Goal: Check status: Check status

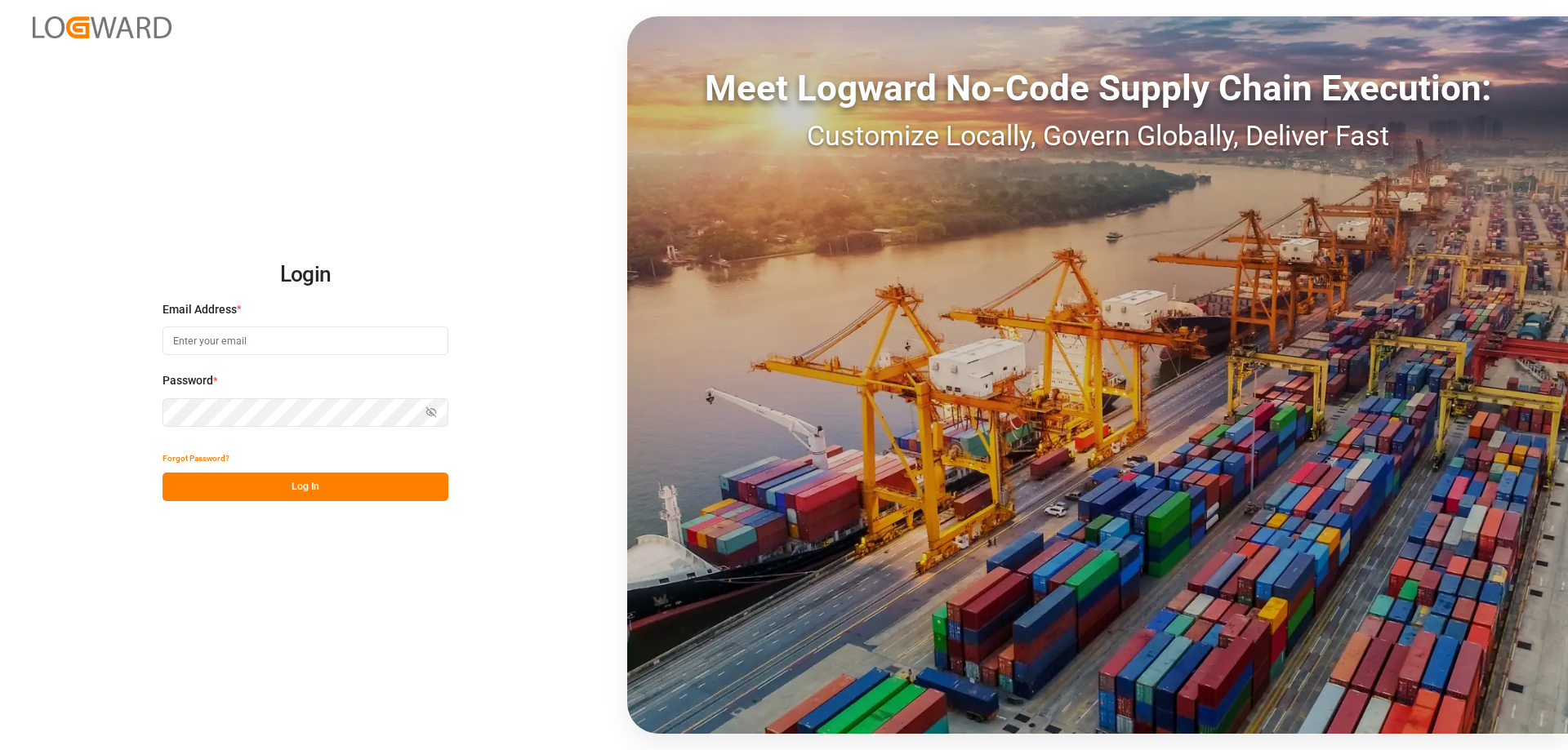
type input "[PERSON_NAME][EMAIL_ADDRESS][DOMAIN_NAME]"
click at [286, 505] on div "Login Email Address * [PERSON_NAME][EMAIL_ADDRESS][DOMAIN_NAME] Password * Show…" at bounding box center [784, 375] width 1568 height 750
click at [353, 478] on button "Log In" at bounding box center [305, 487] width 286 height 29
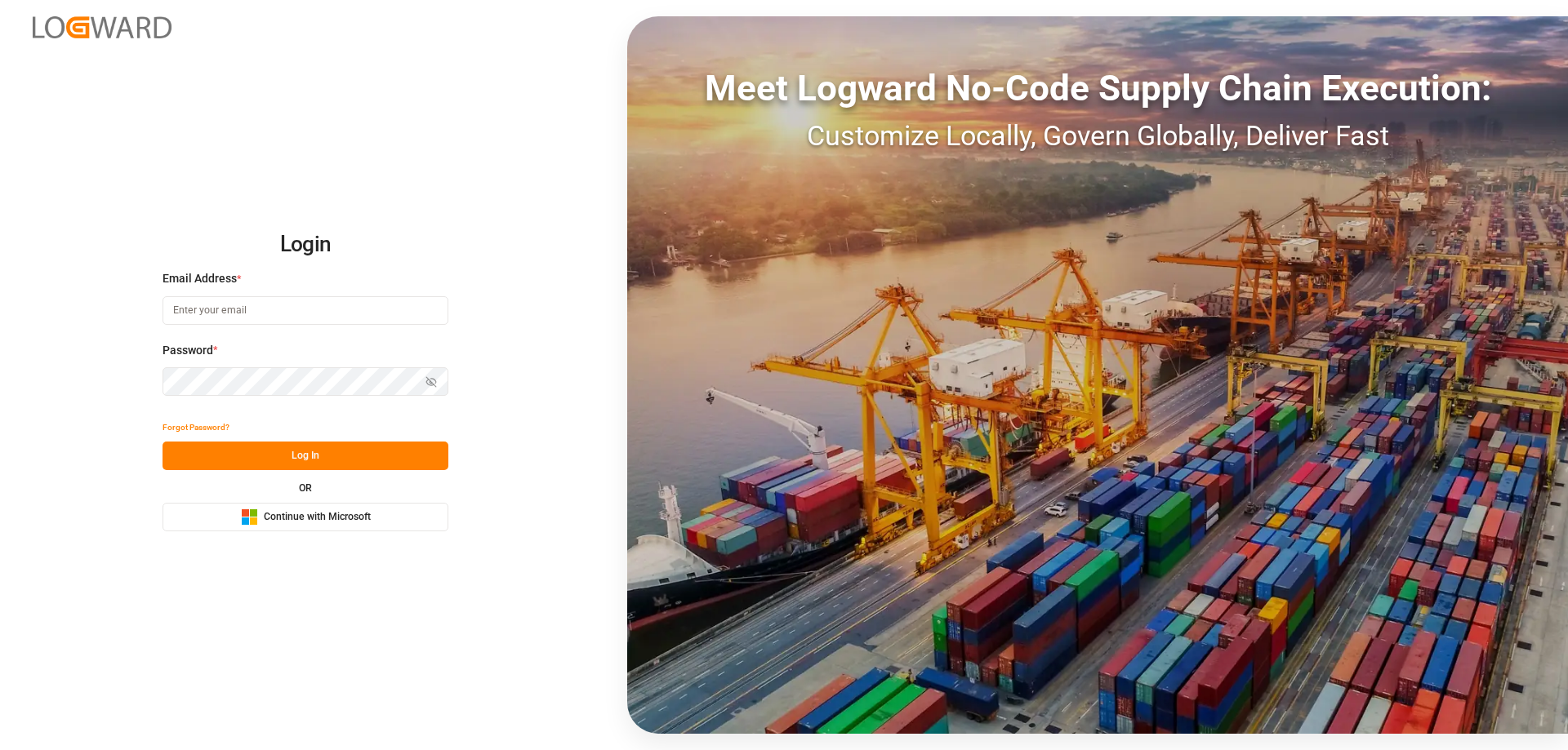
type input "[PERSON_NAME][EMAIL_ADDRESS][DOMAIN_NAME]"
click at [273, 456] on button "Log In" at bounding box center [305, 457] width 286 height 29
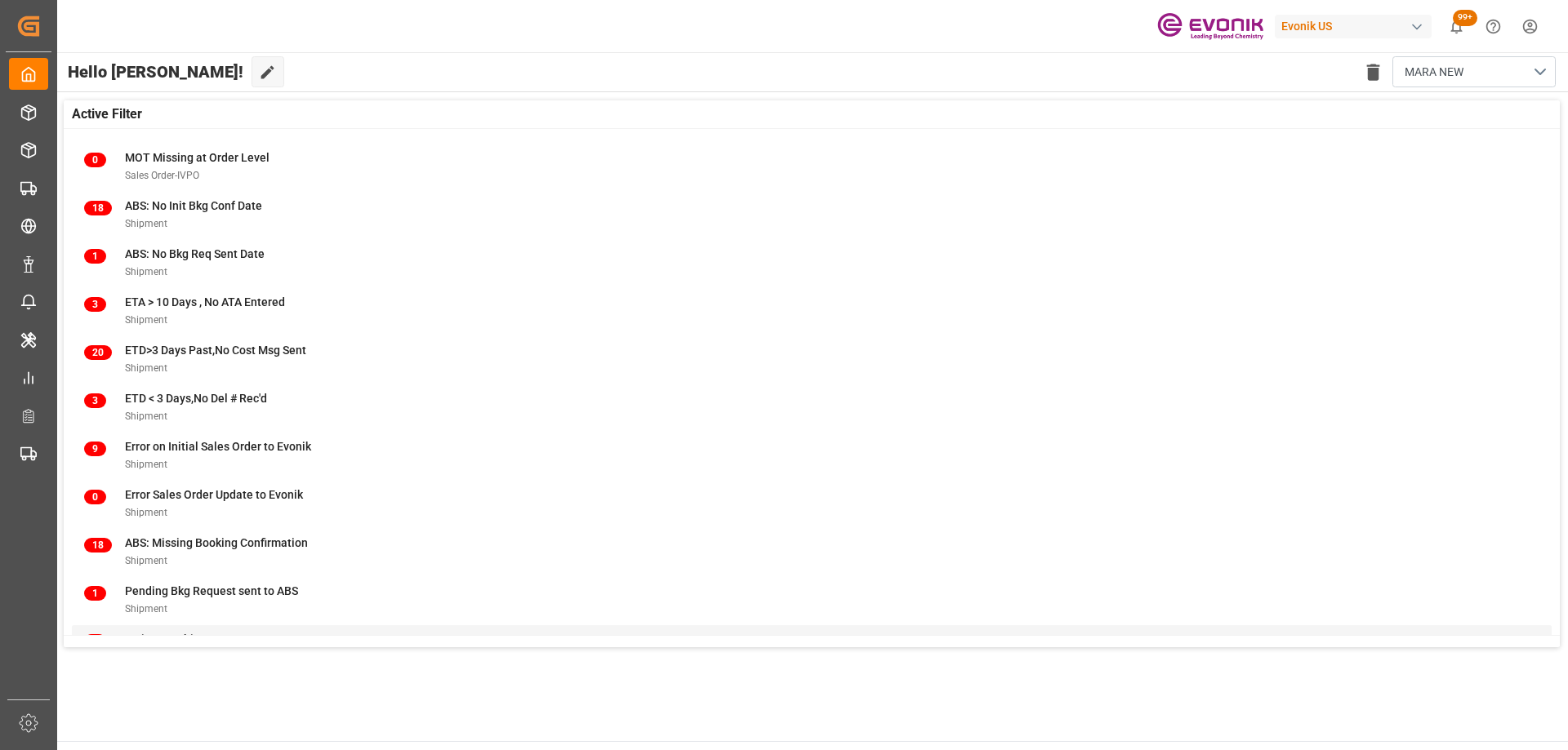
scroll to position [161, 0]
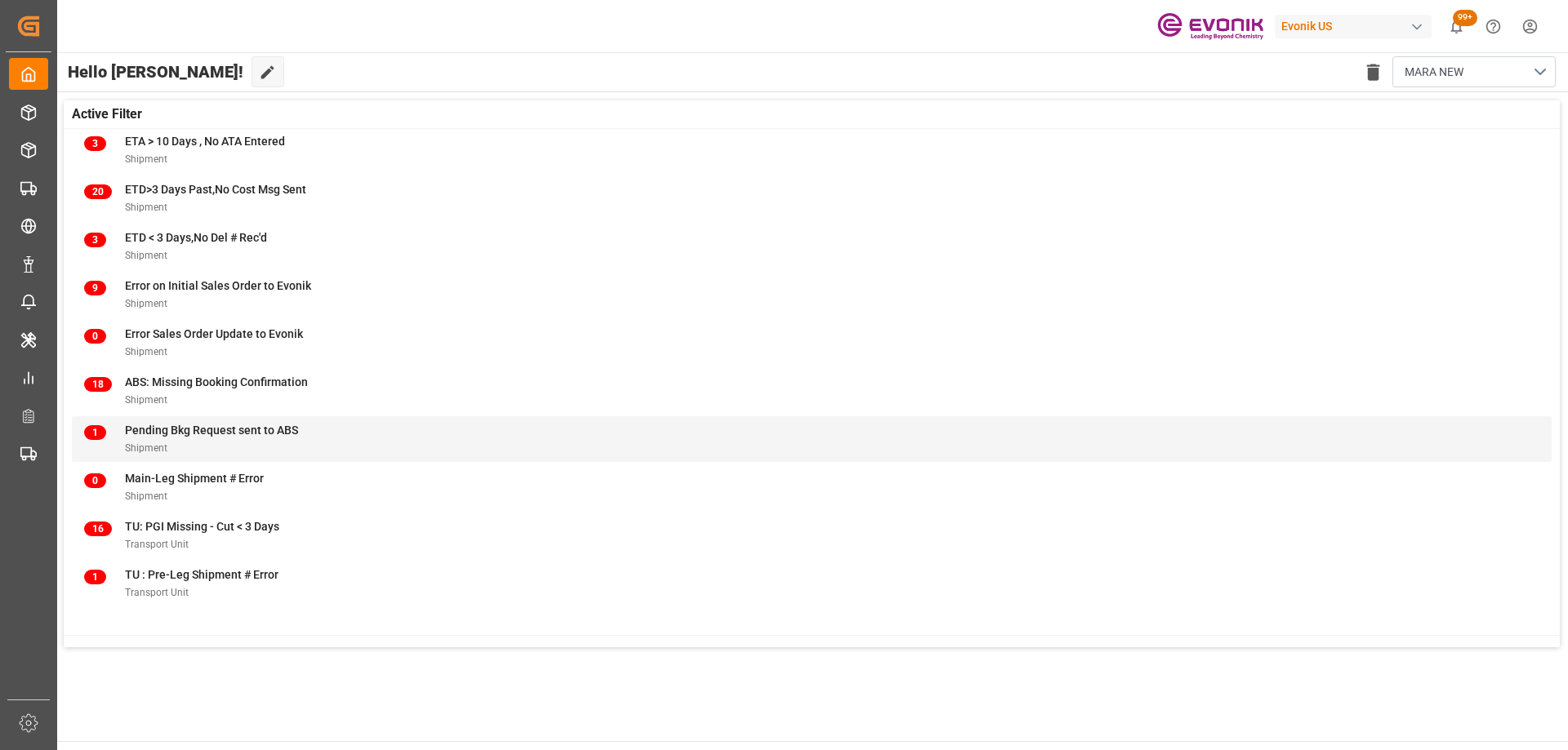
click at [199, 433] on span "Pending Bkg Request sent to ABS" at bounding box center [211, 430] width 173 height 13
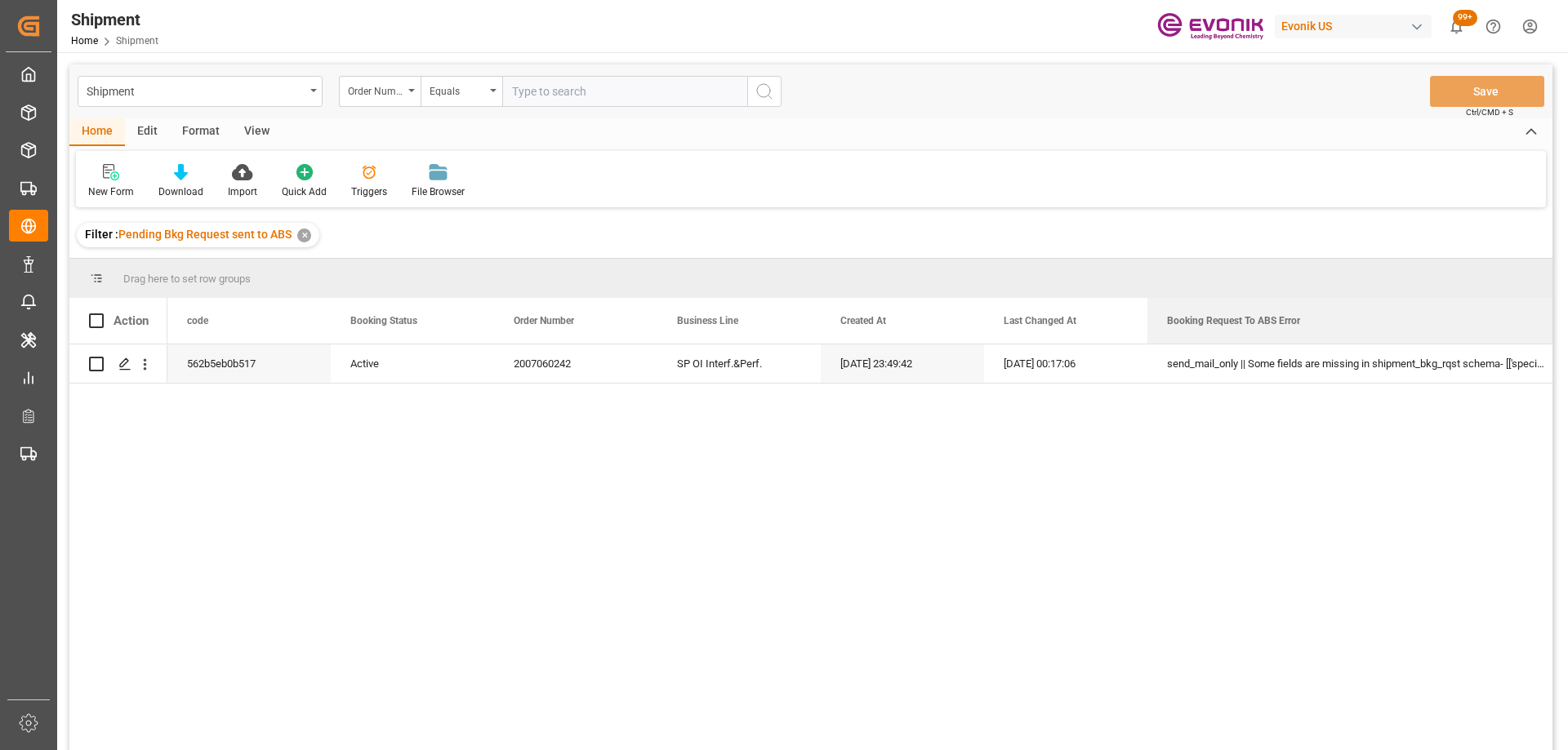
drag, startPoint x: 1310, startPoint y: 312, endPoint x: 1567, endPoint y: 293, distance: 257.7
click at [1565, 293] on div "Shipment Home Shipment Evonik US 99+ Notifications Only show unread All Mark al…" at bounding box center [811, 375] width 1508 height 750
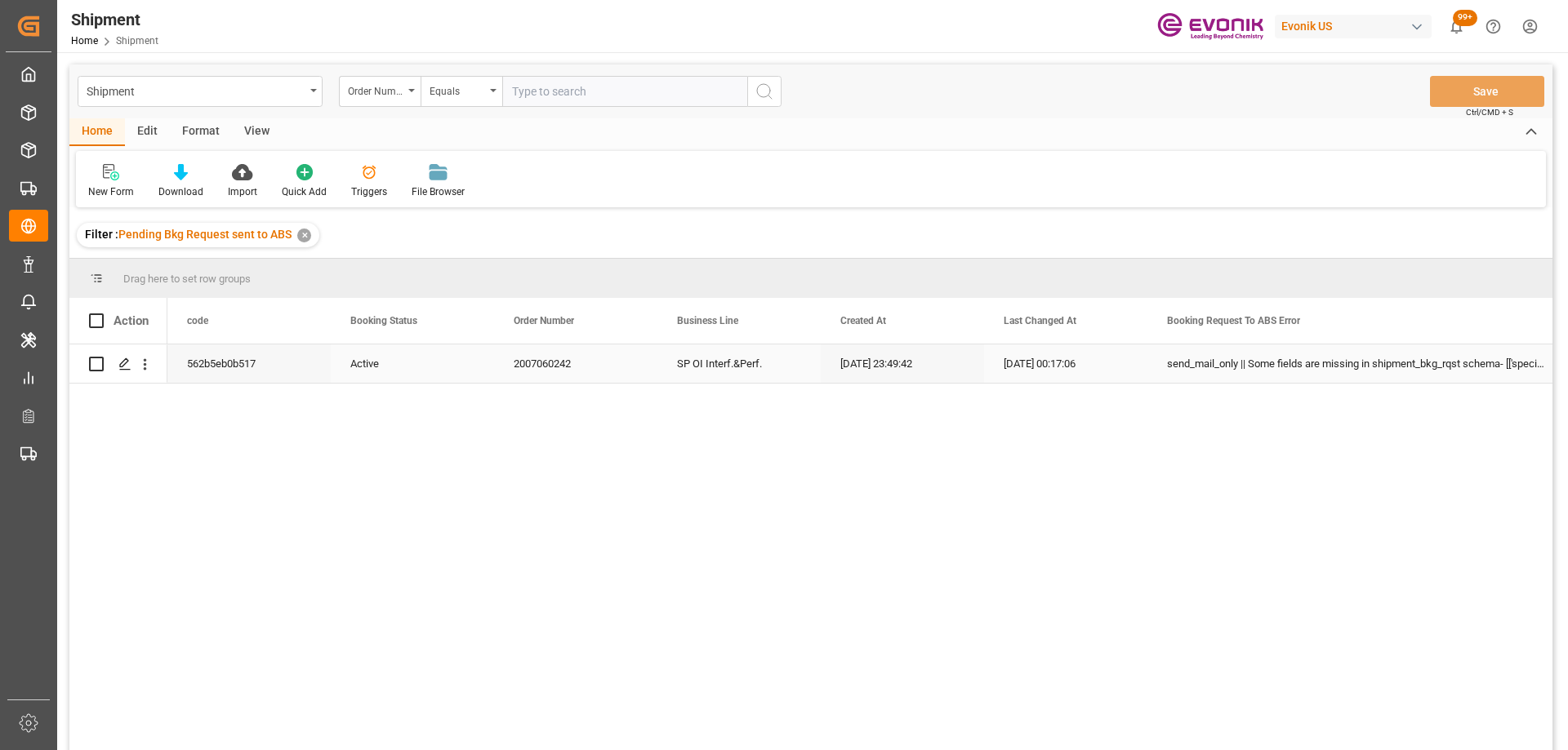
click at [897, 381] on div "08-18-2025 23:49:42" at bounding box center [903, 363] width 163 height 38
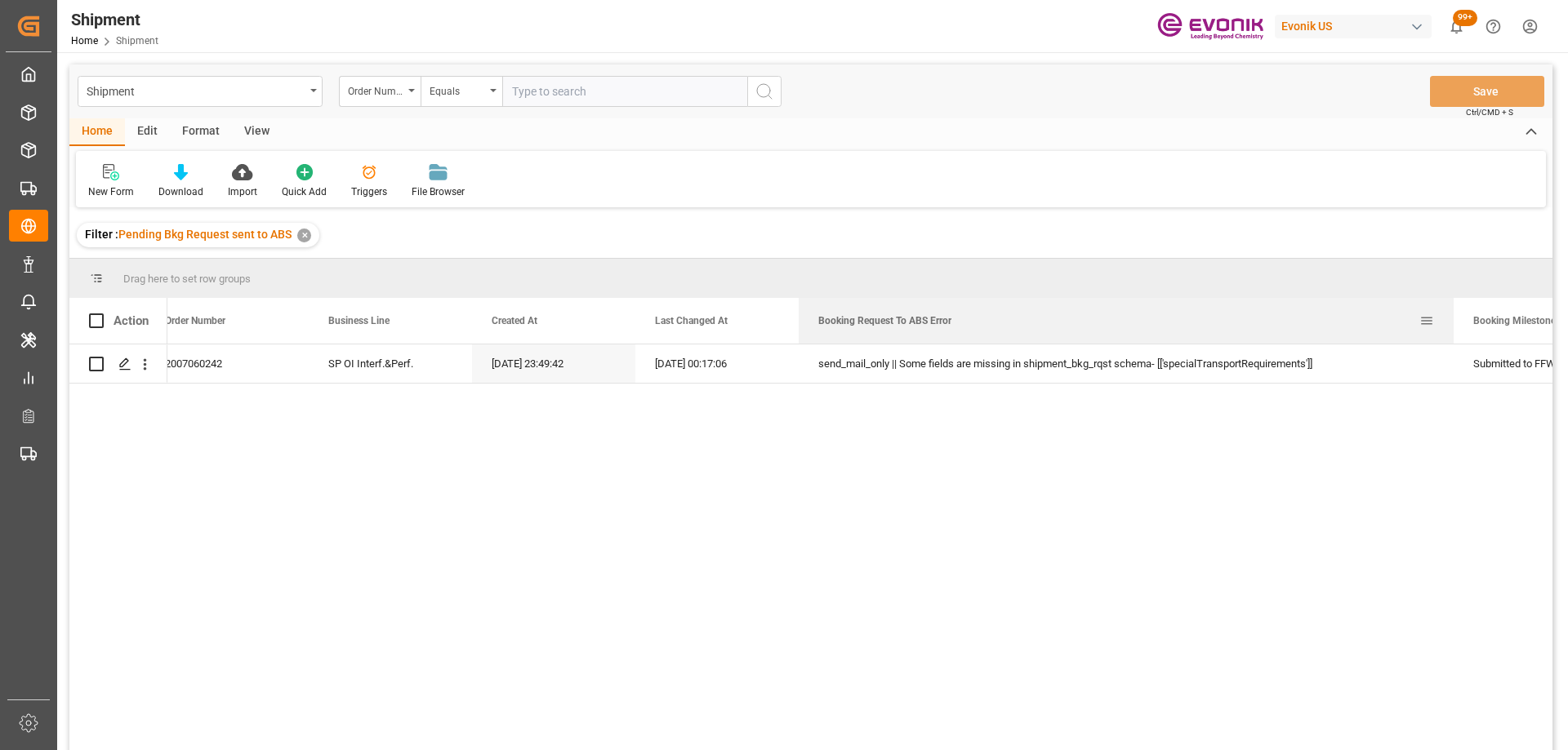
drag, startPoint x: 1219, startPoint y: 323, endPoint x: 1452, endPoint y: 312, distance: 233.3
click at [1452, 312] on div at bounding box center [1454, 321] width 6 height 45
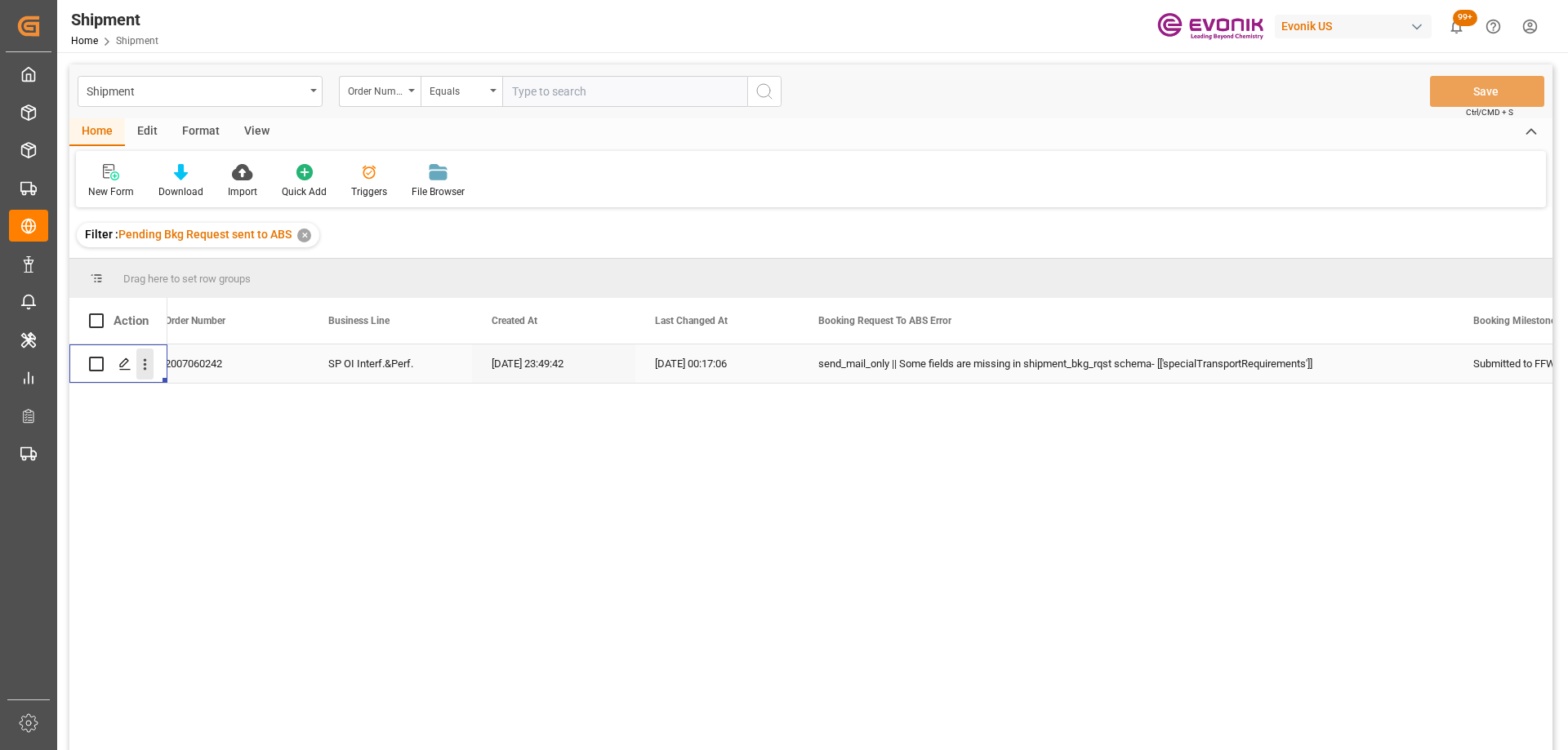
click at [144, 368] on icon "open menu" at bounding box center [145, 364] width 17 height 17
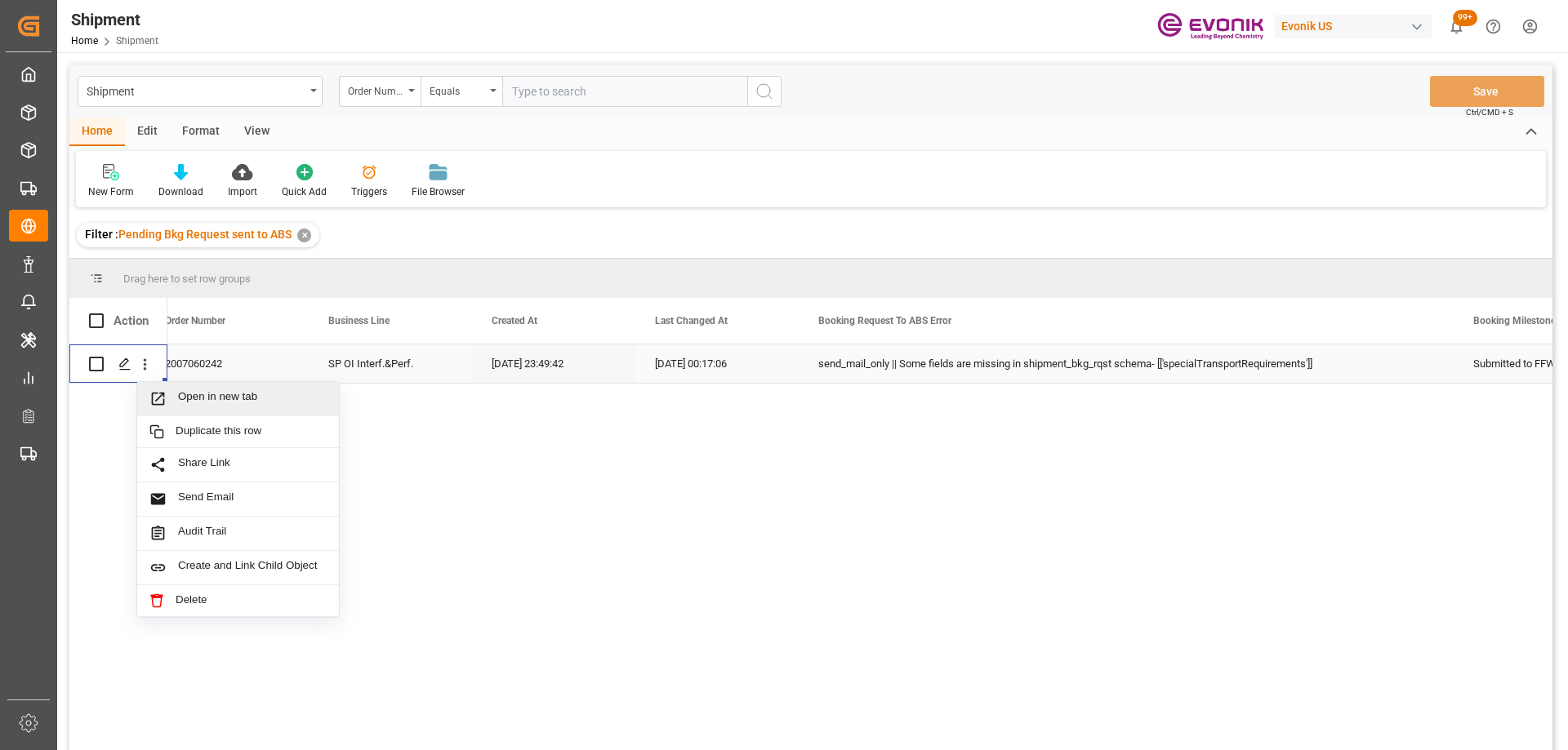
click at [168, 398] on span "Press SPACE to select this row." at bounding box center [164, 399] width 29 height 17
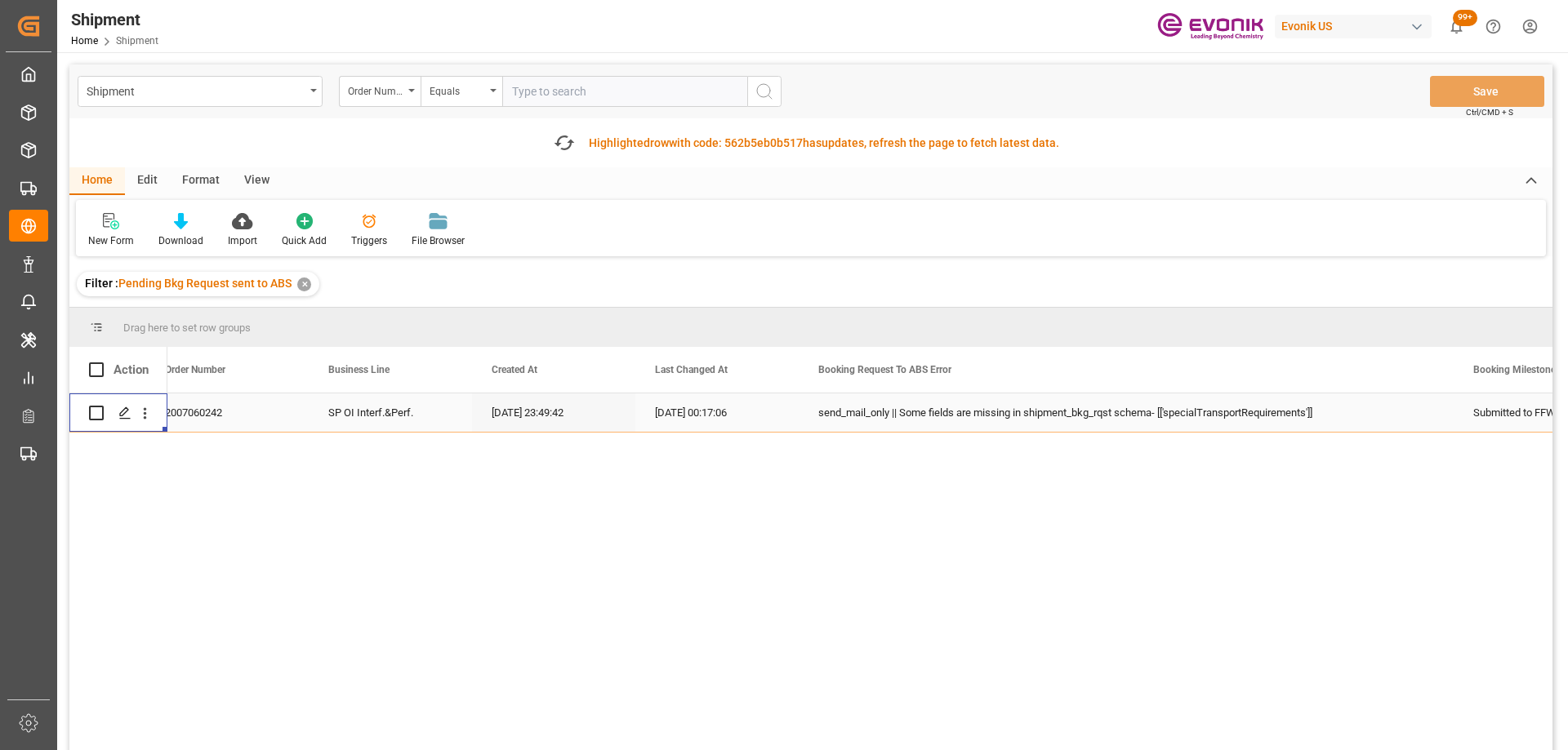
scroll to position [82, 0]
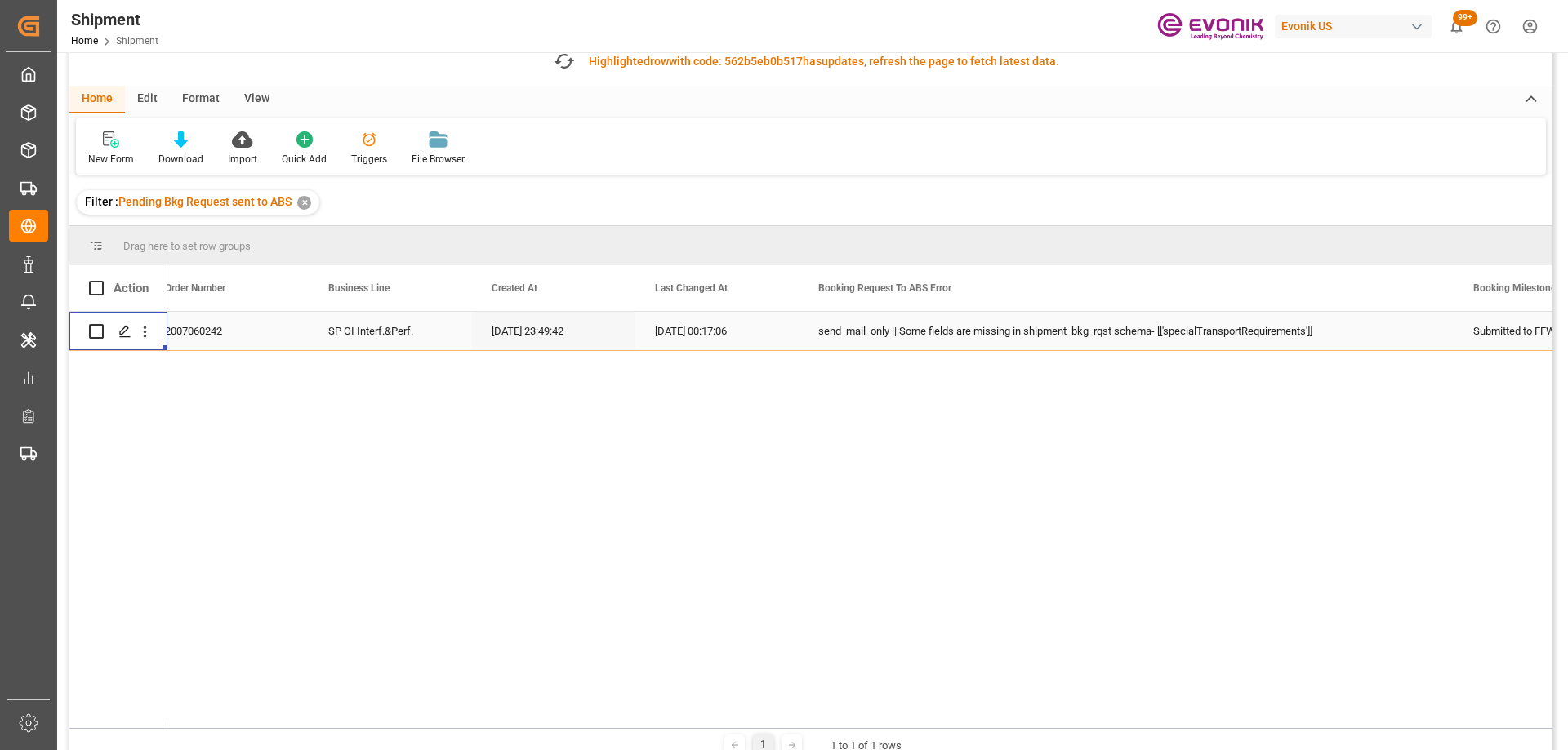
click at [565, 145] on div "New Form Download Import Quick Add Triggers File Browser" at bounding box center [811, 147] width 1470 height 56
click at [568, 65] on icon "button" at bounding box center [564, 61] width 26 height 26
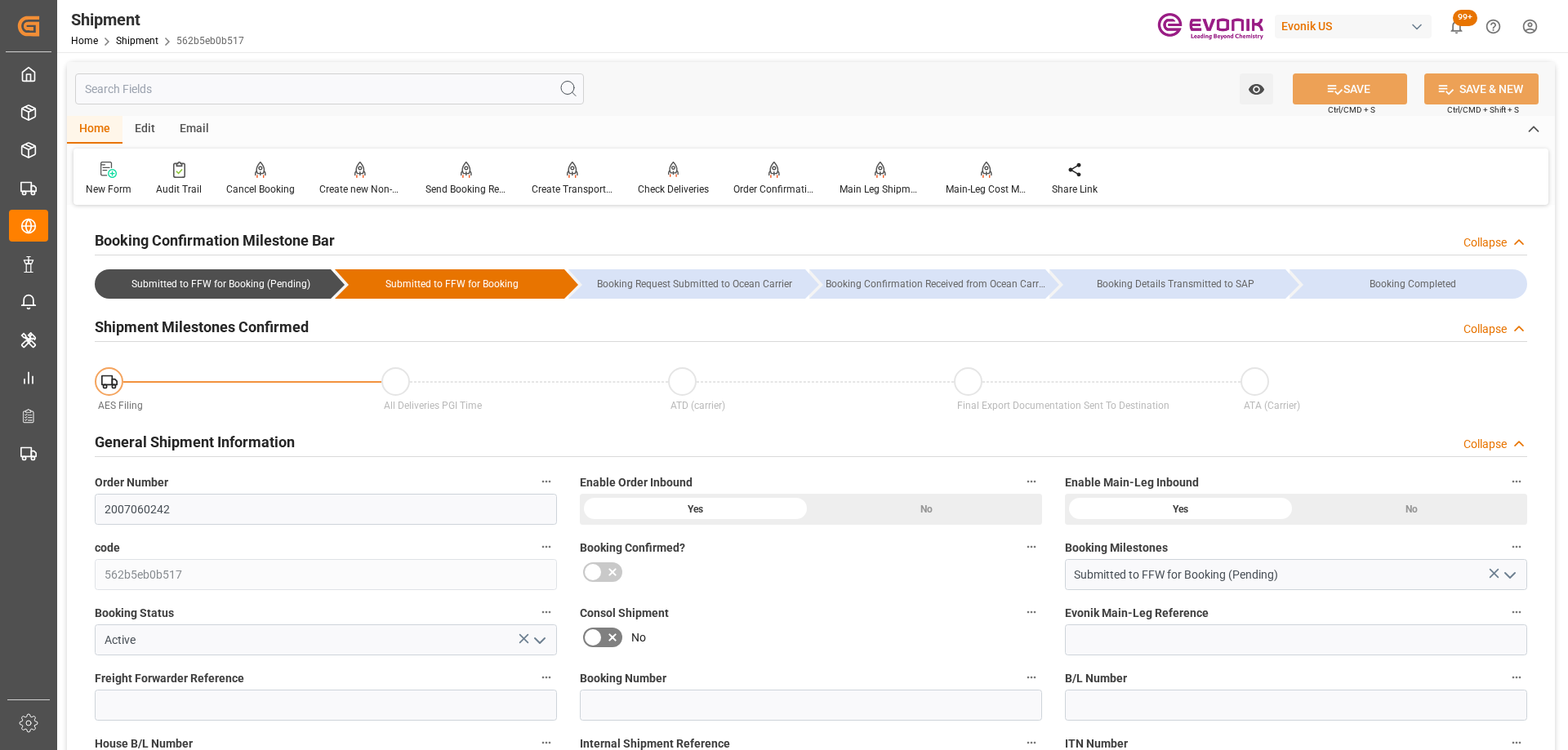
click at [169, 87] on input "text" at bounding box center [329, 89] width 508 height 31
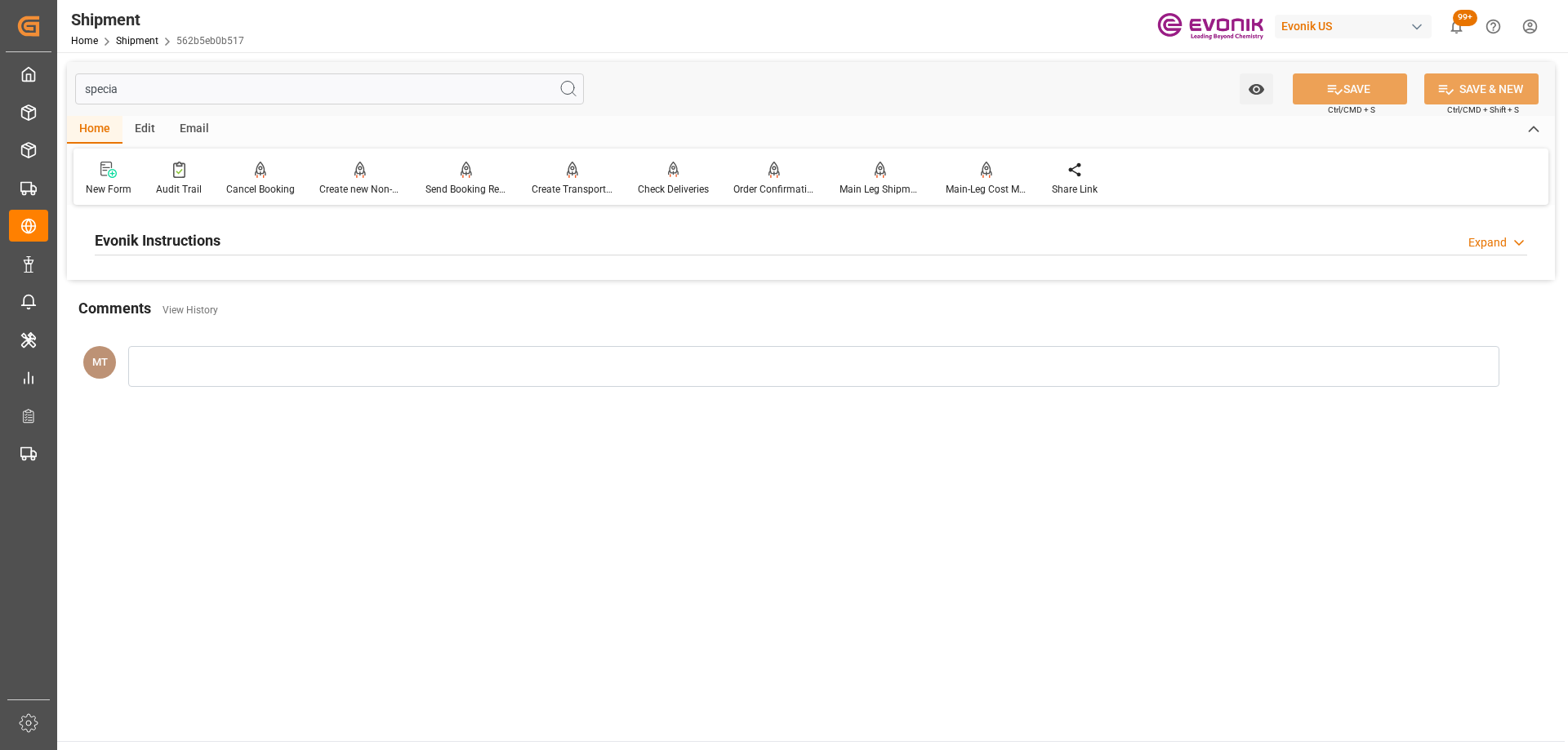
type input "specia"
click at [196, 244] on h2 "Evonik Instructions" at bounding box center [158, 240] width 126 height 22
click at [299, 341] on div at bounding box center [326, 338] width 462 height 91
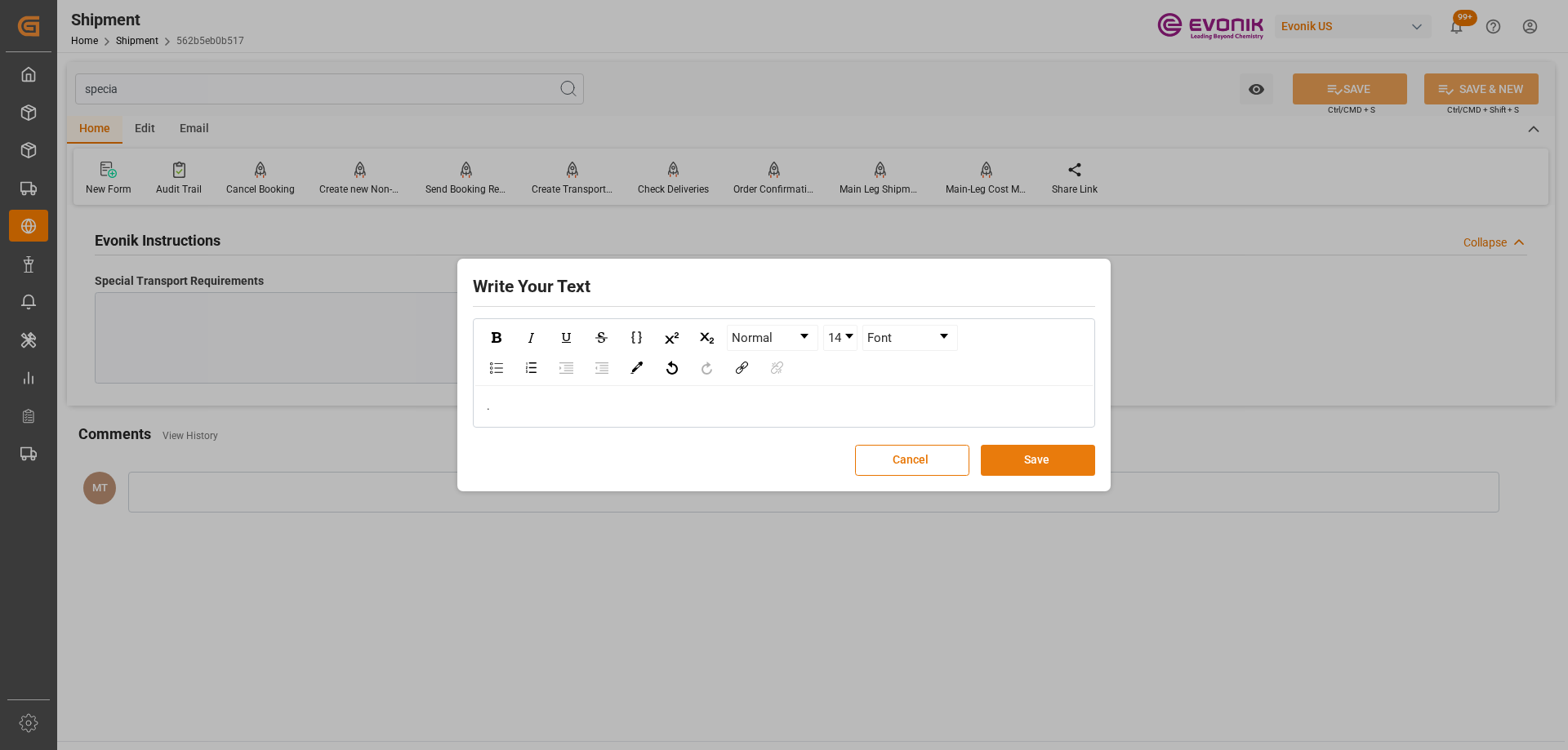
click at [1028, 457] on button "Save" at bounding box center [1038, 460] width 114 height 31
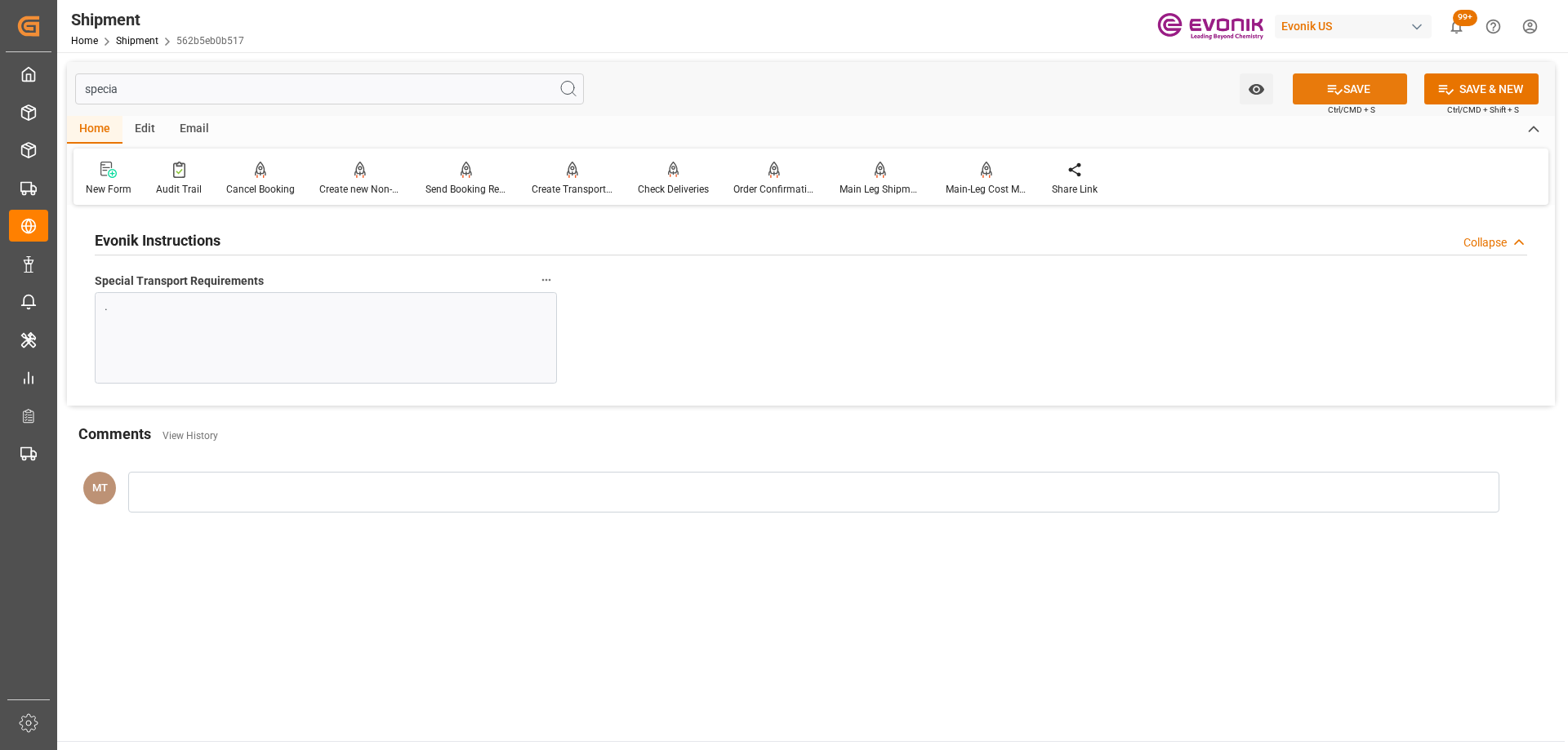
click at [1368, 92] on button "SAVE" at bounding box center [1350, 89] width 114 height 31
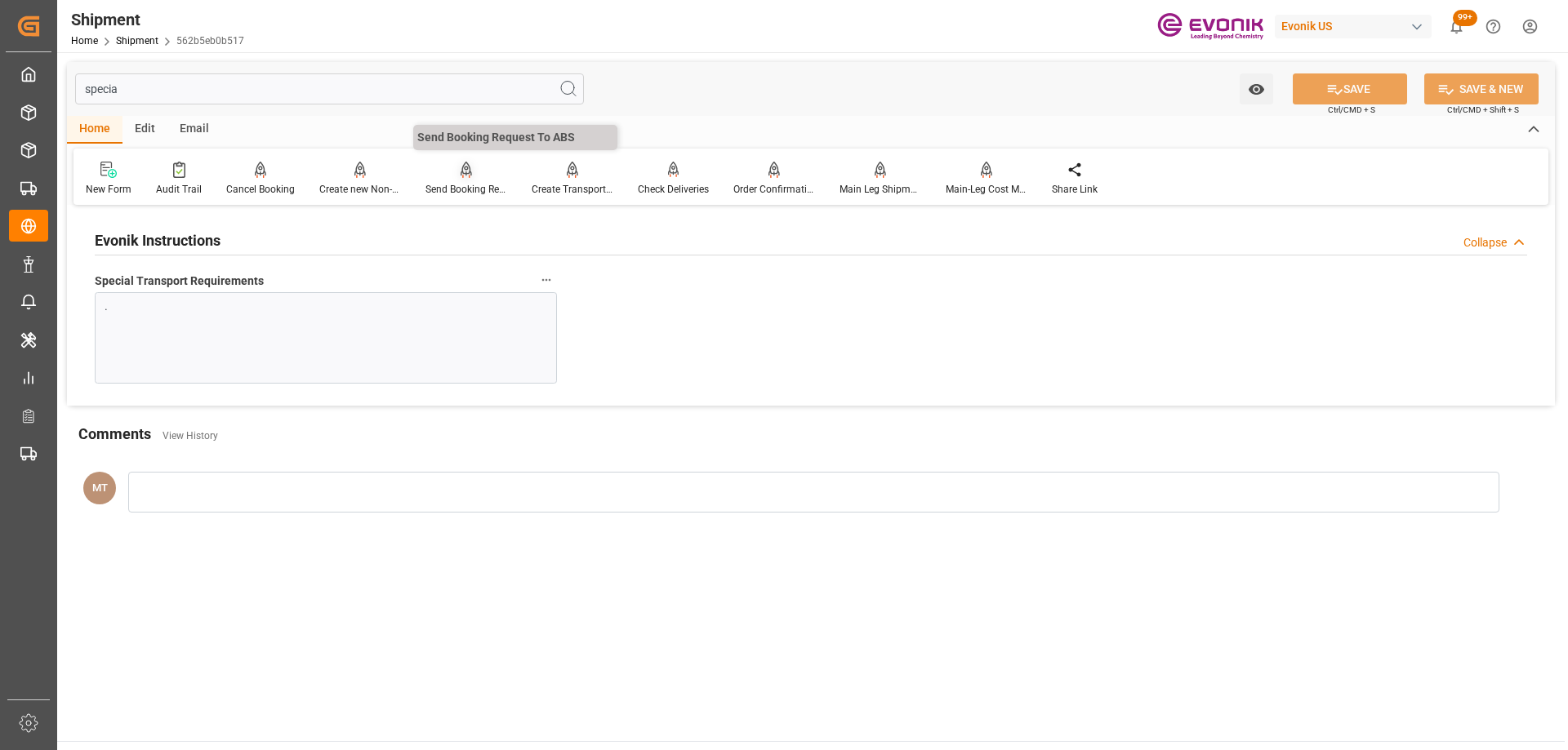
click at [468, 192] on div "Send Booking Request To ABS" at bounding box center [467, 189] width 82 height 14
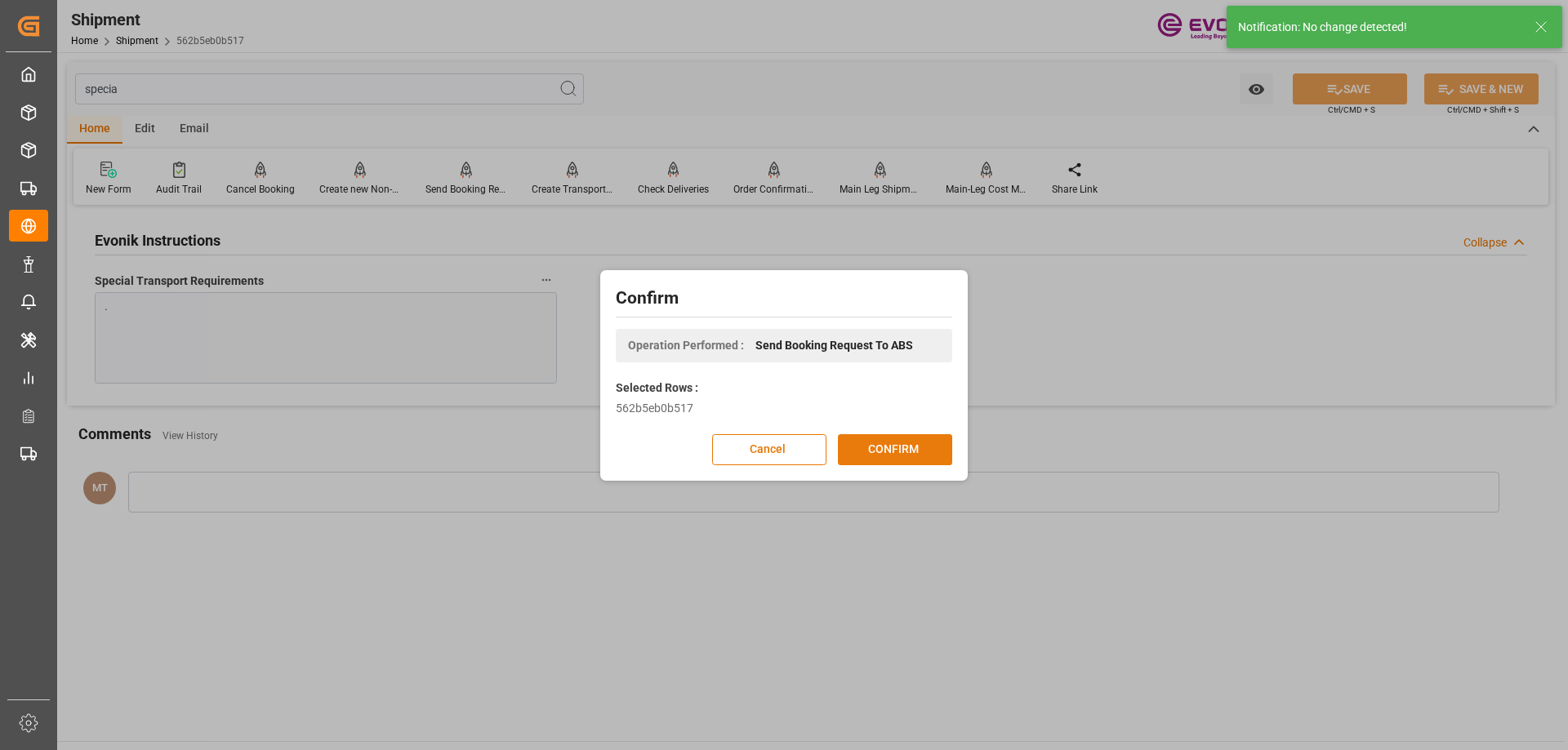
click at [871, 444] on button "CONFIRM" at bounding box center [895, 449] width 114 height 31
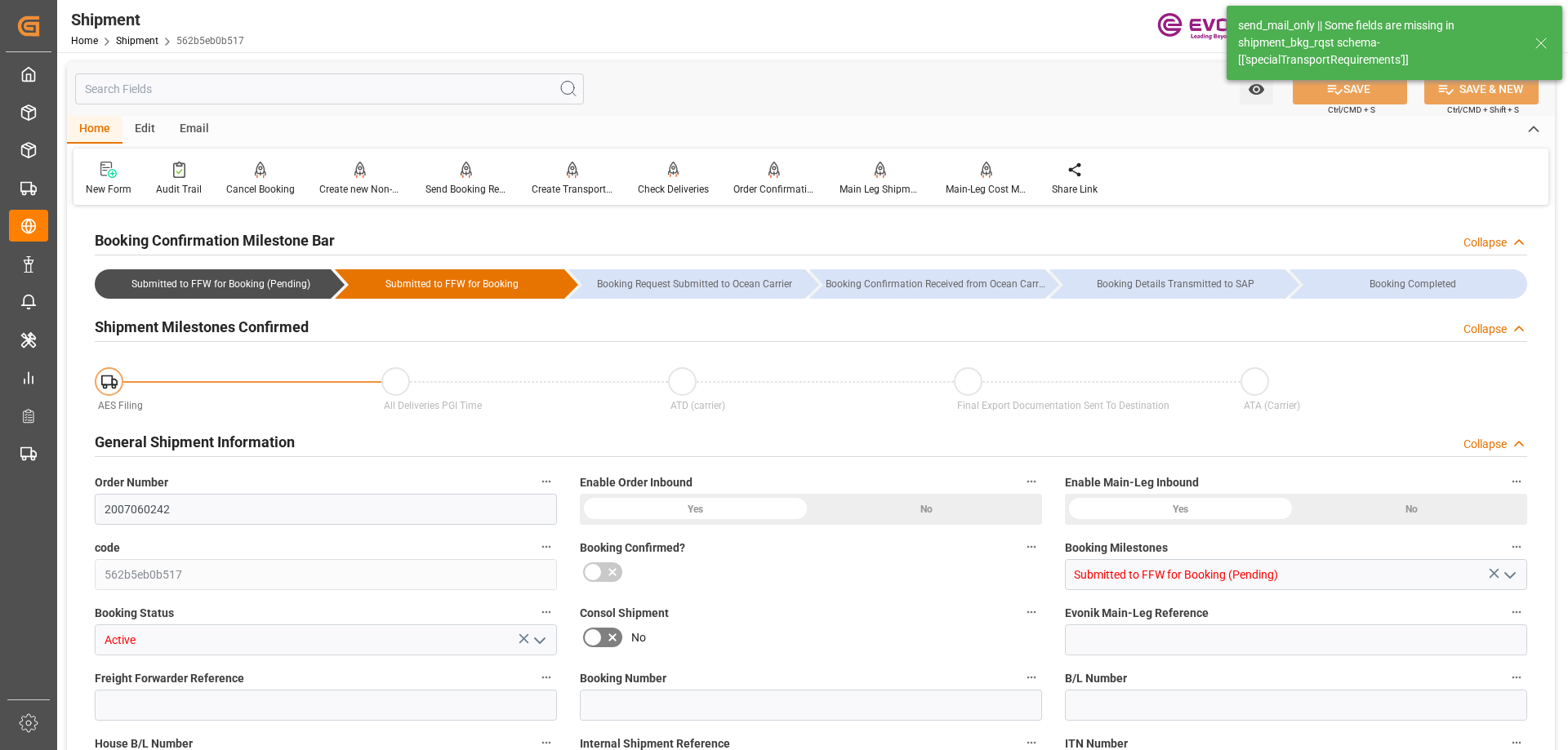
type input "AC Containerline"
type input "Leschaco Inc."
type input "6"
type input "0"
type input "6063"
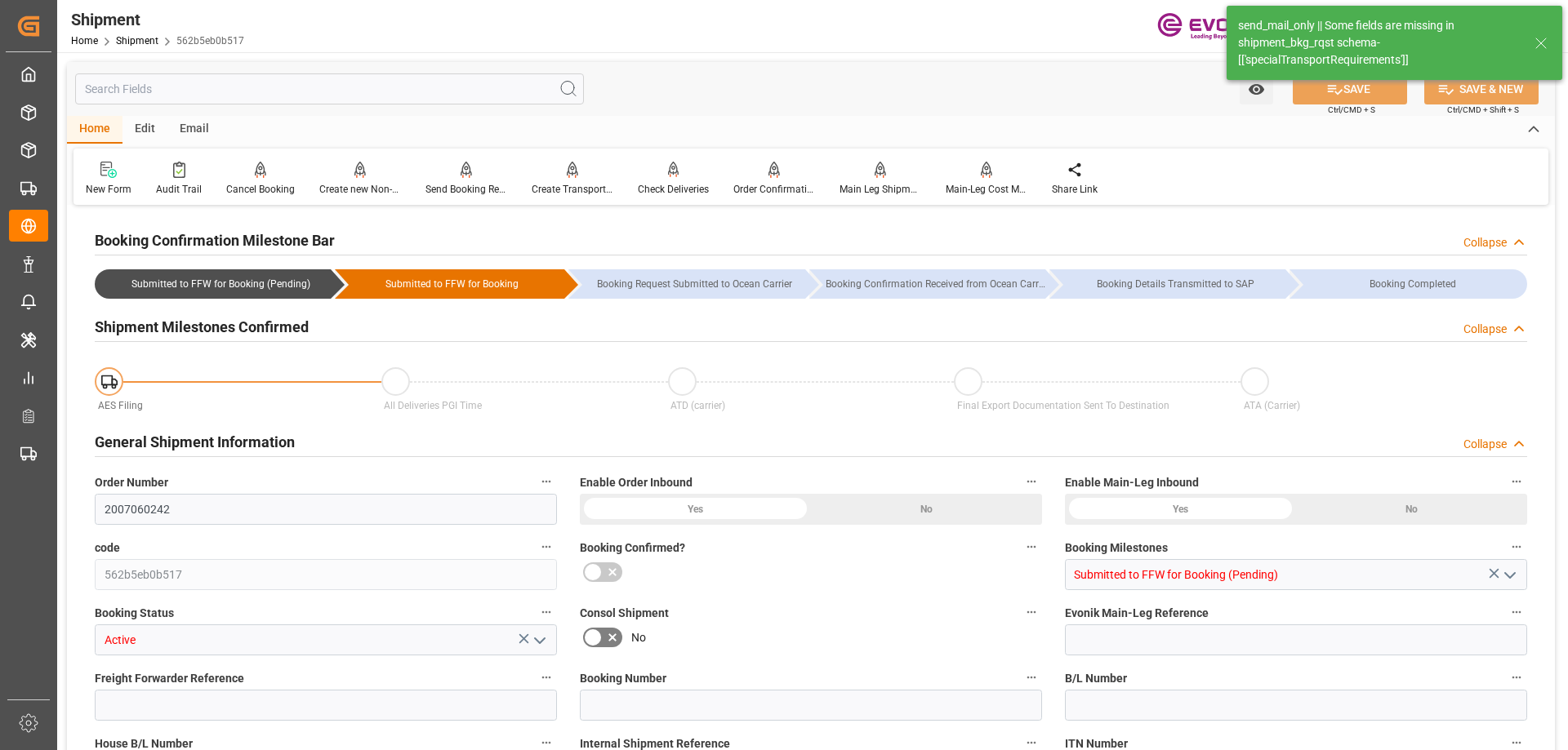
type input "8.352"
type input "USLAX"
type input "MYPKG"
type input "9462732"
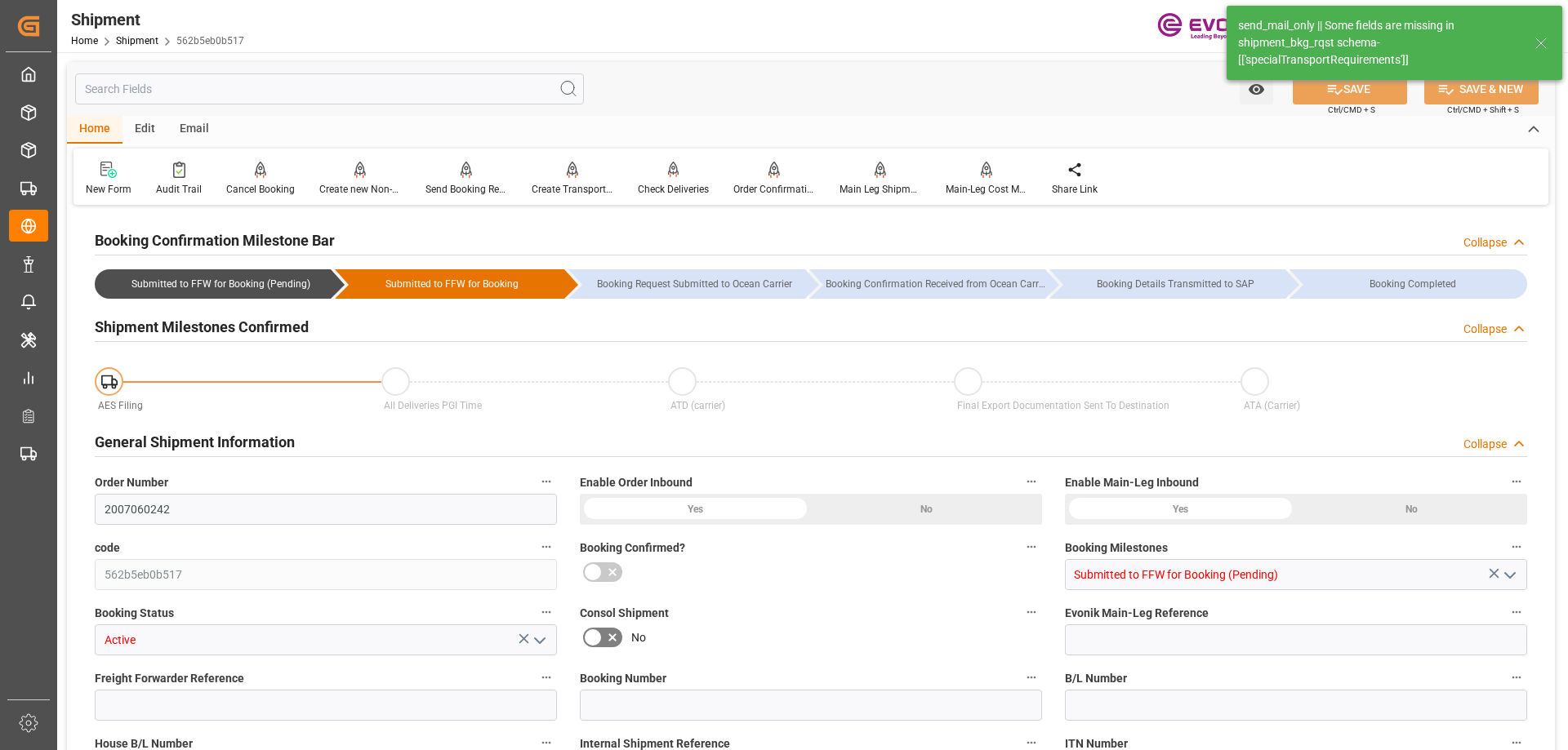
type input "9462732"
type input "USLAX"
type input "1478"
type input "796.4"
type input "0"
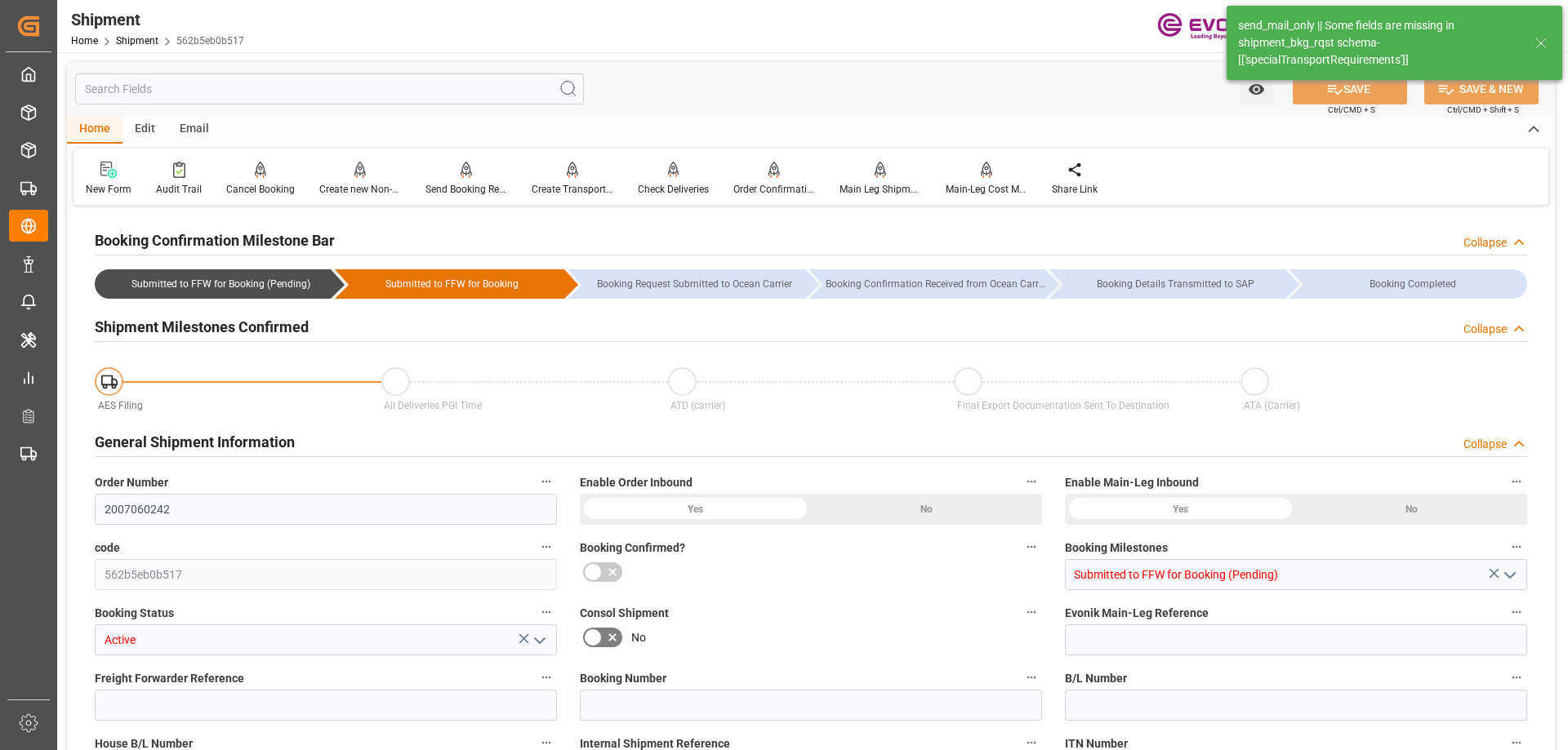
type input "708.76"
type input "6"
type input "IBC"
type input "0"
type input "AC Containerline"
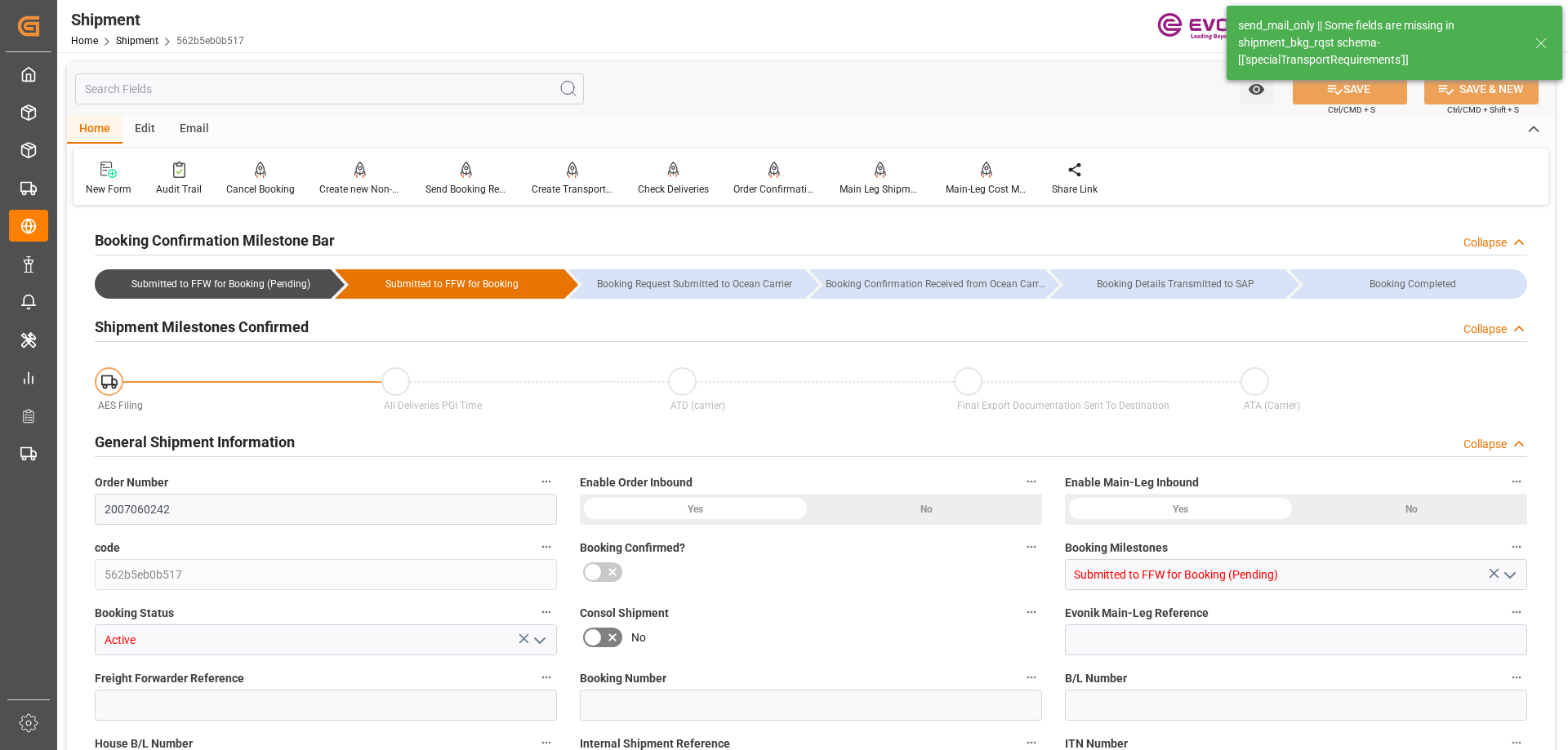
type input "Leschaco Inc."
type input "[DATE] 20:00"
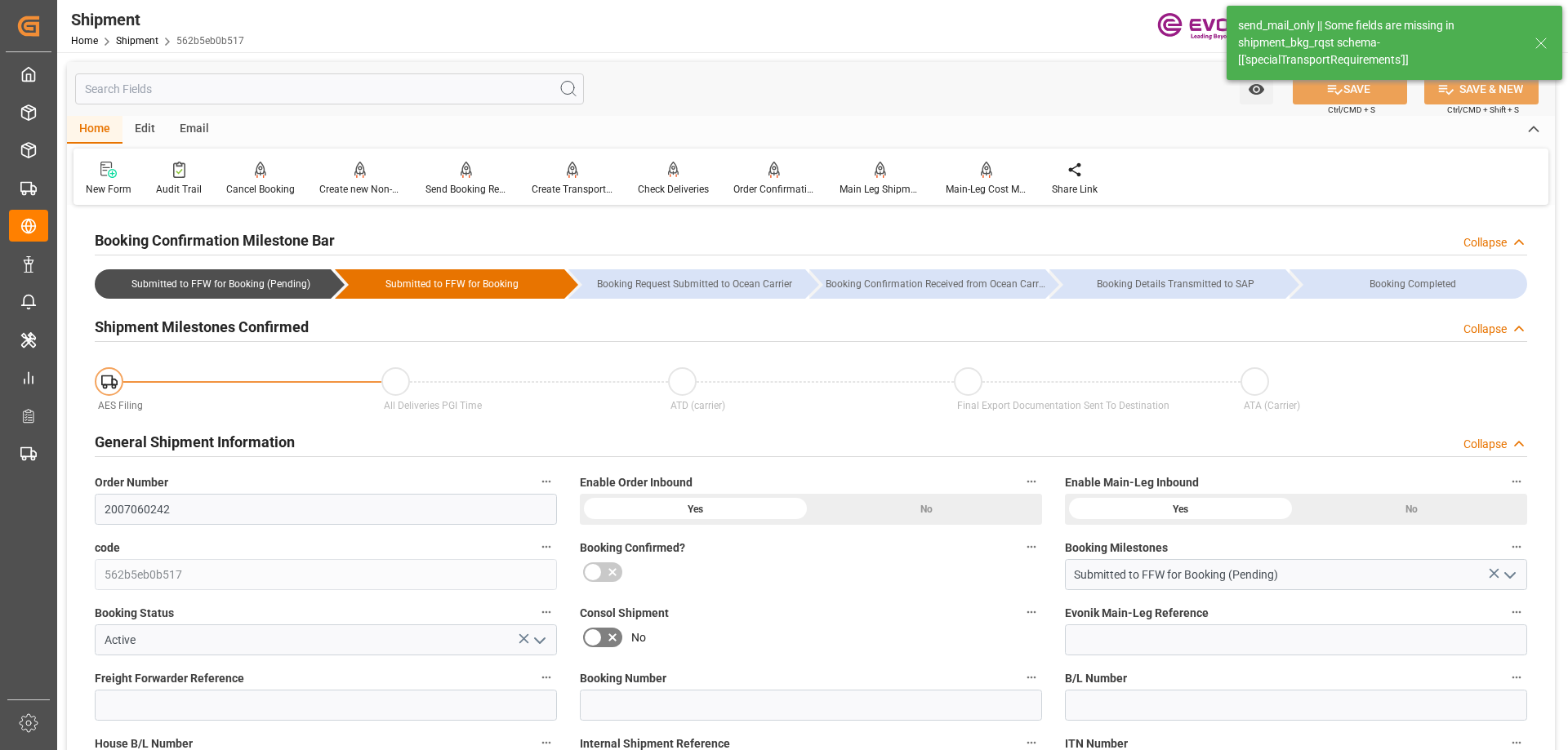
type input "[DATE] 20:00"
type input "[DATE]"
type input "[DATE] 23:49"
type input "08-19-2025 00:17"
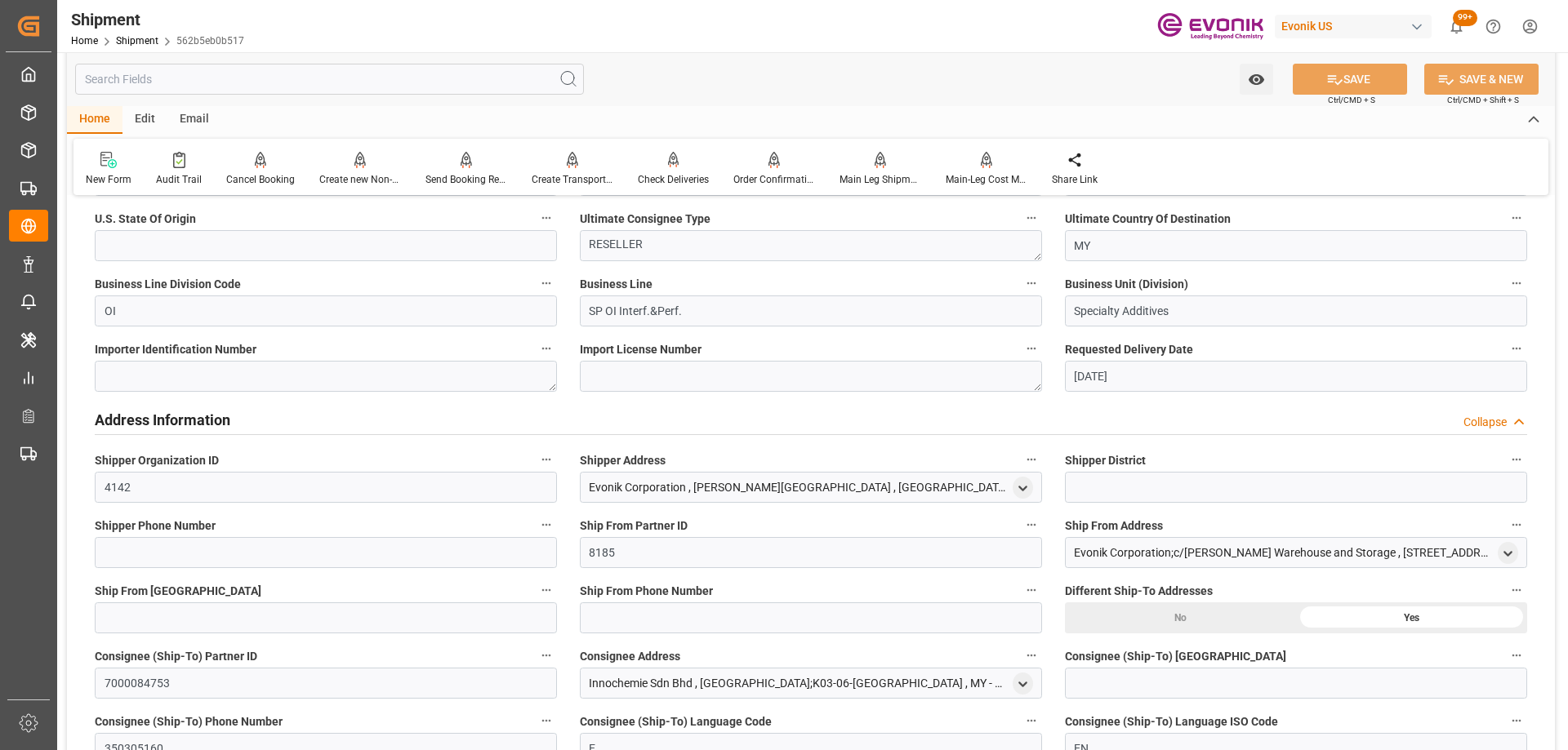
scroll to position [2285, 0]
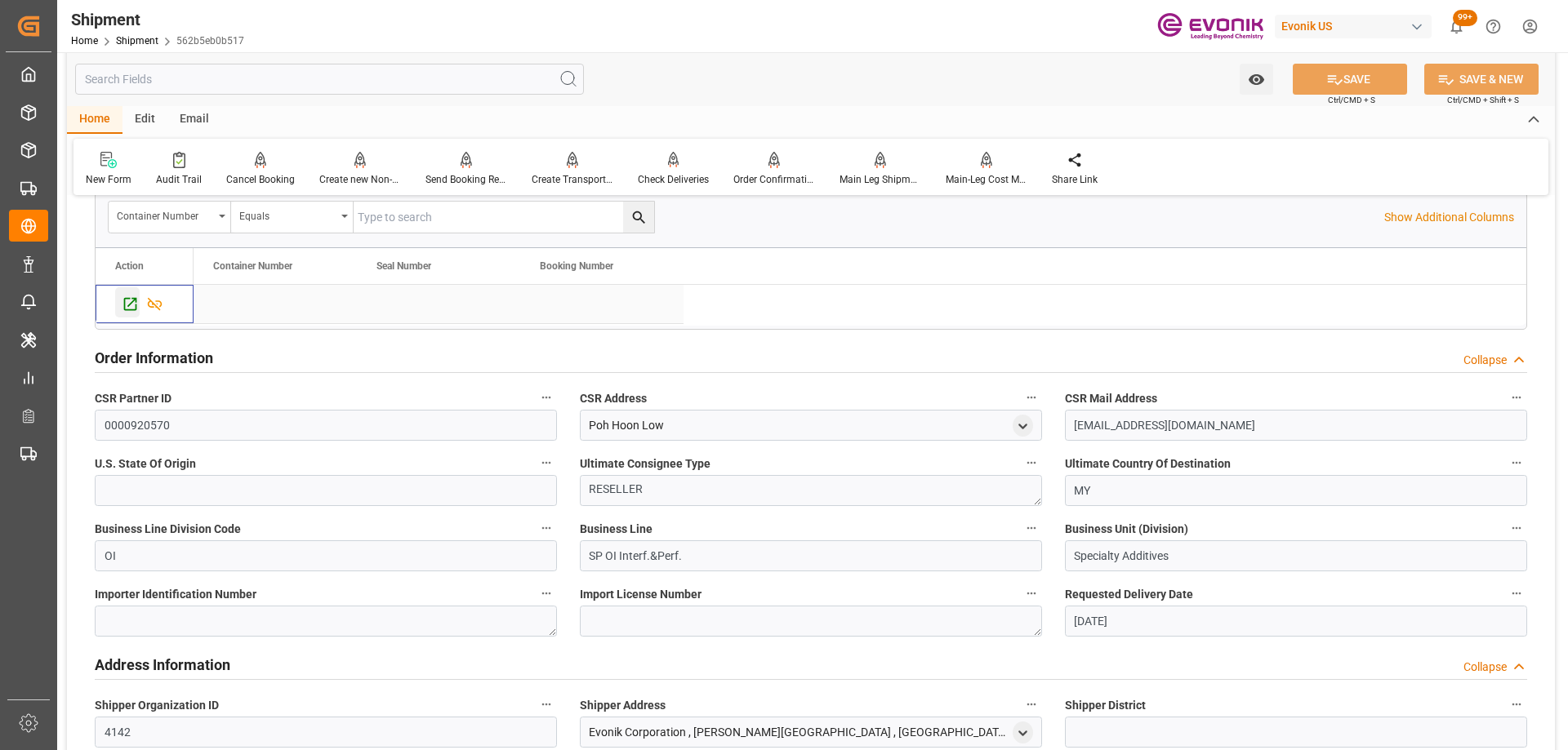
click at [130, 293] on div "Press SPACE to select this row." at bounding box center [127, 302] width 24 height 30
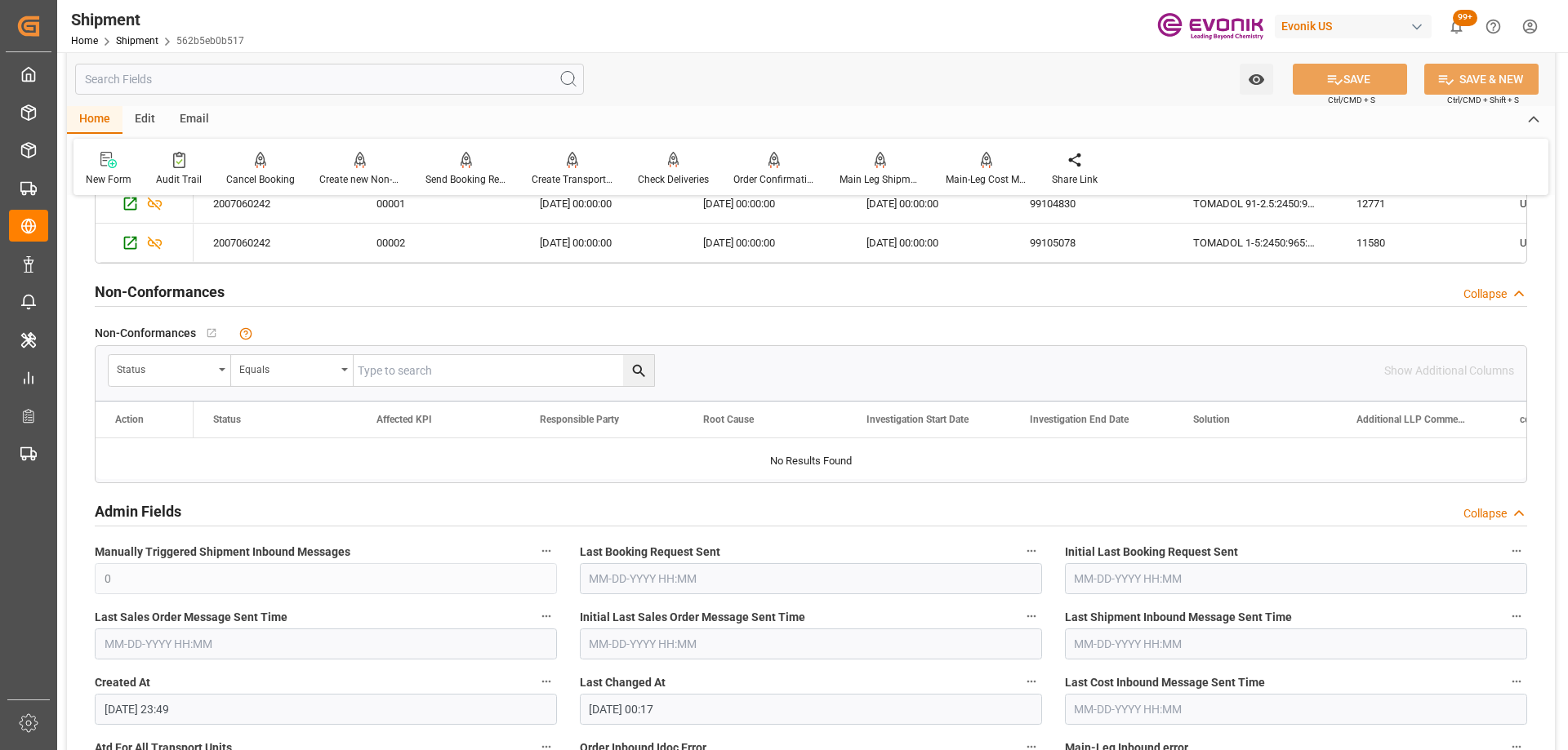
scroll to position [4735, 0]
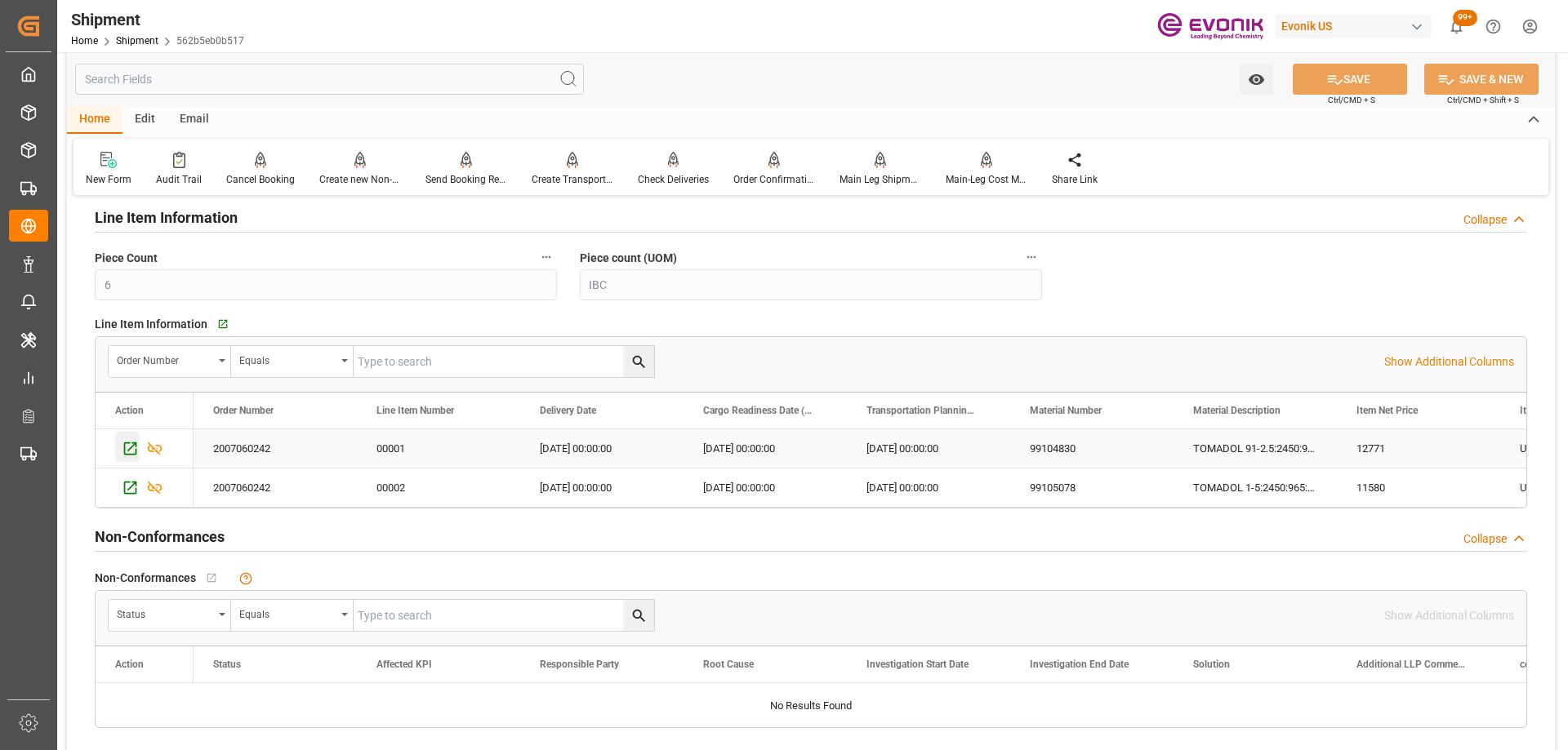
click at [129, 448] on icon "Press SPACE to select this row." at bounding box center [130, 448] width 17 height 17
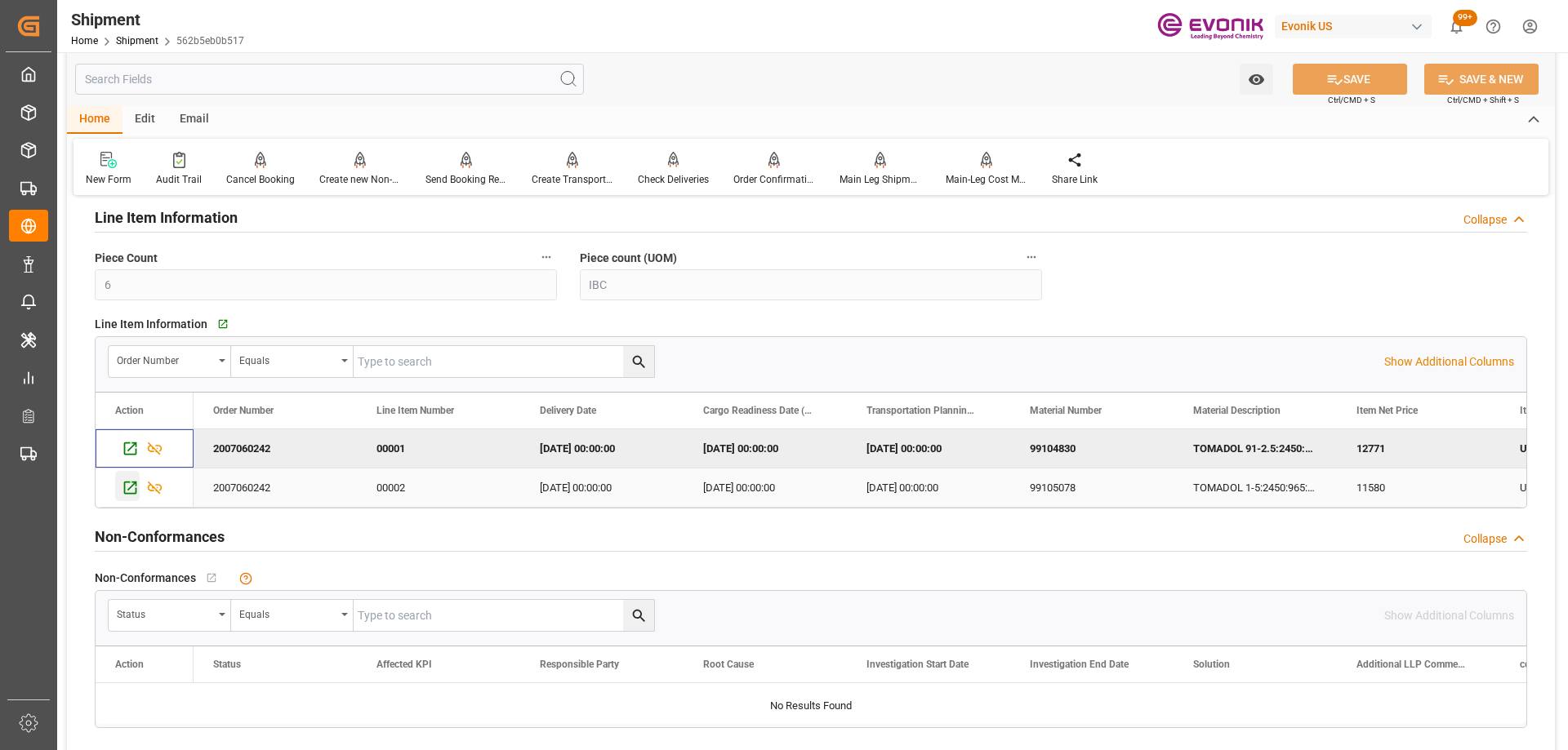
click at [133, 482] on icon "Press SPACE to select this row." at bounding box center [131, 488] width 13 height 13
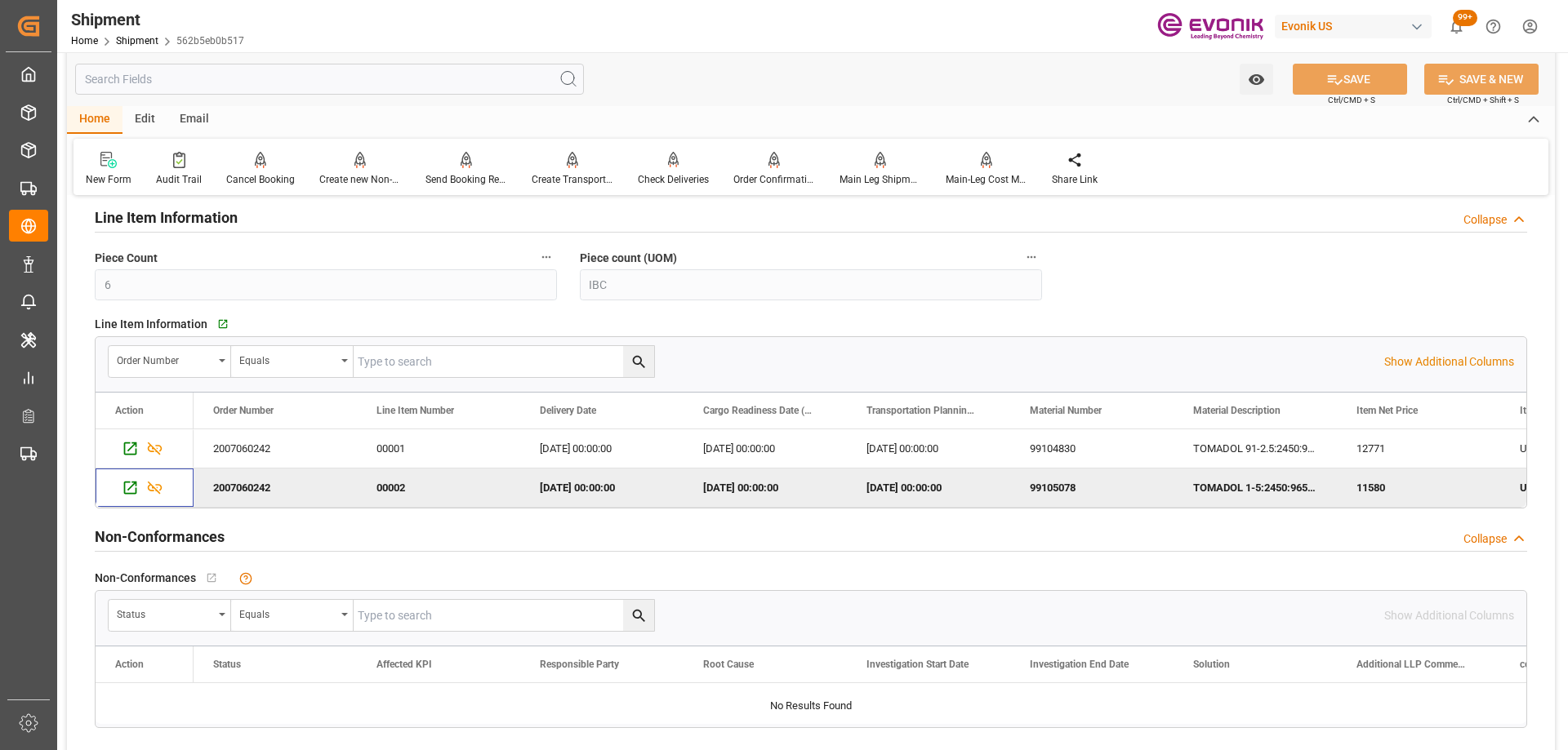
click at [280, 75] on input "text" at bounding box center [329, 79] width 508 height 31
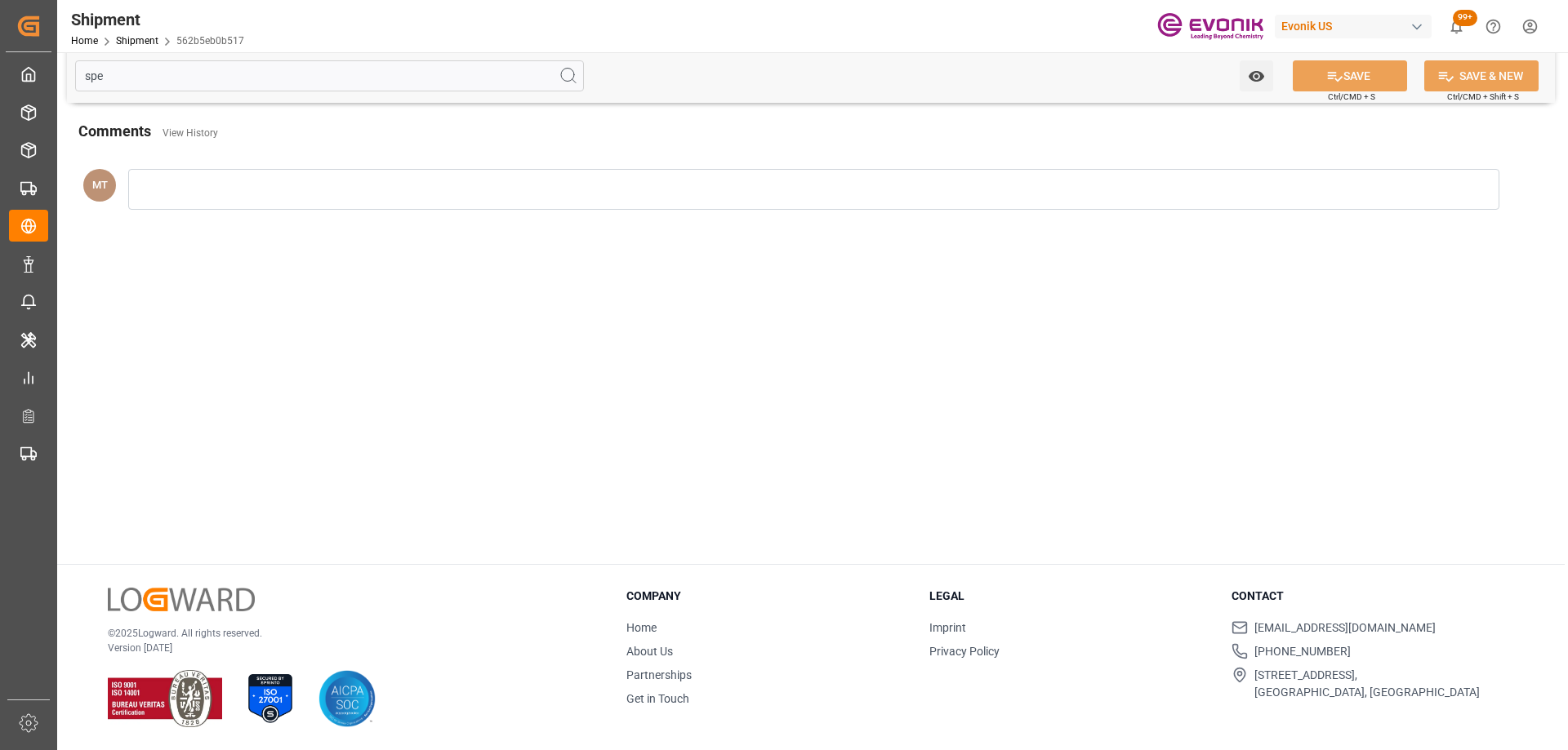
scroll to position [41, 0]
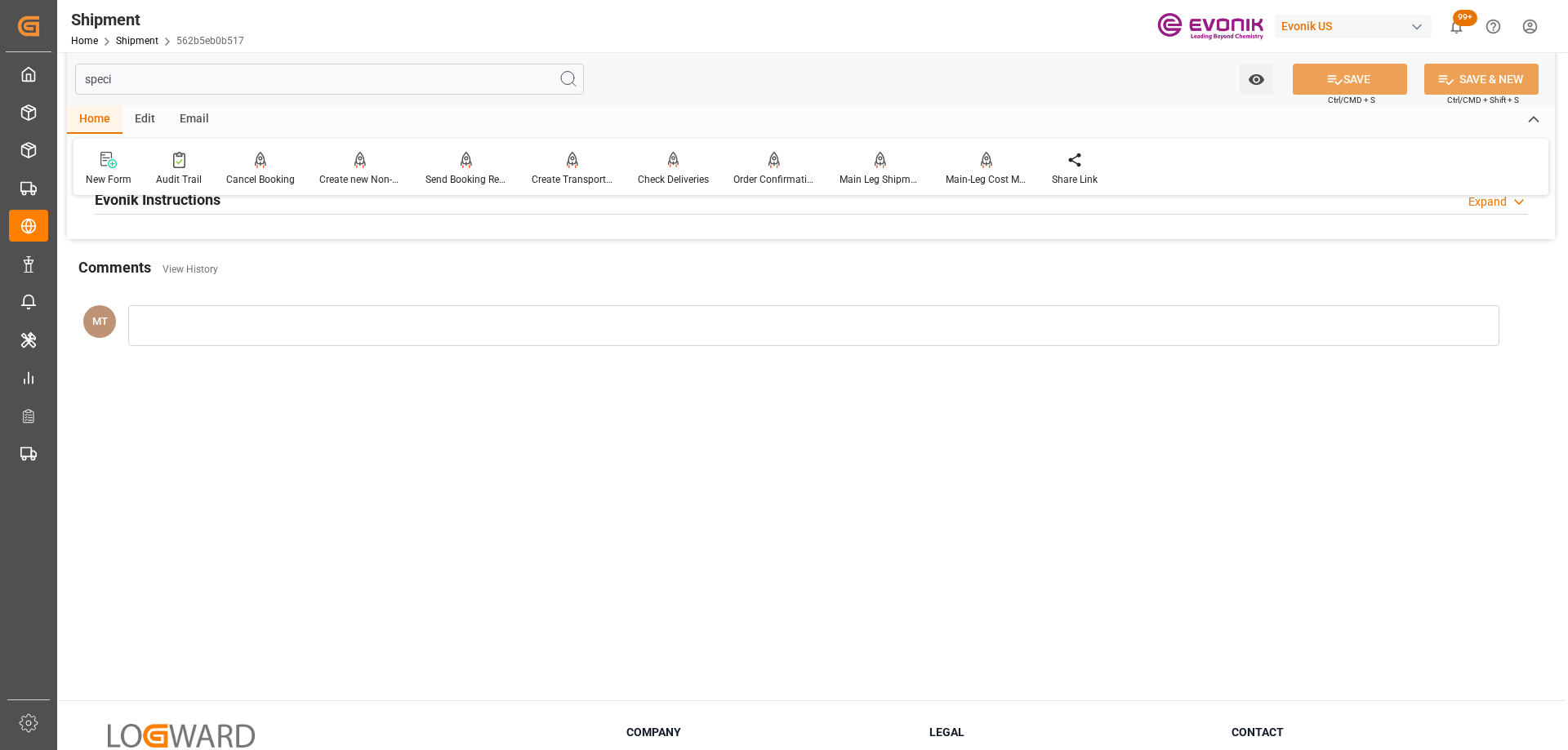
type input "speci"
click at [211, 208] on h2 "Evonik Instructions" at bounding box center [158, 199] width 126 height 22
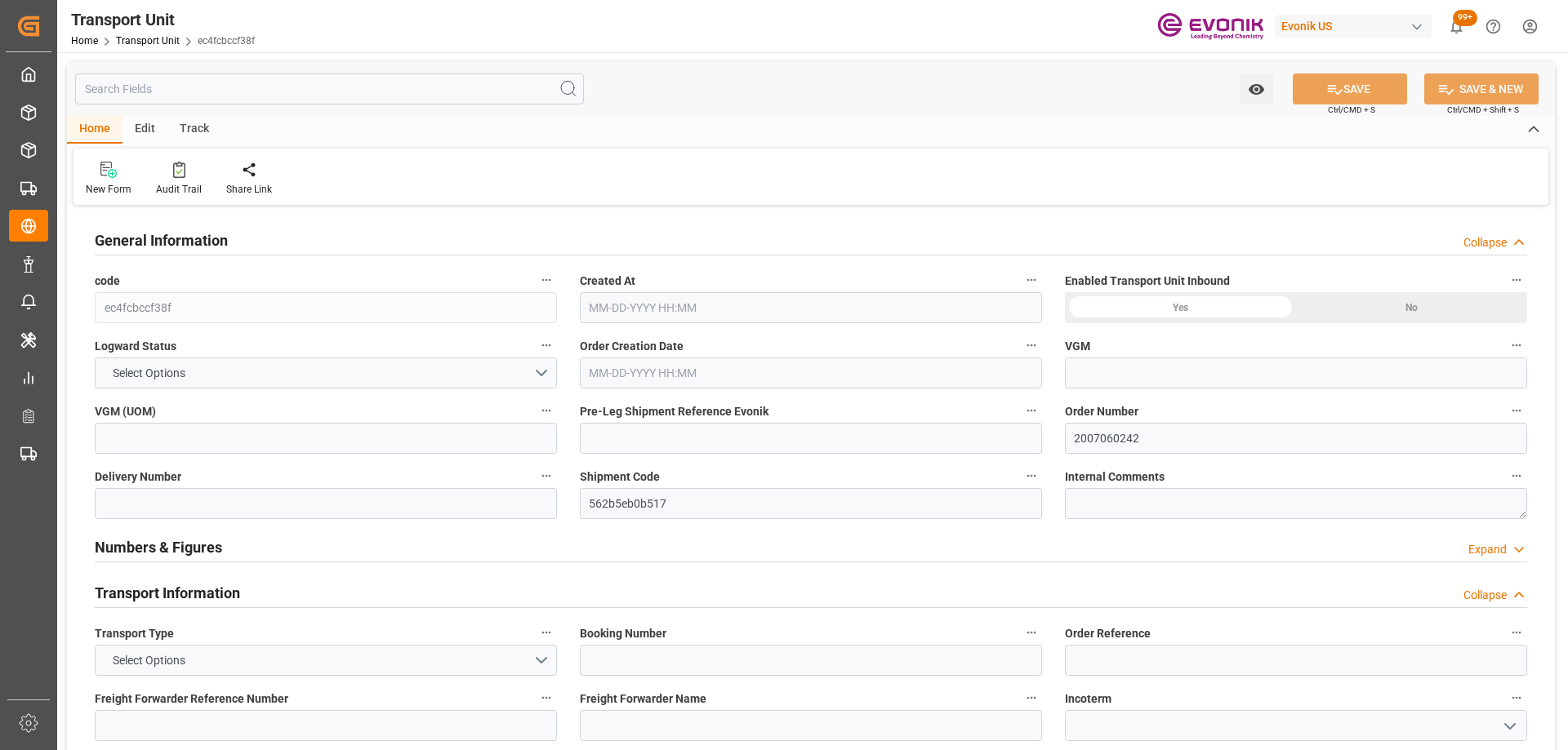
type input "AC Containerline"
type input "Leschaco Inc."
type input "USLAX"
type input "MYPKG"
type input "6063"
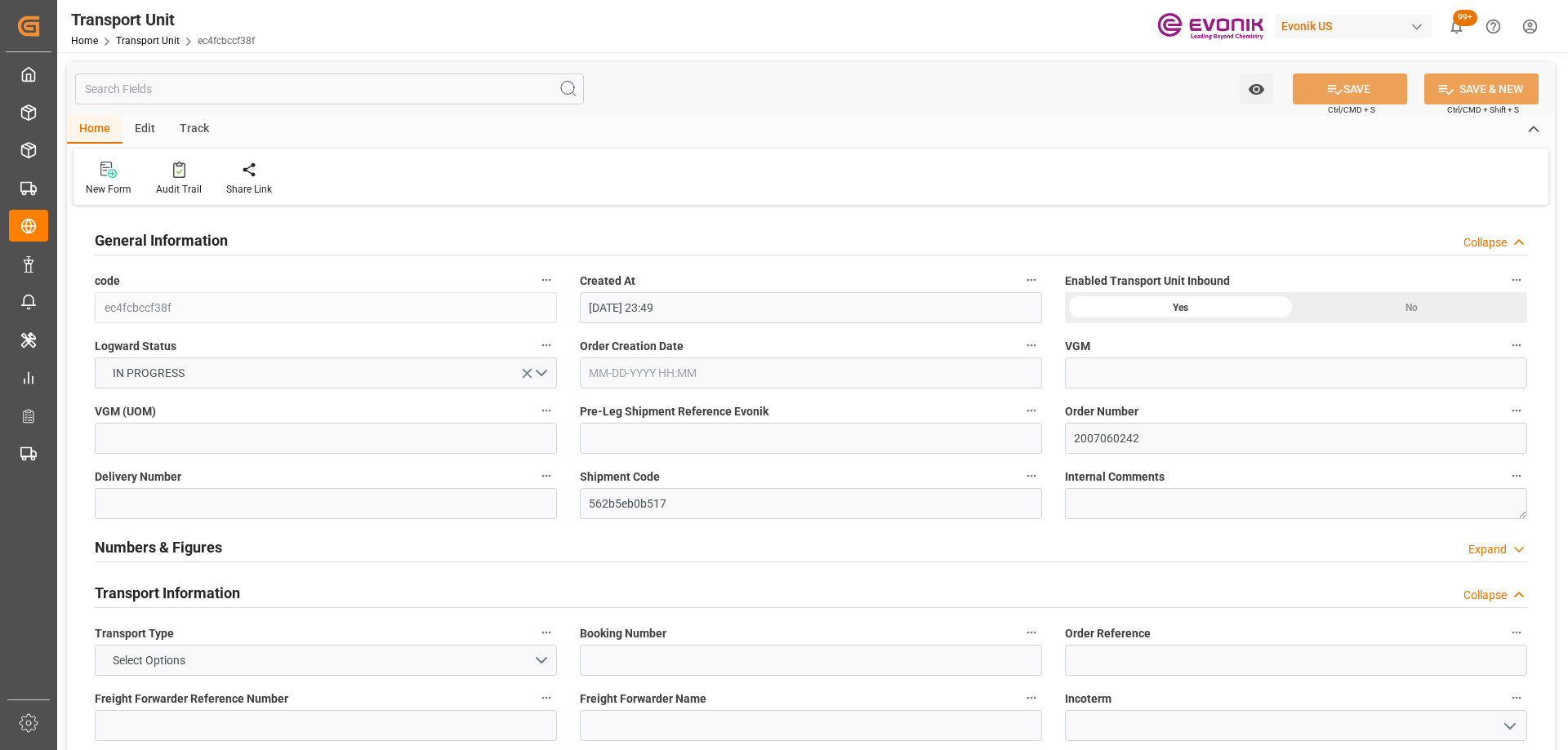
type input "08-18-2025 23:49"
type input "11-15-2025"
type input "10-06-2025 20:00"
type input "11-10-2025 20:00"
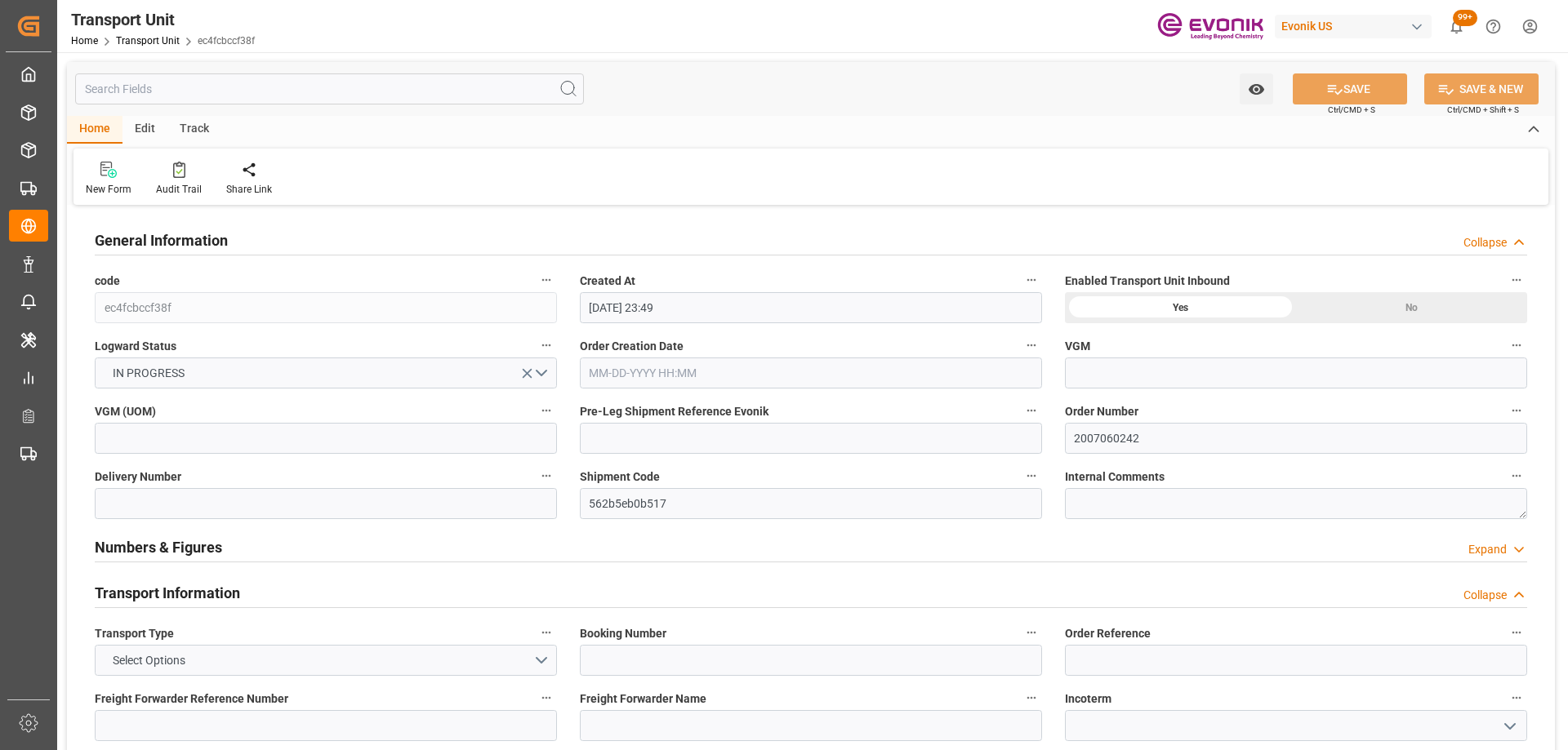
type input "11-10-2025 20:00"
type input "09-19-2025 20:00"
click at [218, 91] on input "text" at bounding box center [329, 89] width 508 height 31
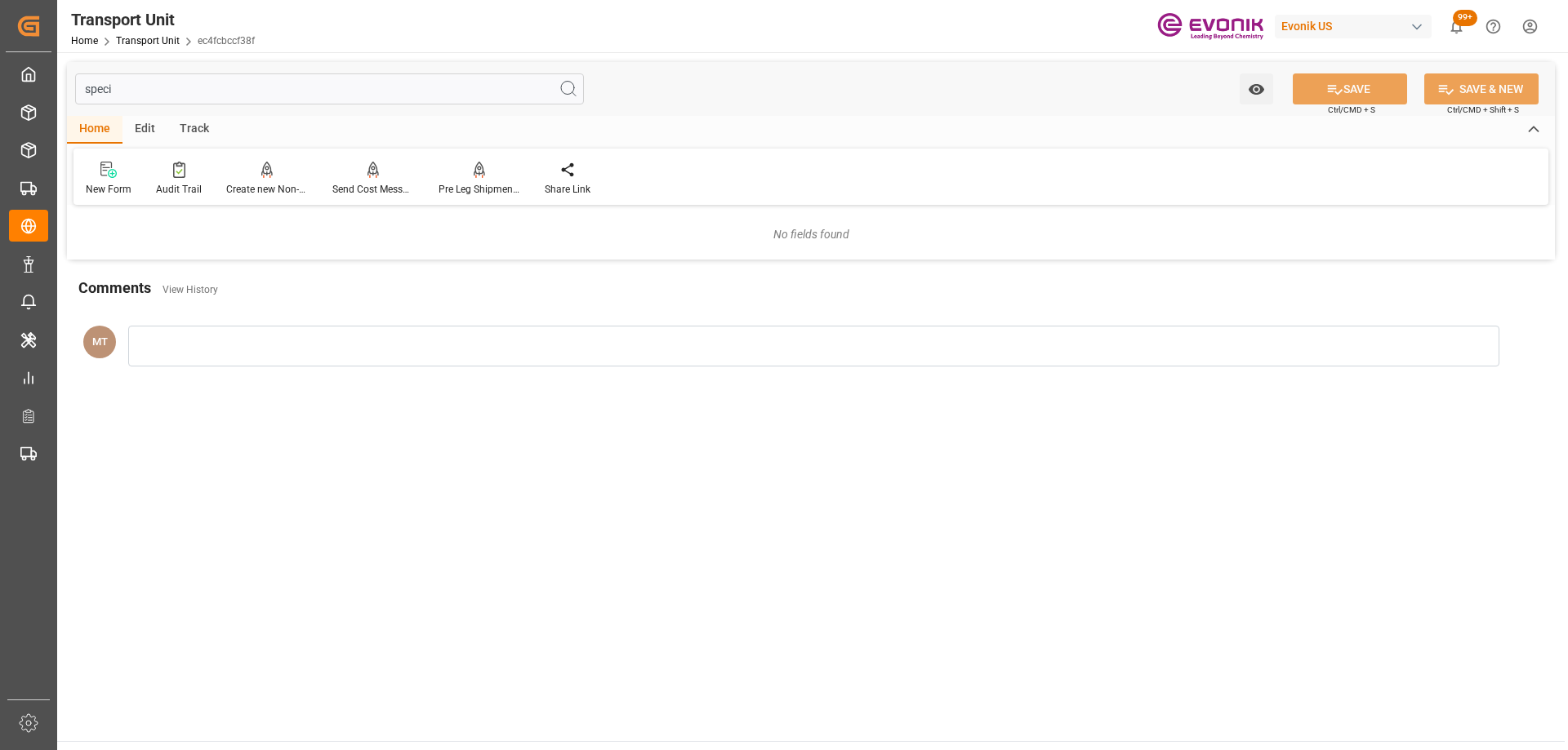
type input "speci"
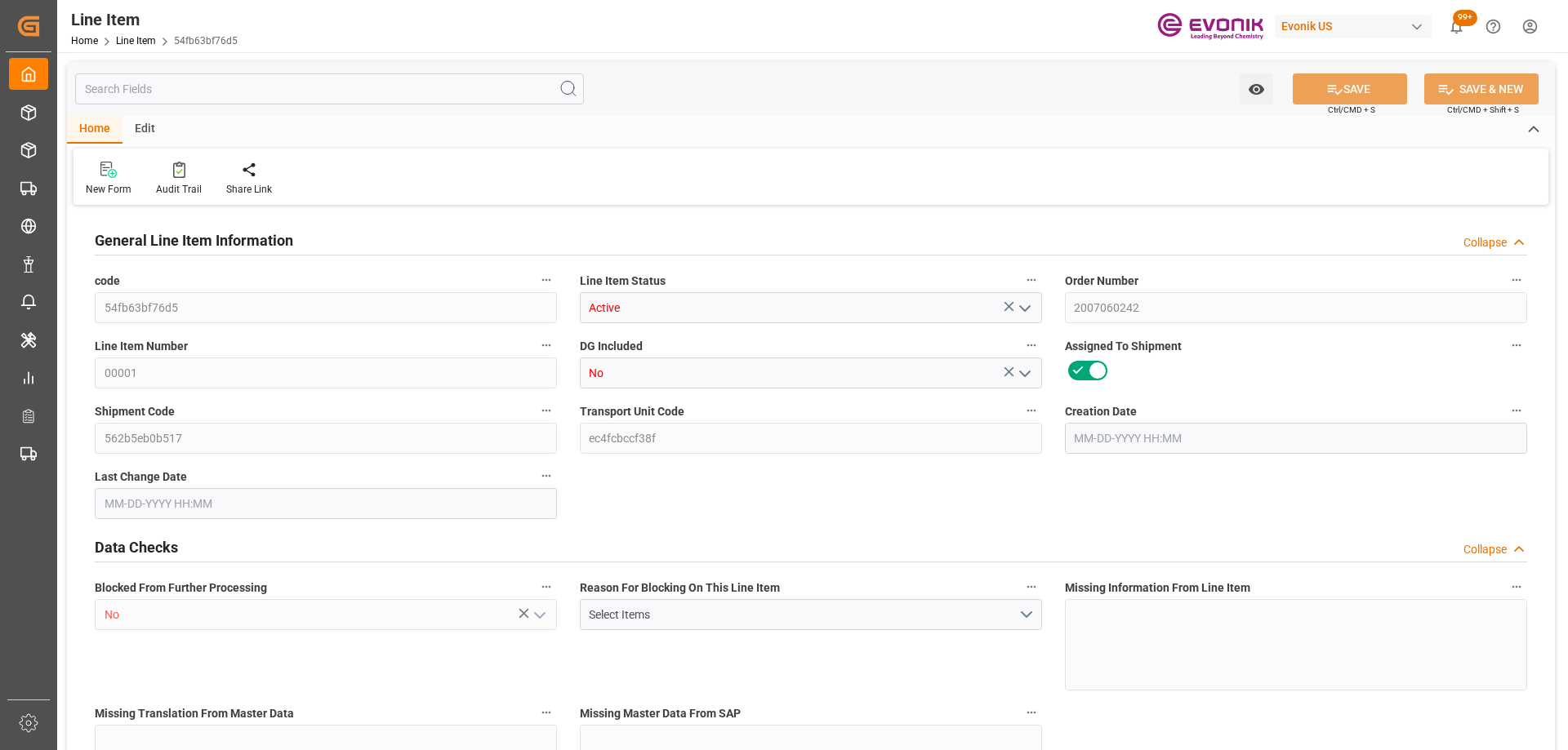
type input "3"
type input "3003"
type input "2838"
type input "4.176"
type input "3"
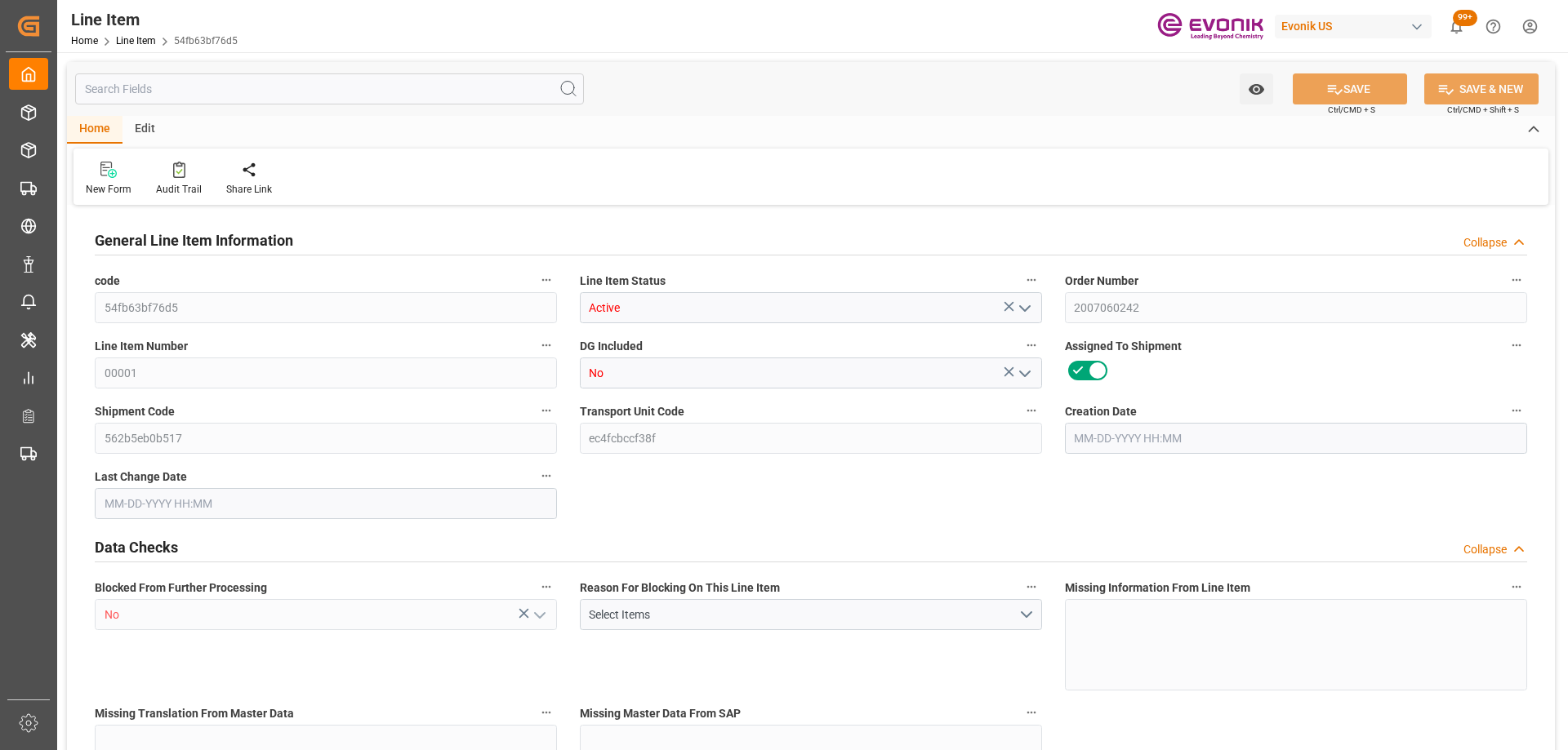
type input "12771"
type input "3"
type input "2838"
type input "3003"
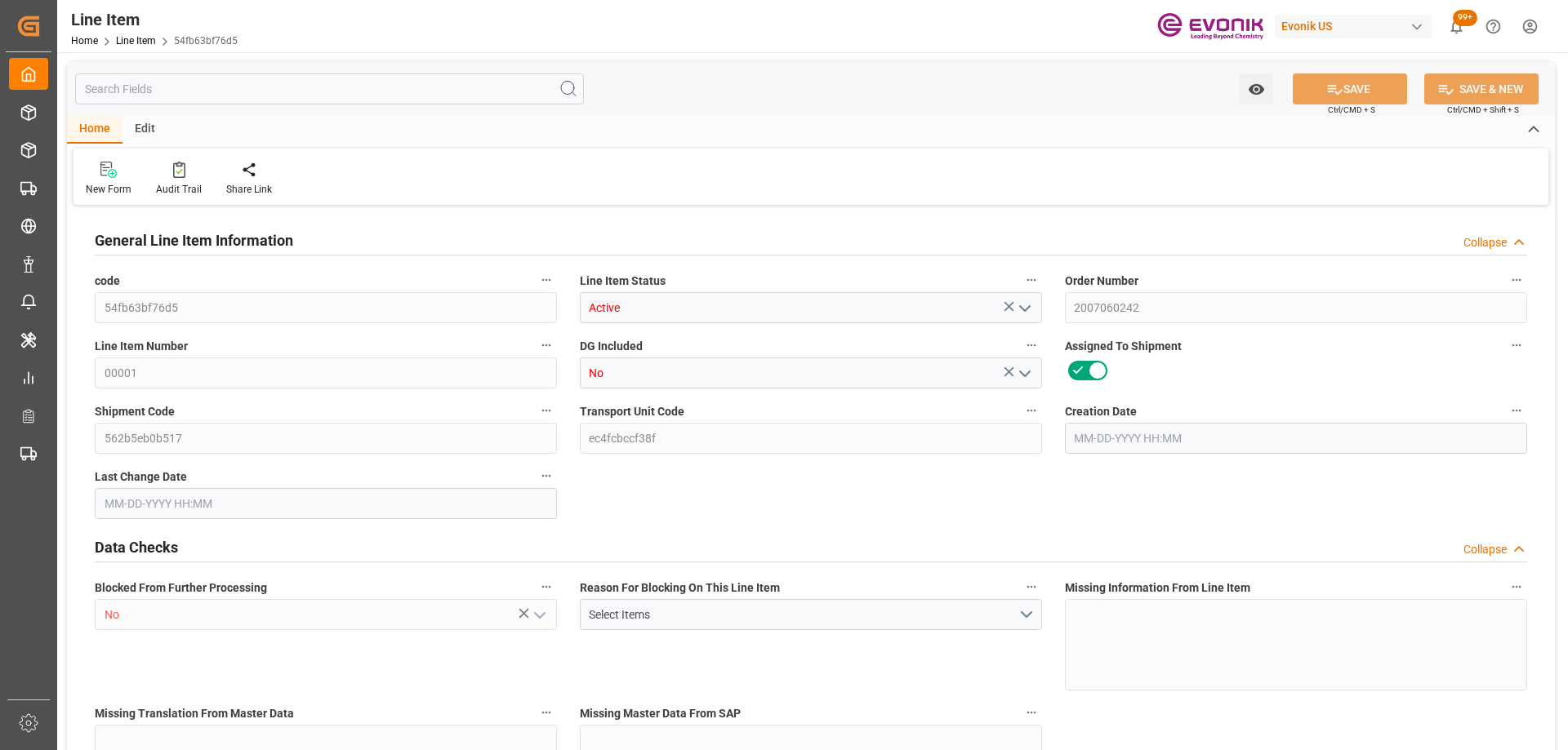
type input "3003"
type input "2838"
type input "4.176"
type input "4176"
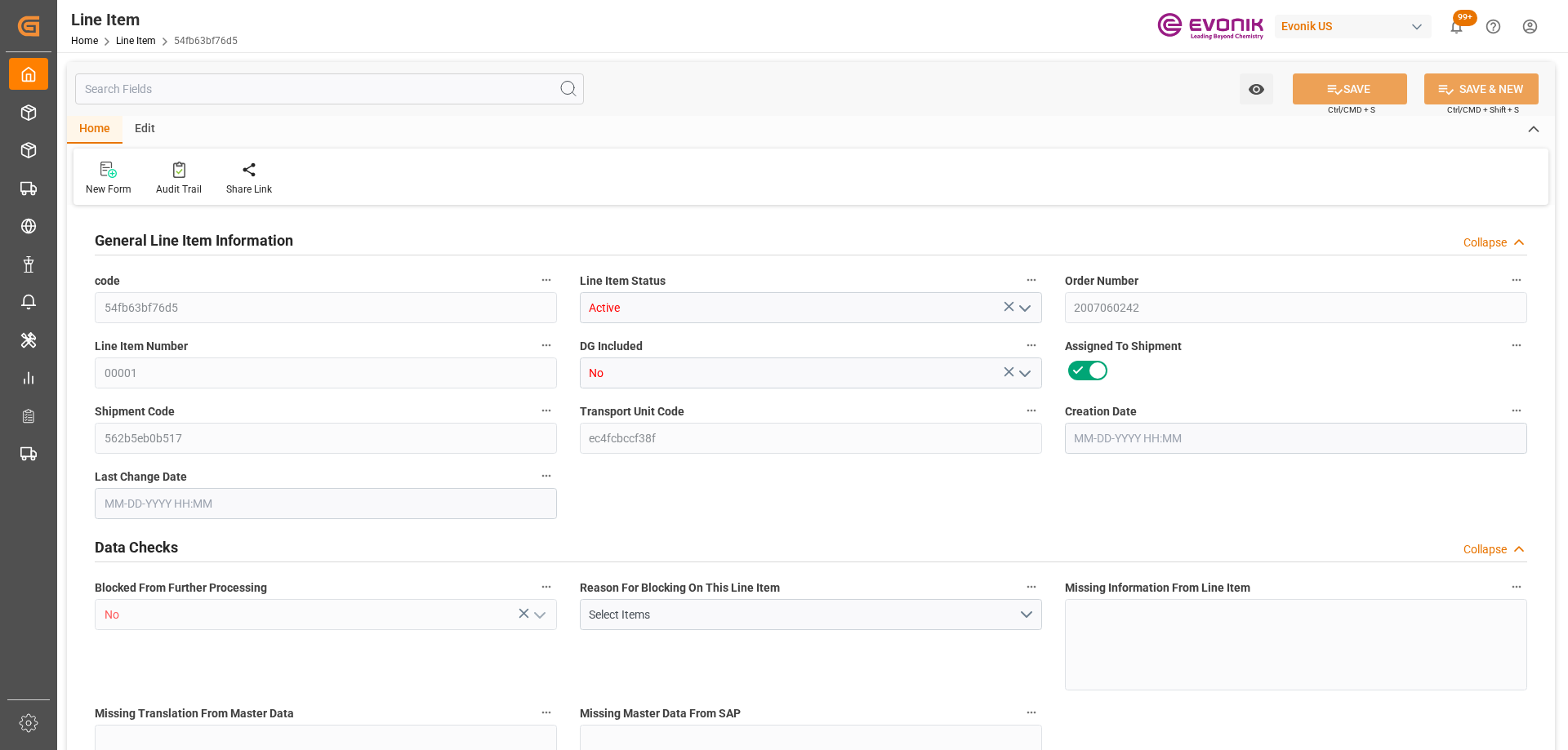
type input "0"
type input "08-14-2025 19:48"
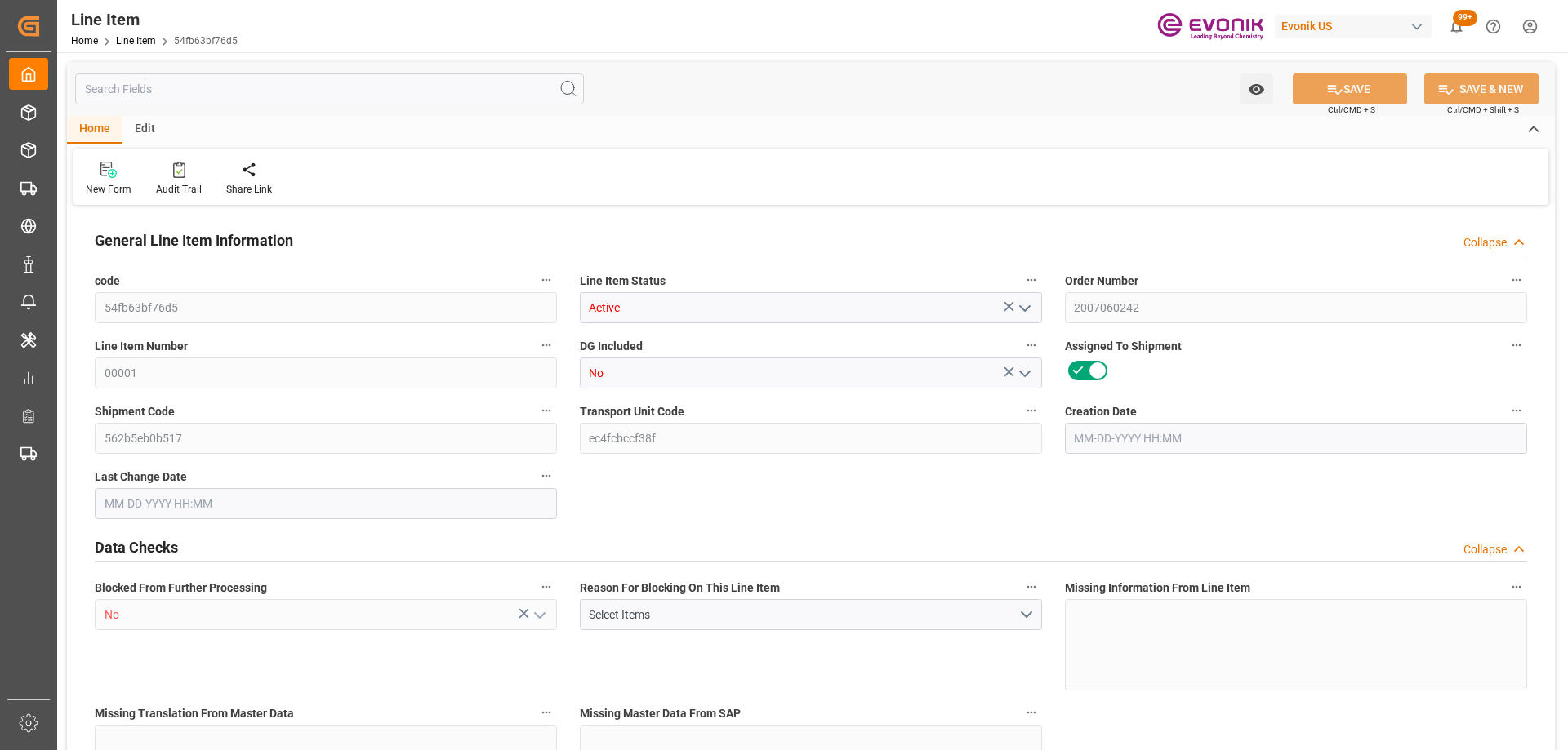
type input "[DATE] 23:49"
type input "[DATE]"
type input "09-19-2025"
type input "09-12-2025"
click at [362, 99] on input "text" at bounding box center [329, 89] width 508 height 31
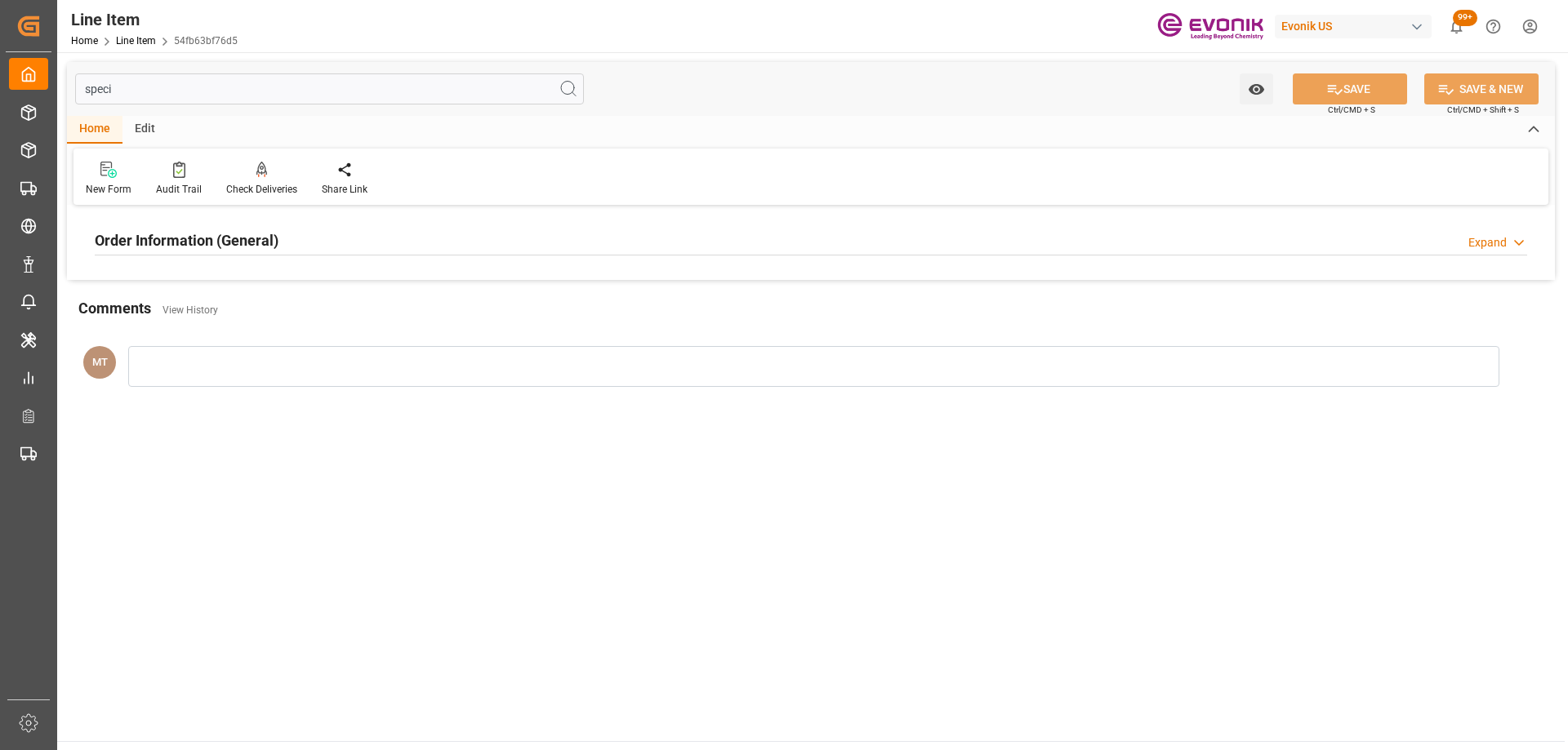
type input "speci"
click at [346, 237] on div "Order Information (General) Expand" at bounding box center [811, 239] width 1433 height 31
click at [295, 356] on div at bounding box center [326, 338] width 462 height 91
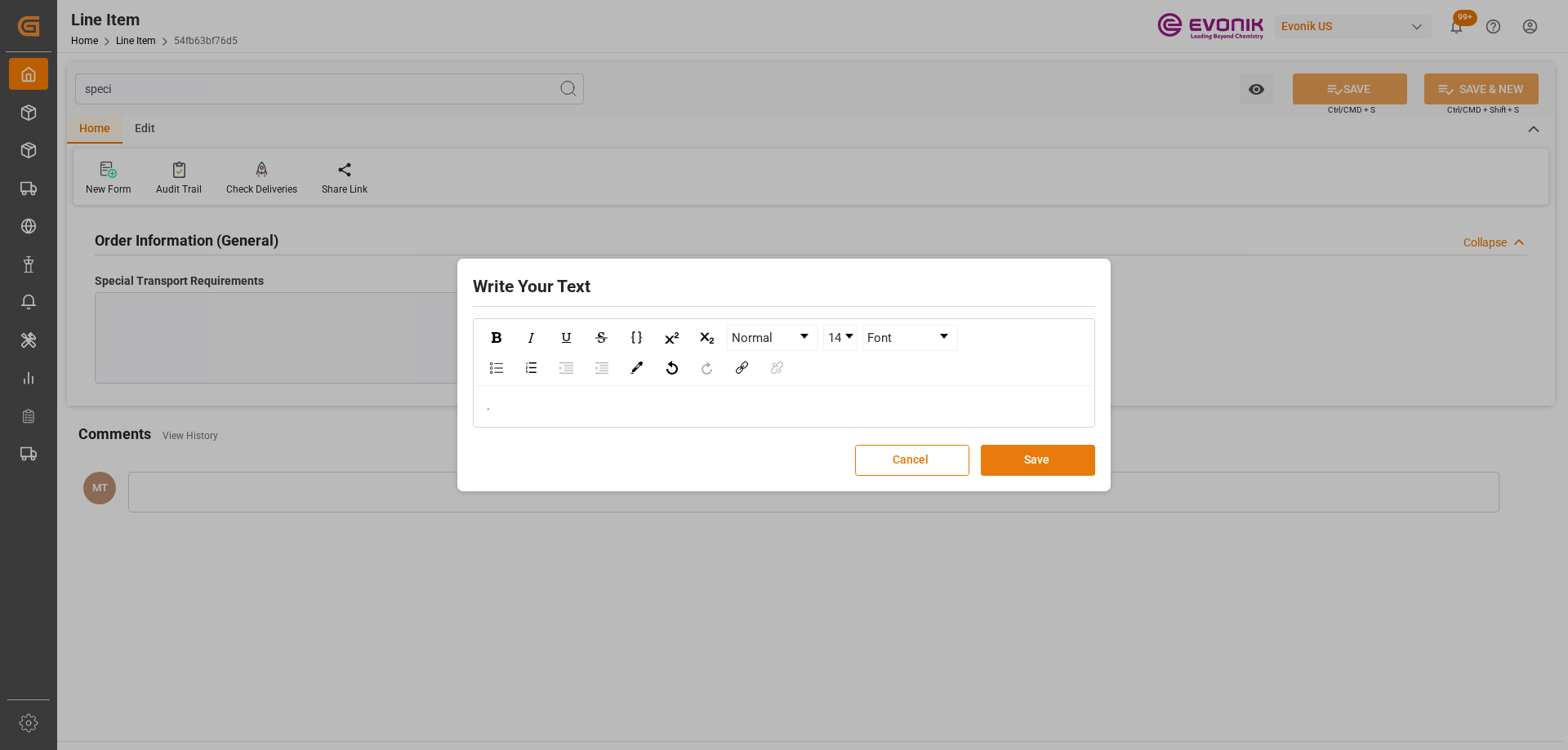
click at [1050, 460] on button "Save" at bounding box center [1038, 460] width 114 height 31
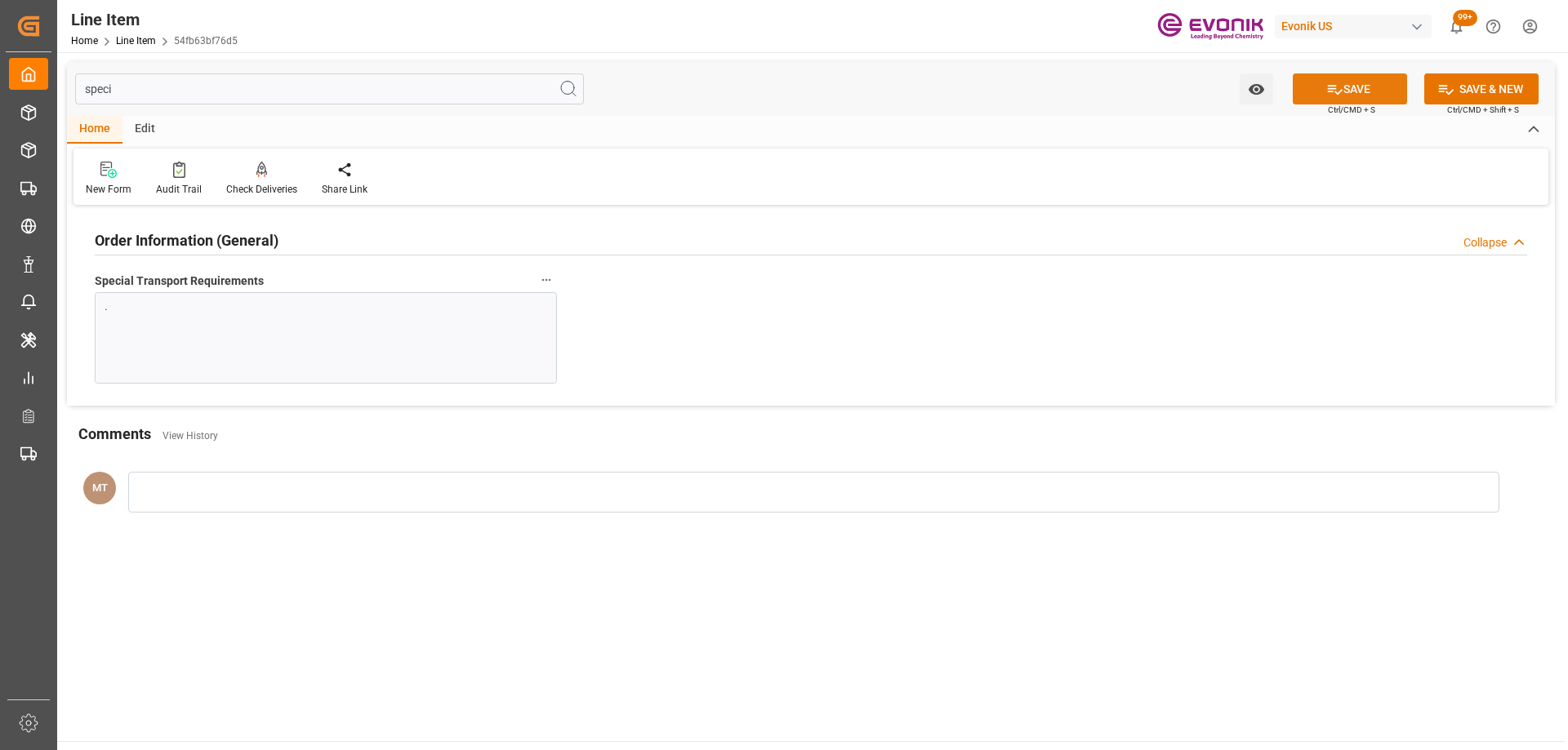
click at [1338, 88] on icon at bounding box center [1335, 89] width 17 height 17
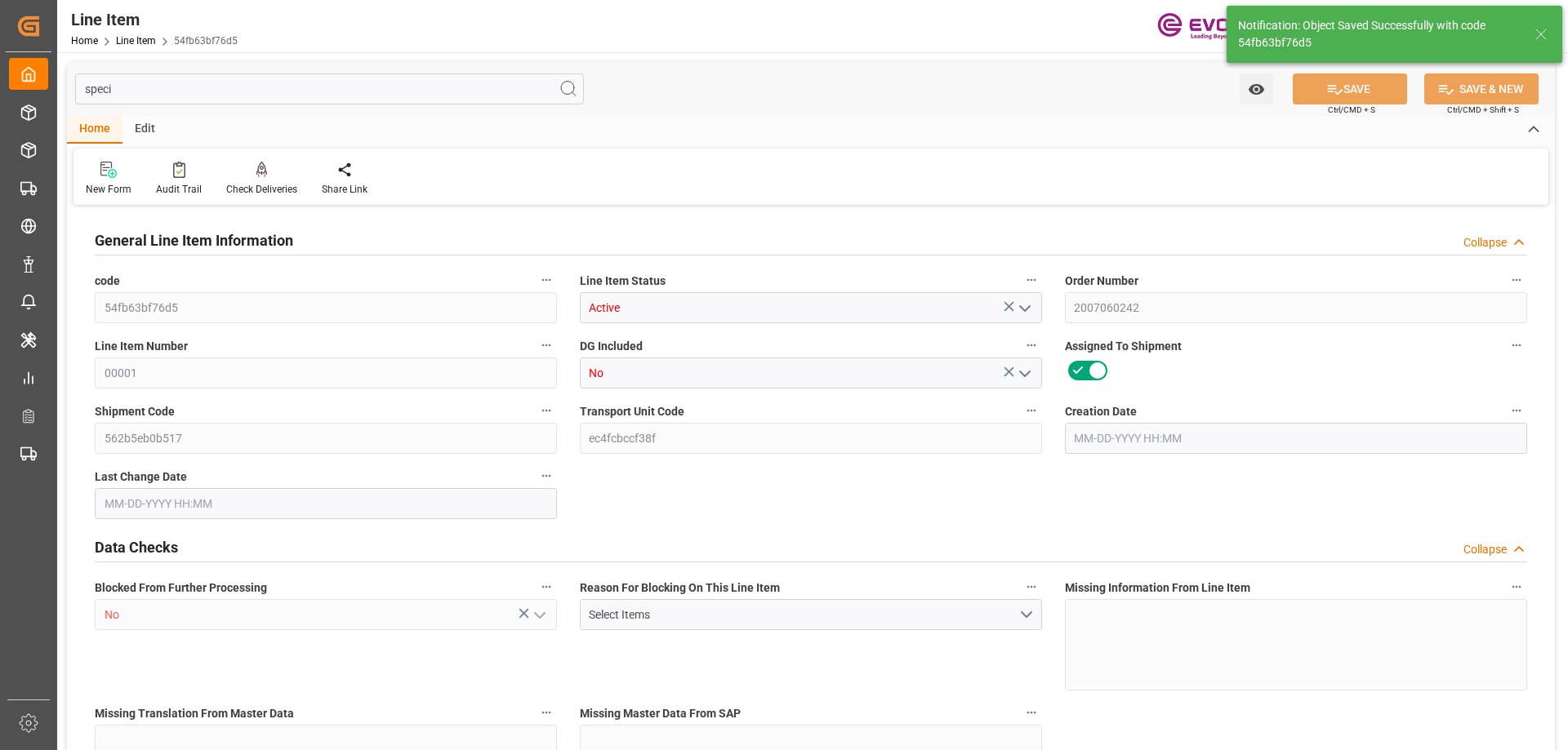
type input "3"
type input "3003"
type input "2838"
type input "4.176"
type input "3"
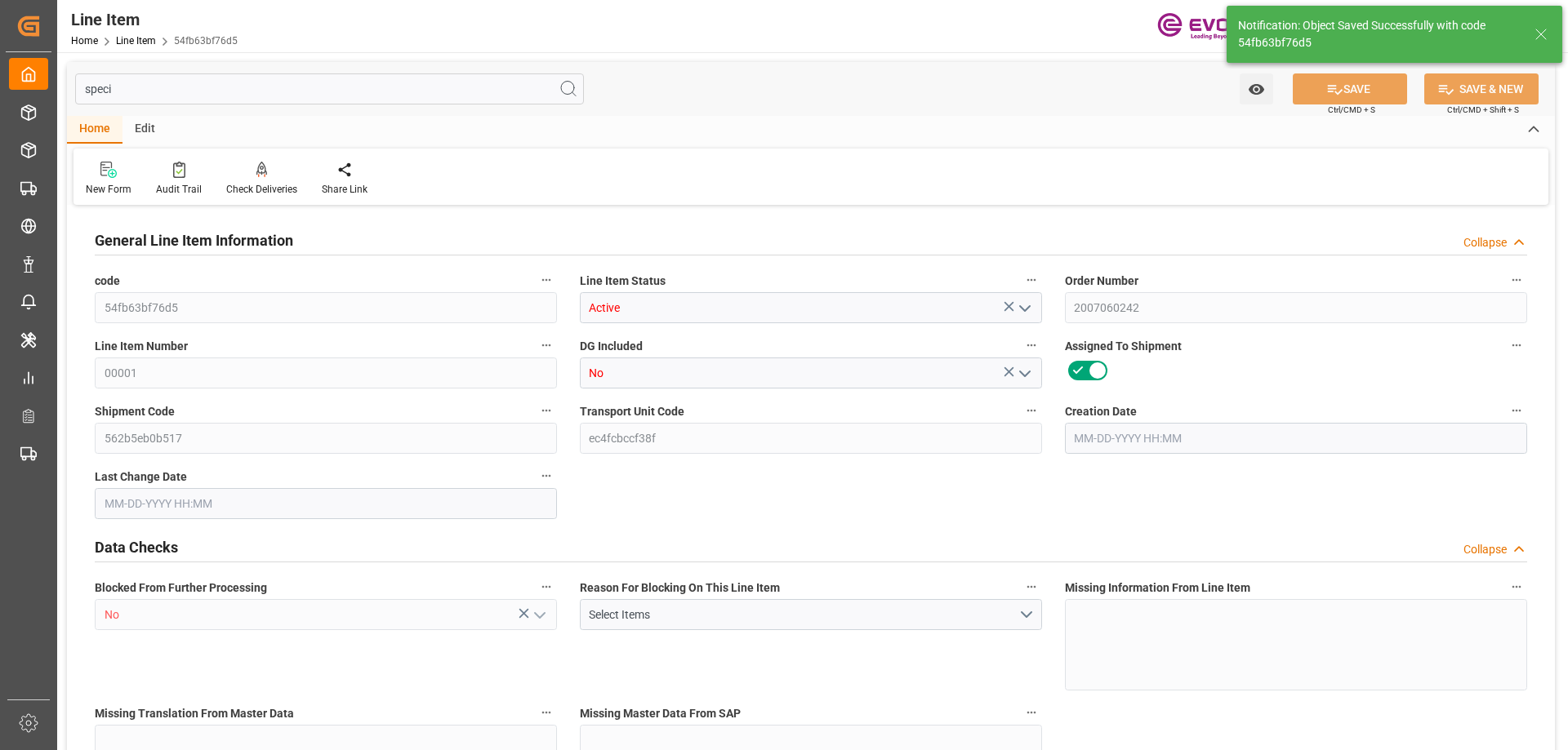
type input "12771"
type input "3"
type input "2838"
type input "3003"
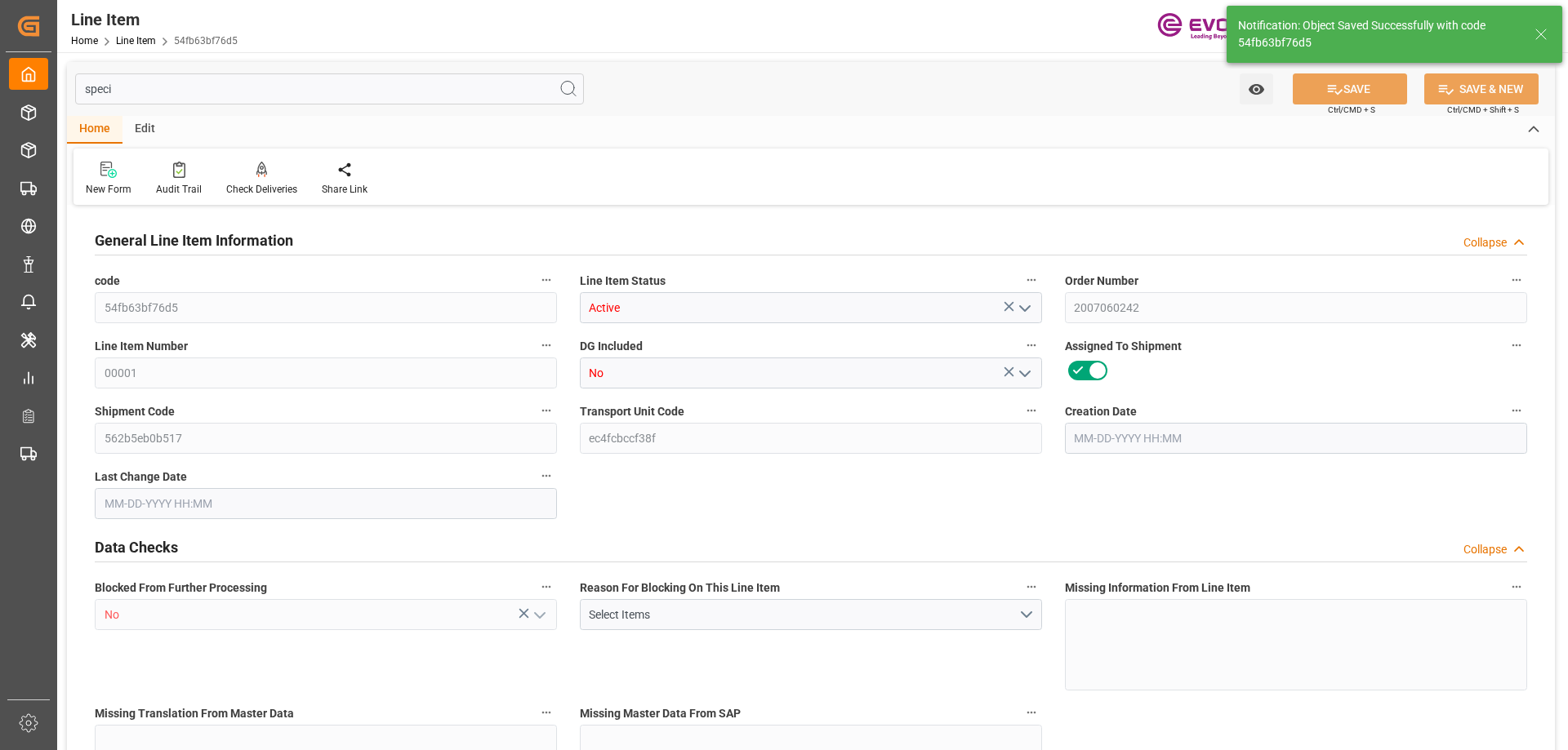
type input "3003"
type input "2838"
type input "4.176"
type input "4176"
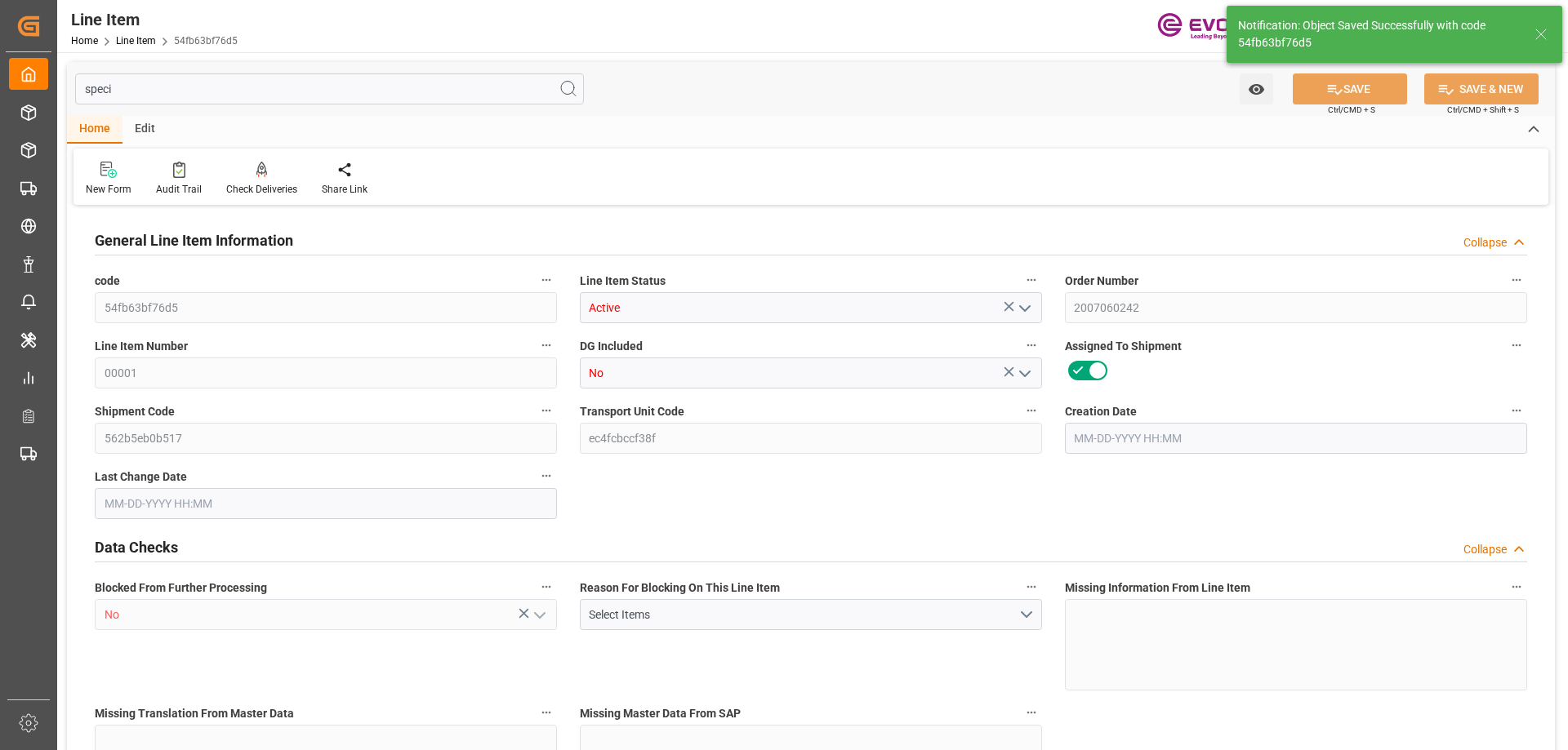
type input "0"
type input "08-14-2025 19:48"
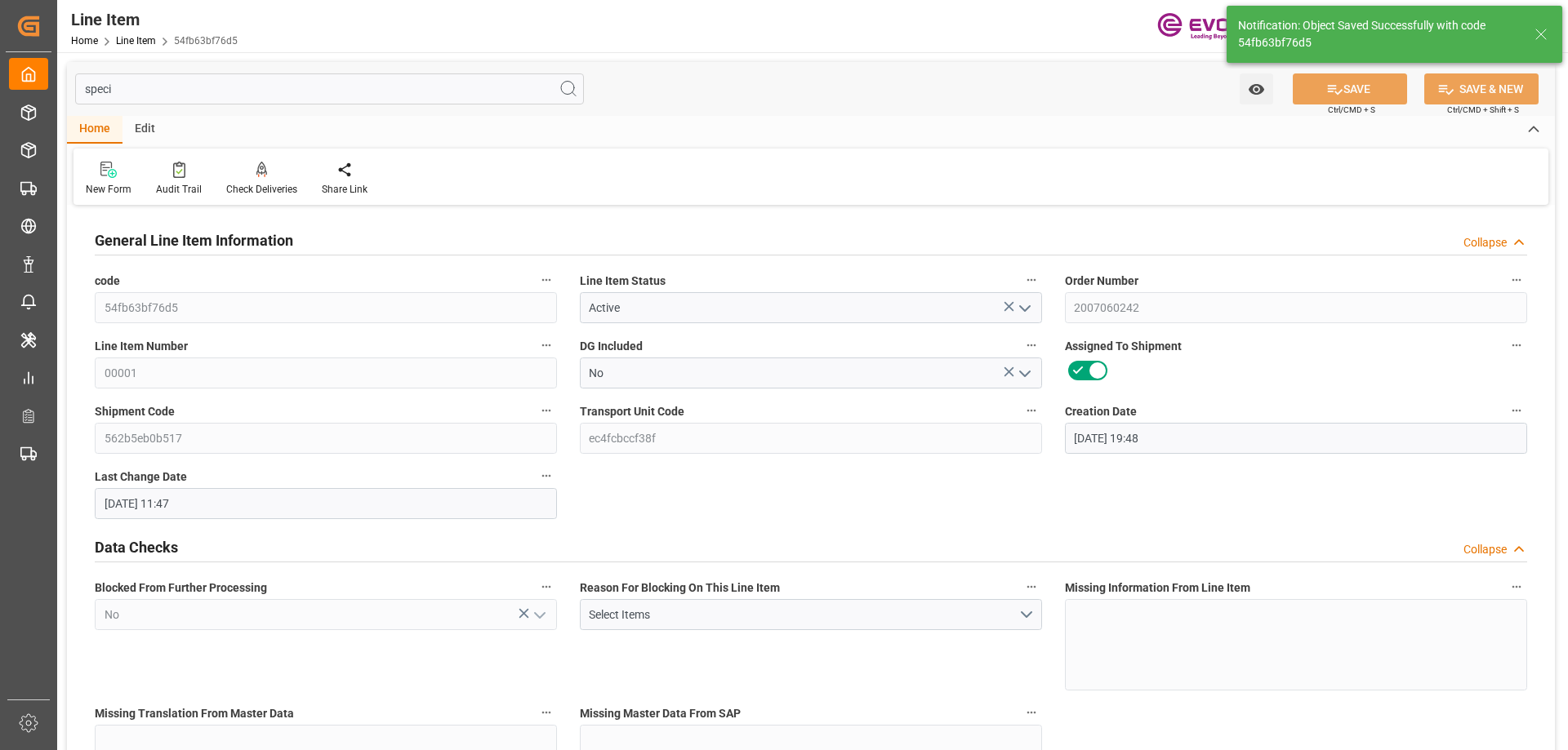
type input "08-19-2025 11:47"
type input "11-15-2025"
type input "09-19-2025"
type input "09-12-2025"
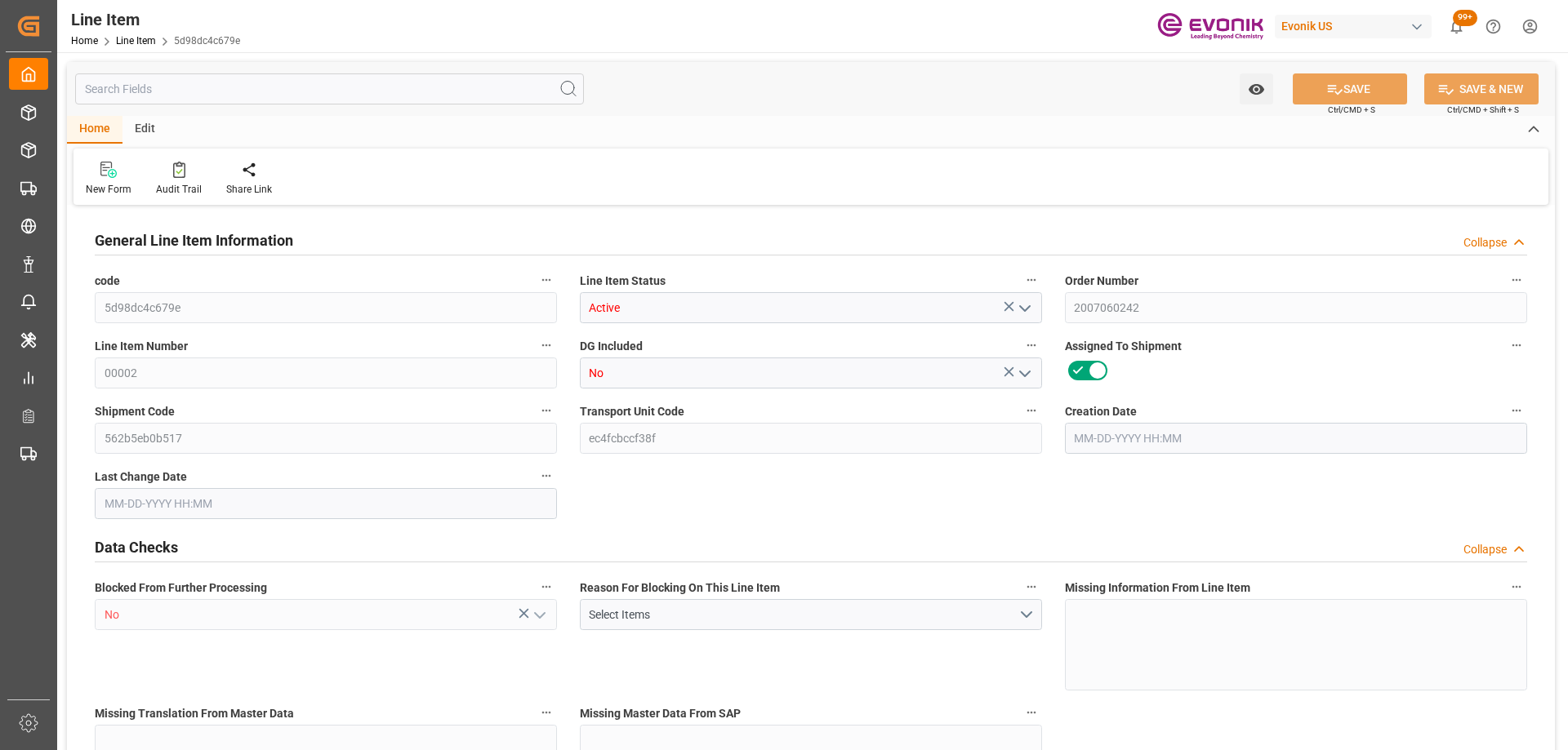
type input "3"
type input "3060"
type input "2895"
type input "4.176"
type input "3"
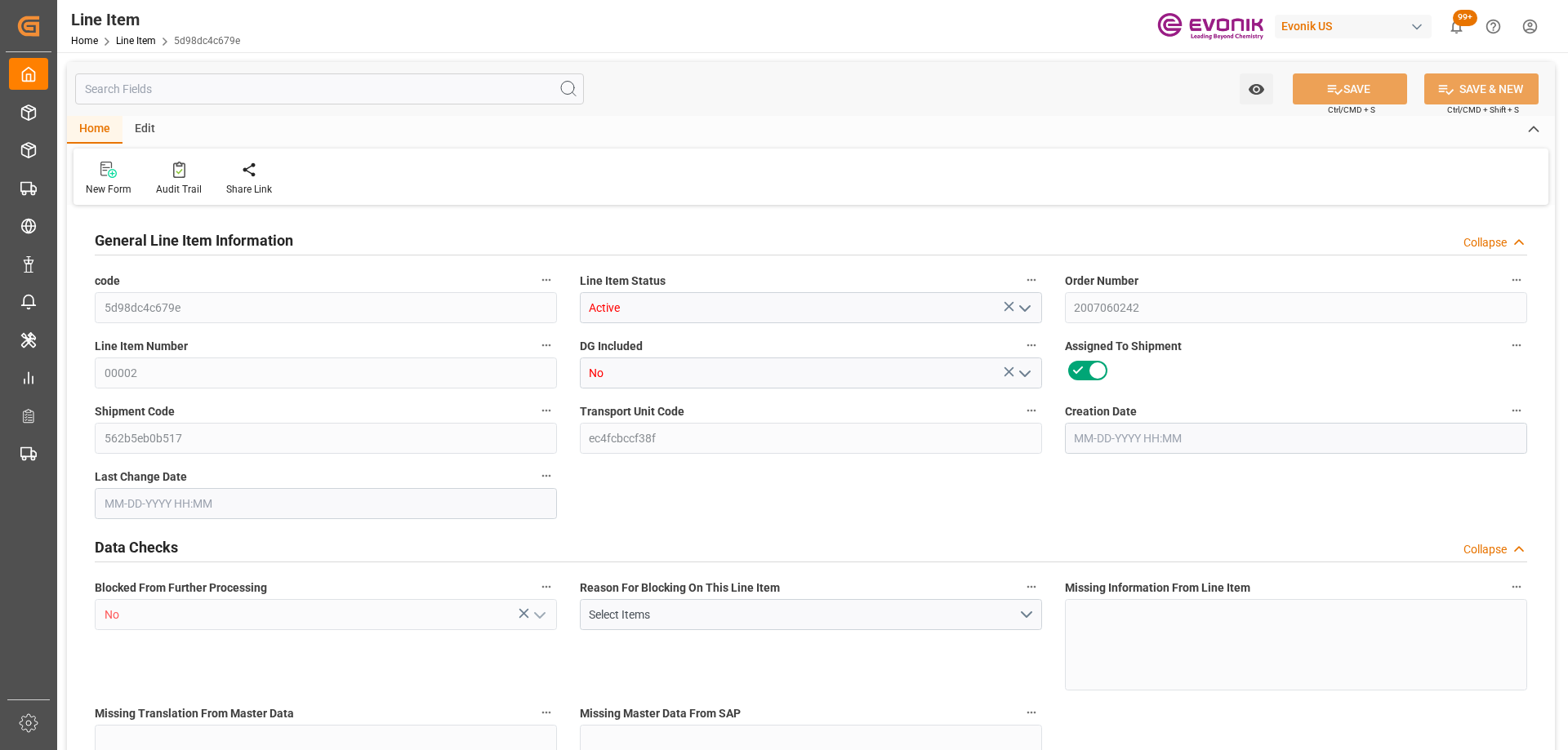
type input "11580"
type input "3"
type input "2895"
type input "3060"
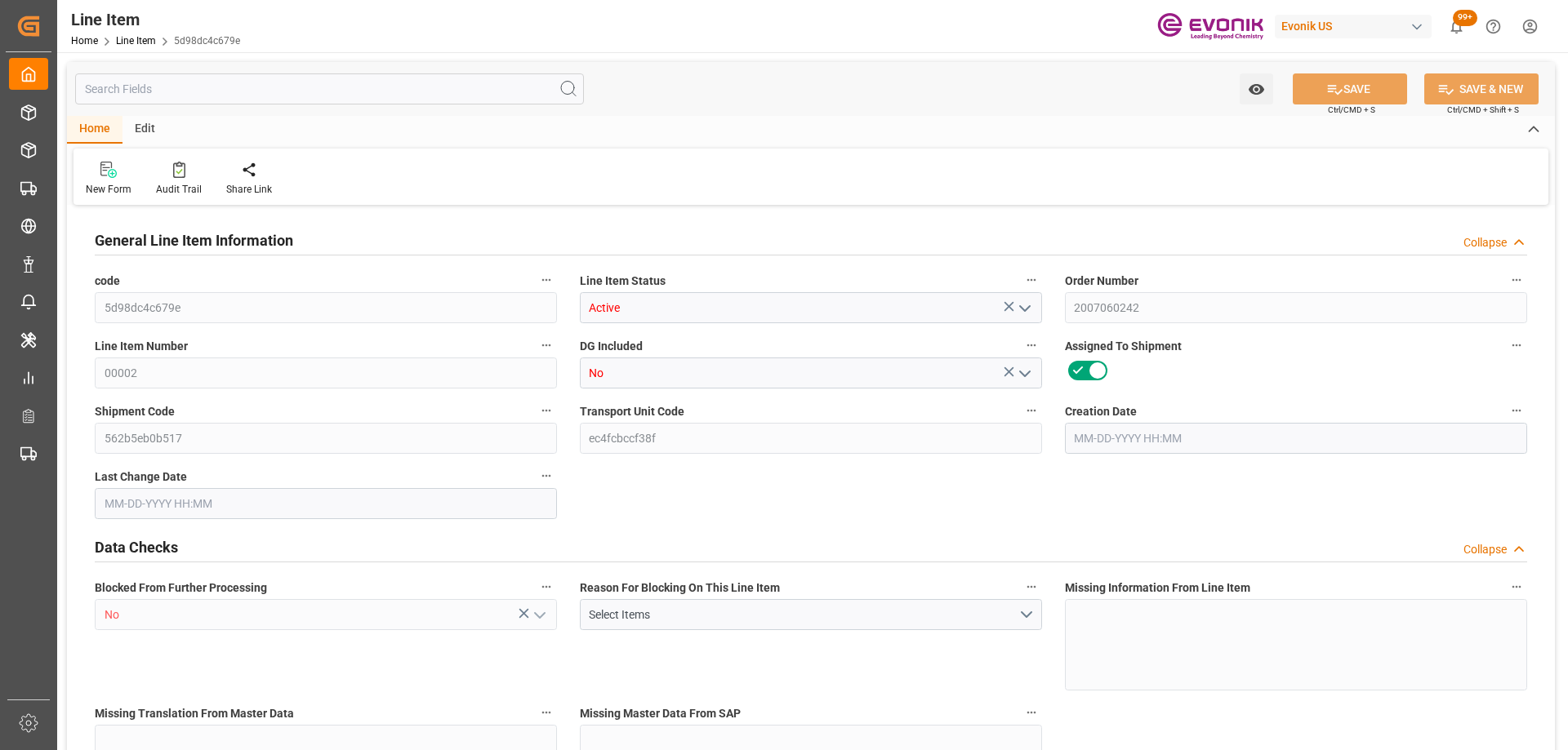
type input "3060"
type input "2895"
type input "4.176"
type input "4176"
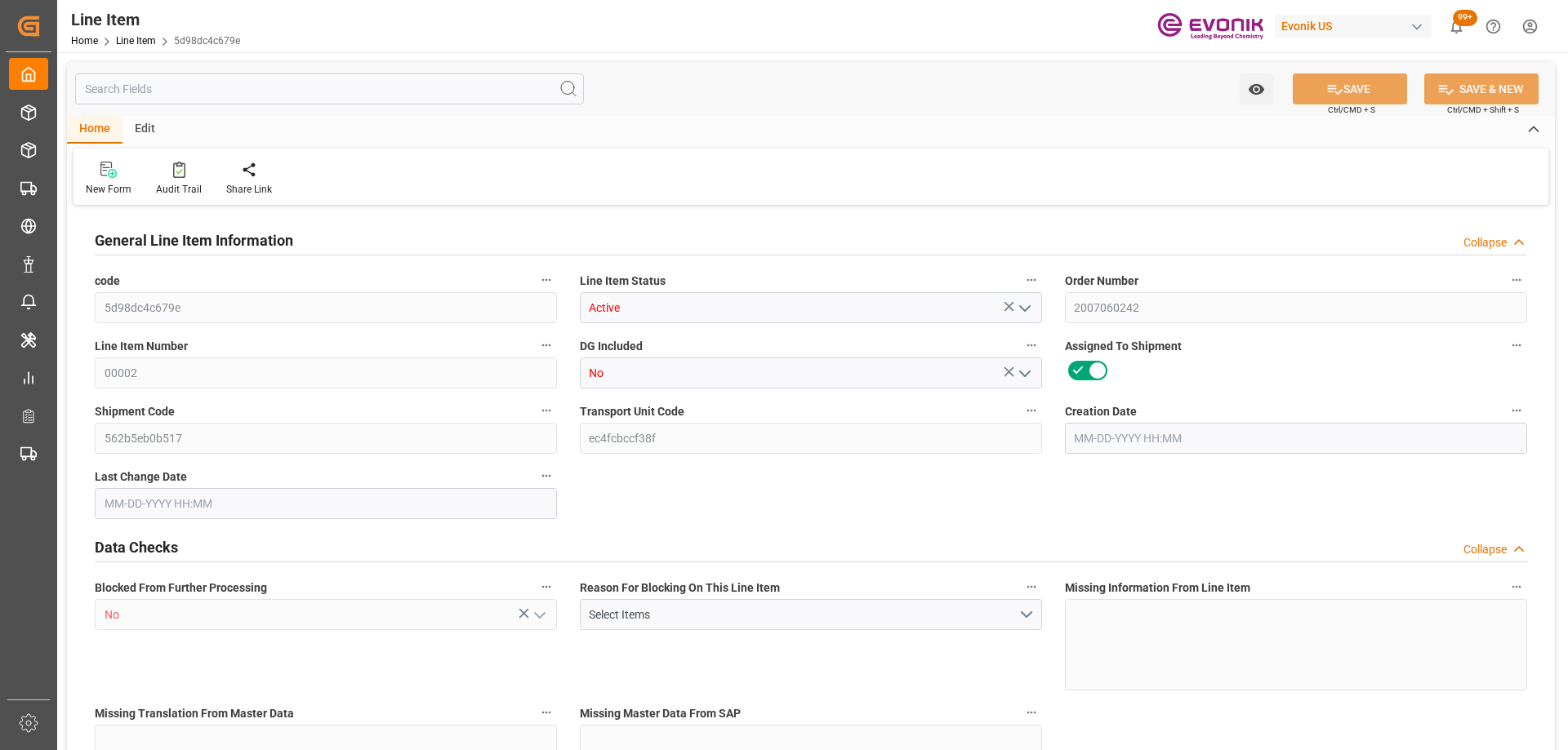
type input "0"
type input "08-14-2025 19:48"
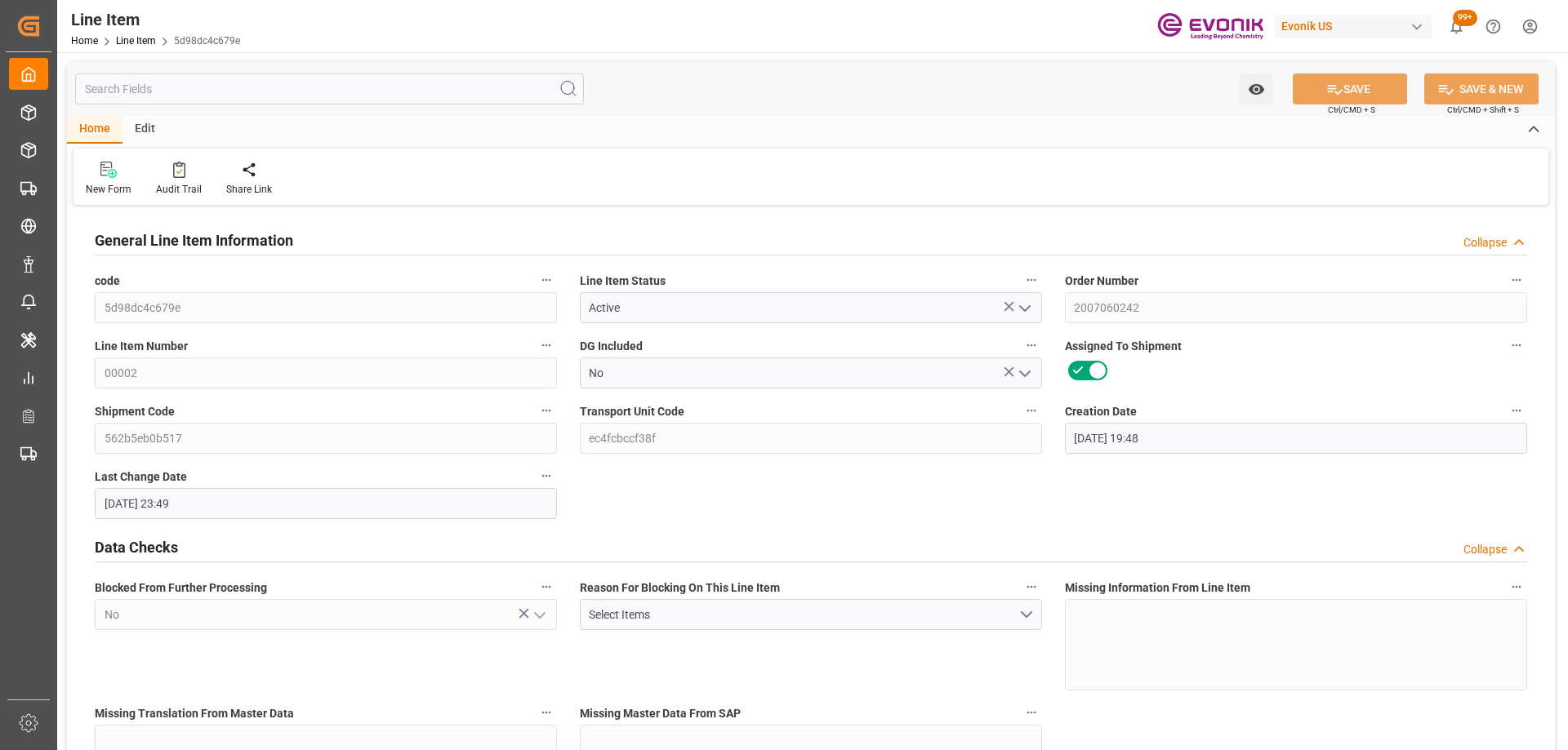
type input "[DATE] 23:49"
type input "[DATE]"
type input "09-19-2025"
type input "09-12-2025"
click at [224, 94] on input "text" at bounding box center [329, 89] width 508 height 31
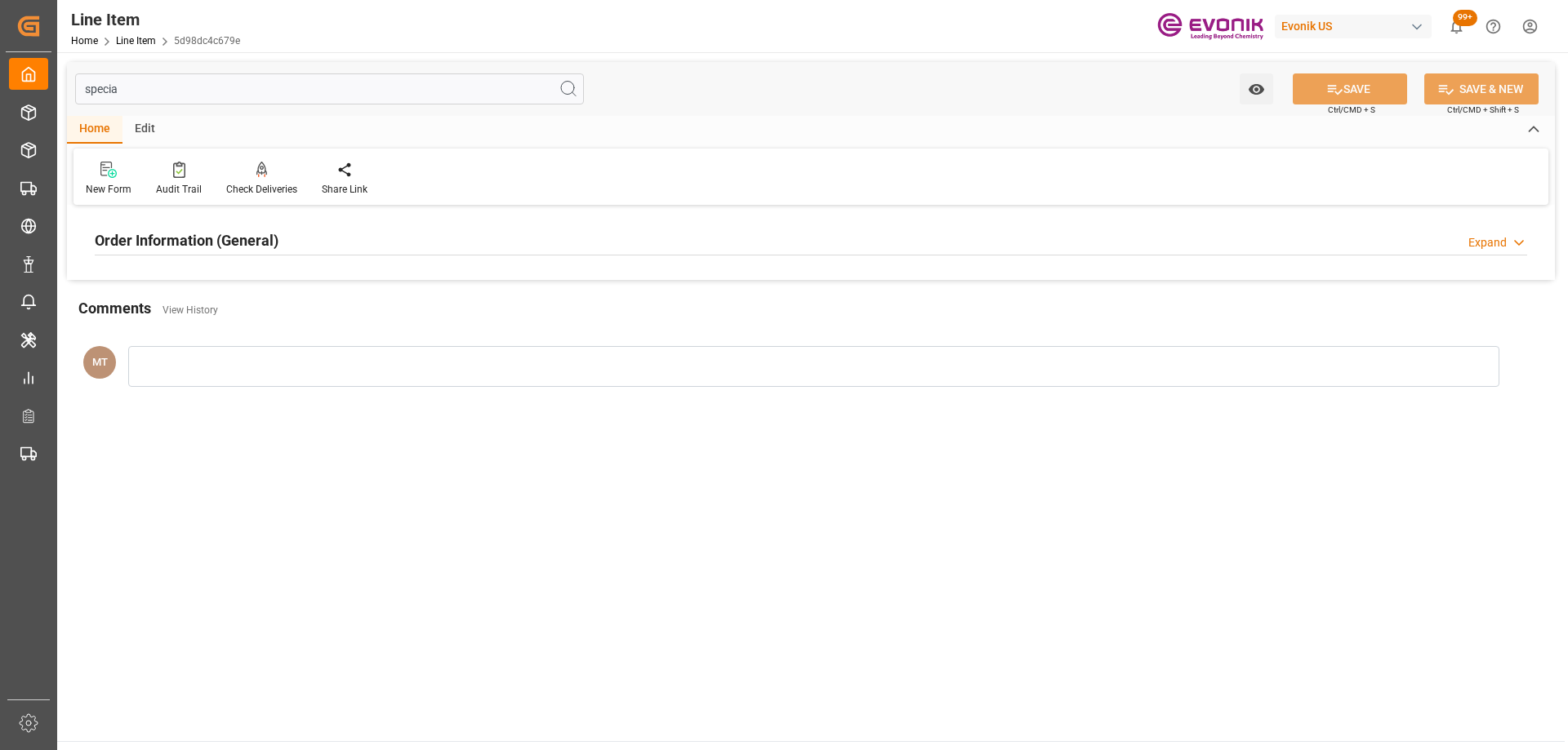
type input "specia"
click at [273, 240] on h2 "Order Information (General)" at bounding box center [187, 240] width 184 height 22
click at [281, 353] on div at bounding box center [326, 338] width 462 height 91
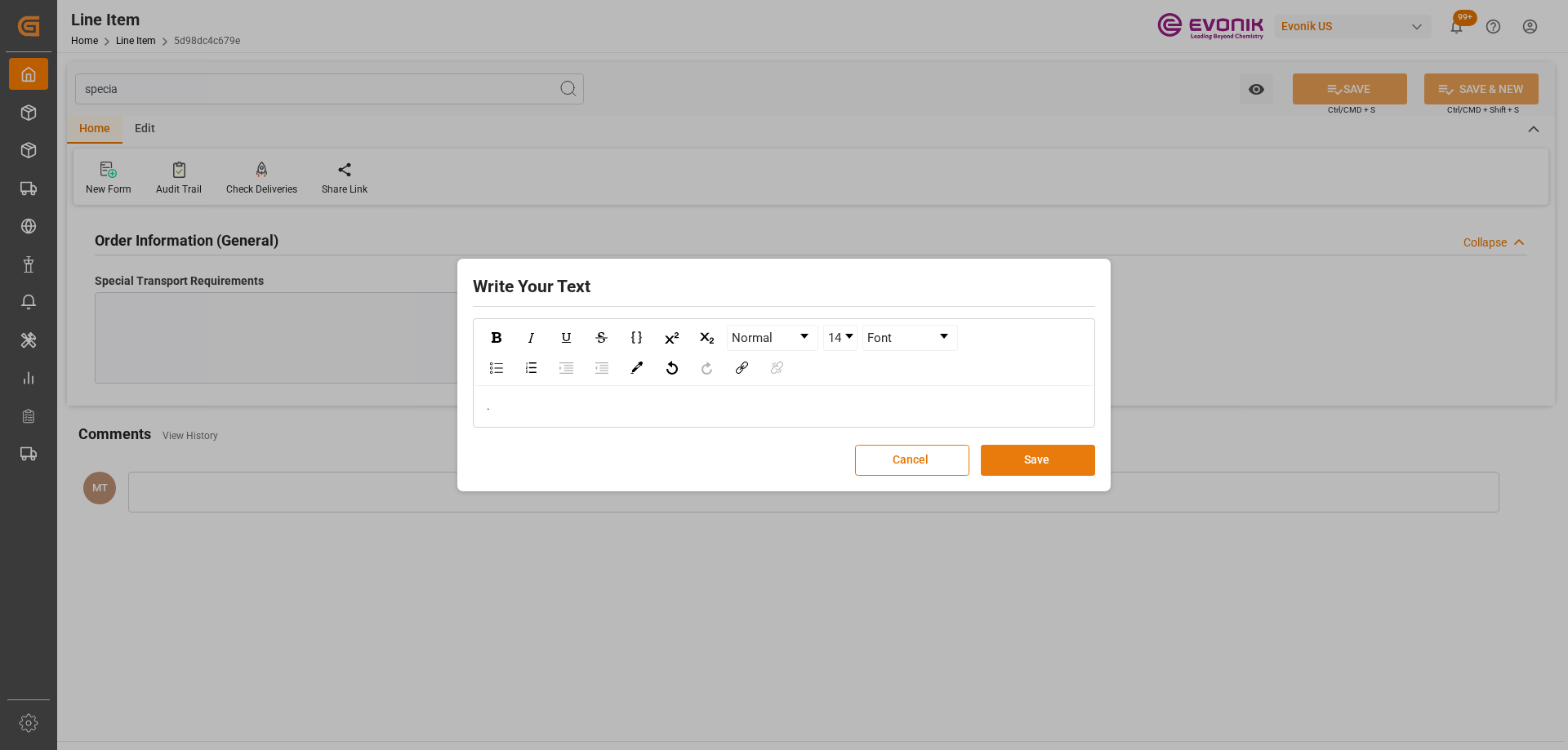
click at [1025, 462] on button "Save" at bounding box center [1038, 460] width 114 height 31
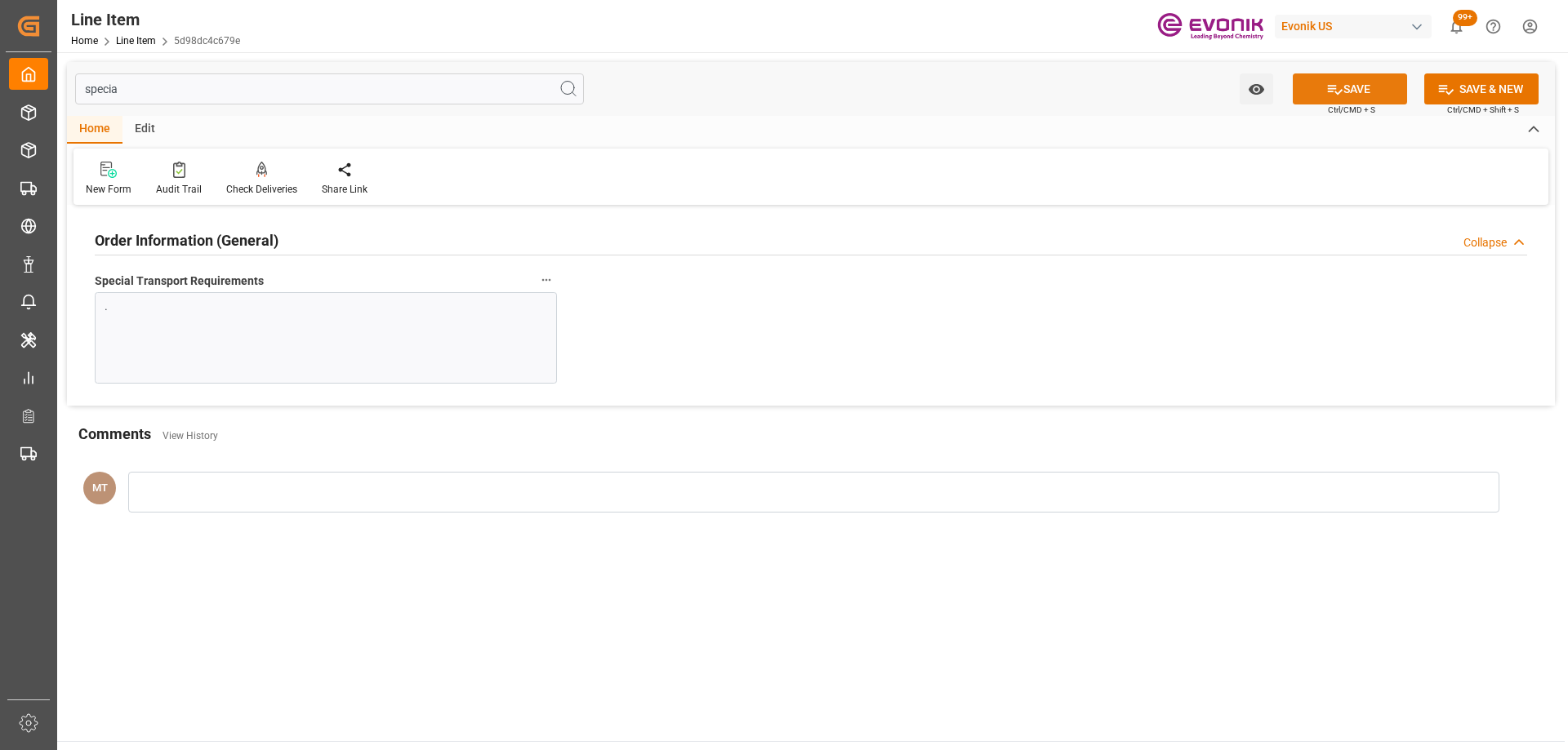
click at [1340, 85] on icon at bounding box center [1335, 89] width 17 height 17
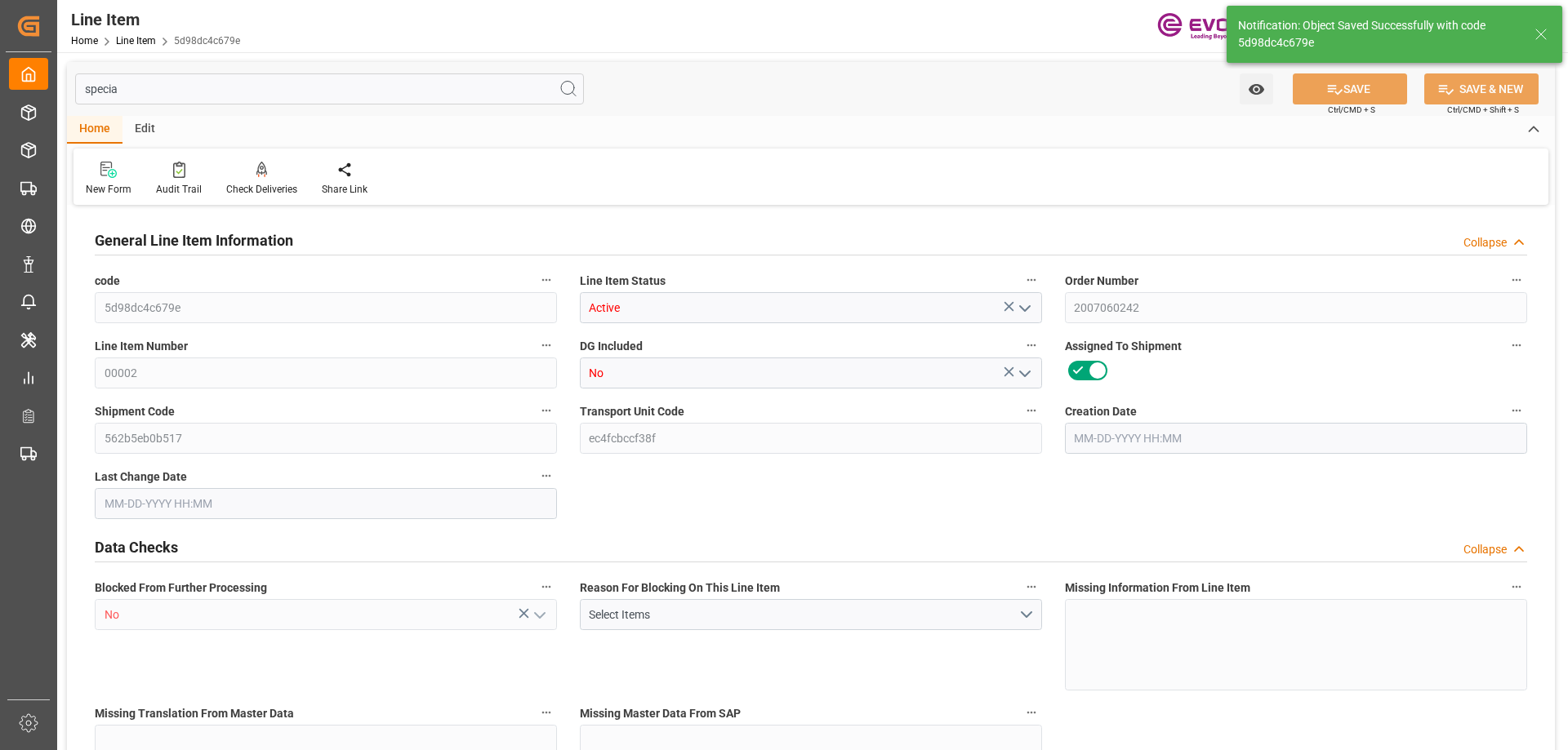
type input "3"
type input "3060"
type input "2895"
type input "4.176"
type input "3"
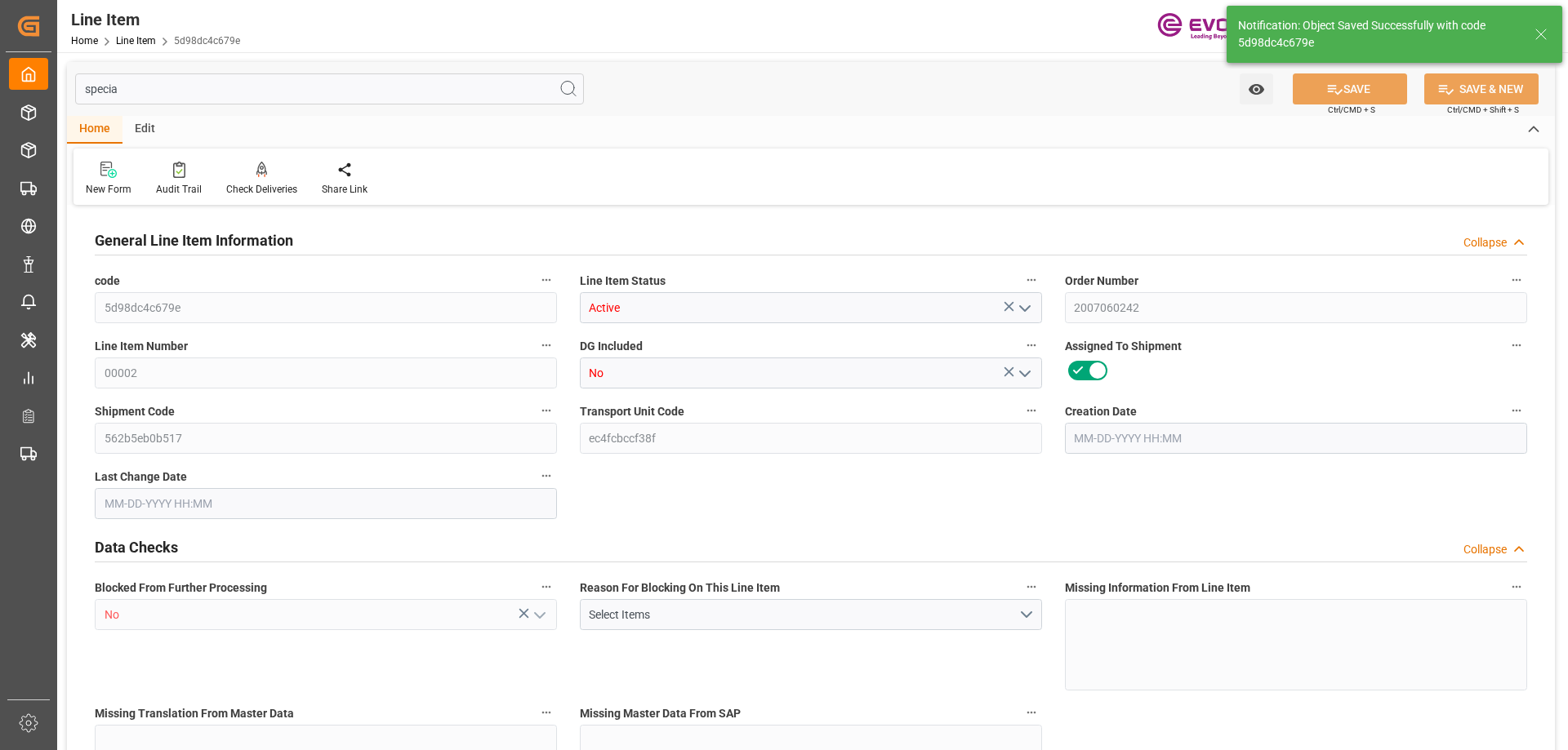
type input "11580"
type input "3"
type input "2895"
type input "3060"
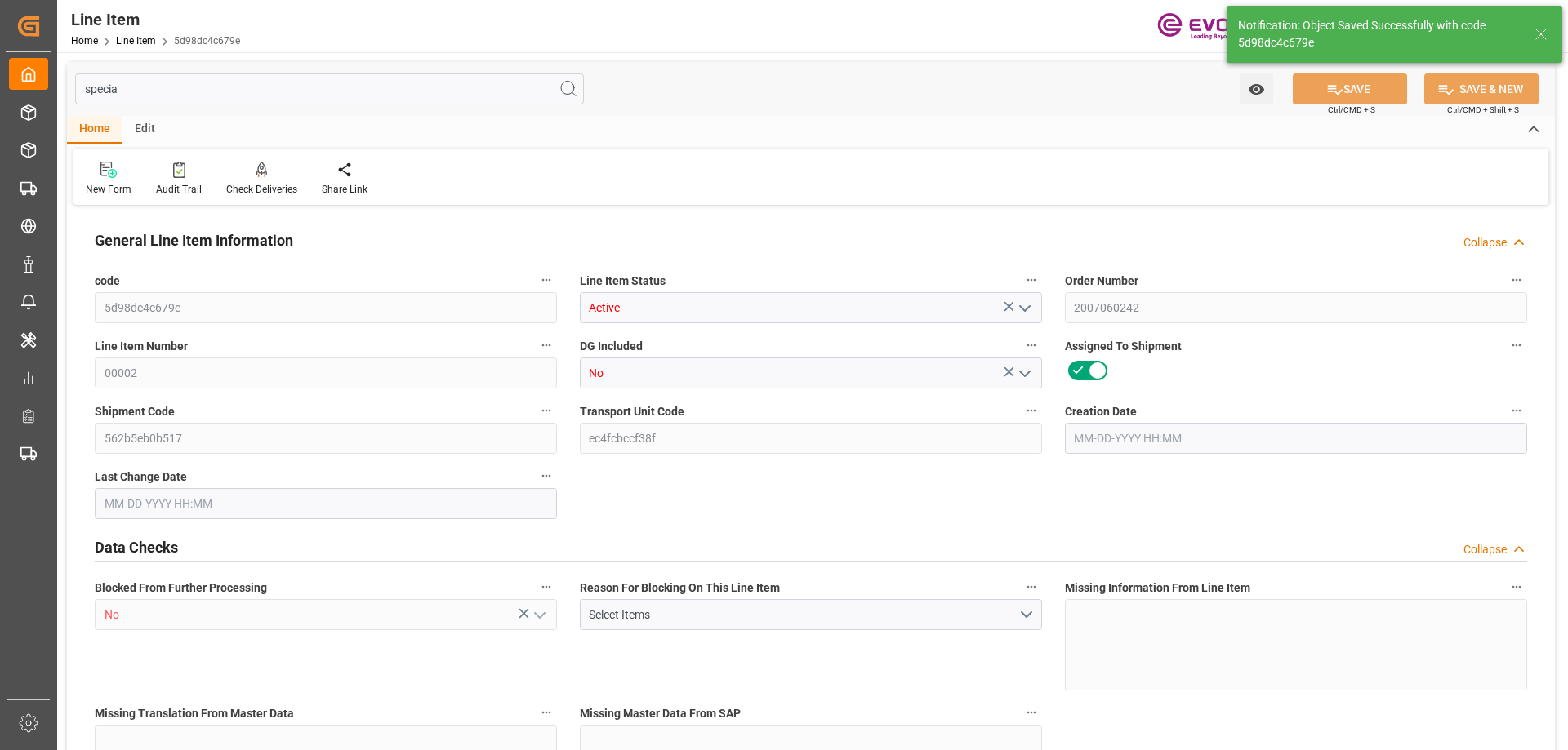
type input "3060"
type input "2895"
type input "4.176"
type input "4176"
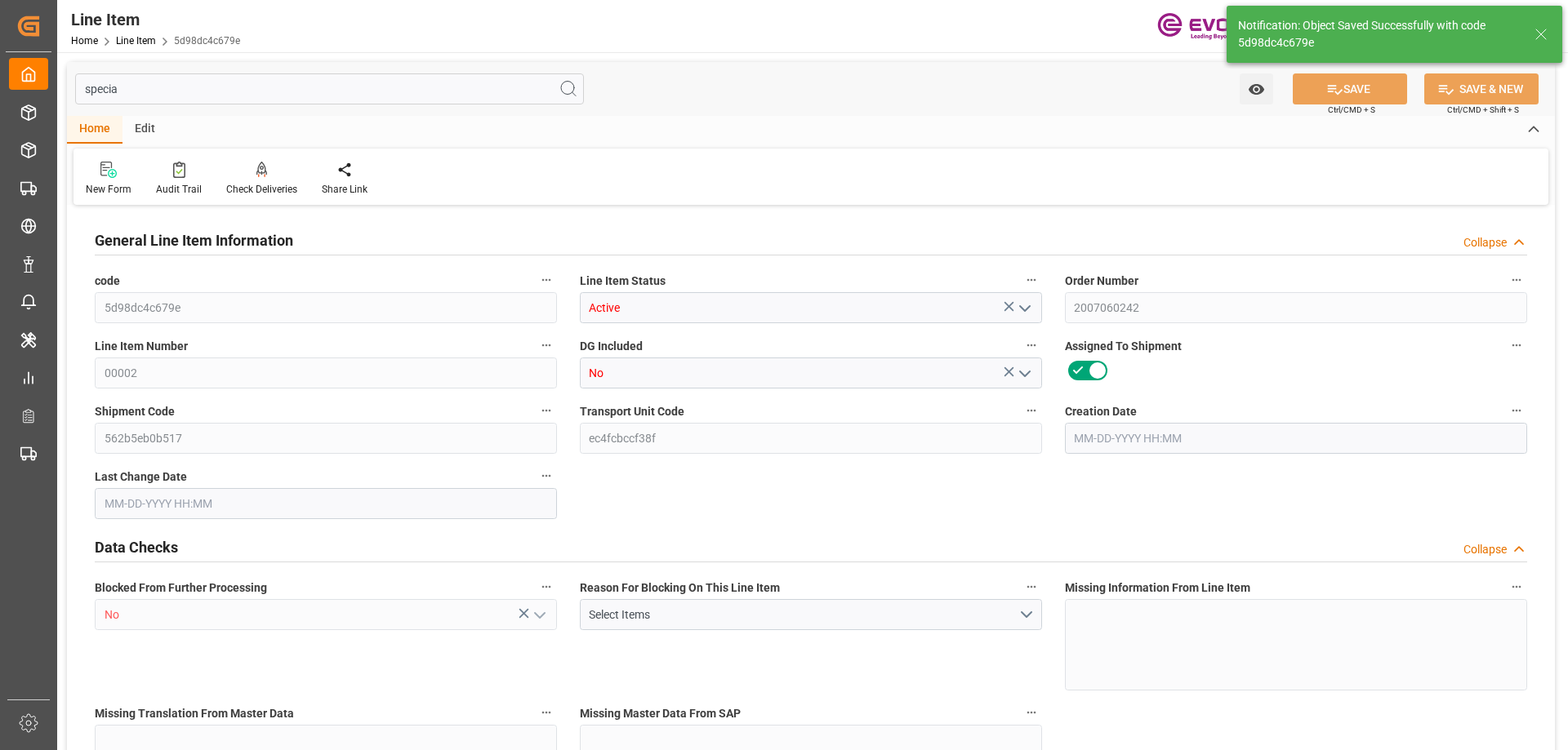
type input "0"
type input "08-14-2025 19:48"
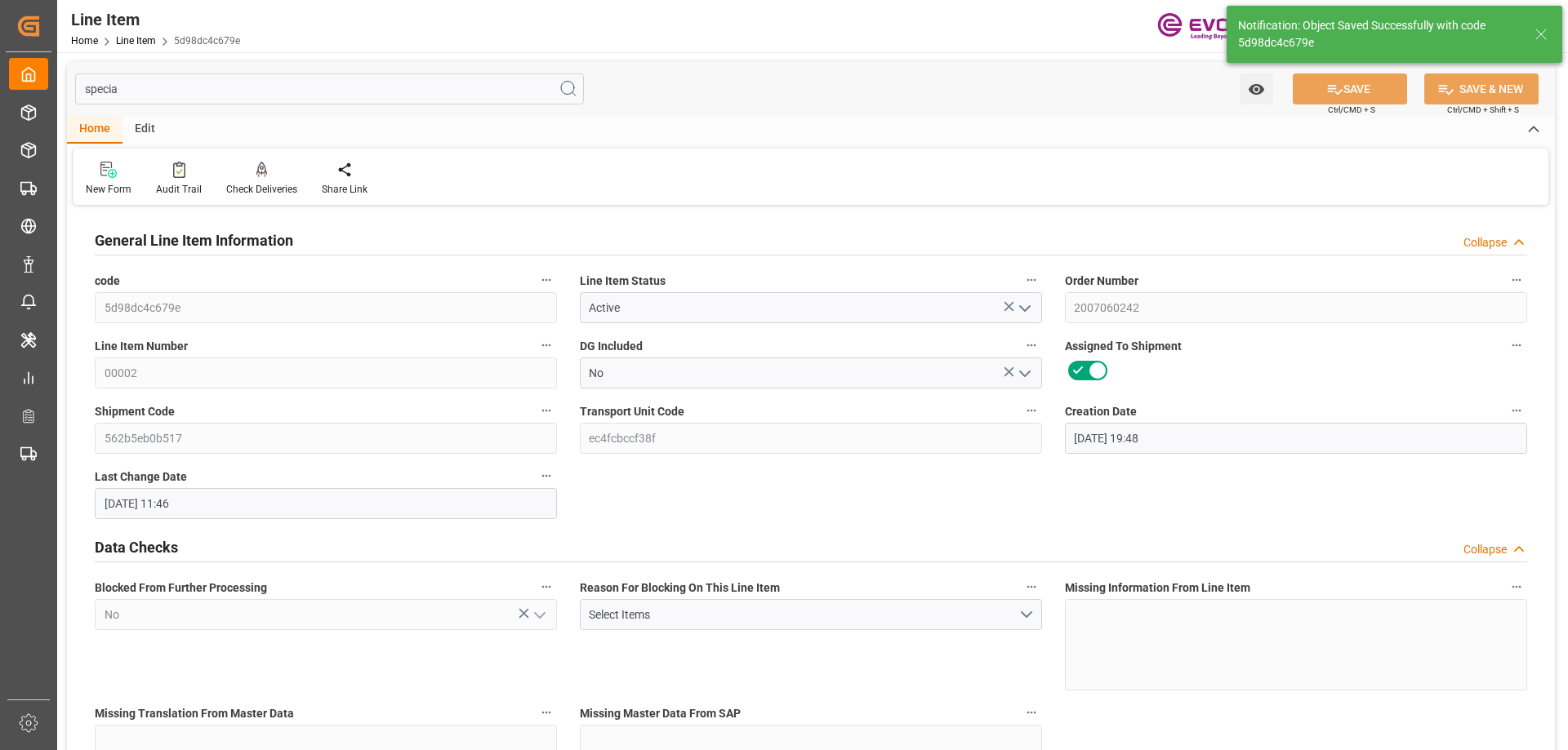
type input "08-19-2025 11:46"
type input "11-15-2025"
type input "09-19-2025"
type input "09-12-2025"
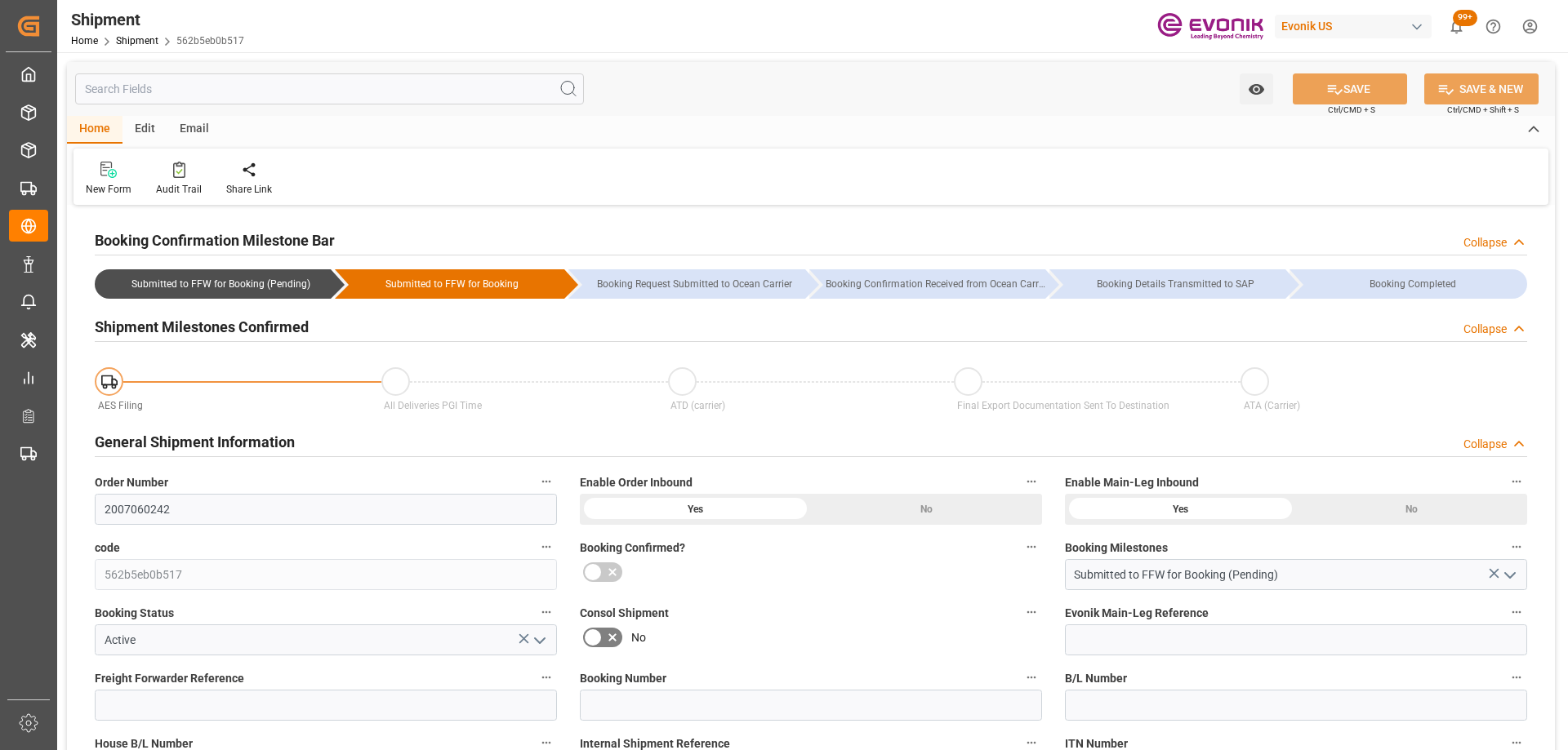
click at [203, 111] on div "Watch Option SAVE Ctrl/CMD + S SAVE & NEW Ctrl/CMD + Shift + S" at bounding box center [811, 88] width 1488 height 53
click at [194, 93] on input "text" at bounding box center [329, 89] width 508 height 31
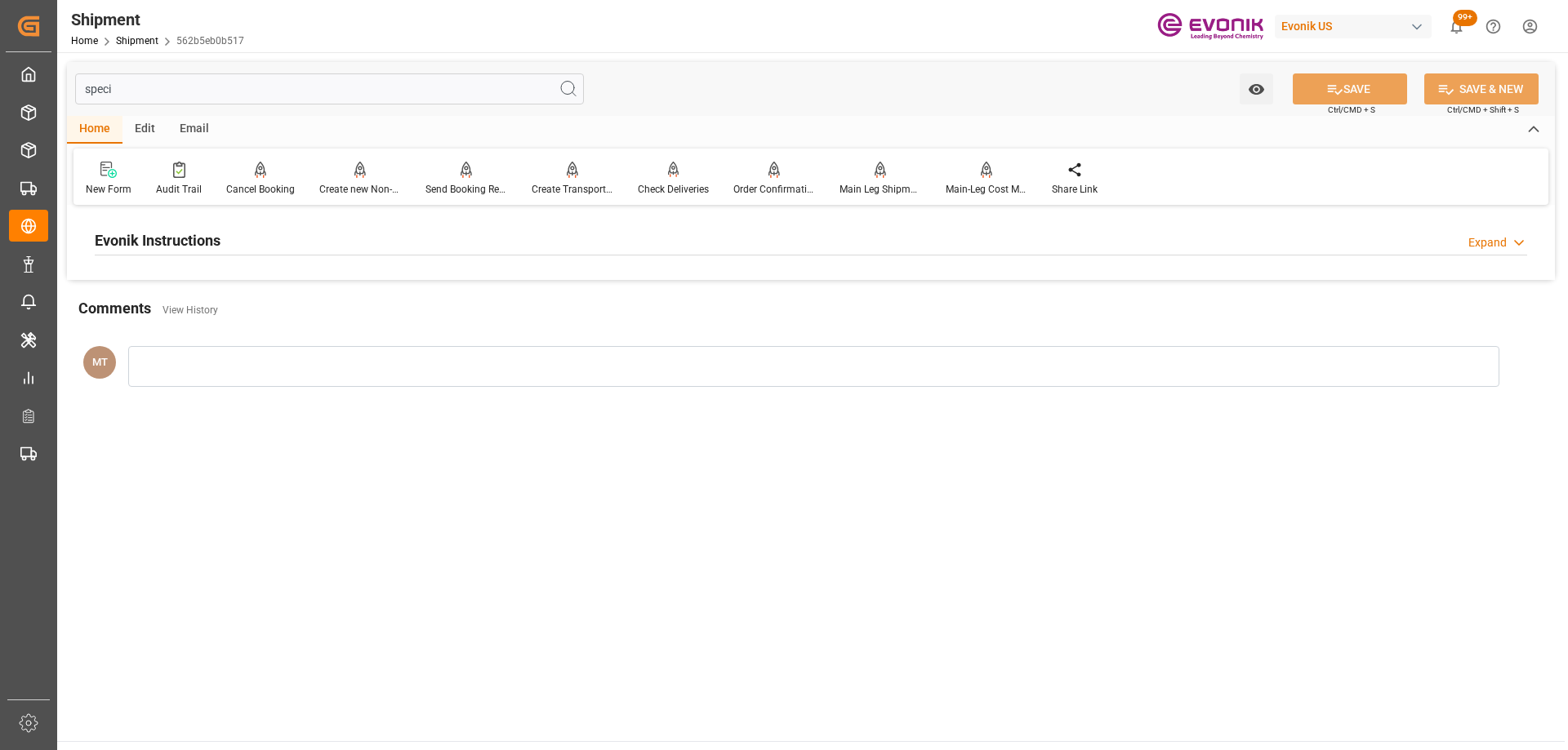
type input "speci"
click at [236, 244] on div "Evonik Instructions Expand" at bounding box center [811, 239] width 1433 height 31
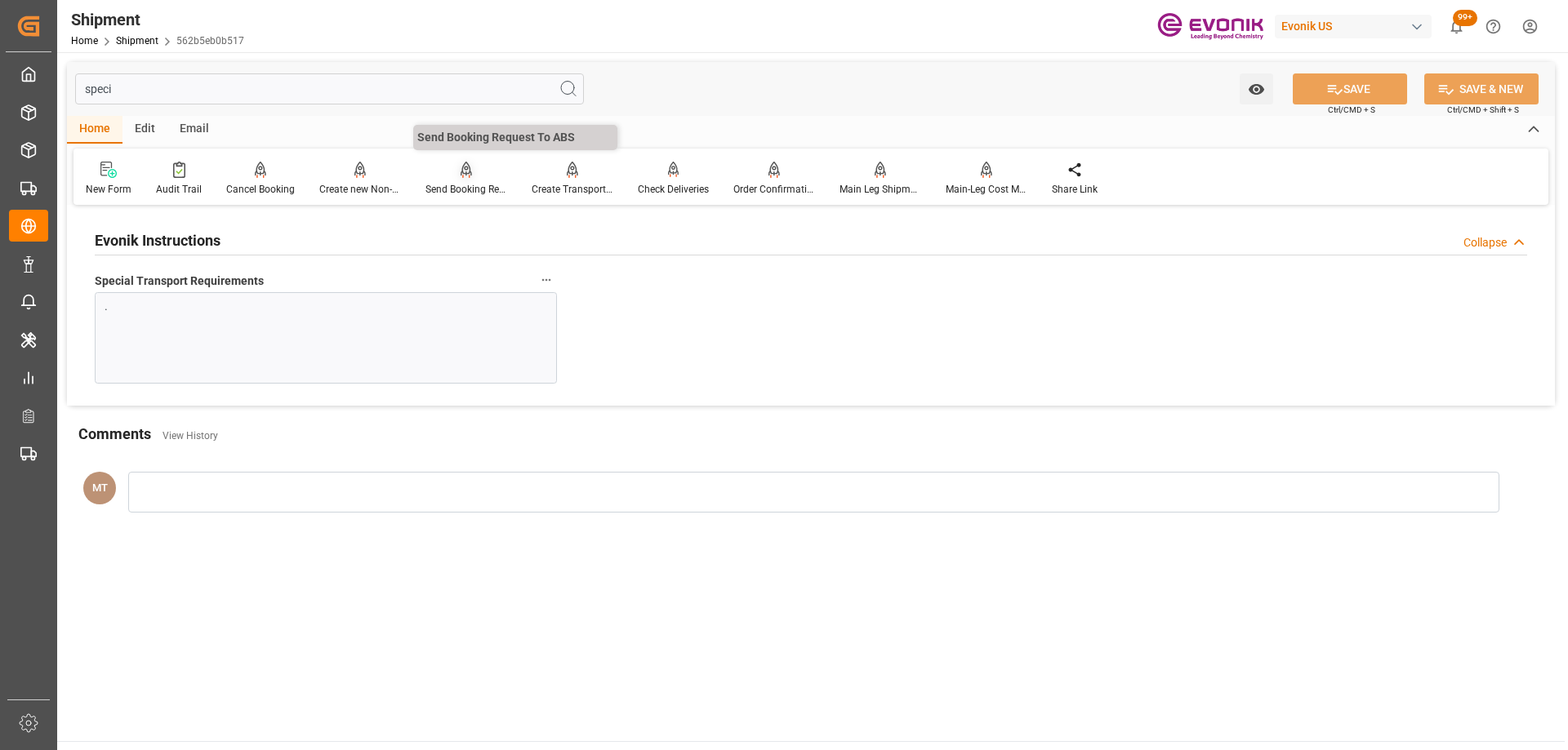
click at [492, 189] on div "Send Booking Request To ABS" at bounding box center [467, 189] width 82 height 14
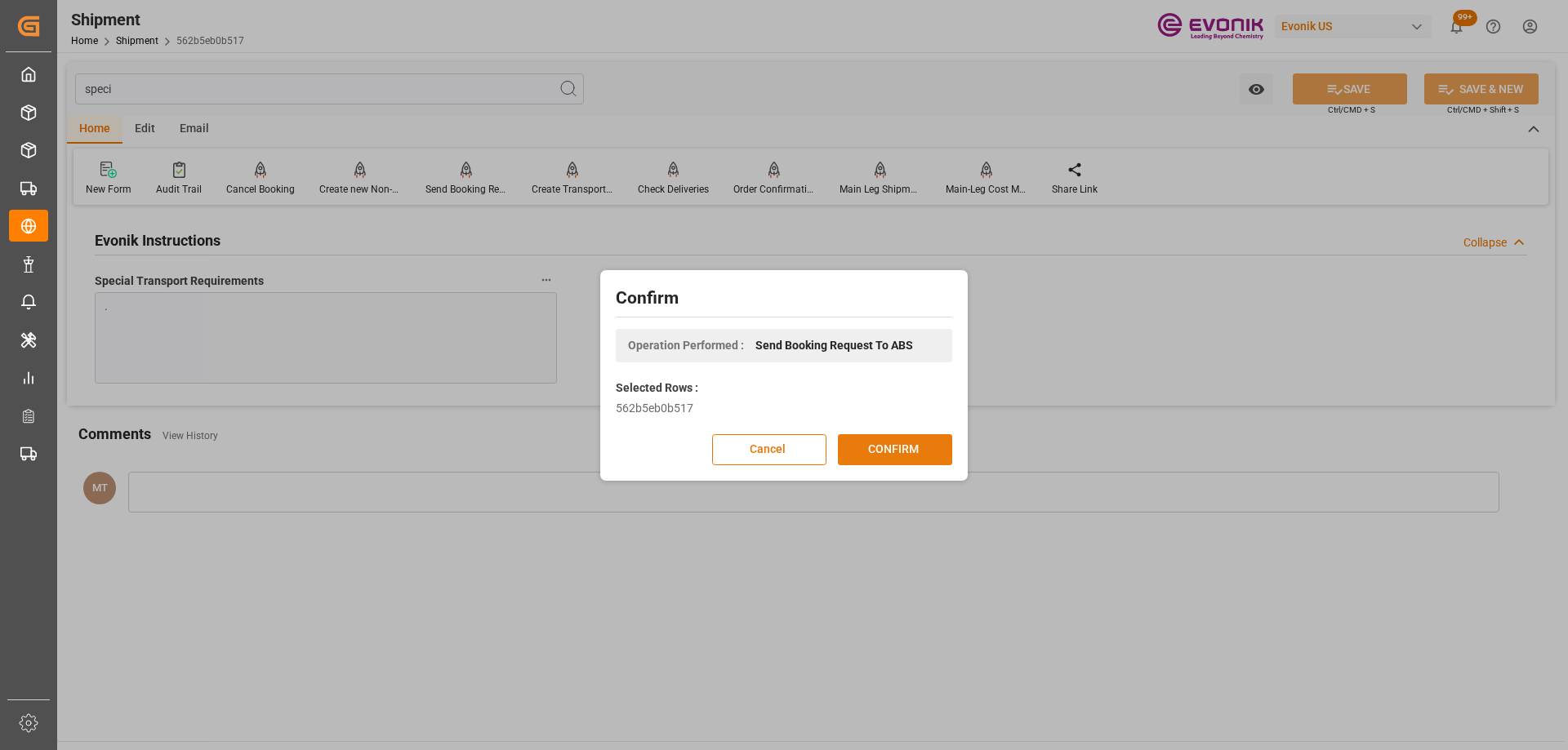
click at [895, 461] on button "CONFIRM" at bounding box center [895, 449] width 114 height 31
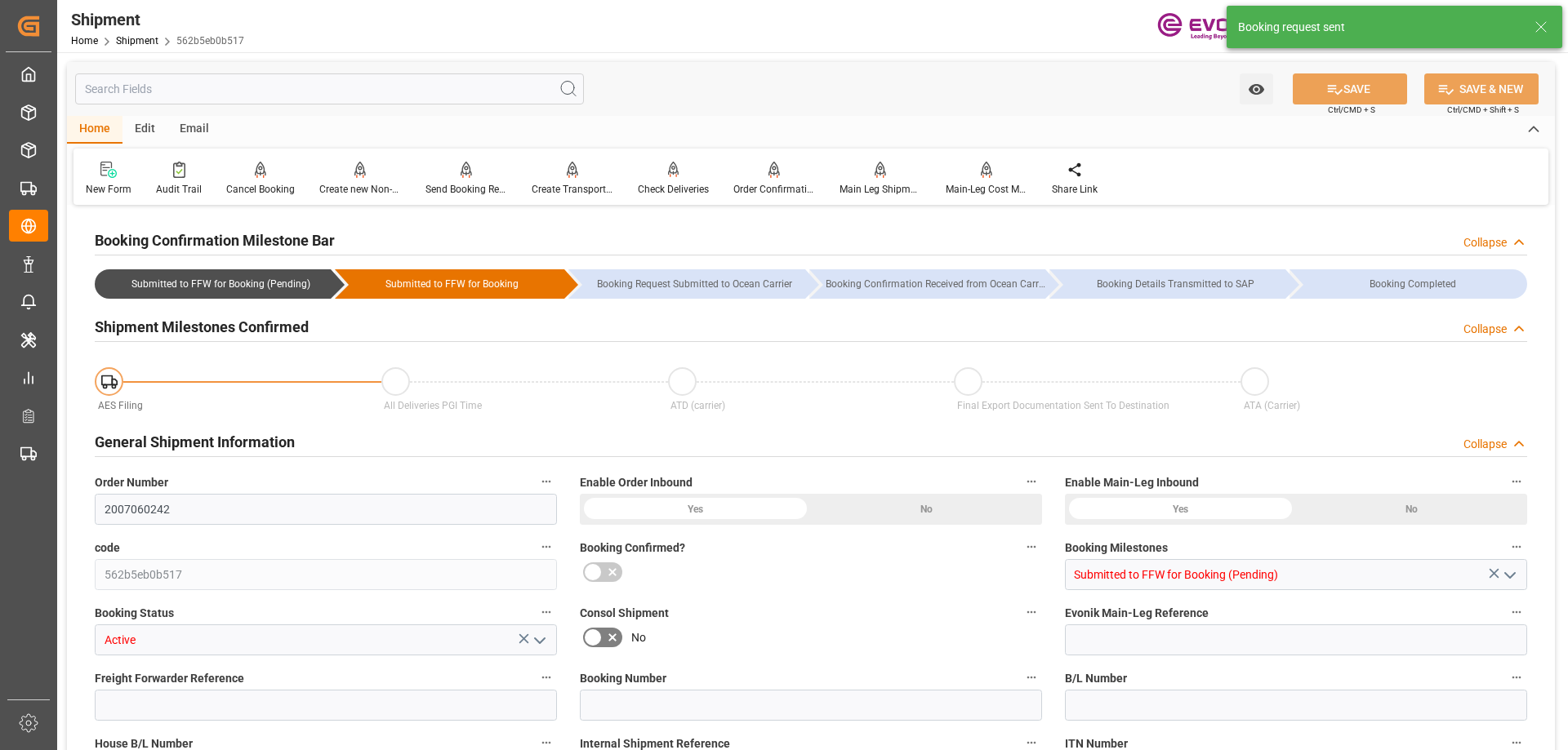
type input "AC Containerline"
type input "Leschaco Inc."
type input "6"
type input "0"
type input "6063"
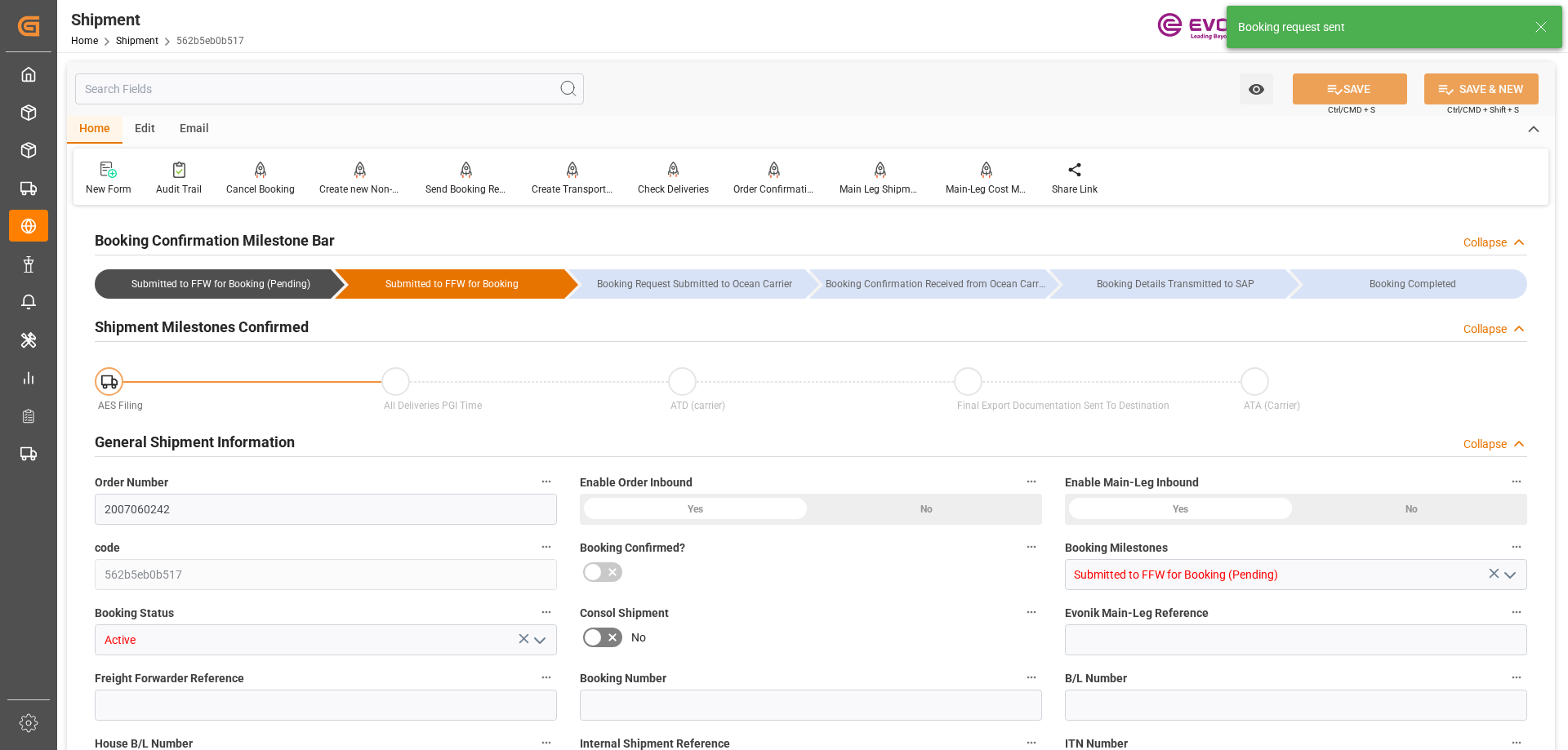
type input "8.352"
type input "USLAX"
type input "MYPKG"
type input "9462732"
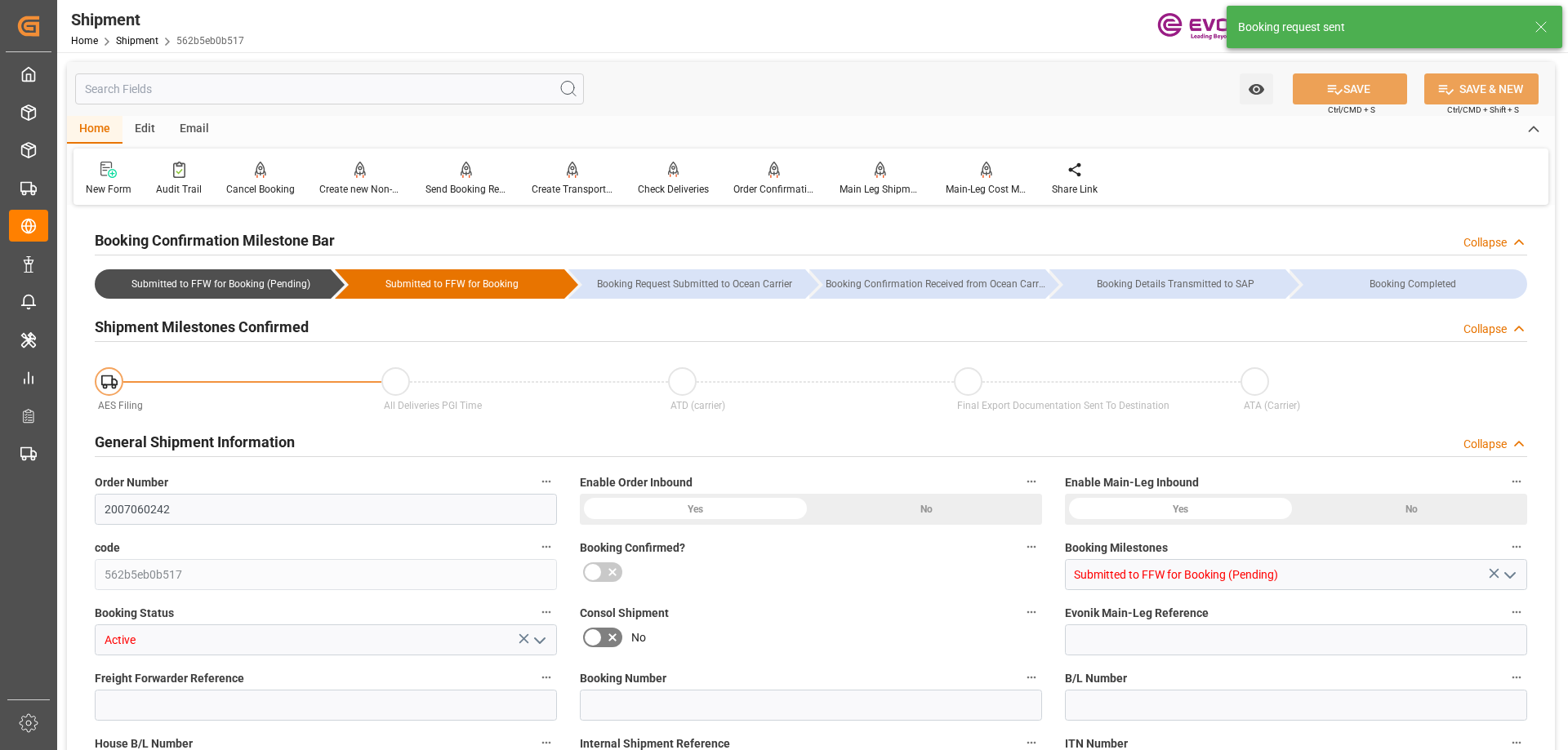
type input "9462732"
type input "USLAX"
type input "1478"
type input "796.4"
type input "0"
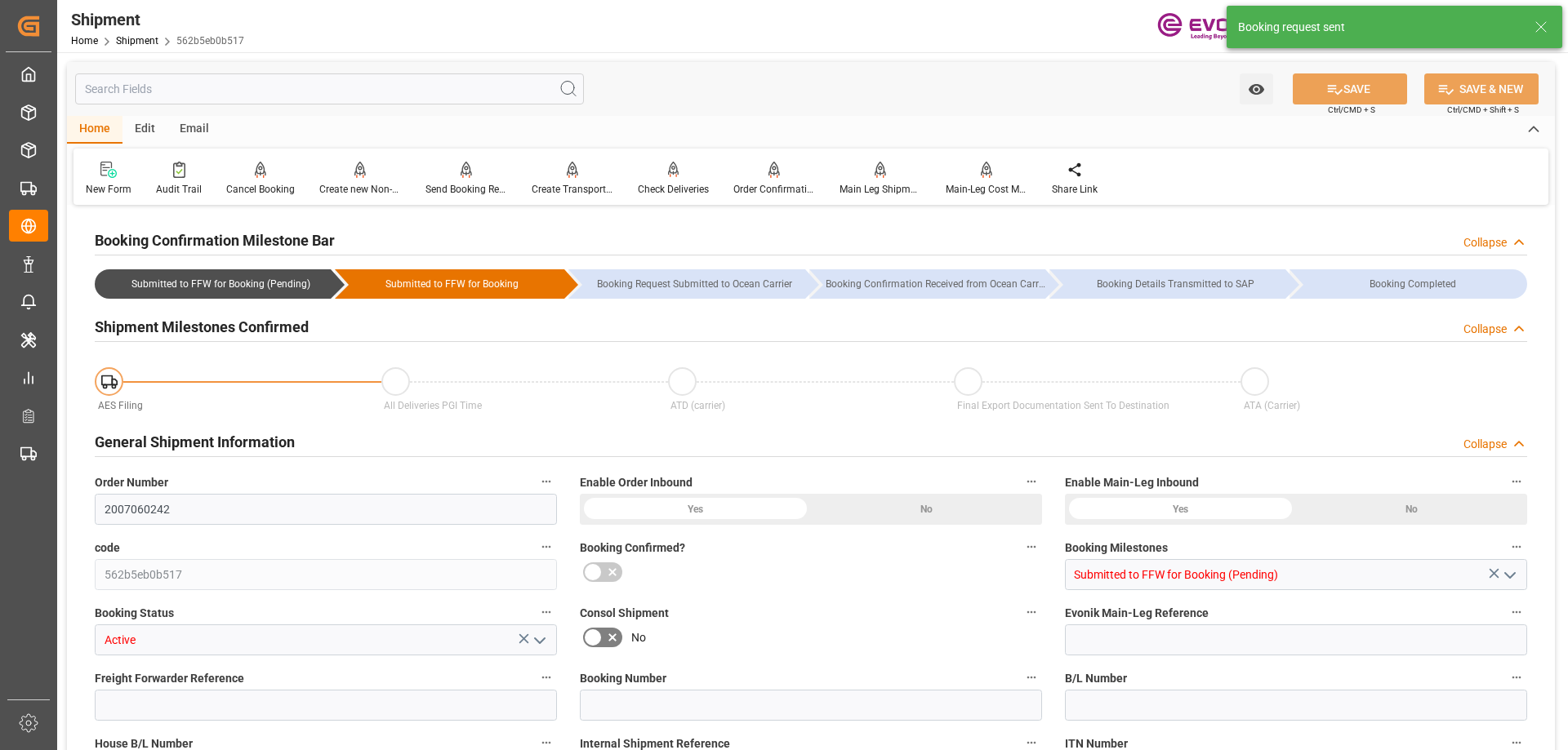
type input "708.76"
type input "6"
type input "IBC"
type input "0"
type input "AC Containerline"
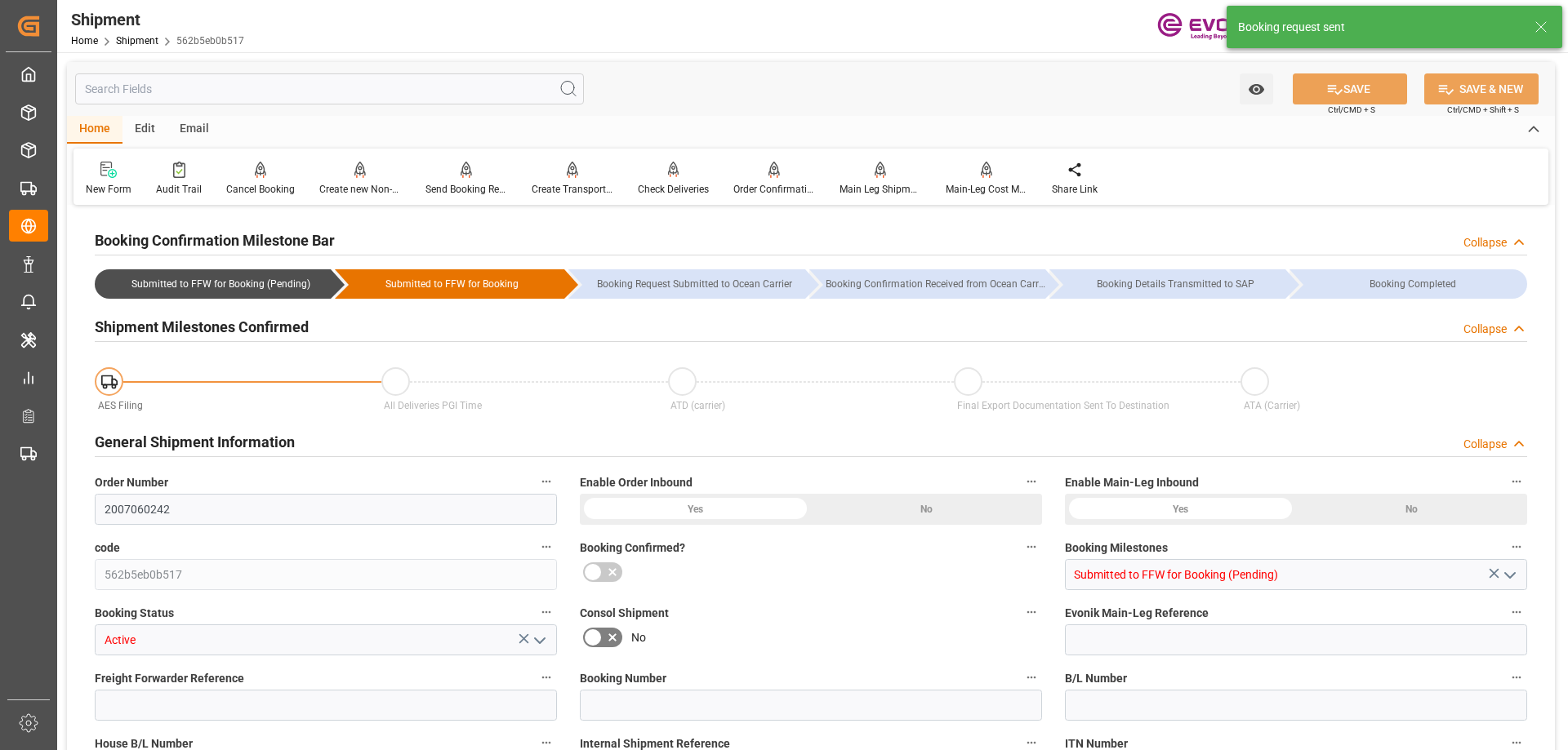
type input "Leschaco Inc."
type input "10-06-2025 20:00"
type input "11-10-2025 20:00"
type input "09-19-2025 20:00"
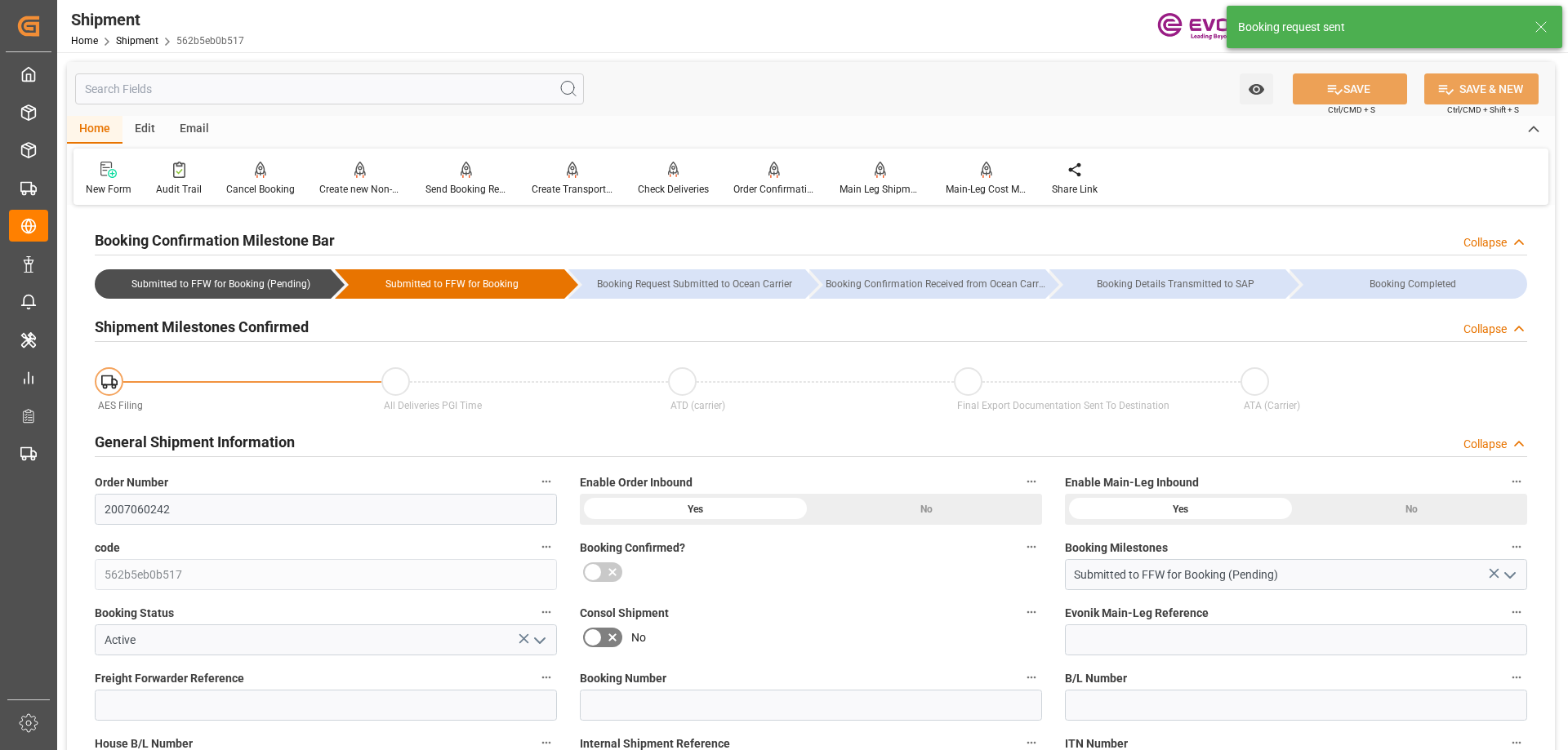
type input "09-19-2025 20:00"
type input "11-15-2025"
type input "08-19-2025 11:47"
type input "08-18-2025 23:49"
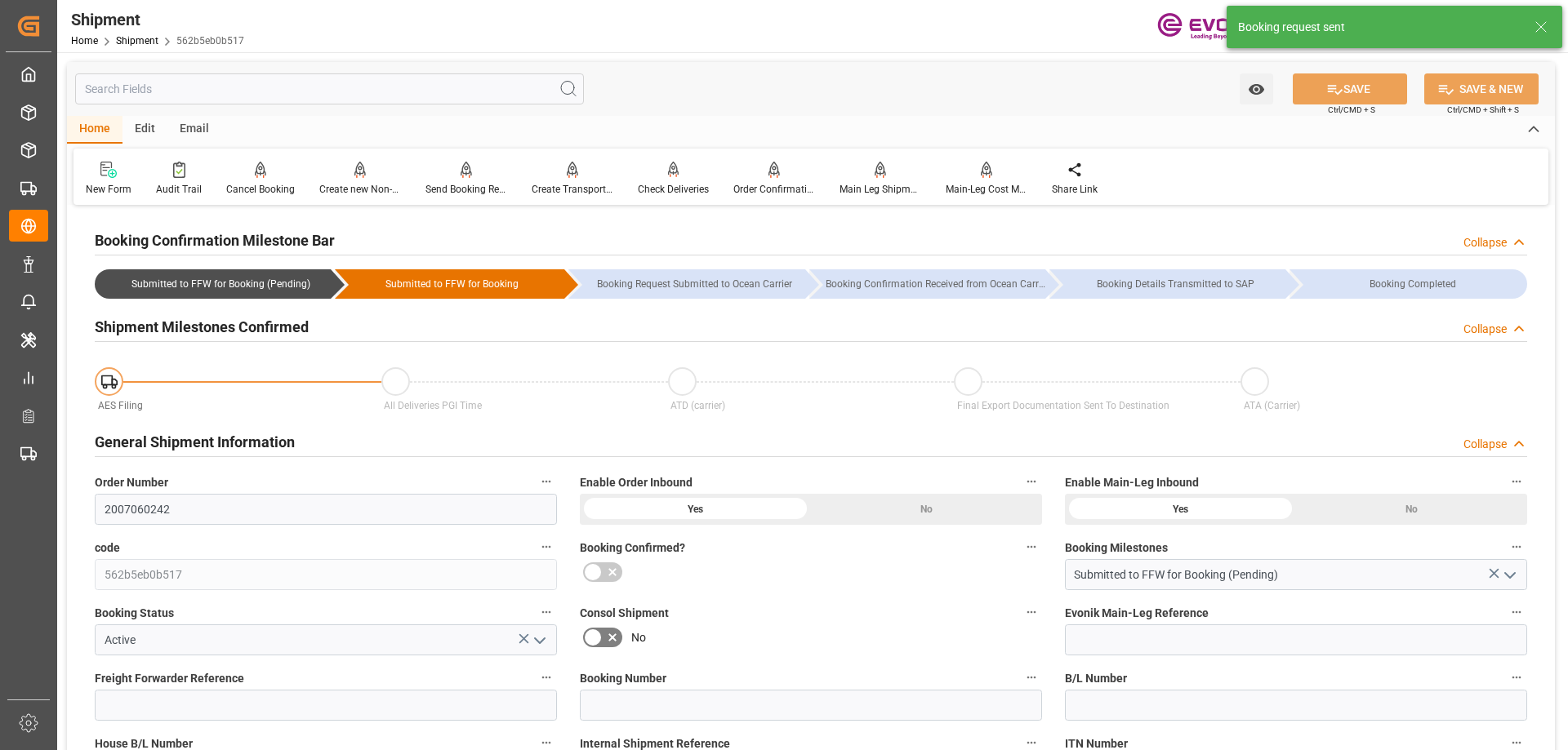
type input "08-19-2025 11:47"
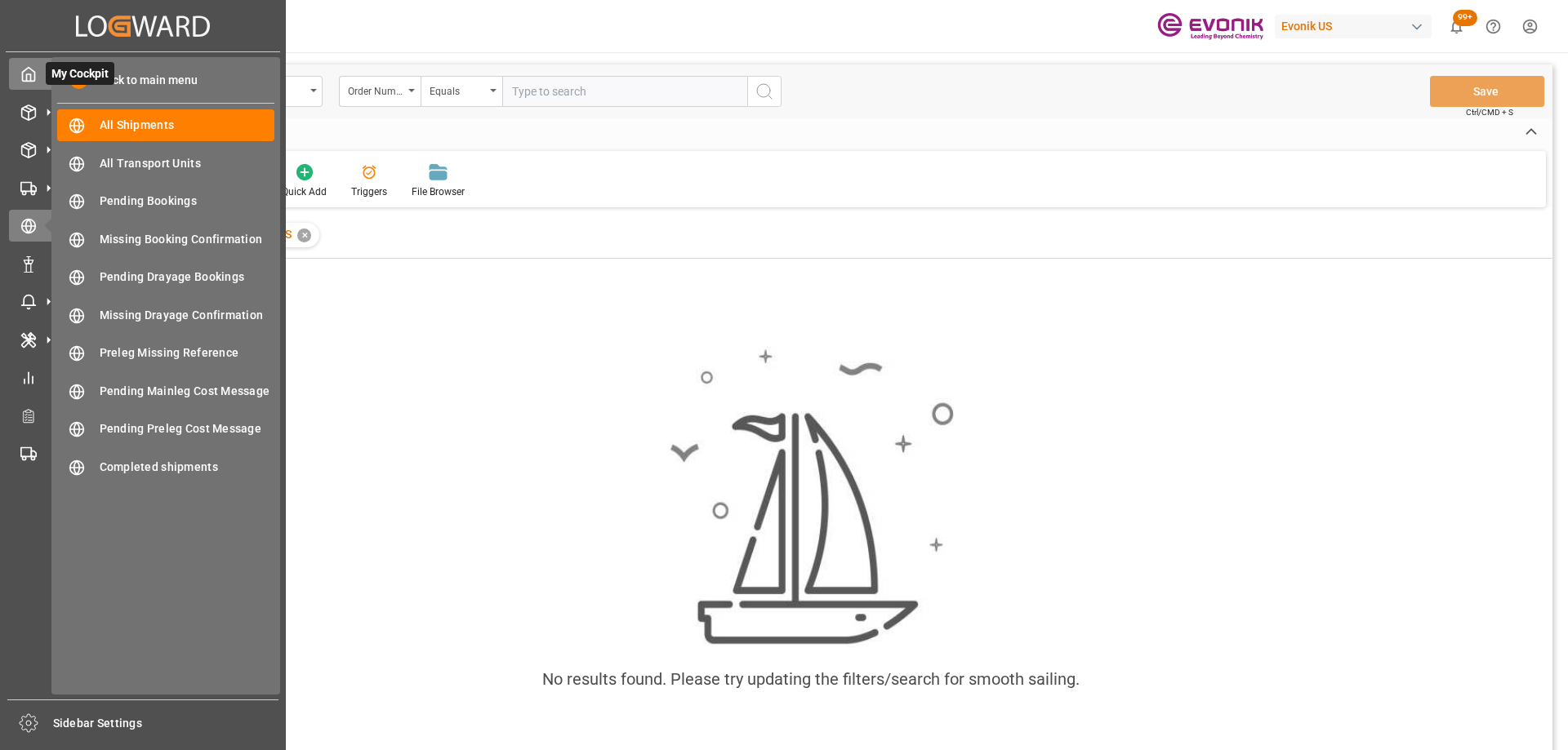
click at [32, 72] on icon at bounding box center [29, 74] width 16 height 16
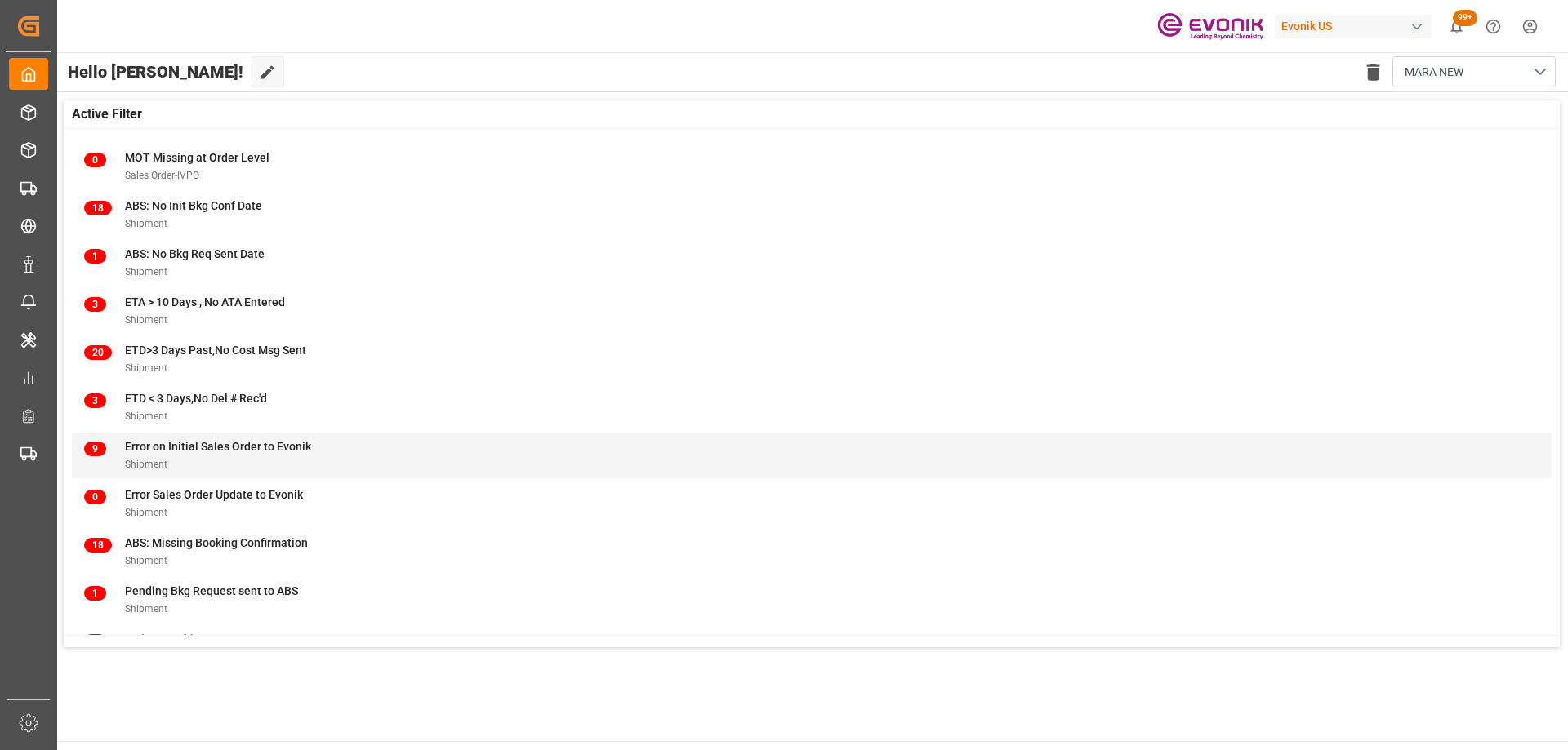
click at [392, 439] on div "9 Error on Initial Sales Order to Evonik Shipment" at bounding box center [812, 456] width 1456 height 34
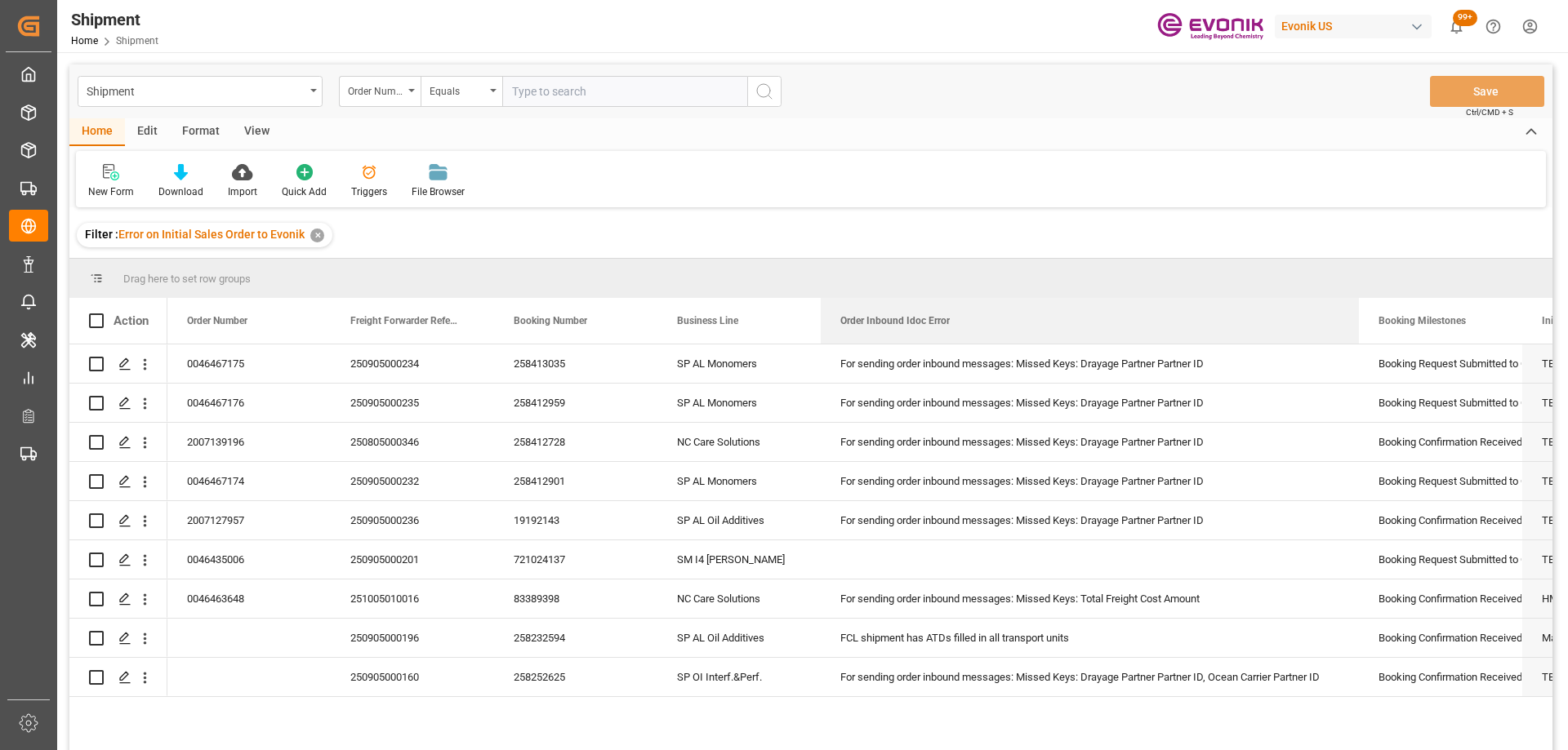
drag, startPoint x: 981, startPoint y: 314, endPoint x: 1356, endPoint y: 293, distance: 375.6
click at [1356, 293] on div "Drag here to set row groups Drag here to set column labels Action Order Number …" at bounding box center [811, 510] width 1484 height 502
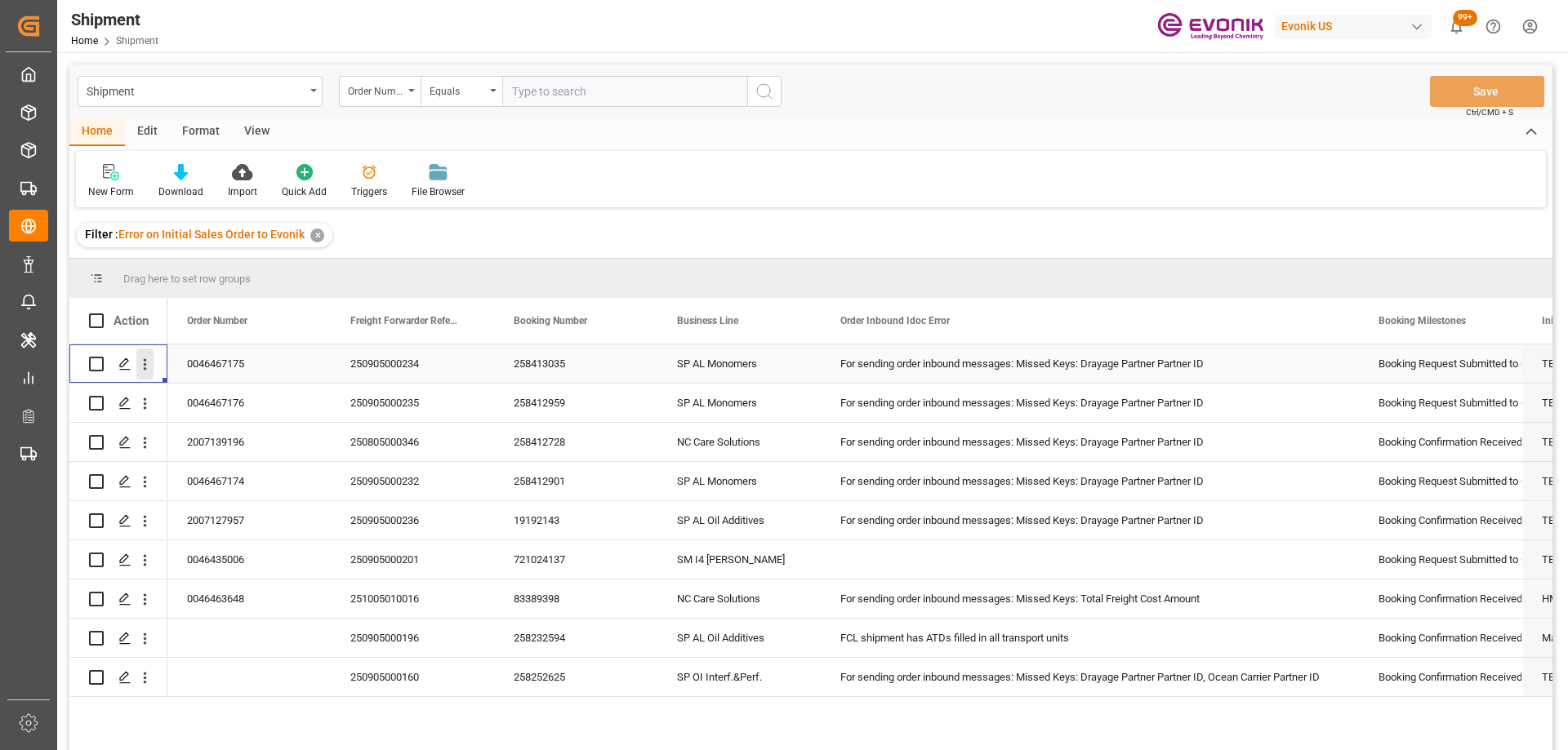
click at [148, 366] on icon "open menu" at bounding box center [145, 364] width 17 height 17
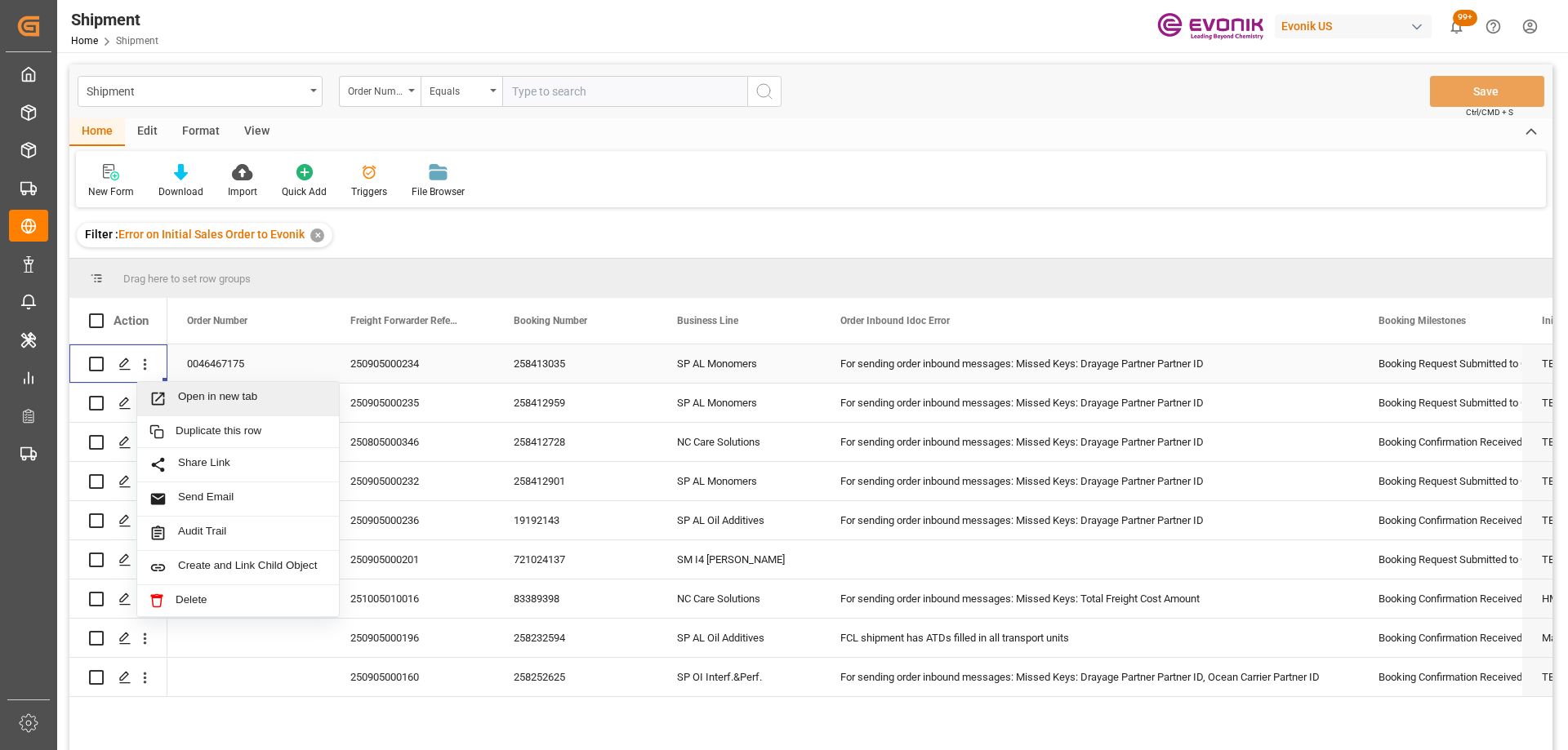
click at [186, 395] on span "Open in new tab" at bounding box center [252, 399] width 149 height 17
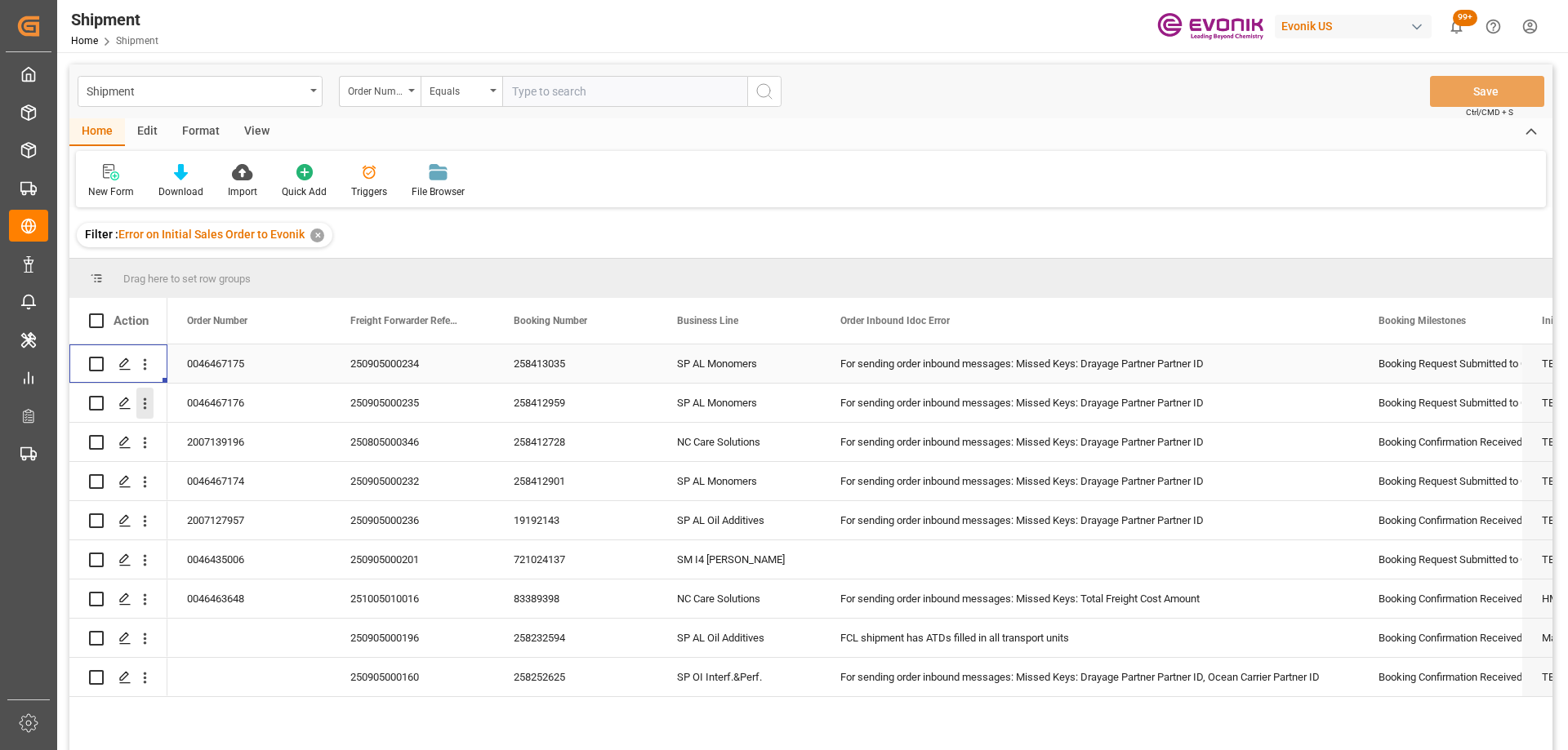
click at [144, 408] on icon "open menu" at bounding box center [145, 403] width 17 height 17
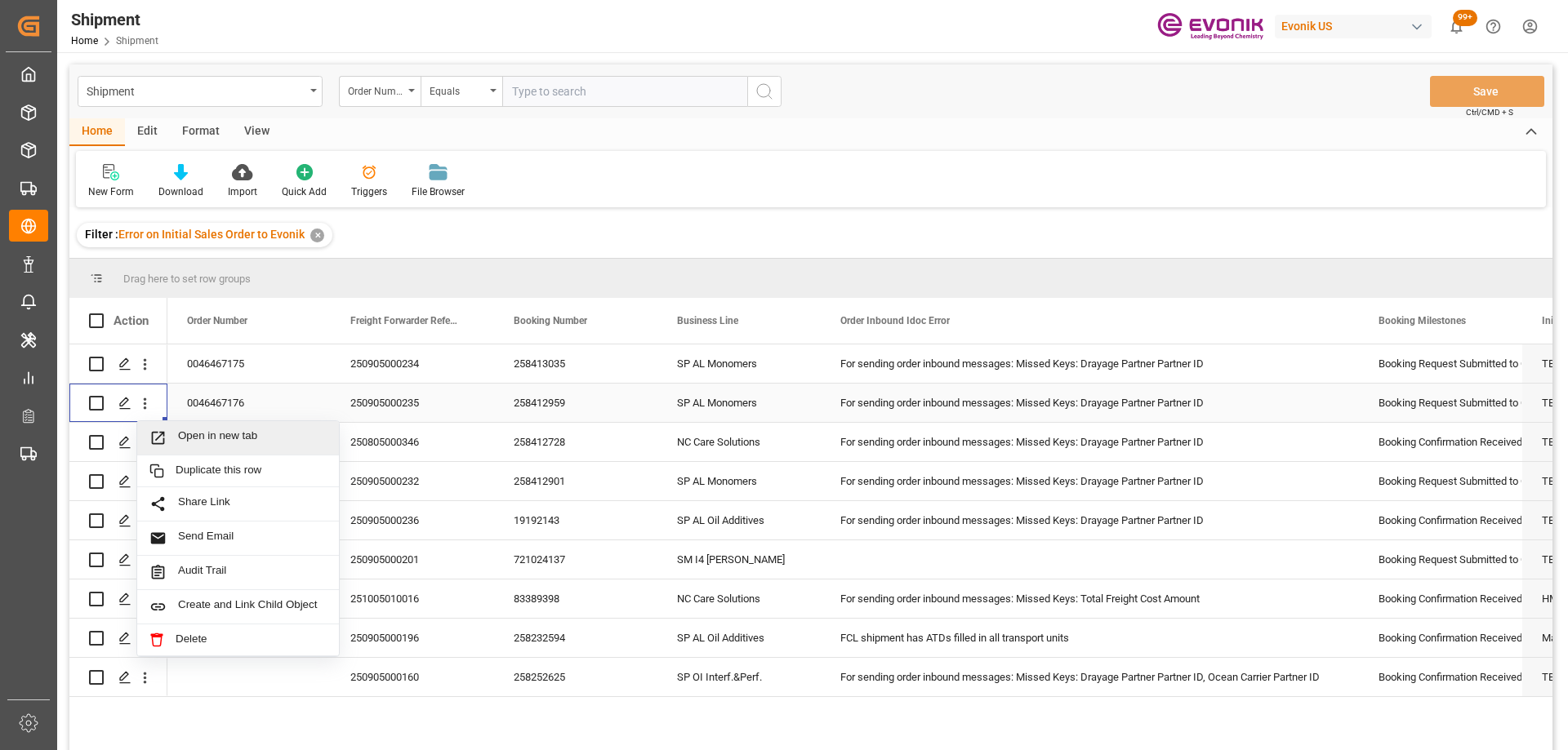
click at [192, 432] on span "Open in new tab" at bounding box center [252, 438] width 149 height 17
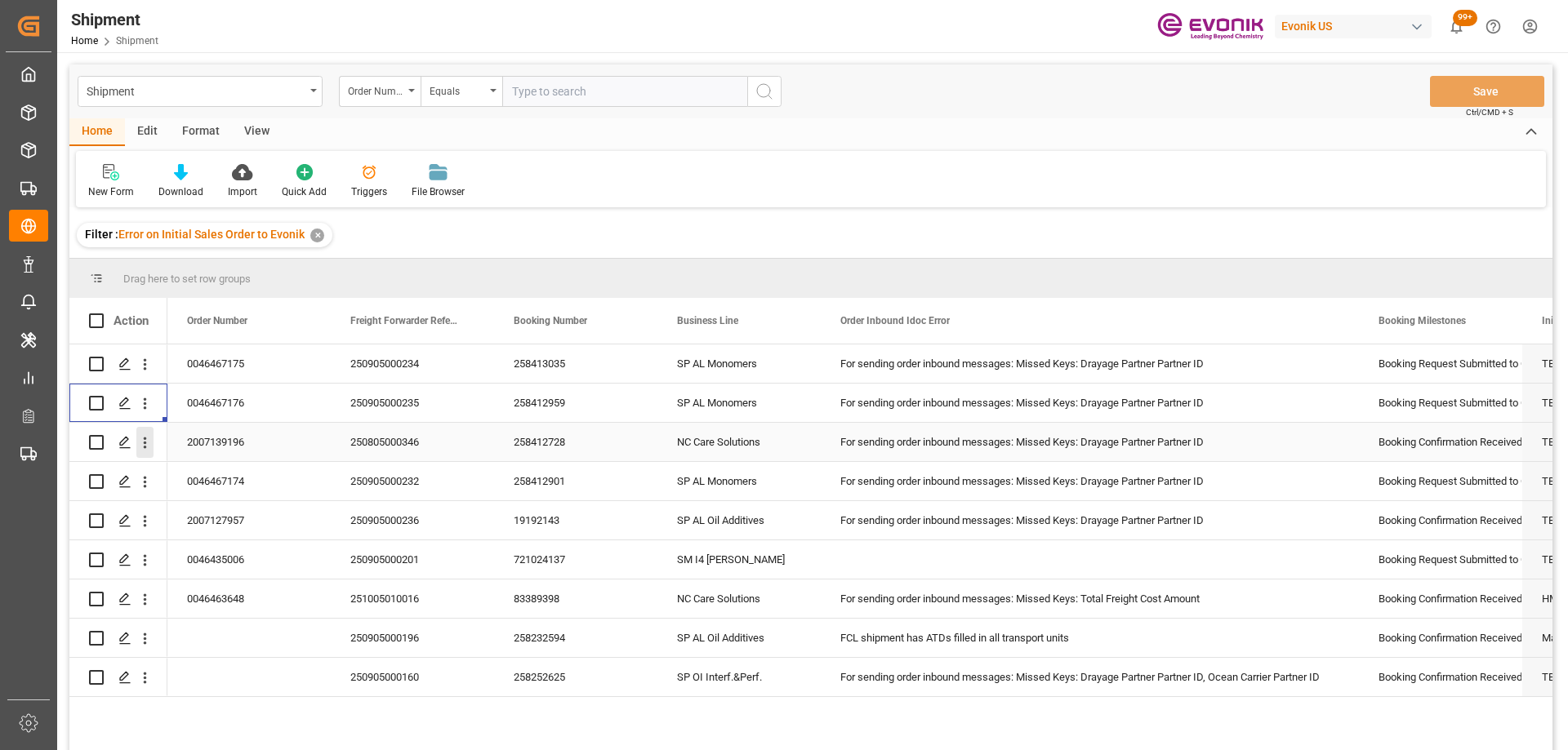
click at [142, 448] on icon "open menu" at bounding box center [145, 442] width 17 height 17
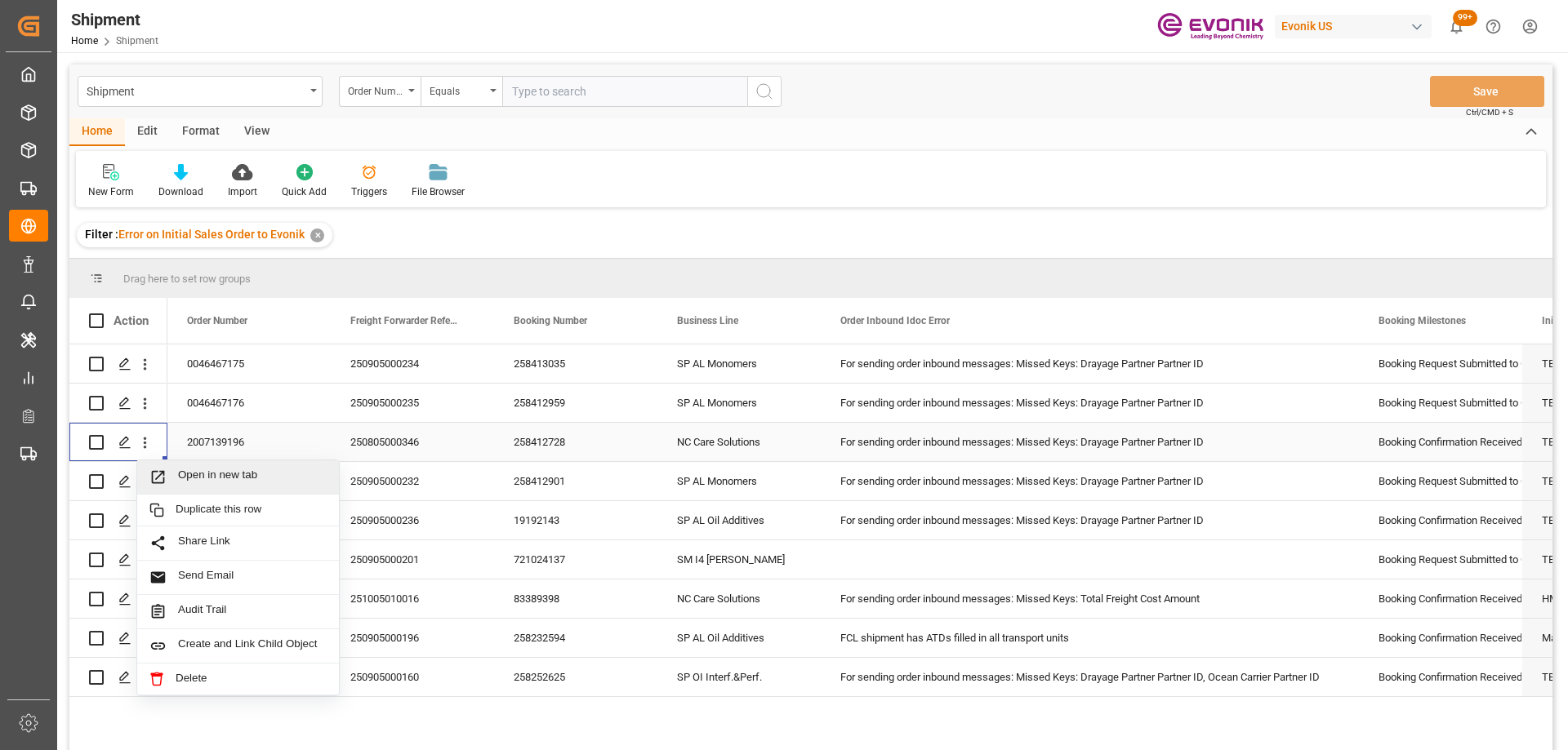
click at [172, 474] on span "Press SPACE to select this row." at bounding box center [164, 476] width 29 height 17
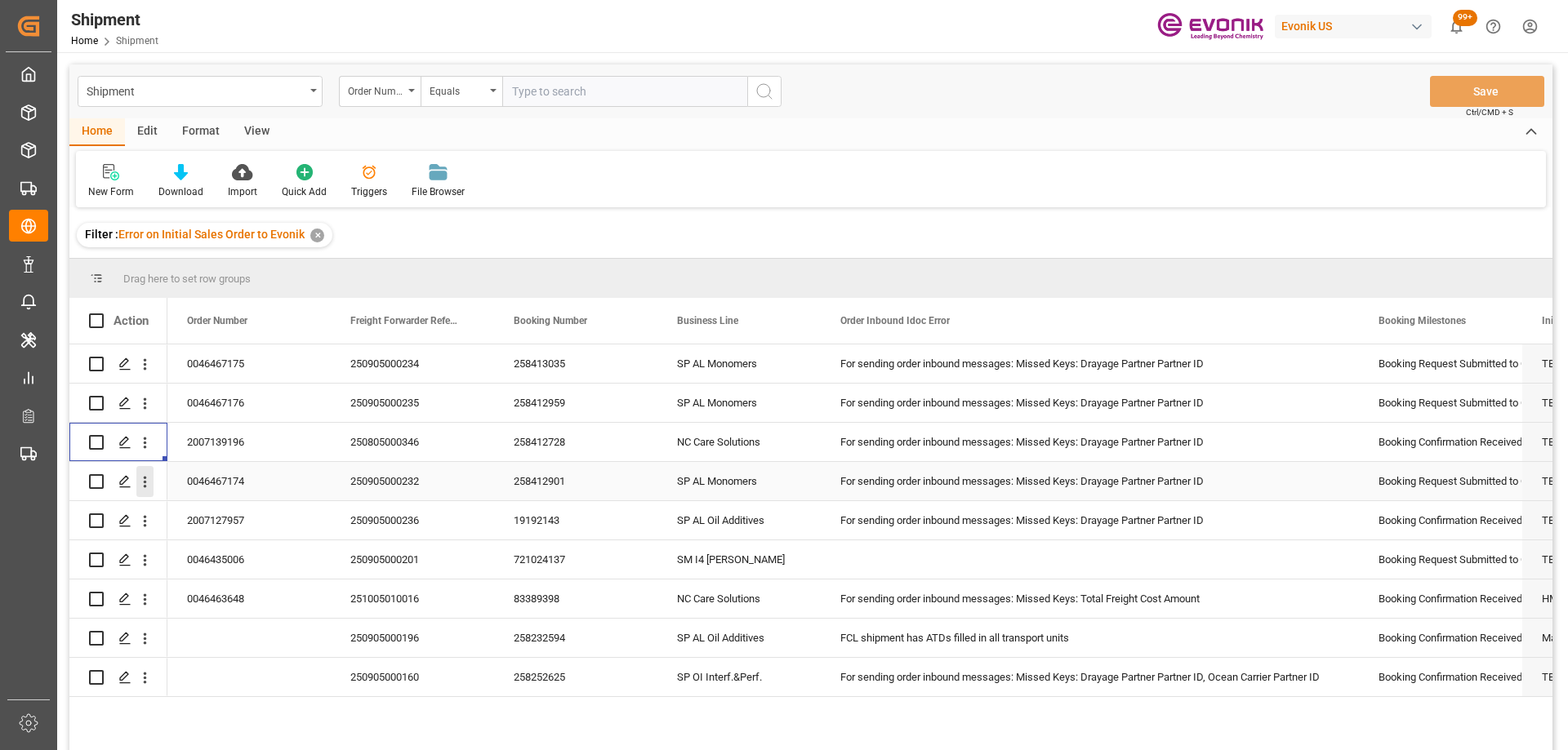
click at [143, 488] on icon "open menu" at bounding box center [145, 482] width 17 height 17
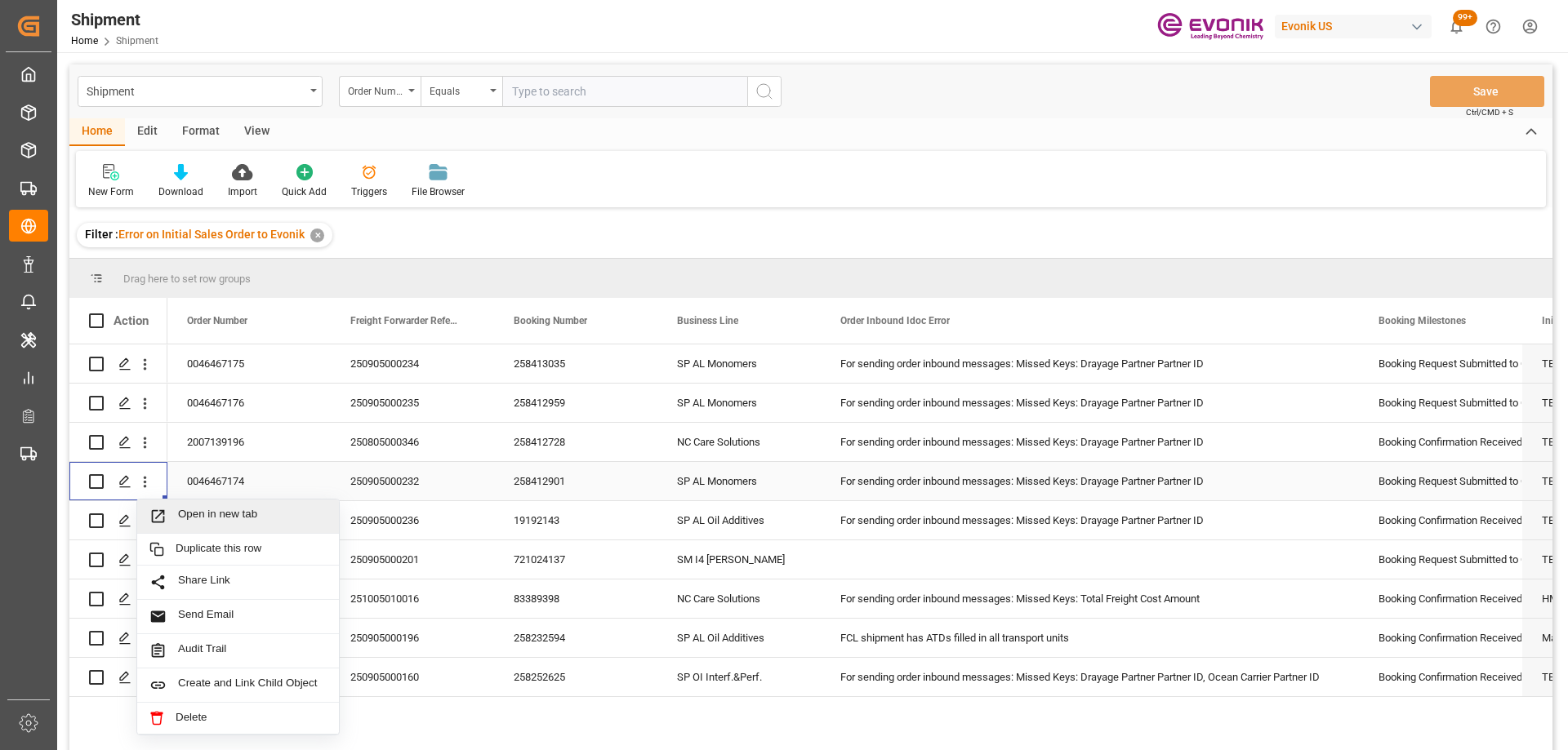
click at [180, 518] on span "Open in new tab" at bounding box center [252, 516] width 149 height 17
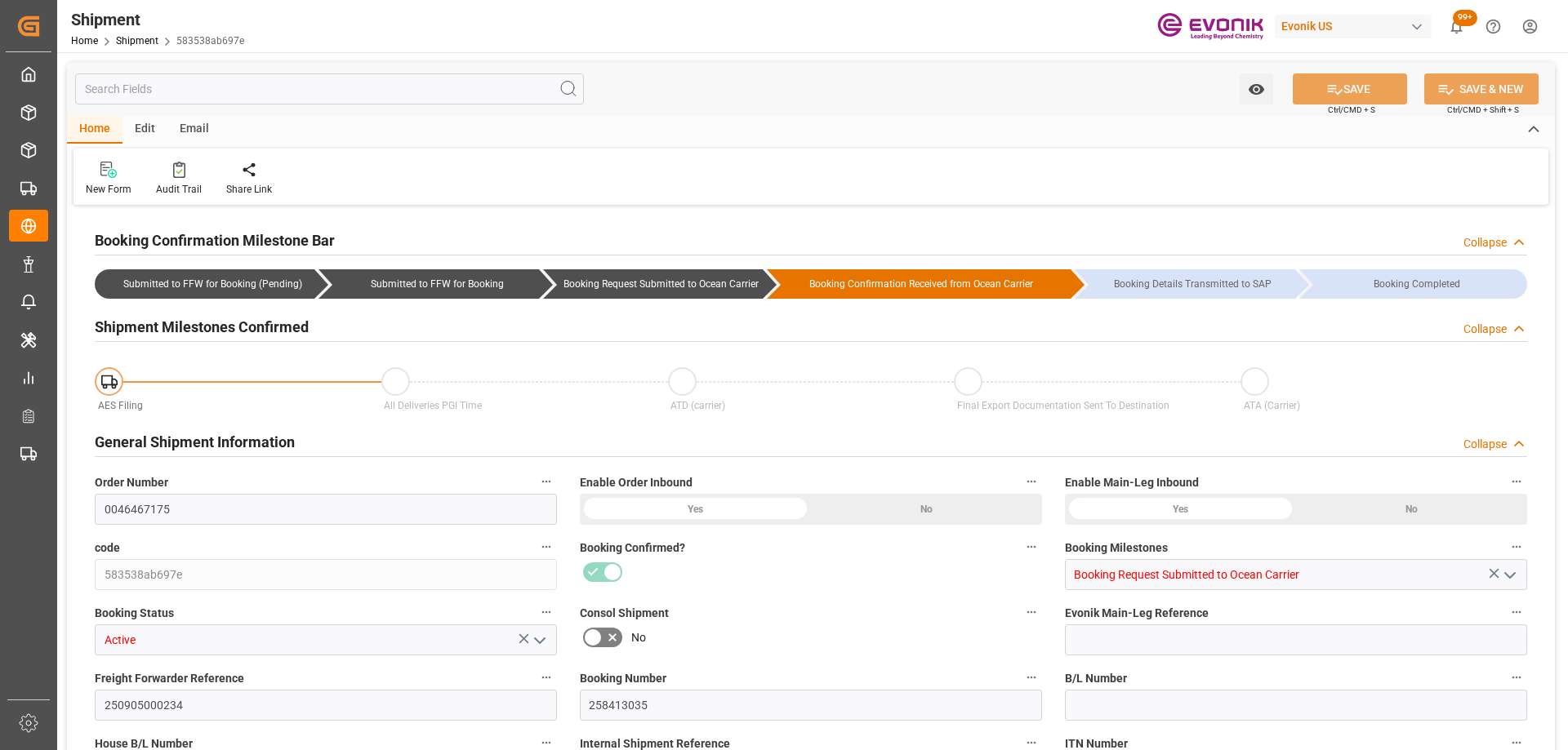
type input "Maersk"
type input "Maersk Line AS"
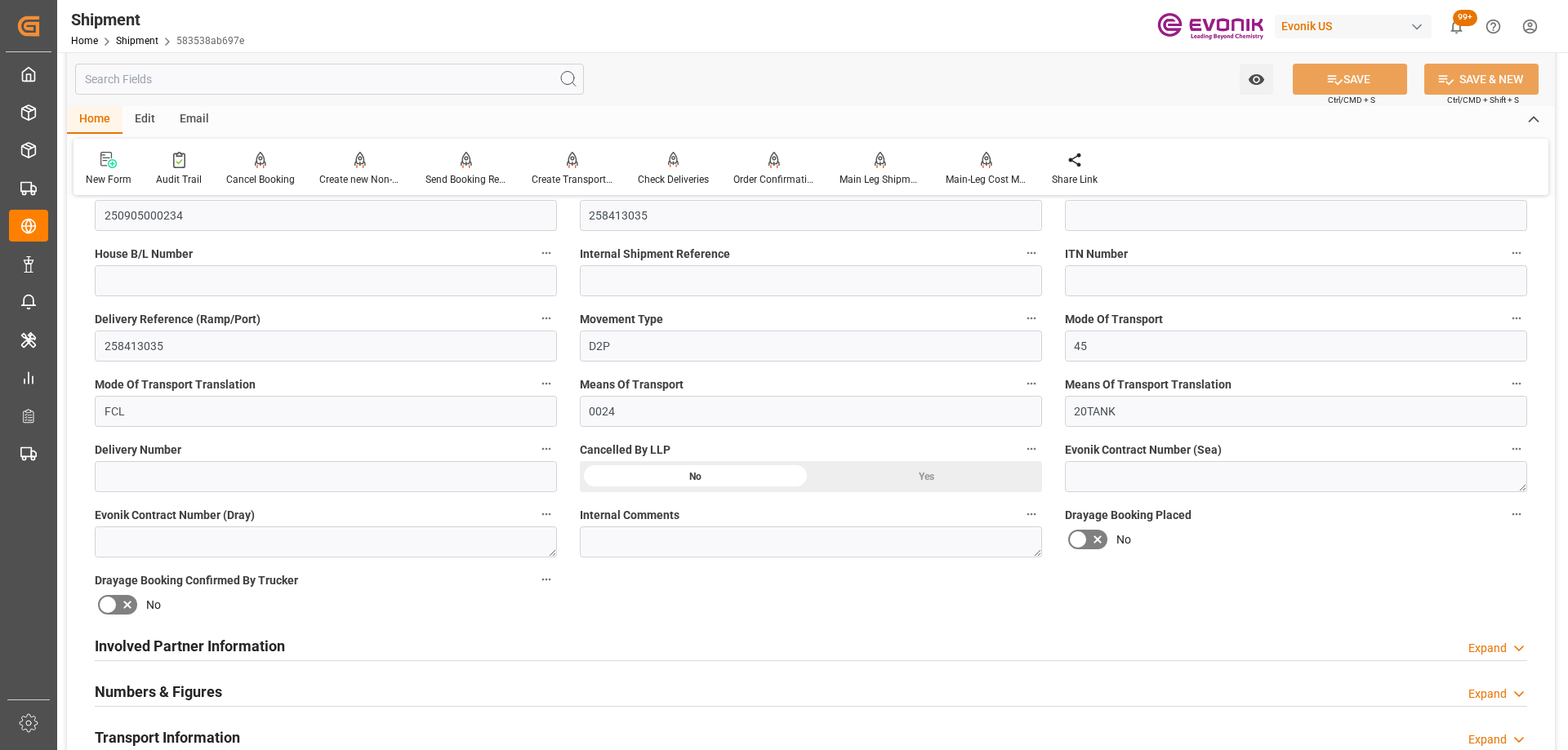
scroll to position [816, 0]
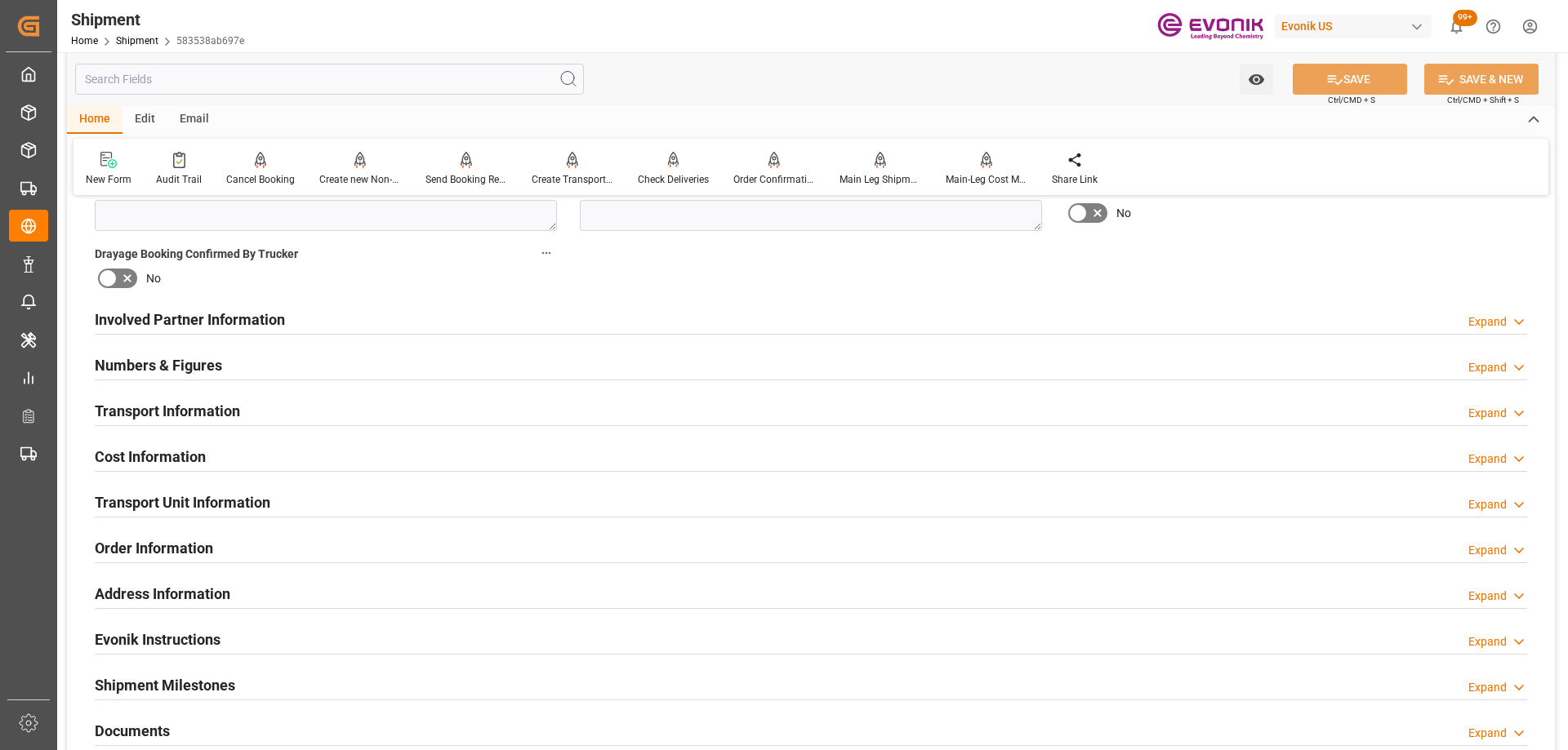
click at [489, 323] on div "Involved Partner Information Expand" at bounding box center [811, 318] width 1433 height 31
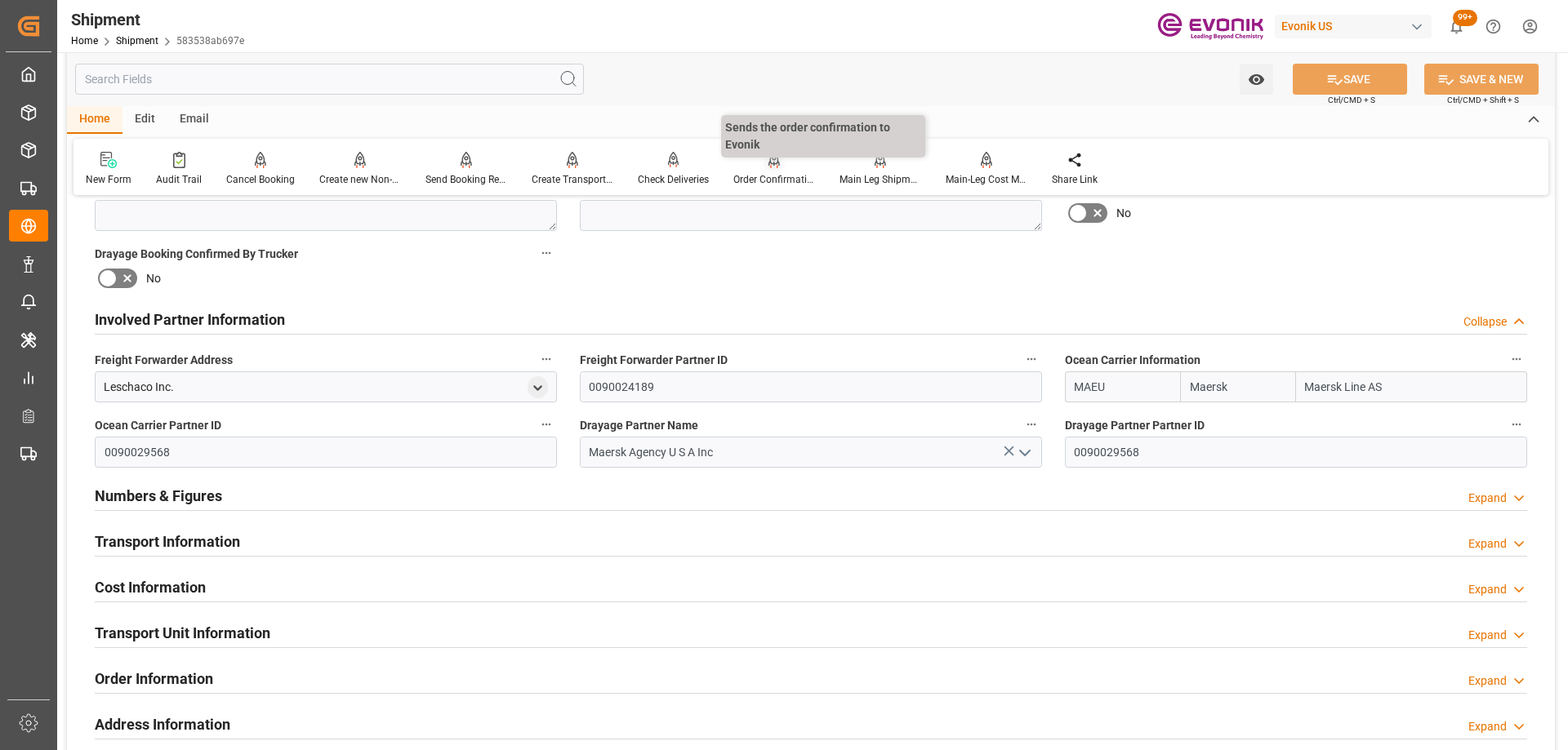
click at [758, 169] on div "Order Confirmation" at bounding box center [774, 169] width 106 height 36
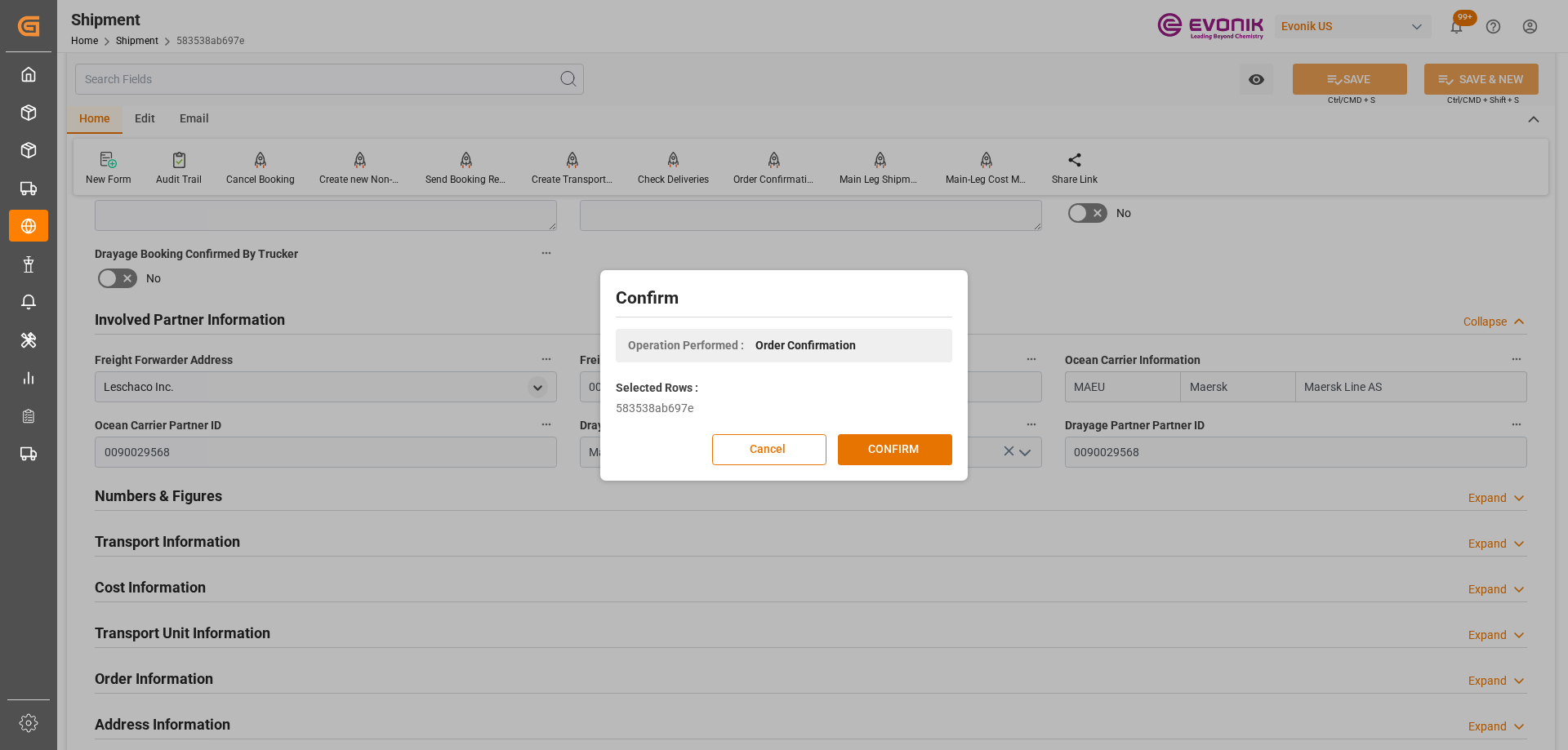
click at [902, 466] on div "Confirm Operation Performed : Order Confirmation Selected Rows : 583538ab697e C…" at bounding box center [784, 376] width 360 height 203
click at [900, 456] on button "CONFIRM" at bounding box center [895, 449] width 114 height 31
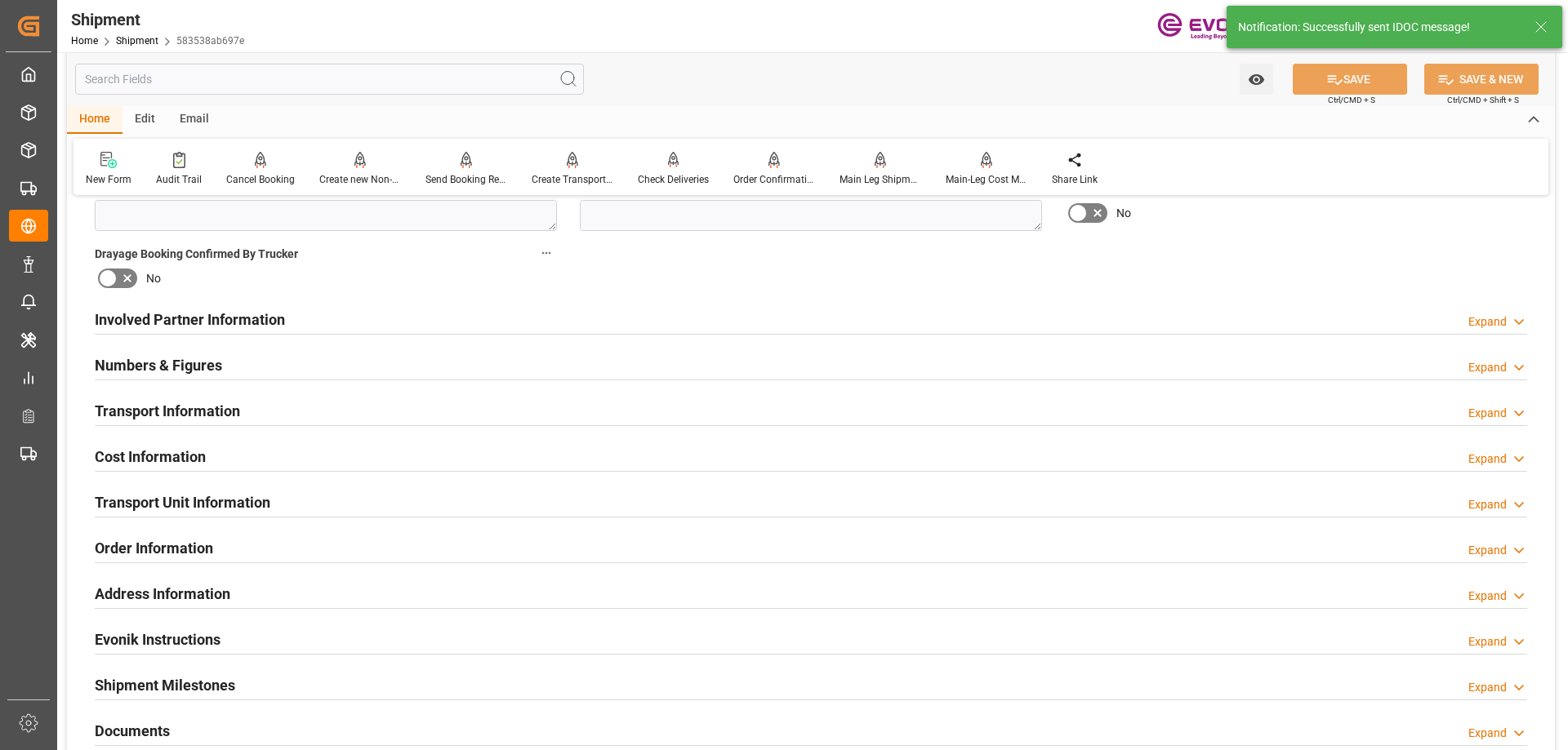
scroll to position [326, 0]
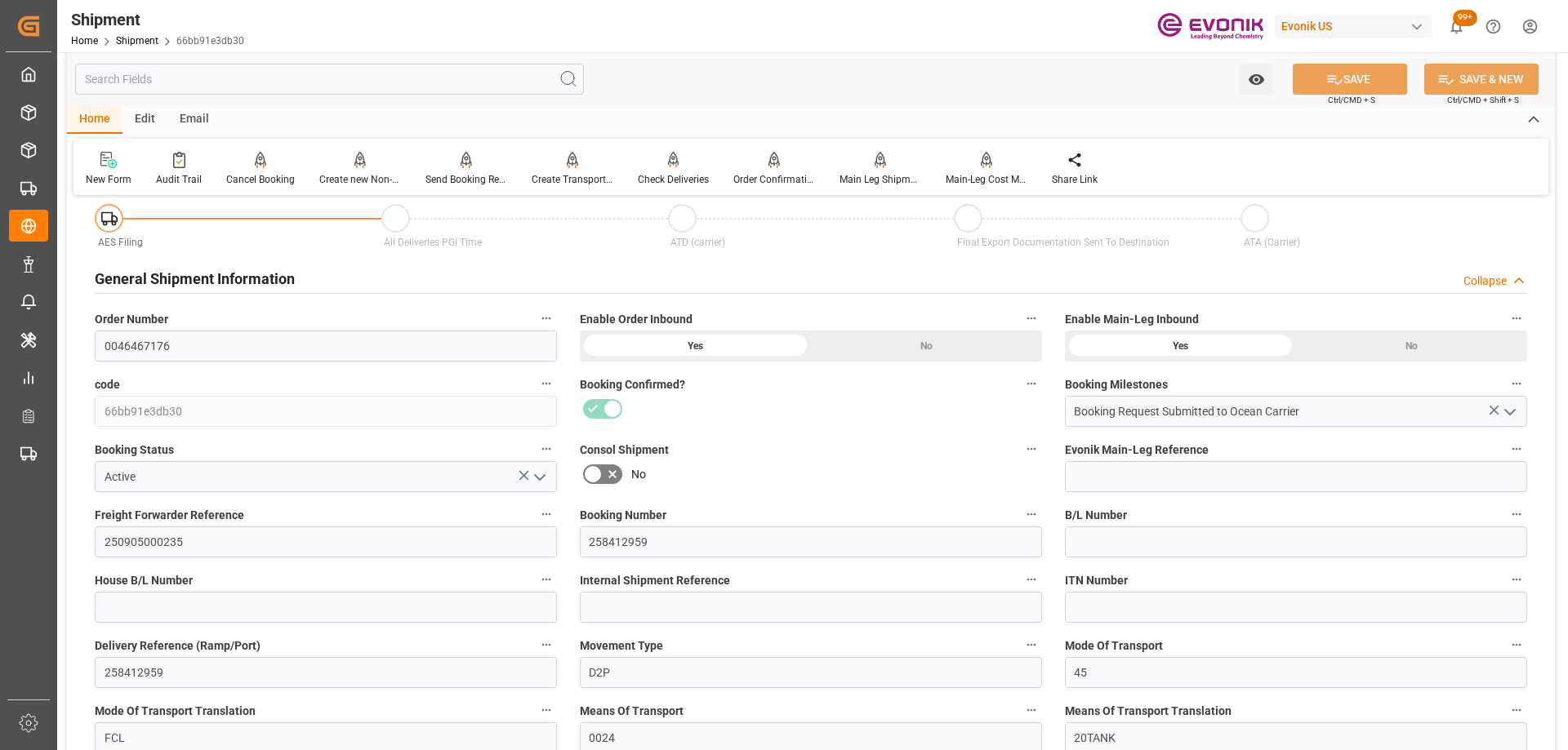
scroll to position [572, 0]
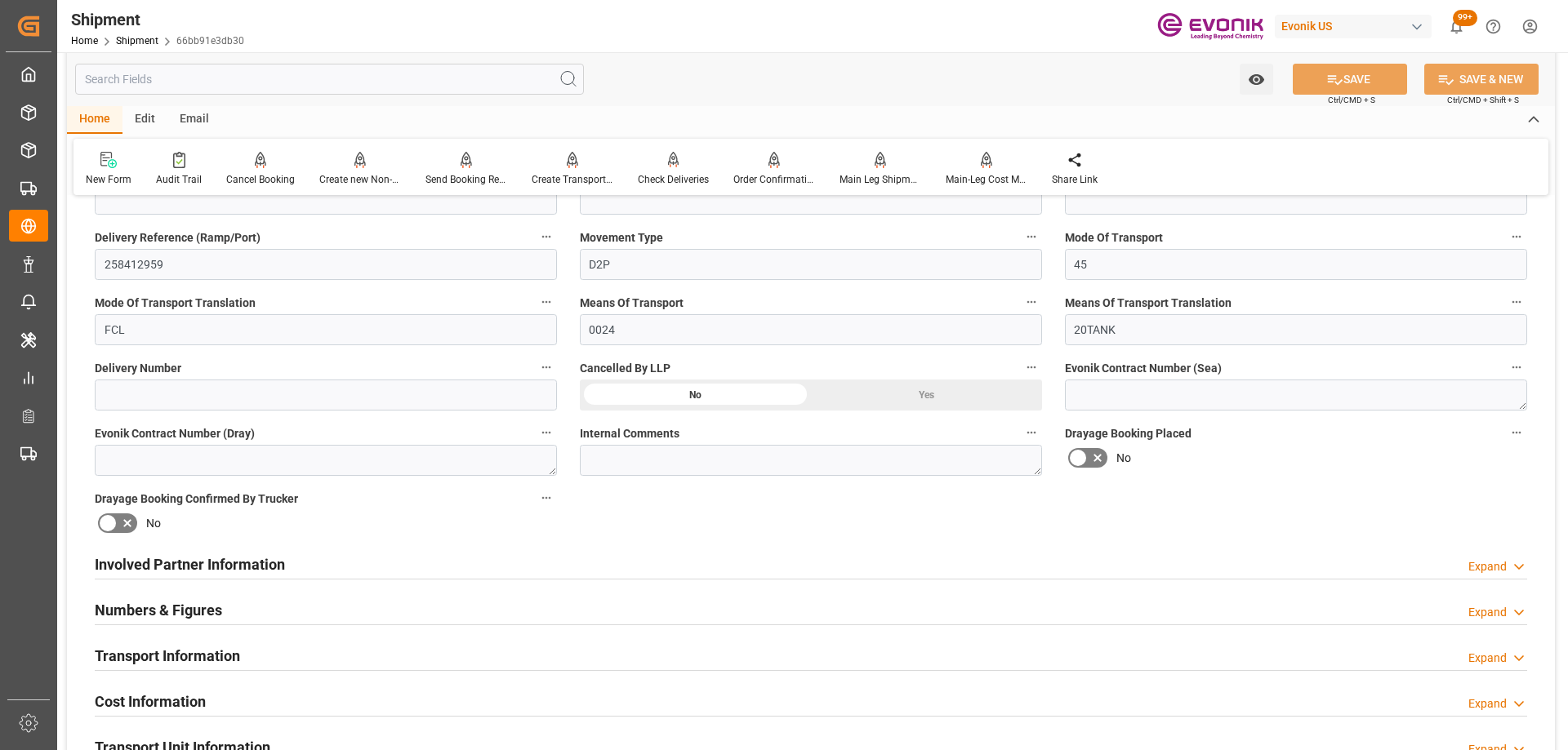
click at [359, 558] on div "Involved Partner Information Expand" at bounding box center [811, 563] width 1433 height 31
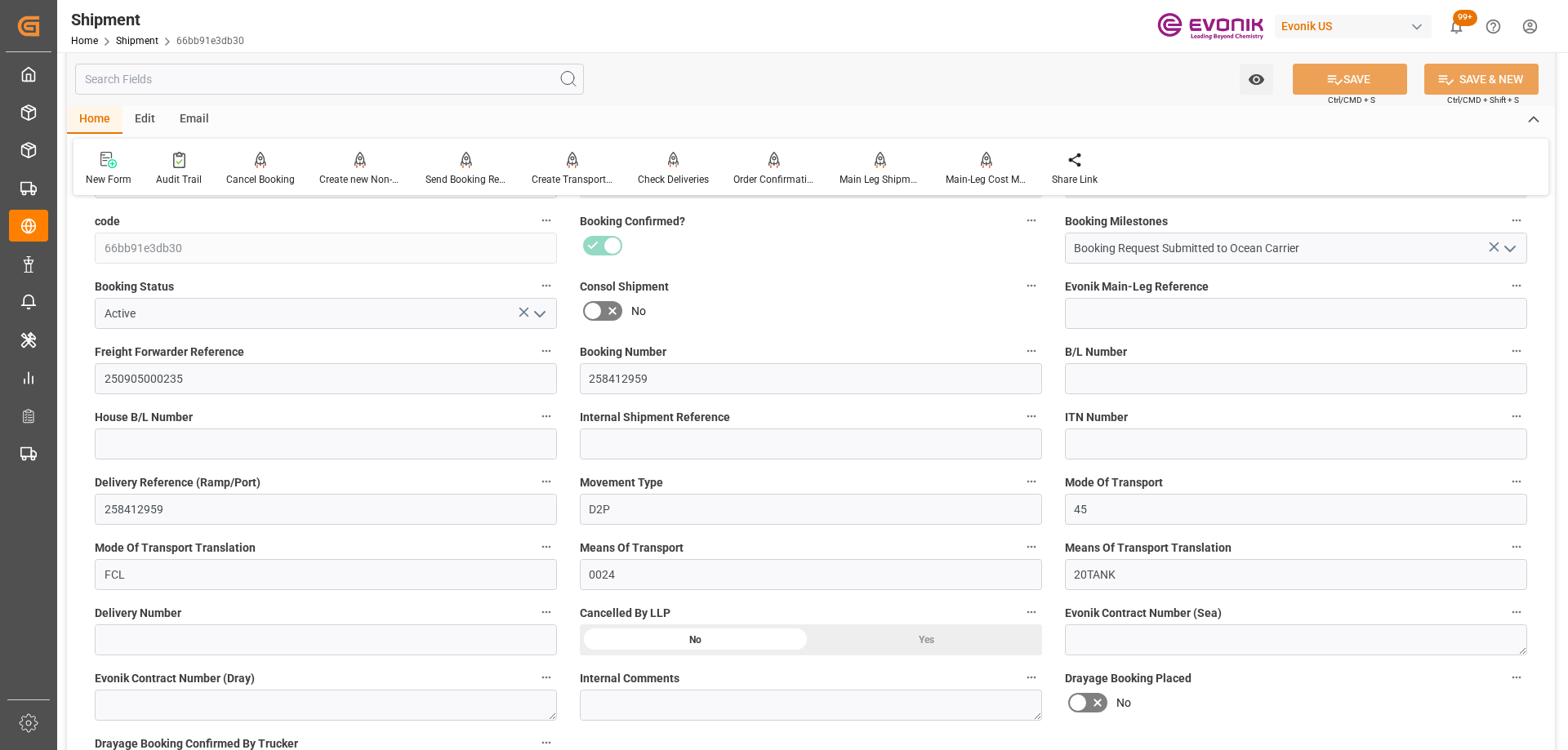
scroll to position [0, 0]
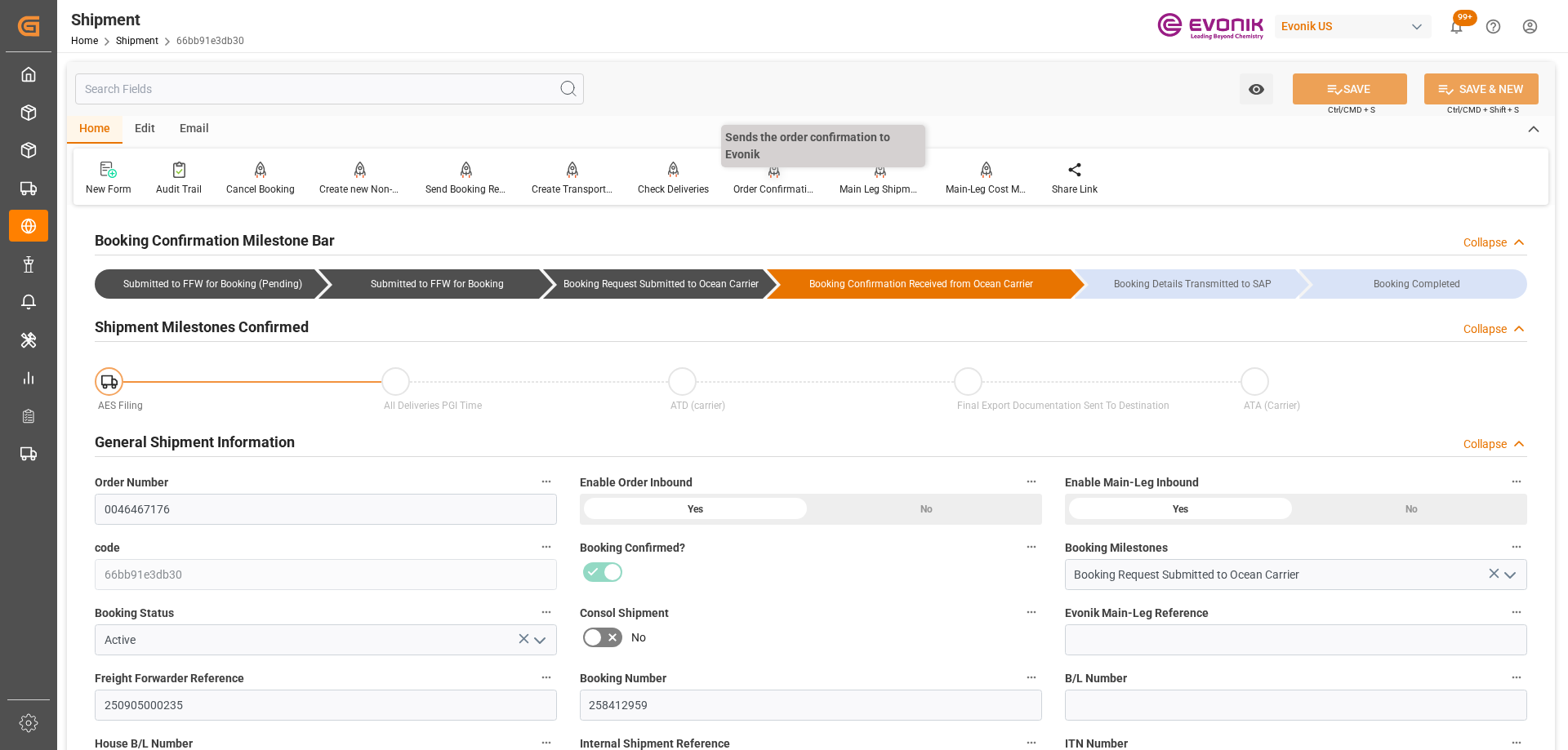
click at [755, 188] on div "Order Confirmation" at bounding box center [774, 189] width 82 height 14
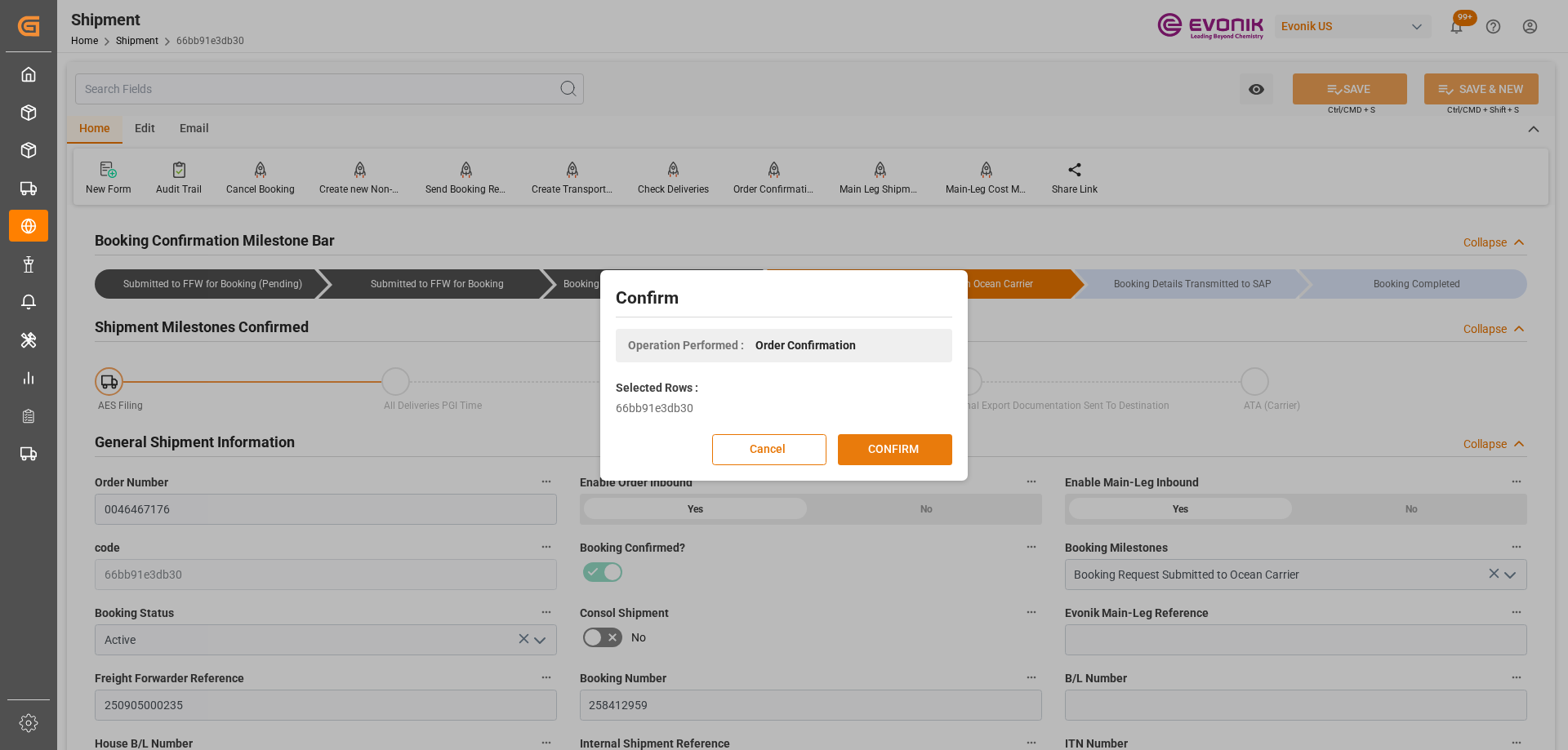
click at [880, 450] on button "CONFIRM" at bounding box center [895, 449] width 114 height 31
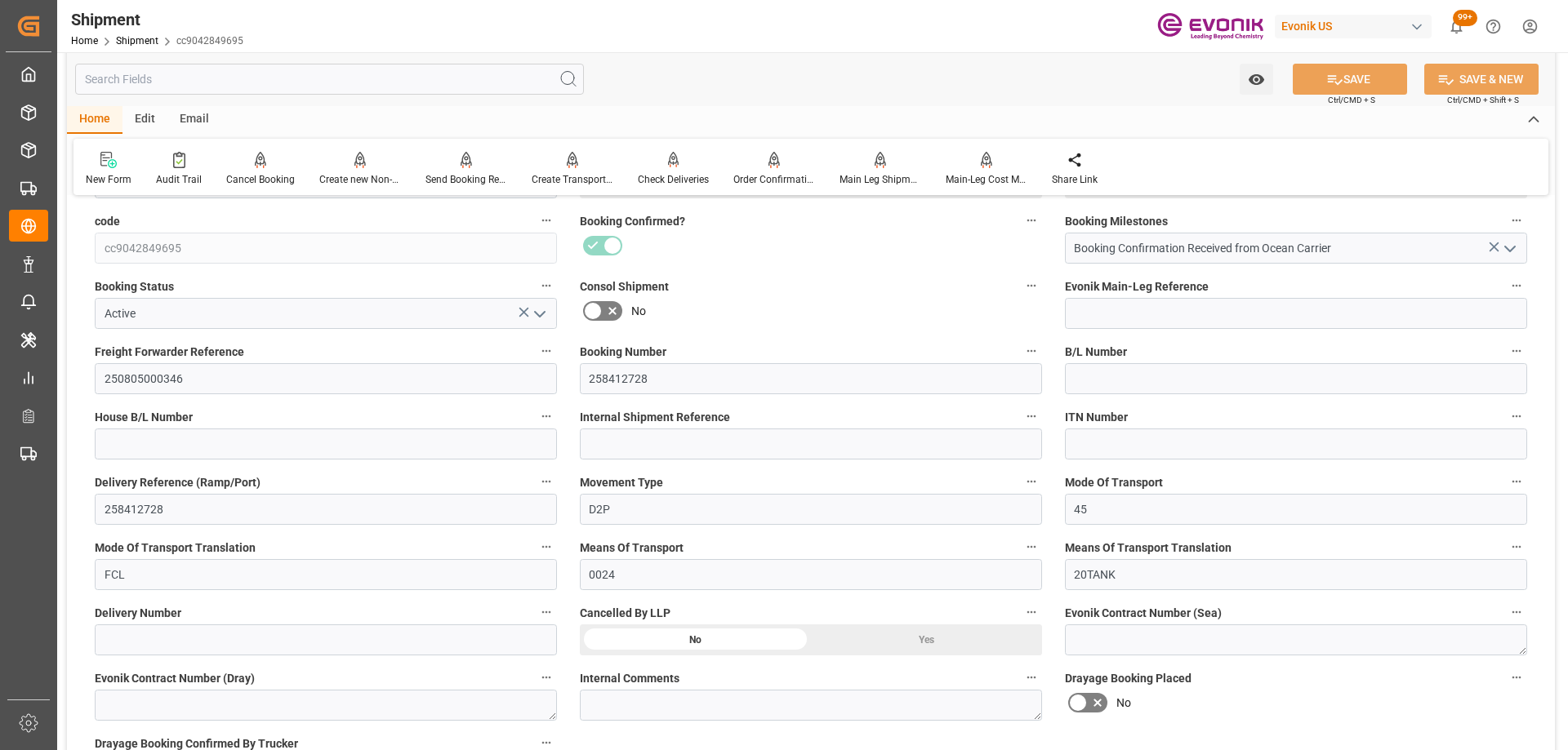
scroll to position [653, 0]
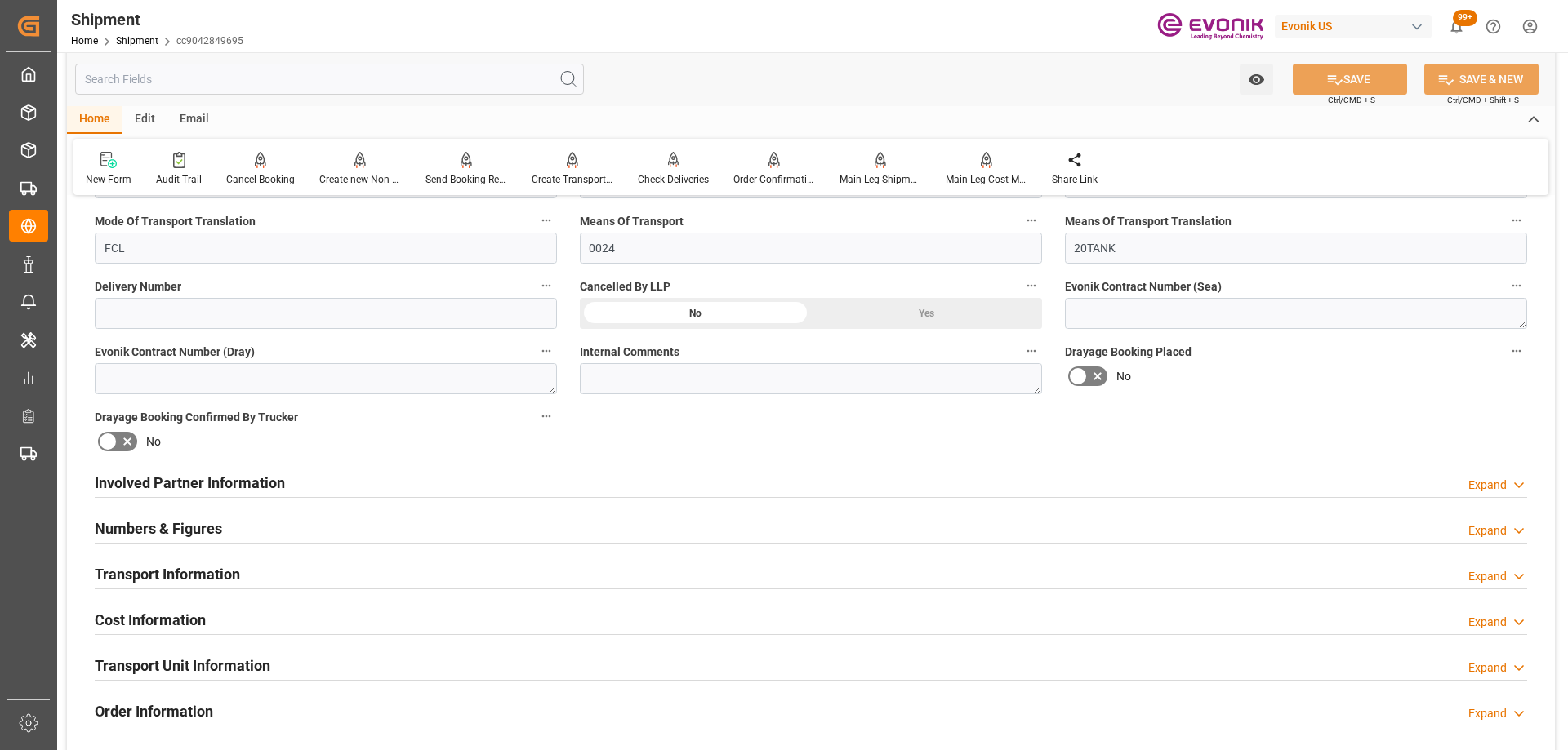
click at [560, 494] on div "Involved Partner Information Expand" at bounding box center [811, 482] width 1433 height 31
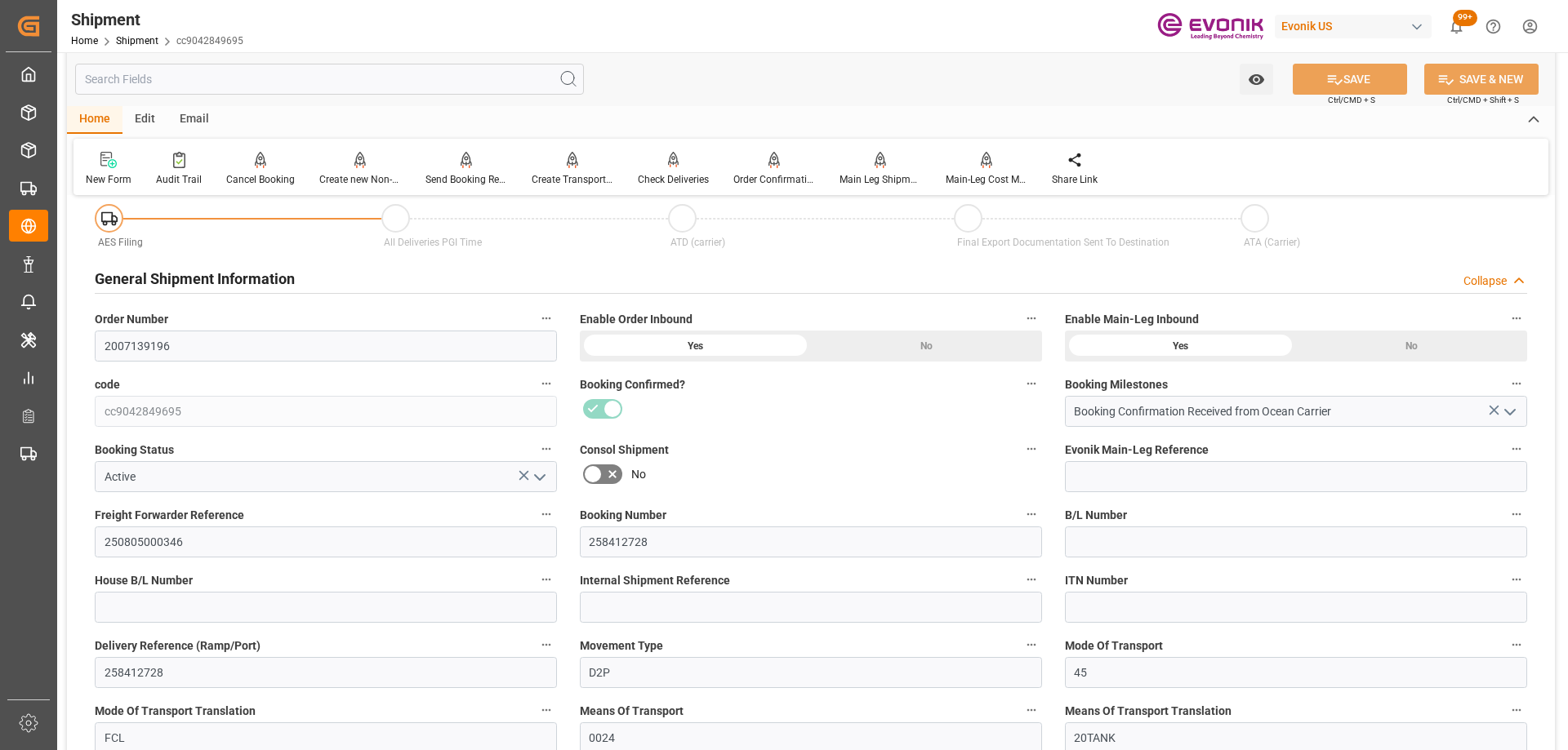
scroll to position [0, 0]
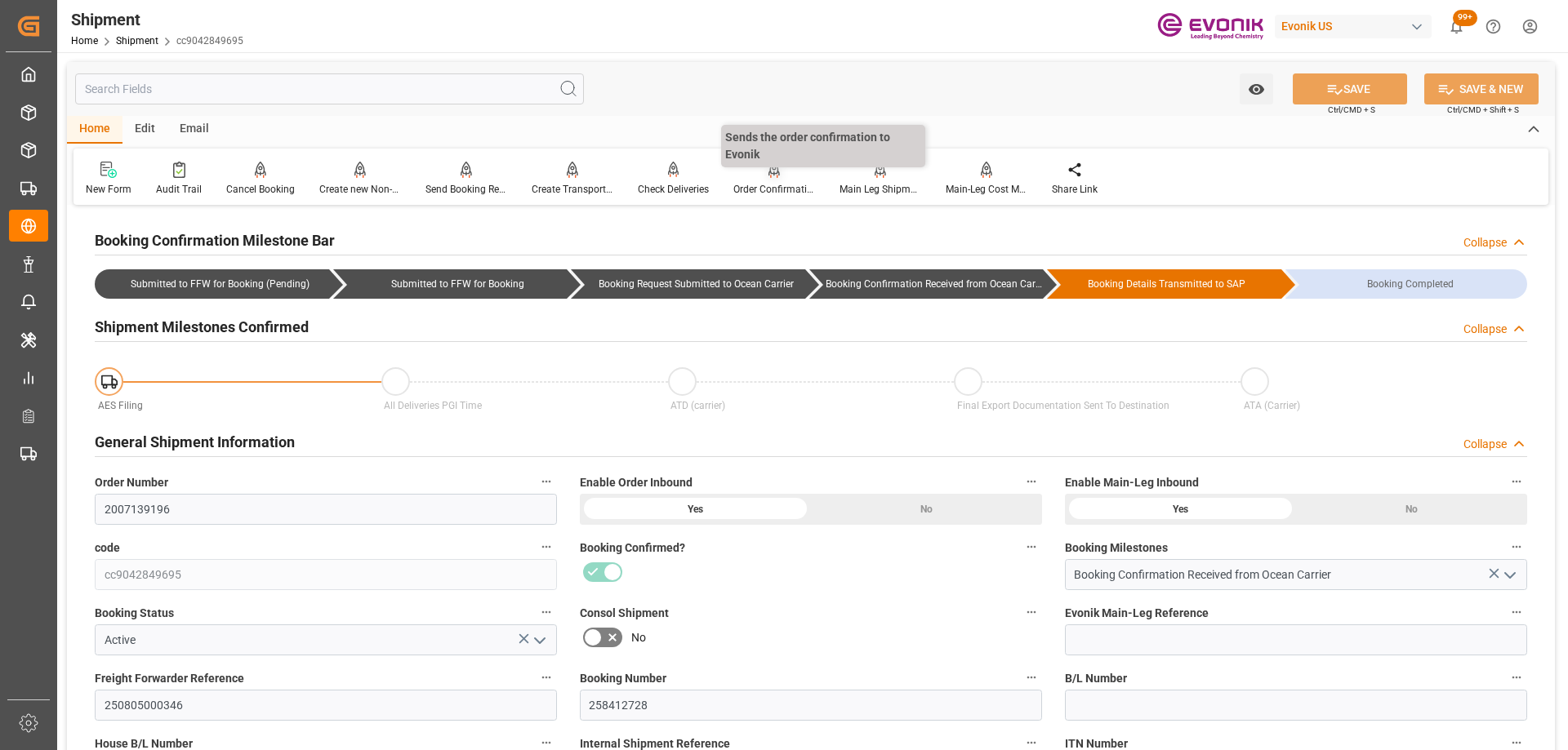
click at [765, 184] on div "Order Confirmation" at bounding box center [774, 189] width 82 height 14
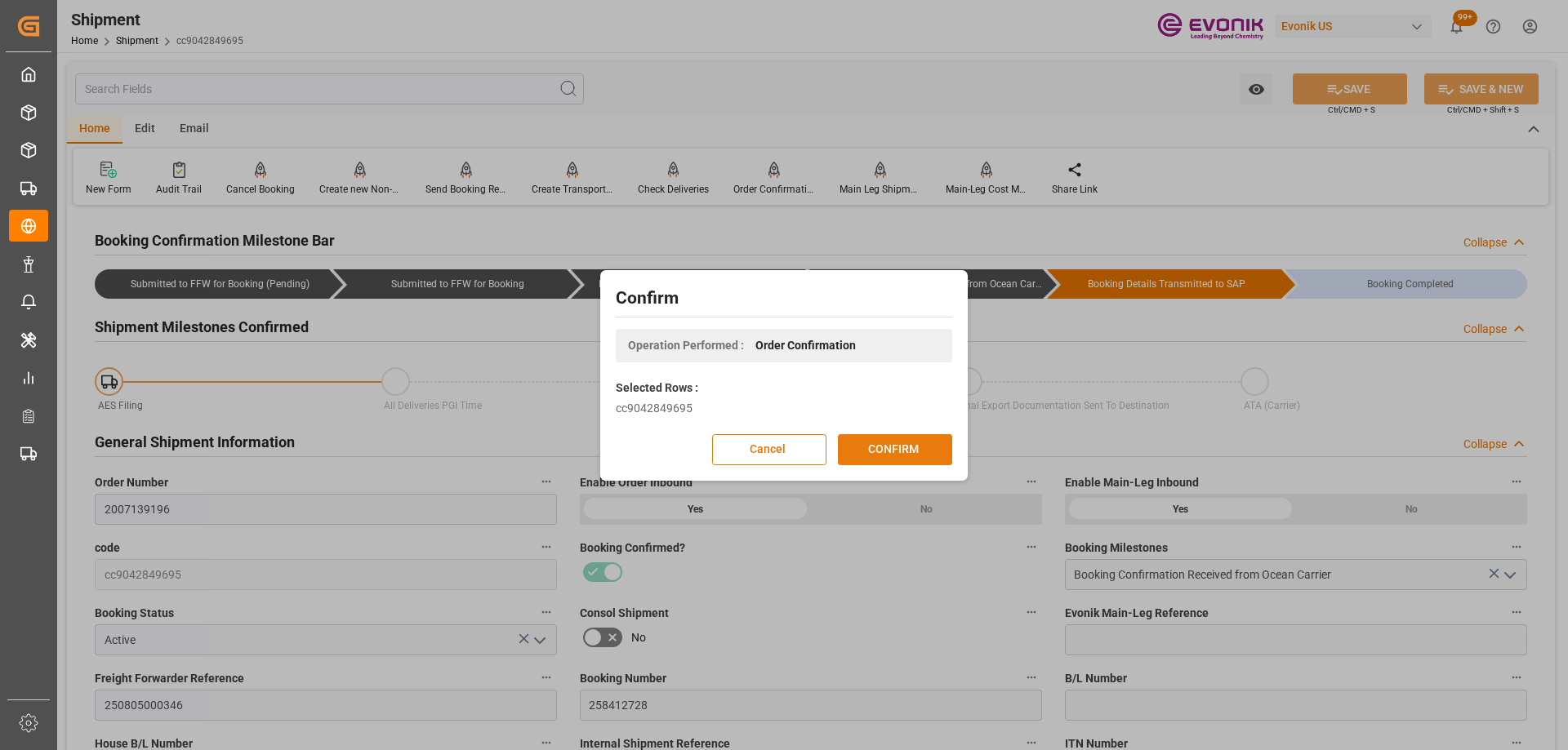
click at [903, 453] on button "CONFIRM" at bounding box center [895, 449] width 114 height 31
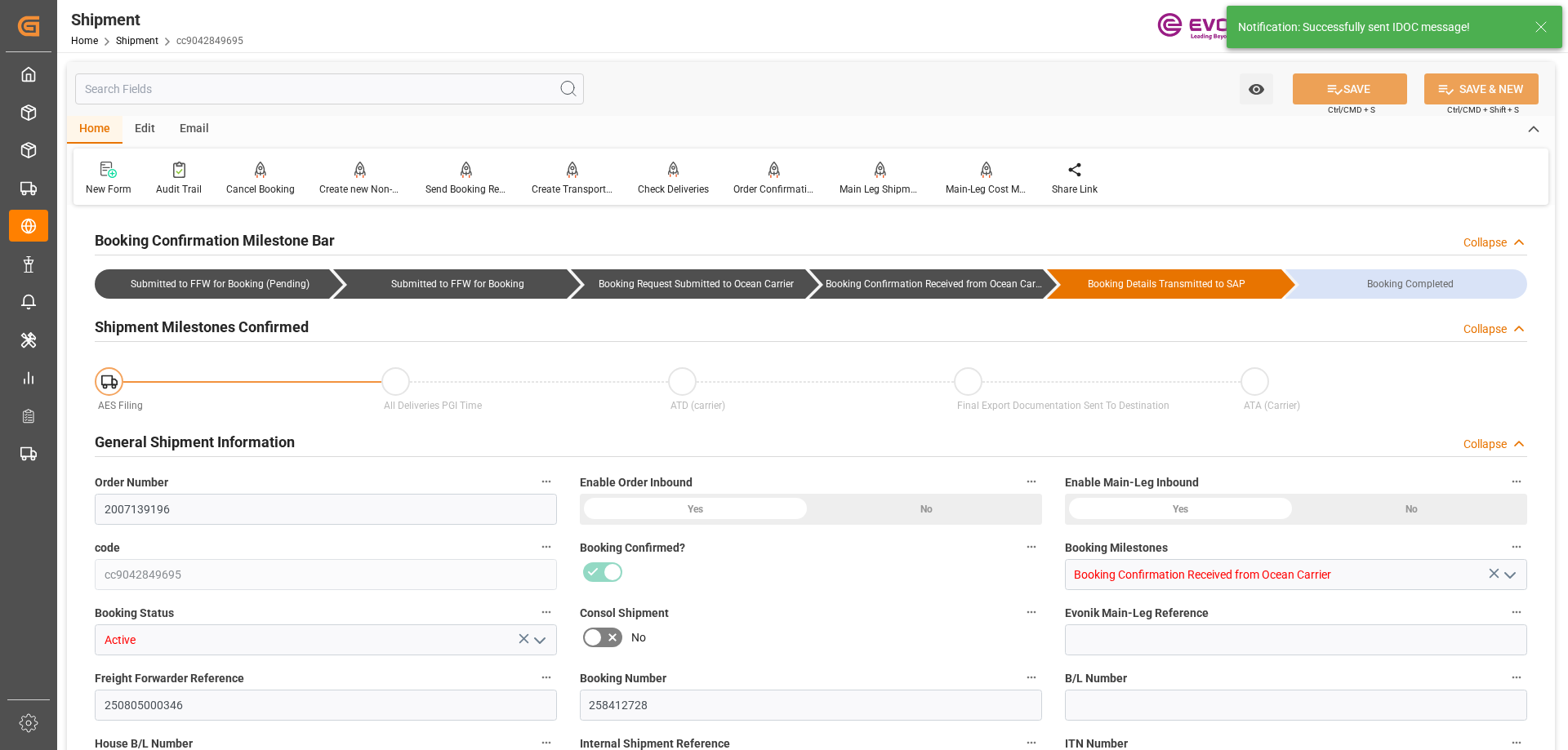
type input "2007139196"
type input "cc9042849695"
type input "Booking Confirmation Received from Ocean Carrier"
type input "Active"
type input "250805000346"
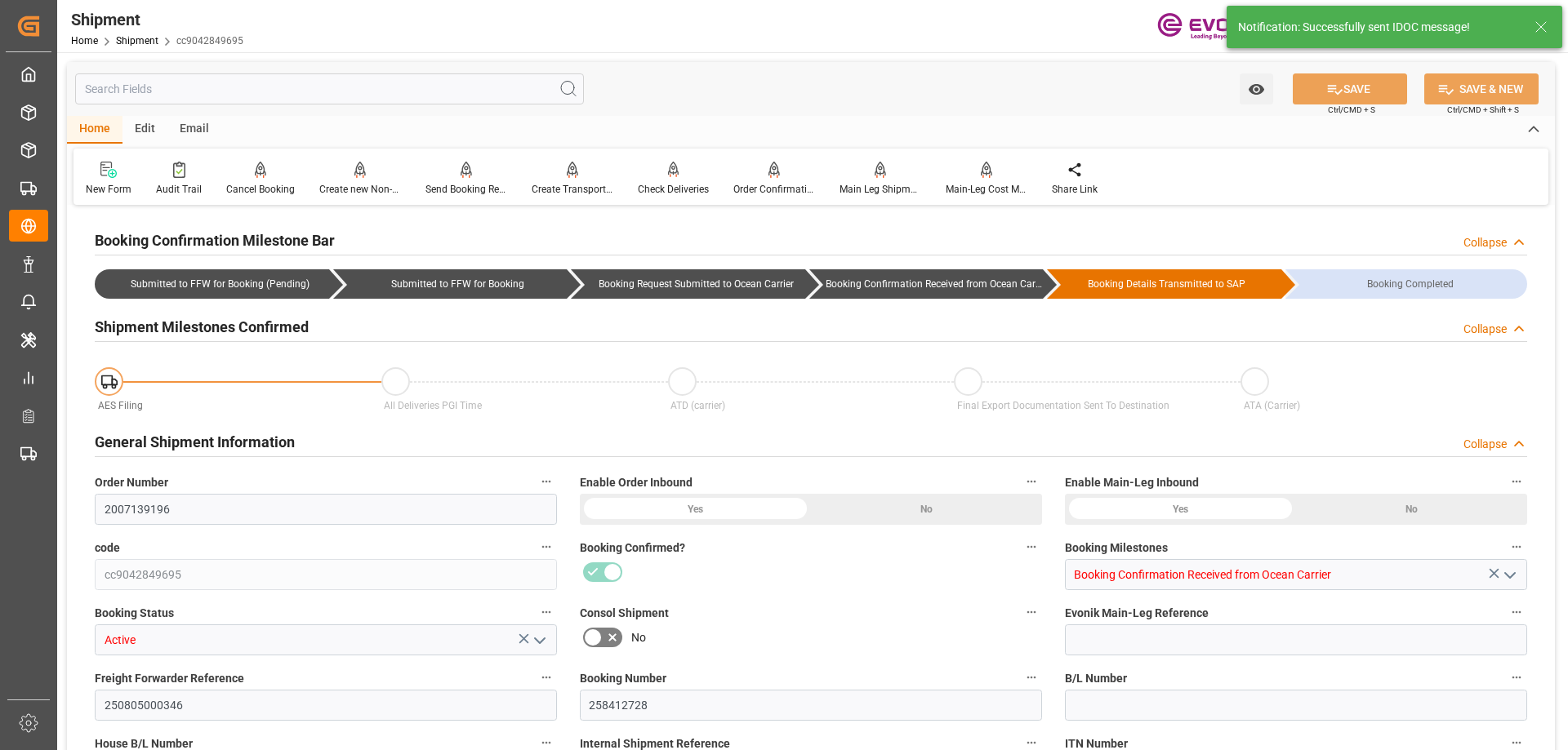
type input "258412728"
type input "D2P"
type input "45"
type input "FCL"
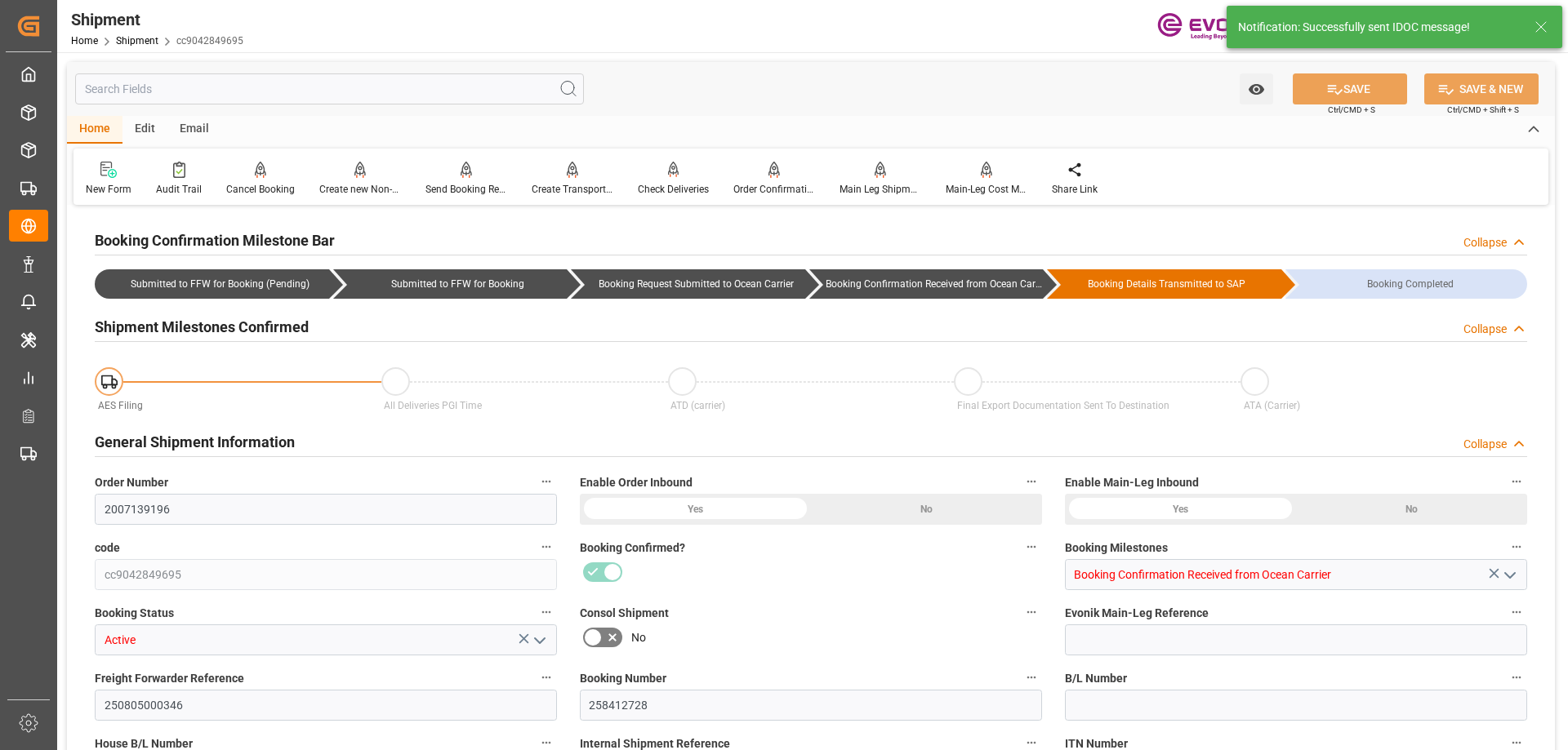
type input "0024"
type input "20TANK"
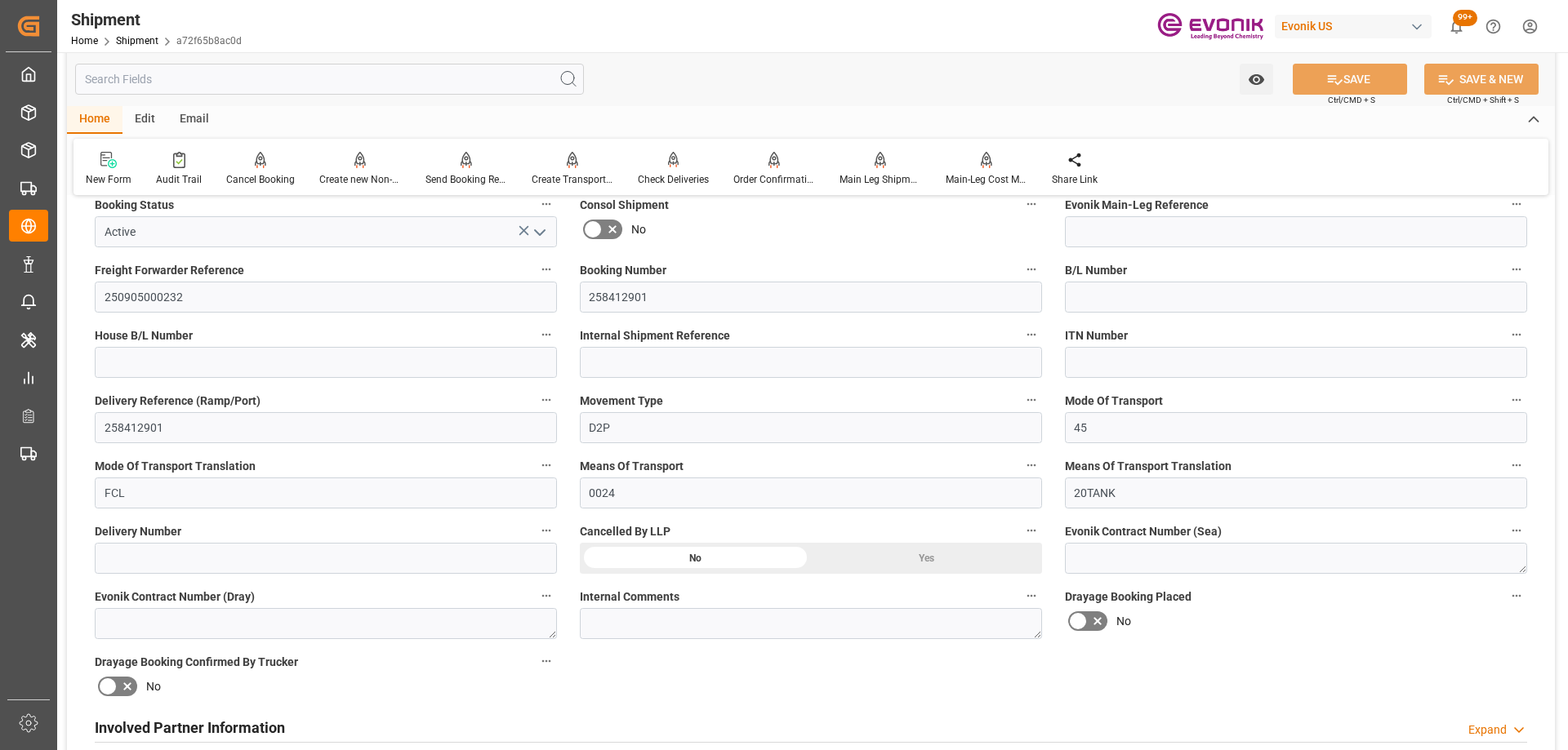
scroll to position [816, 0]
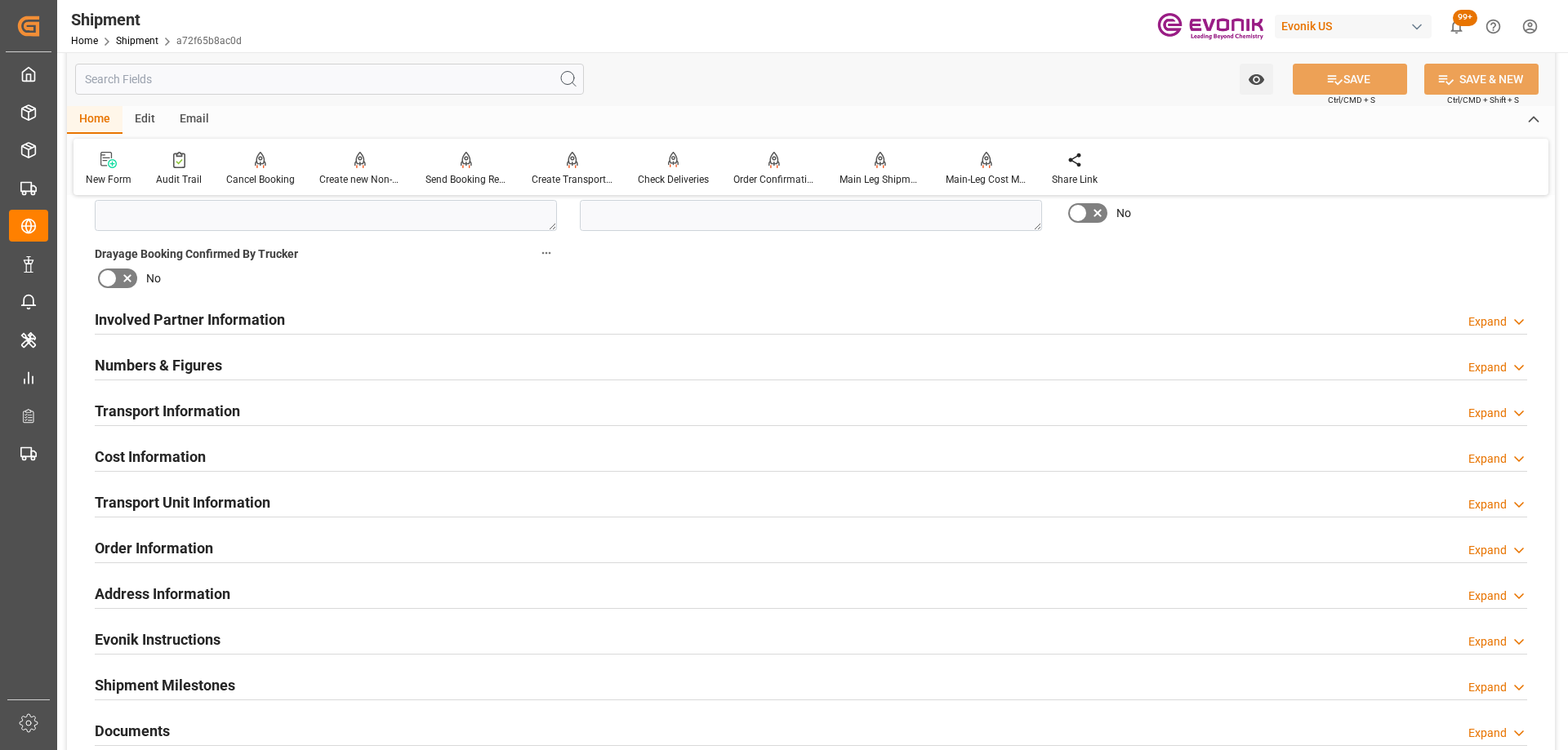
click at [544, 322] on div "Involved Partner Information Expand" at bounding box center [811, 318] width 1433 height 31
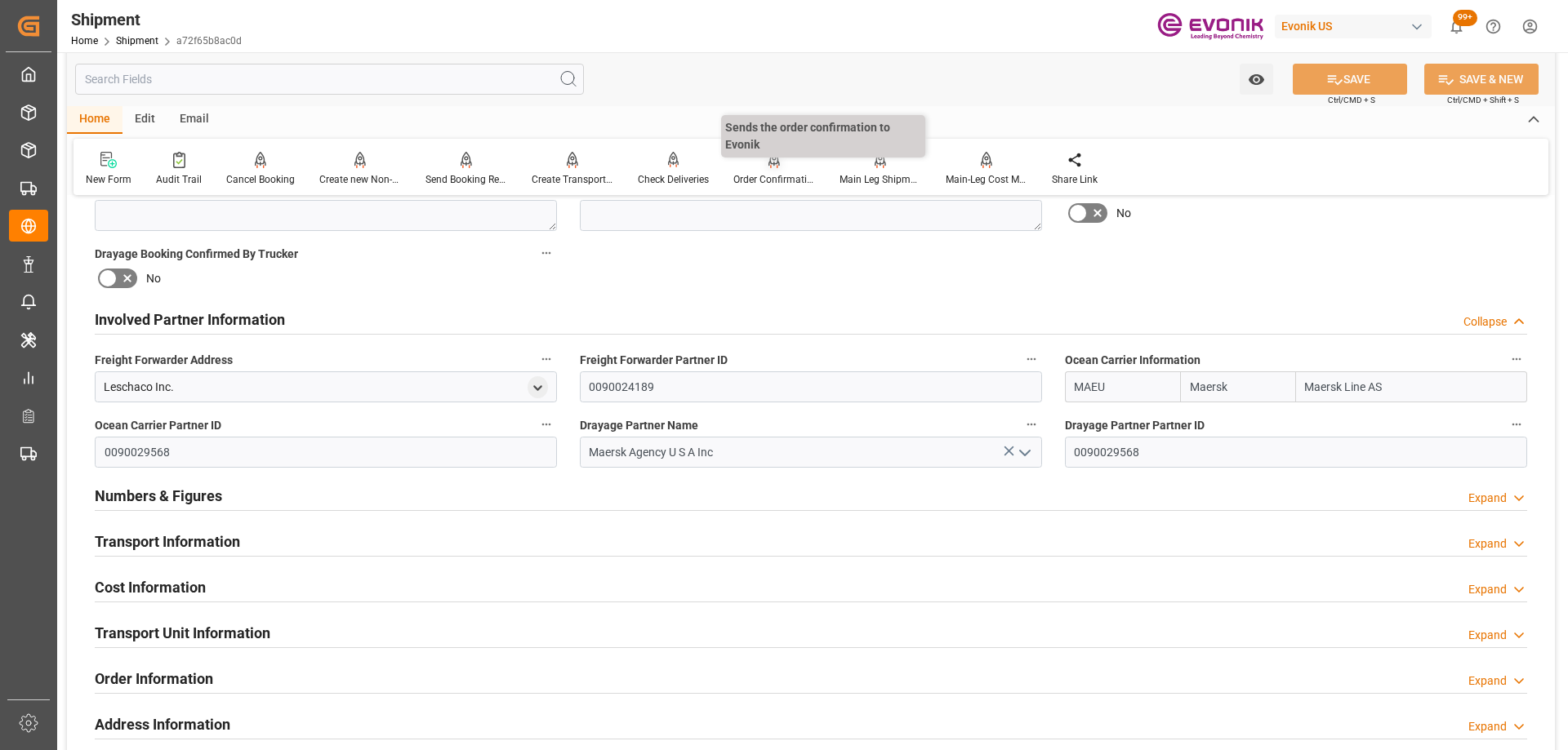
click at [761, 170] on div "Order Confirmation" at bounding box center [774, 169] width 106 height 36
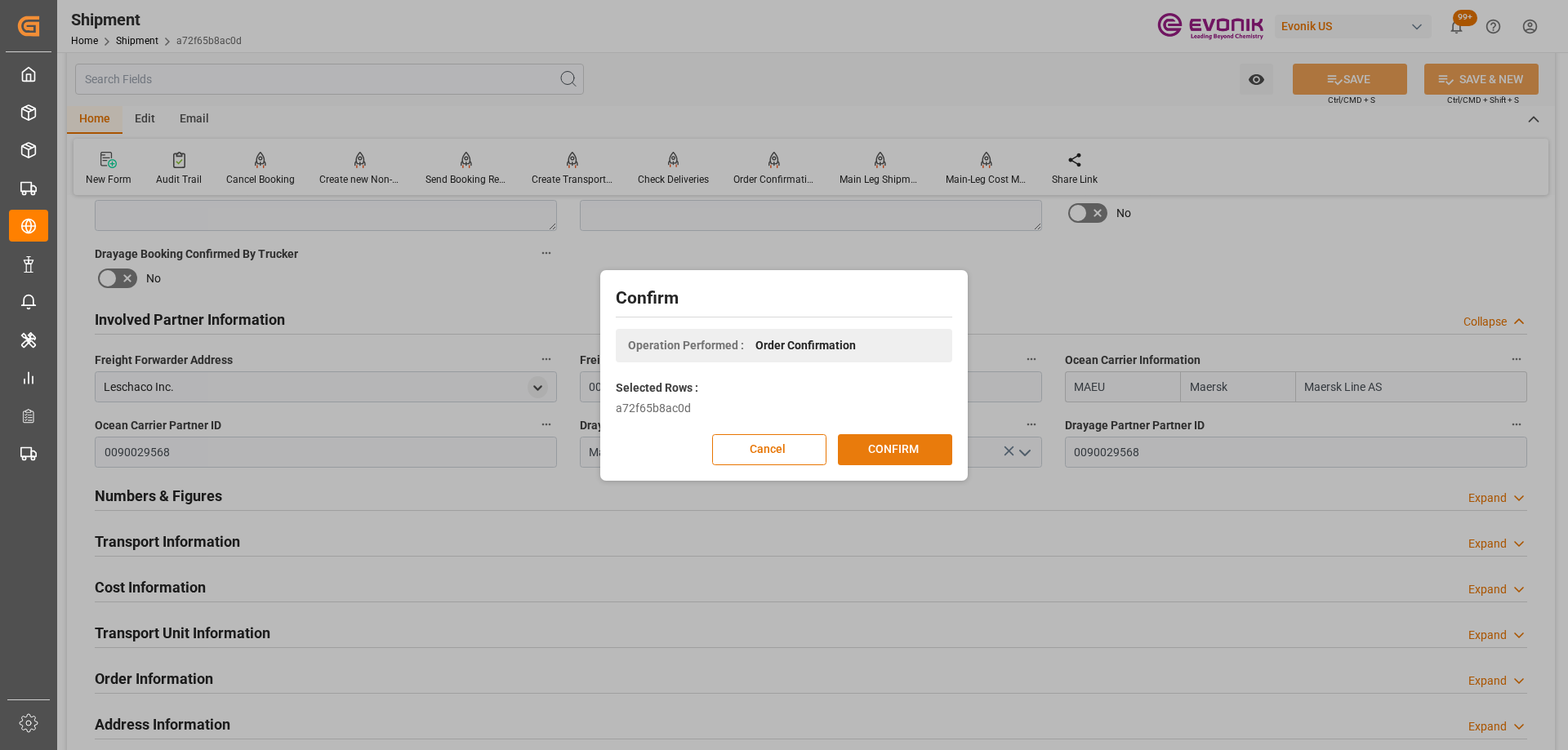
click at [868, 456] on button "CONFIRM" at bounding box center [895, 449] width 114 height 31
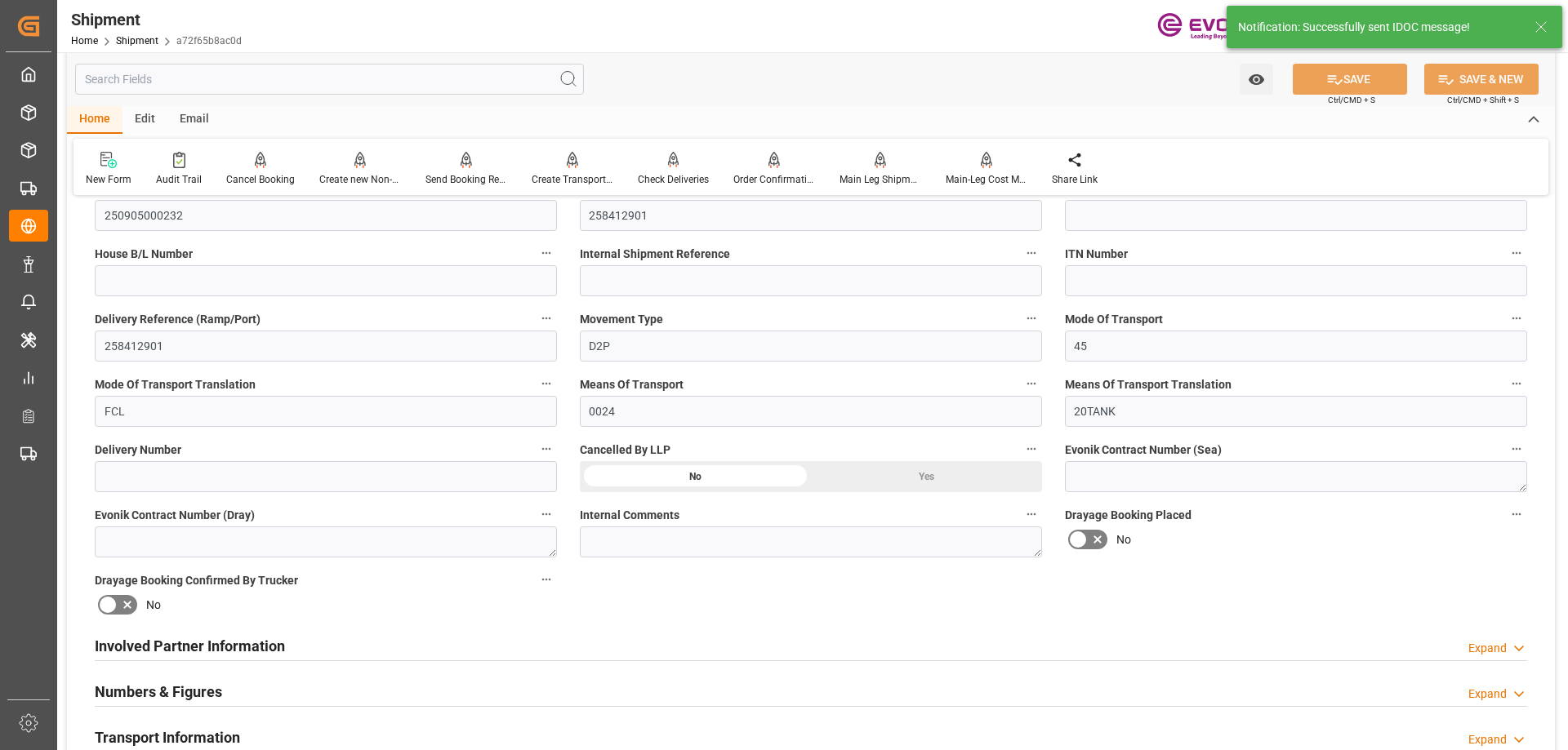
scroll to position [163, 0]
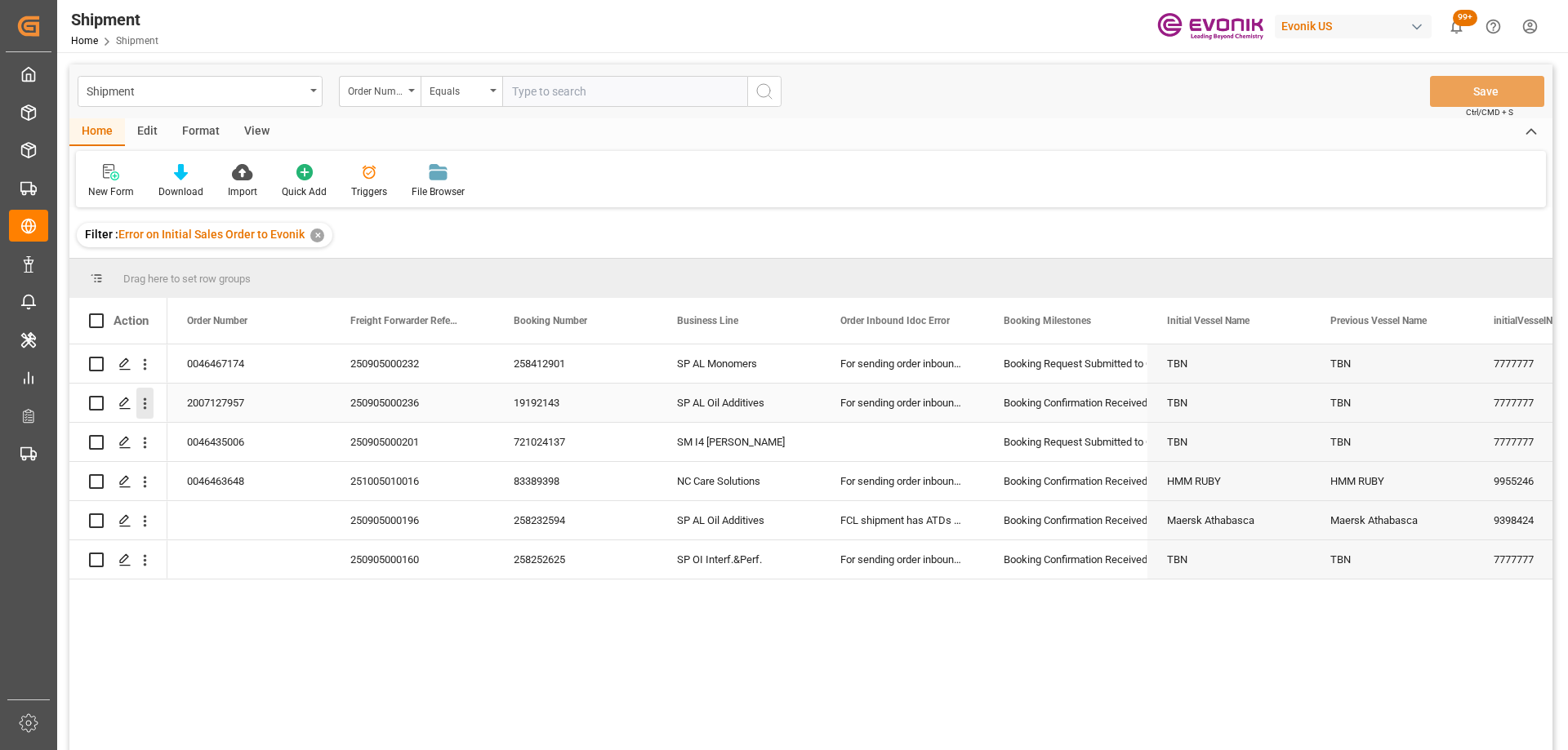
click at [148, 400] on icon "open menu" at bounding box center [145, 403] width 17 height 17
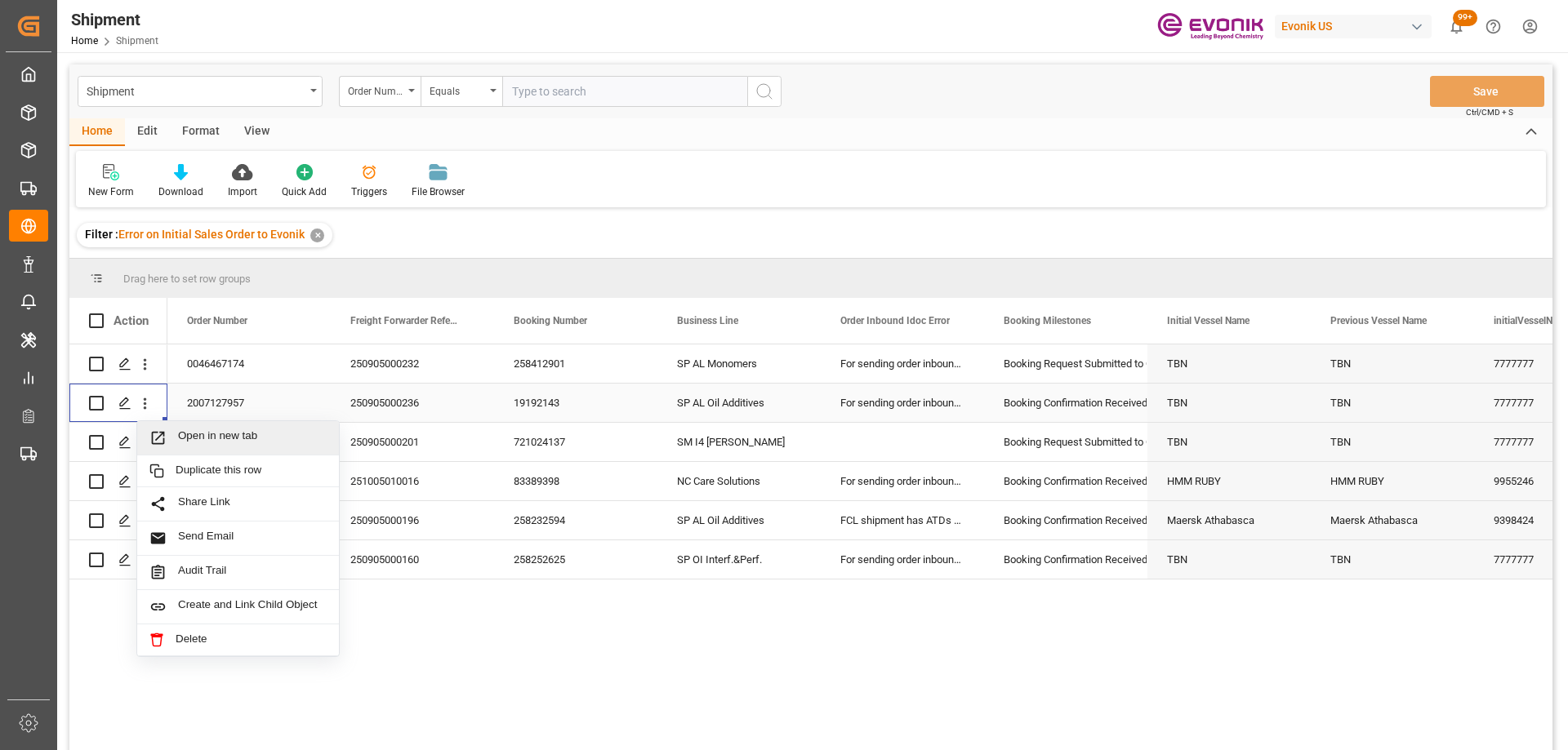
click at [208, 436] on span "Open in new tab" at bounding box center [252, 438] width 149 height 17
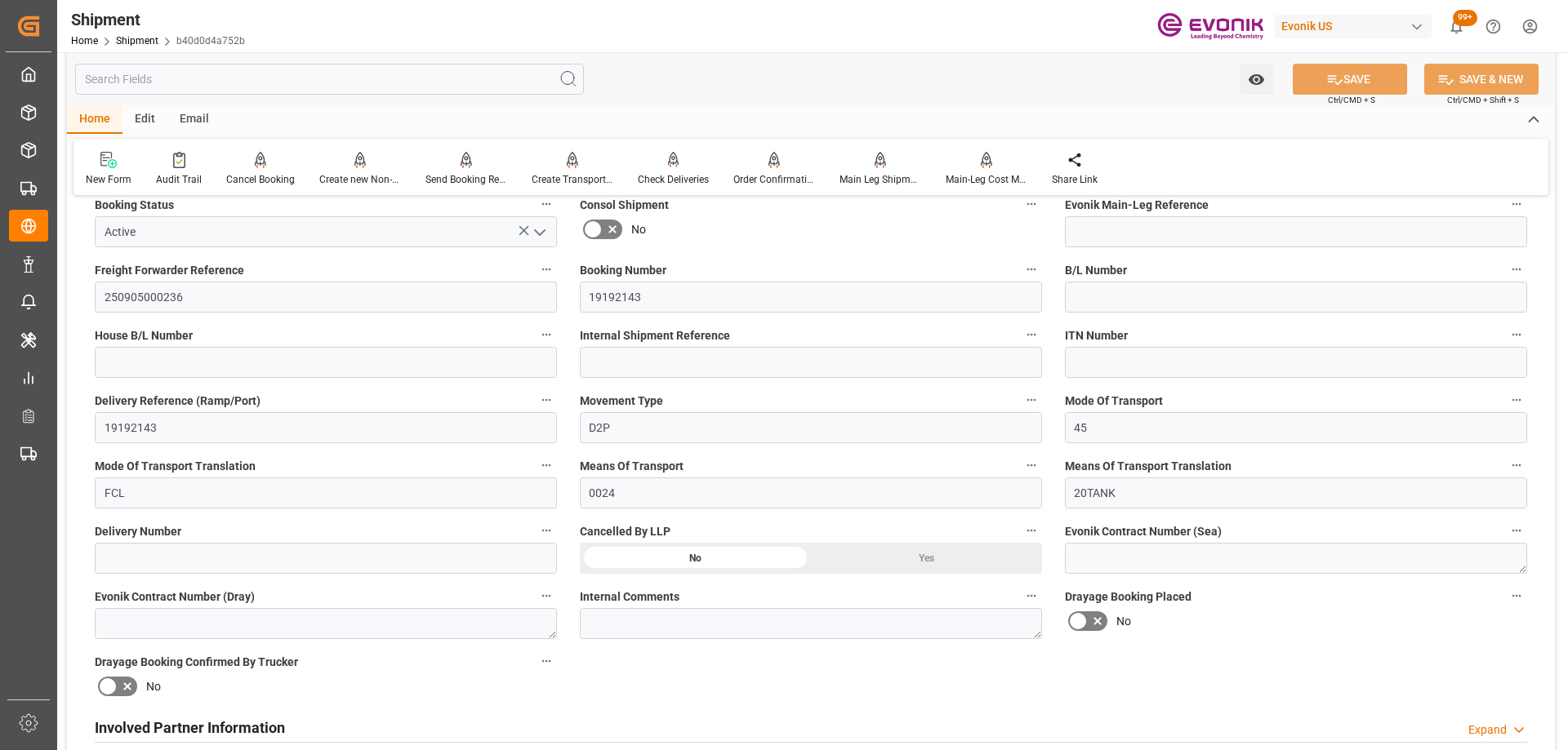
scroll to position [735, 0]
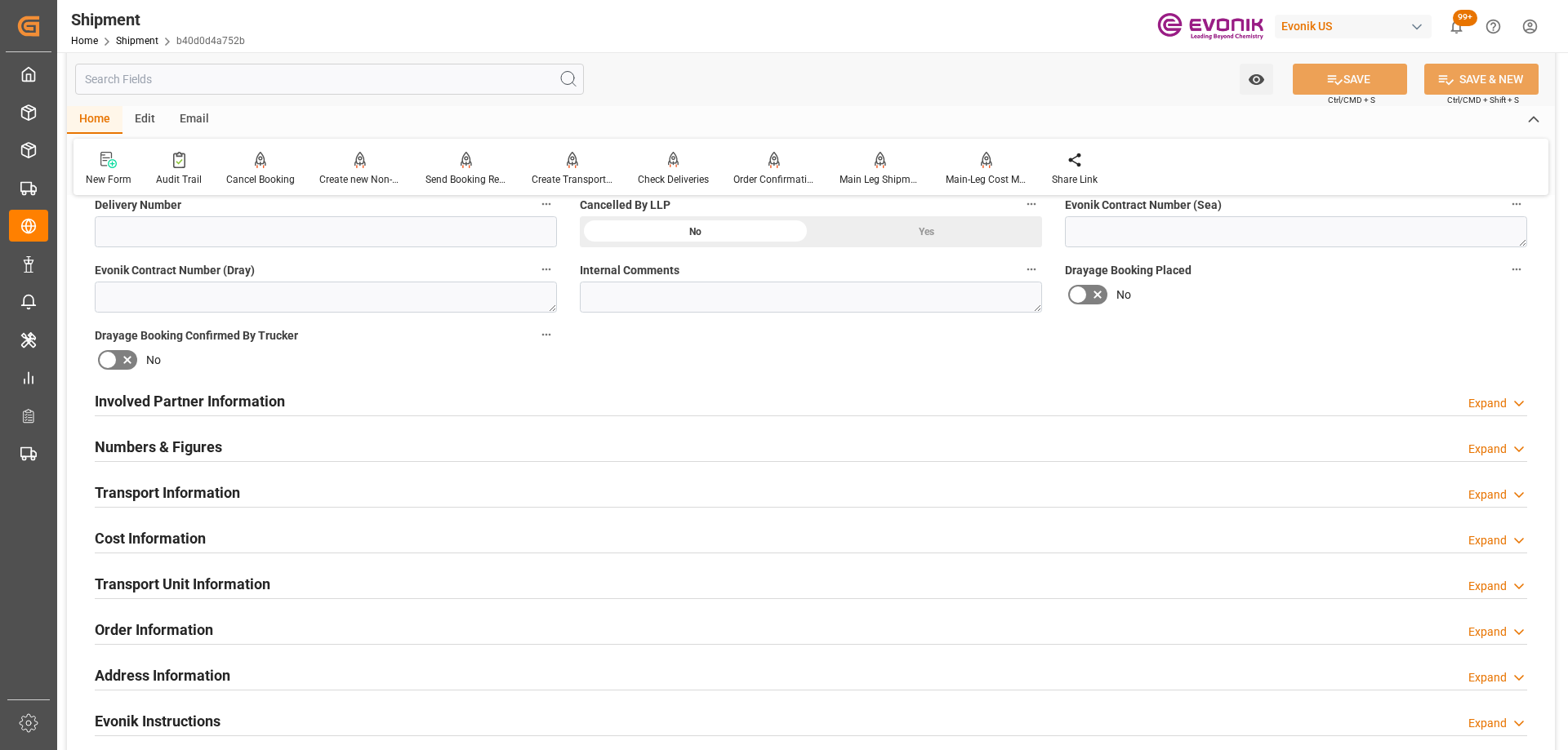
click at [555, 407] on div "Involved Partner Information Expand" at bounding box center [811, 399] width 1433 height 31
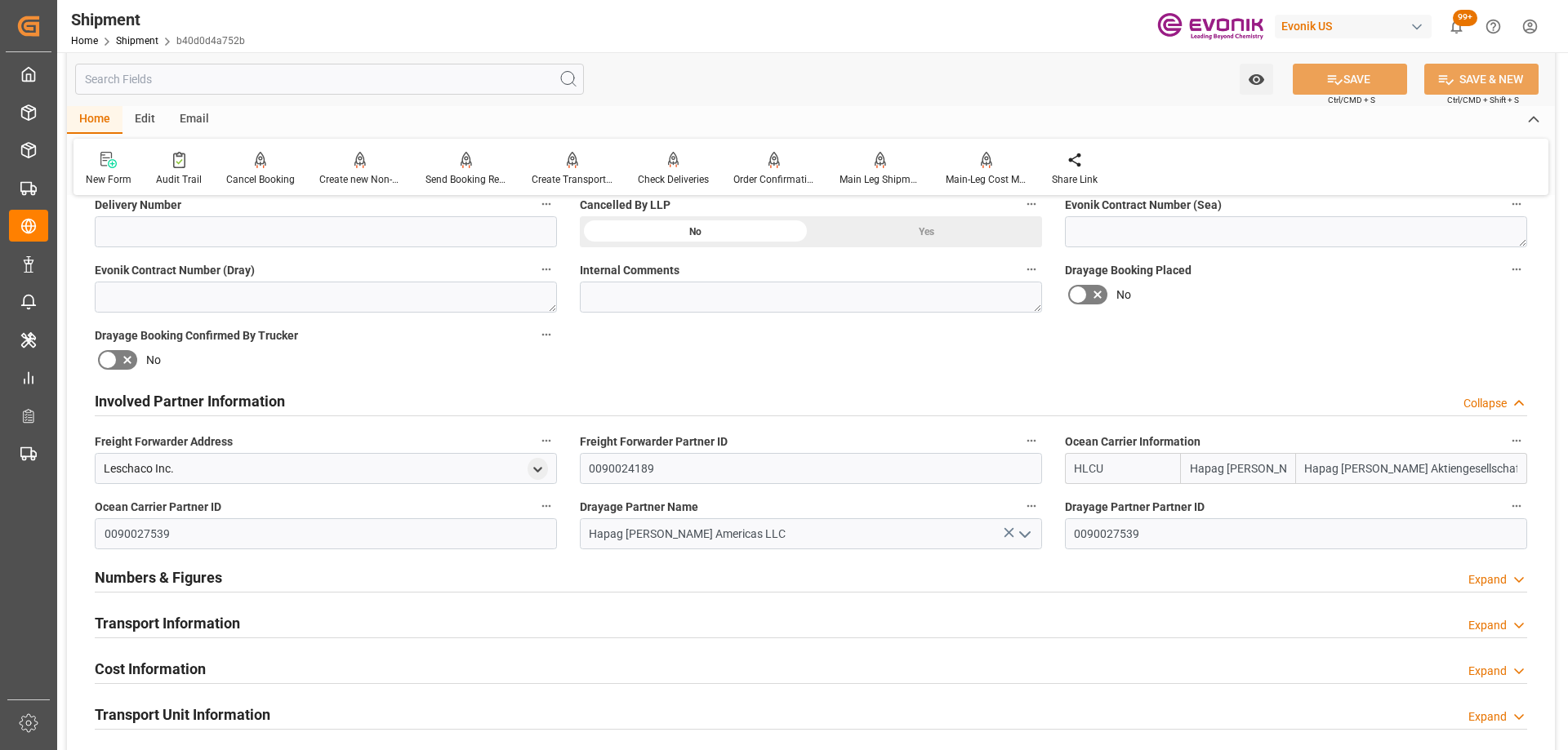
scroll to position [409, 0]
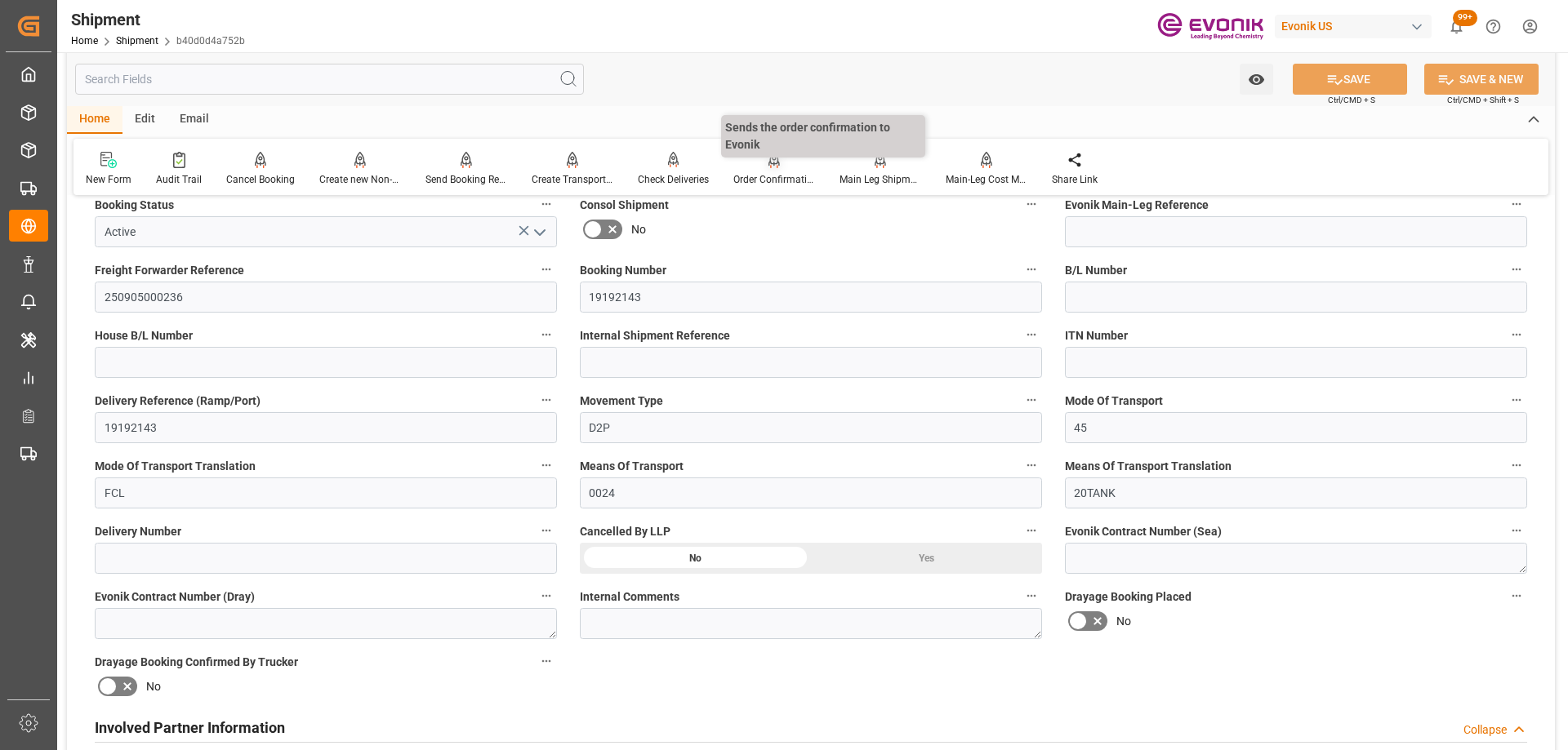
click at [760, 175] on div "Order Confirmation" at bounding box center [774, 179] width 82 height 14
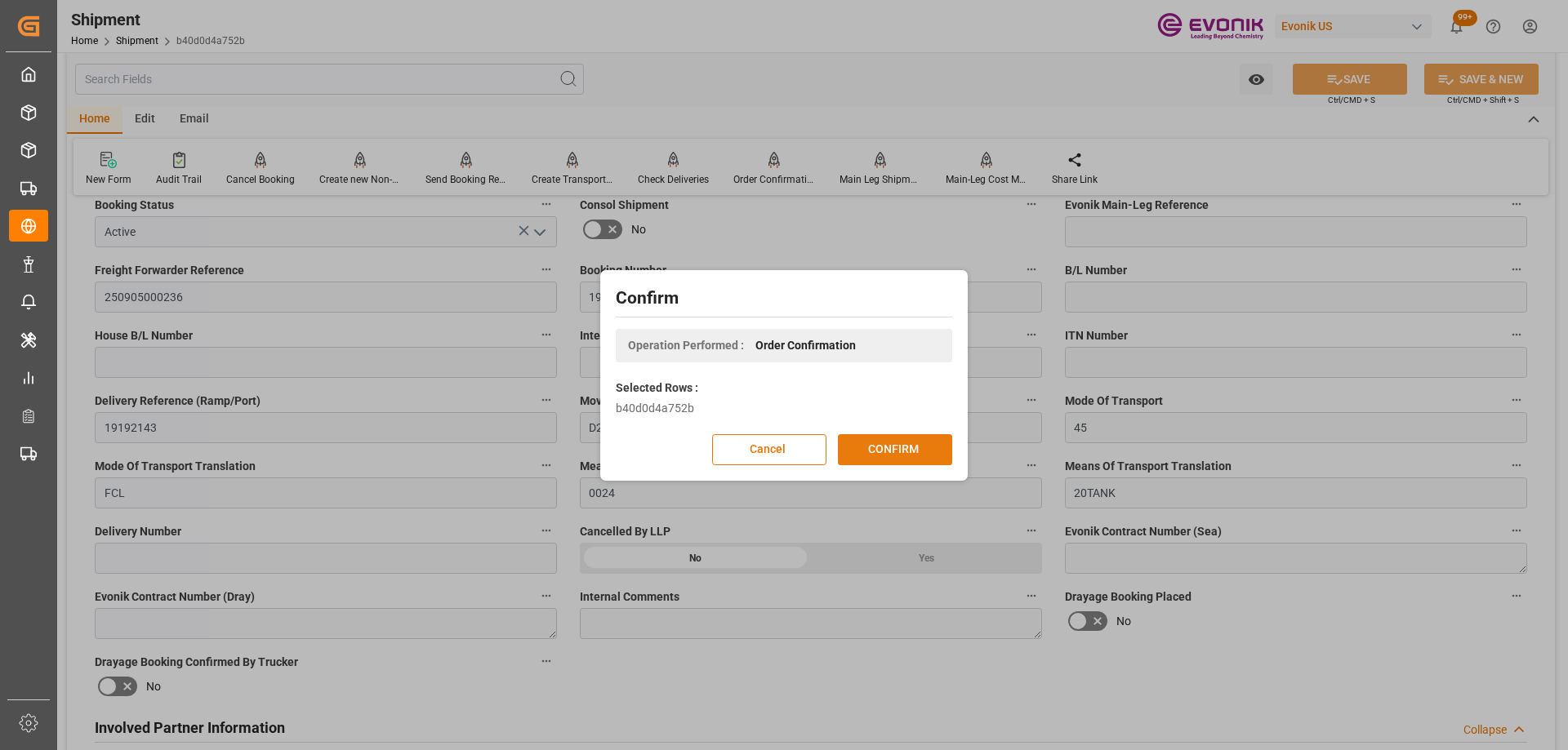
click at [873, 461] on button "CONFIRM" at bounding box center [895, 449] width 114 height 31
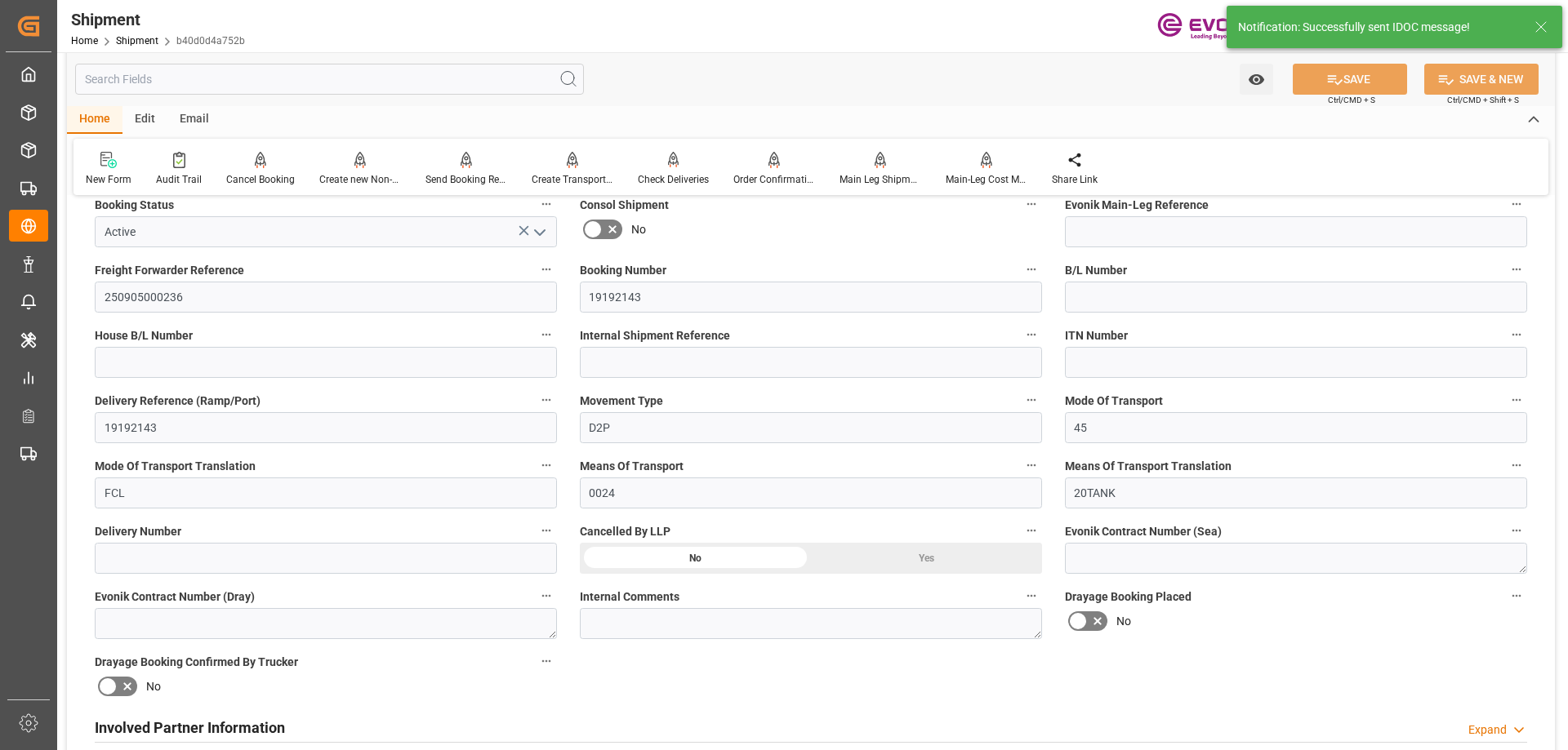
scroll to position [0, 0]
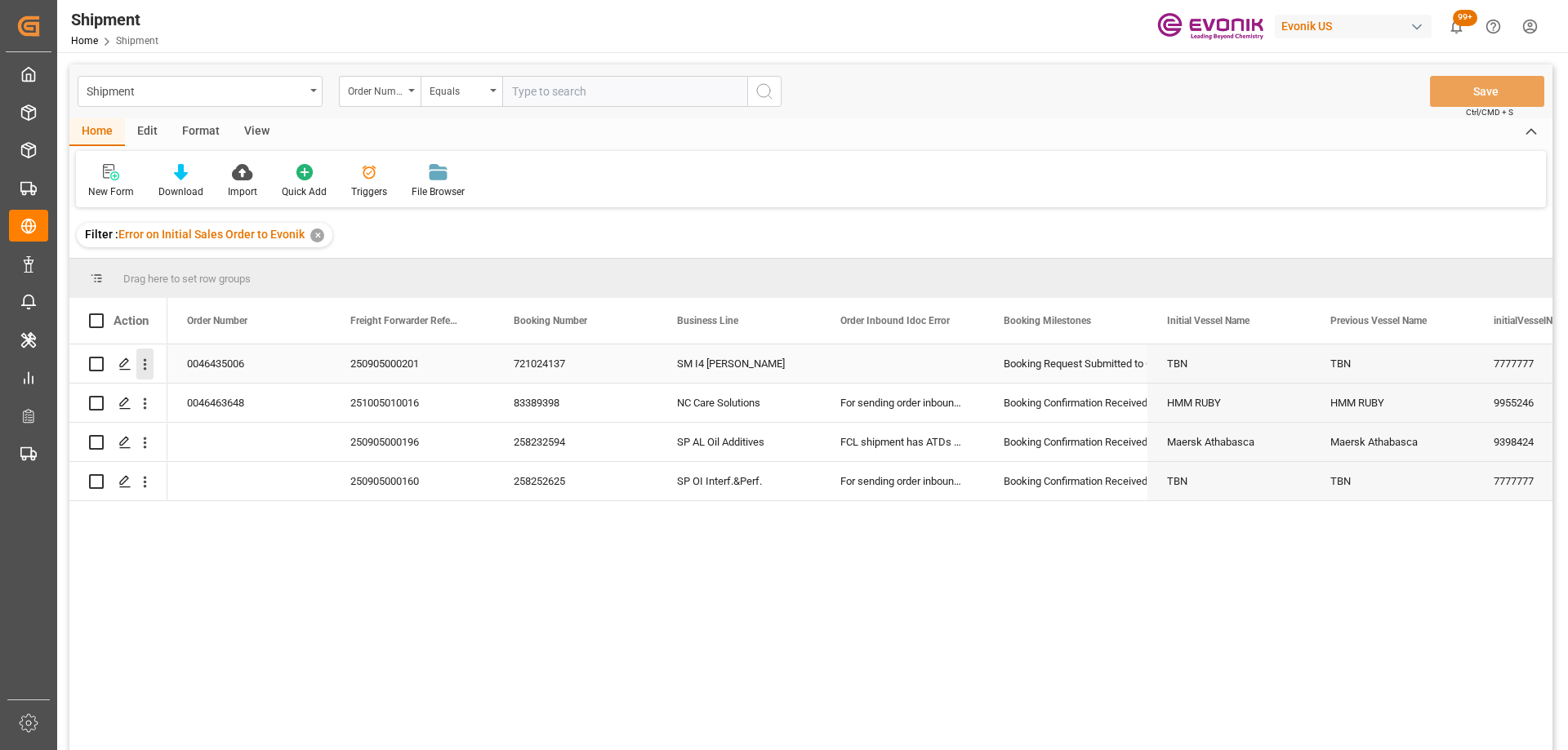
click at [145, 371] on icon "open menu" at bounding box center [145, 364] width 17 height 17
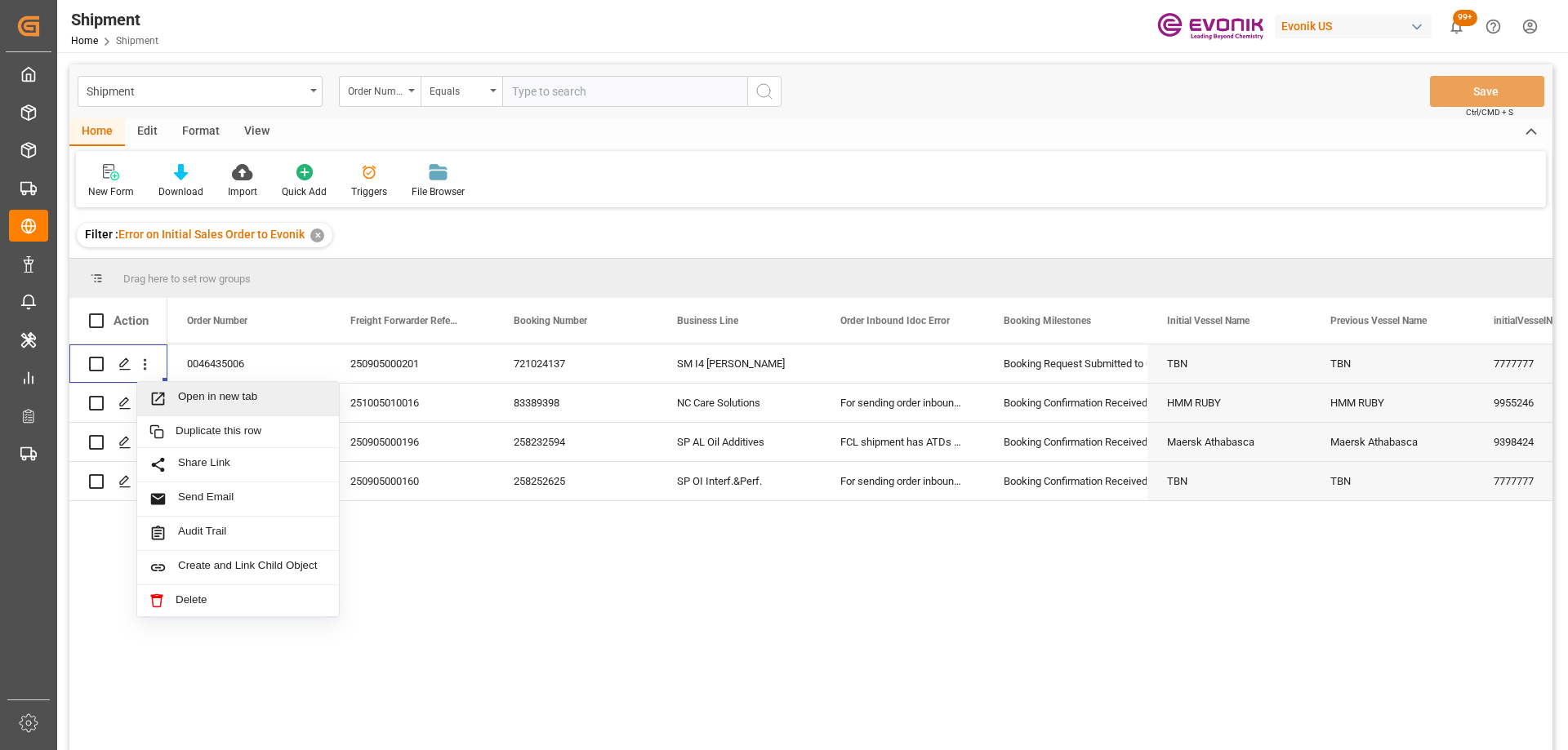
click at [799, 596] on div "0046435006 250905000201 721024137 SM I4 Silanes Booking Request Submitted to Oc…" at bounding box center [860, 553] width 1385 height 417
click at [142, 406] on icon "open menu" at bounding box center [145, 403] width 17 height 17
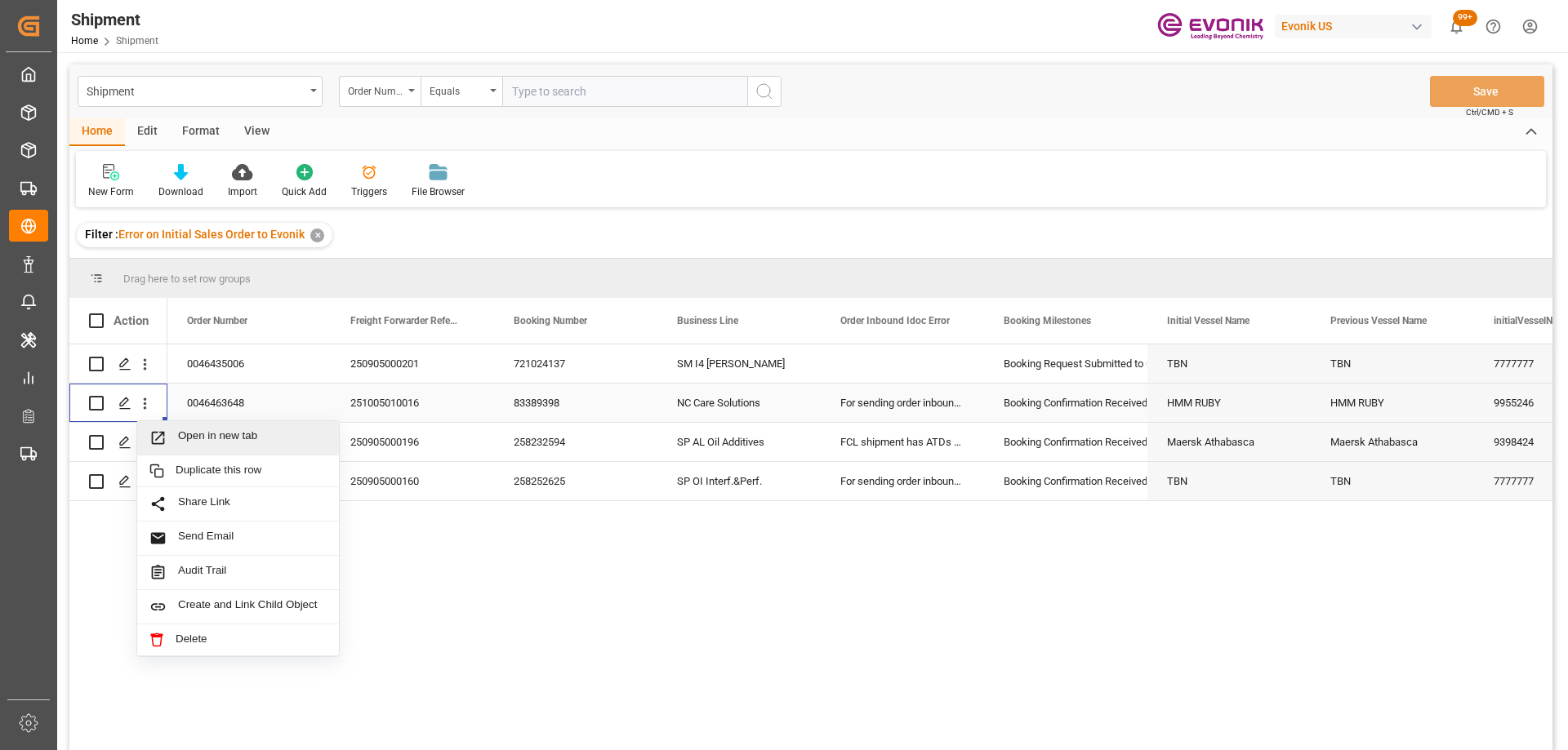
click at [189, 439] on span "Open in new tab" at bounding box center [252, 438] width 149 height 17
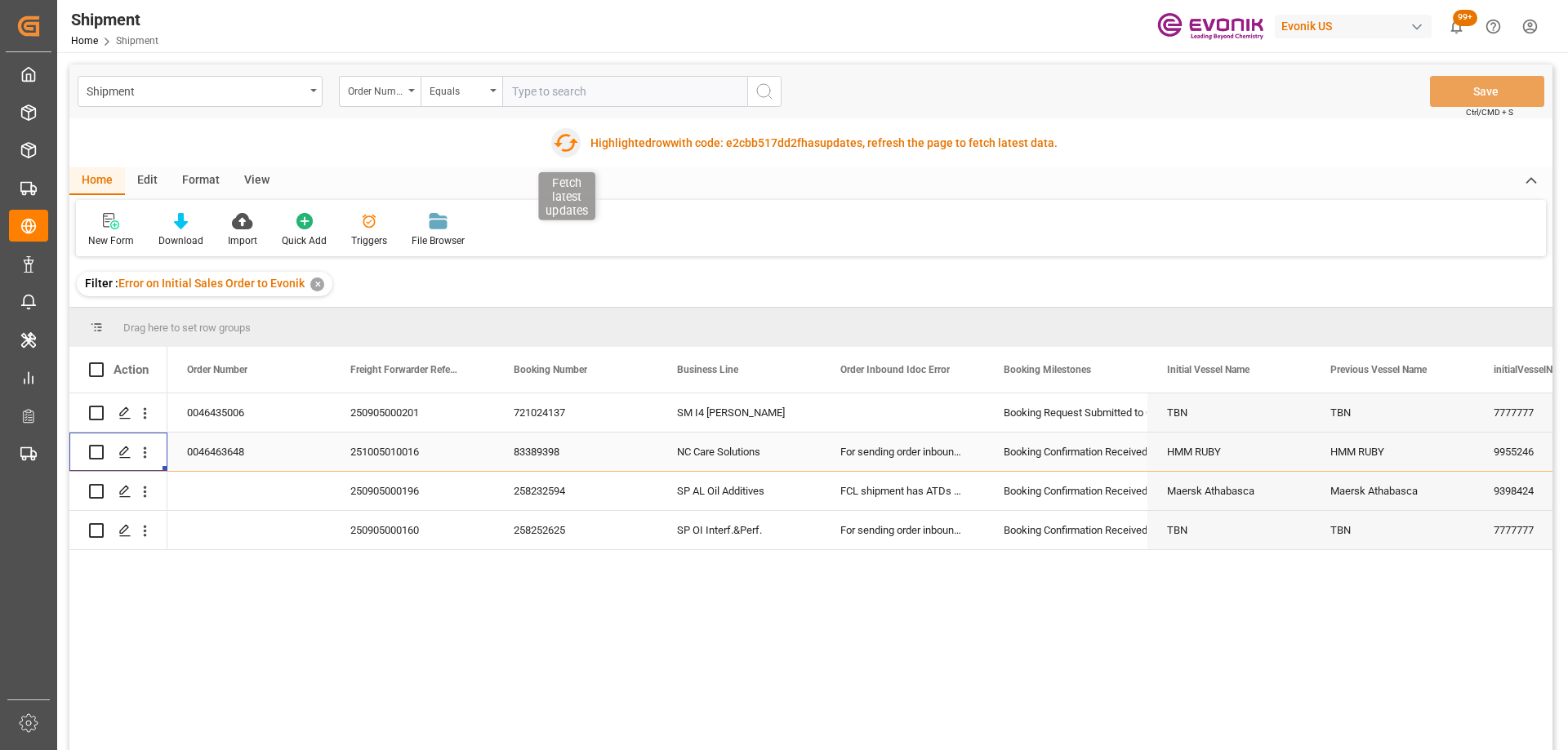
click at [565, 145] on icon "button" at bounding box center [566, 142] width 26 height 26
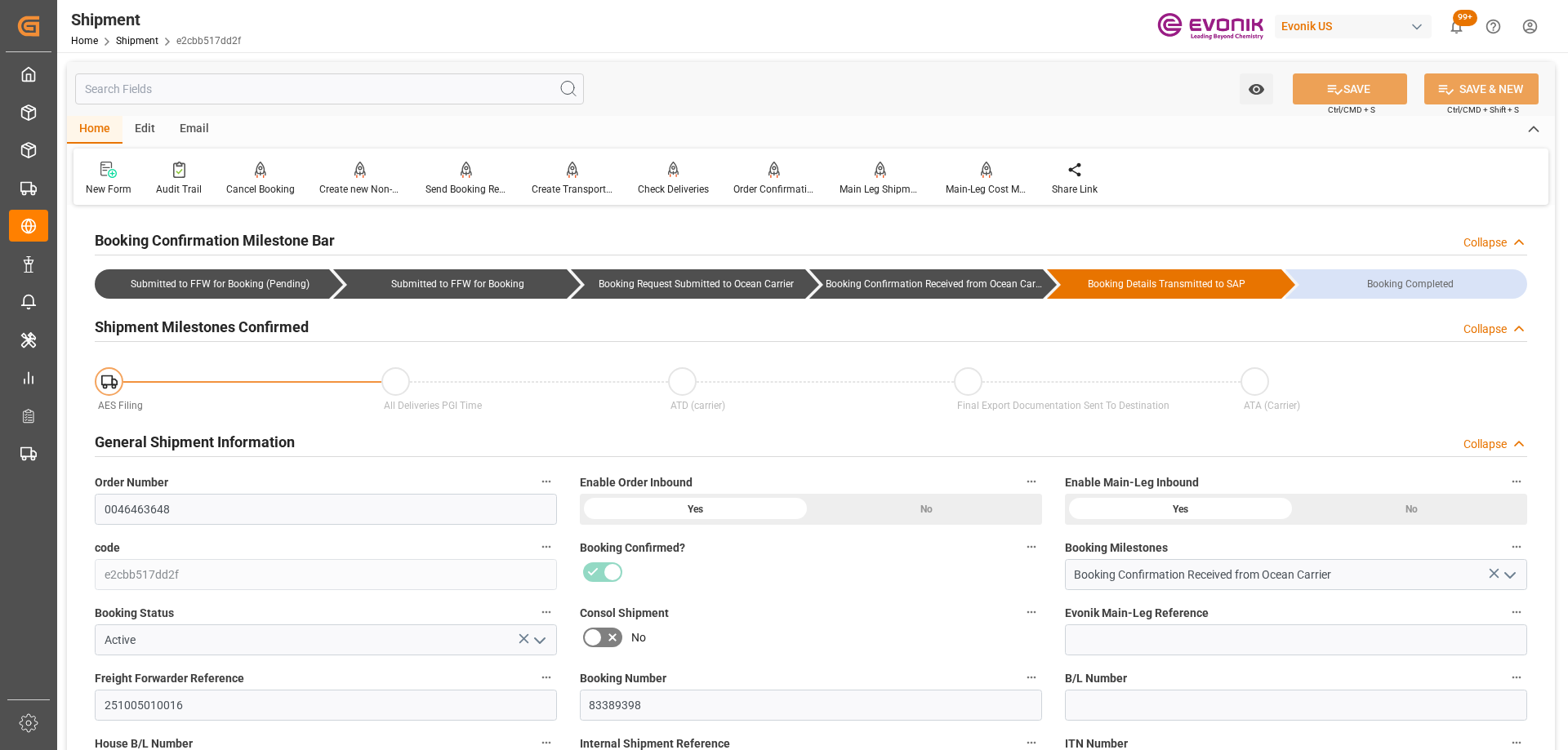
click at [192, 91] on input "text" at bounding box center [329, 89] width 508 height 31
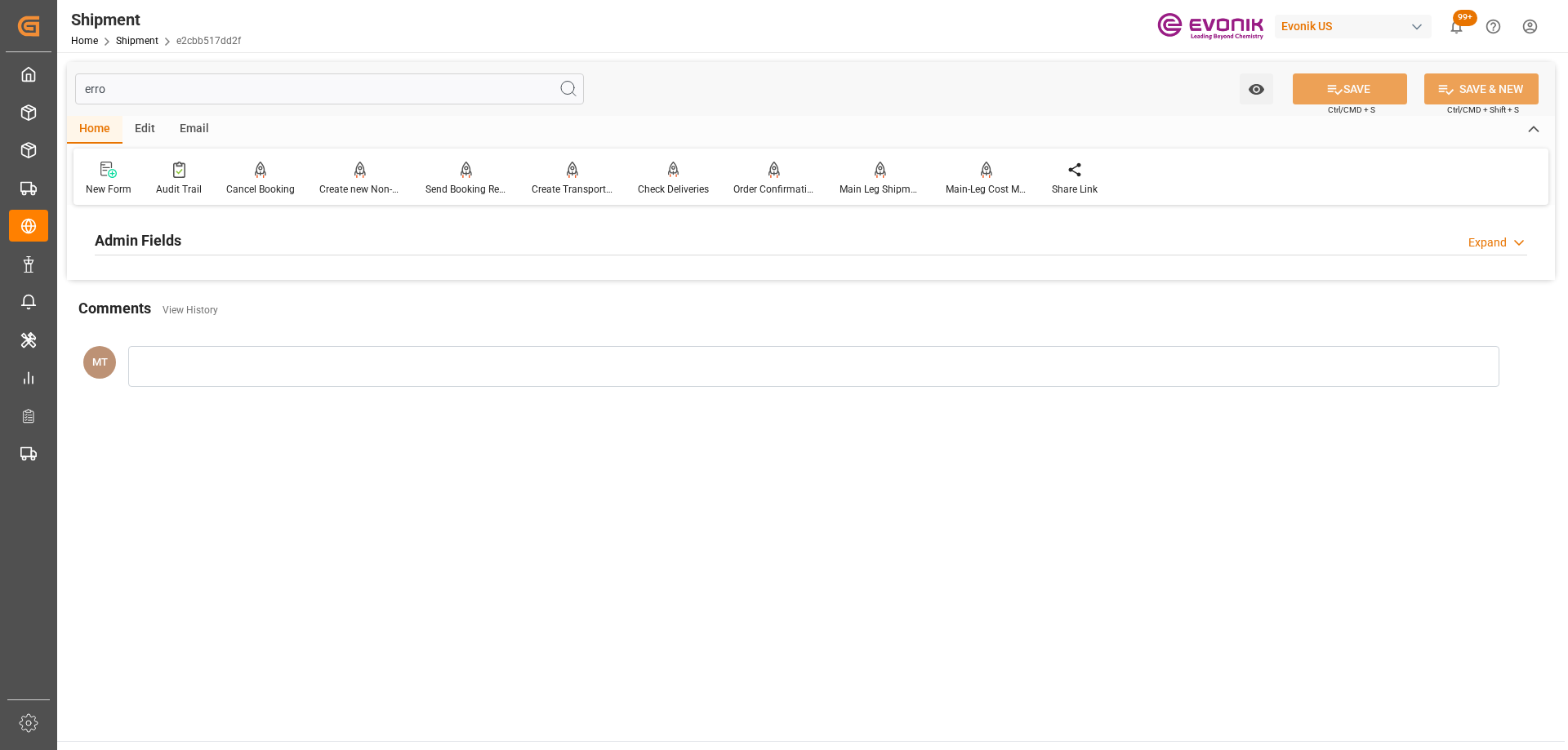
click at [196, 232] on div "Admin Fields Expand" at bounding box center [811, 239] width 1433 height 31
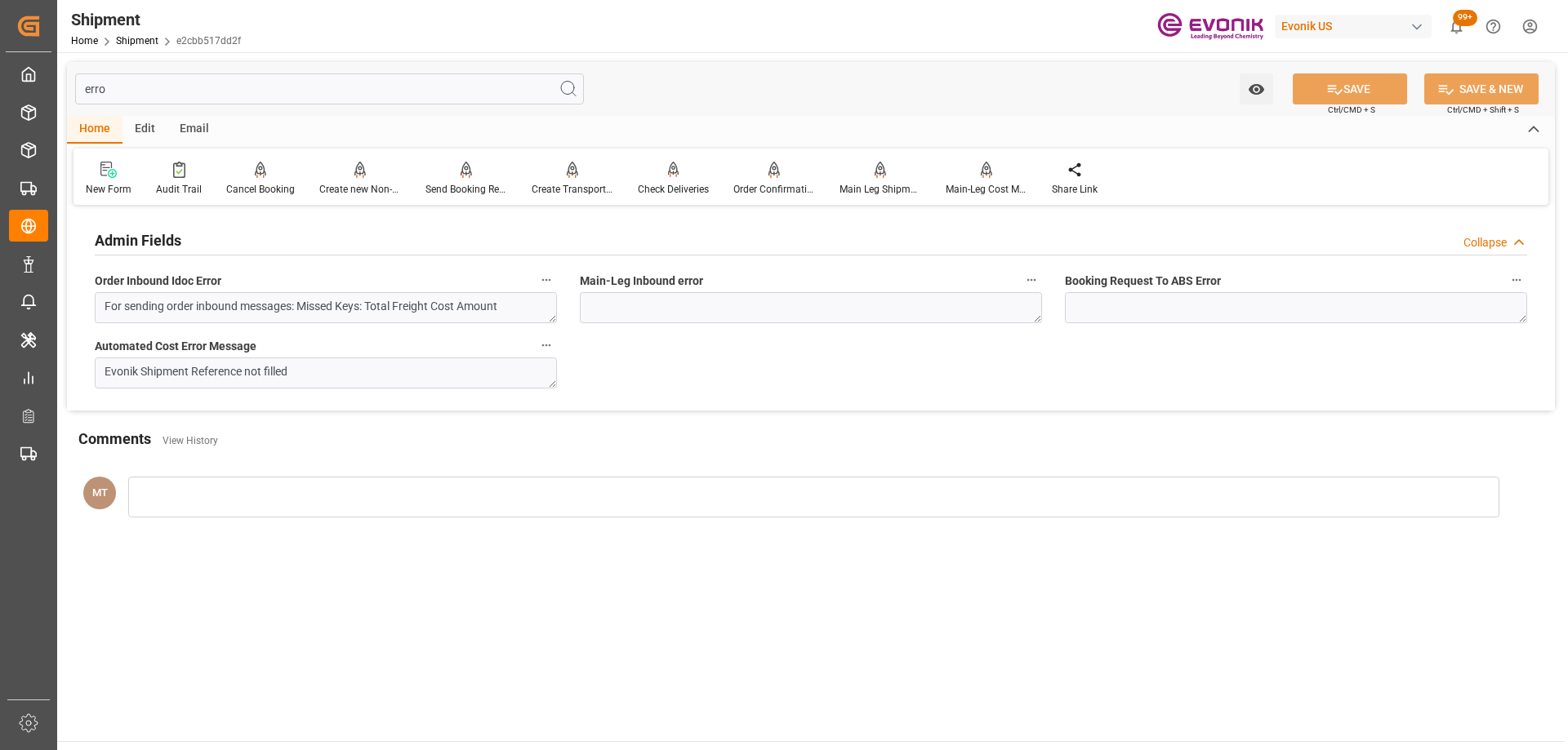
click at [234, 89] on input "erro" at bounding box center [329, 89] width 508 height 31
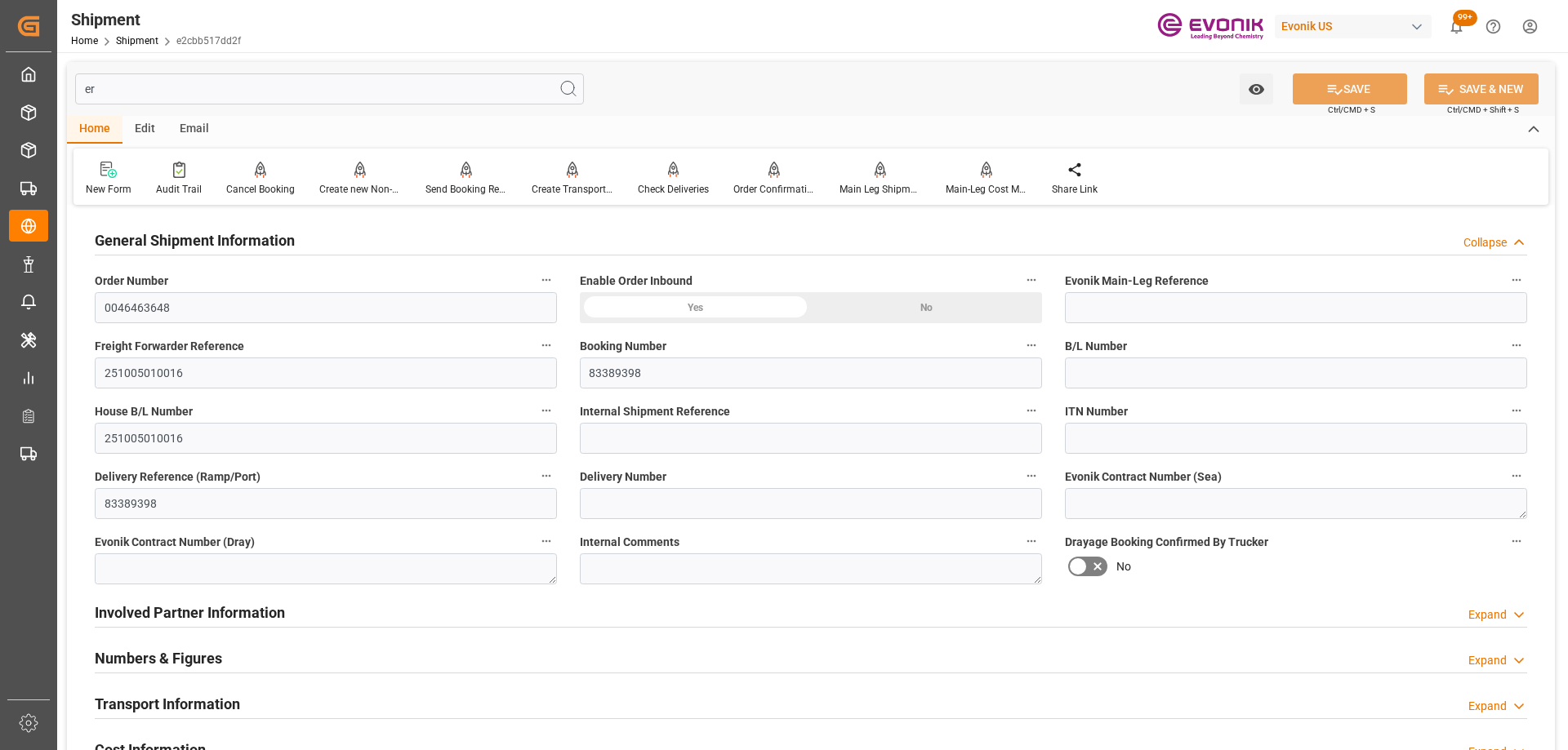
type input "e"
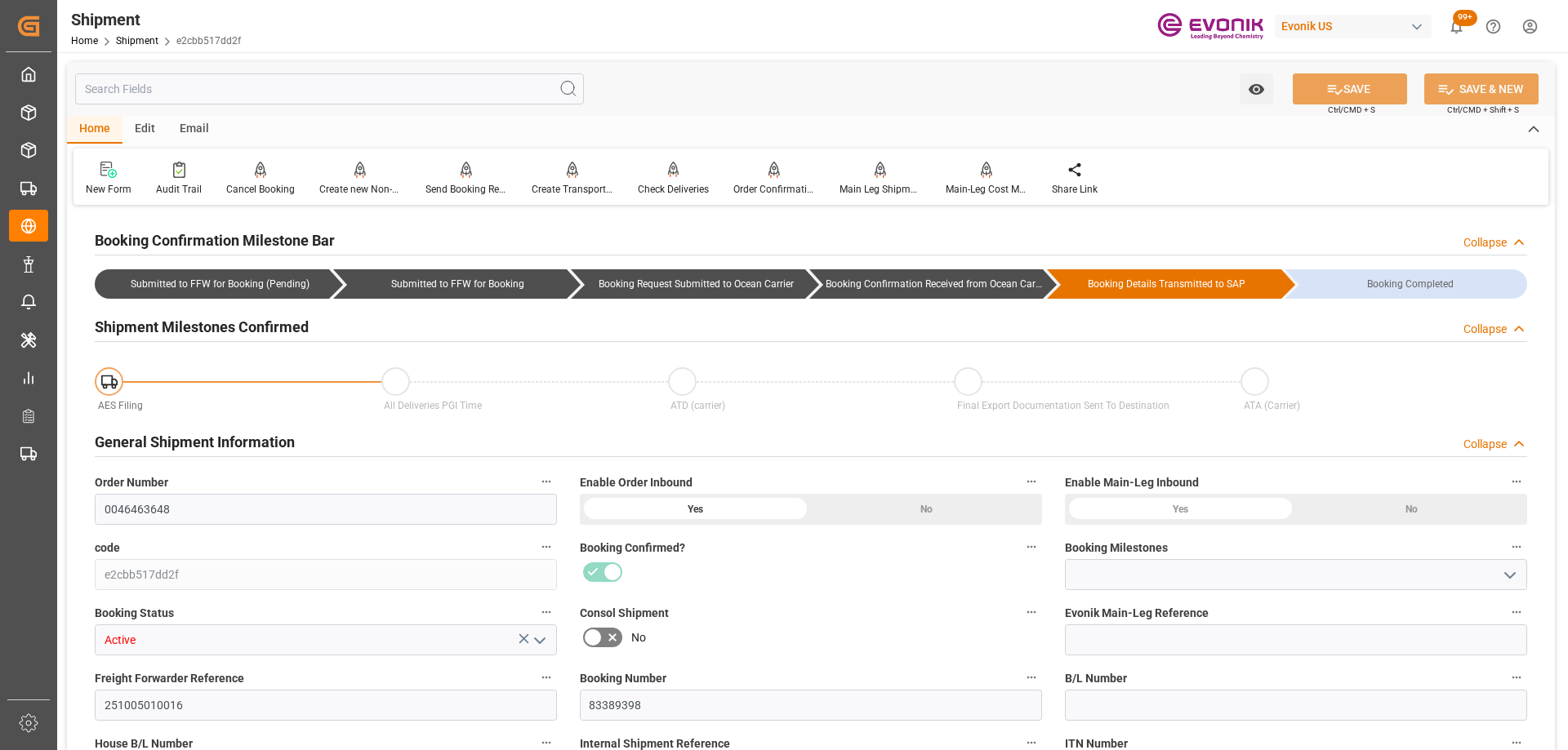
type input "Booking Confirmation Received from Ocean Carrier"
type input "412.2"
type input "0"
type input "414.7"
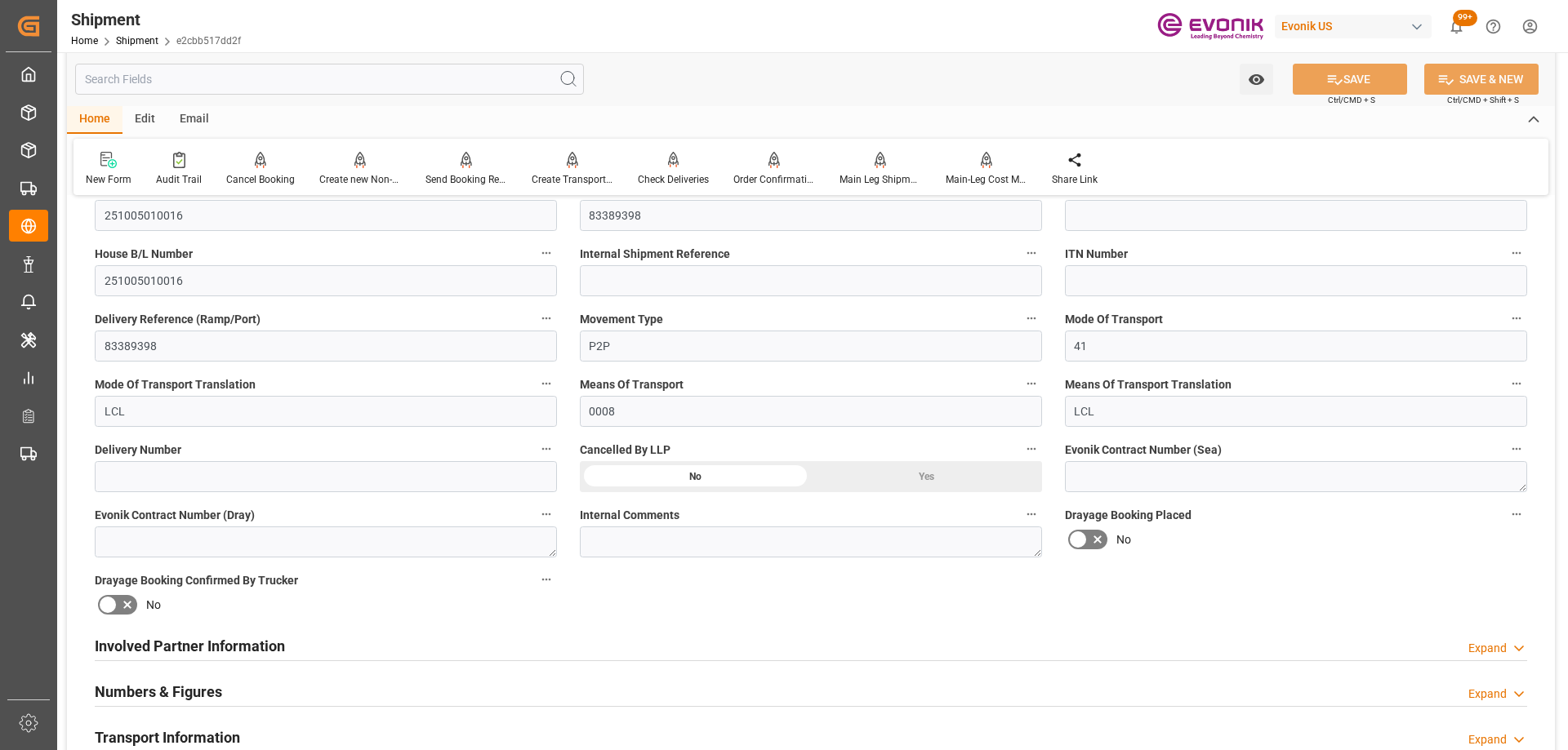
scroll to position [898, 0]
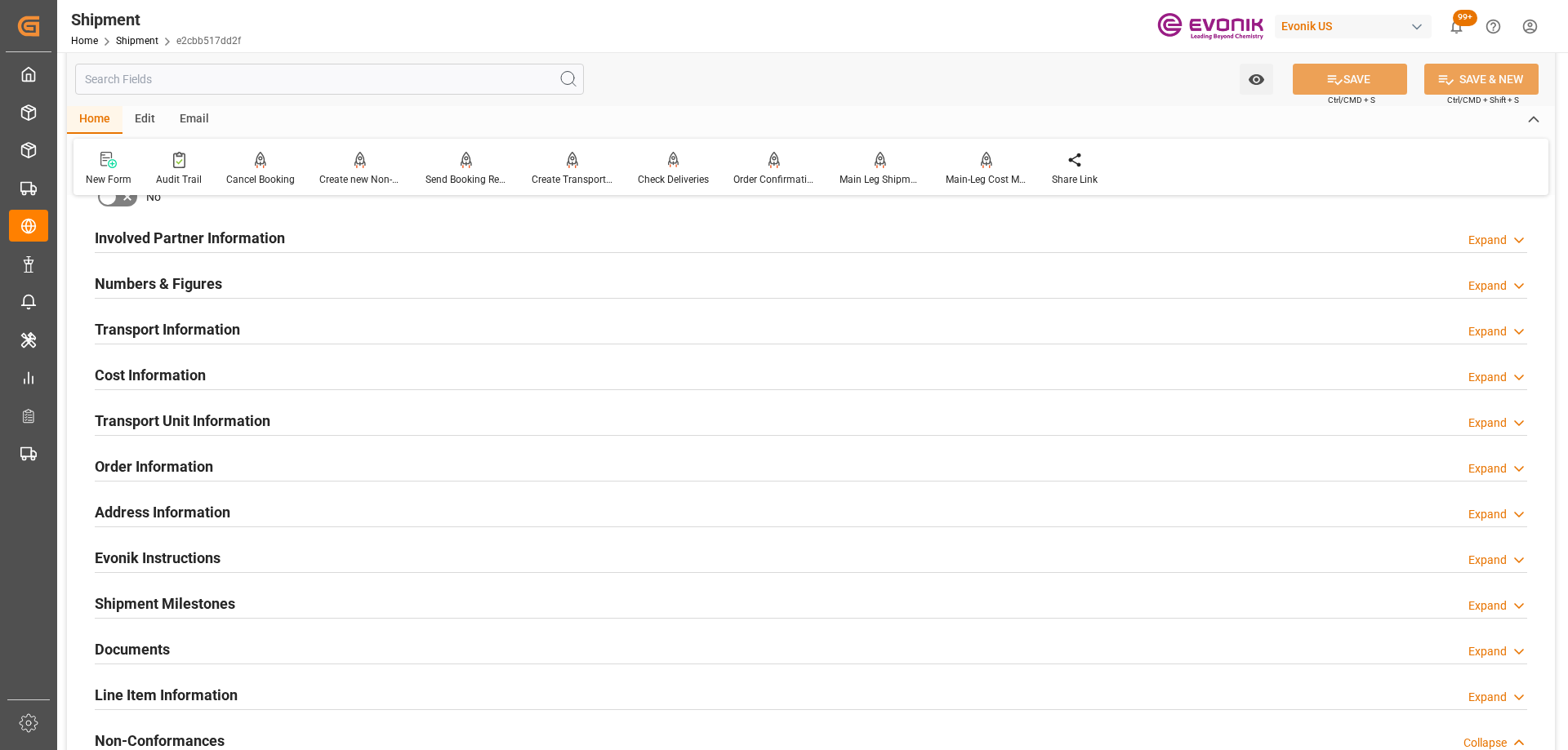
click at [259, 425] on h2 "Transport Unit Information" at bounding box center [183, 420] width 176 height 22
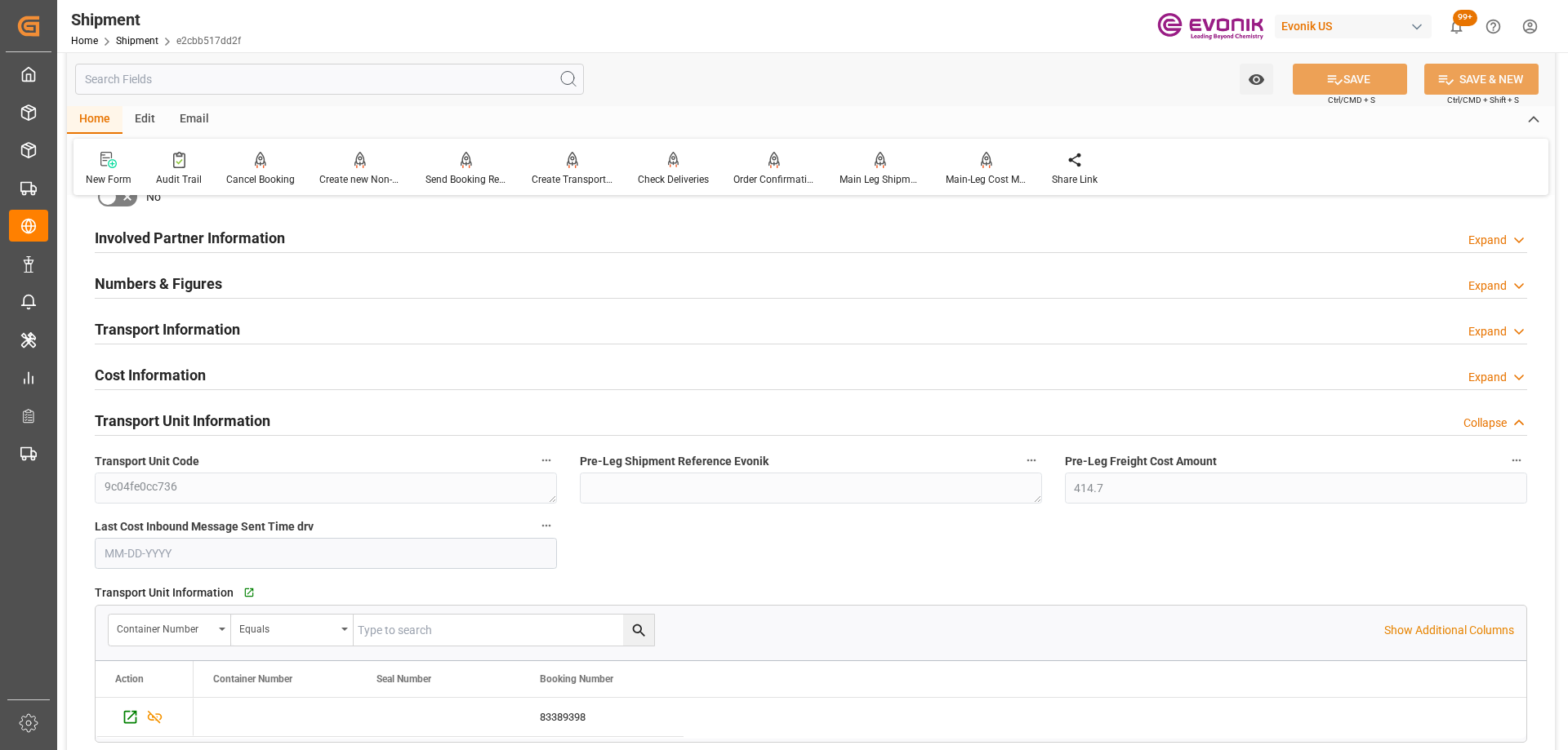
click at [251, 370] on div "Cost Information Expand" at bounding box center [811, 374] width 1433 height 31
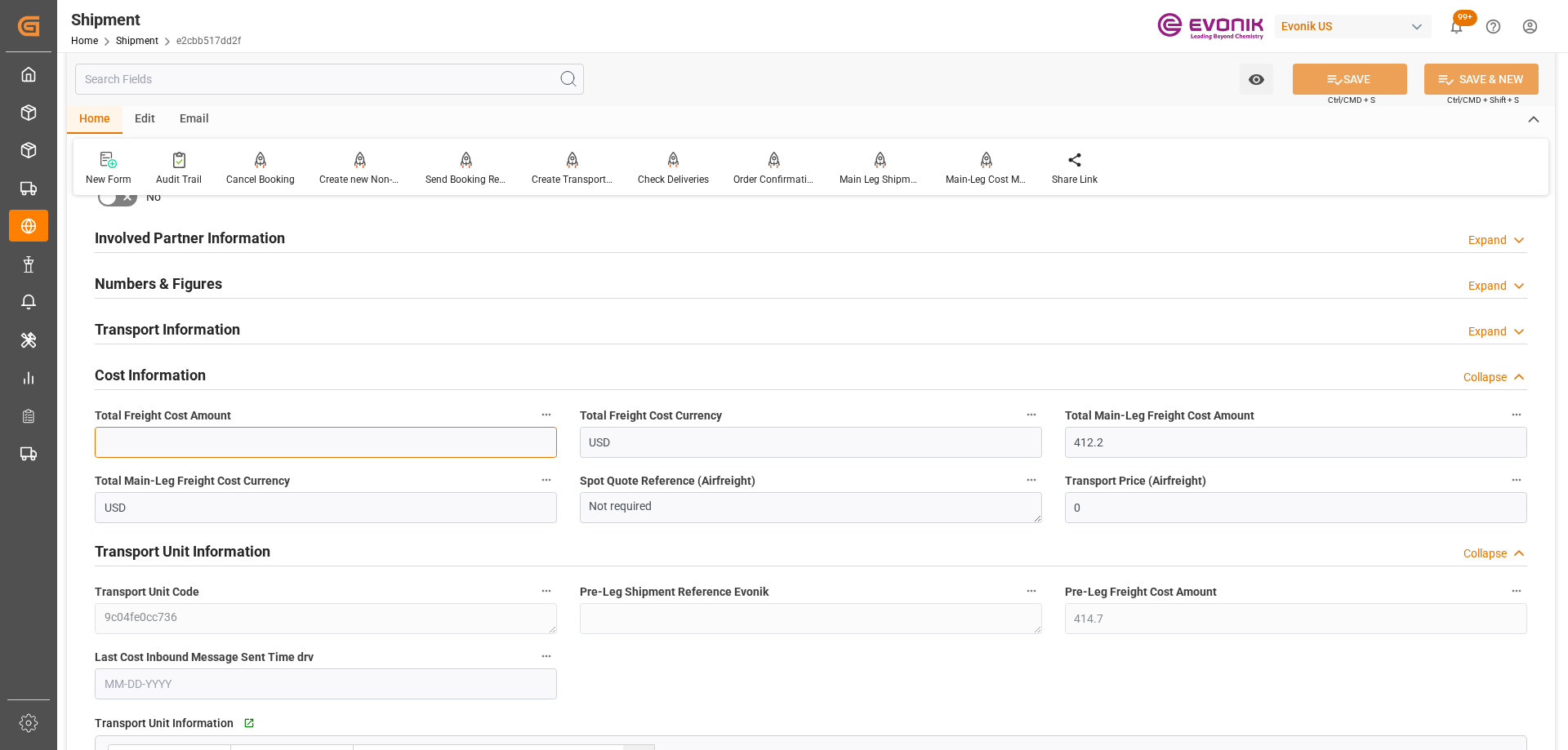
click at [459, 442] on input "text" at bounding box center [326, 442] width 462 height 31
type input "826.9"
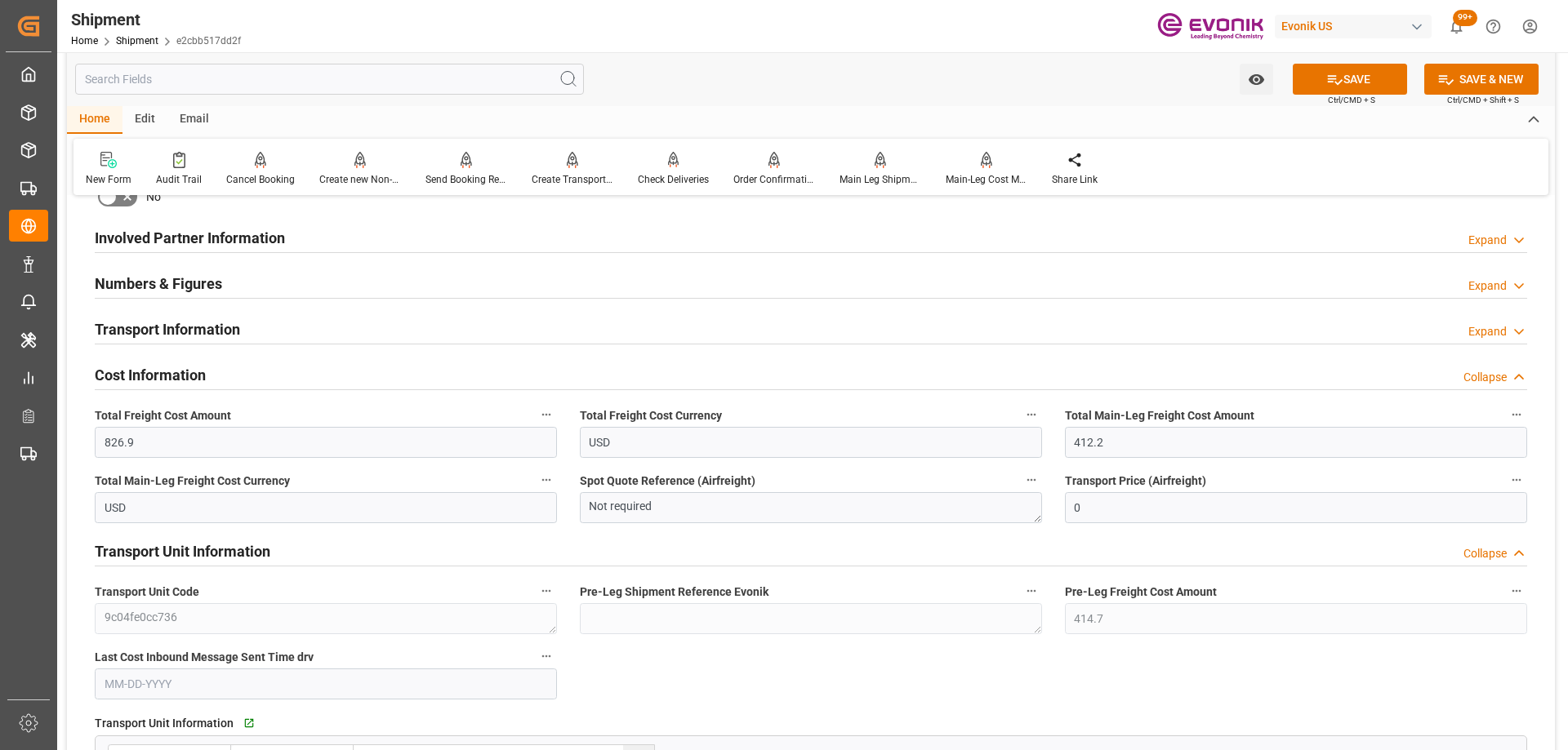
click at [1354, 76] on button "SAVE" at bounding box center [1350, 79] width 114 height 31
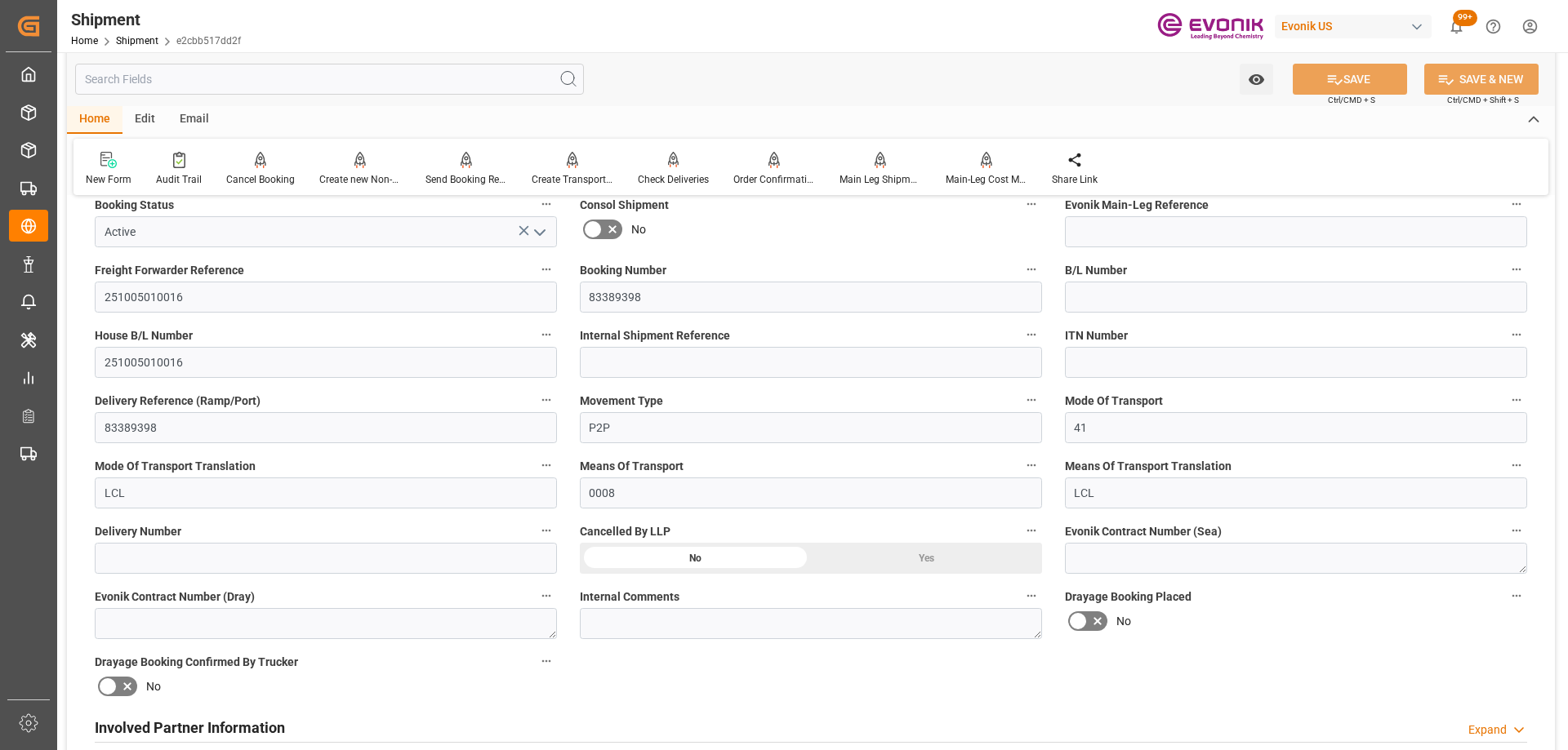
scroll to position [0, 0]
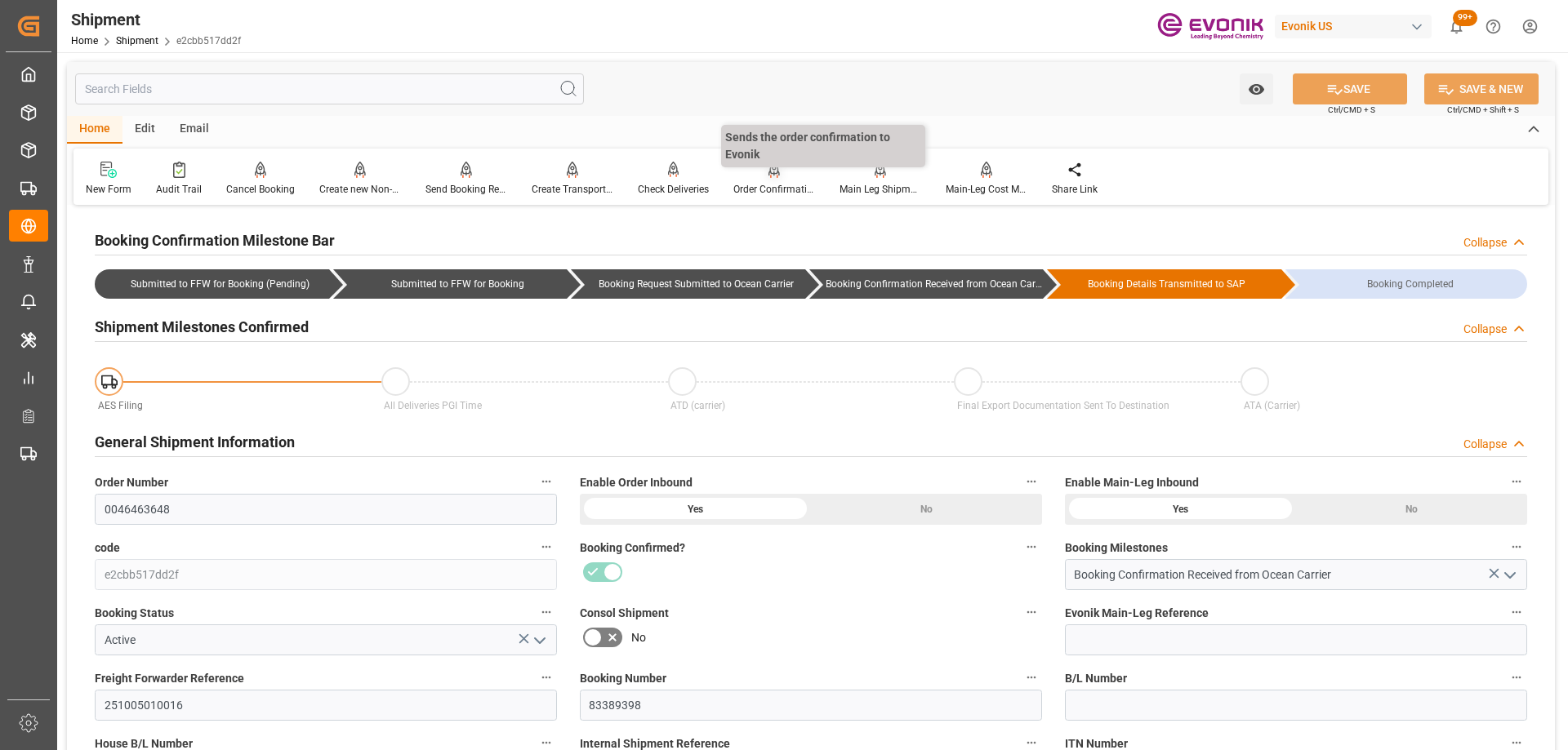
click at [773, 177] on icon at bounding box center [774, 169] width 12 height 16
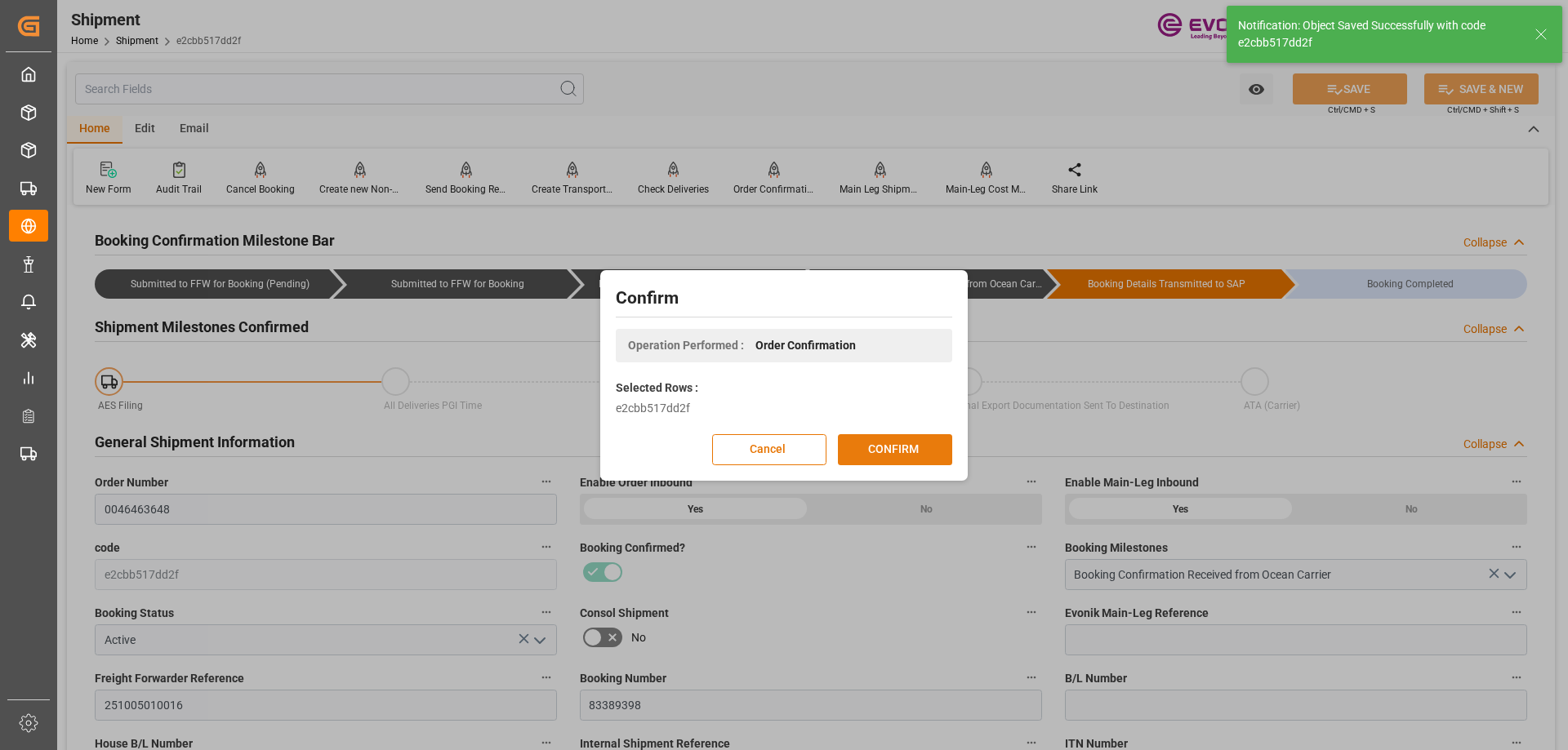
click at [876, 447] on button "CONFIRM" at bounding box center [895, 449] width 114 height 31
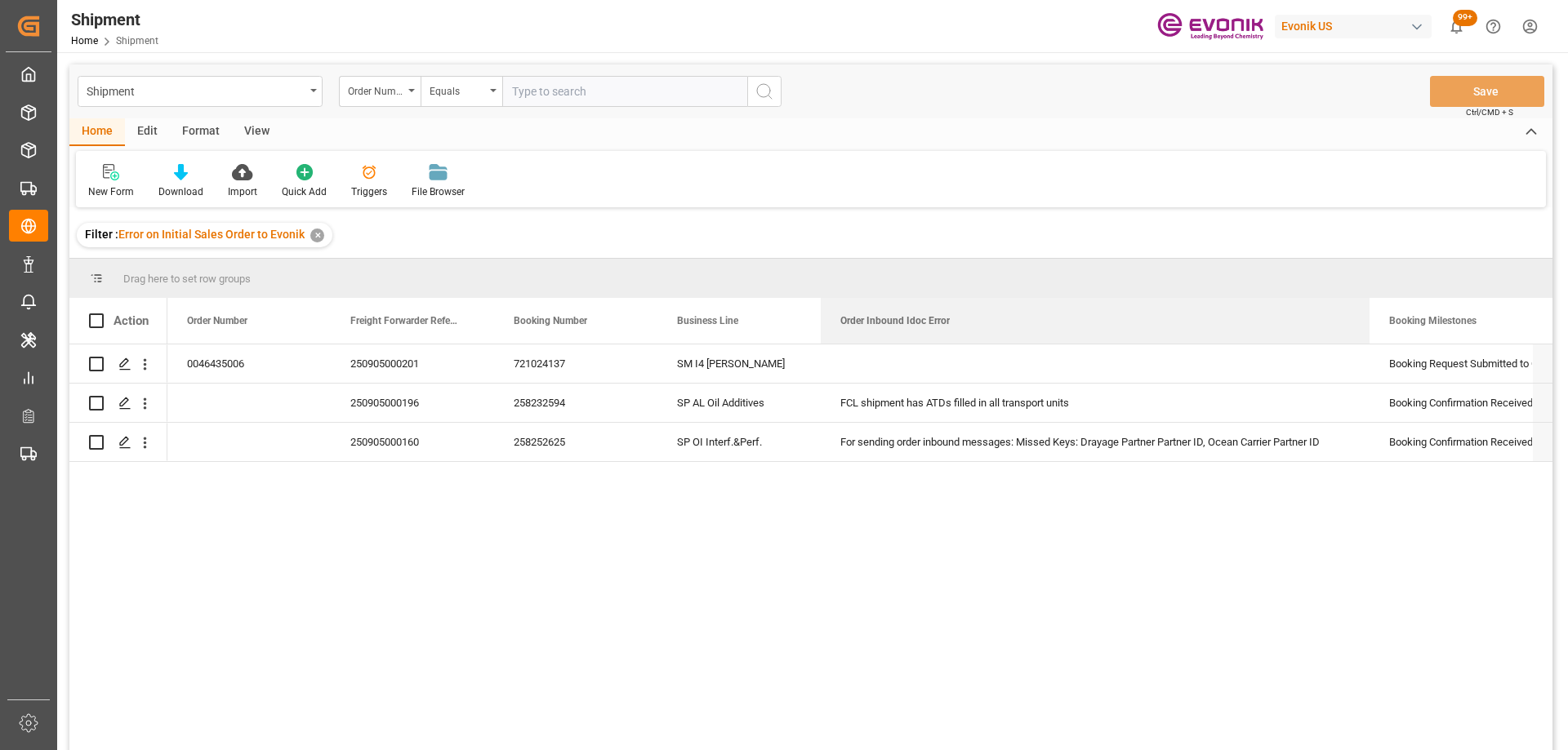
drag, startPoint x: 981, startPoint y: 310, endPoint x: 1367, endPoint y: 285, distance: 386.8
click at [1367, 285] on div "Drag here to set row groups Drag here to set column labels Action Order Number …" at bounding box center [811, 510] width 1484 height 502
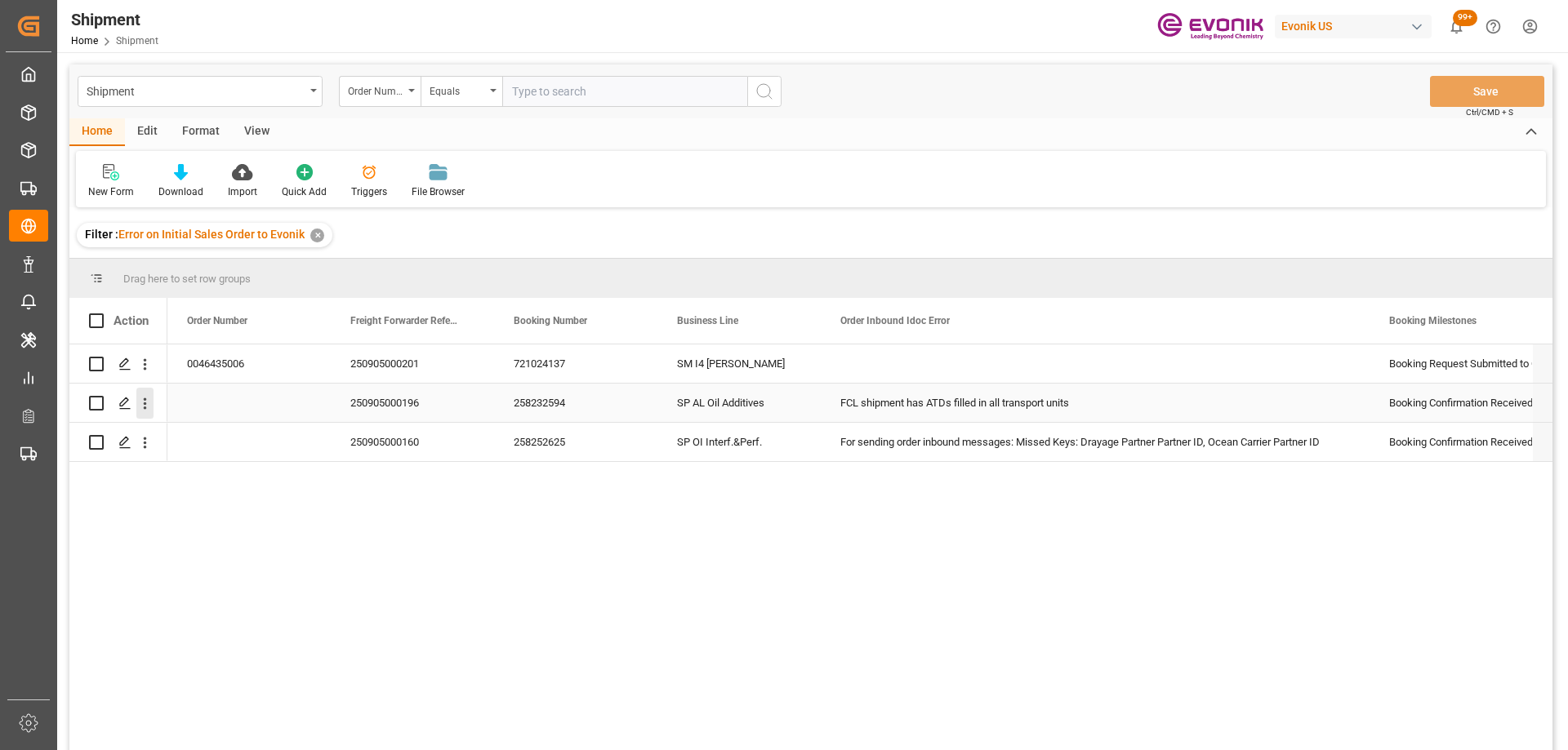
click at [144, 399] on icon "open menu" at bounding box center [145, 403] width 17 height 17
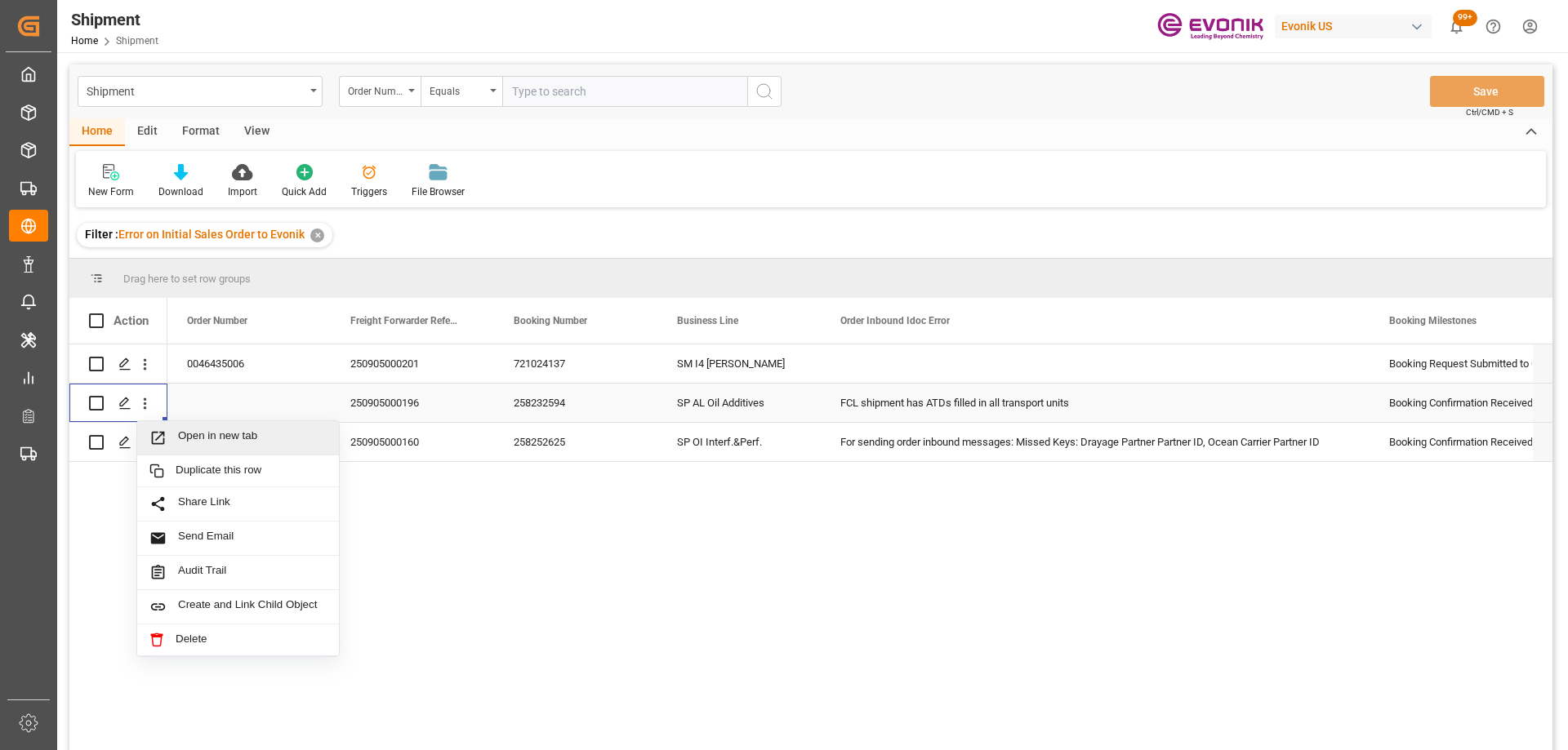
click at [192, 435] on span "Open in new tab" at bounding box center [252, 438] width 149 height 17
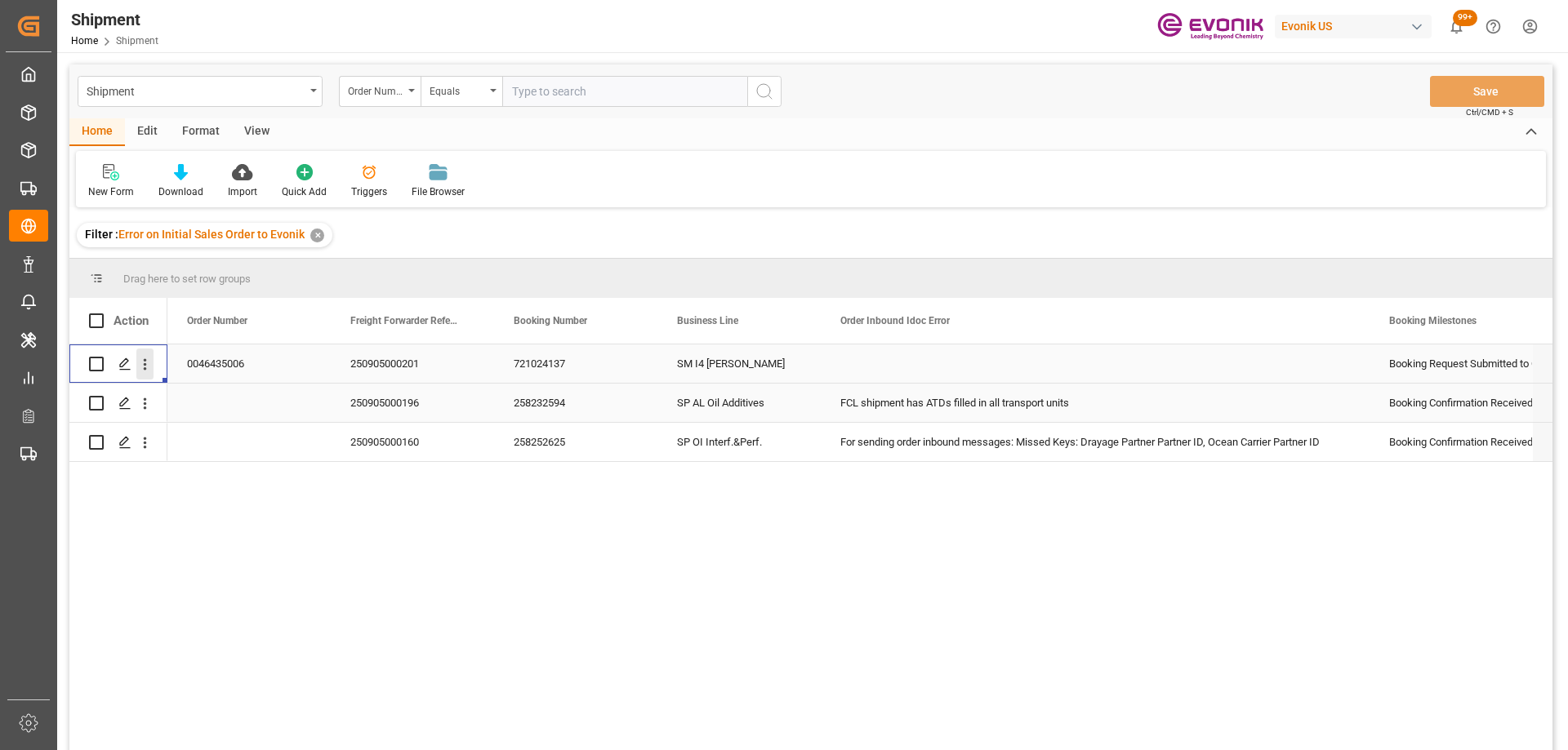
click at [149, 366] on icon "open menu" at bounding box center [145, 364] width 17 height 17
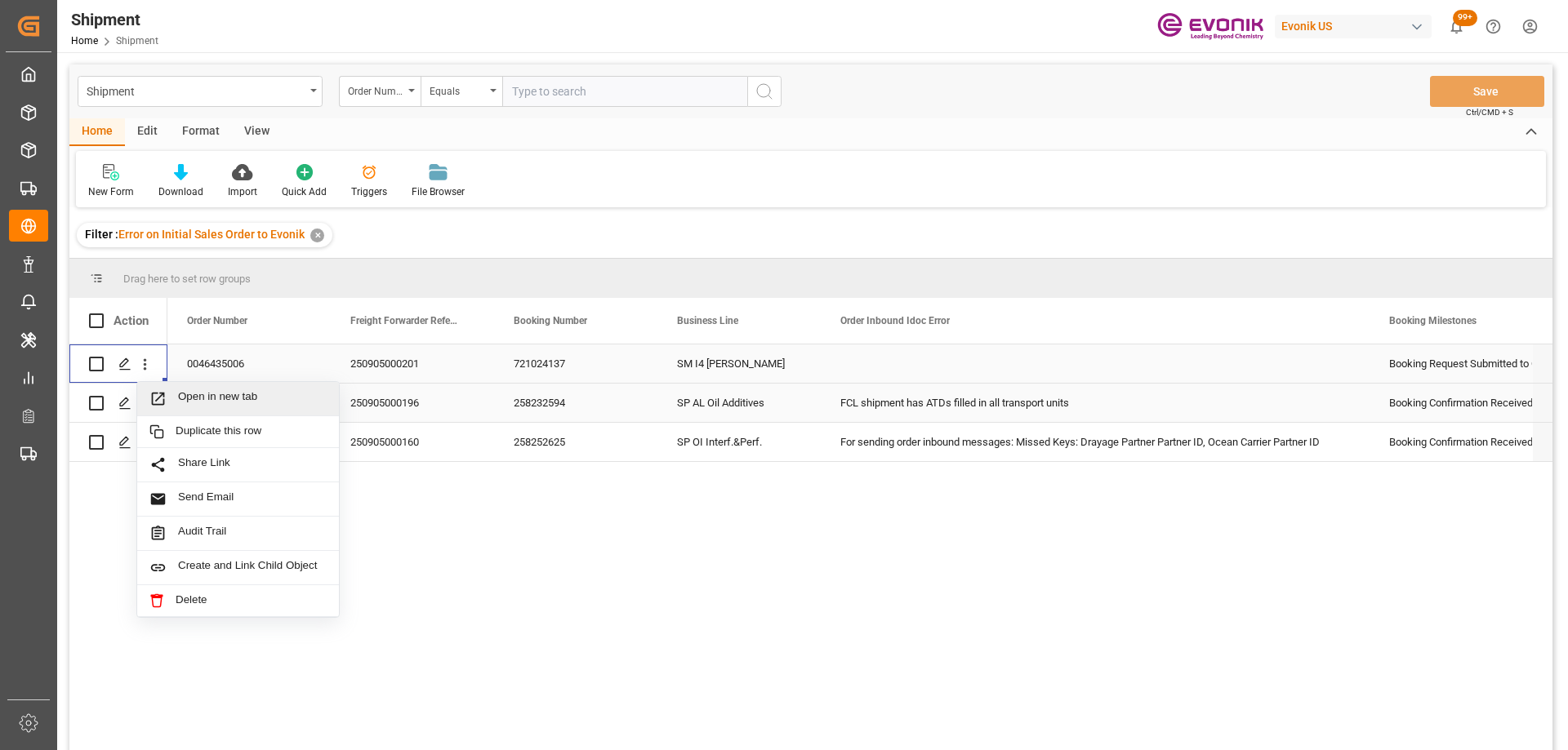
click at [182, 395] on span "Open in new tab" at bounding box center [252, 399] width 149 height 17
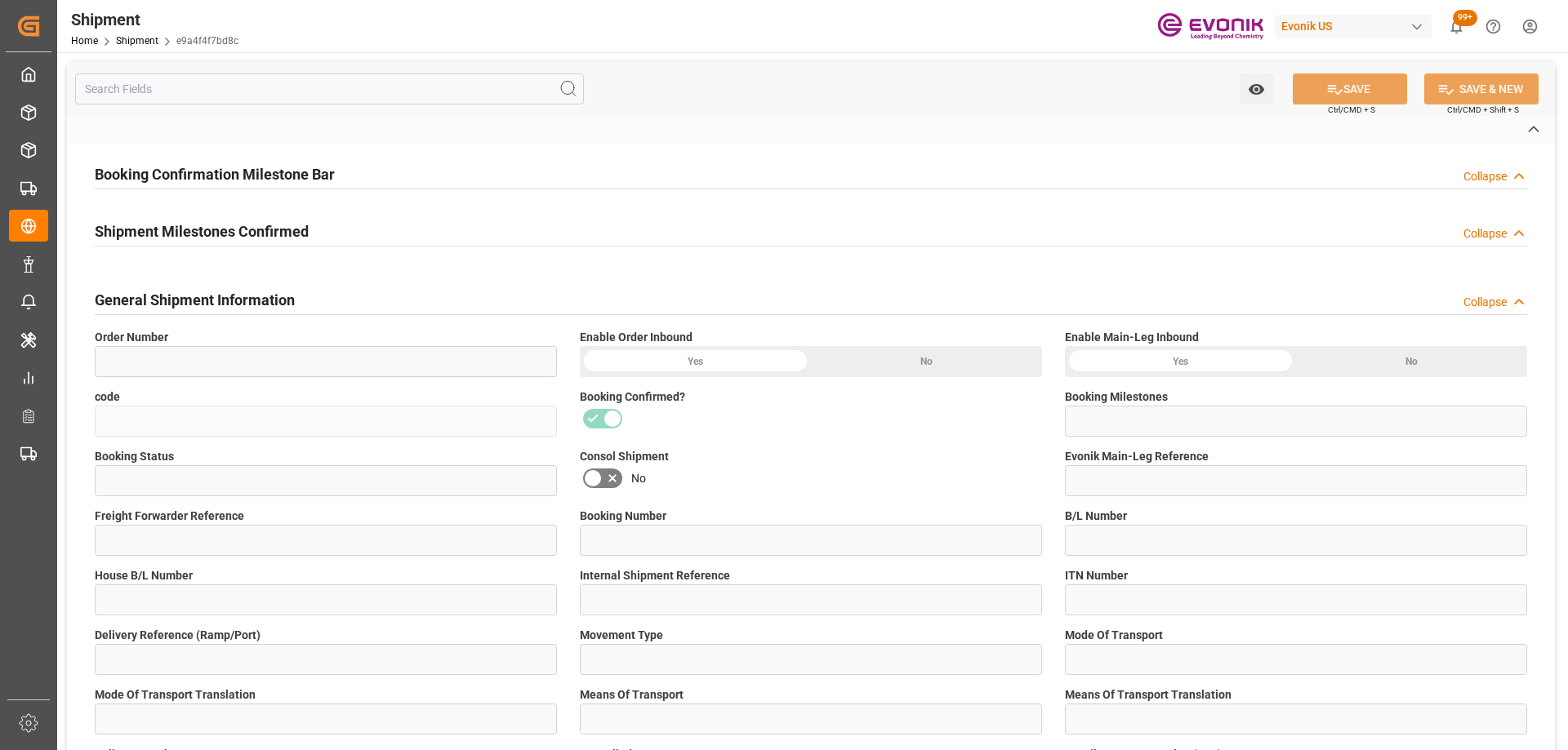
type input "e9a4f4f7bd8c"
type input "Booking Confirmation Received from Ocean Carrier"
type input "Cancelled"
type input "250905000196"
type input "258232594"
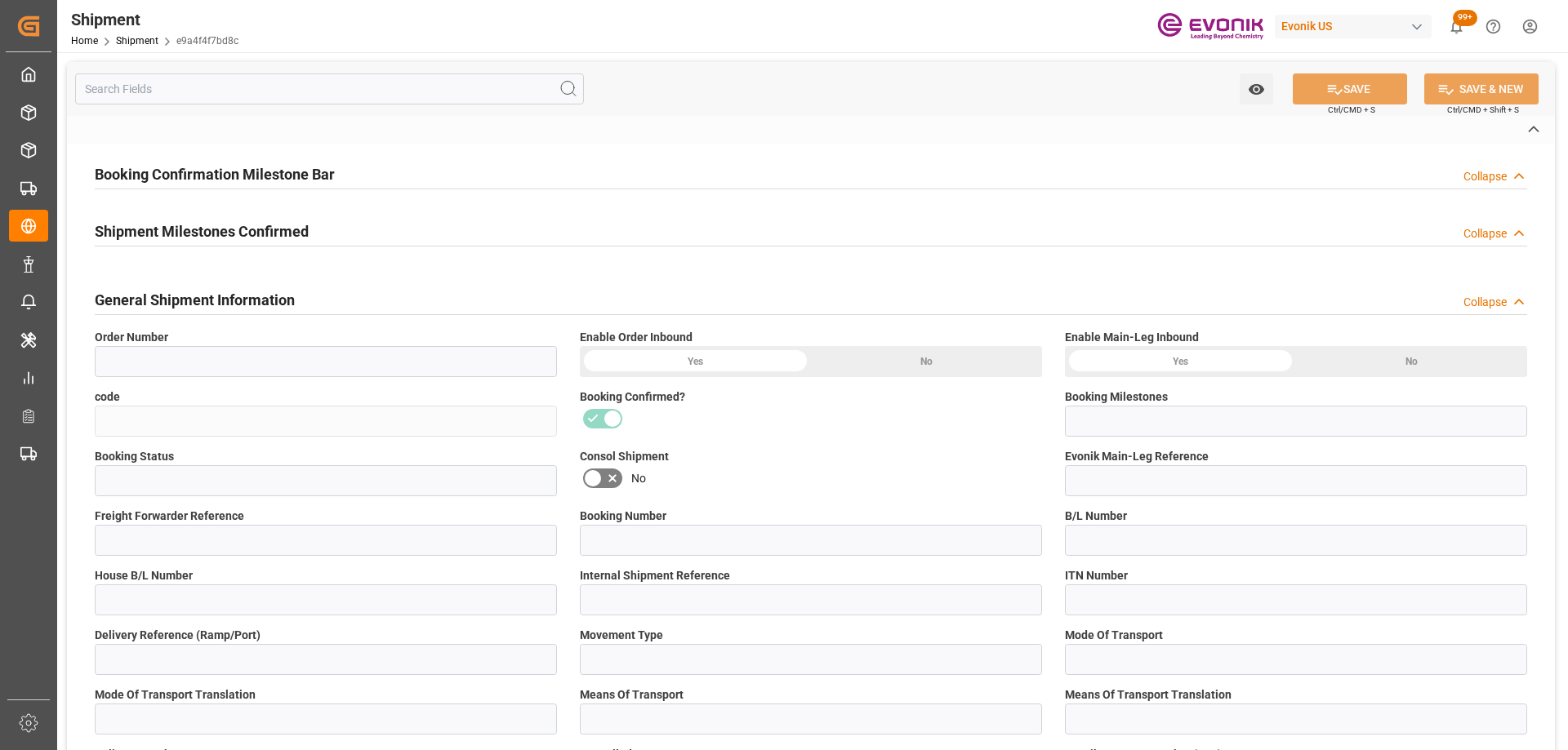
type input "258232594"
type input "P2P"
type input "45"
type input "FCL"
type input "0006"
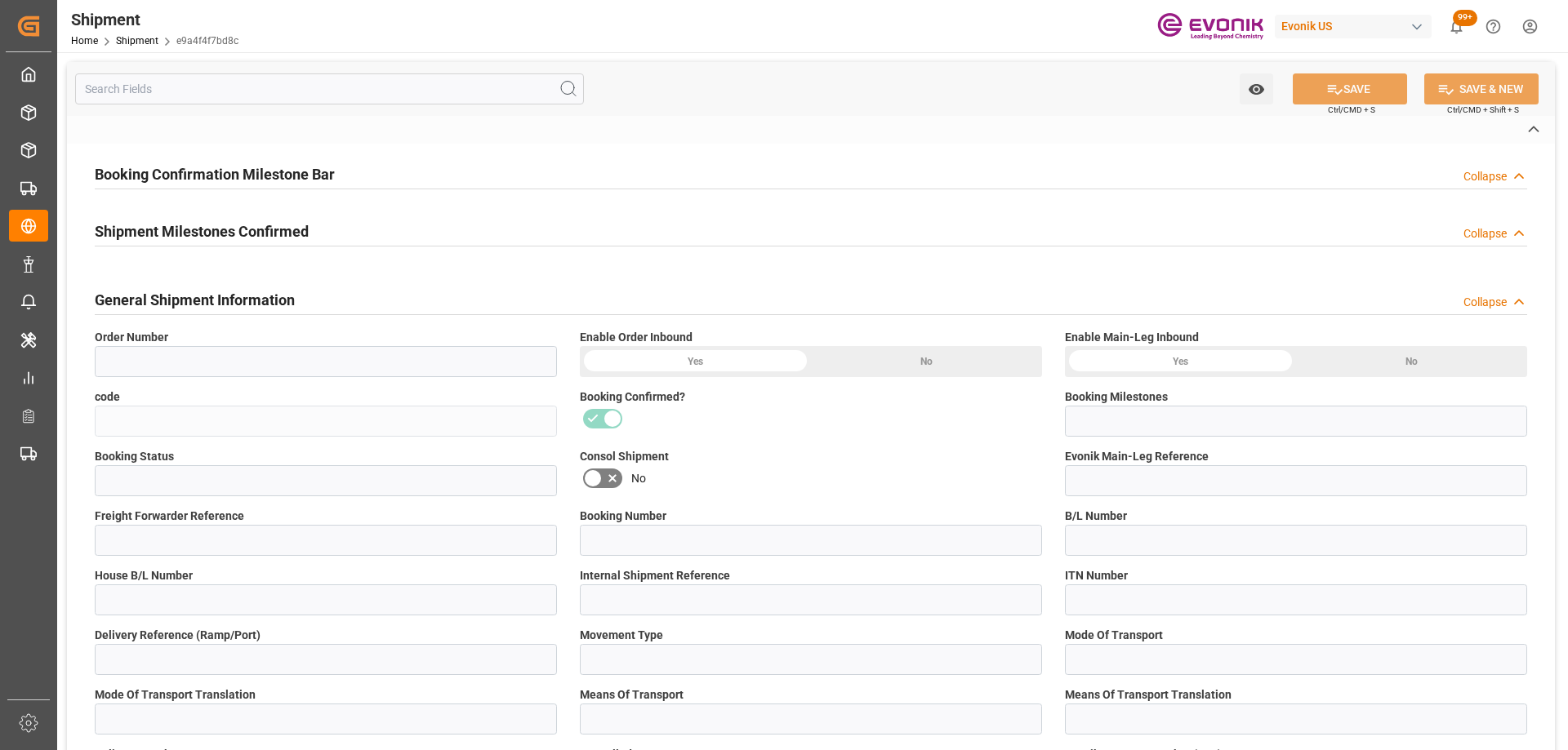
type input "20GP"
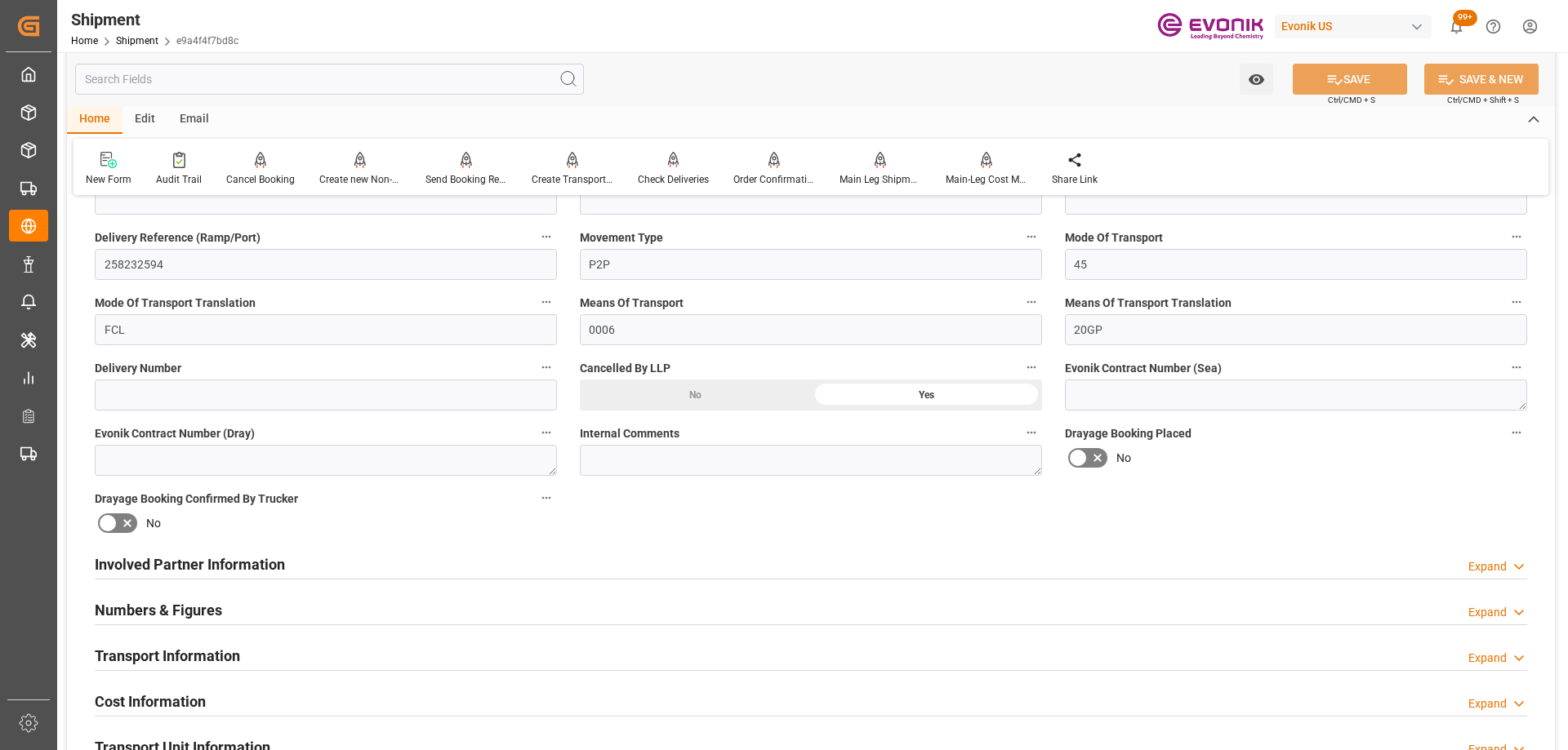
scroll to position [898, 0]
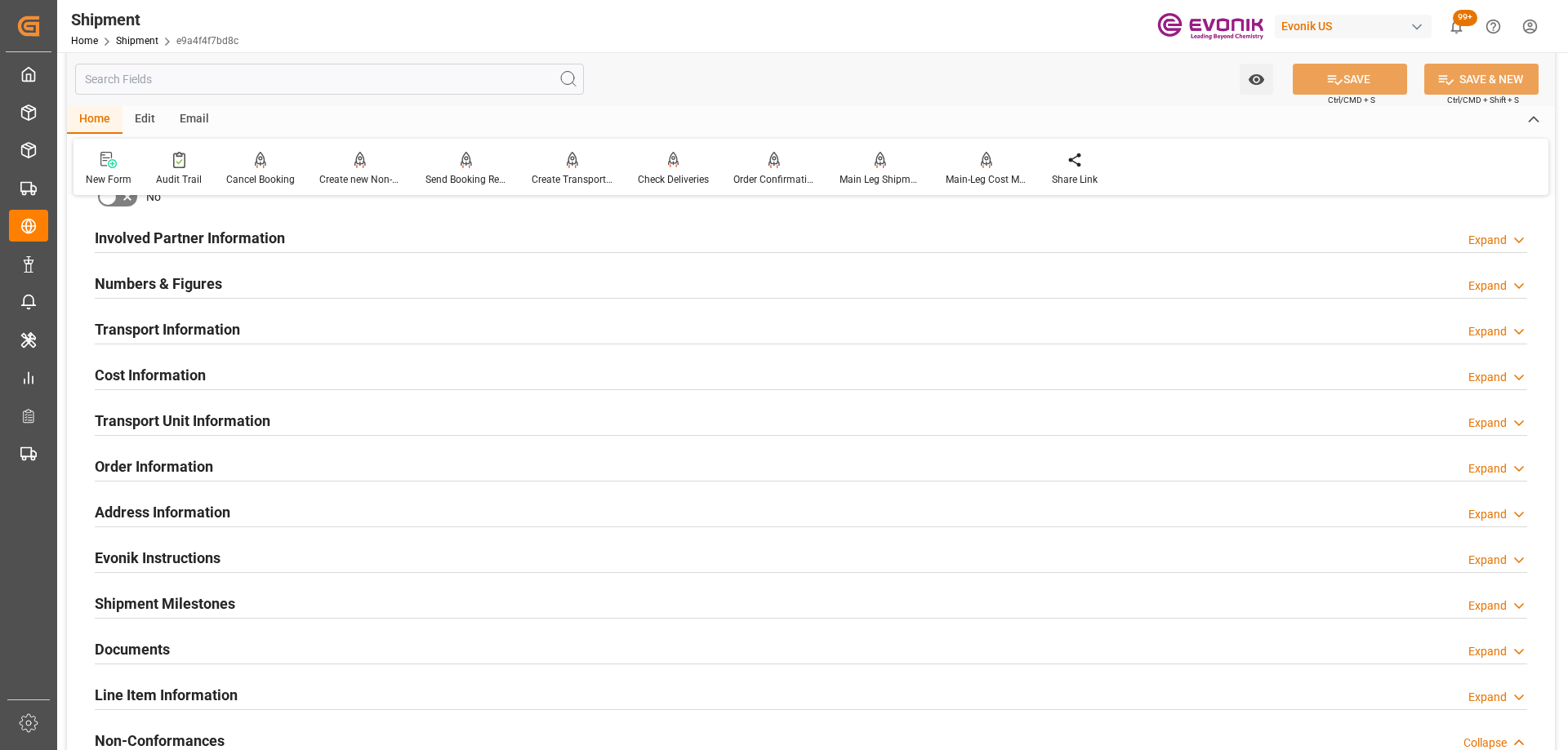
click at [247, 412] on h2 "Transport Unit Information" at bounding box center [183, 420] width 176 height 22
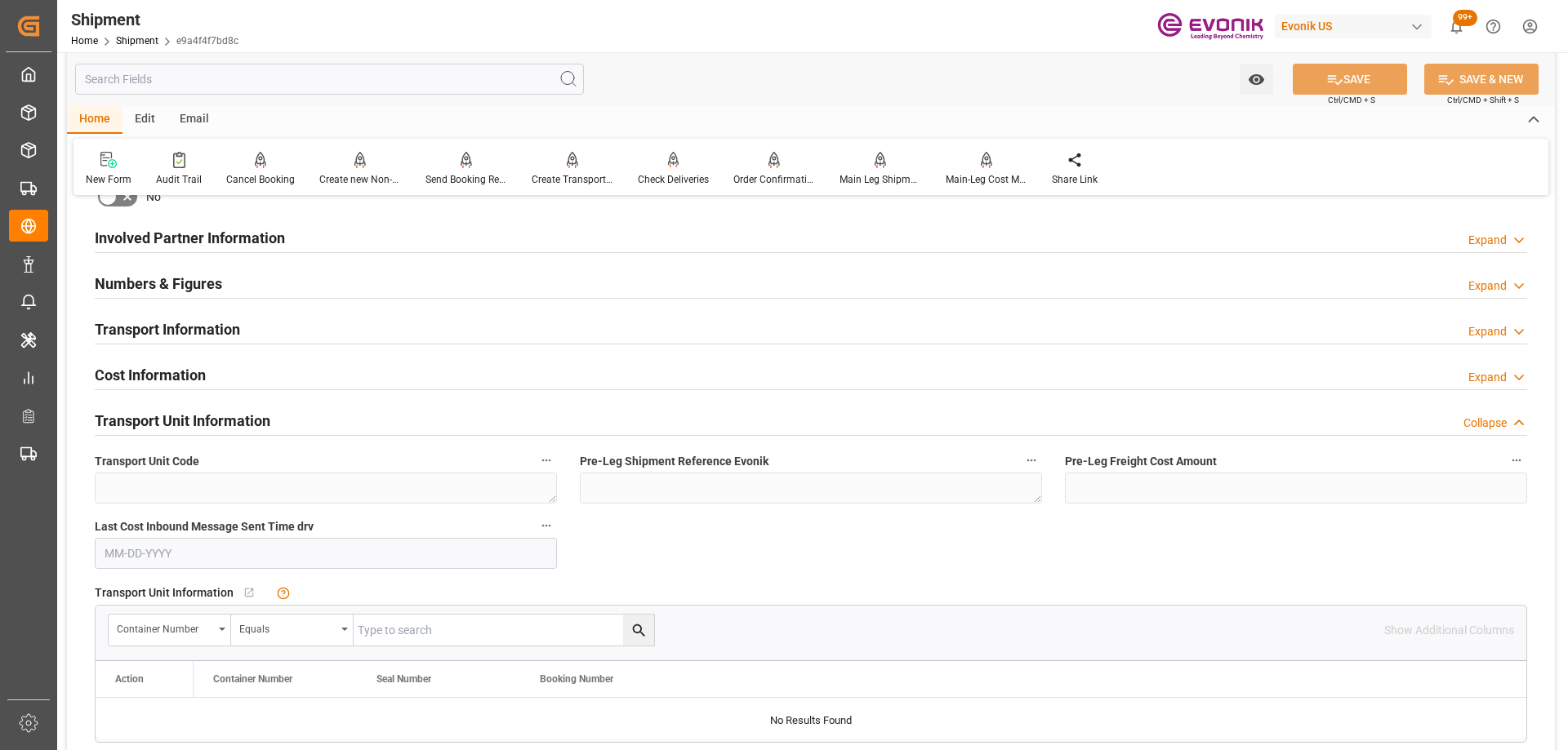
click at [247, 412] on h2 "Transport Unit Information" at bounding box center [183, 420] width 176 height 22
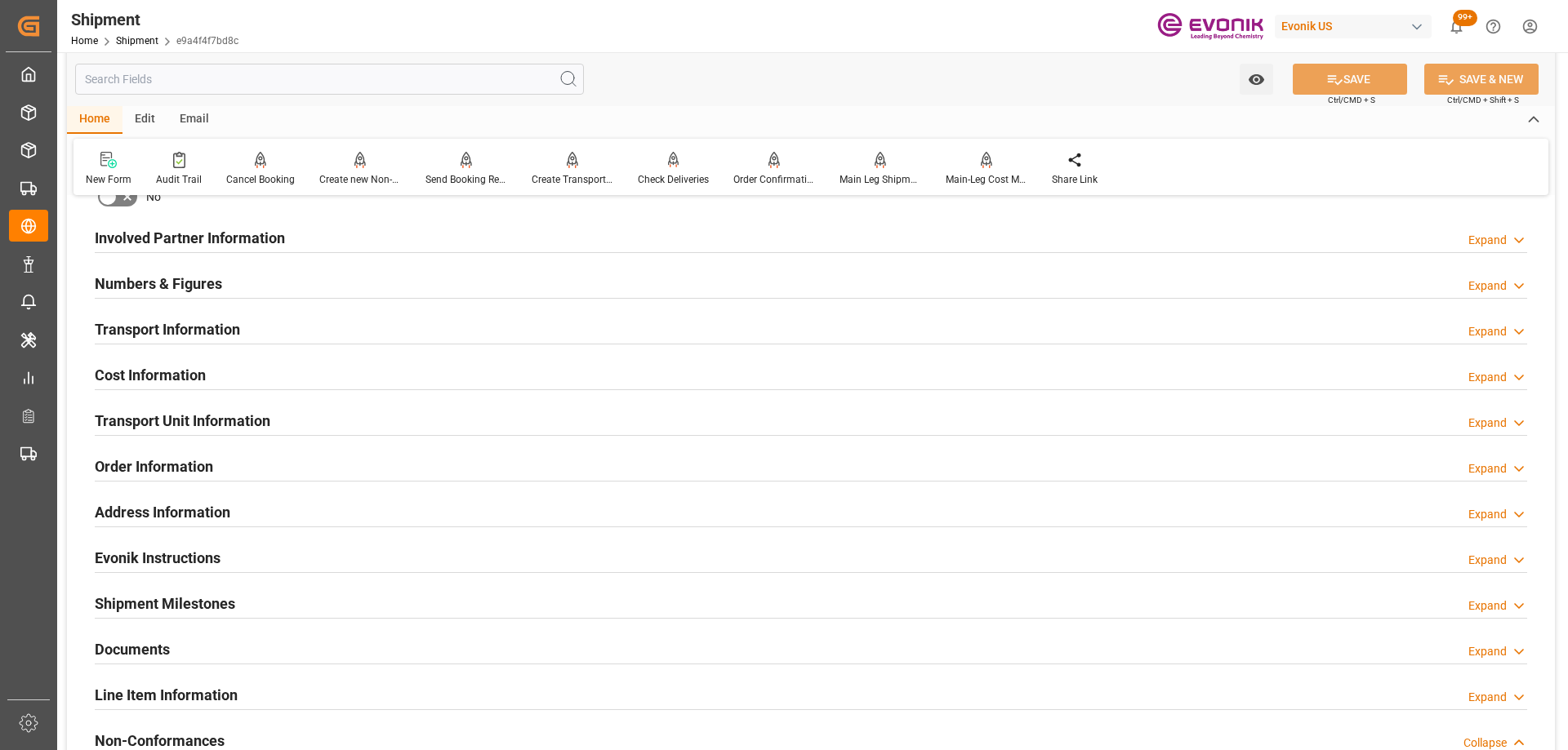
scroll to position [1143, 0]
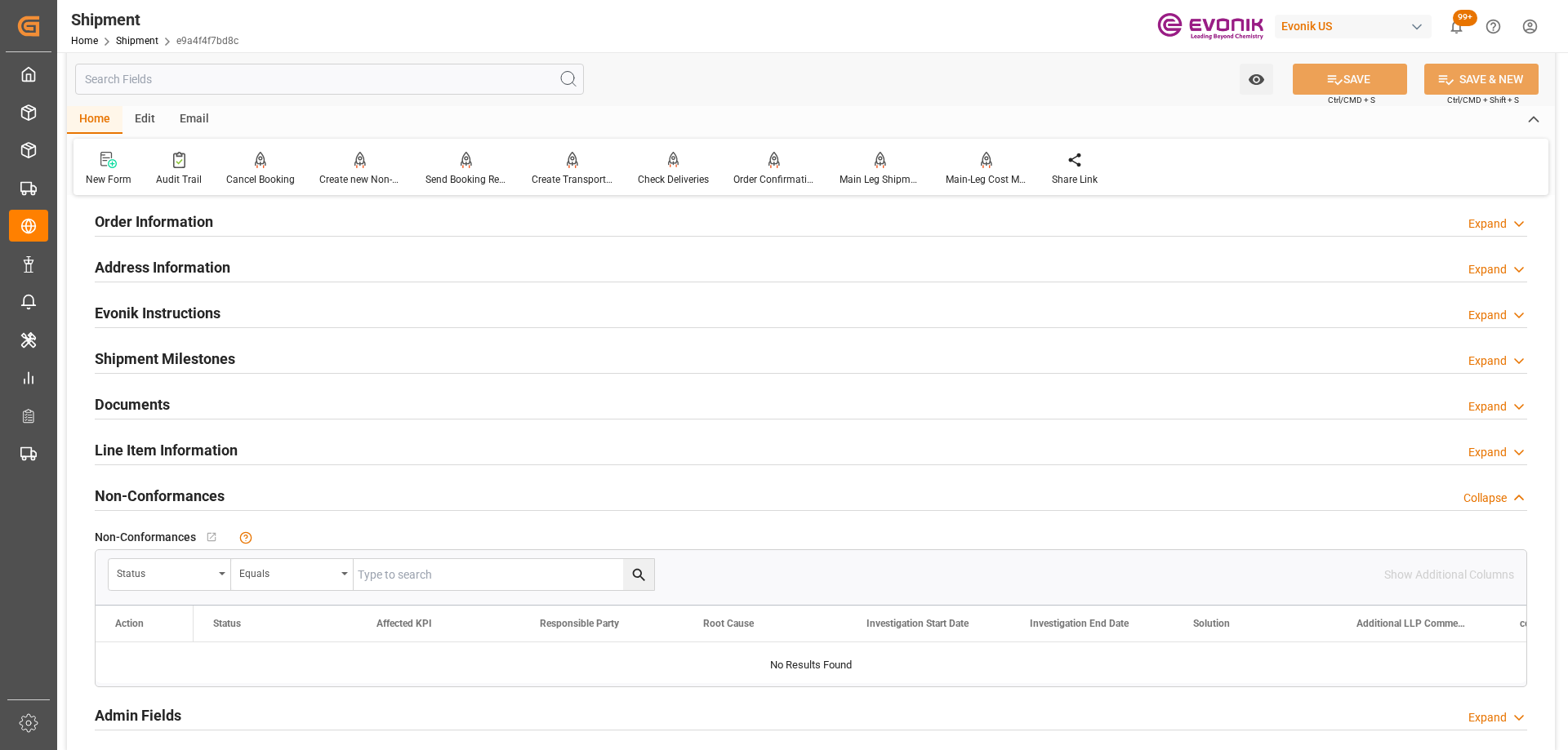
click at [233, 435] on div "Line Item Information" at bounding box center [167, 449] width 143 height 31
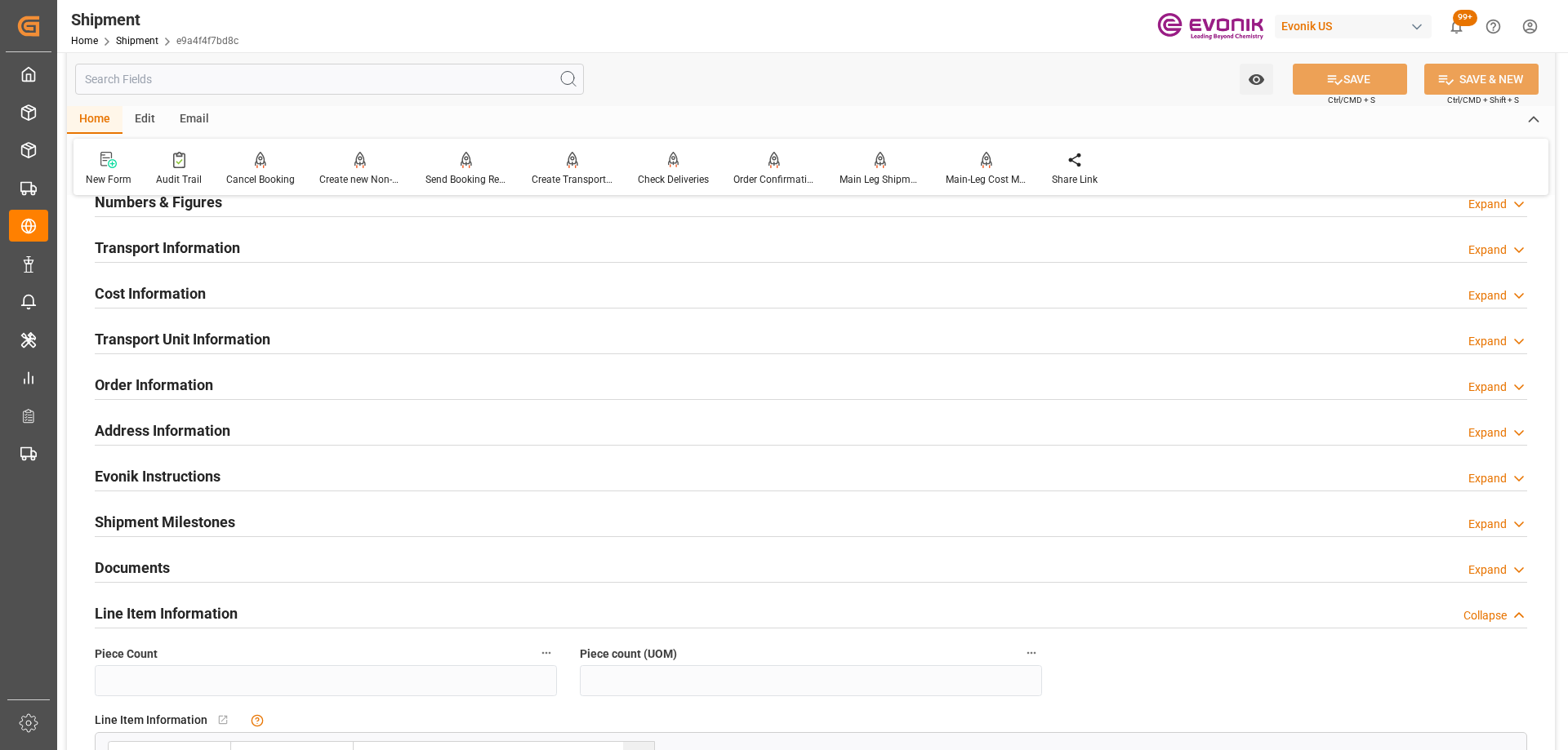
scroll to position [572, 0]
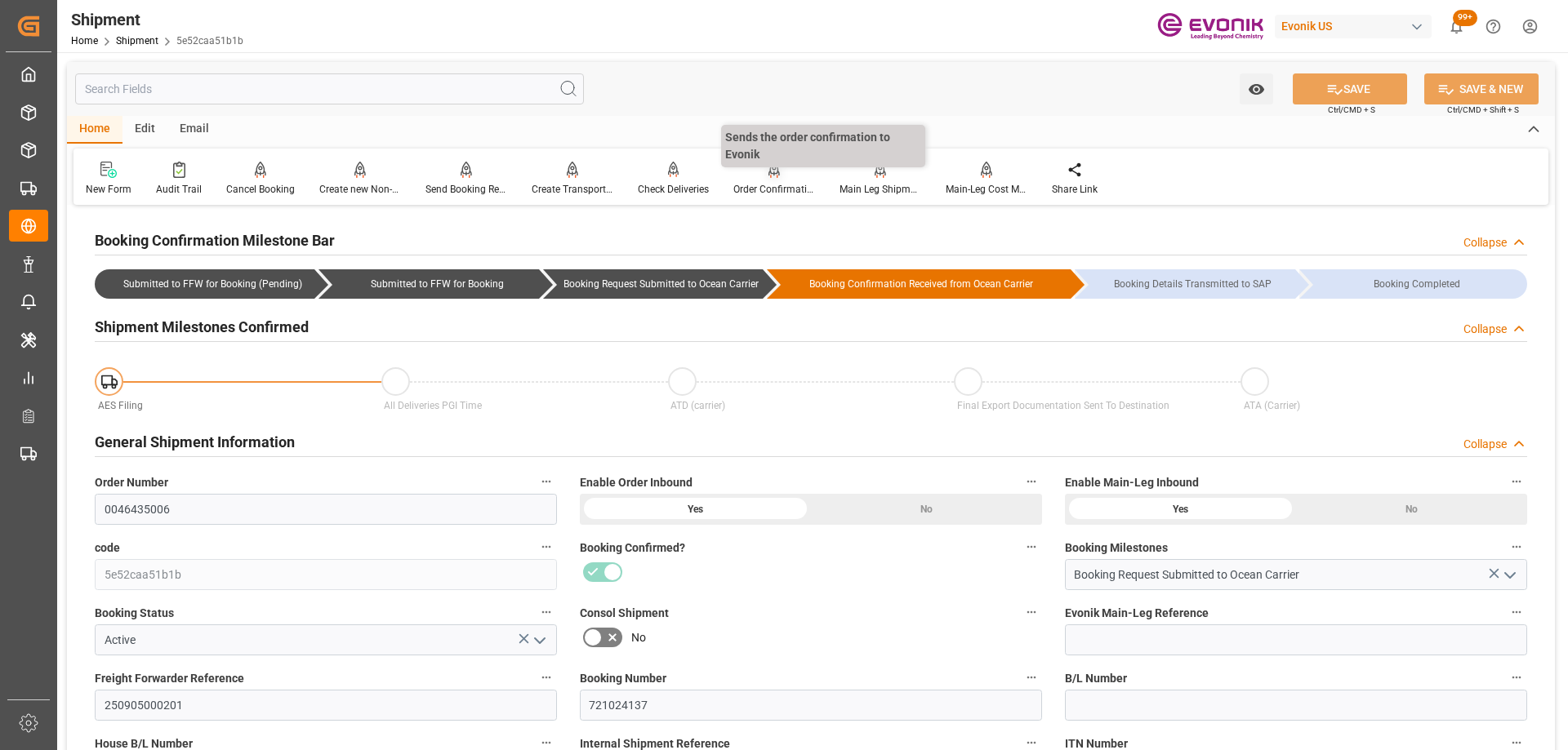
click at [773, 186] on div "Order Confirmation" at bounding box center [774, 189] width 82 height 14
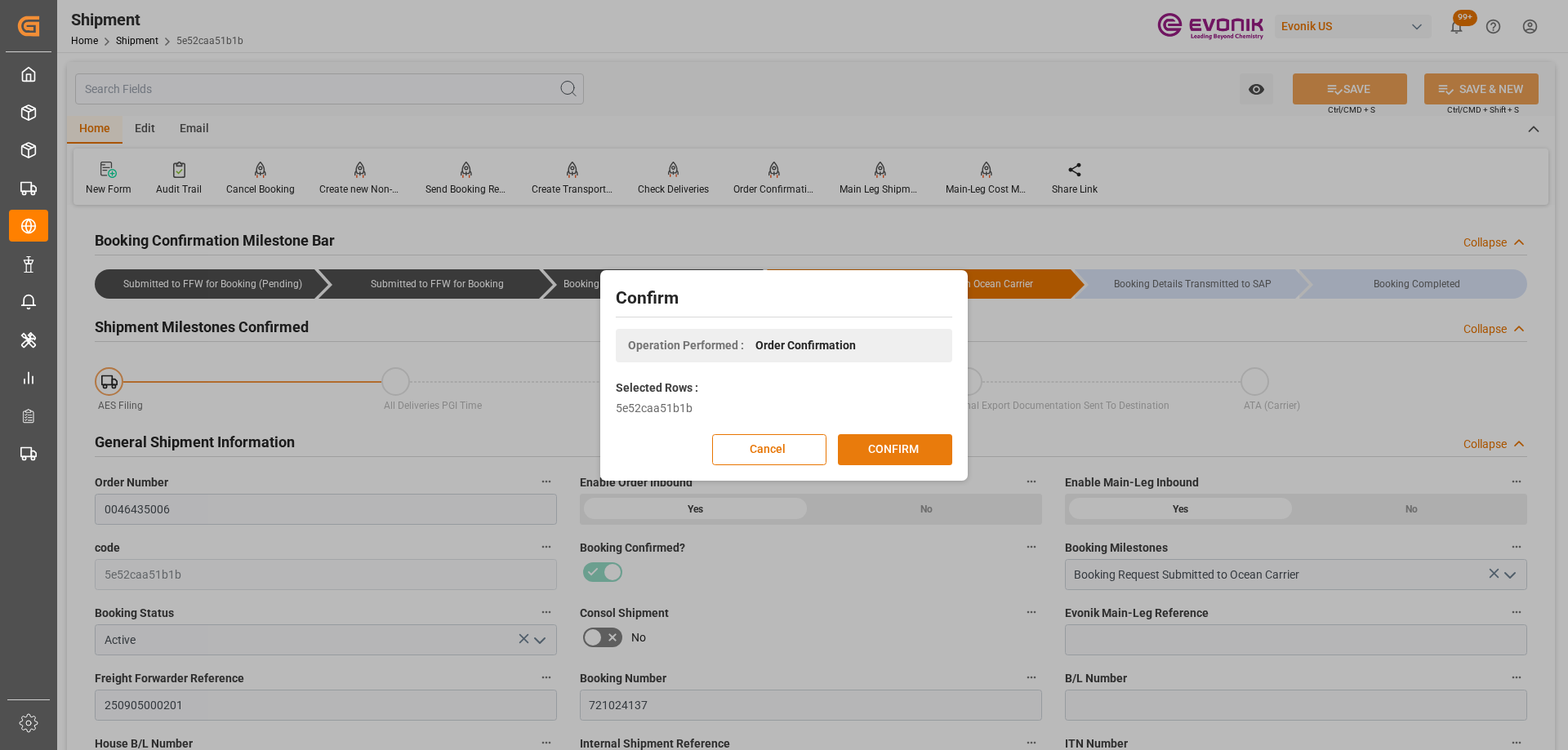
click at [905, 456] on button "CONFIRM" at bounding box center [895, 449] width 114 height 31
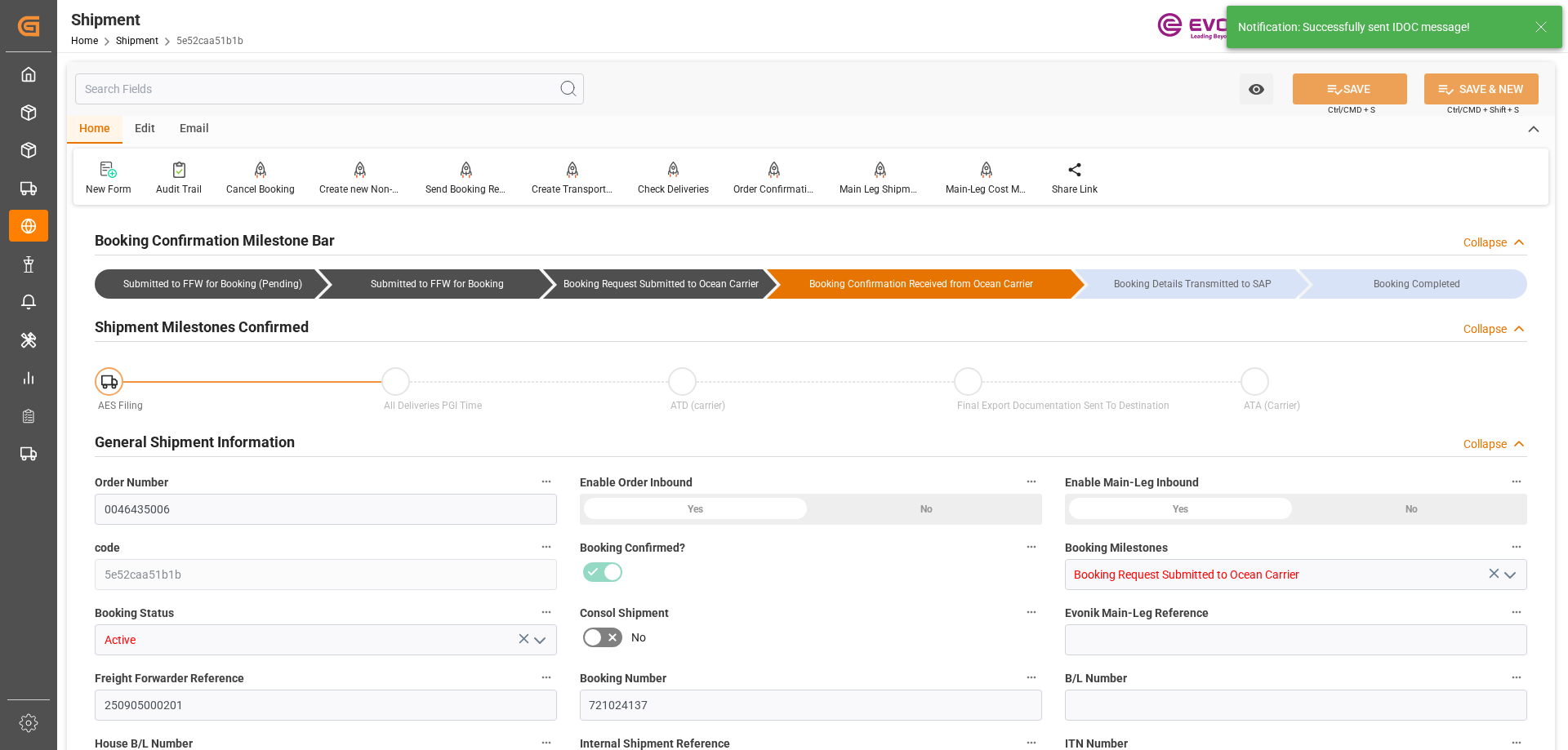
type input "0046435006"
type input "5e52caa51b1b"
type input "Booking Request Submitted to Ocean Carrier"
type input "Active"
type input "250905000201"
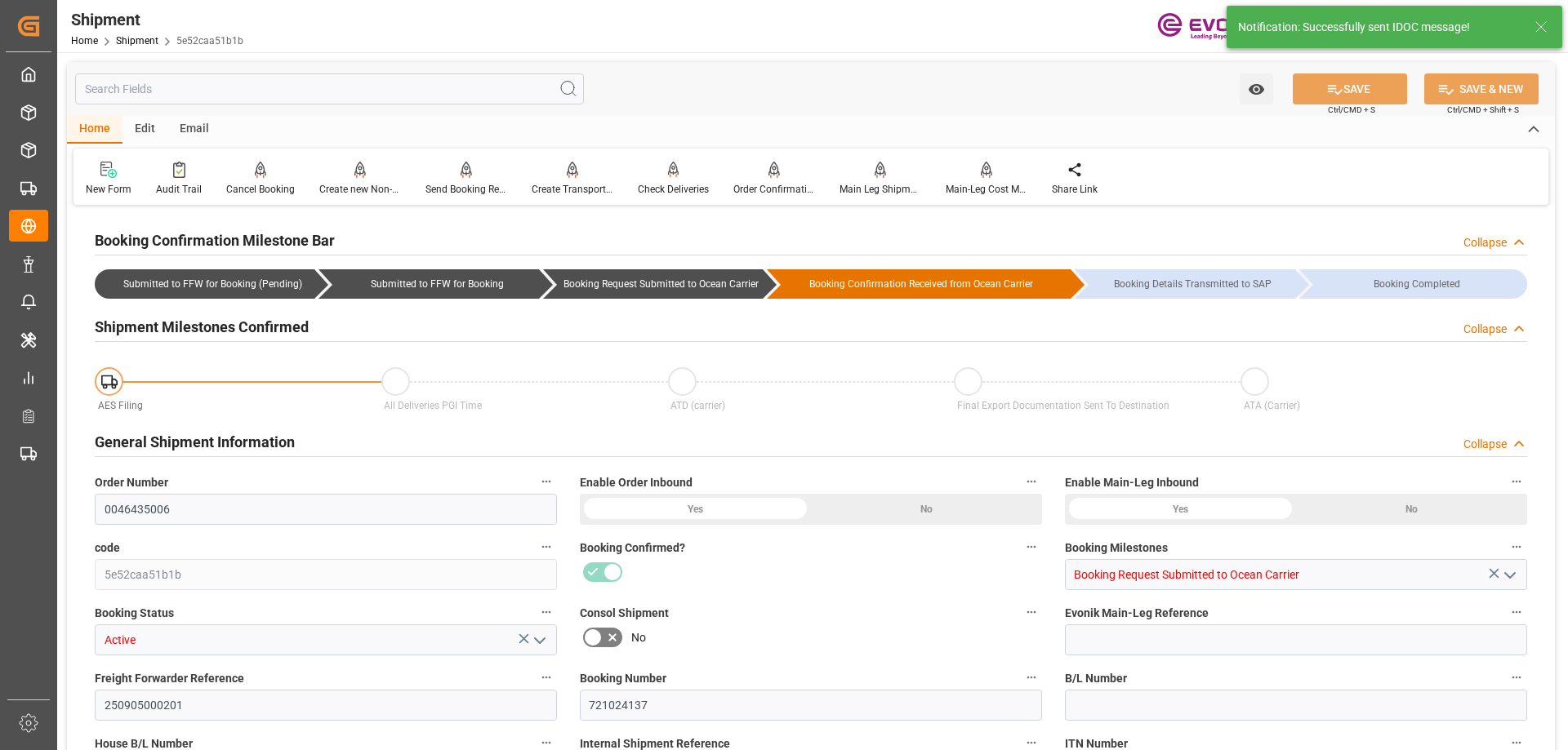
type input "721024137"
type input "D2P"
type input "45"
type input "FCL"
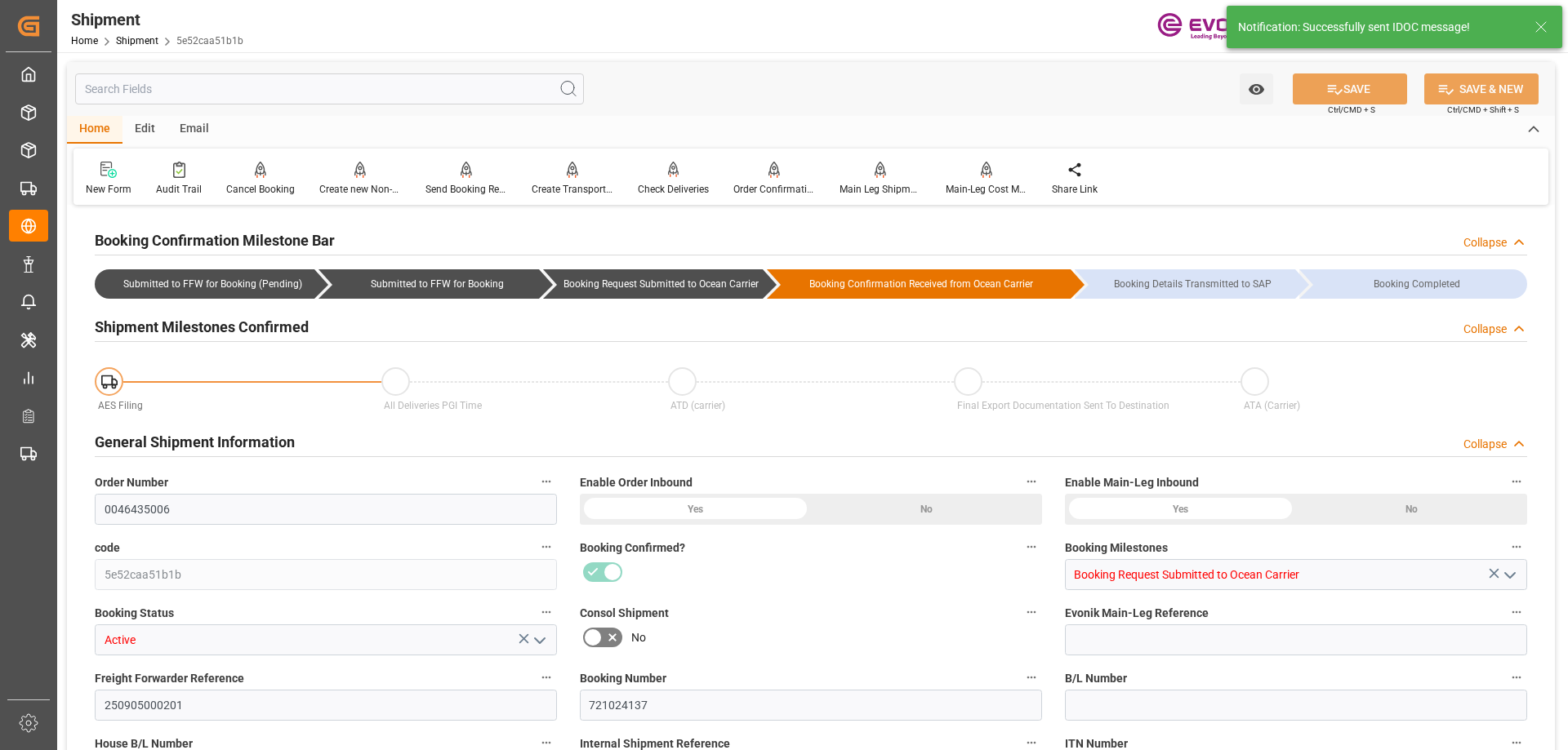
type input "SOT1"
type input "20TANKSO"
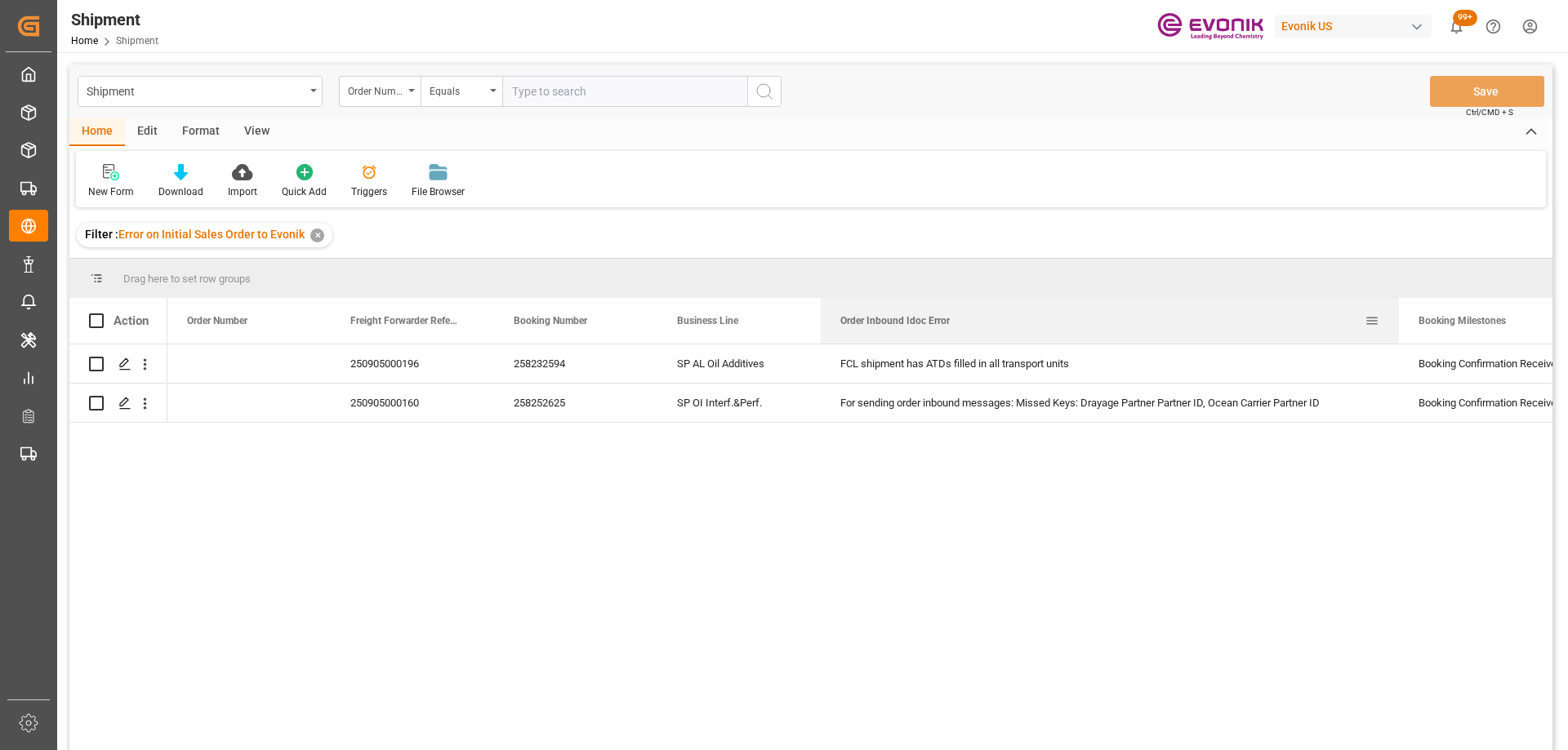
drag, startPoint x: 983, startPoint y: 308, endPoint x: 1399, endPoint y: 301, distance: 416.1
click at [1399, 301] on div at bounding box center [1399, 321] width 6 height 45
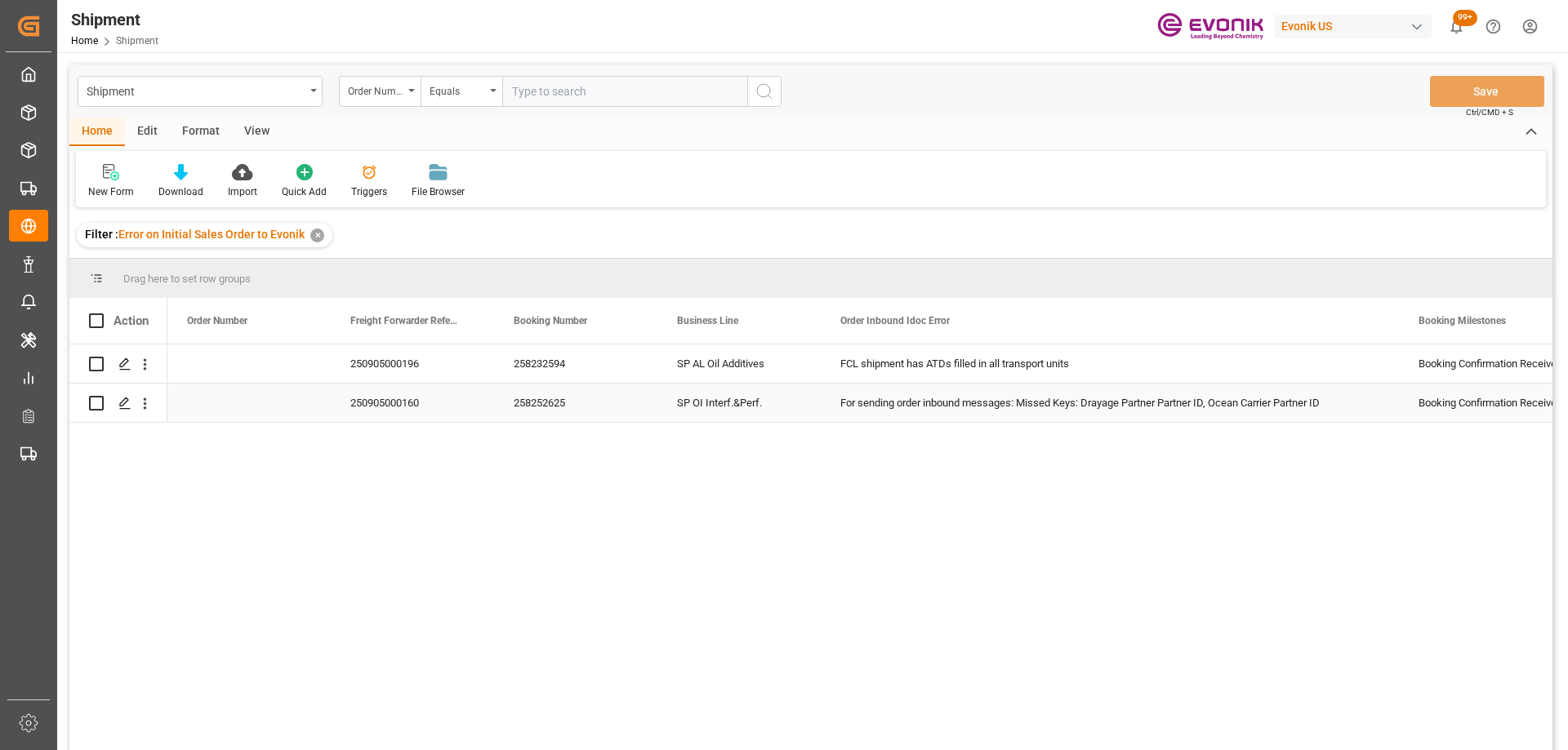
click at [395, 398] on div "250905000160" at bounding box center [412, 403] width 163 height 38
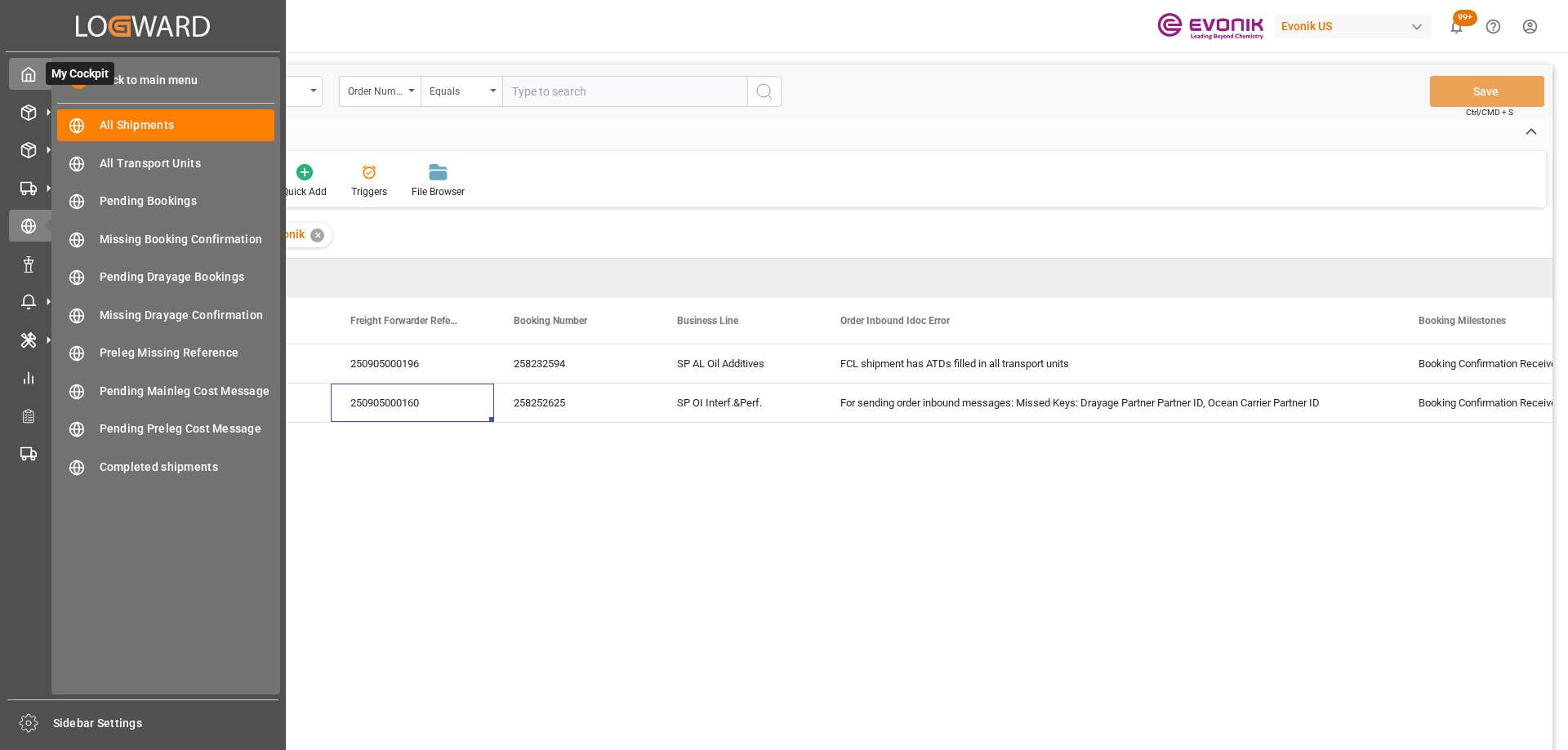
click at [32, 82] on icon at bounding box center [29, 74] width 16 height 16
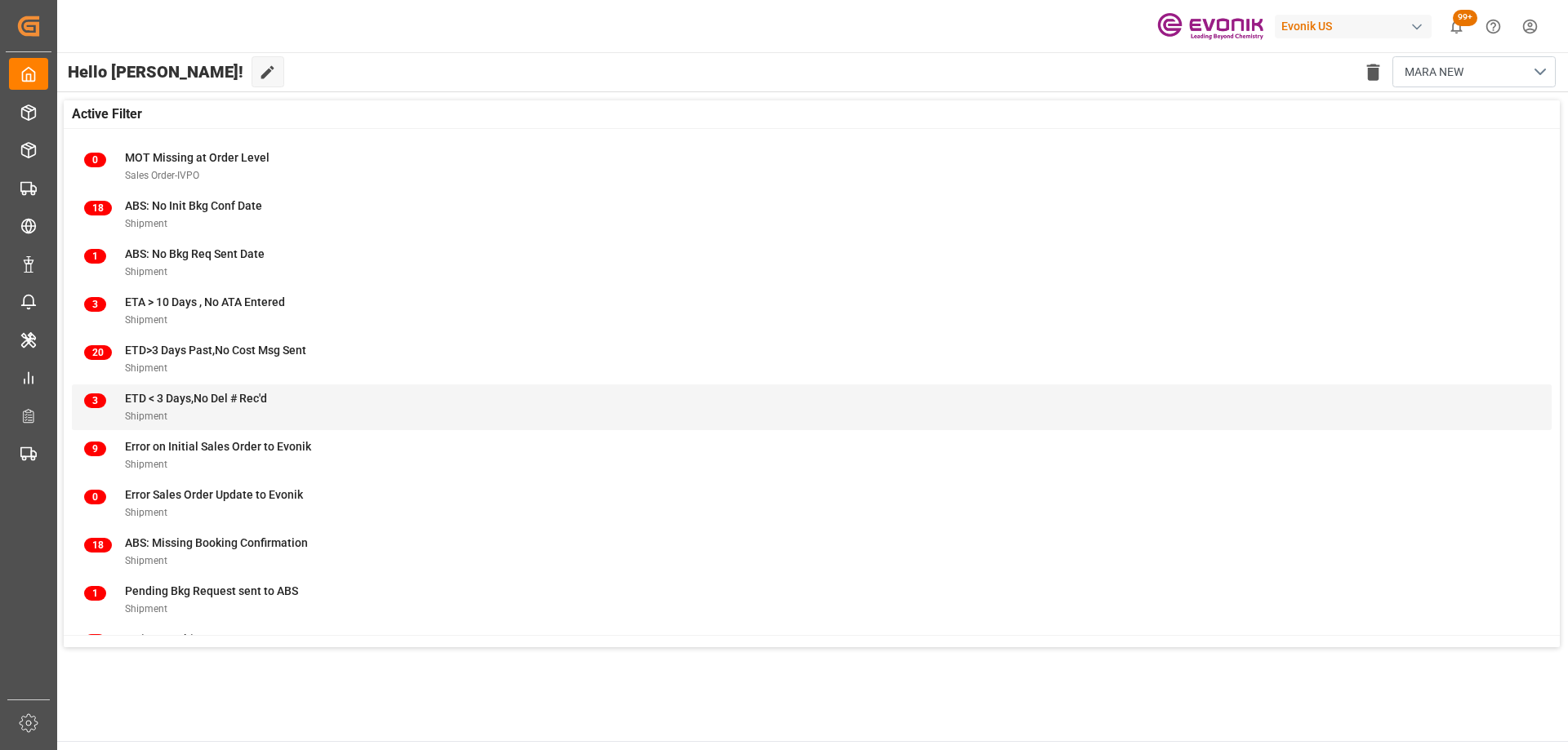
scroll to position [161, 0]
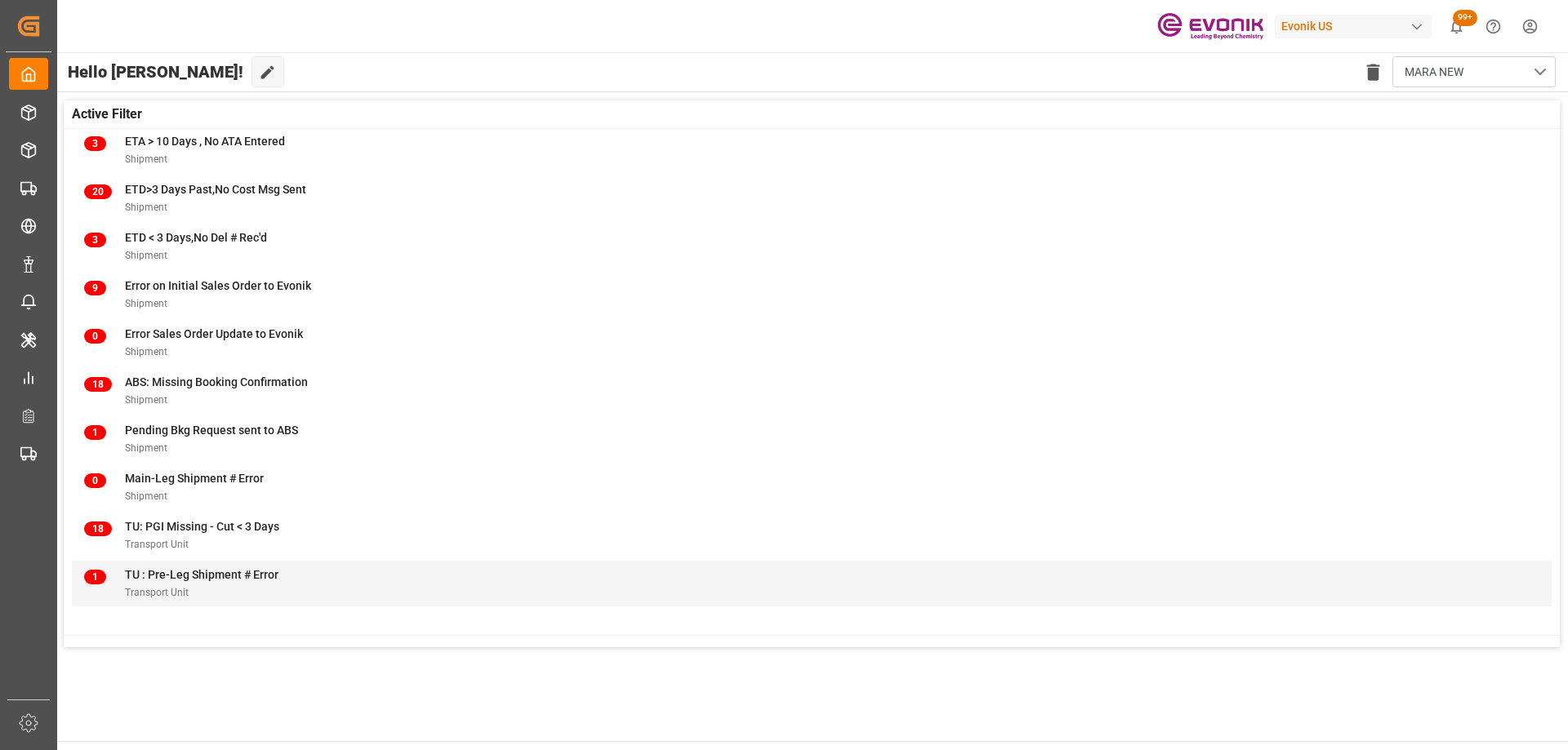
click at [344, 596] on div "1 TU : Pre-Leg Shipment # Error Transport Unit" at bounding box center [812, 583] width 1456 height 34
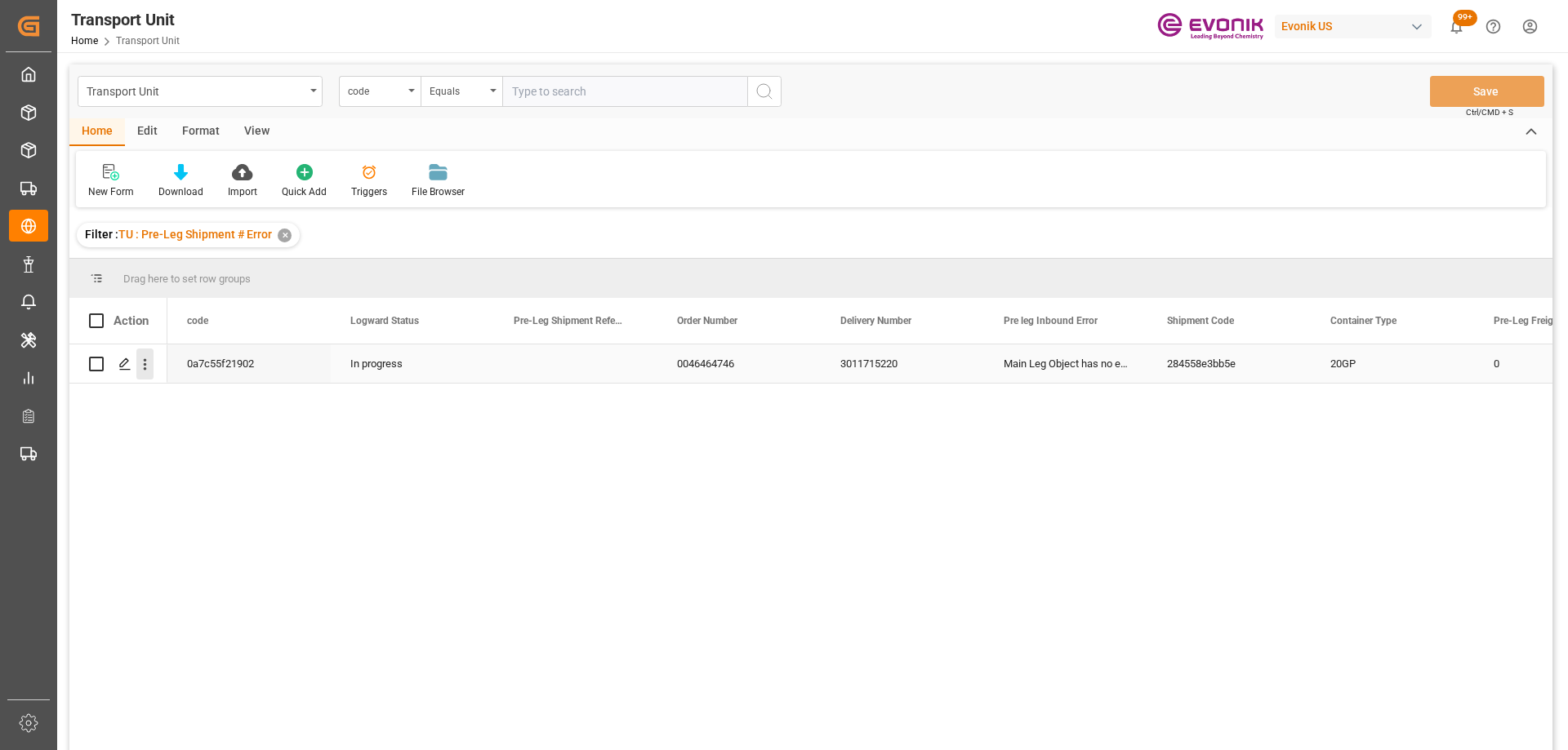
click at [143, 365] on icon "open menu" at bounding box center [145, 364] width 17 height 17
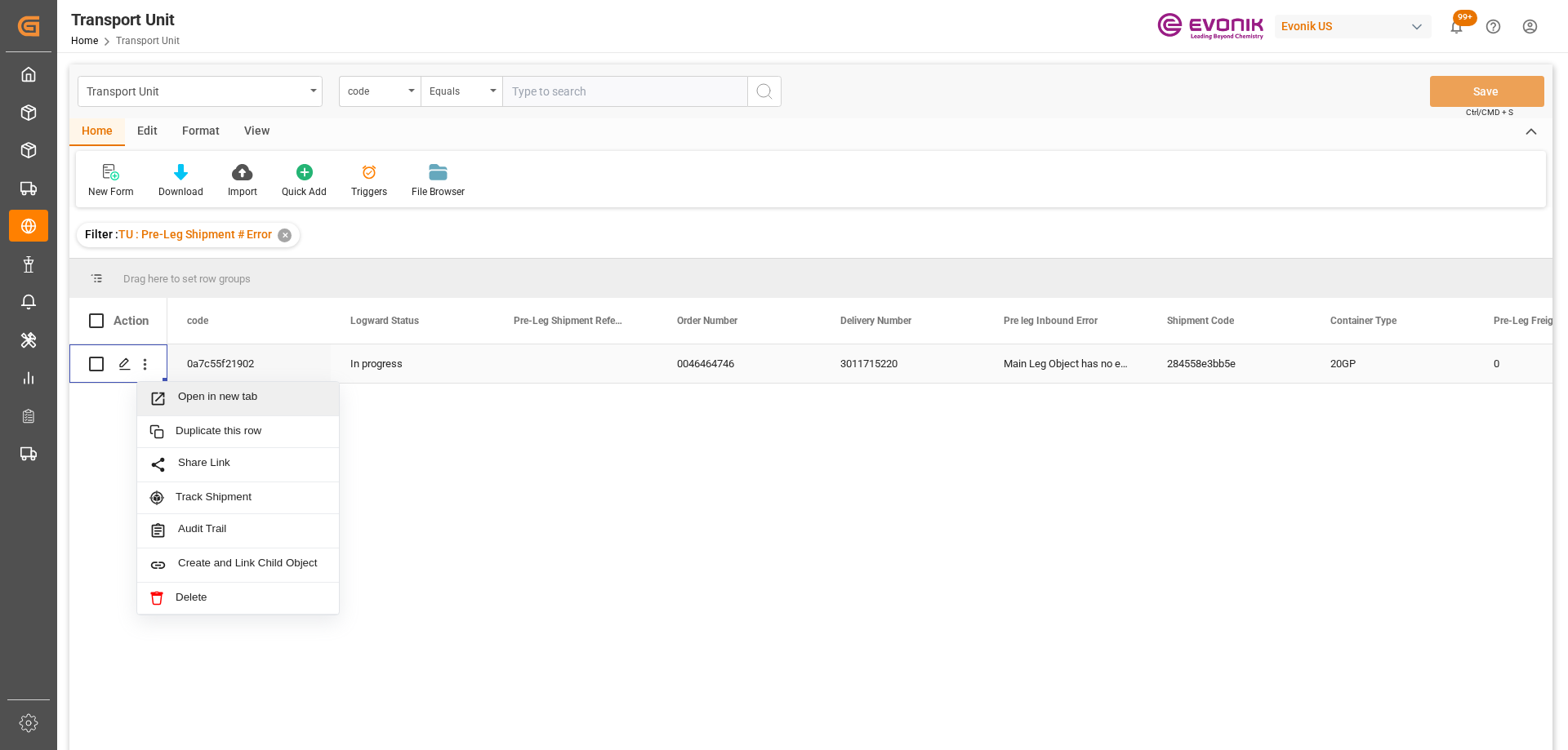
click at [181, 404] on span "Open in new tab" at bounding box center [252, 399] width 149 height 17
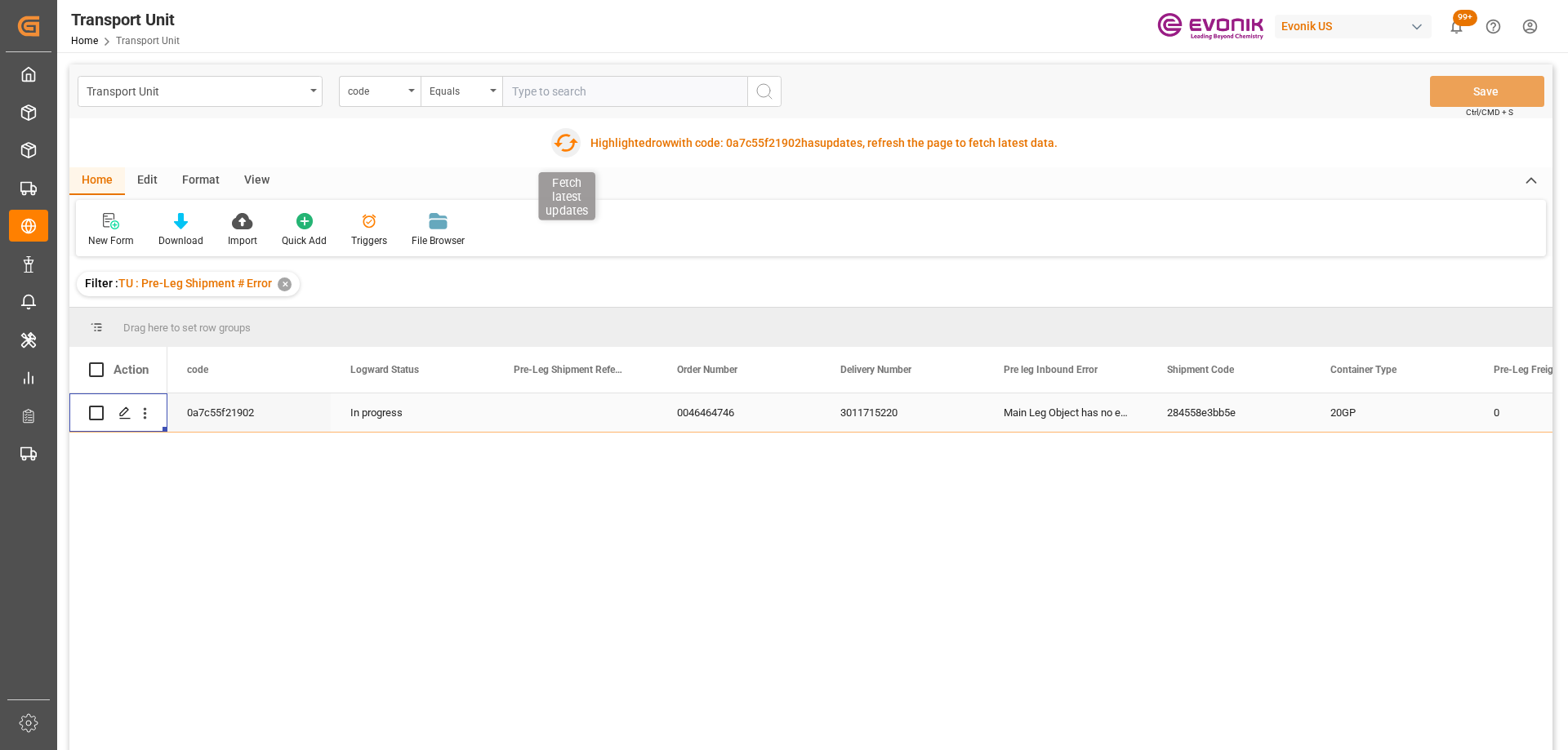
click at [567, 146] on icon "button" at bounding box center [566, 142] width 26 height 26
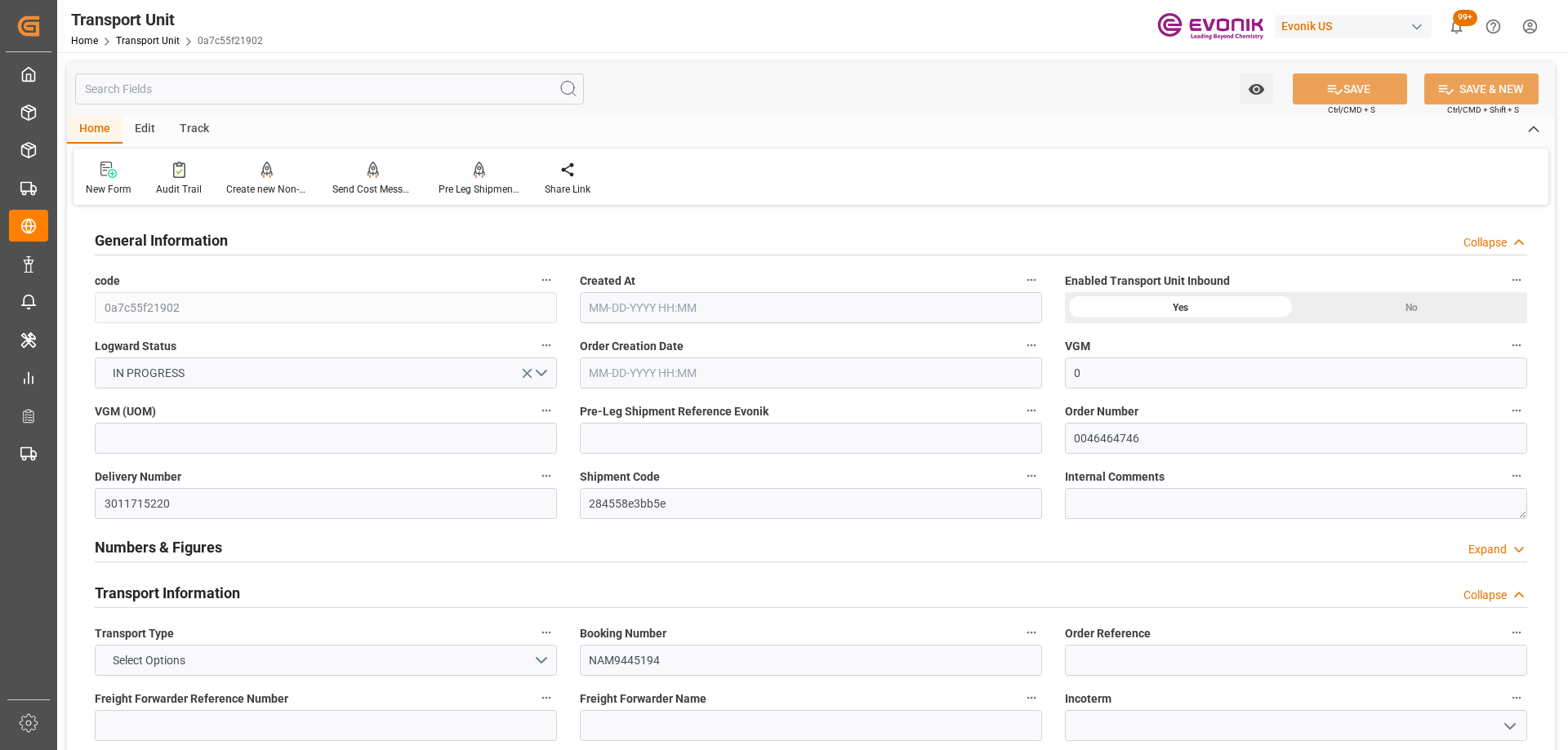
type input "0"
type input "CMACGM"
type input "CMA CGM Group"
type input "USMOB"
type input "SGSIN"
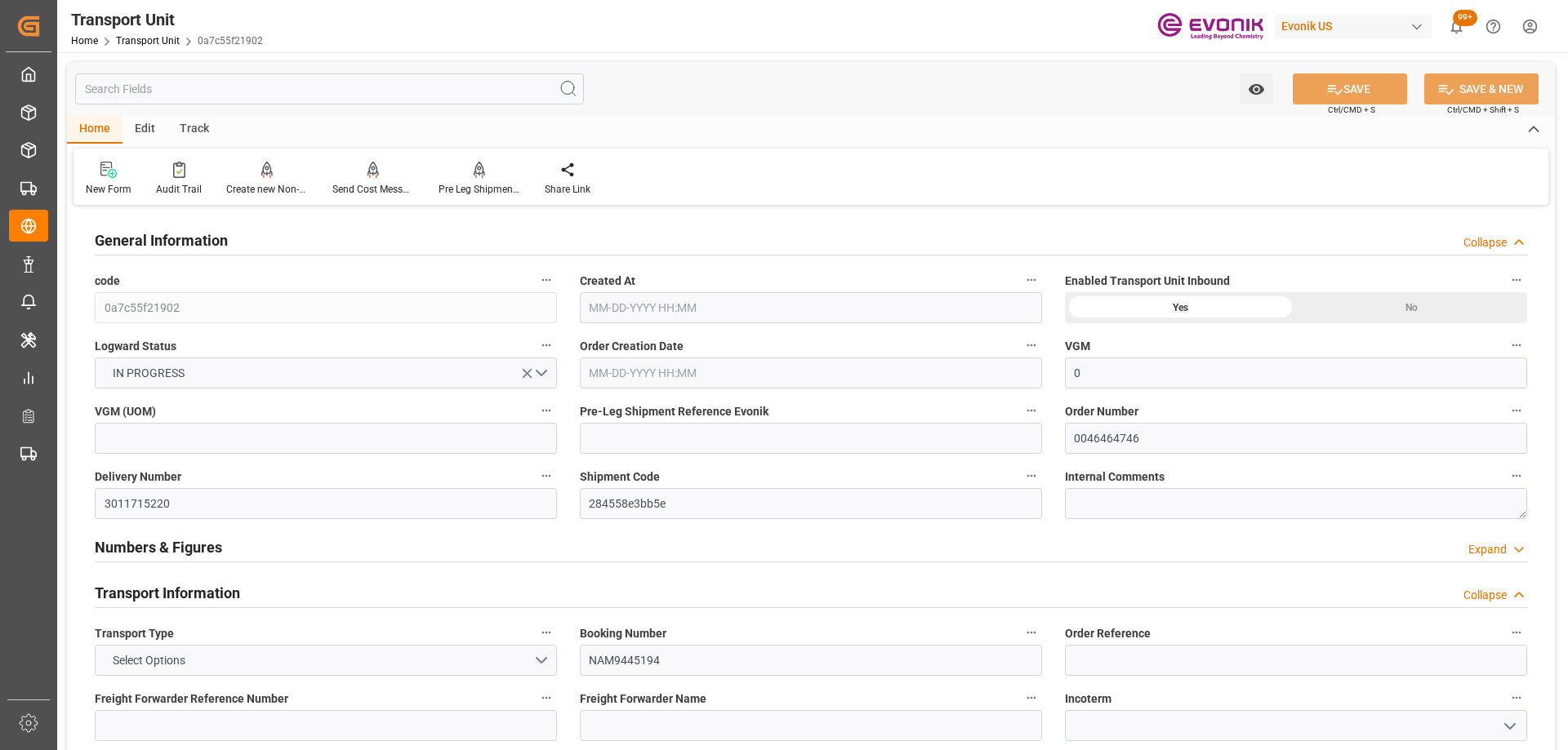
type input "17607.2"
type input "07-22-2025 02:34"
type input "10-11-2025"
type input "08-31-2025 00:00"
type input "08-22-2025 00:00"
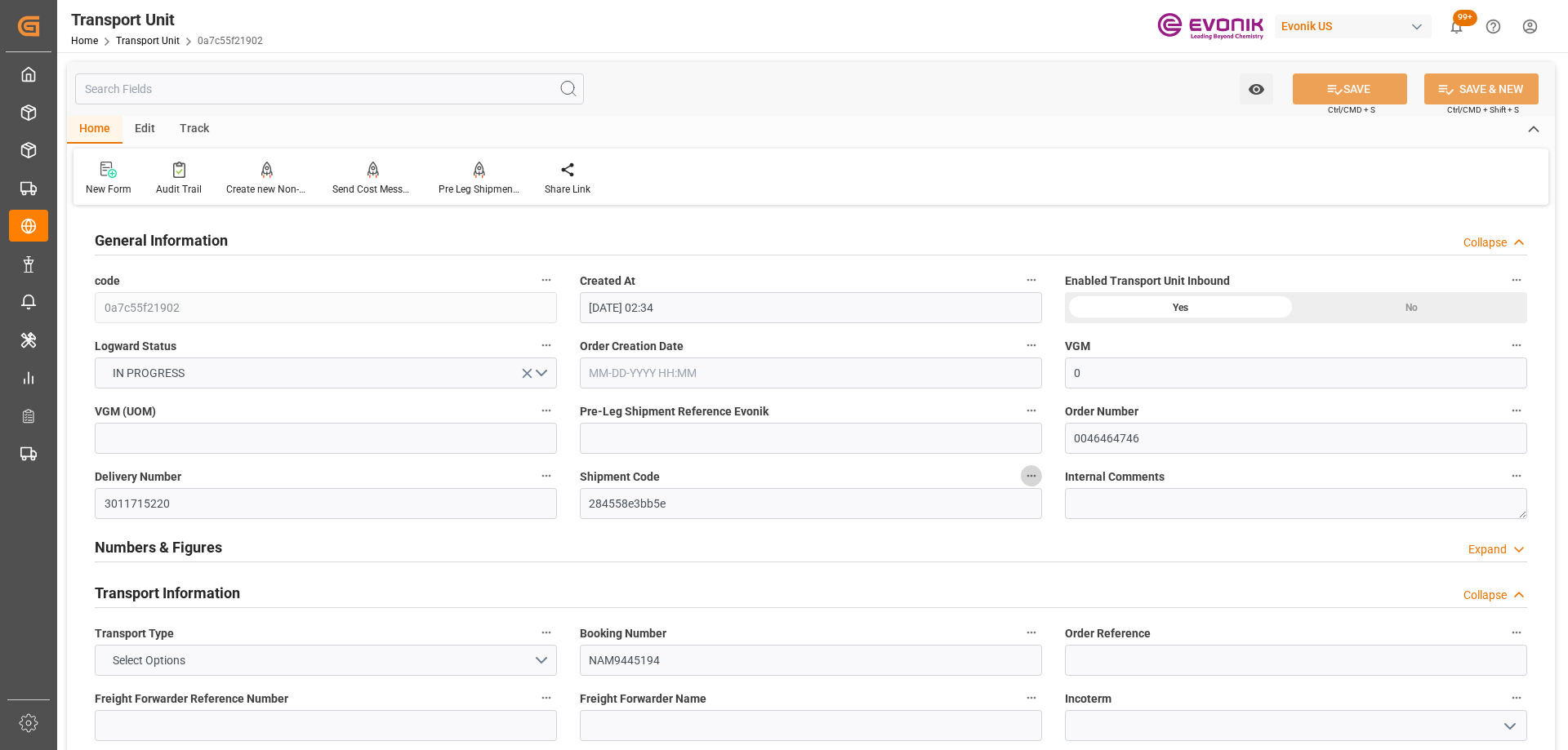
type input "10-10-2025 00:00"
type input "10-04-2025 00:00"
type input "08-26-2025 17:00"
click at [1031, 477] on icon "button" at bounding box center [1031, 476] width 13 height 13
click at [1038, 500] on icon at bounding box center [1042, 503] width 17 height 17
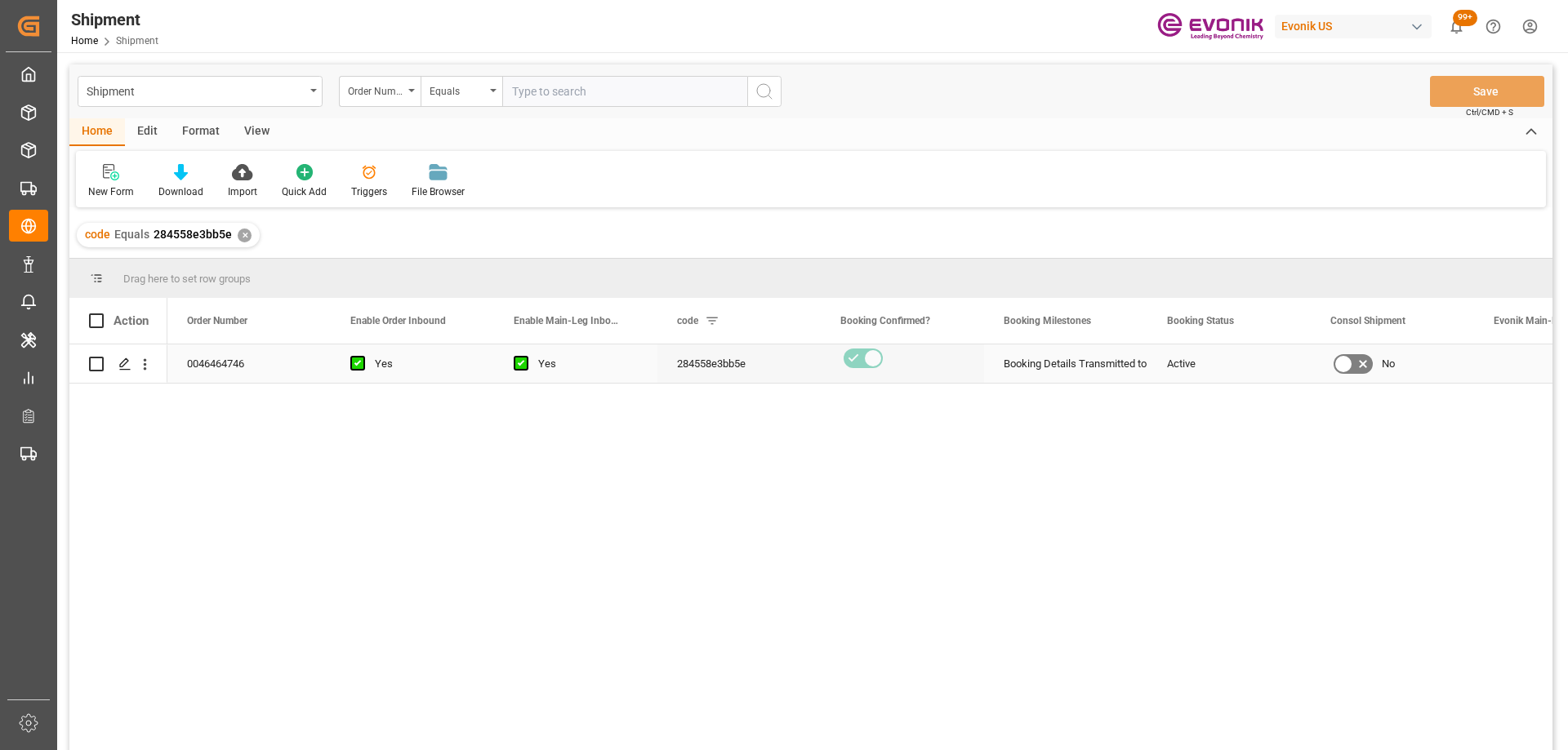
click at [145, 365] on icon "open menu" at bounding box center [146, 365] width 4 height 12
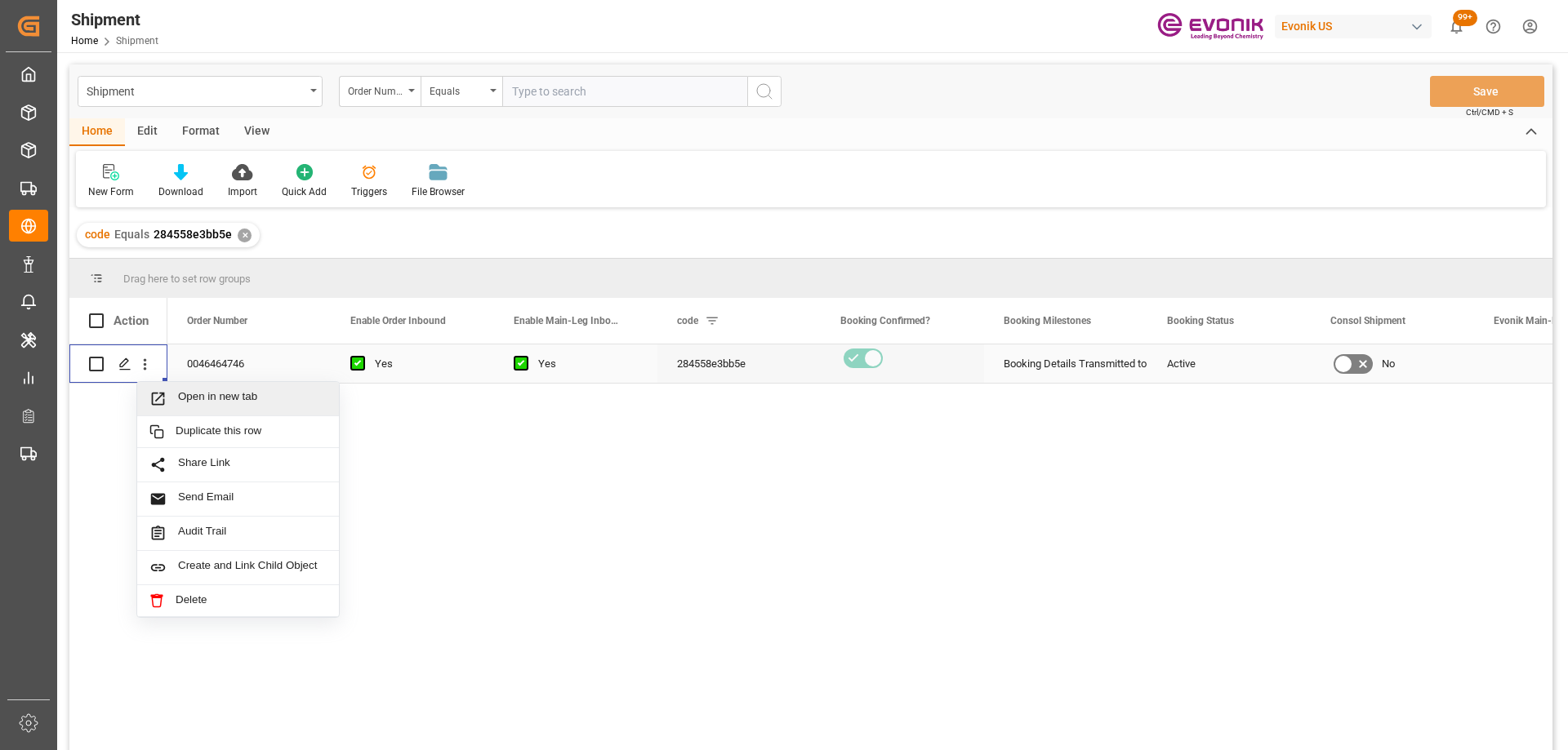
click at [192, 397] on span "Open in new tab" at bounding box center [252, 399] width 149 height 17
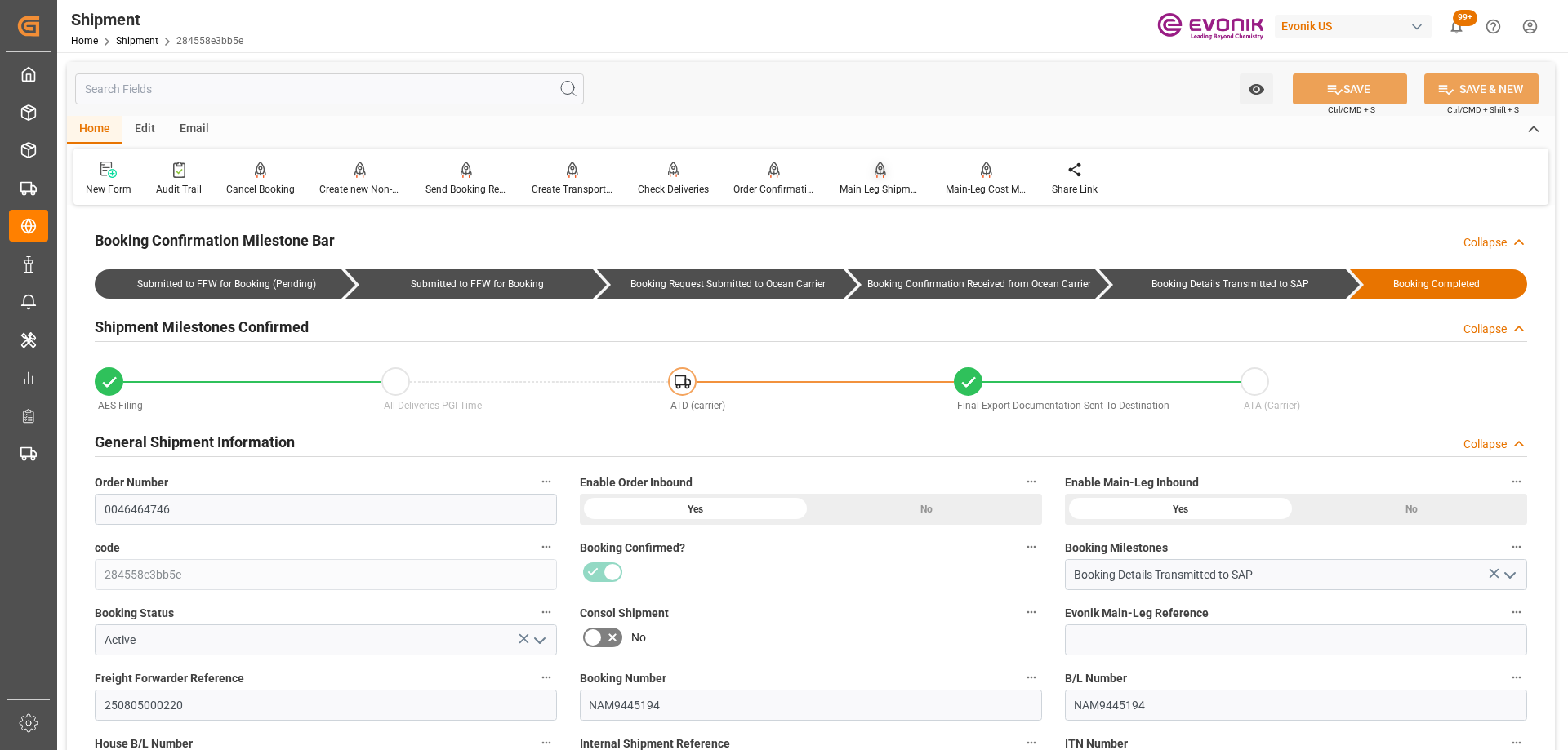
click at [867, 185] on div "Main Leg Shipment" at bounding box center [880, 189] width 82 height 14
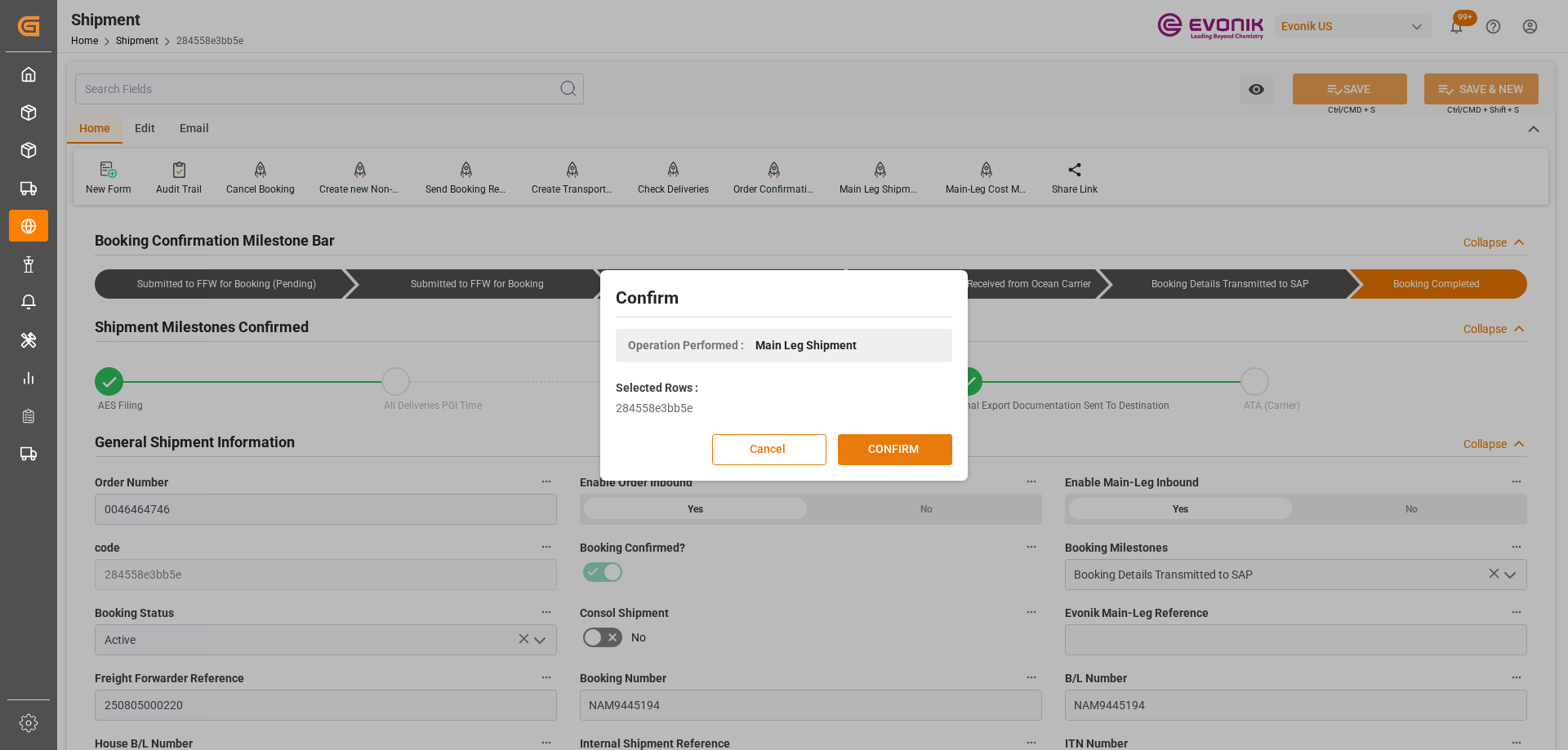
click at [906, 450] on button "CONFIRM" at bounding box center [895, 449] width 114 height 31
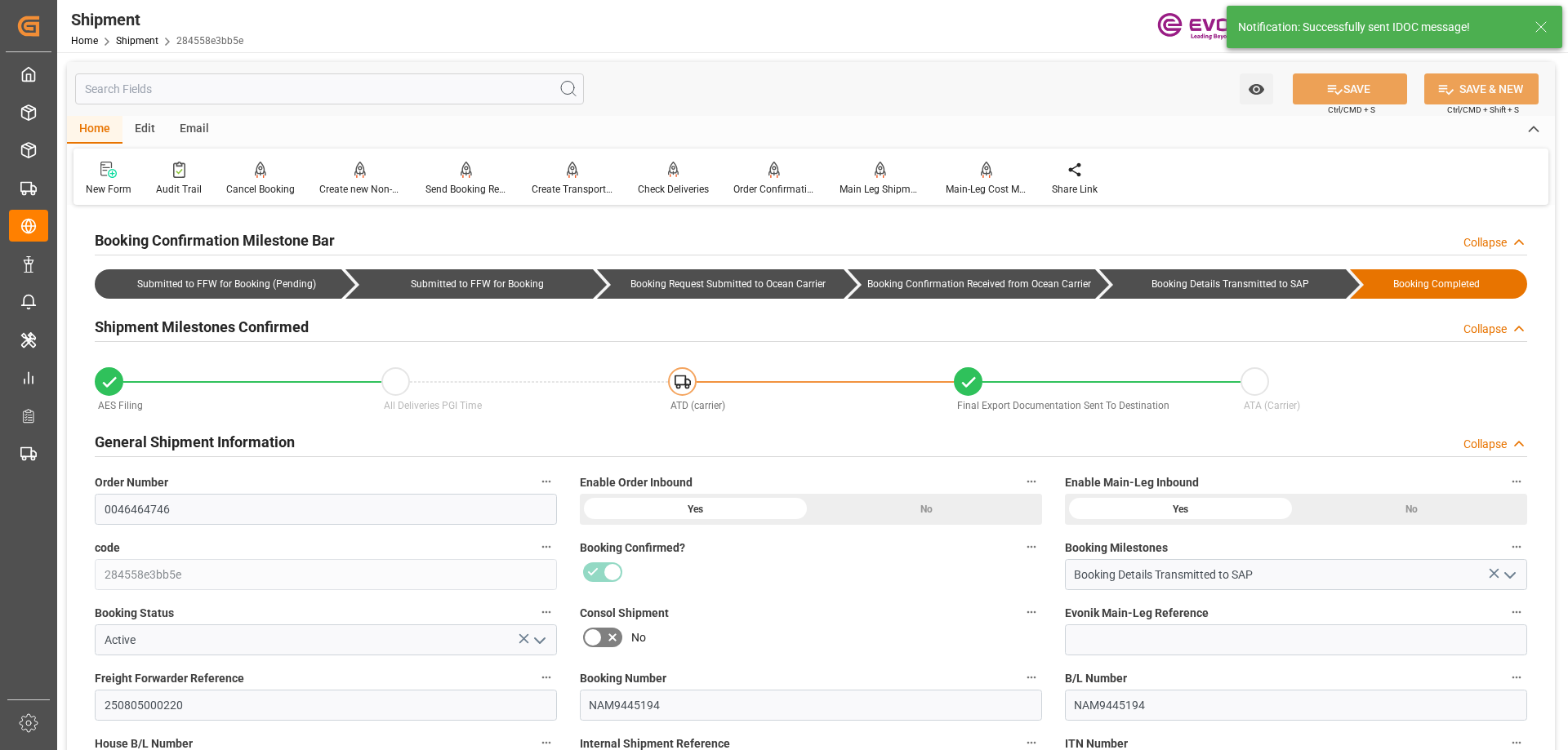
scroll to position [245, 0]
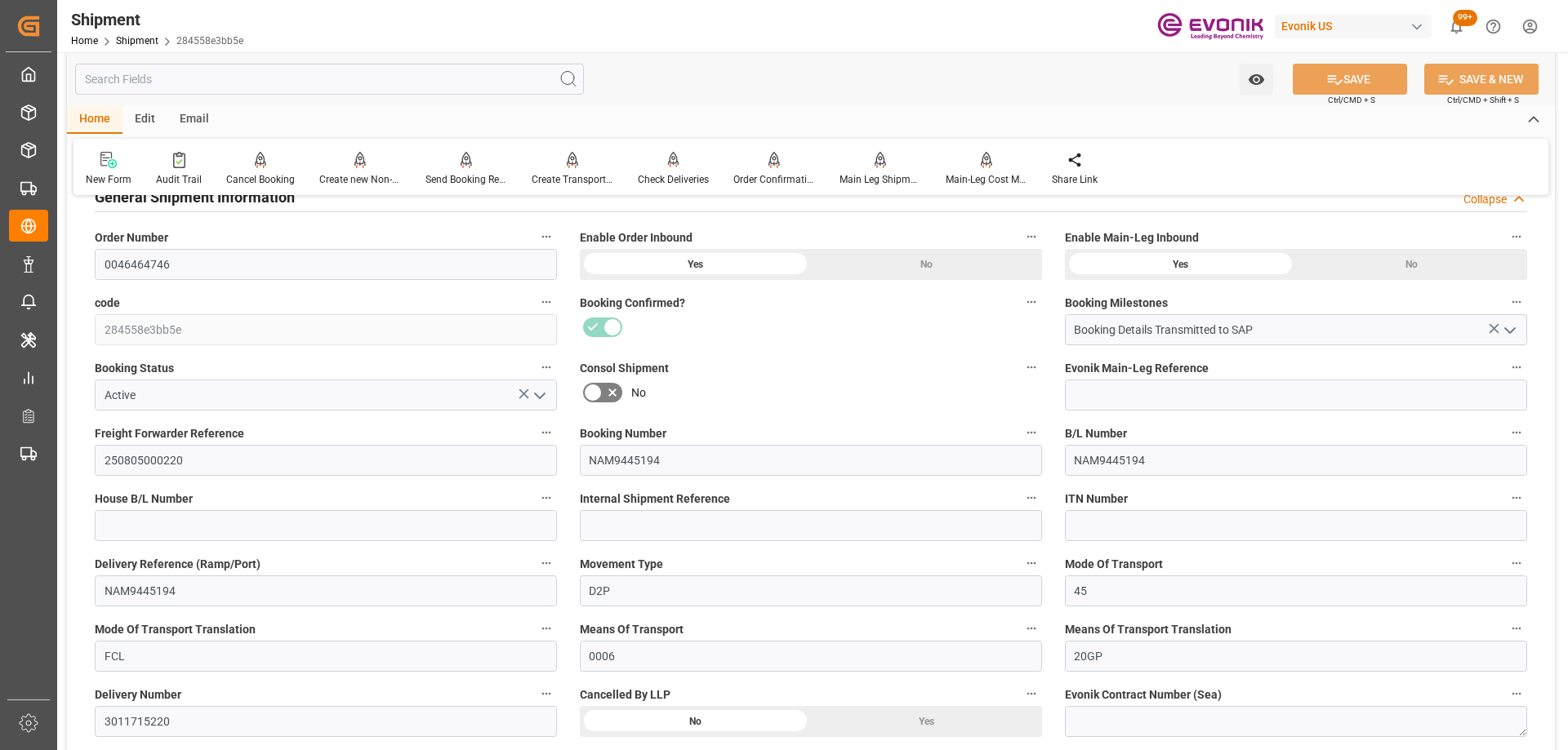
click at [300, 67] on input "text" at bounding box center [329, 79] width 508 height 31
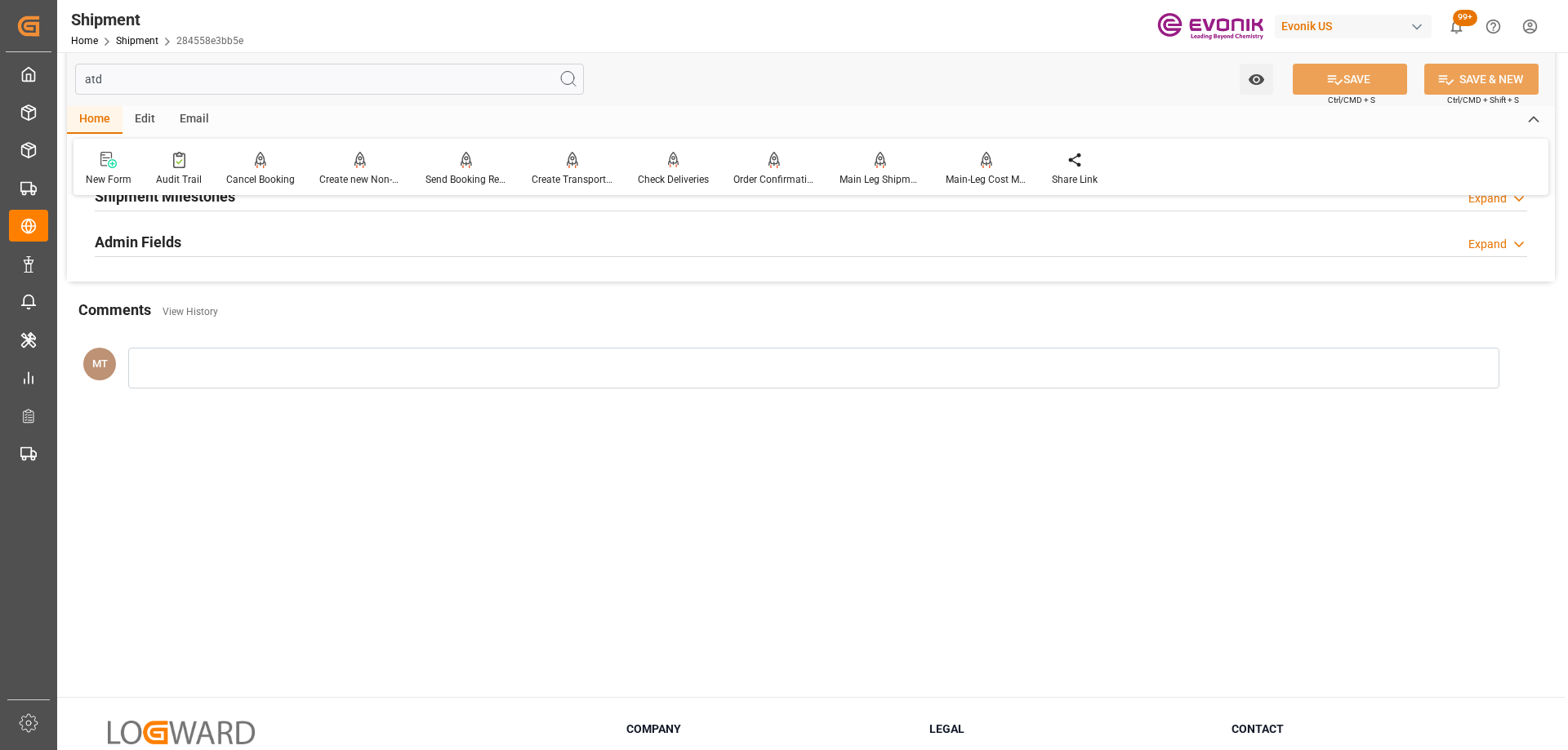
scroll to position [0, 0]
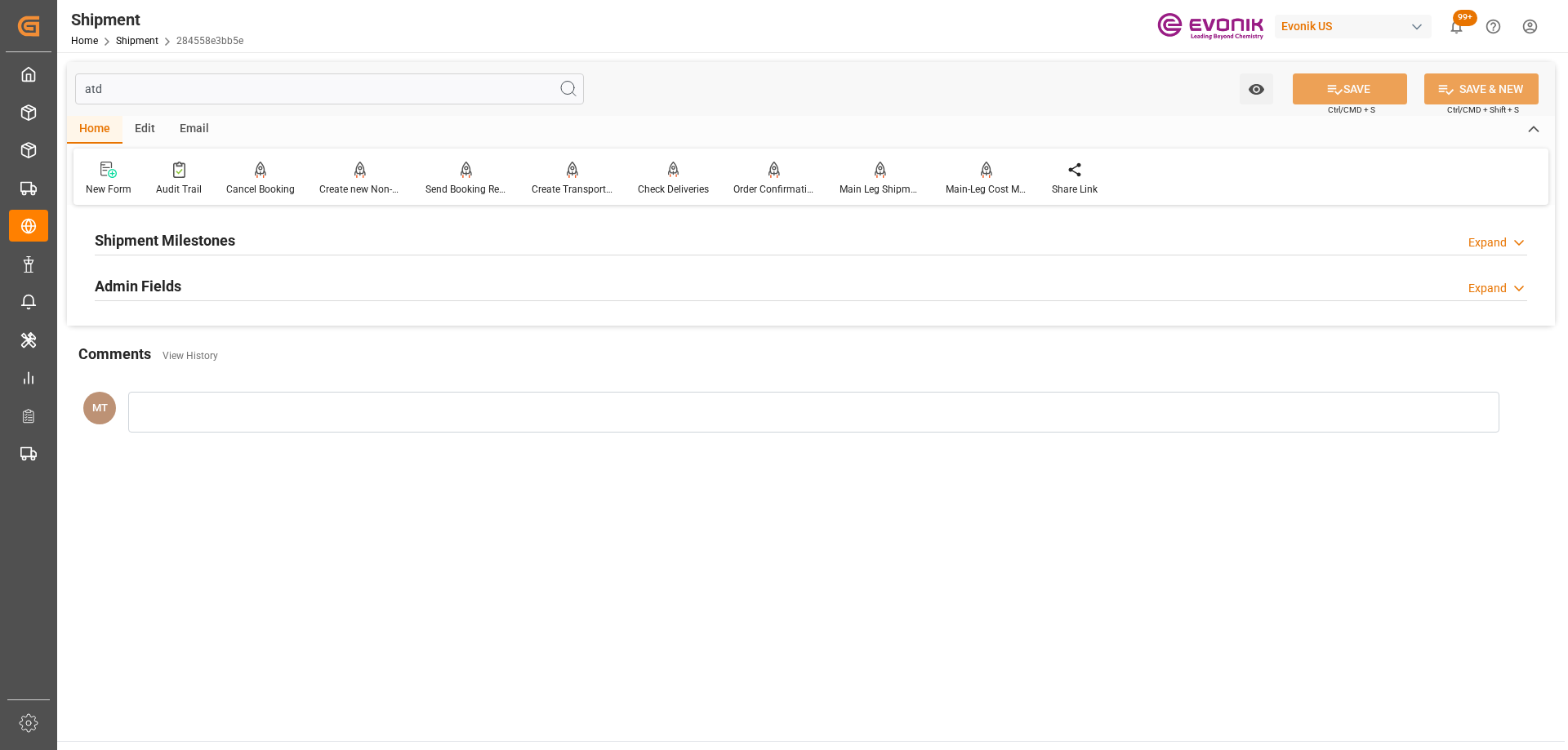
click at [296, 236] on div "Shipment Milestones Expand" at bounding box center [811, 239] width 1433 height 31
click at [283, 351] on div "Admin Fields Expand" at bounding box center [811, 351] width 1433 height 31
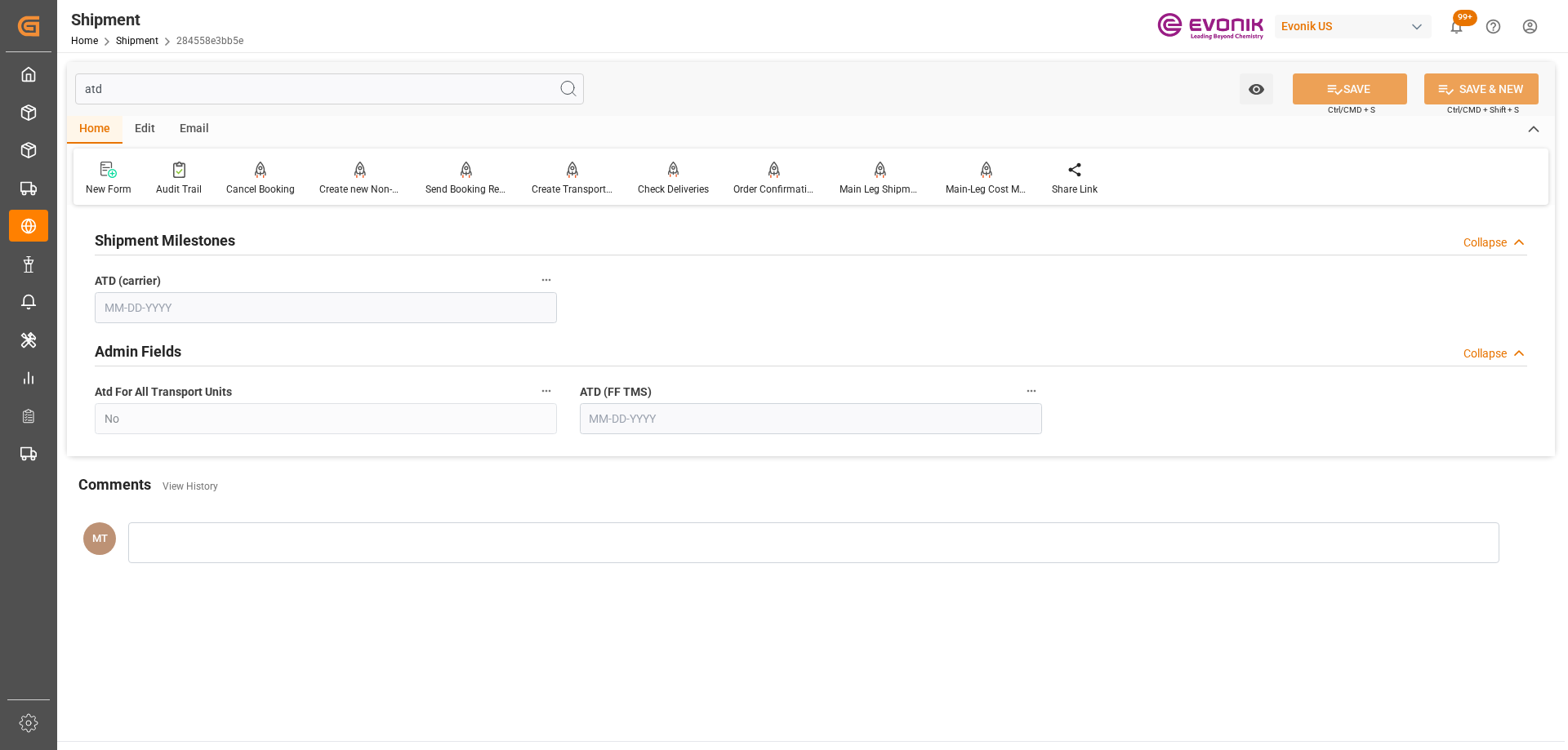
click at [185, 79] on input "atd" at bounding box center [329, 89] width 508 height 31
type input "a"
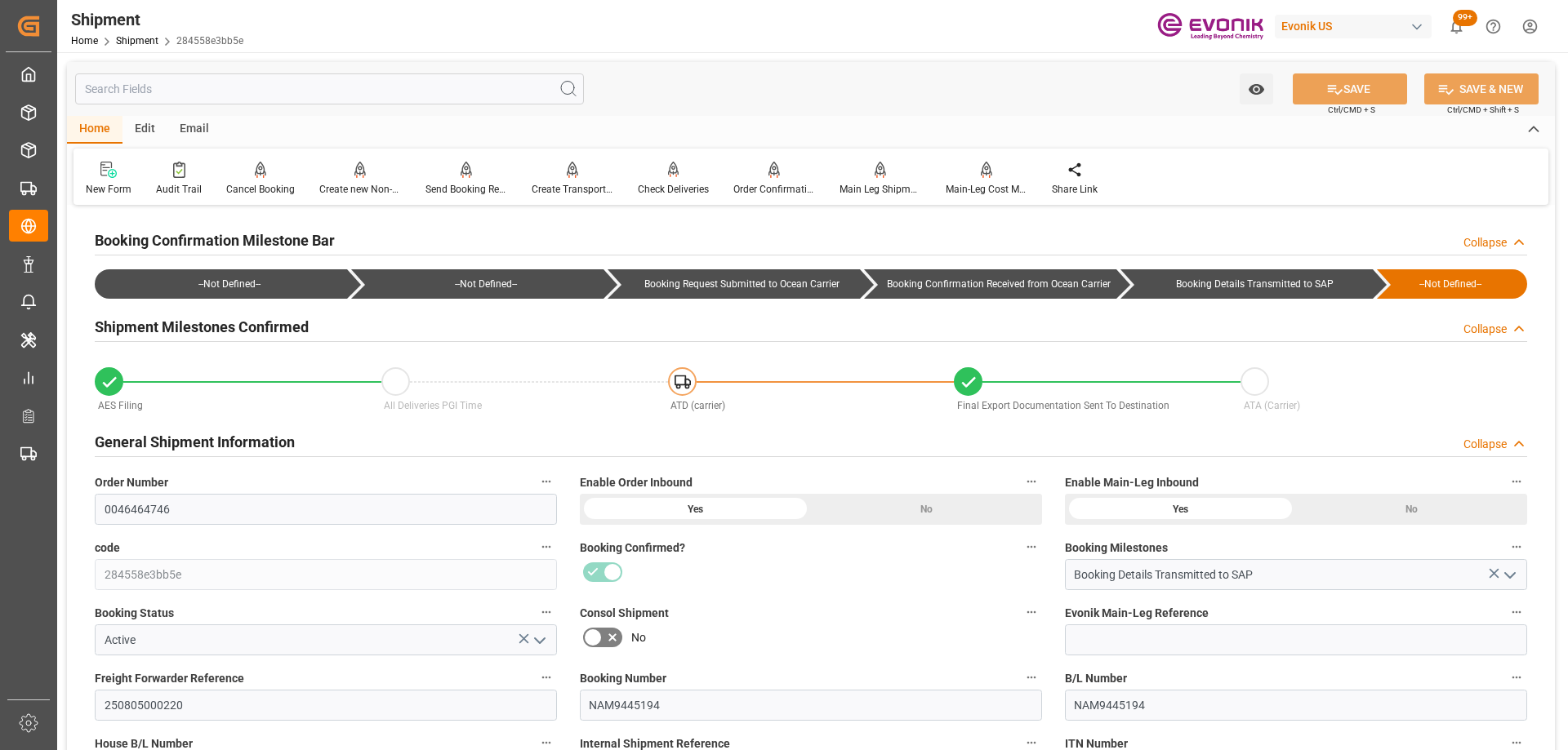
scroll to position [163, 0]
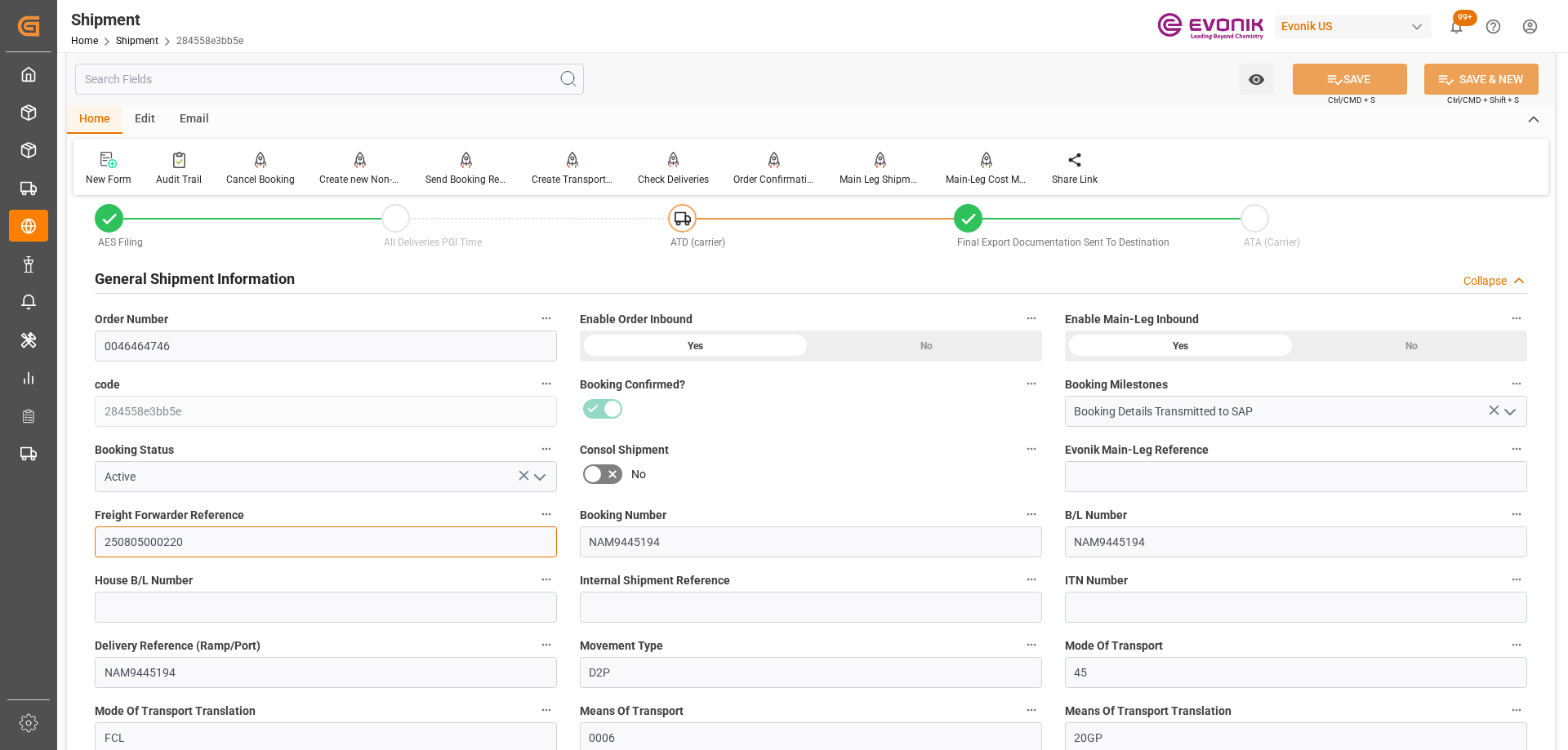
drag, startPoint x: 222, startPoint y: 546, endPoint x: 11, endPoint y: 543, distance: 211.0
click at [11, 543] on div "Created by potrace 1.15, written by Peter Selinger 2001-2017 Created by potrace…" at bounding box center [784, 375] width 1568 height 750
click at [326, 71] on input "text" at bounding box center [329, 79] width 508 height 31
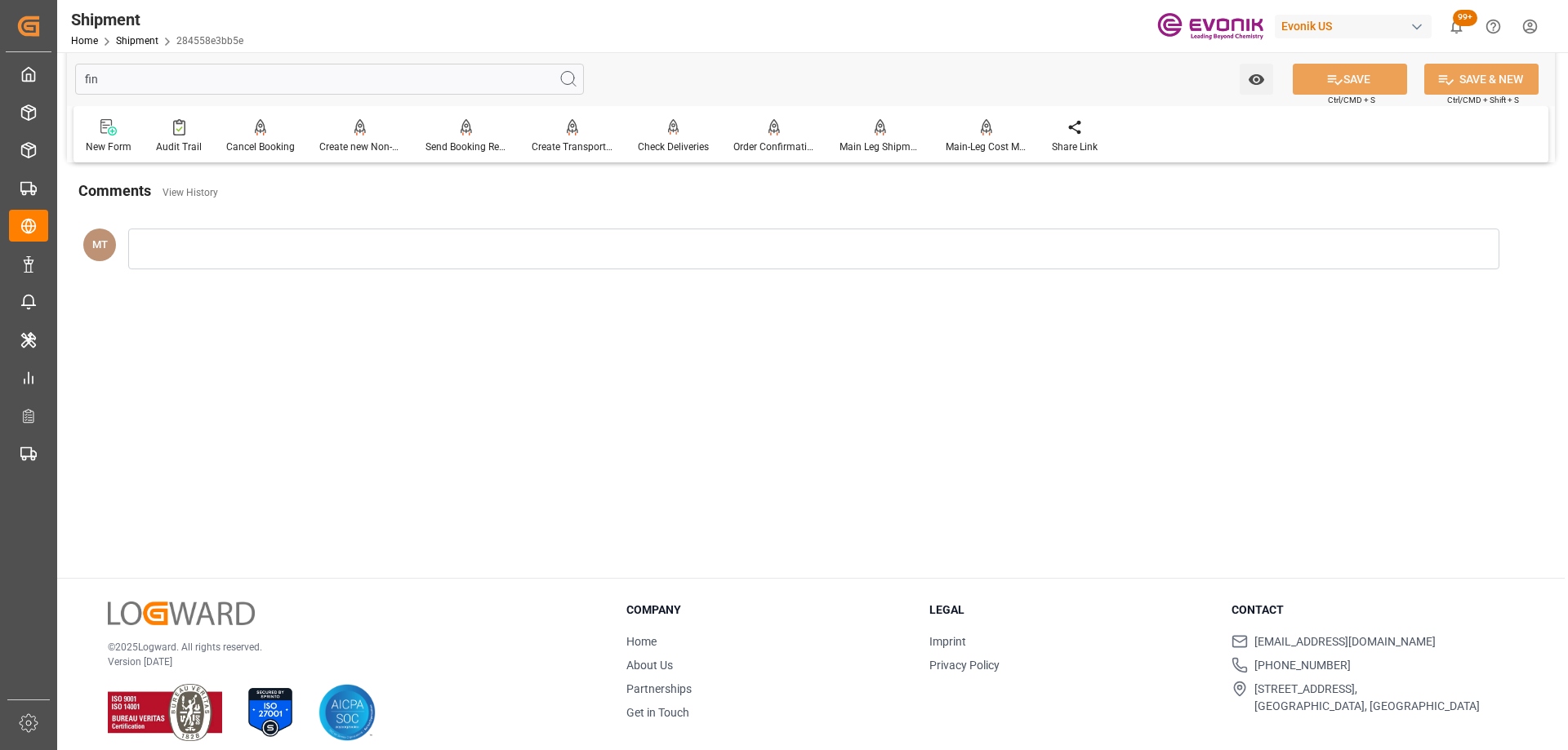
scroll to position [0, 0]
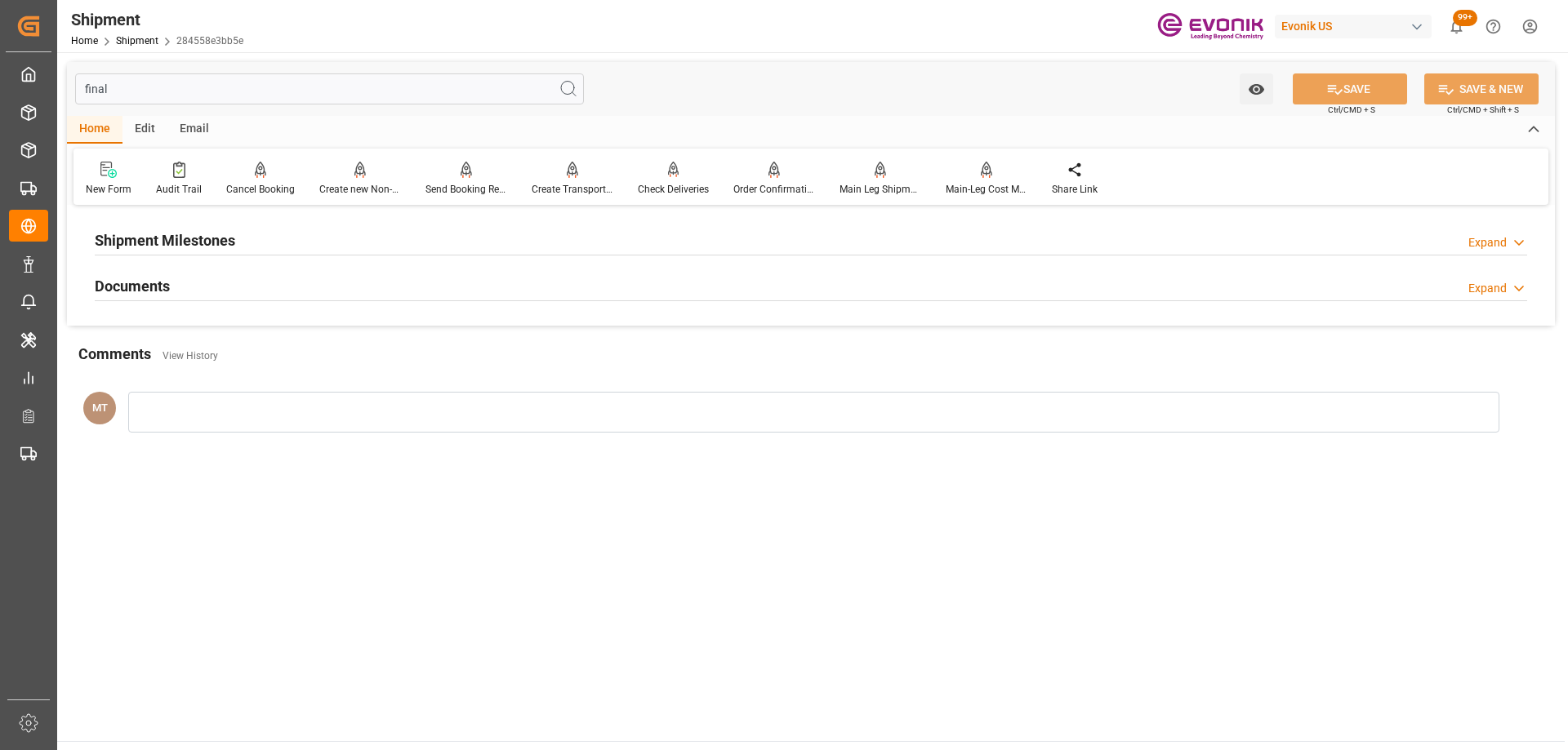
type input "final"
click at [320, 236] on div "Shipment Milestones Expand" at bounding box center [811, 239] width 1433 height 31
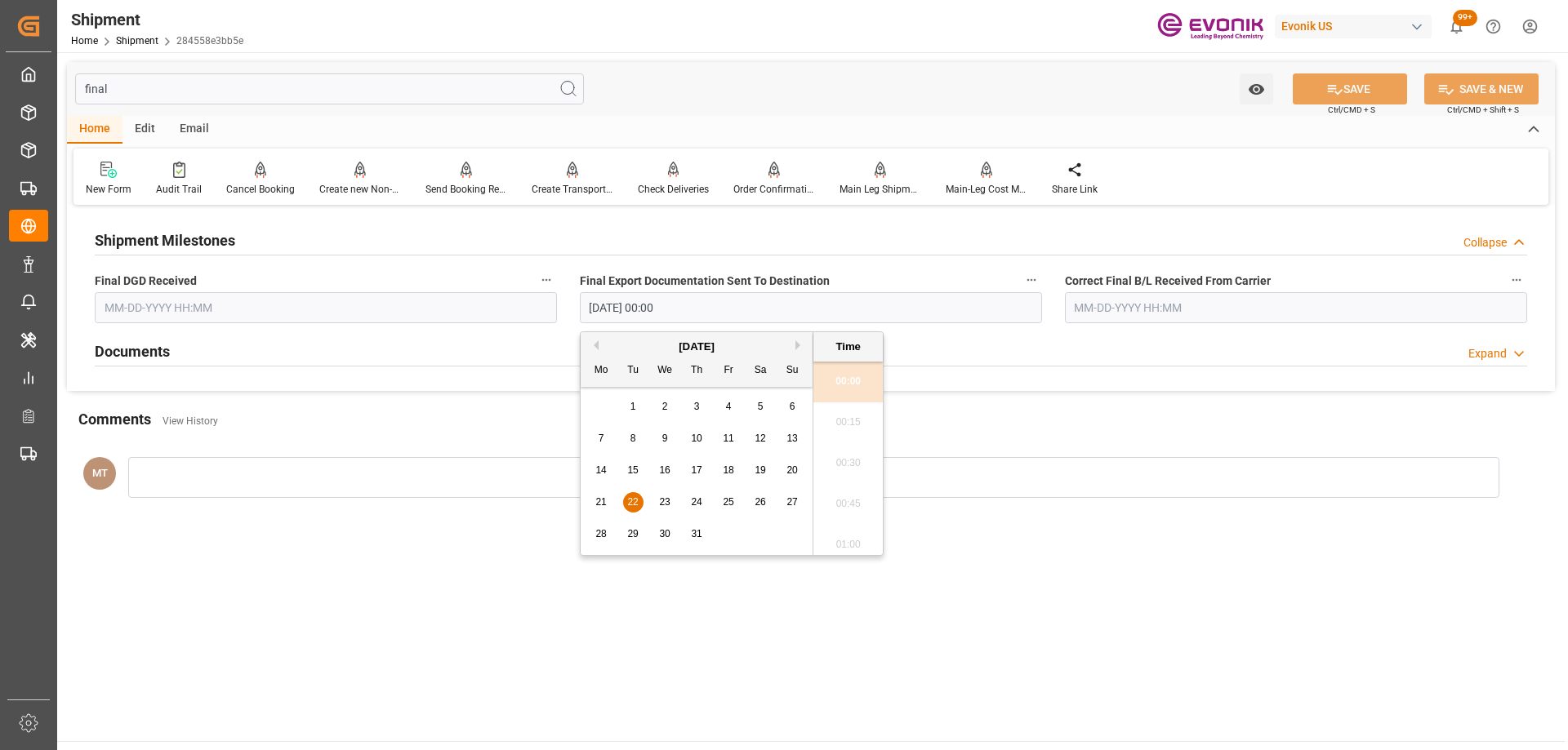
drag, startPoint x: 746, startPoint y: 309, endPoint x: 572, endPoint y: 297, distance: 174.4
click at [572, 297] on div "Final Export Documentation Sent To Destination 07-22-2025 00:00" at bounding box center [810, 296] width 485 height 65
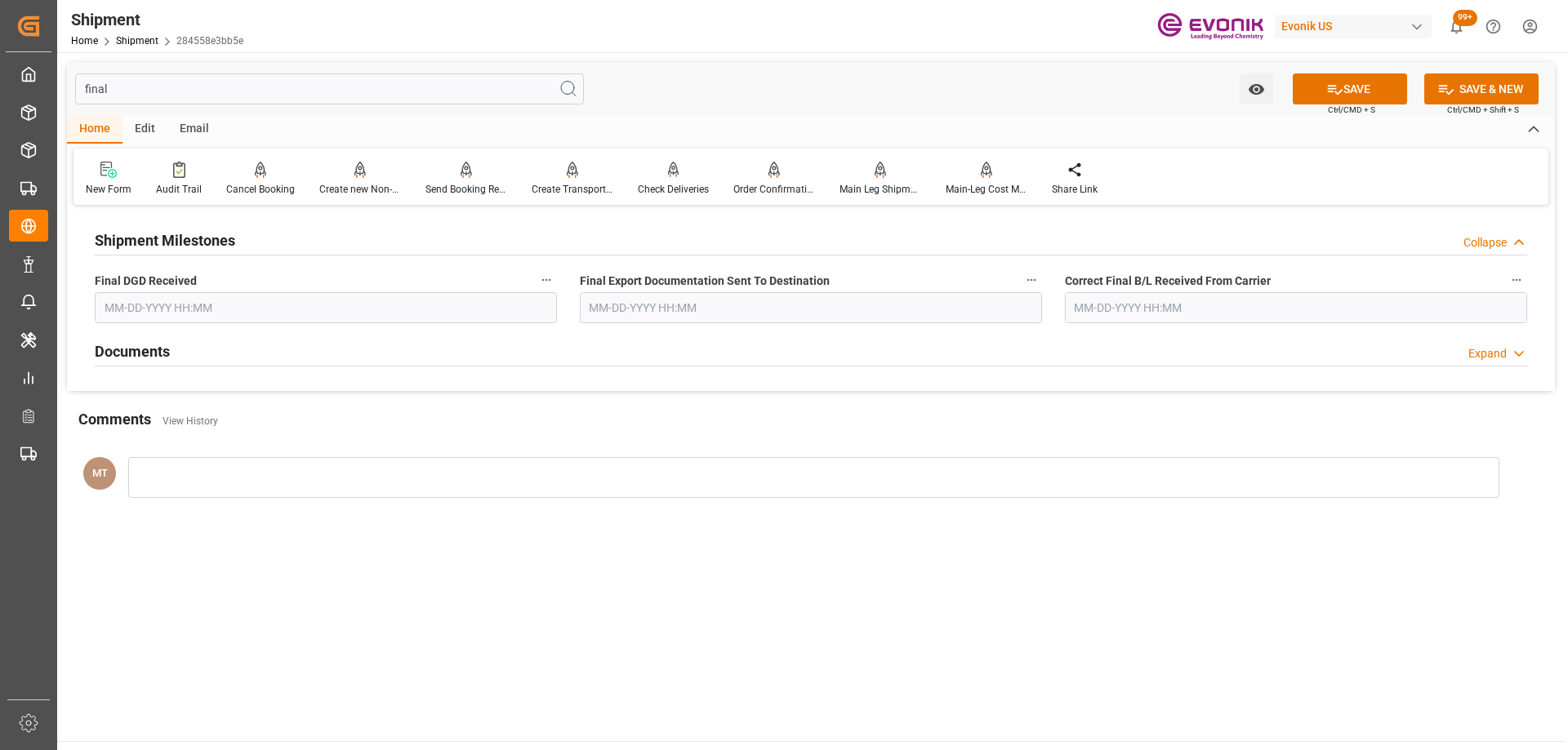
click at [666, 236] on div "Shipment Milestones Collapse" at bounding box center [811, 239] width 1433 height 31
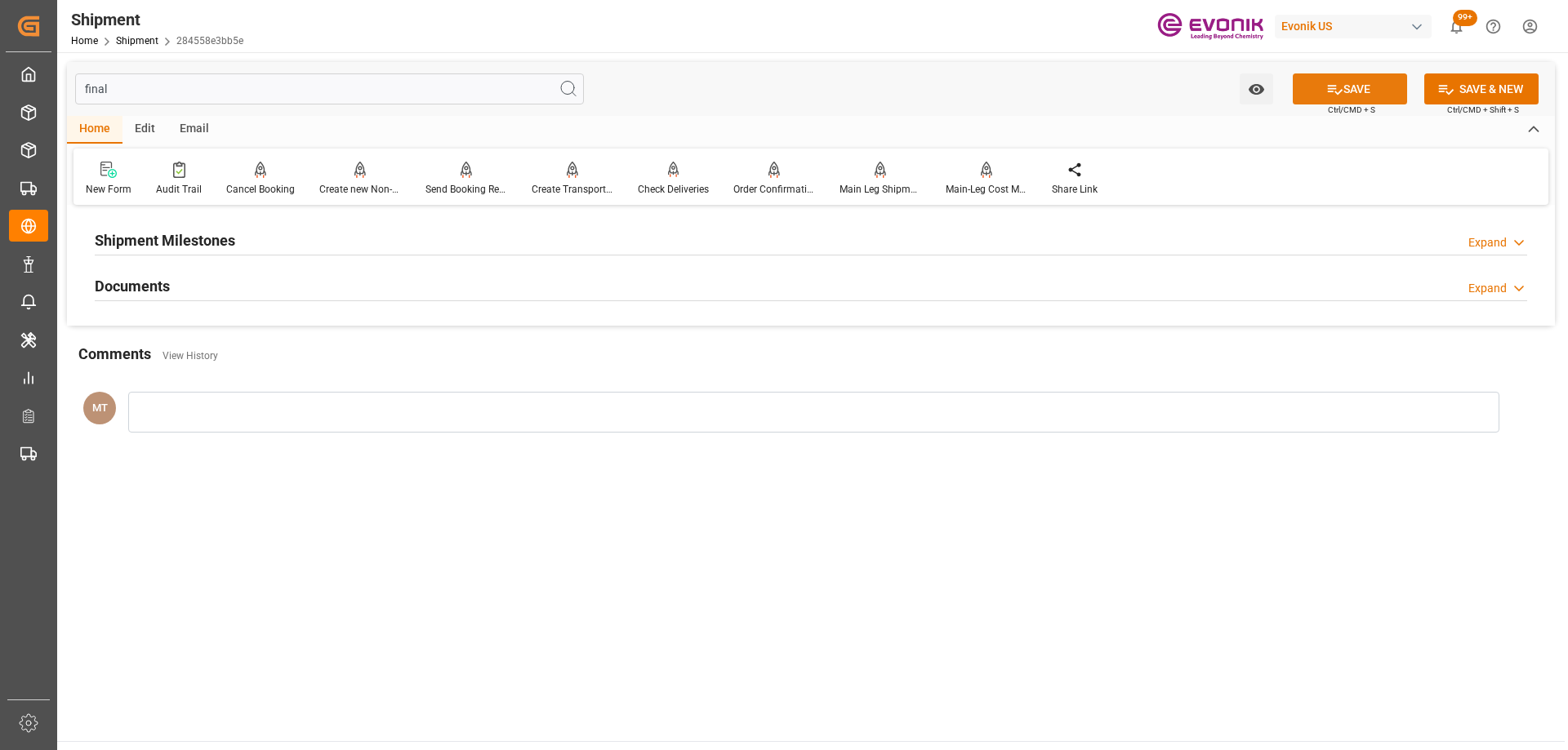
click at [1333, 91] on icon at bounding box center [1335, 90] width 15 height 10
click at [694, 291] on div "Documents Expand" at bounding box center [811, 284] width 1433 height 31
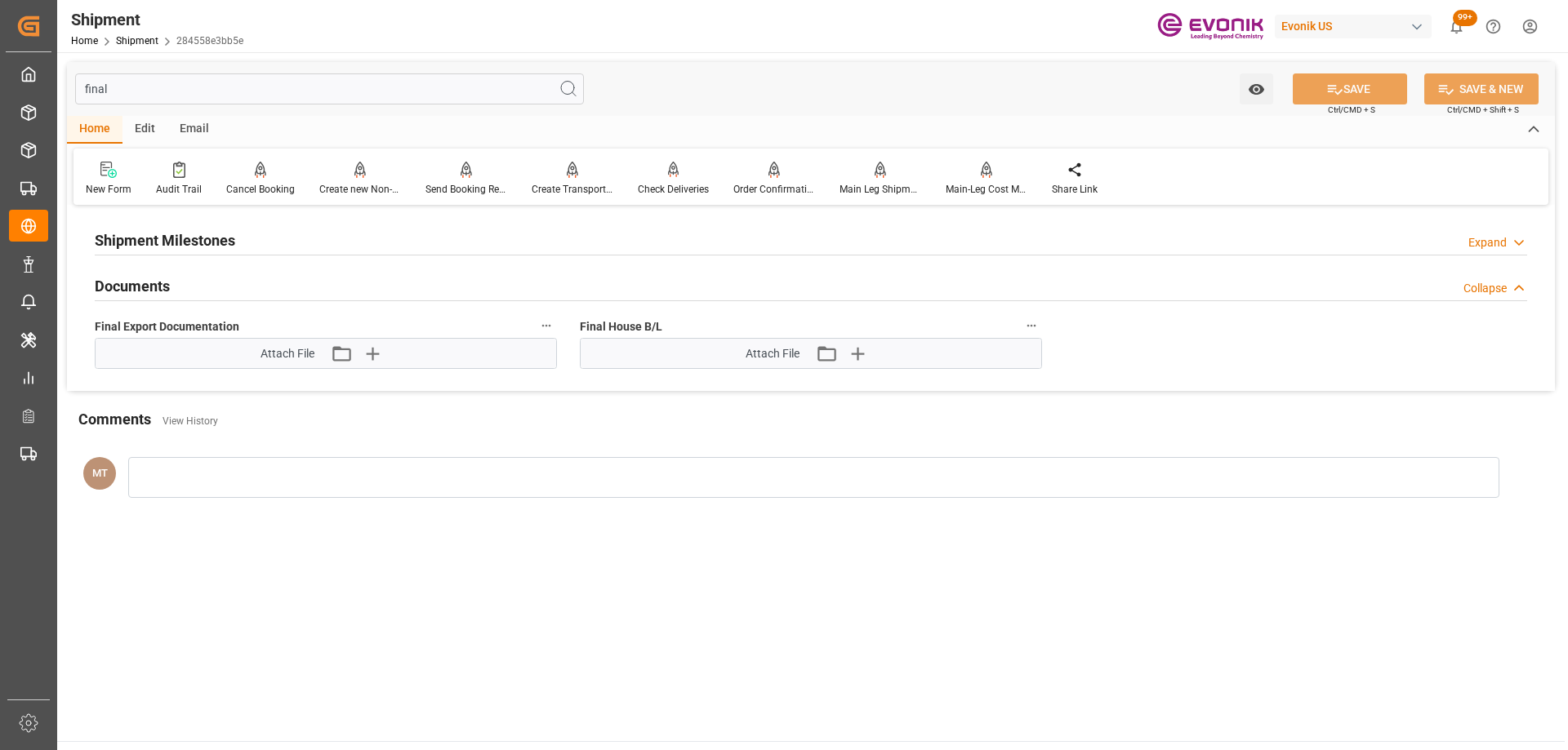
click at [140, 90] on input "final" at bounding box center [329, 89] width 508 height 31
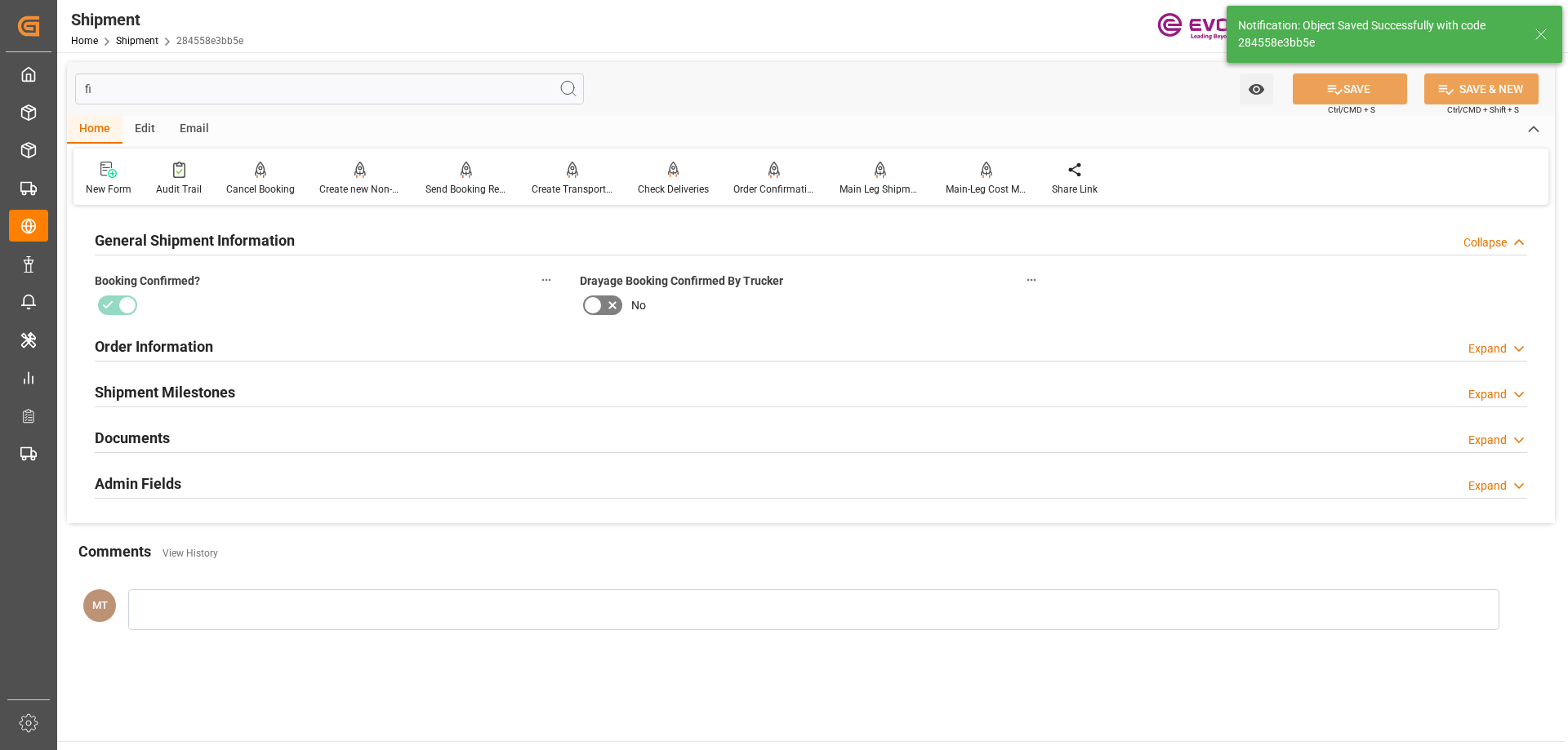
type input "f"
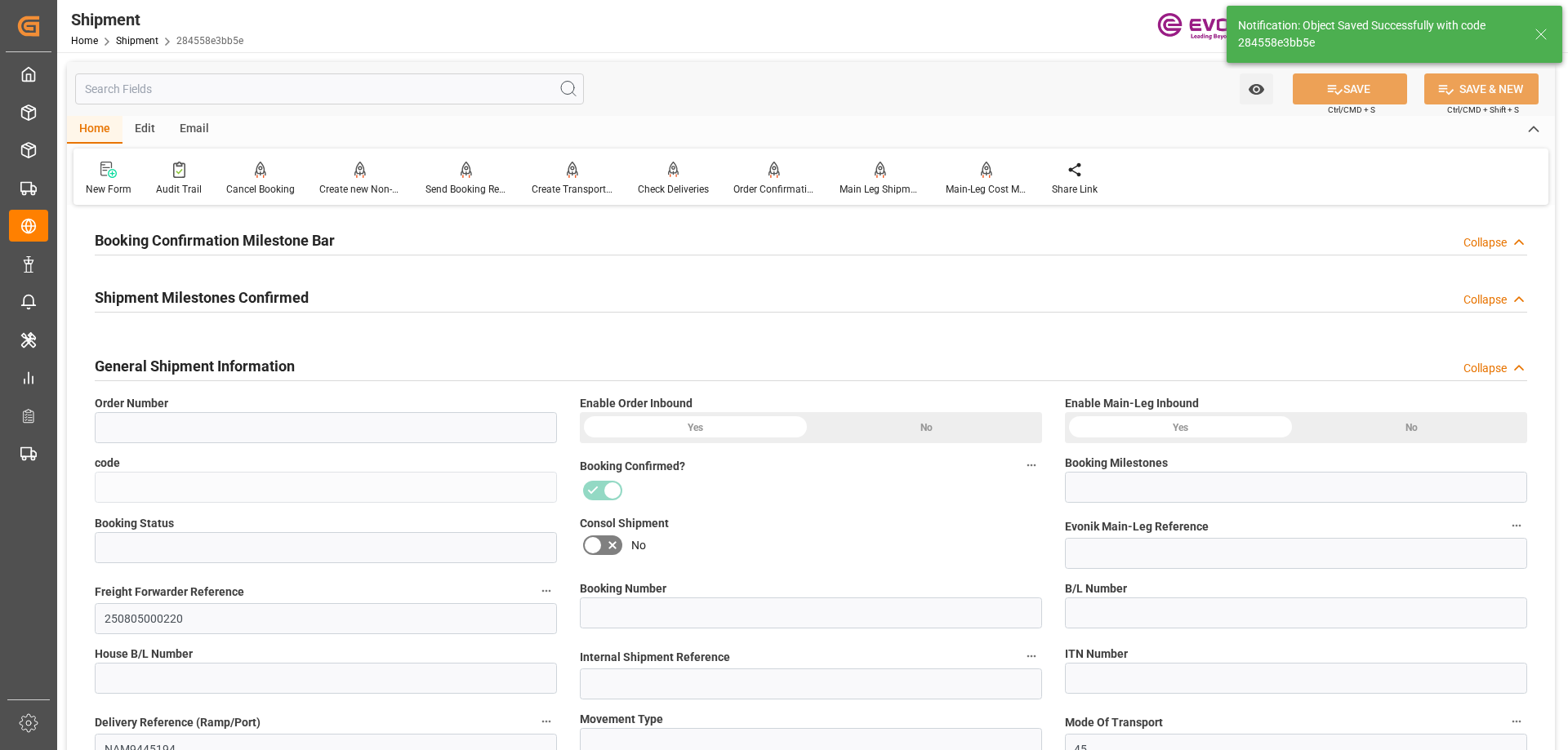
type input "0046464746"
type input "284558e3bb5e"
type input "Booking Details Transmitted to SAP"
type input "Active"
type input "NAM9445194"
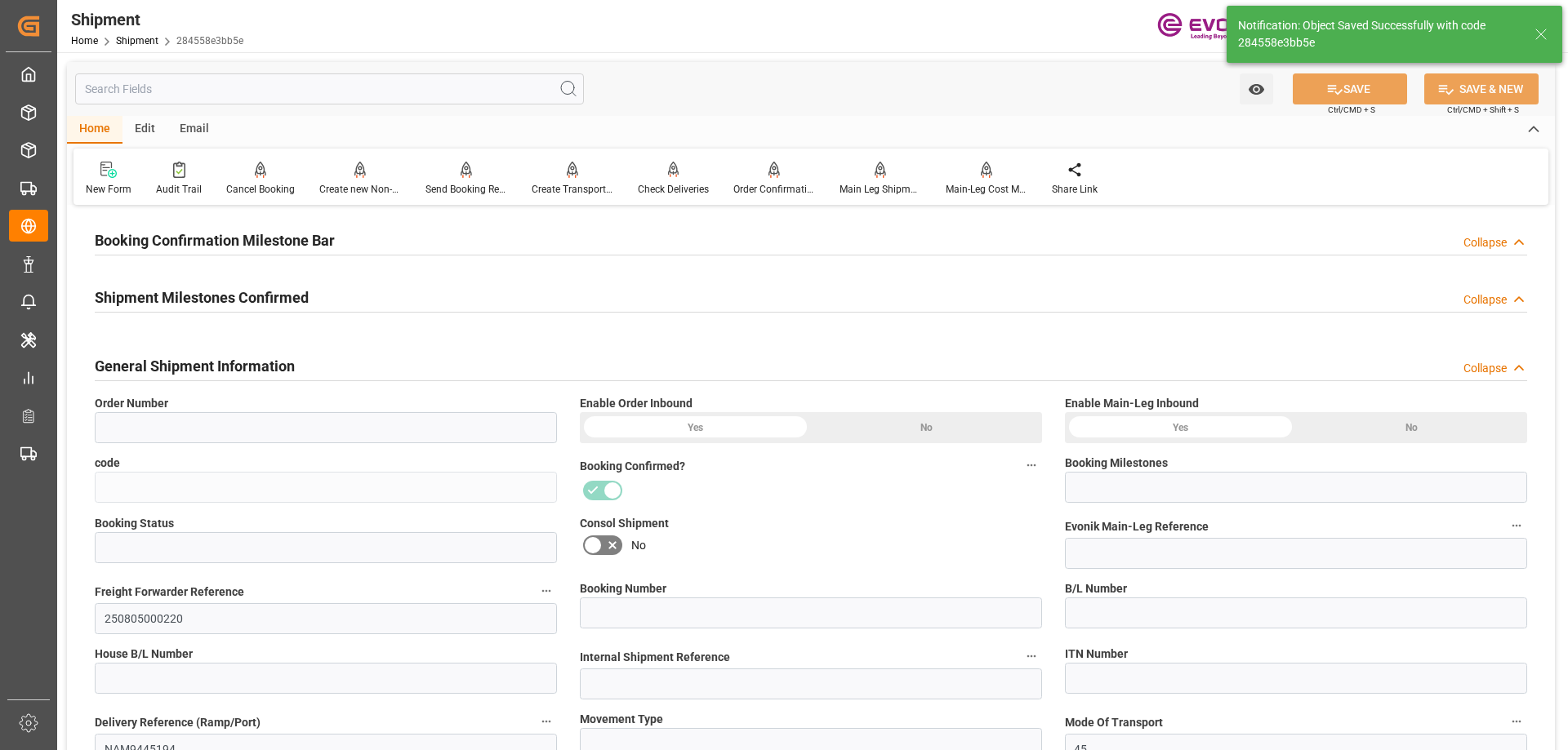
type input "NAM9445194"
type input "D2P"
type input "3011715220"
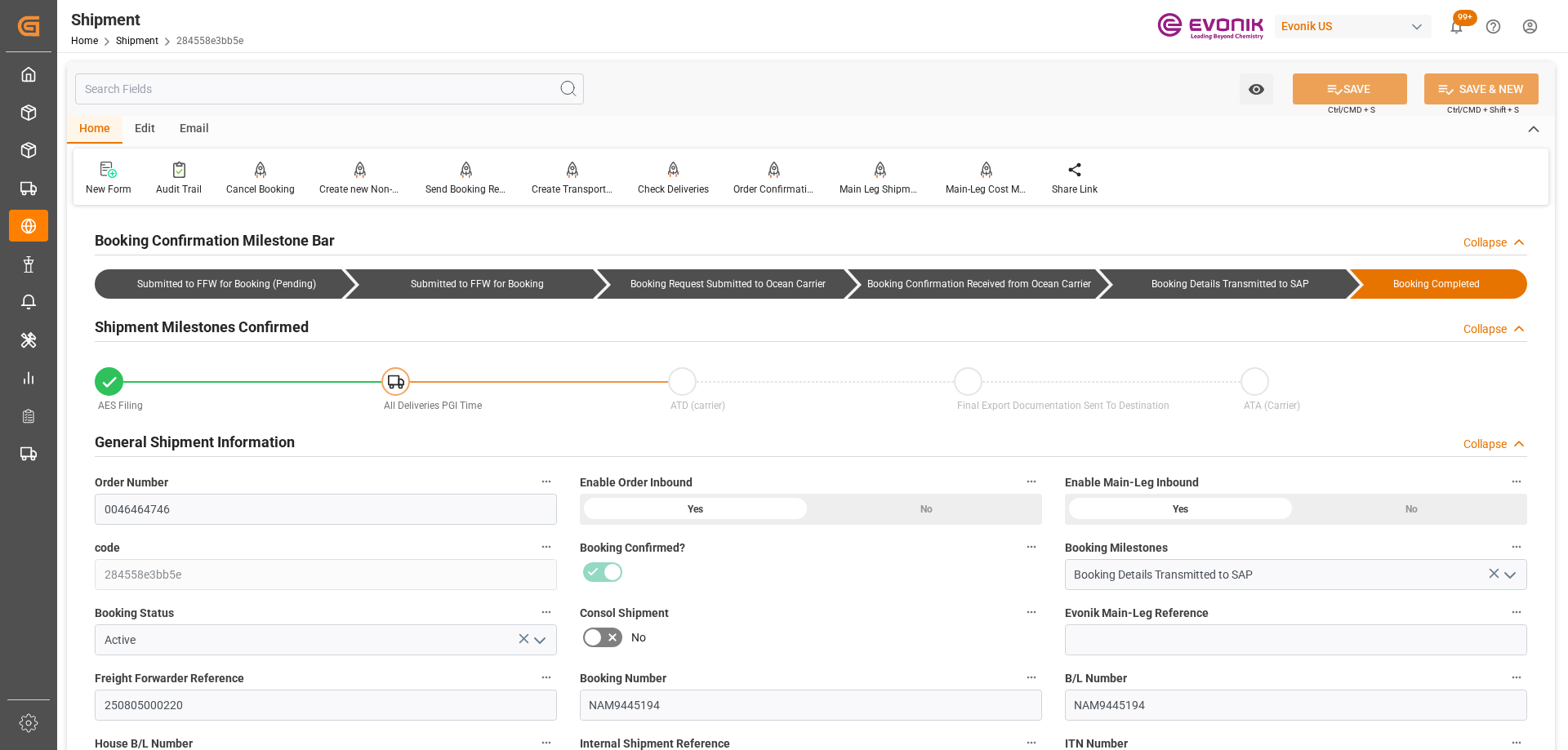
click at [943, 638] on div "No" at bounding box center [811, 637] width 462 height 26
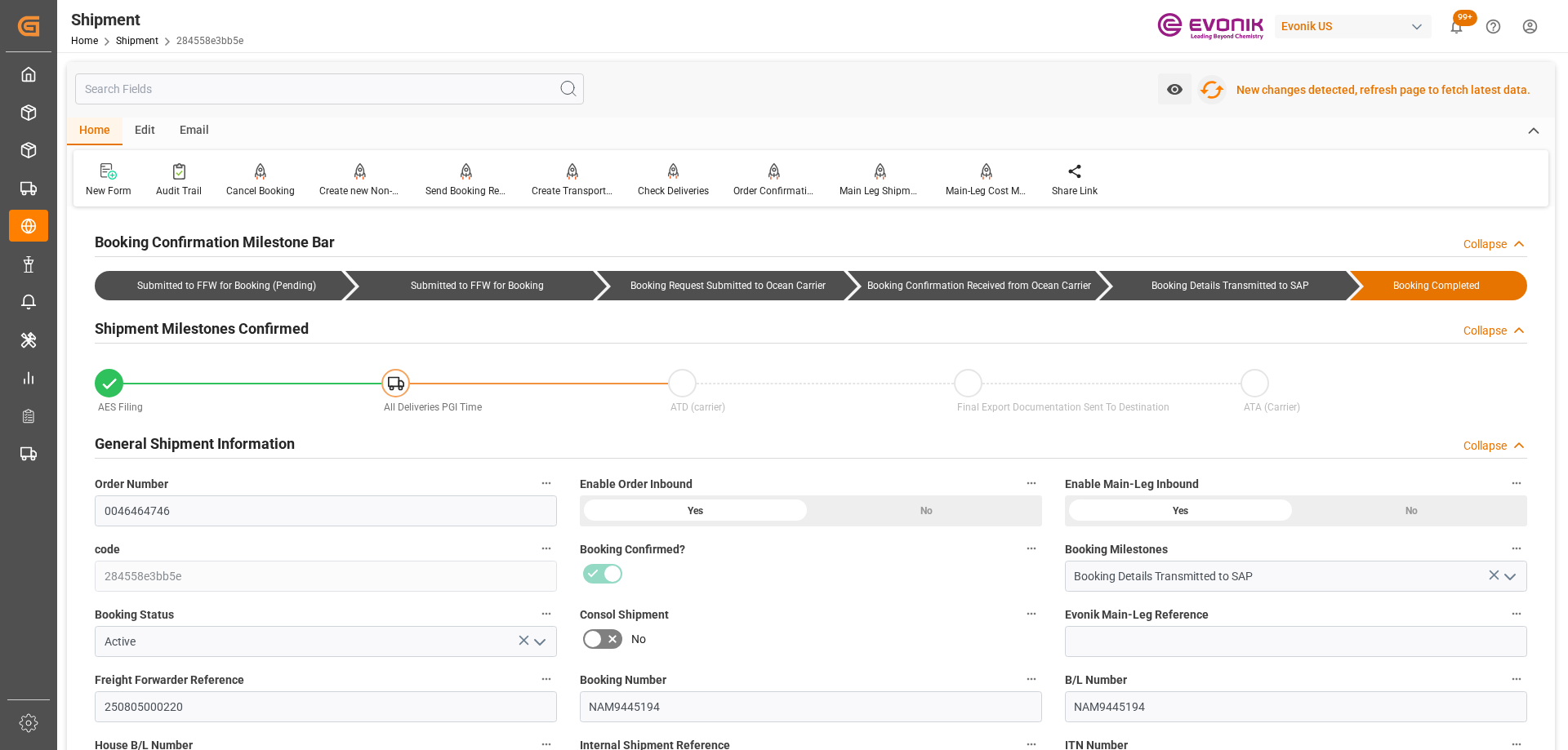
click at [1205, 88] on icon "button" at bounding box center [1212, 90] width 26 height 26
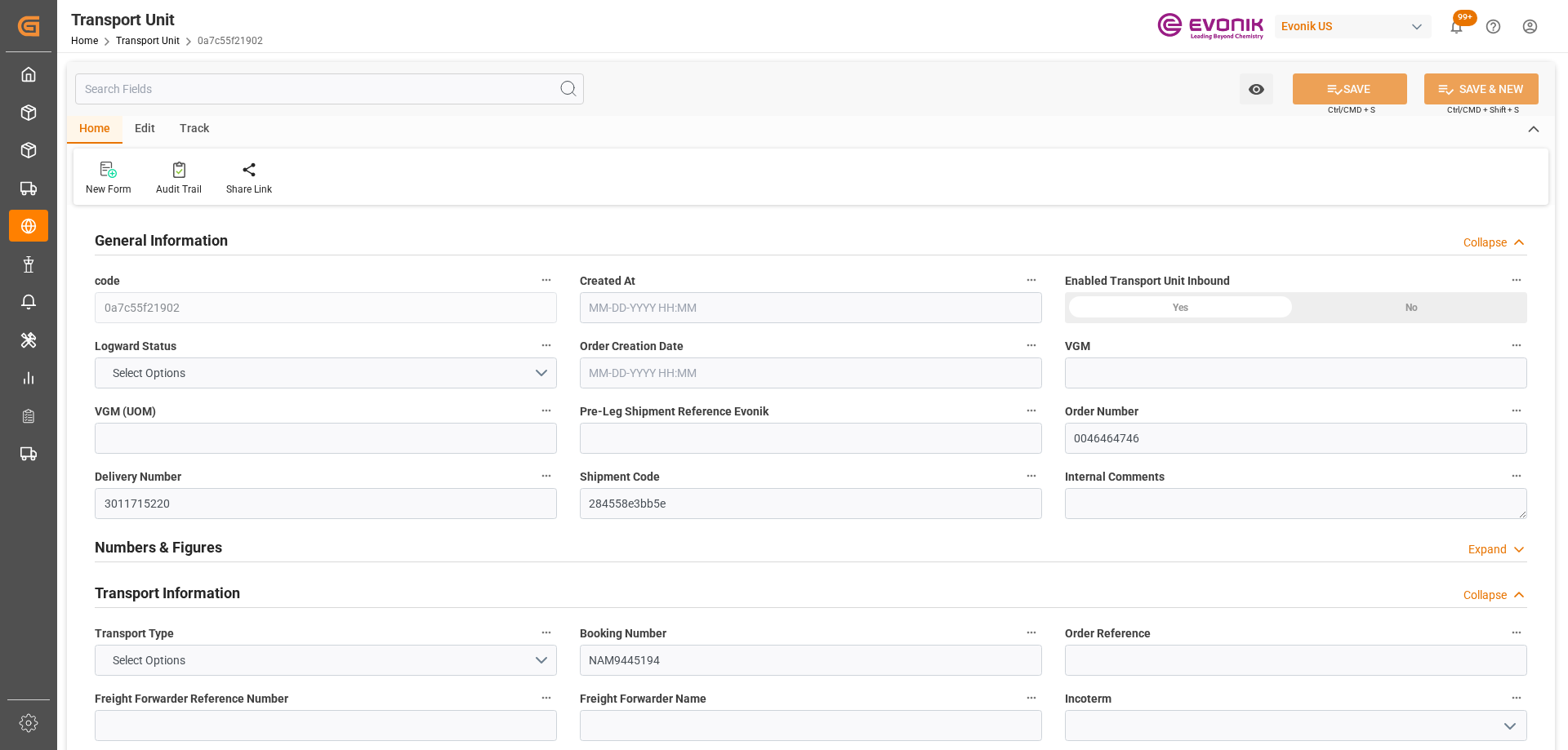
type input "0"
type input "CMACGM"
type input "CMA CGM Group"
type input "USMOB"
type input "SGSIN"
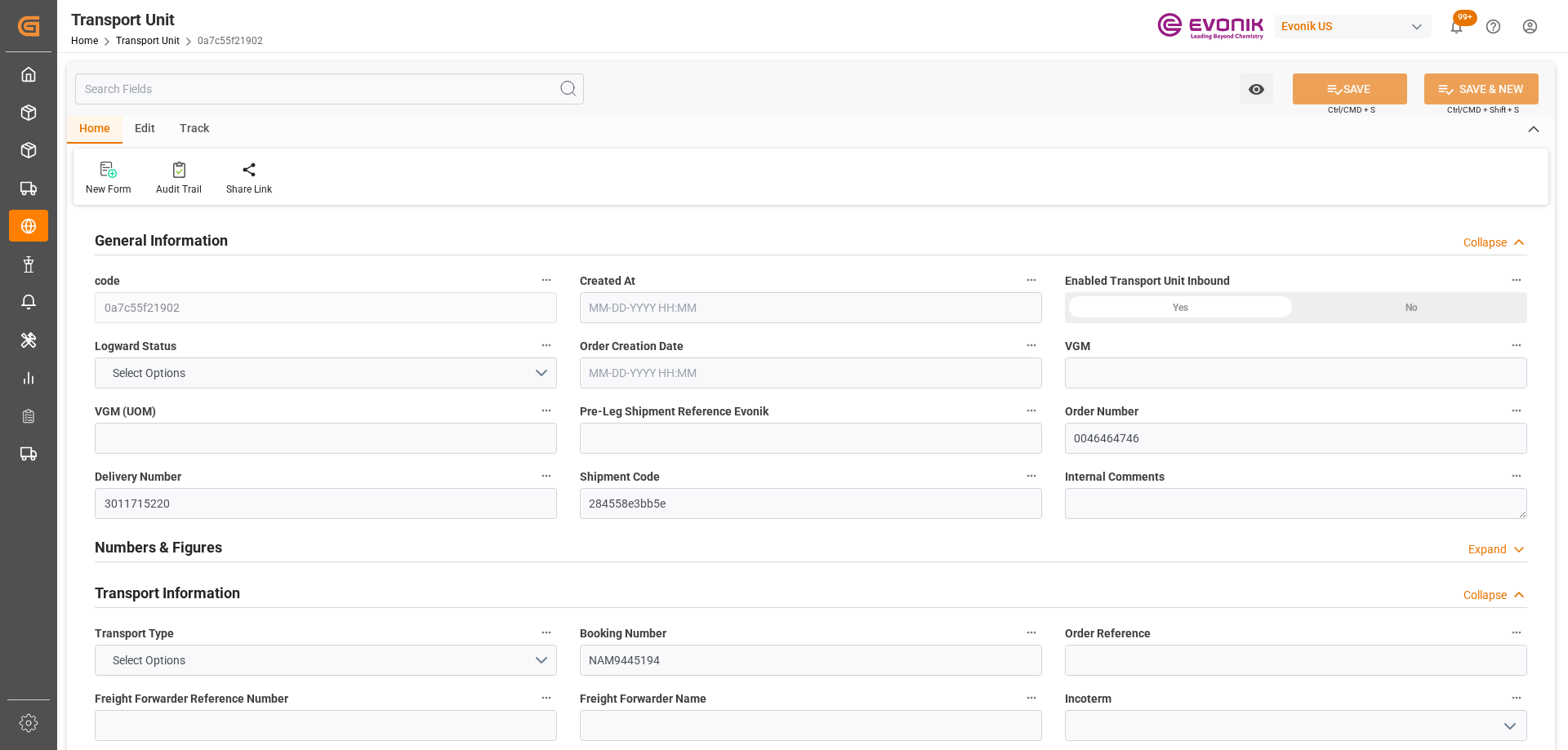
type input "17607.2"
type input "[DATE] 02:34"
type input "[DATE]"
type input "[DATE] 00:00"
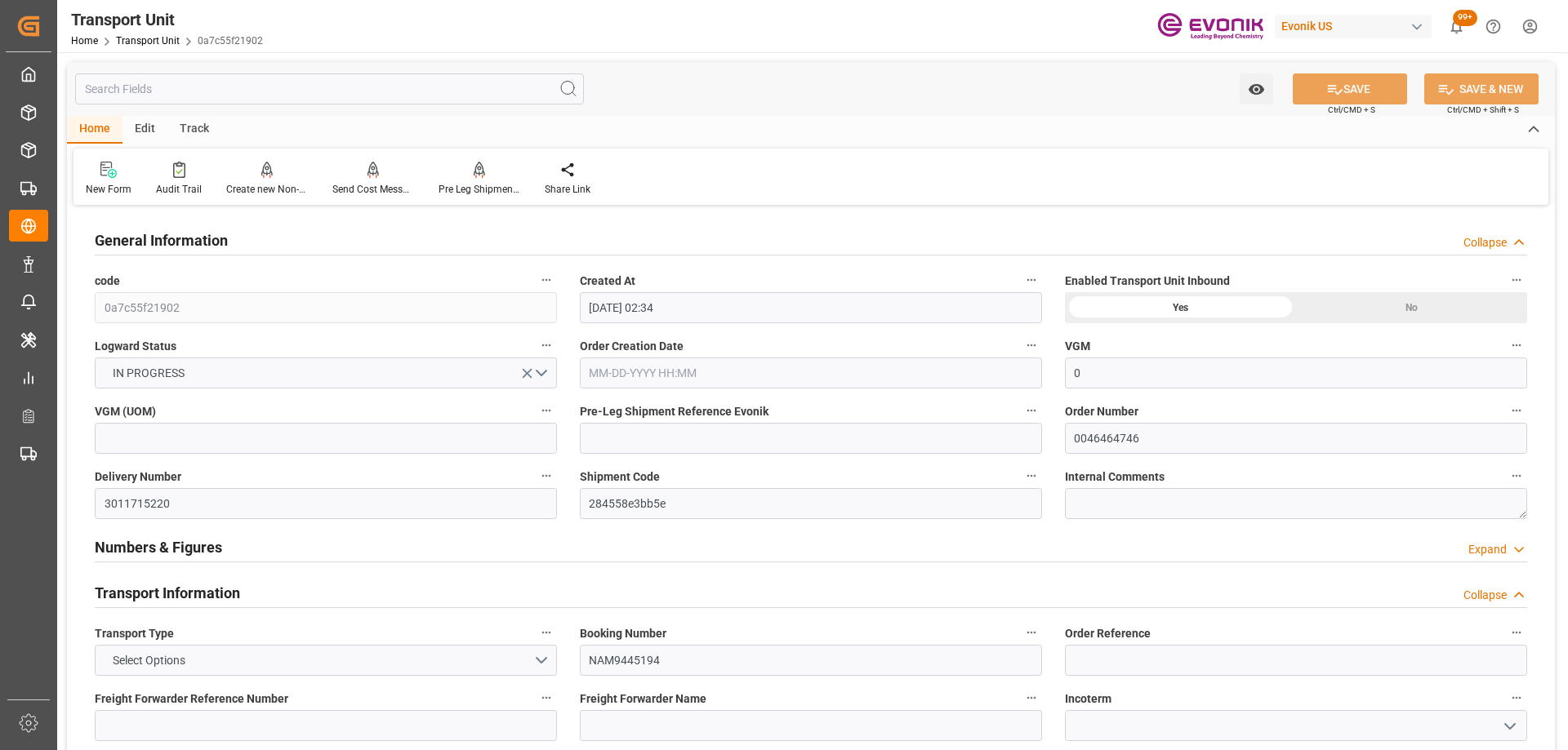
type input "[DATE] 00:00"
type input "[DATE] 17:00"
click at [455, 178] on div "Pre Leg Shipment Inbound" at bounding box center [479, 179] width 106 height 36
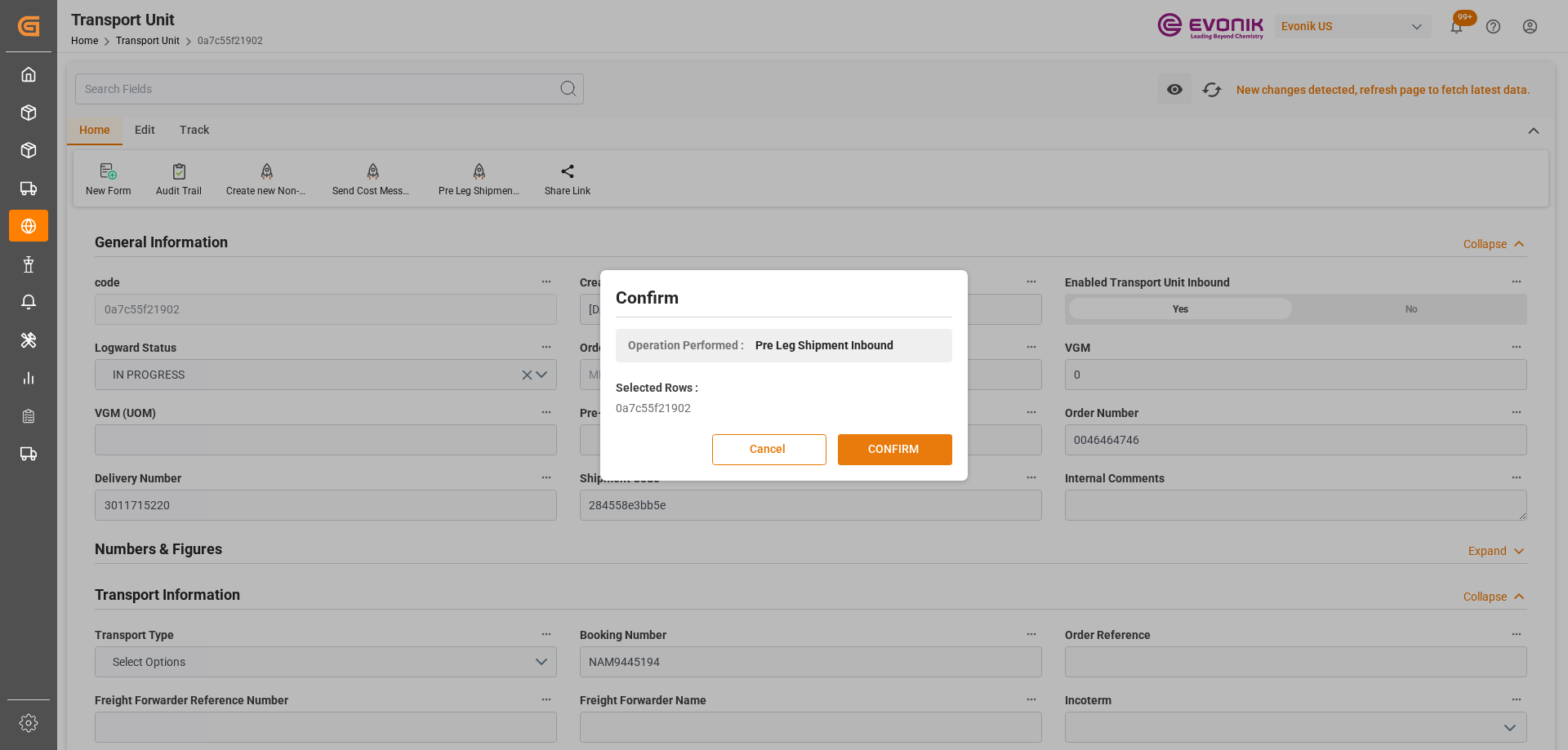
click at [889, 454] on button "CONFIRM" at bounding box center [895, 449] width 114 height 31
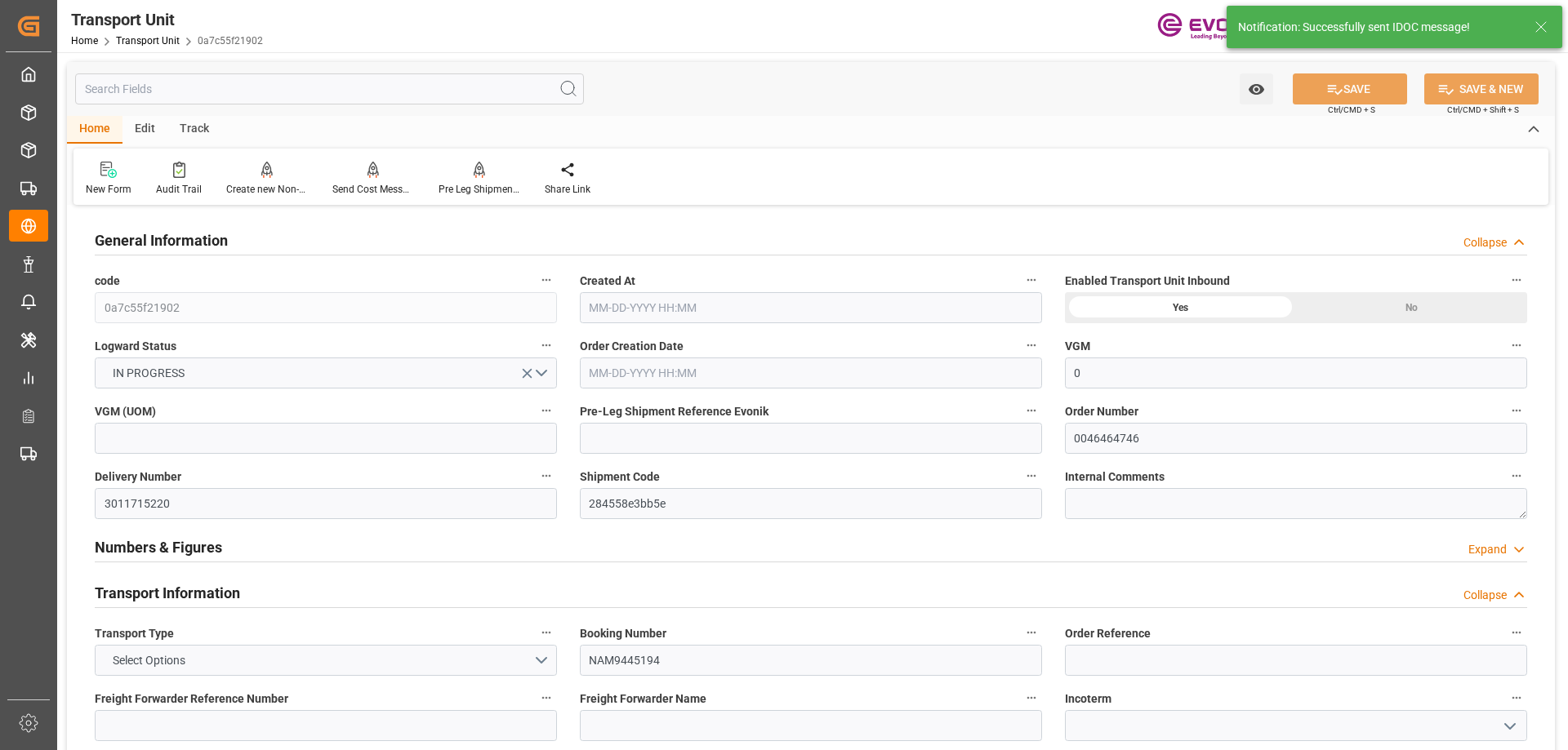
type input "0"
type input "CMACGM"
type input "CMA CGM Group"
type input "USMOB"
type input "SGSIN"
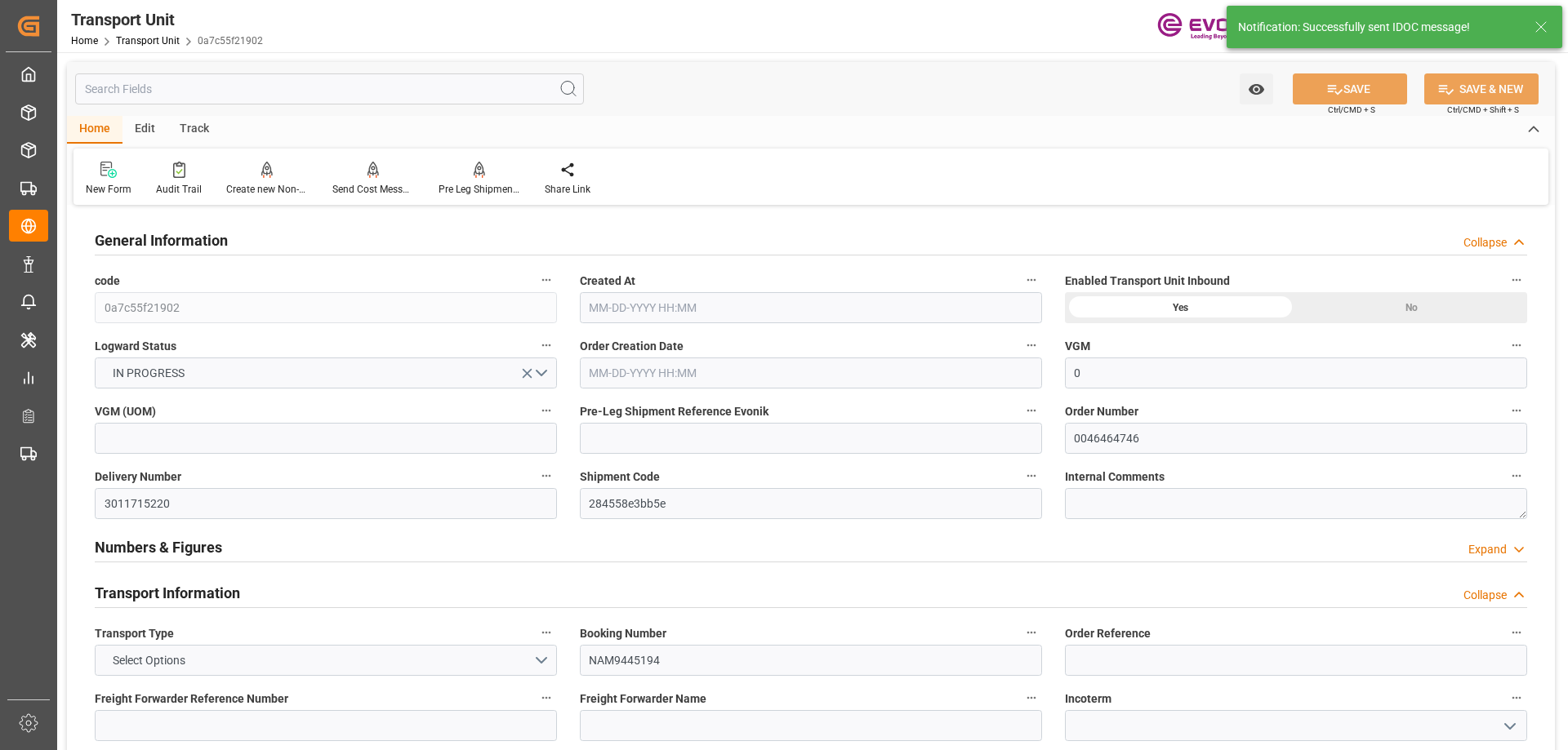
type input "17607.2"
type input "07-22-2025 02:34"
type input "10-11-2025"
type input "08-31-2025 00:00"
type input "08-22-2025 00:00"
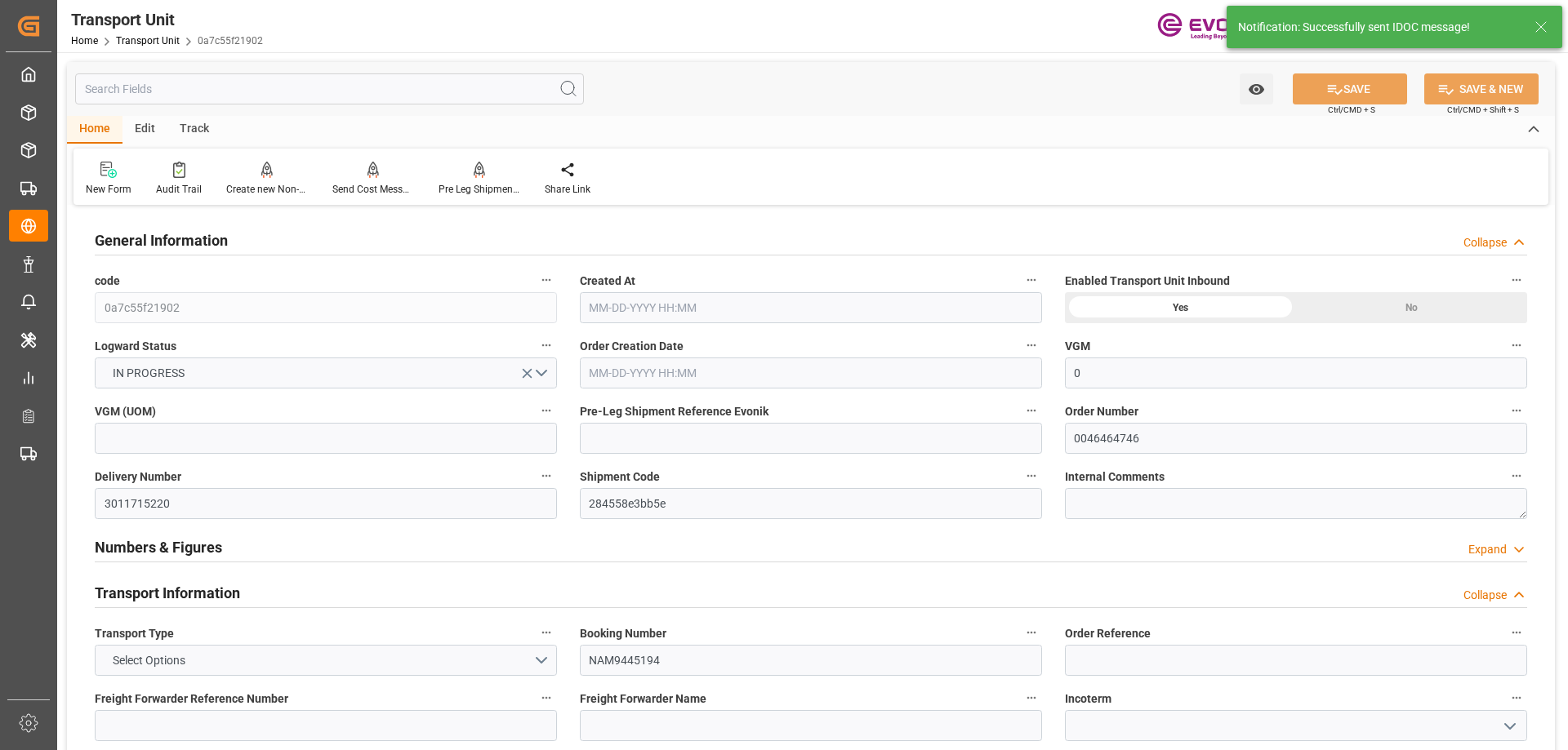
type input "10-10-2025 00:00"
type input "10-04-2025 00:00"
type input "08-26-2025 17:00"
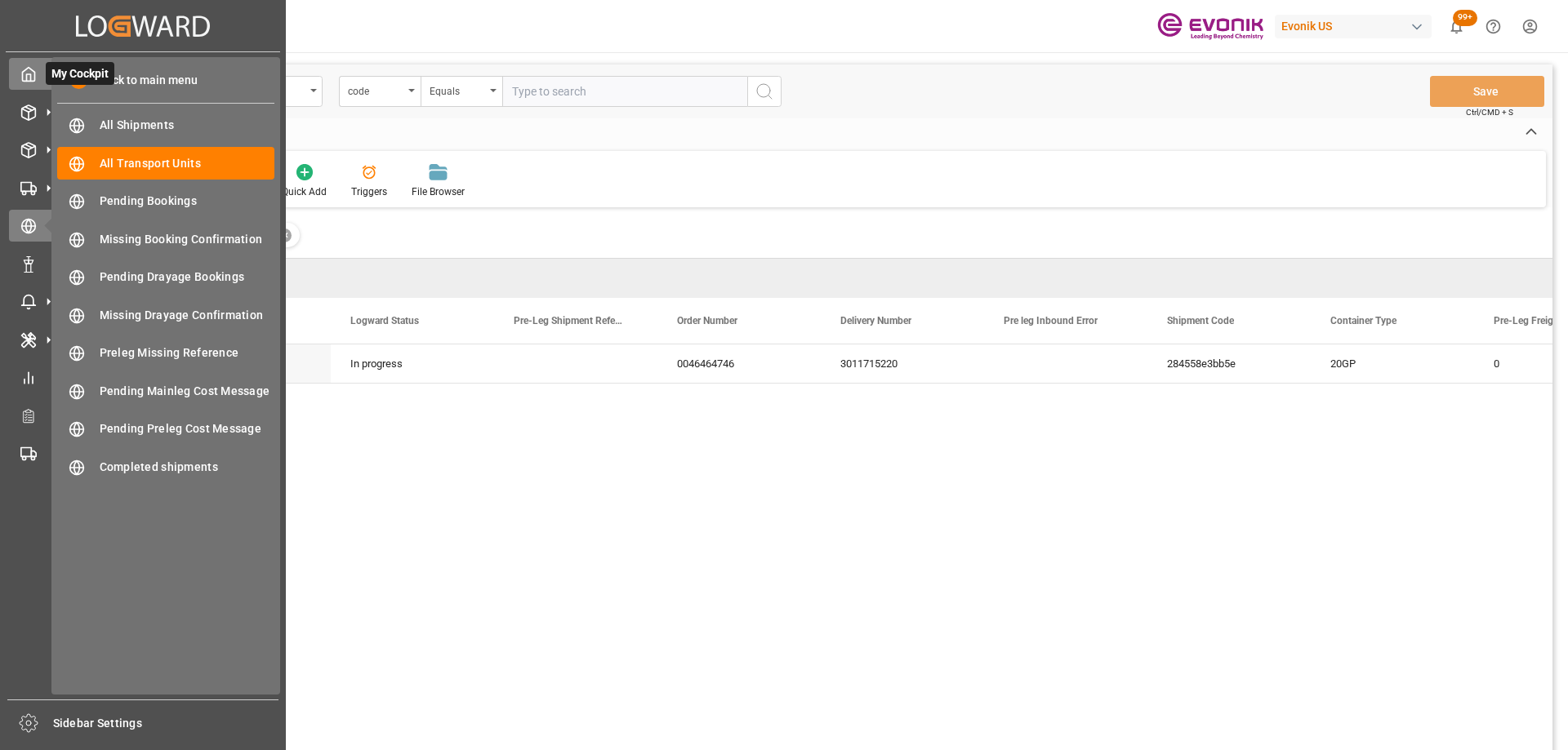
click at [34, 84] on div "My Cockpit My Cockpit" at bounding box center [143, 73] width 268 height 32
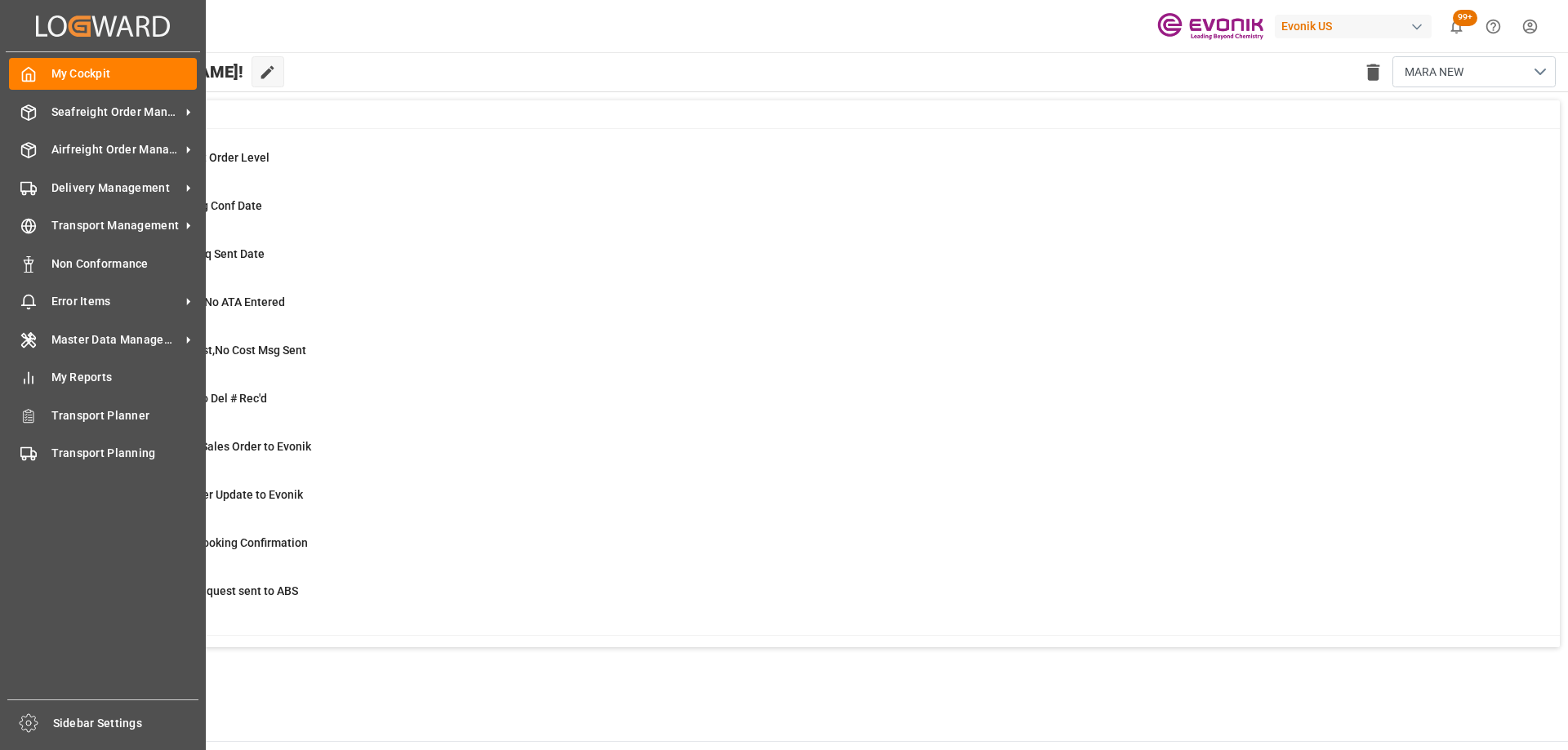
click at [35, 132] on div "My Cockpit My Cockpit Seafreight Order Management Seafreight Order Management A…" at bounding box center [102, 376] width 194 height 648
click at [73, 213] on div "Transport Management Transport Management" at bounding box center [102, 226] width 188 height 32
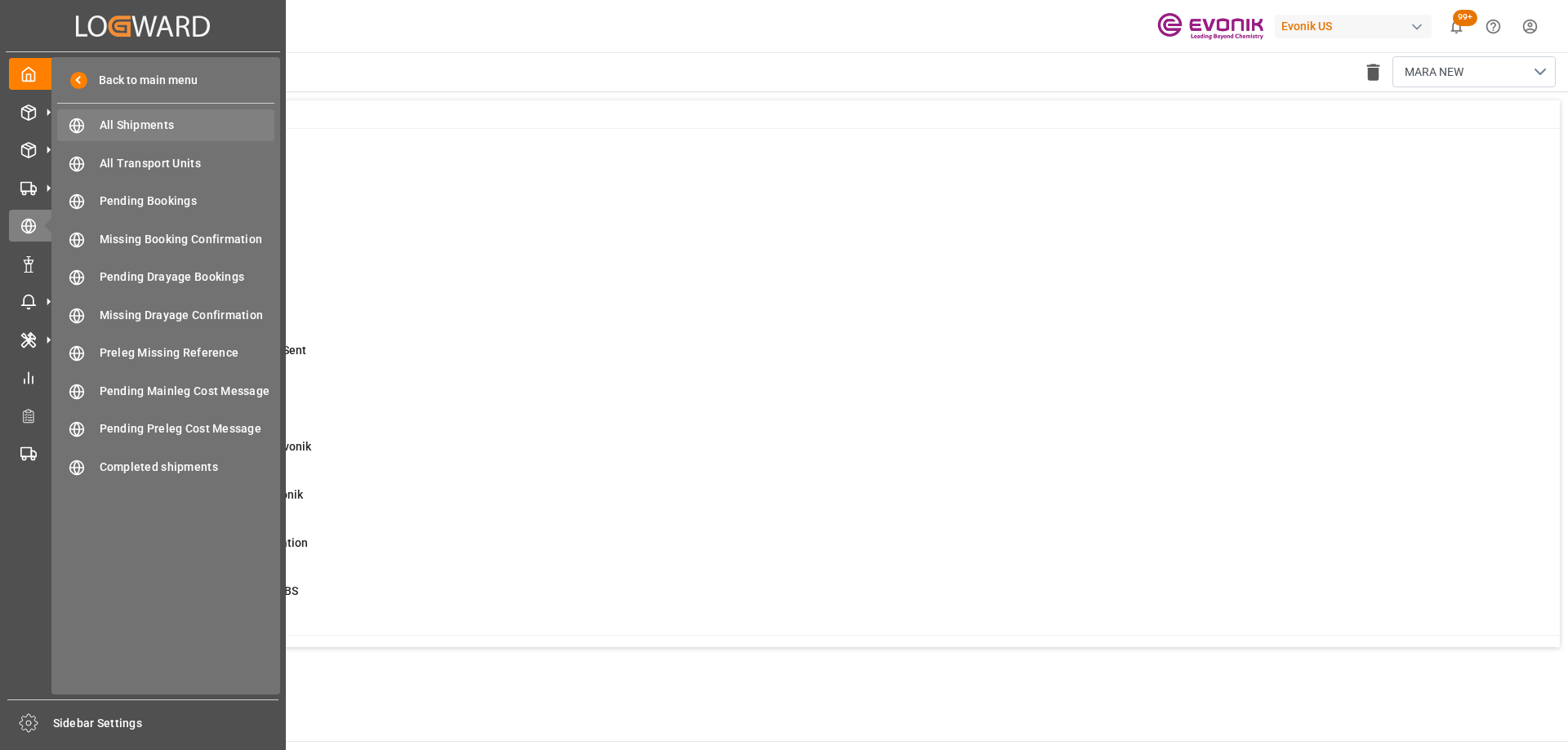
click at [168, 131] on span "All Shipments" at bounding box center [188, 125] width 176 height 17
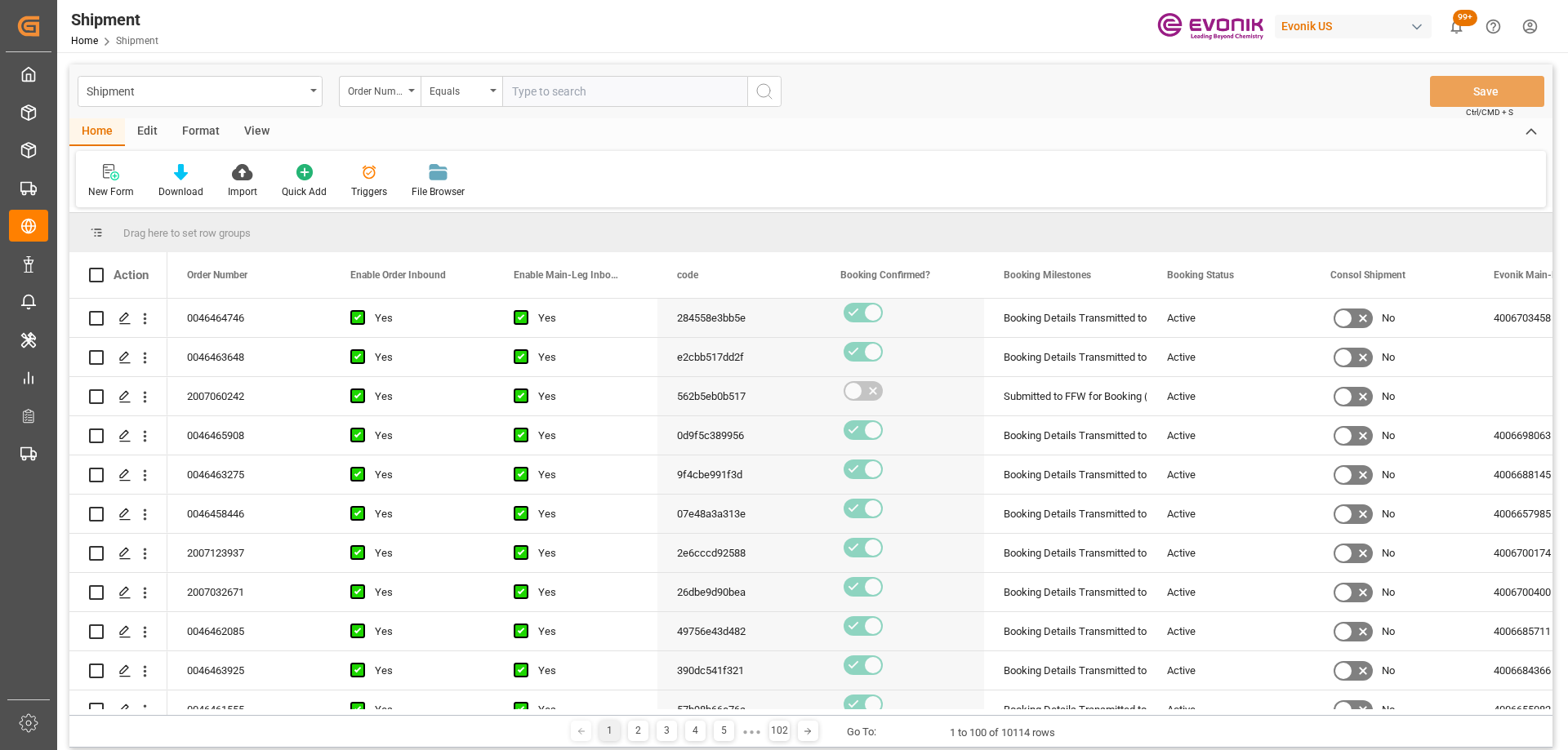
click at [539, 91] on input "text" at bounding box center [624, 91] width 245 height 31
type input "0046464919"
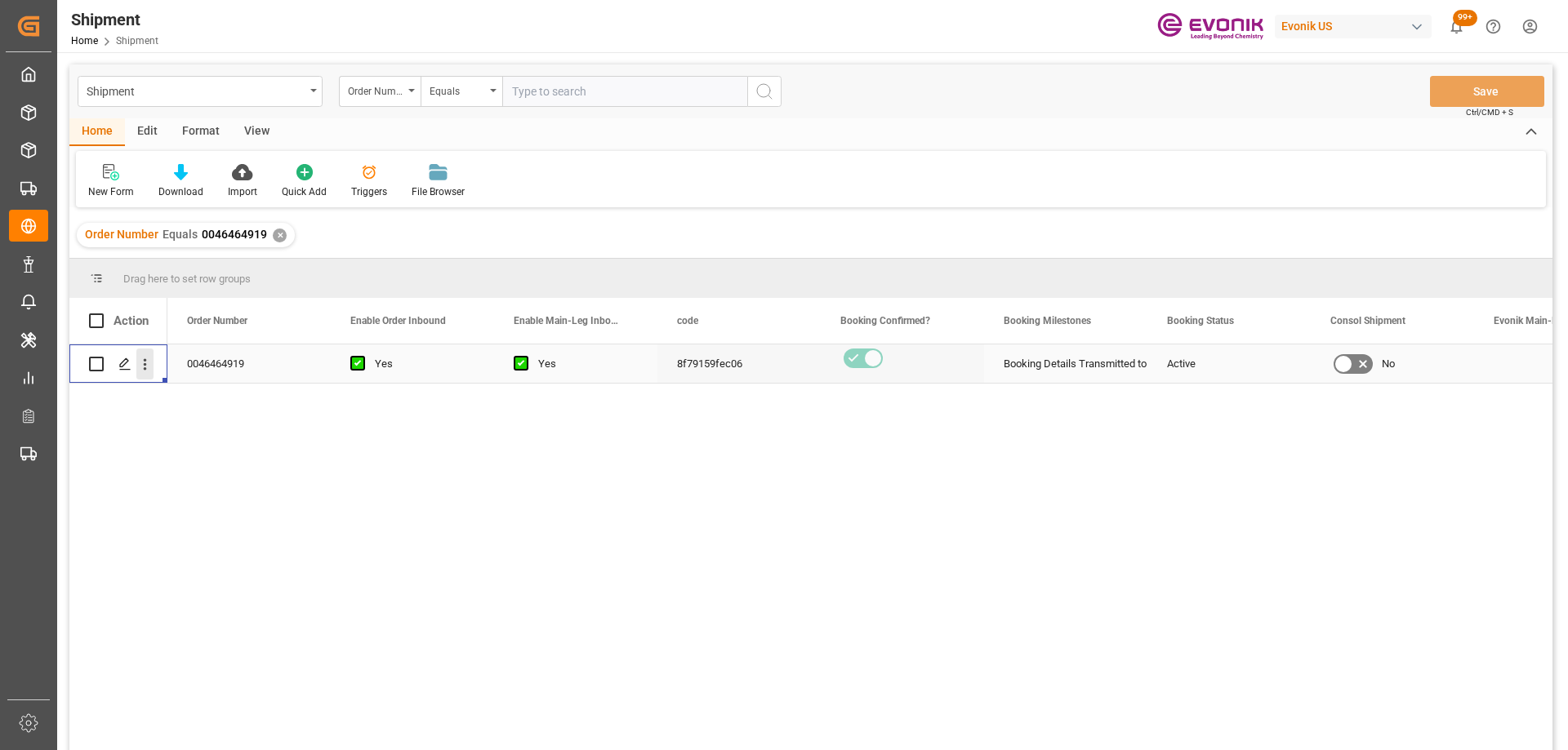
click at [145, 369] on icon "open menu" at bounding box center [146, 365] width 4 height 12
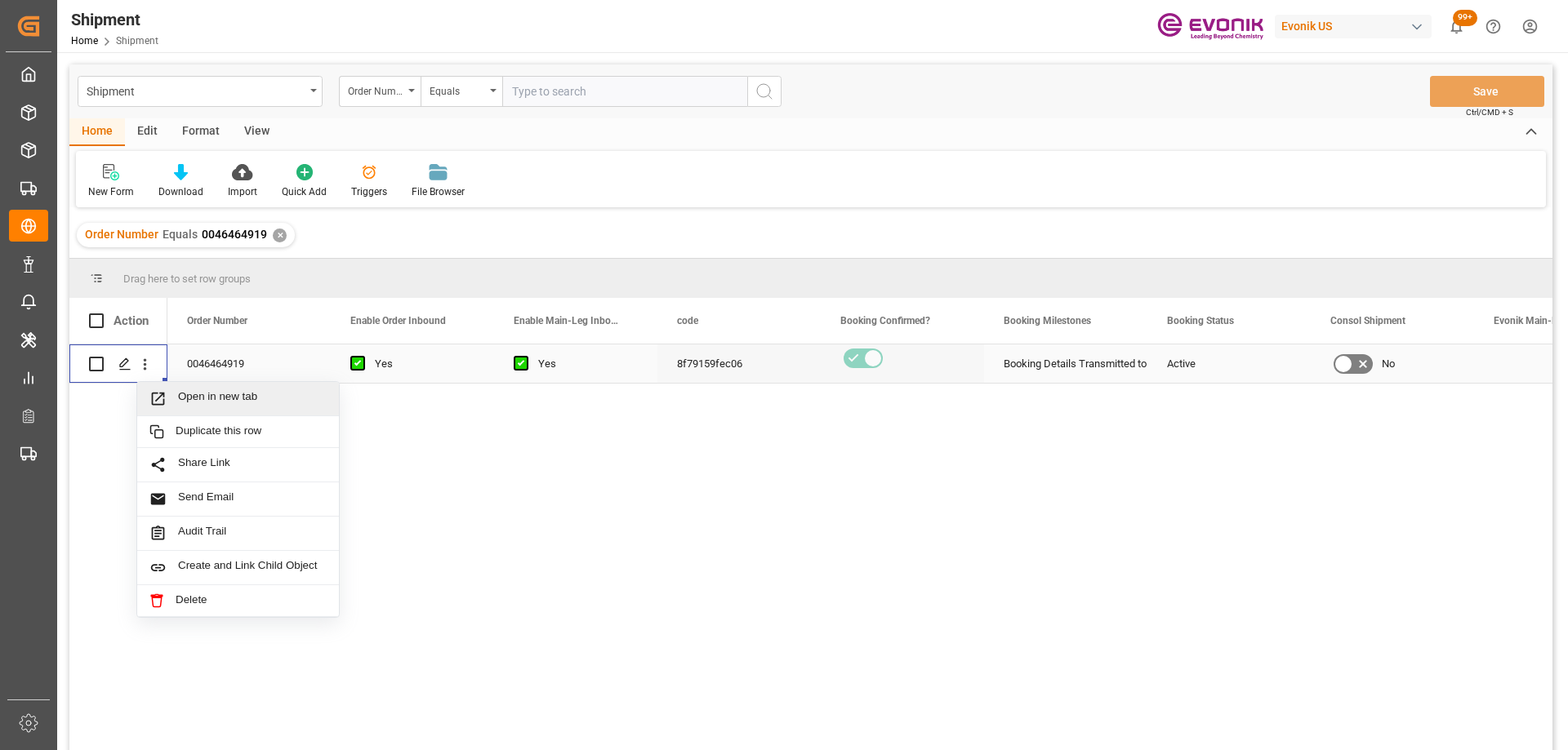
click at [160, 403] on icon "Press SPACE to select this row." at bounding box center [158, 399] width 17 height 17
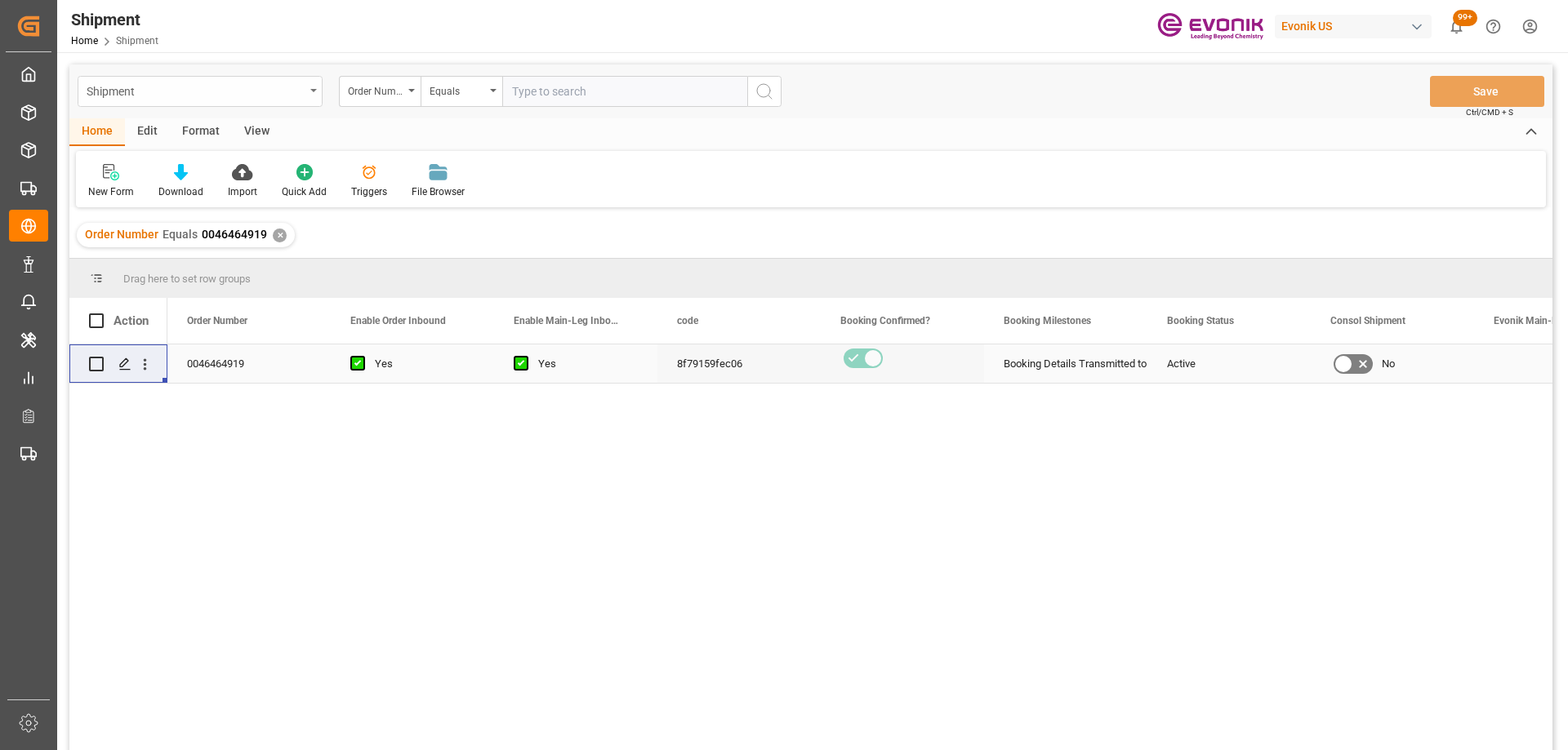
click at [198, 94] on div "Shipment" at bounding box center [196, 90] width 218 height 21
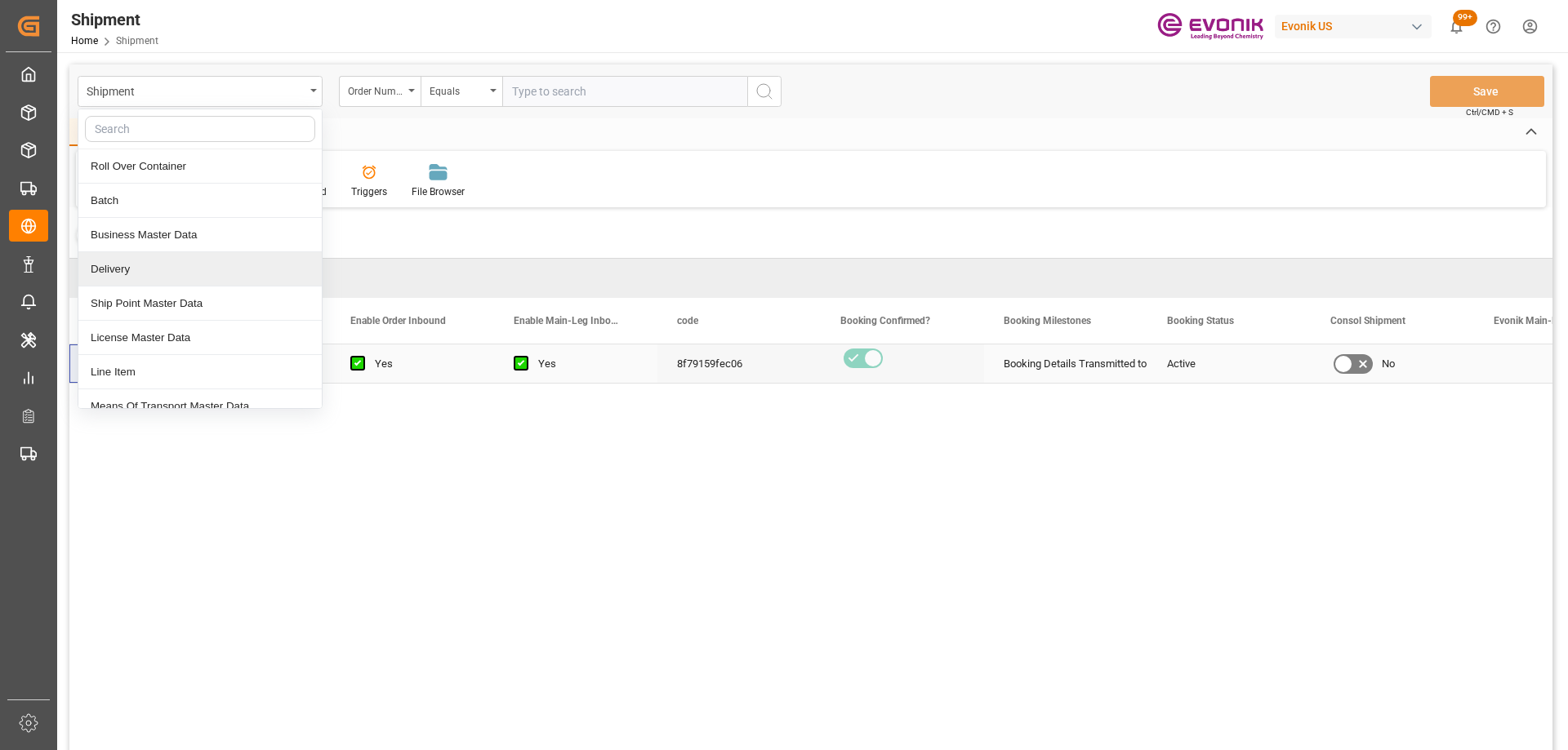
click at [153, 264] on div "Delivery" at bounding box center [200, 269] width 244 height 34
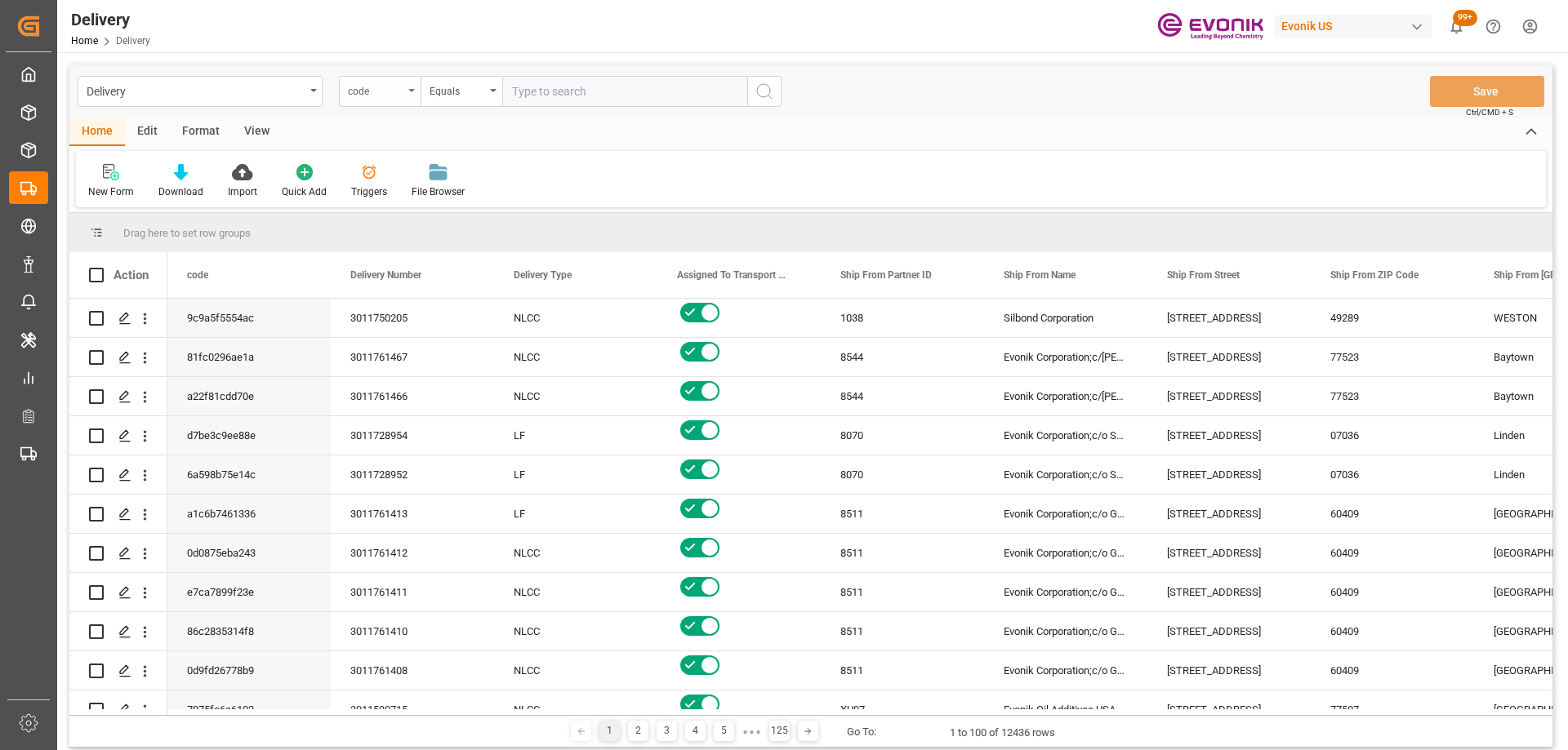
click at [370, 90] on div "code" at bounding box center [375, 89] width 55 height 19
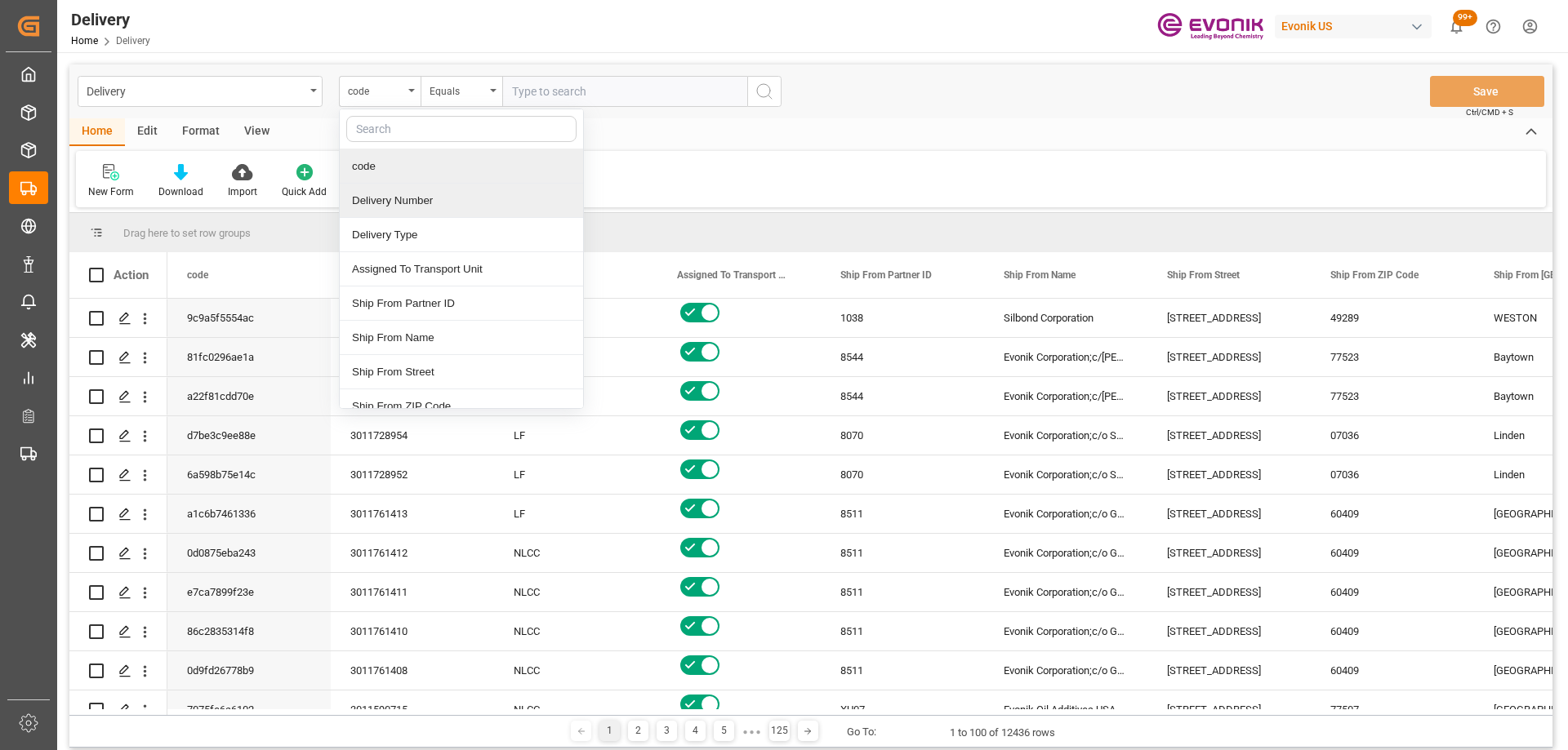
click at [403, 194] on div "Delivery Number" at bounding box center [461, 201] width 244 height 34
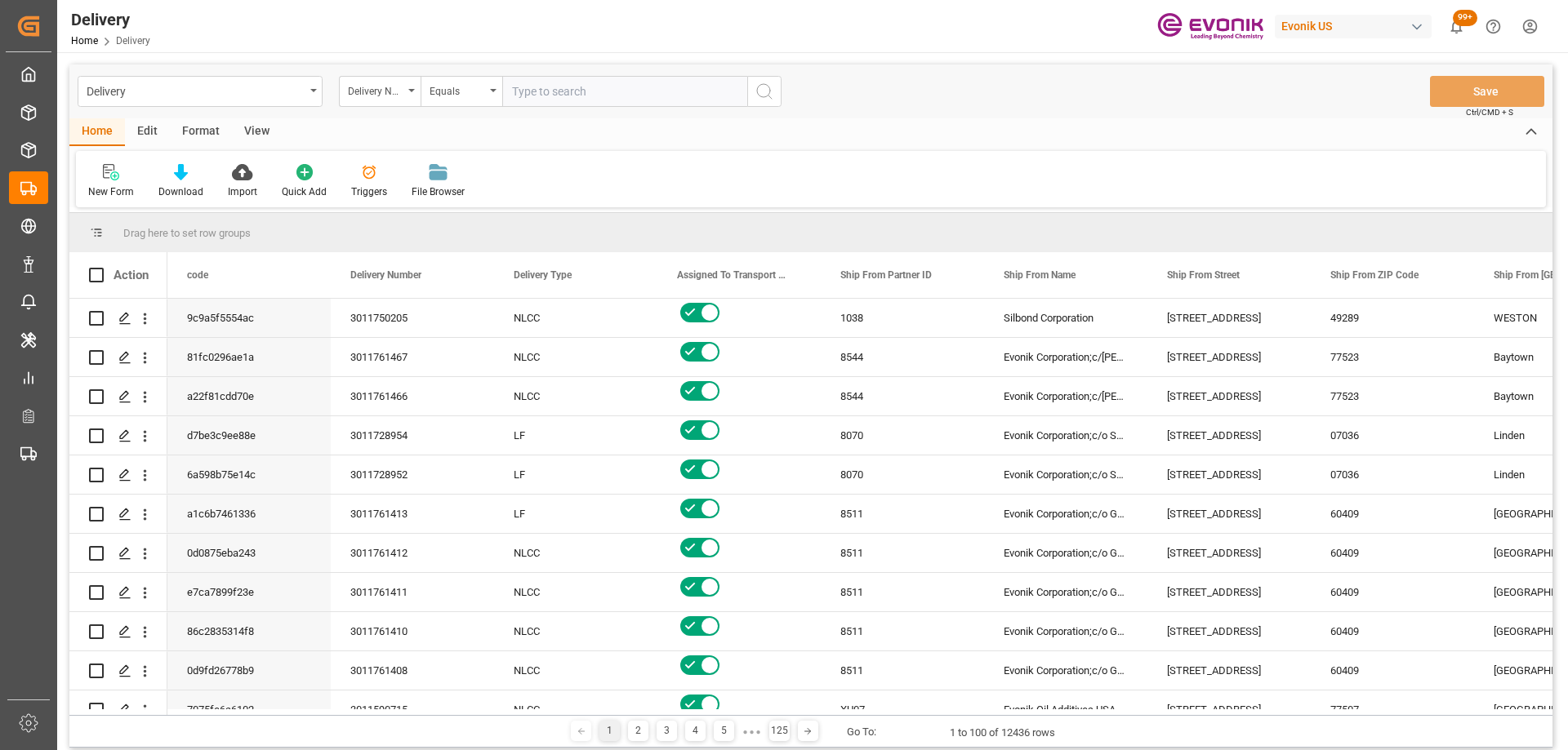
click at [509, 101] on input "text" at bounding box center [624, 91] width 245 height 31
type input "3011760897"
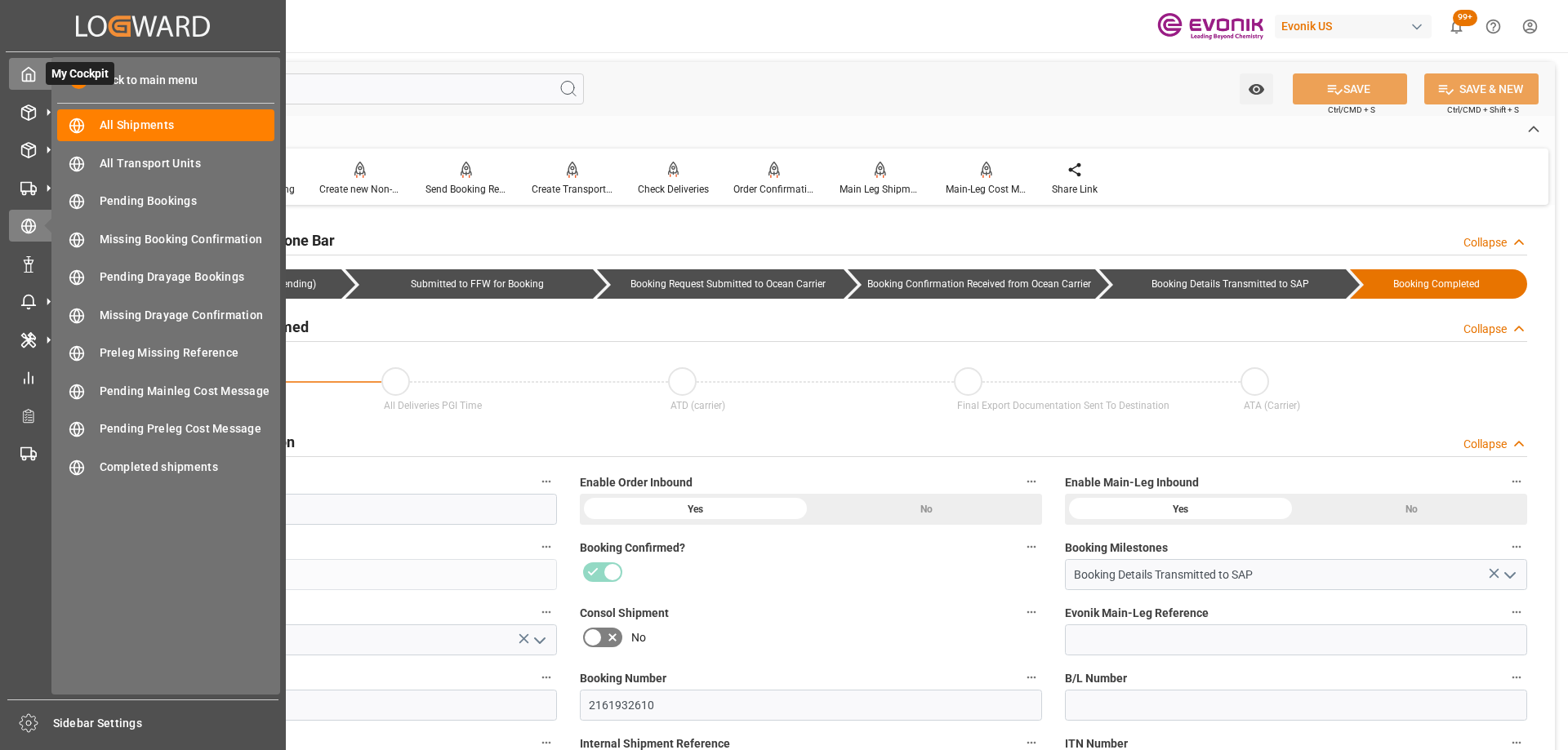
click at [41, 81] on div "My Cockpit My Cockpit" at bounding box center [143, 73] width 268 height 32
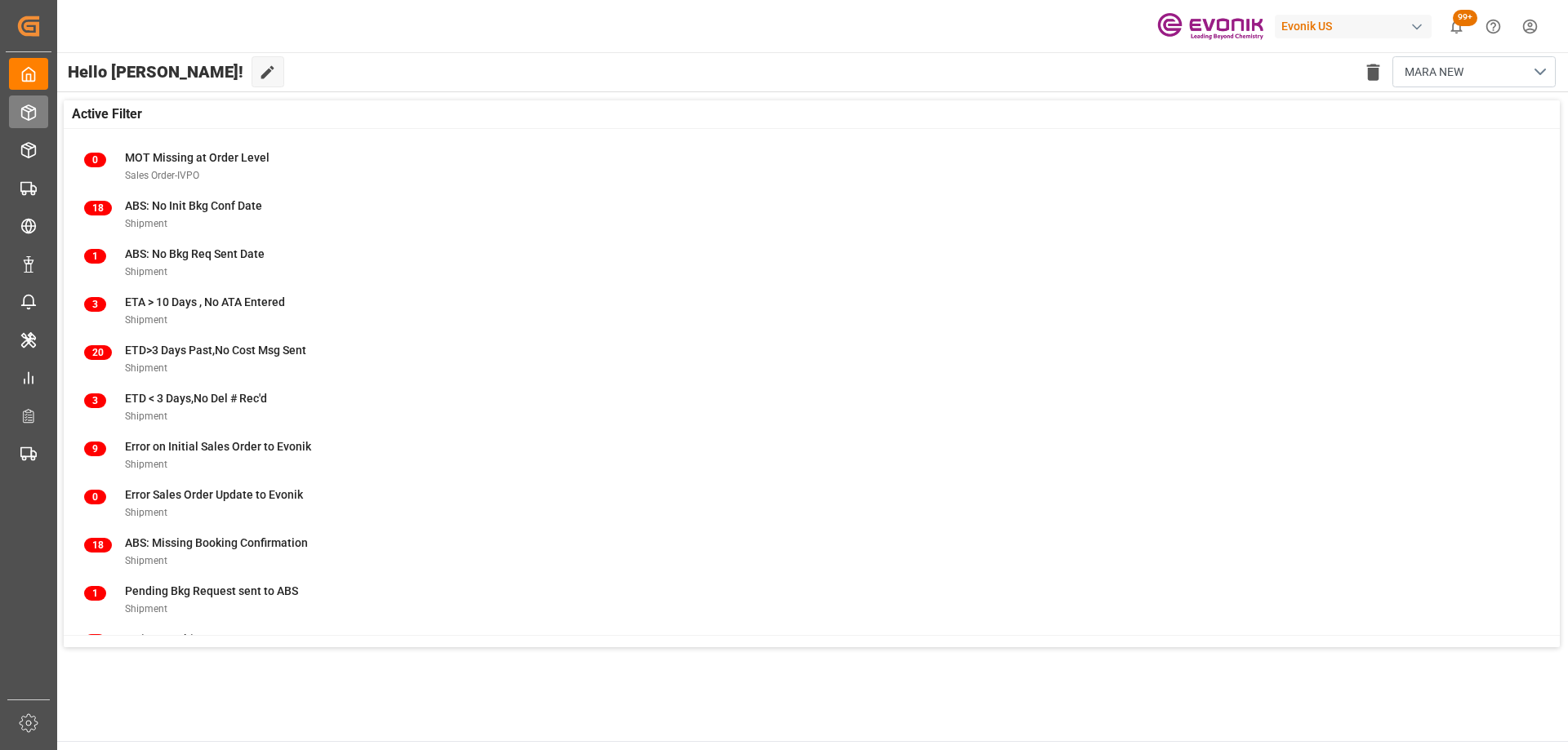
click at [39, 124] on div "Seafreight Order Management Seafreight Order Management" at bounding box center [28, 111] width 39 height 32
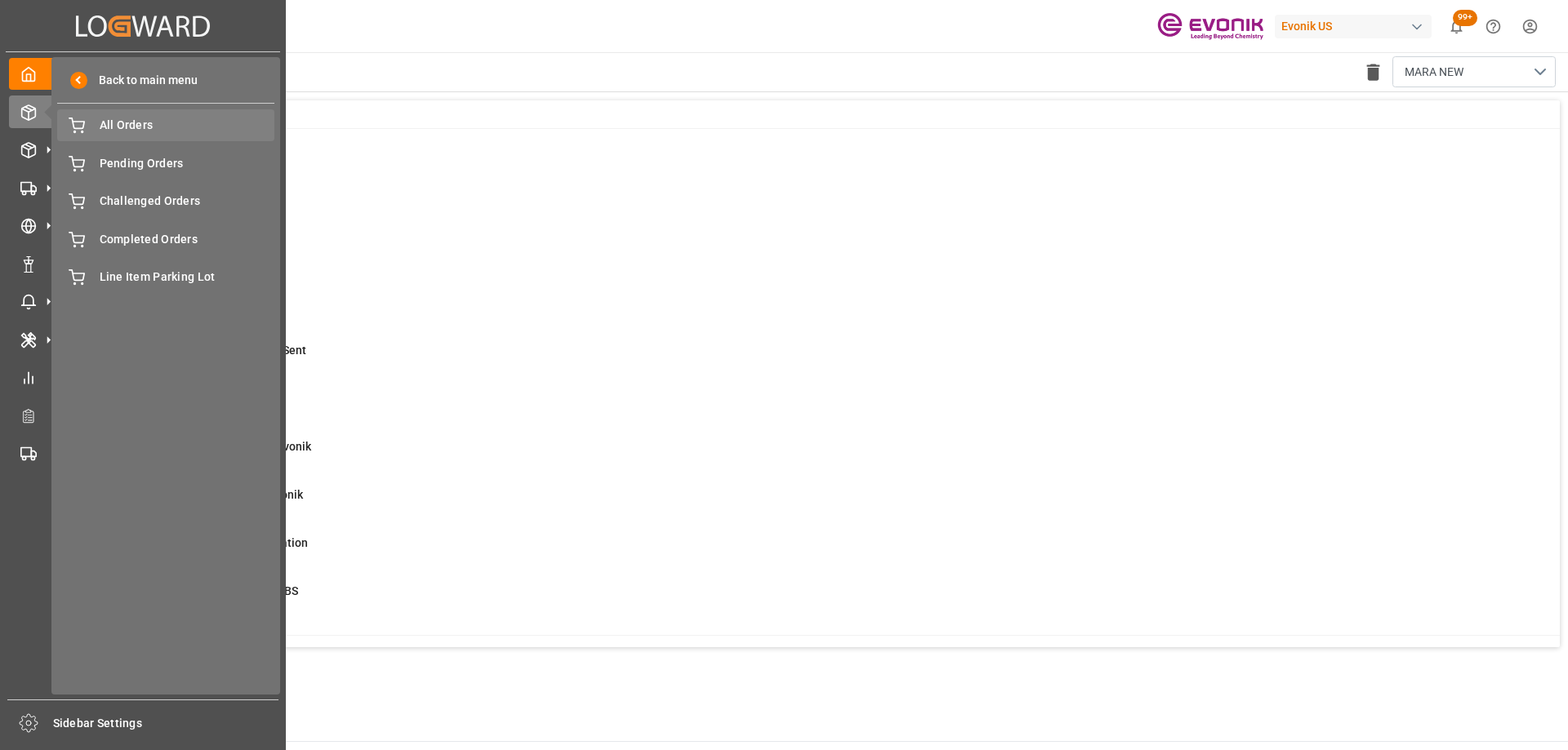
click at [149, 123] on span "All Orders" at bounding box center [188, 125] width 176 height 17
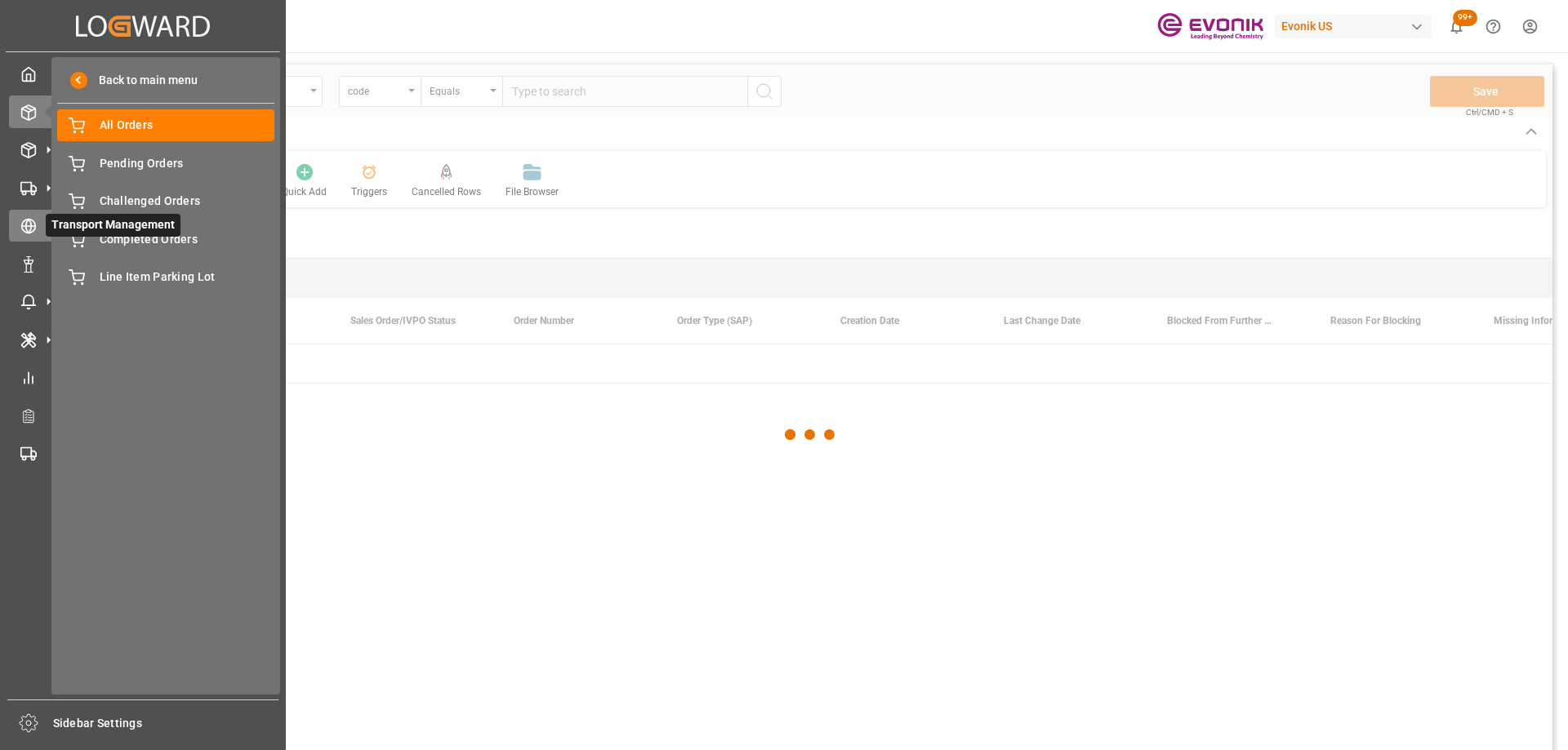
click at [41, 226] on icon at bounding box center [48, 226] width 17 height 17
click at [28, 186] on icon at bounding box center [29, 188] width 16 height 16
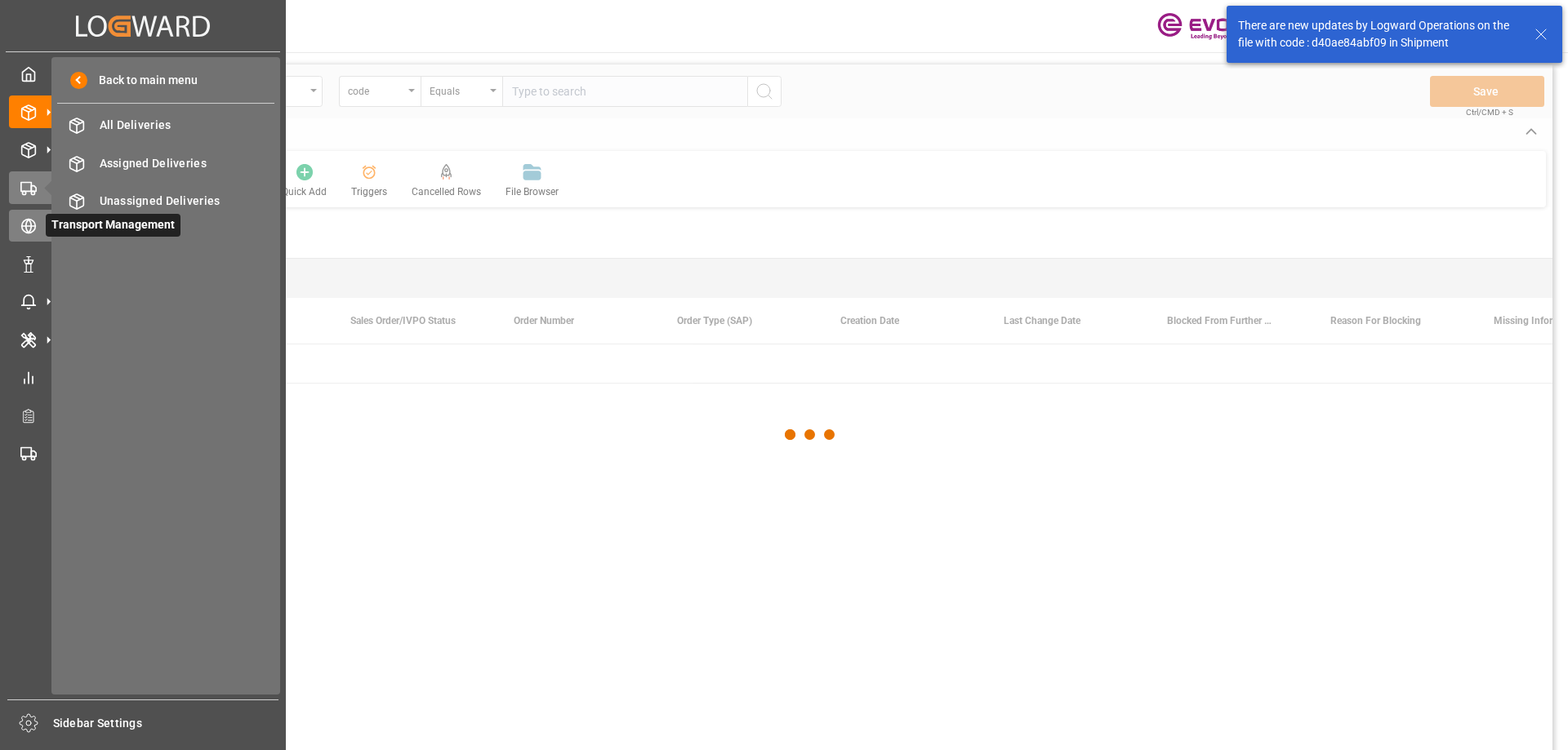
click at [33, 236] on div "Transport Management Transport Management" at bounding box center [143, 226] width 268 height 32
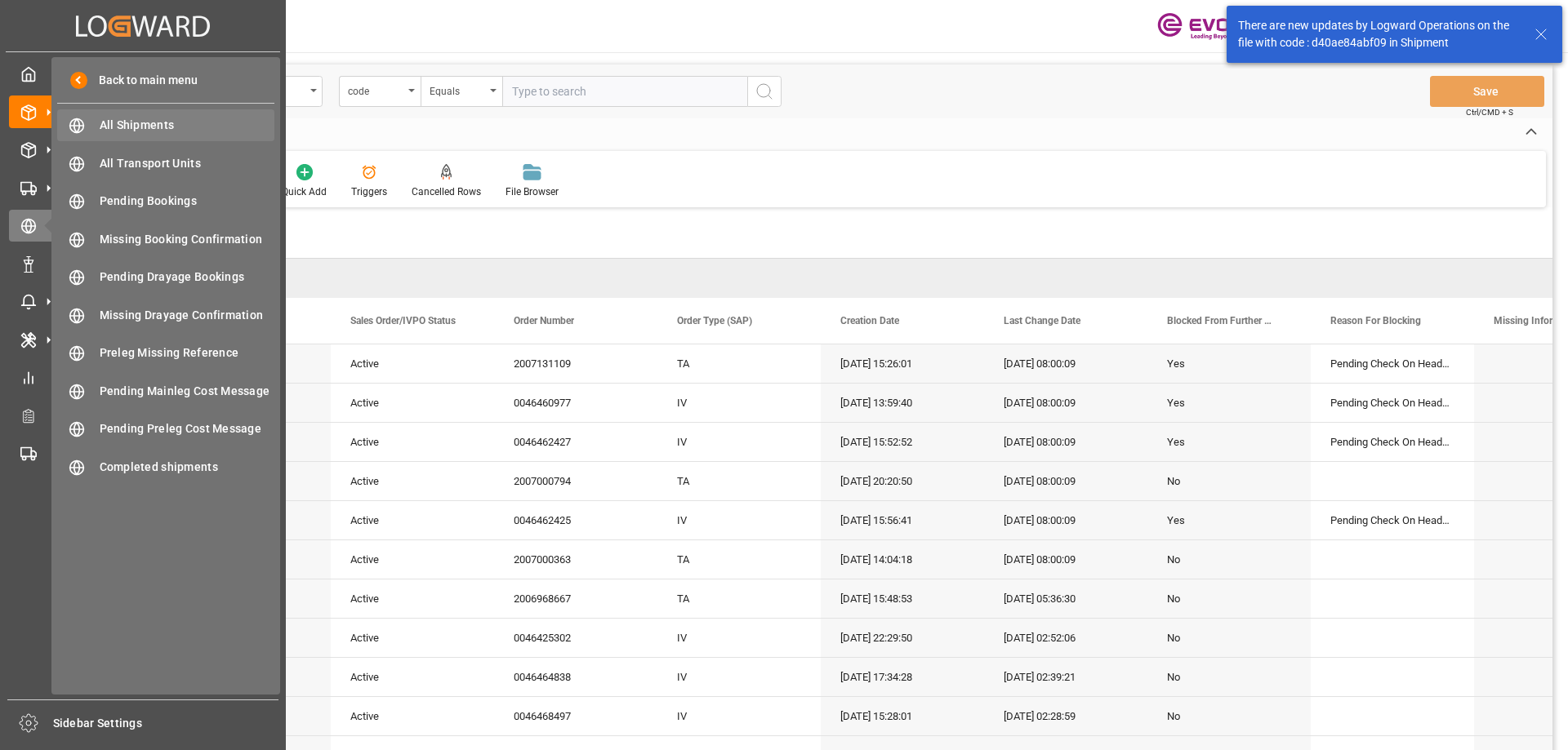
click at [104, 130] on span "All Shipments" at bounding box center [188, 125] width 176 height 17
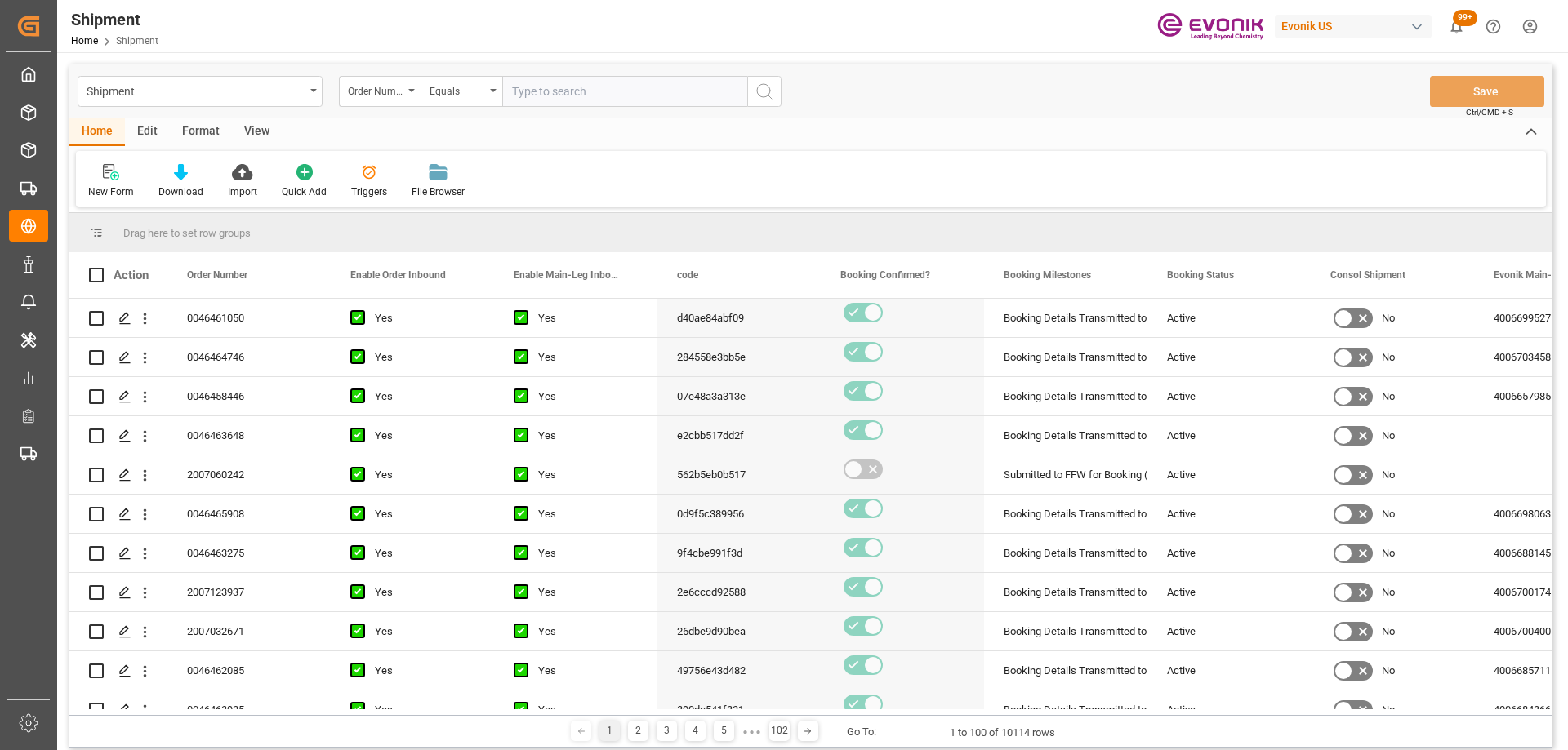
click at [562, 95] on input "text" at bounding box center [624, 91] width 245 height 31
paste input "46427788"
type input "0046427788"
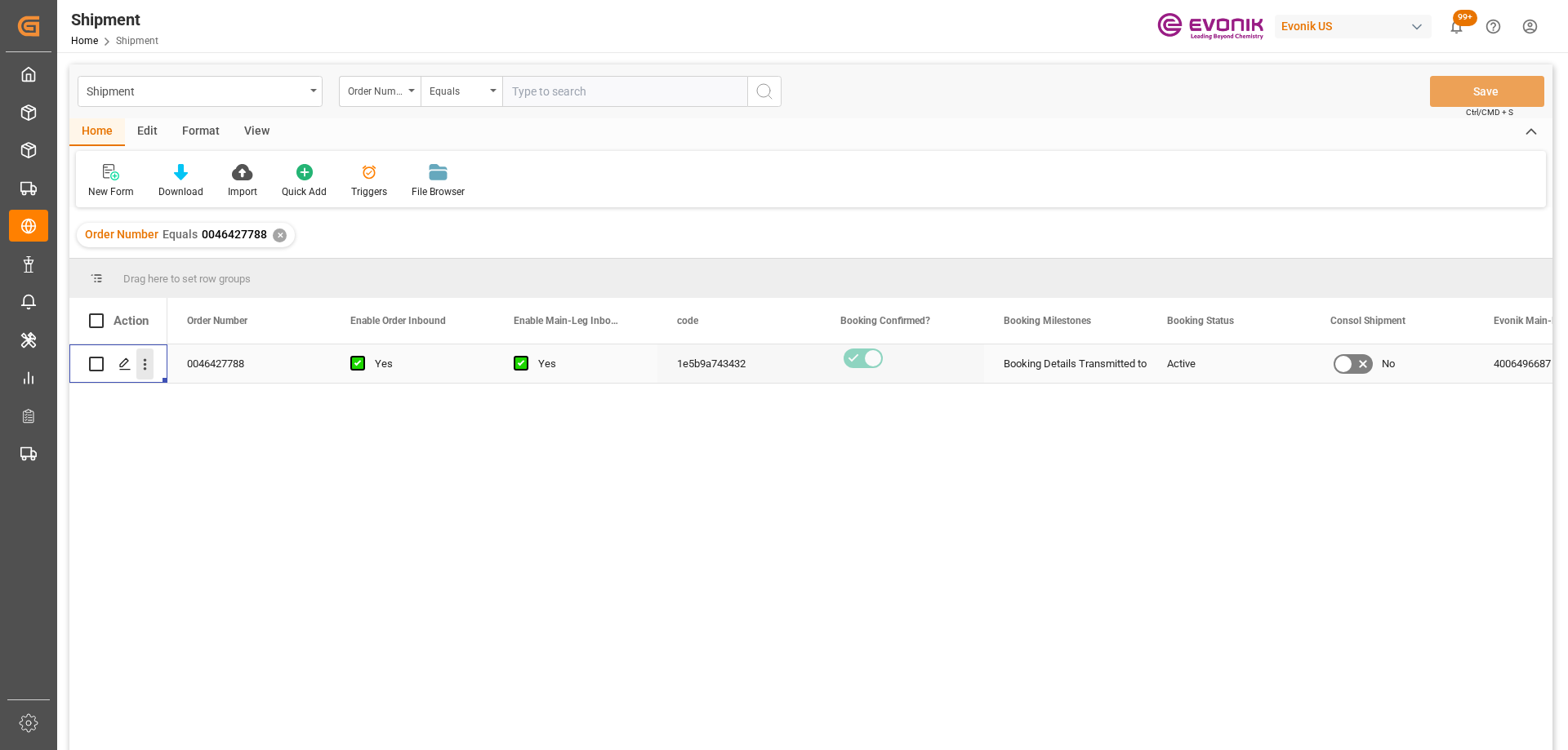
click at [150, 361] on icon "open menu" at bounding box center [145, 364] width 17 height 17
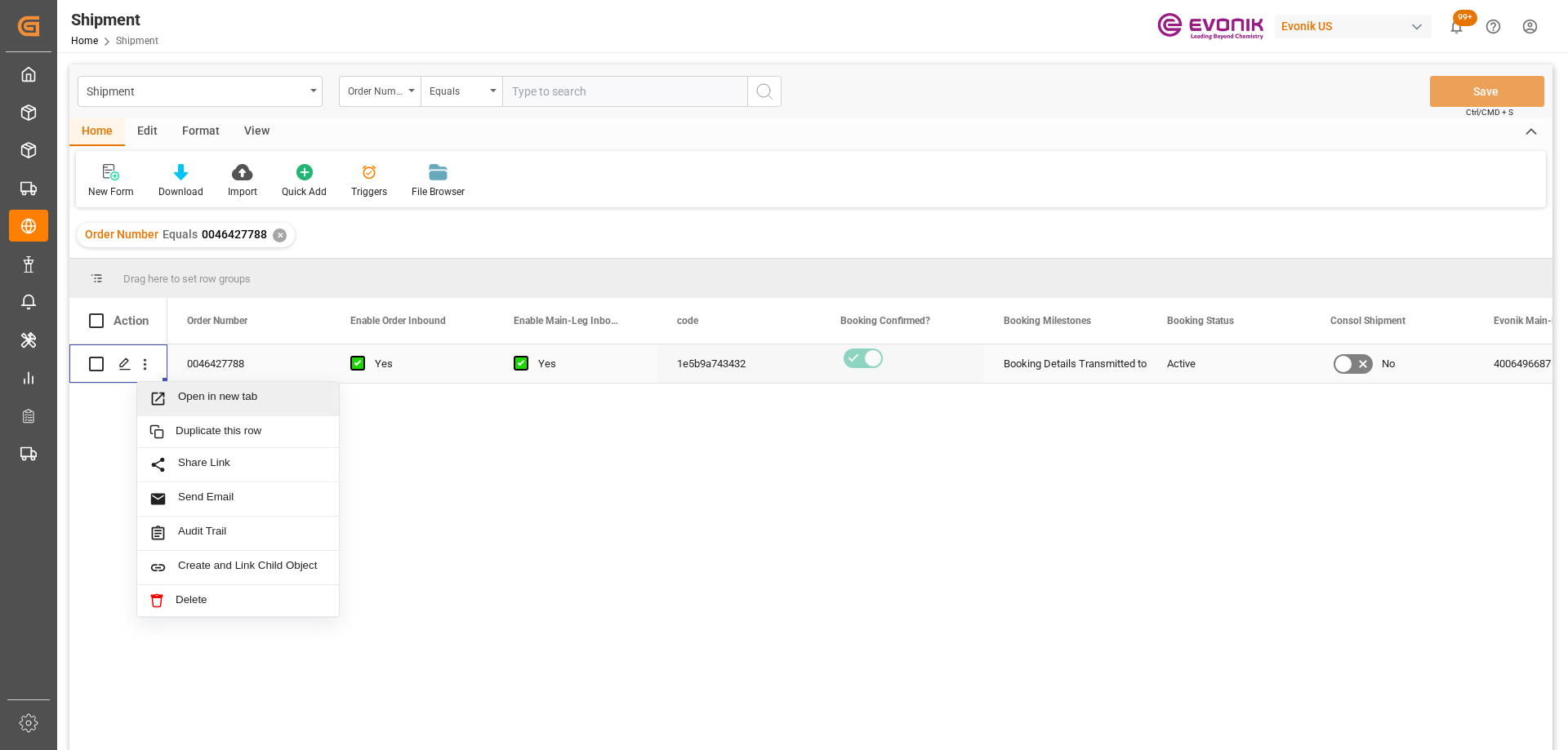
click at [163, 392] on icon "Press SPACE to select this row." at bounding box center [158, 399] width 17 height 17
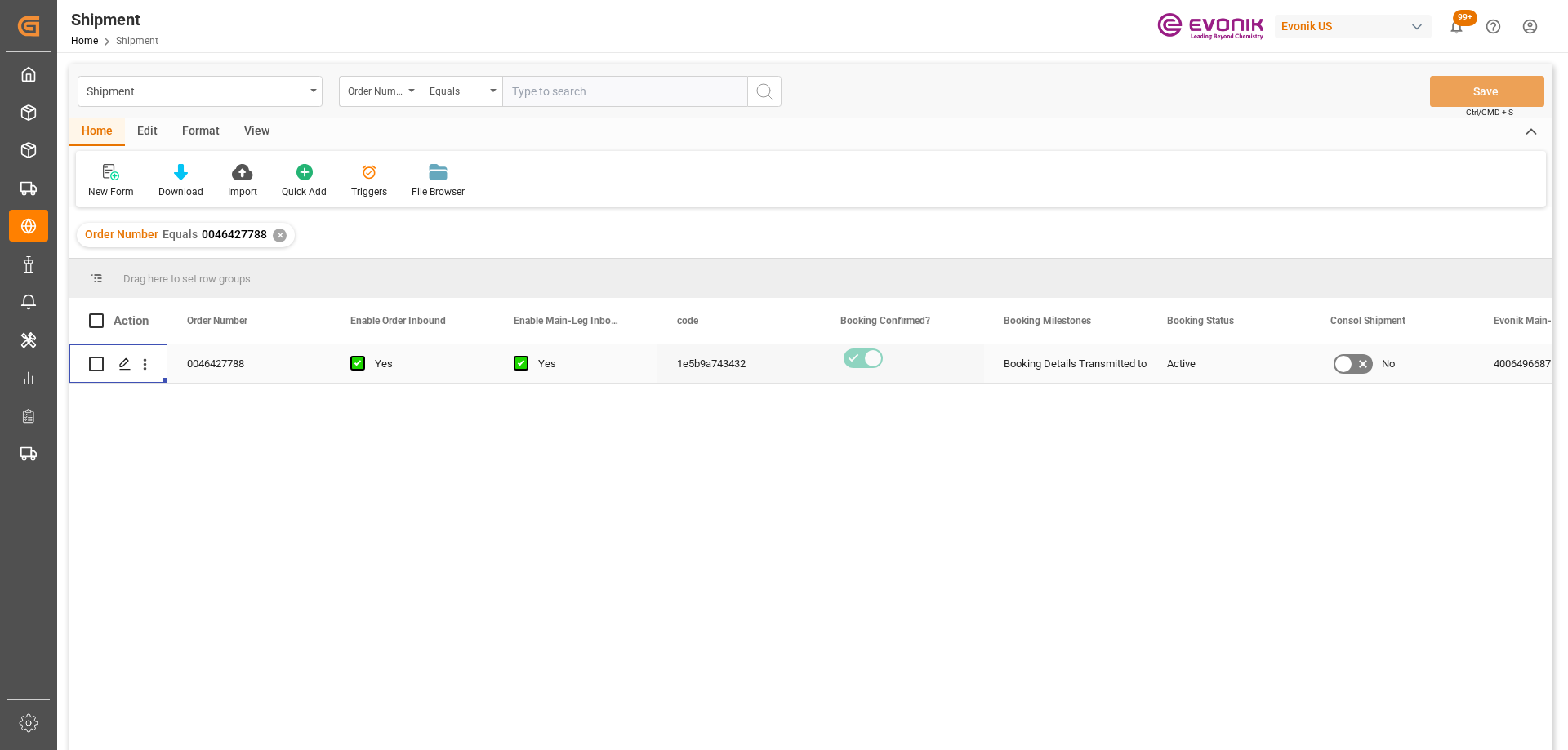
click at [556, 86] on input "text" at bounding box center [624, 91] width 245 height 31
paste input "46427789"
type input "0046427789"
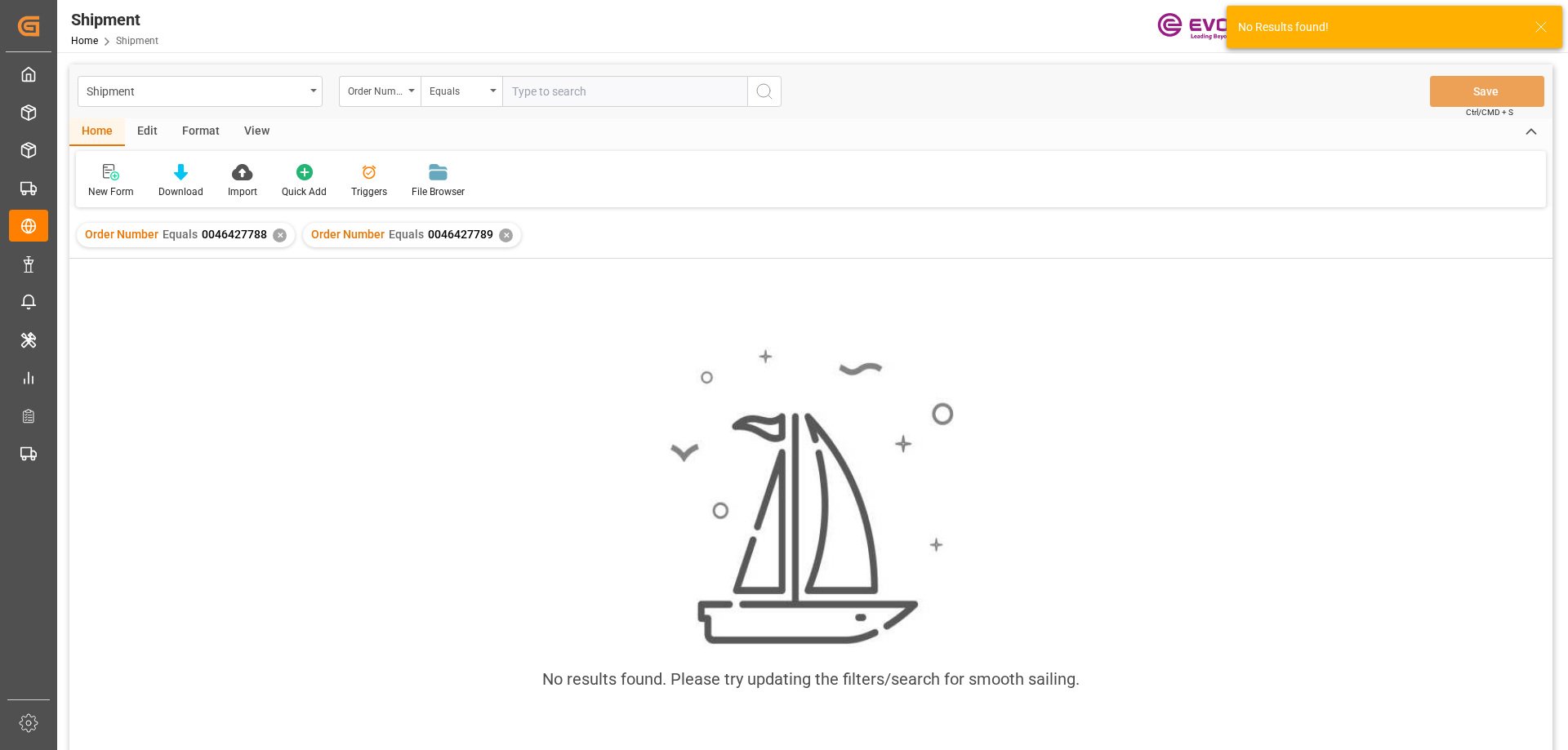
click at [276, 230] on div "✕" at bounding box center [279, 235] width 14 height 14
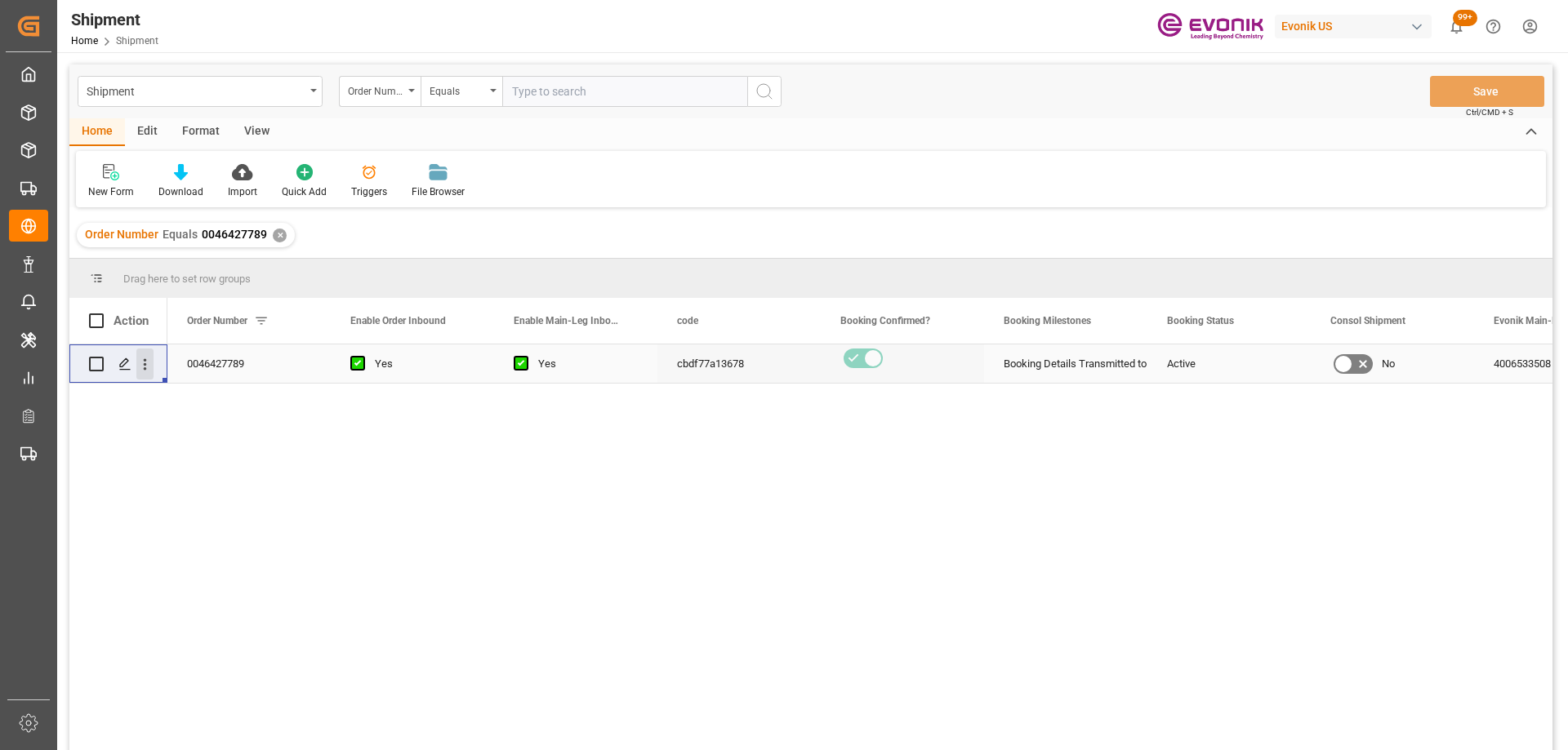
click at [150, 360] on icon "open menu" at bounding box center [145, 364] width 17 height 17
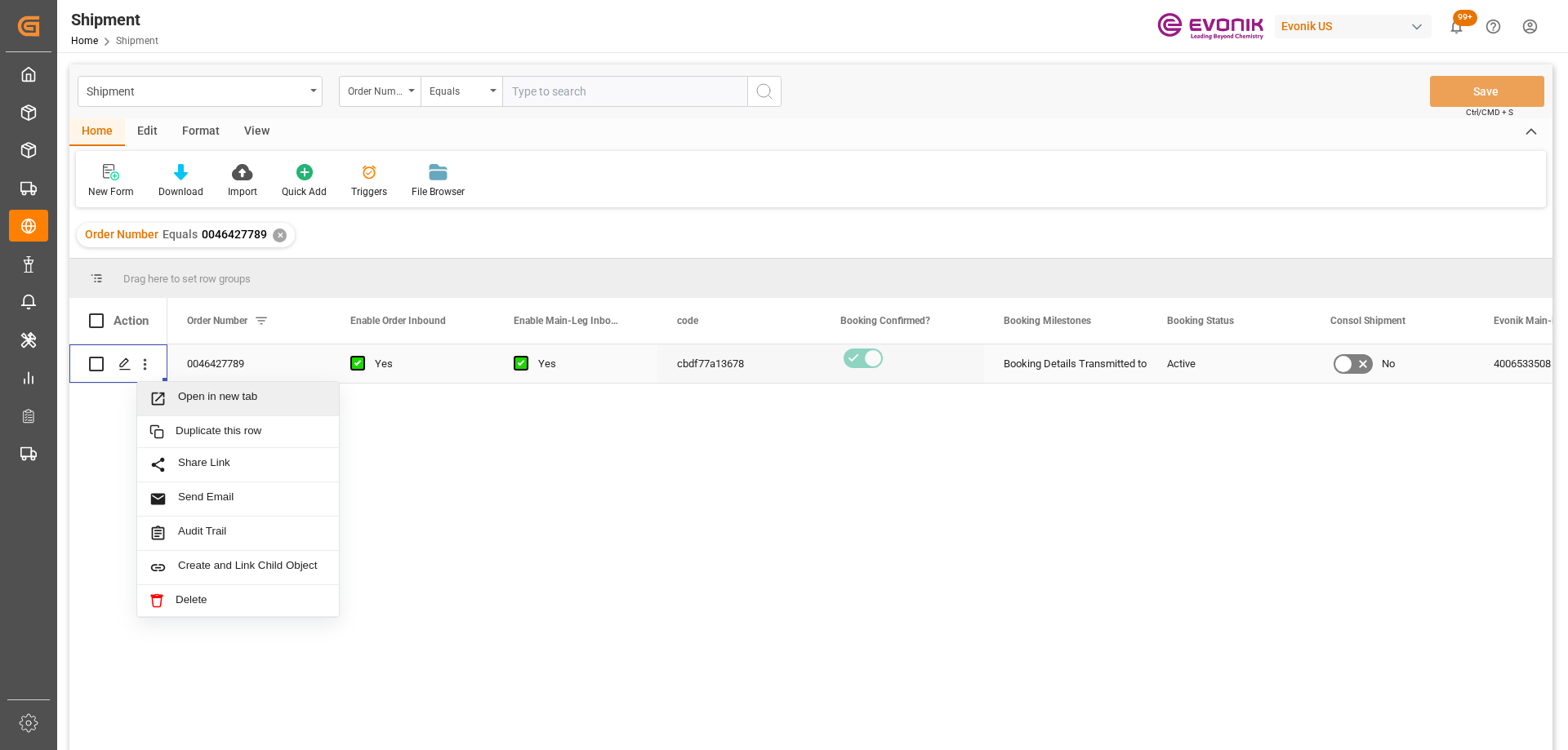
click at [186, 392] on span "Open in new tab" at bounding box center [252, 399] width 149 height 17
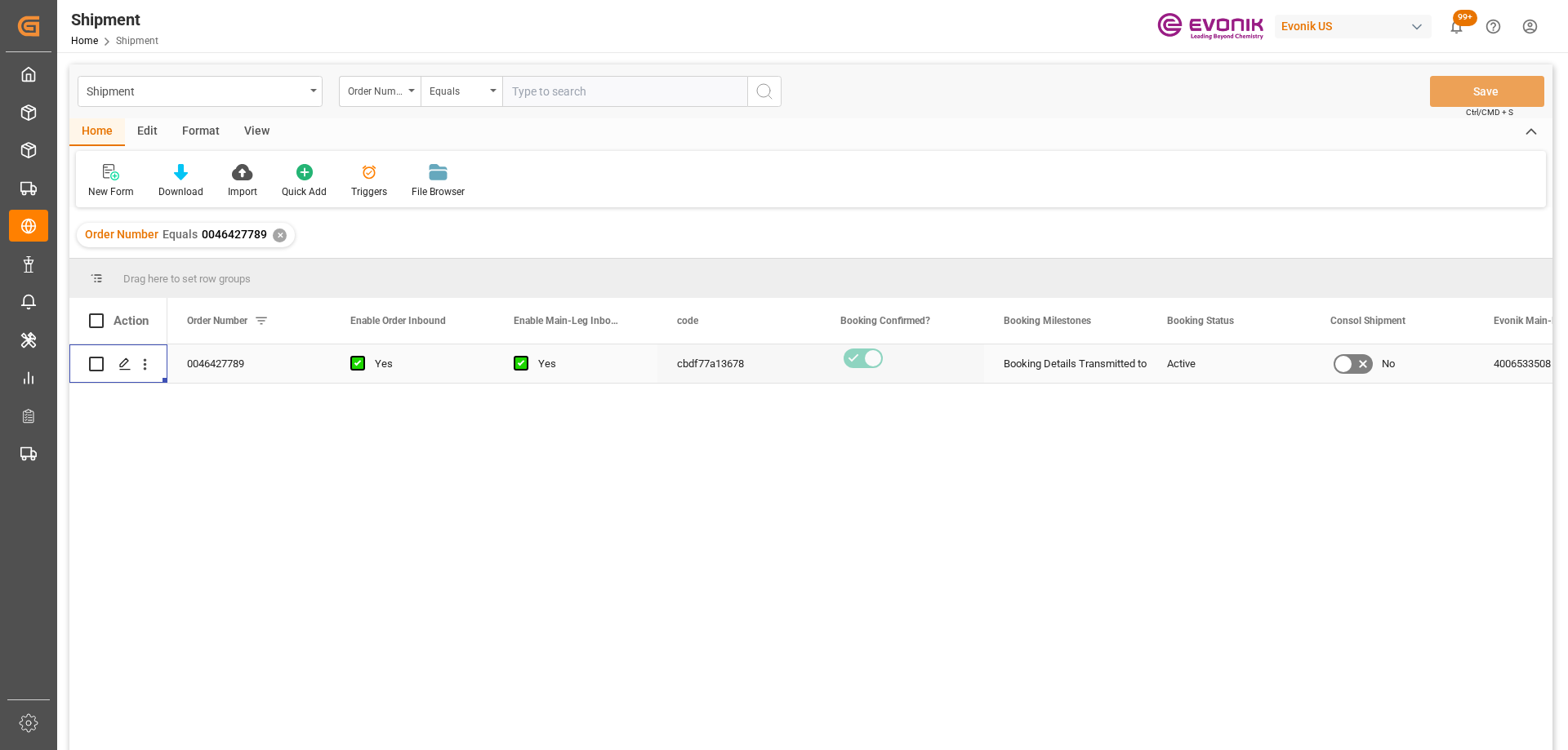
click at [537, 97] on input "text" at bounding box center [624, 91] width 245 height 31
paste input "46430744"
type input "0046430744"
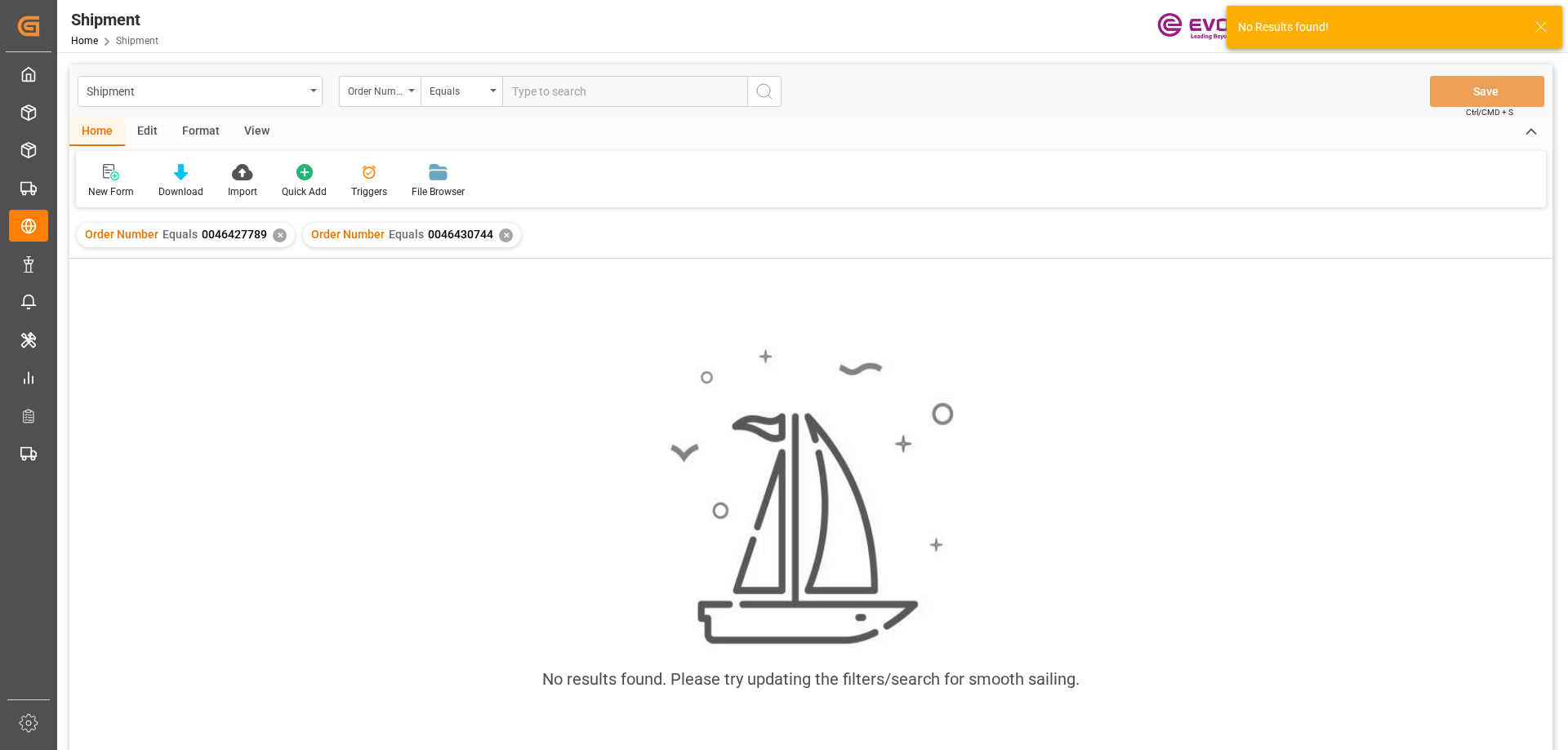
click at [281, 236] on div "✕" at bounding box center [279, 235] width 14 height 14
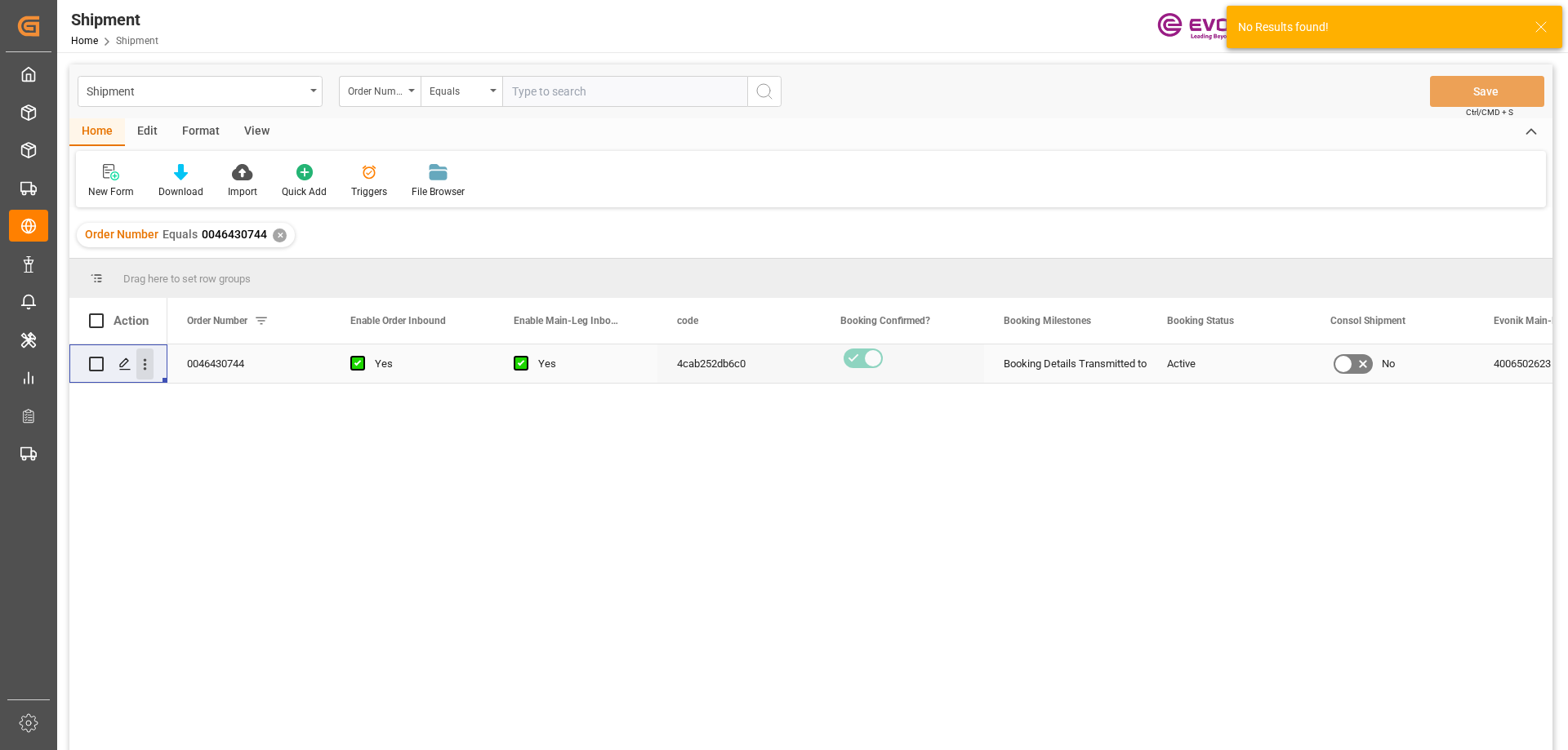
click at [147, 363] on icon "open menu" at bounding box center [145, 364] width 17 height 17
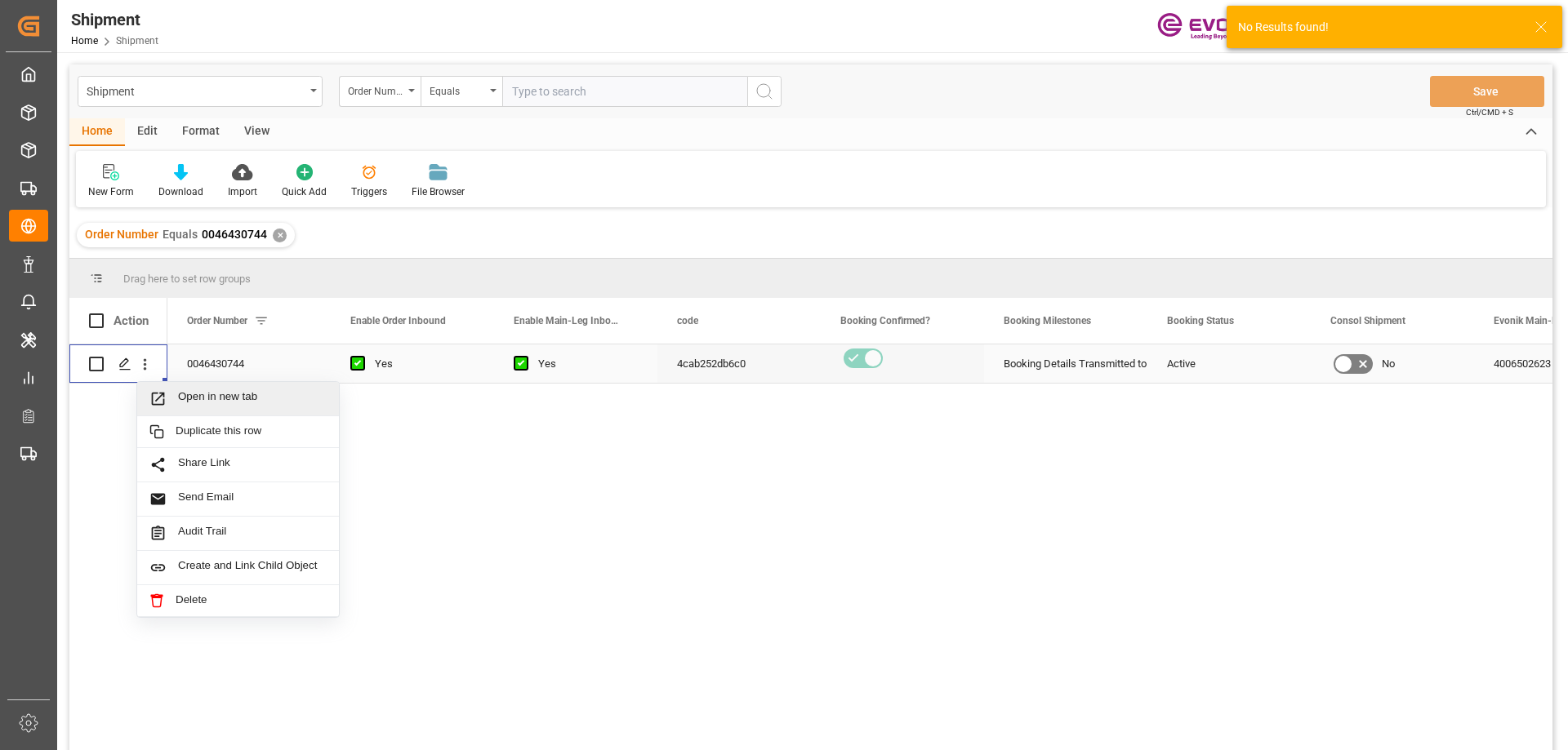
click at [178, 393] on span "Press SPACE to select this row." at bounding box center [164, 399] width 29 height 17
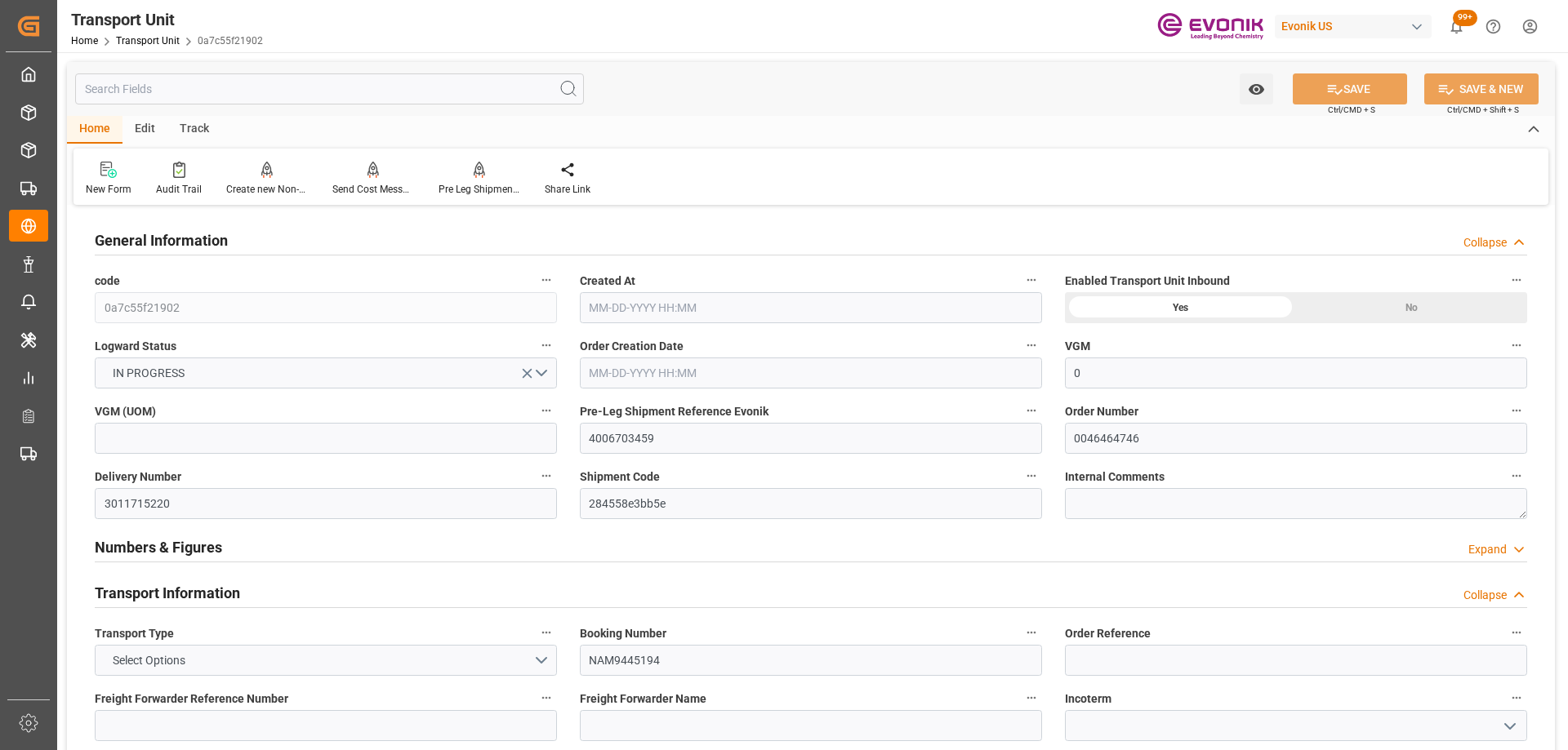
type input "0"
type input "CMACGM"
type input "CMA CGM Group"
type input "USMOB"
type input "SGSIN"
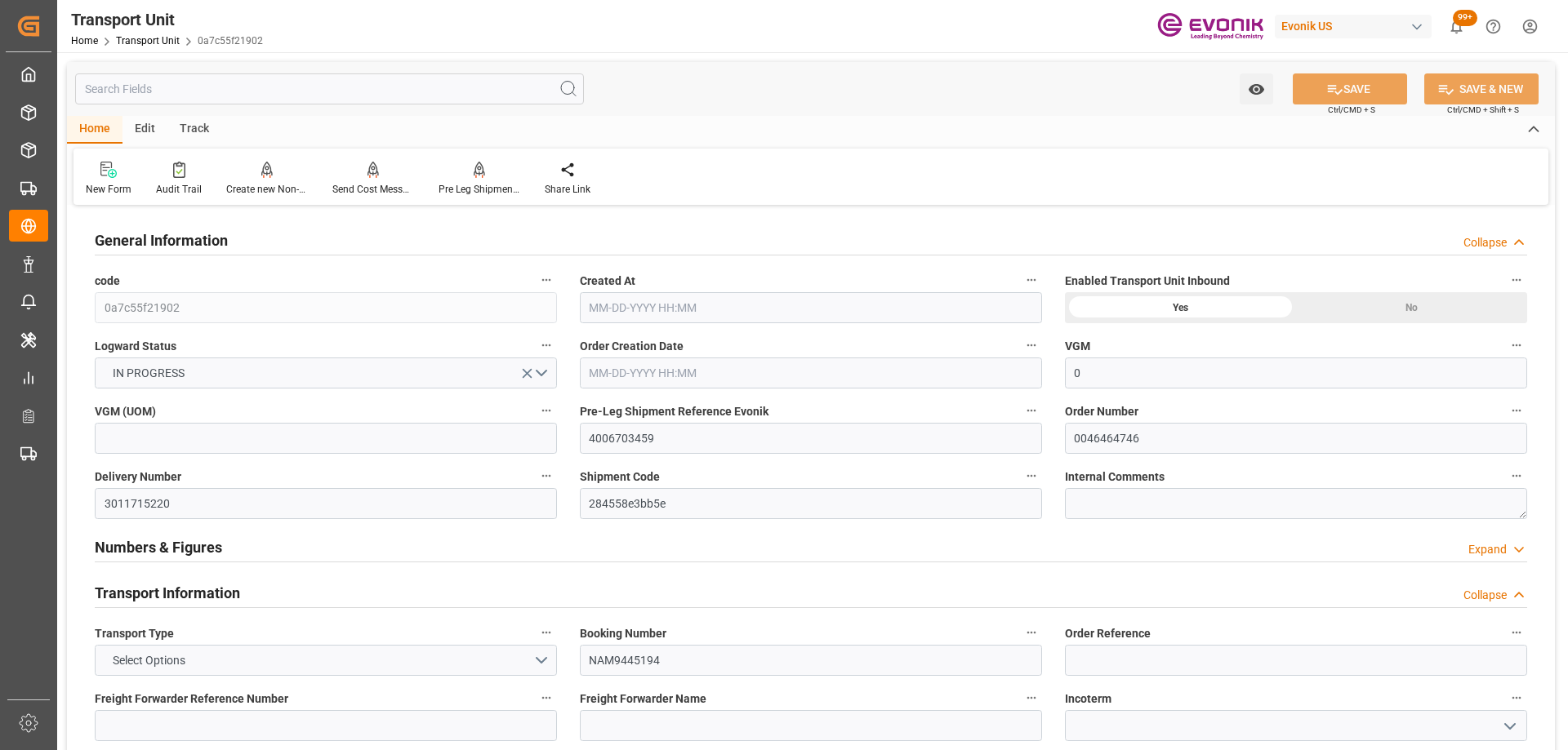
type input "17607.2"
type input "07-22-2025 02:34"
type input "10-11-2025"
type input "08-31-2025 00:00"
type input "08-22-2025 00:00"
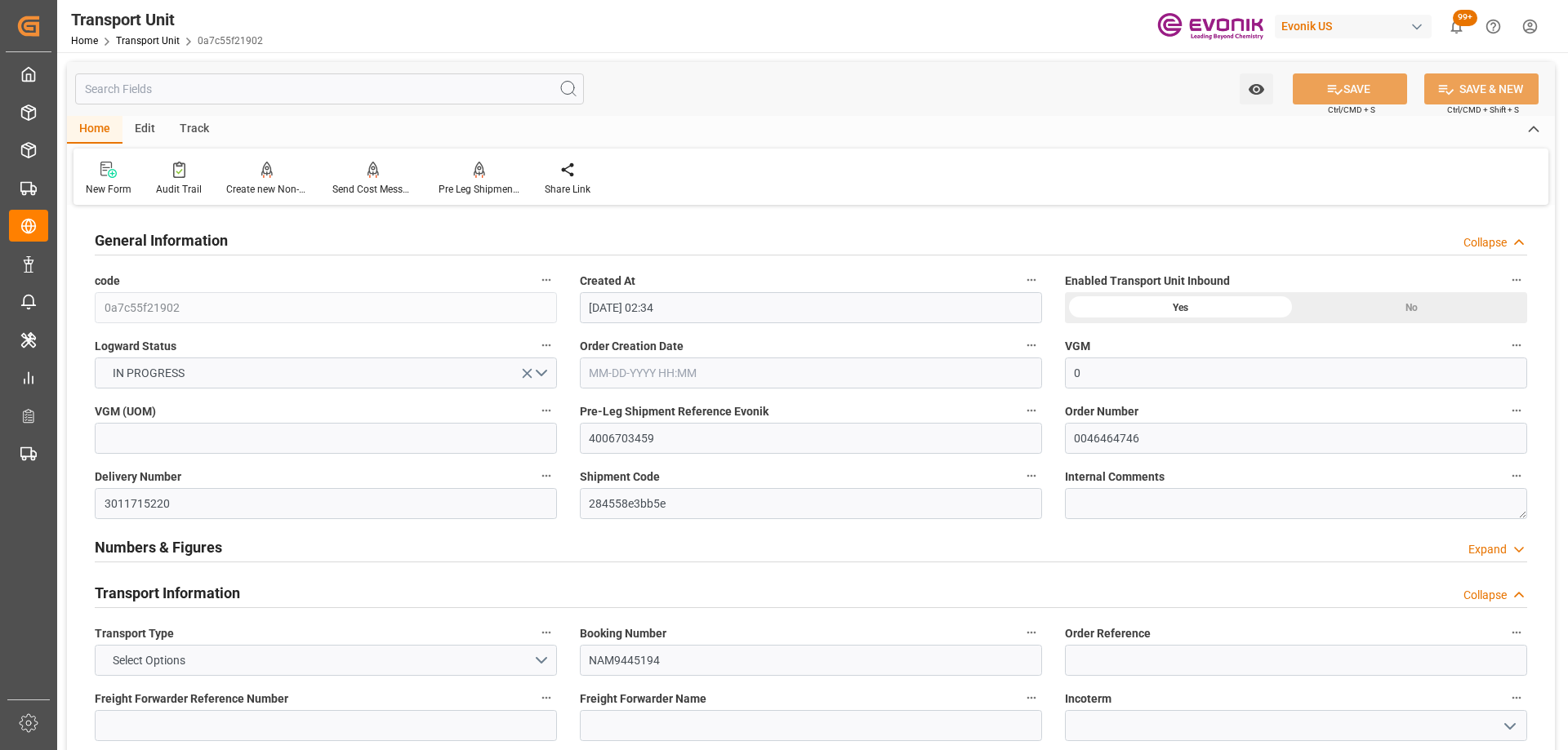
type input "10-10-2025 00:00"
type input "10-04-2025 00:00"
type input "08-26-2025 17:00"
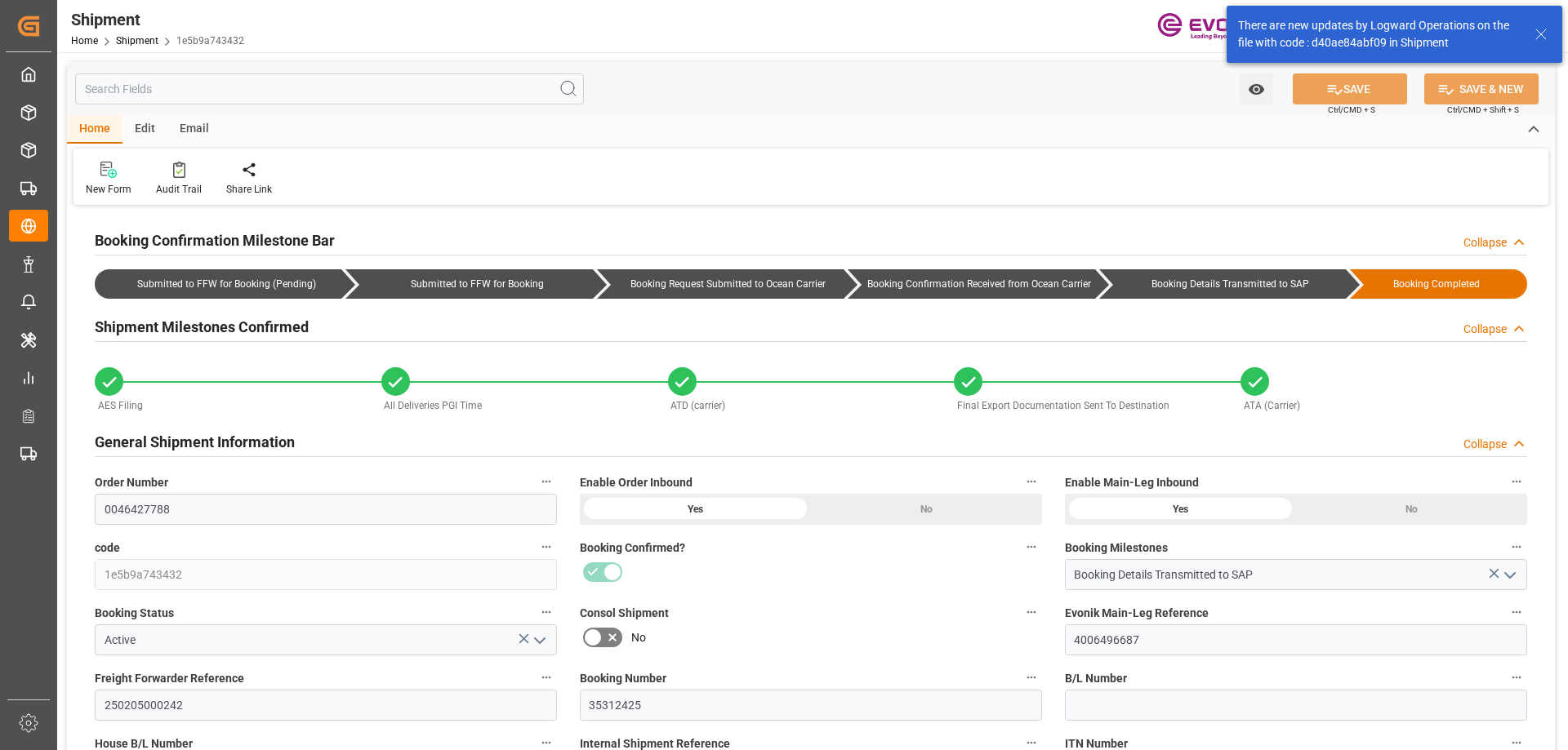
click at [180, 87] on input "text" at bounding box center [329, 89] width 508 height 31
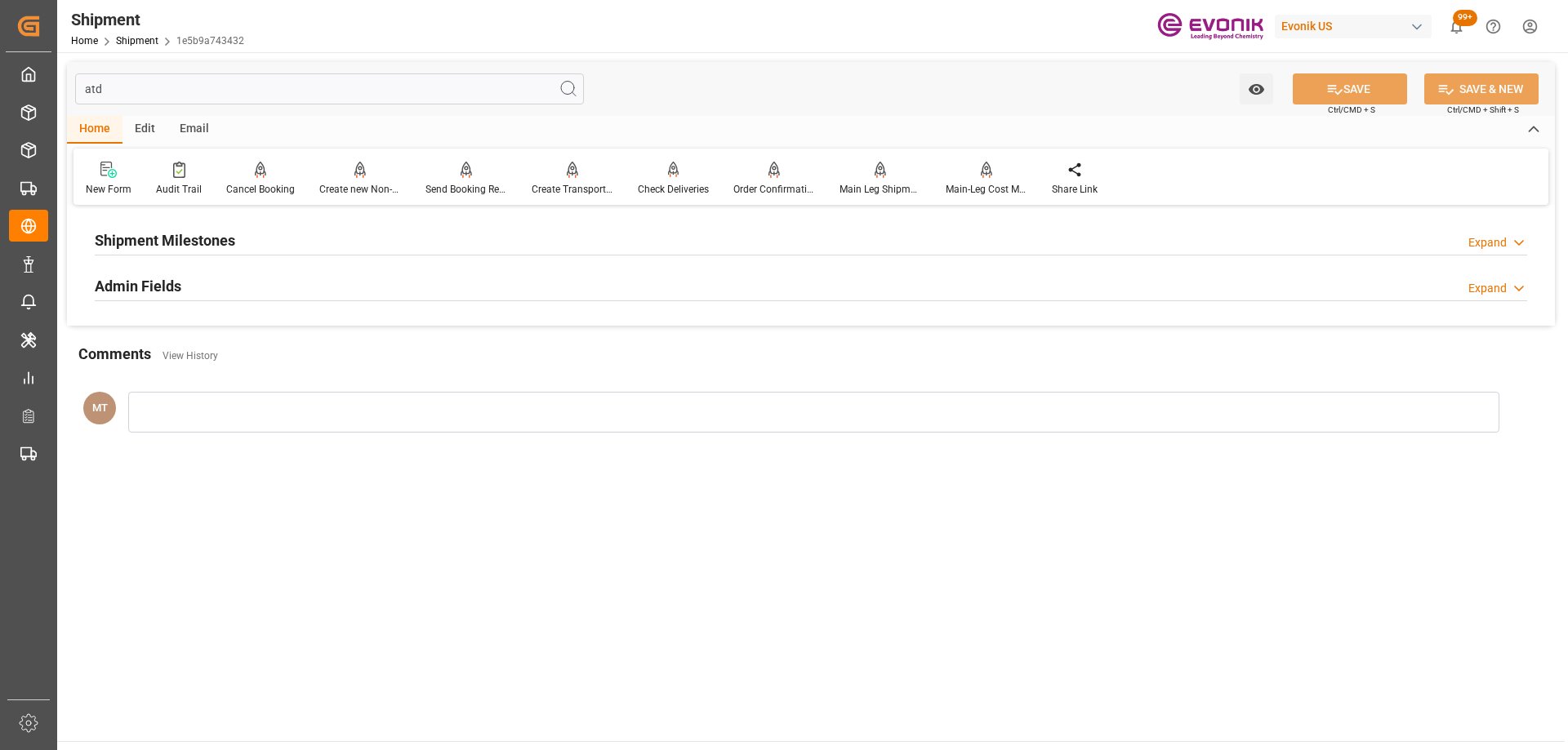
type input "atd"
click at [208, 236] on h2 "Shipment Milestones" at bounding box center [165, 240] width 140 height 22
click at [153, 362] on h2 "Admin Fields" at bounding box center [139, 351] width 87 height 22
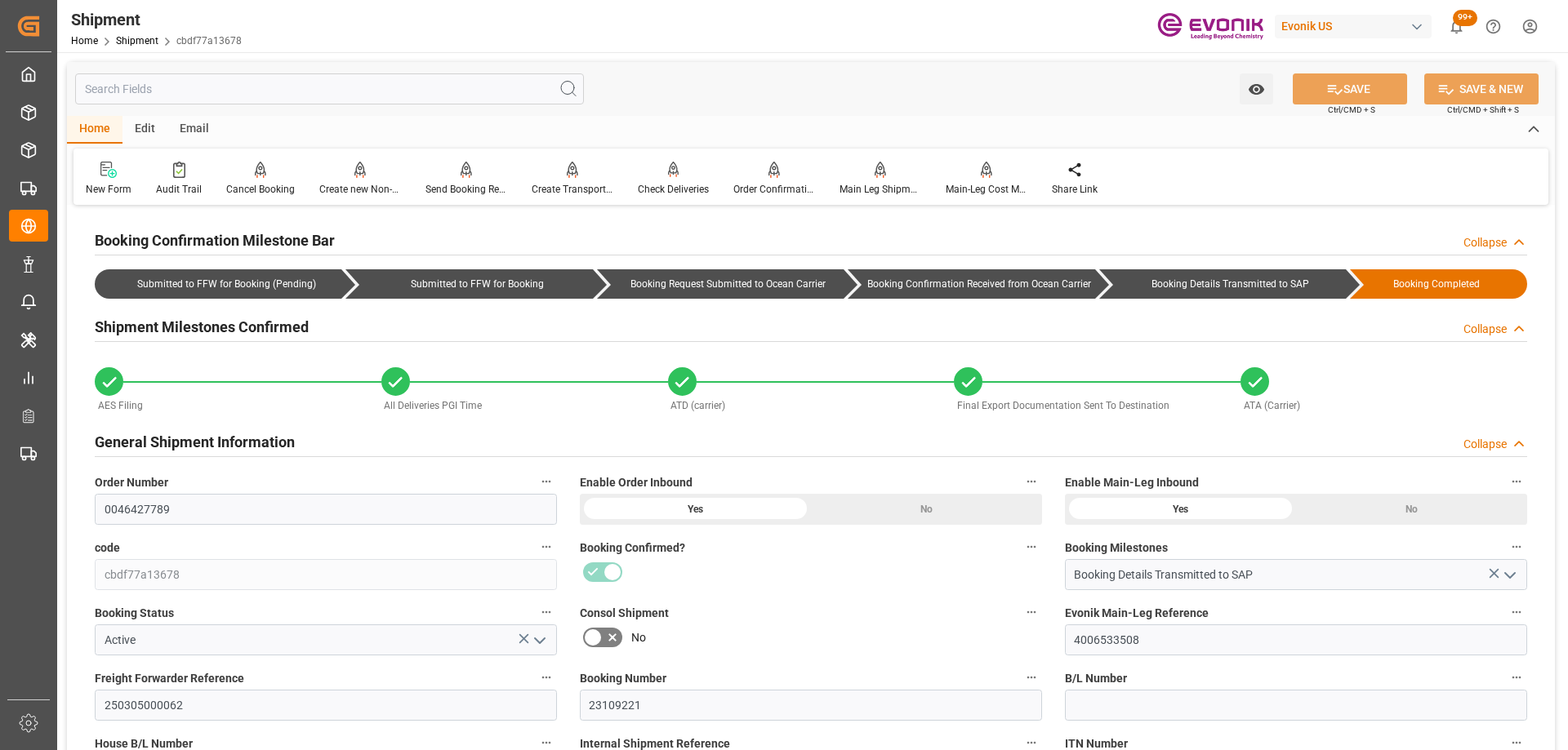
click at [154, 91] on input "text" at bounding box center [329, 89] width 508 height 31
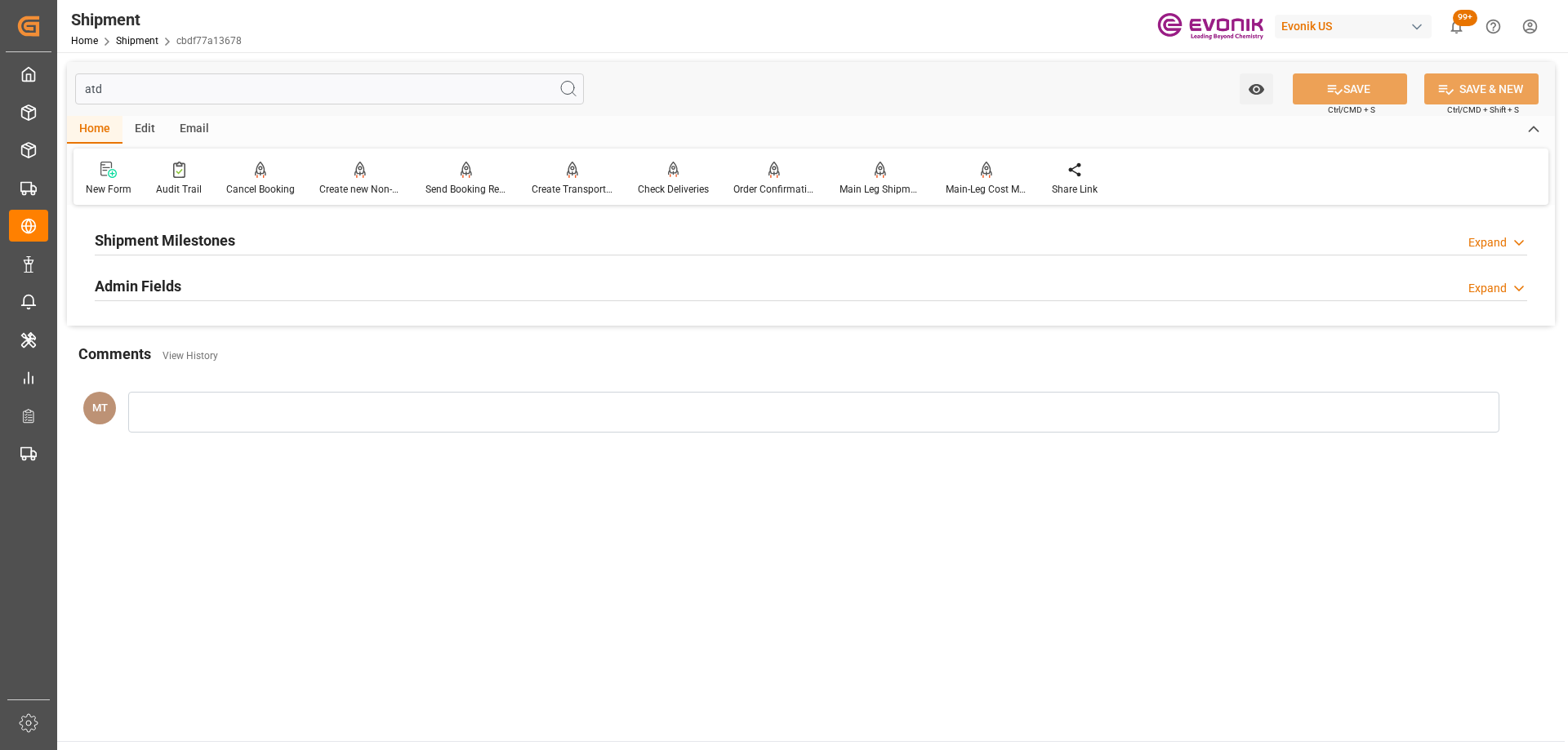
type input "atd"
click at [182, 212] on div "Shipment Milestones Expand ATD (carrier) 03-22-2025 Admin Fields Expand Atd For…" at bounding box center [811, 268] width 1488 height 116
click at [189, 228] on div "Shipment Milestones" at bounding box center [165, 239] width 140 height 31
click at [170, 348] on h2 "Admin Fields" at bounding box center [139, 351] width 87 height 22
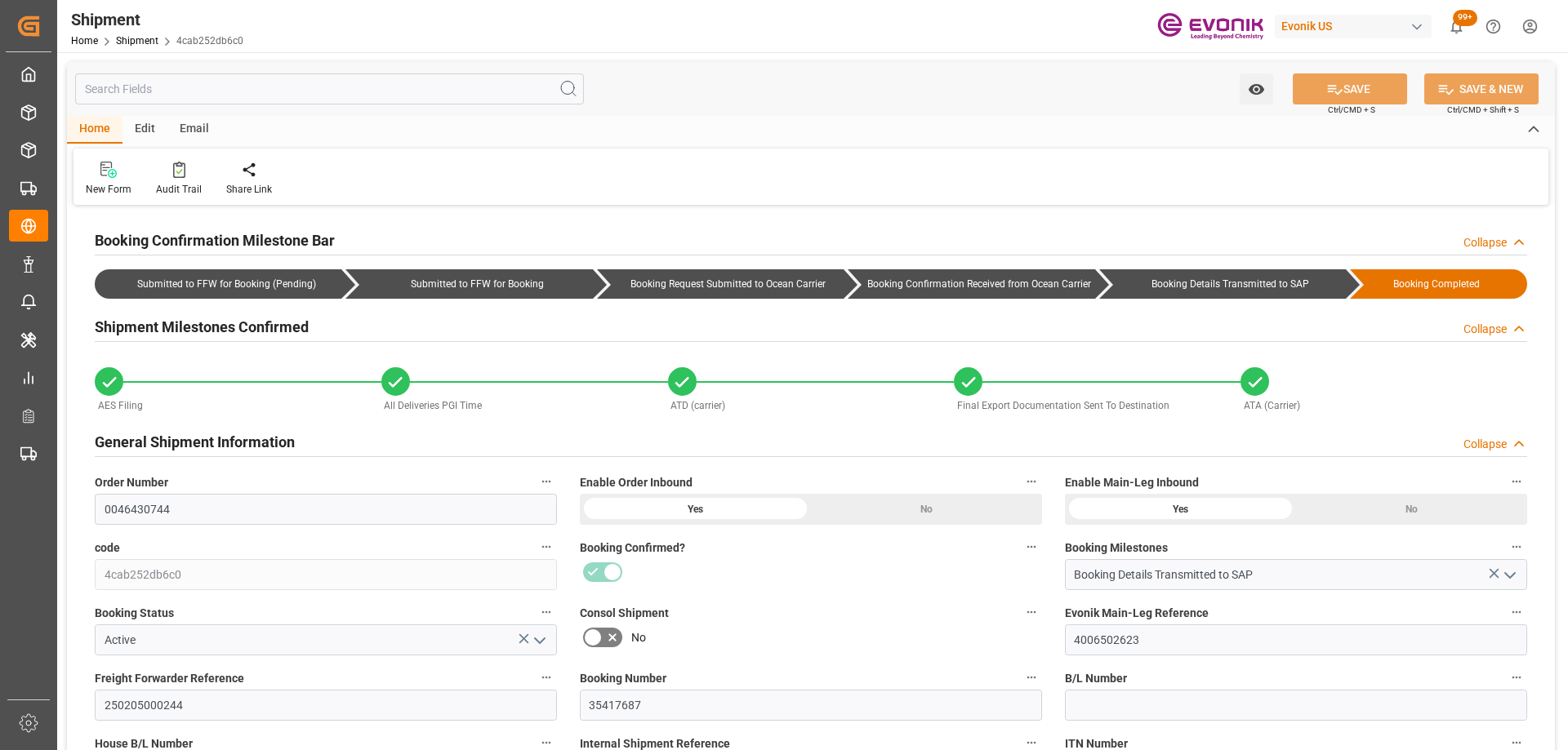
type input "[DATE]"
click at [163, 91] on input "text" at bounding box center [329, 89] width 508 height 31
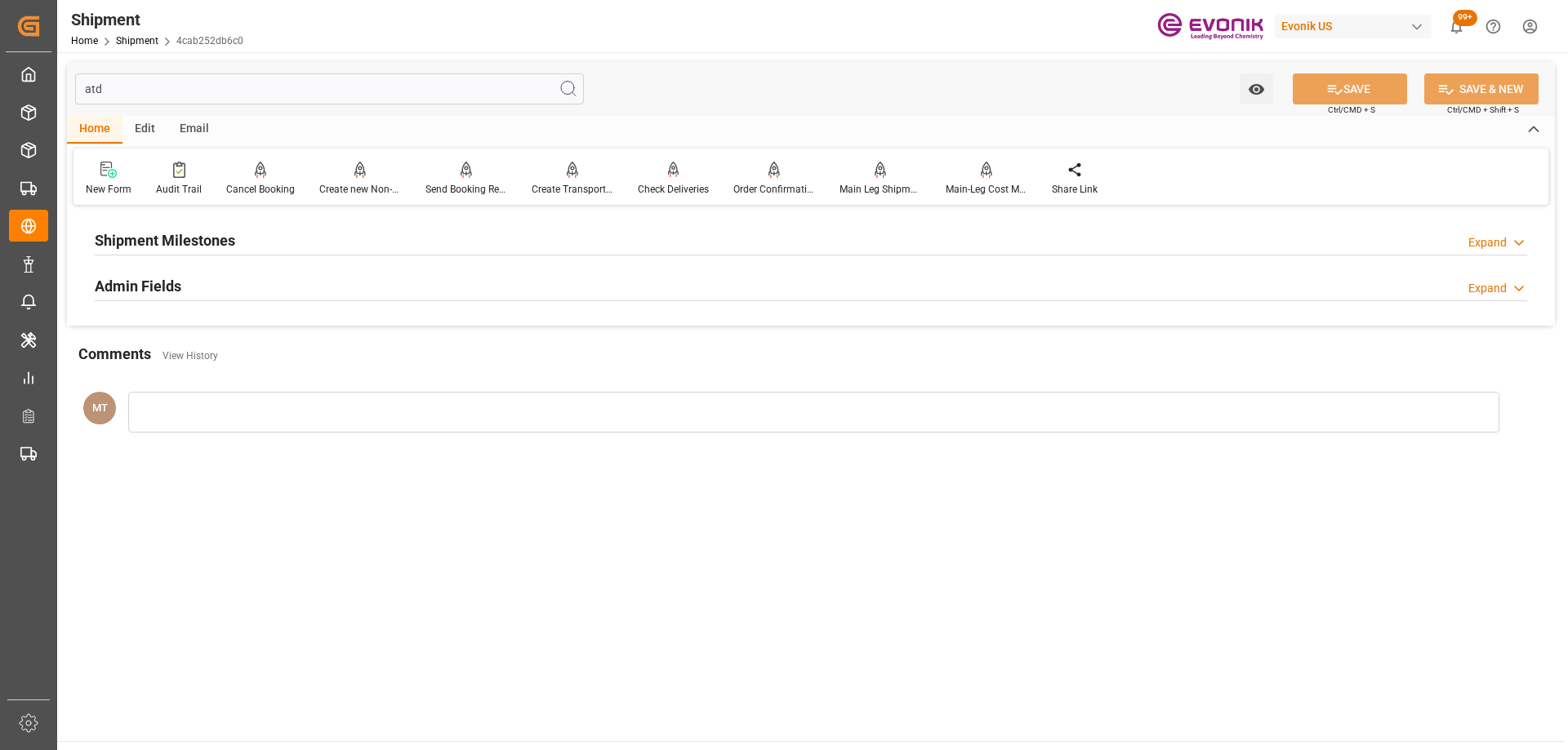
type input "atd"
click at [198, 247] on h2 "Shipment Milestones" at bounding box center [165, 240] width 140 height 22
click at [169, 298] on input "[DATE]" at bounding box center [326, 308] width 462 height 31
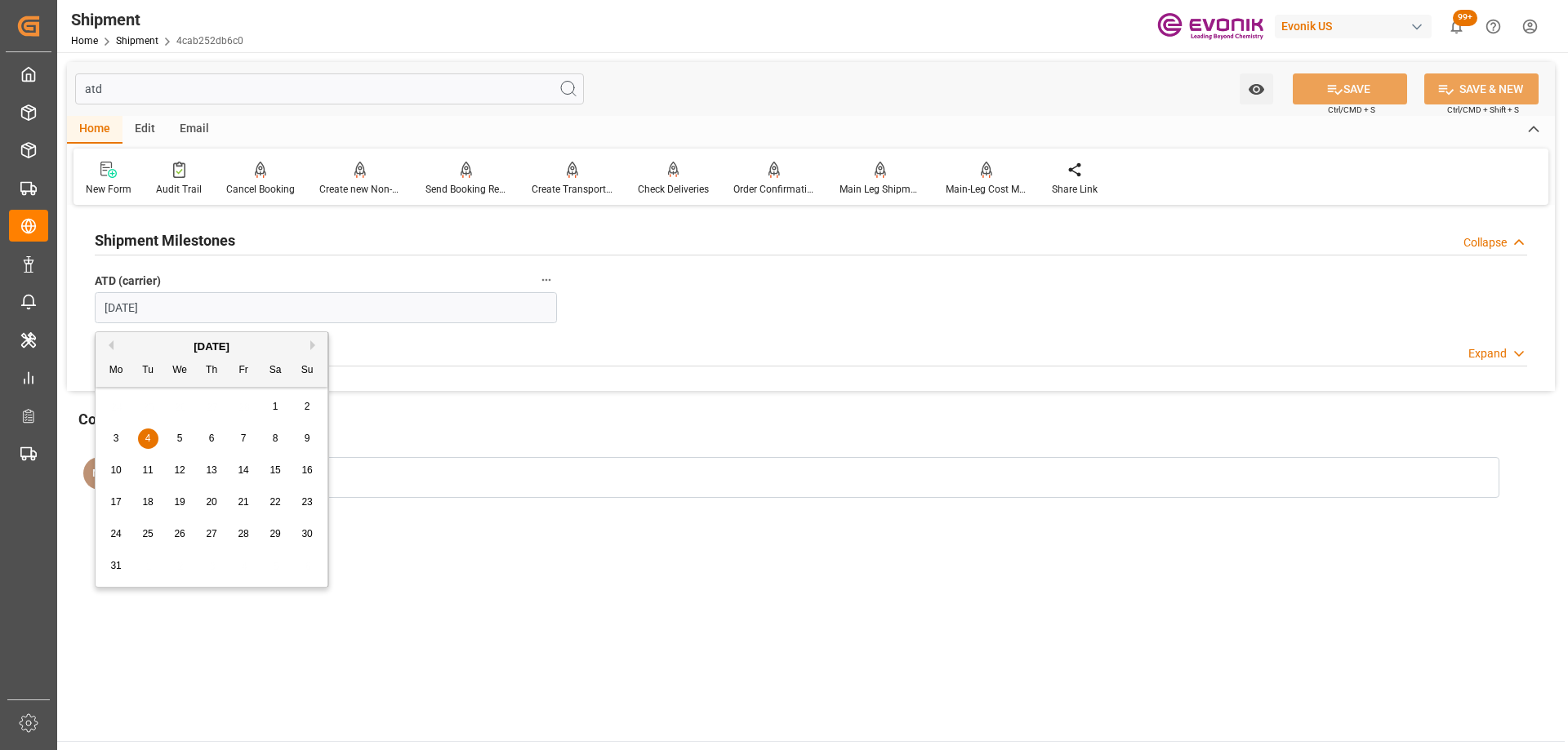
click at [567, 361] on div "Admin Fields Expand" at bounding box center [811, 351] width 1433 height 31
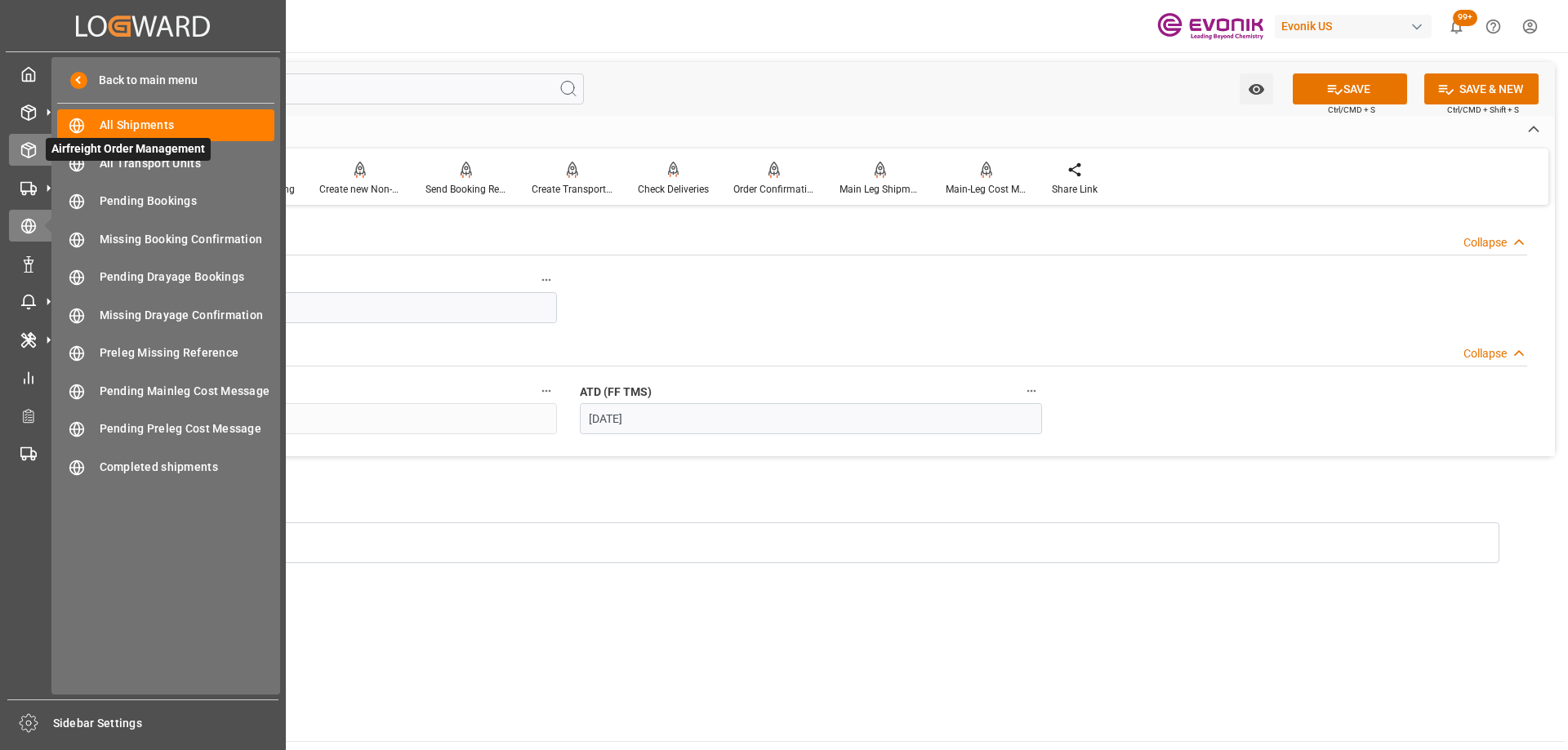
click at [32, 140] on div "Airfreight Order Management Airfreight Order Management" at bounding box center [143, 149] width 268 height 32
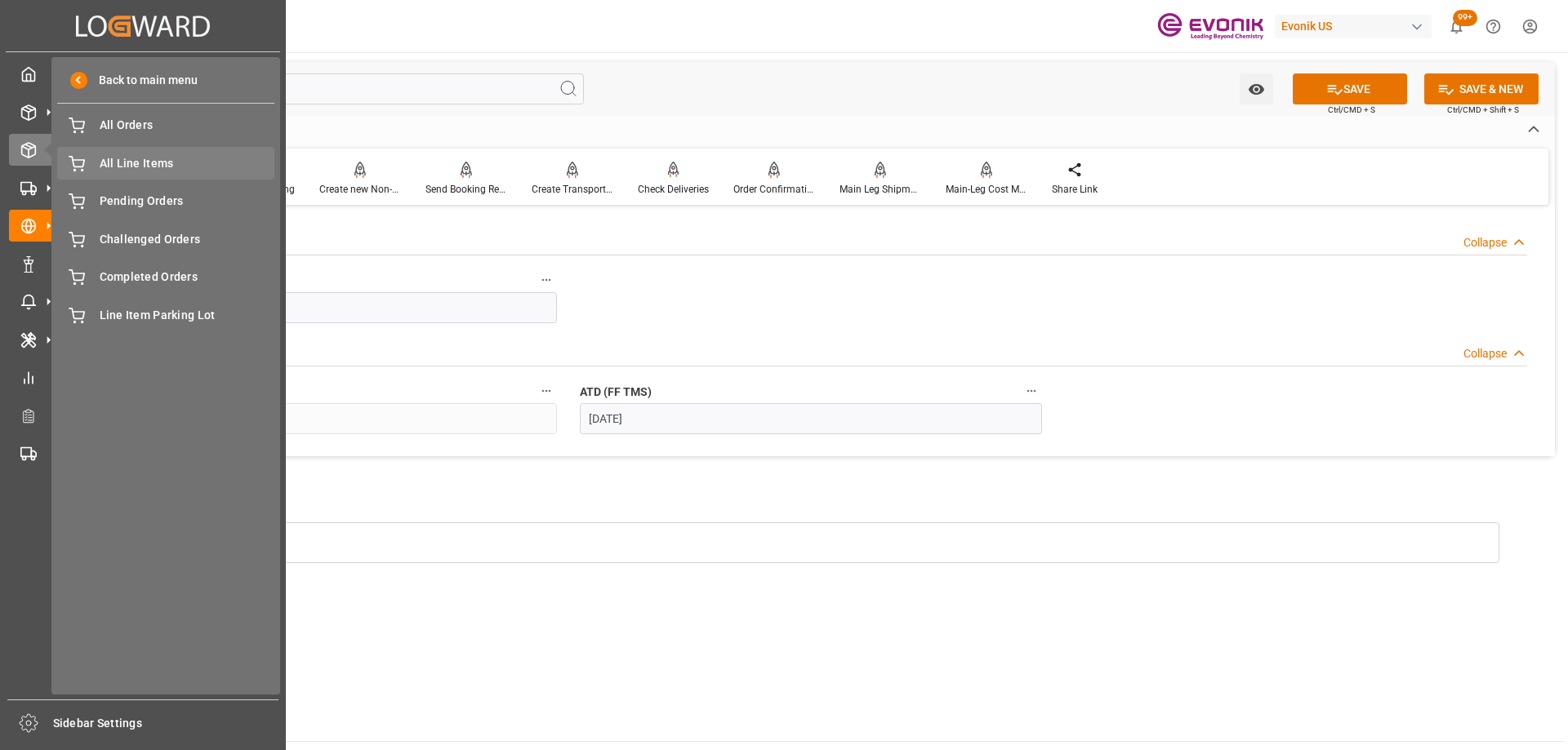
click at [167, 159] on span "All Line Items" at bounding box center [188, 163] width 176 height 17
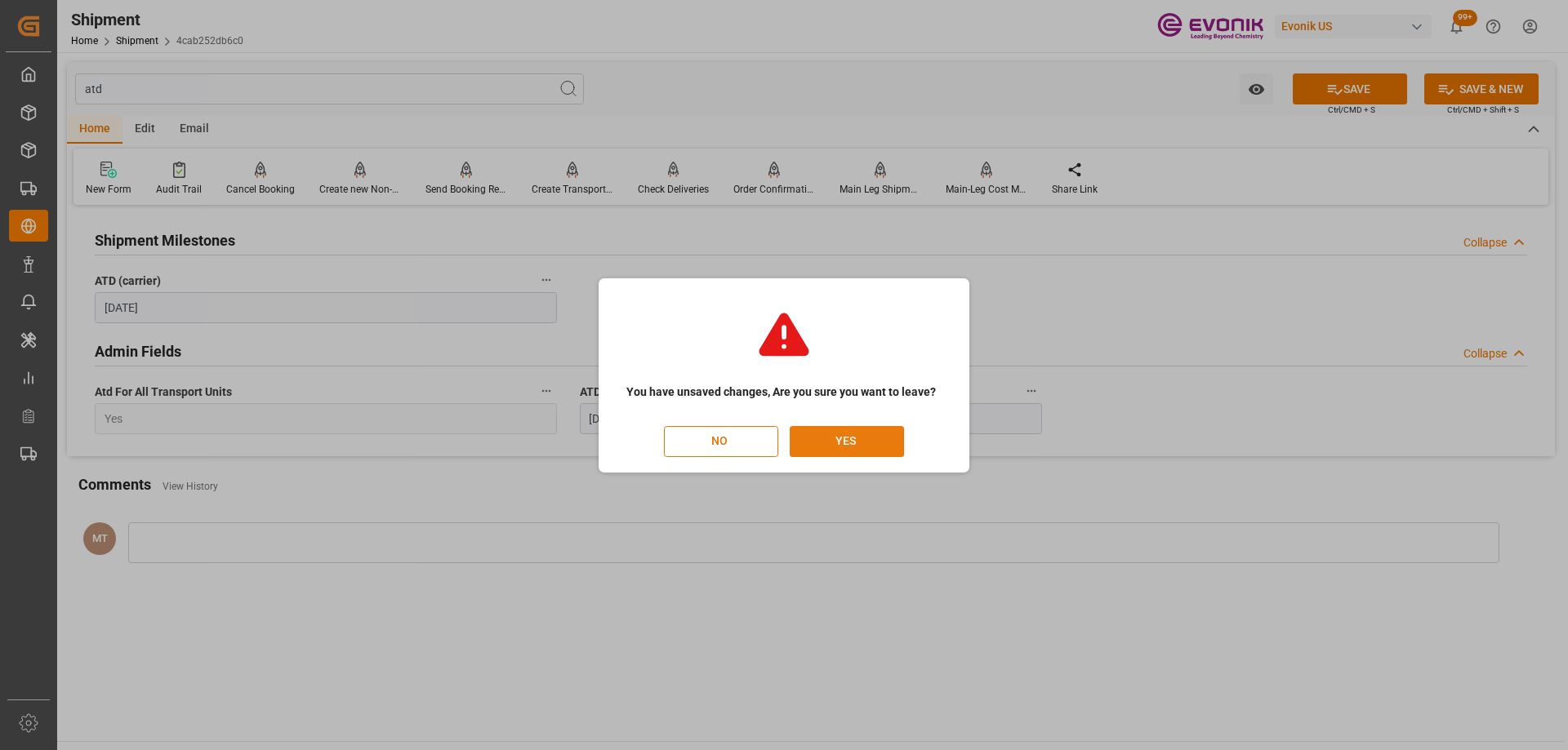
click at [809, 440] on button "YES" at bounding box center [847, 441] width 114 height 31
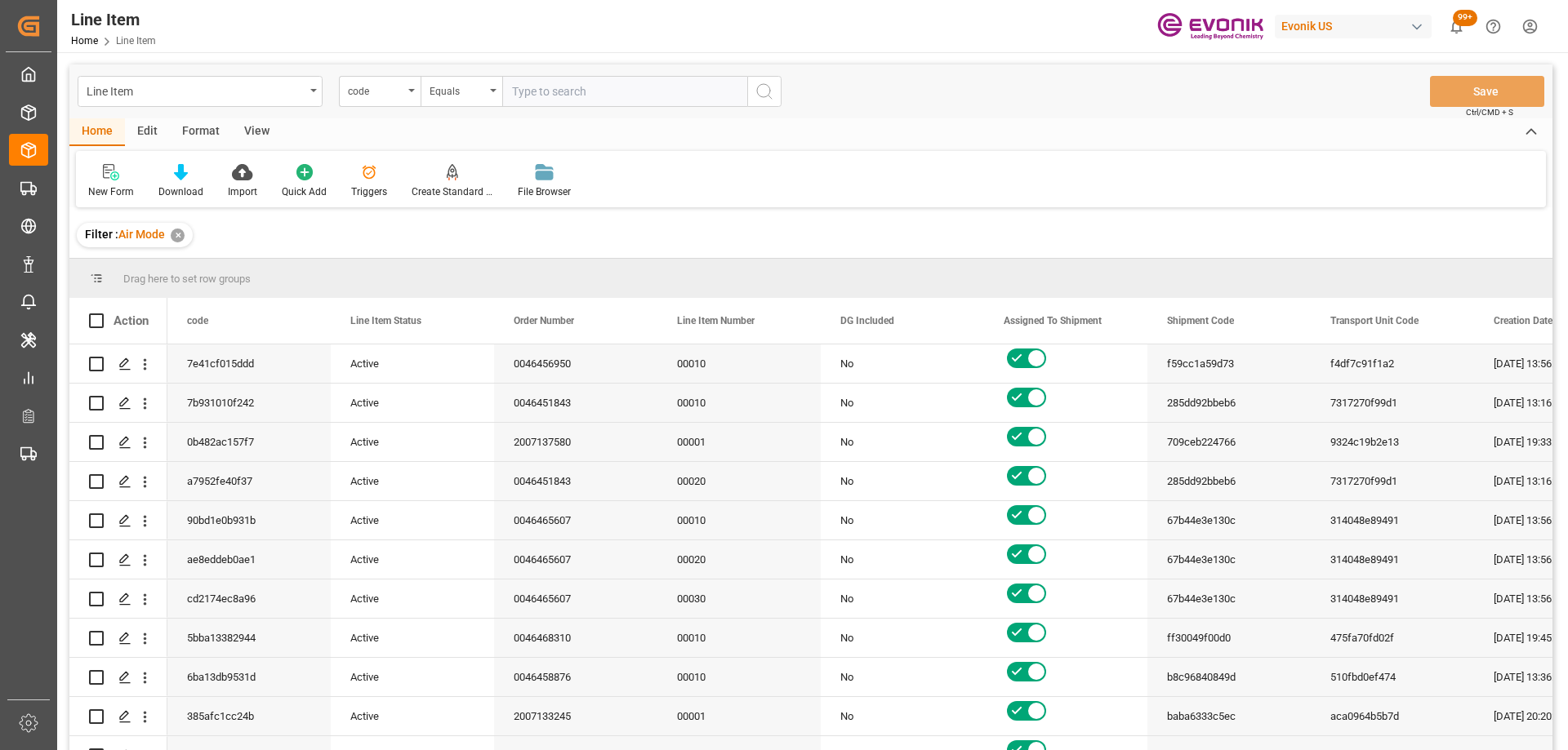
click at [250, 134] on div "View" at bounding box center [256, 132] width 50 height 28
click at [185, 197] on div "Standard Templates" at bounding box center [186, 192] width 82 height 14
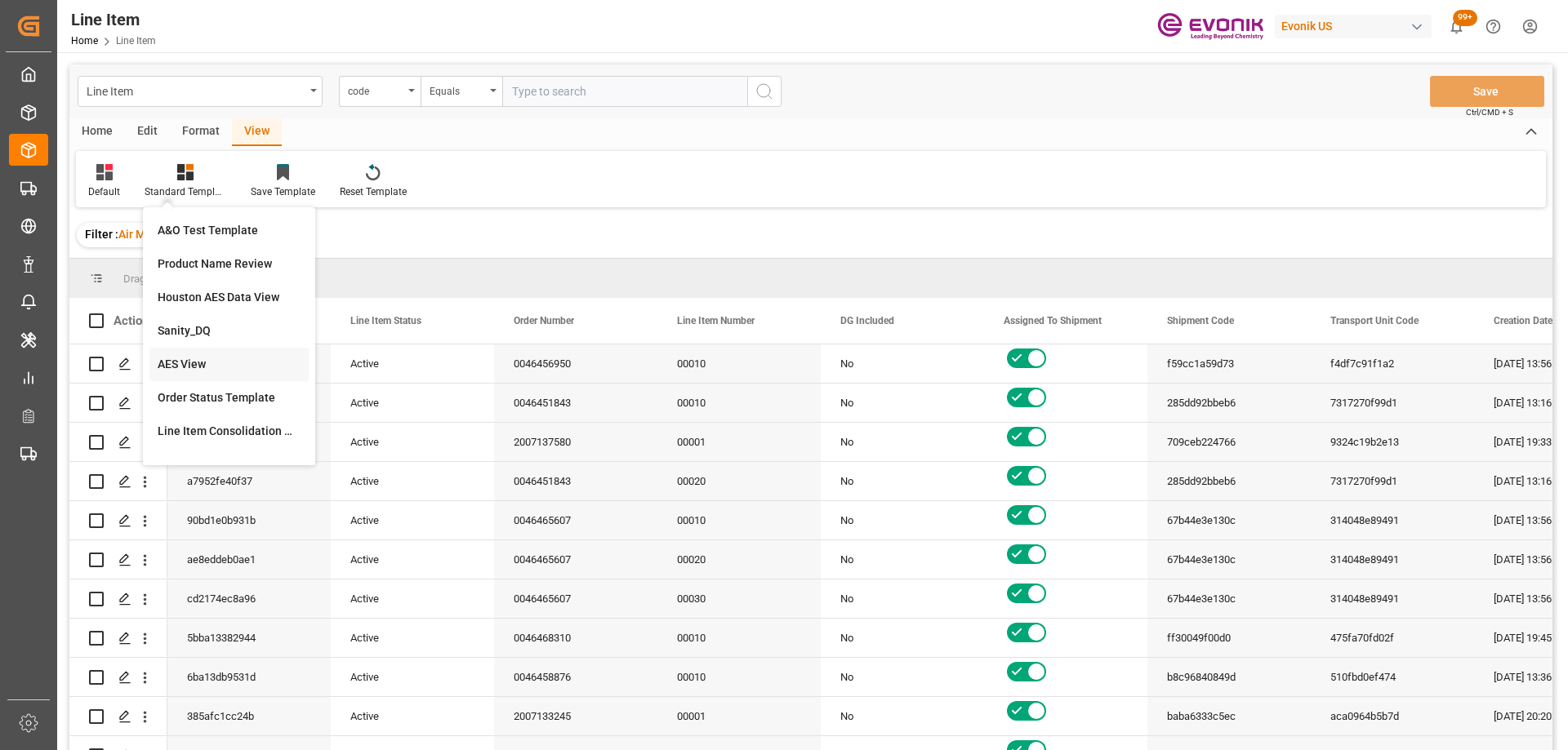
click at [218, 364] on div "AES View" at bounding box center [229, 364] width 143 height 17
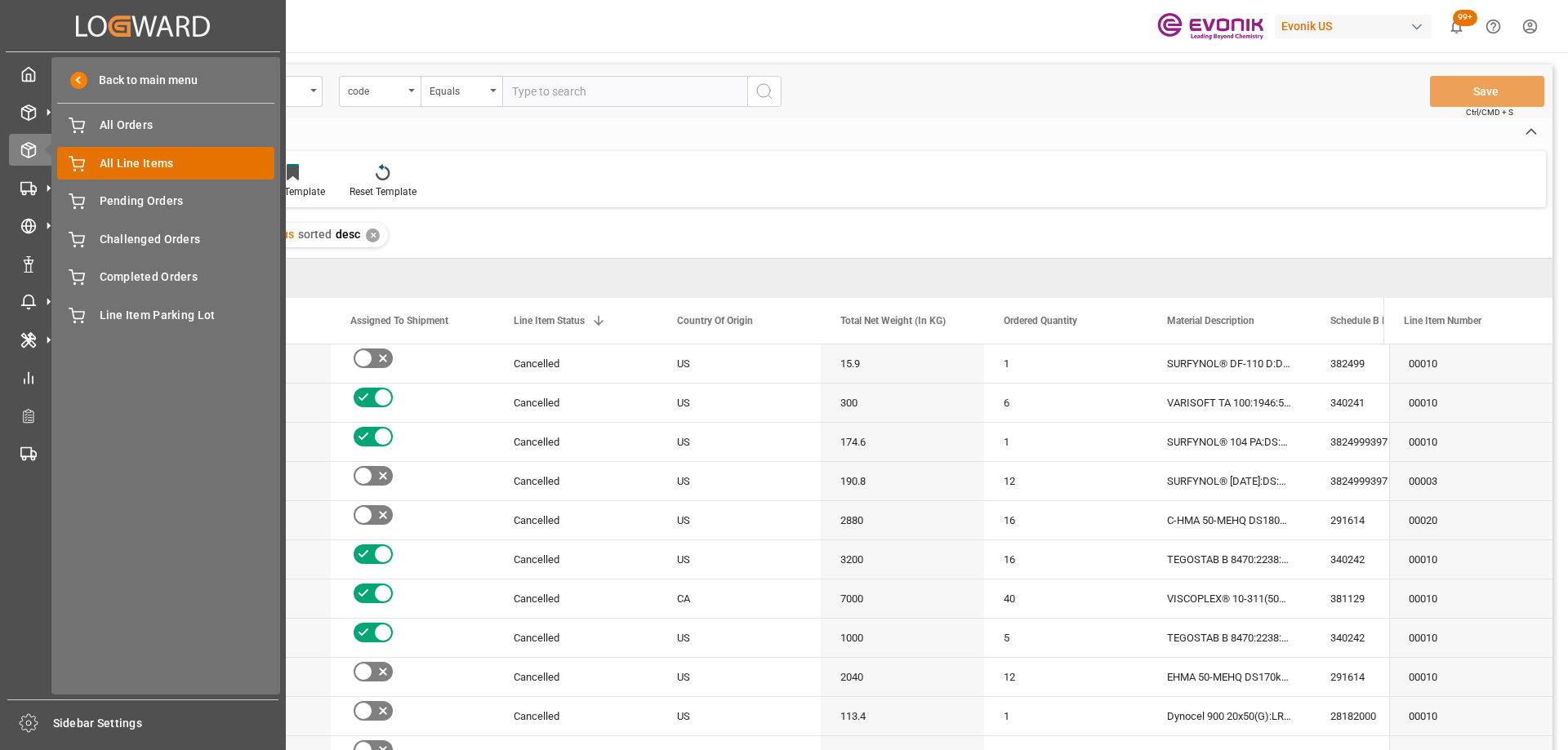
click at [129, 156] on span "All Line Items" at bounding box center [188, 163] width 176 height 17
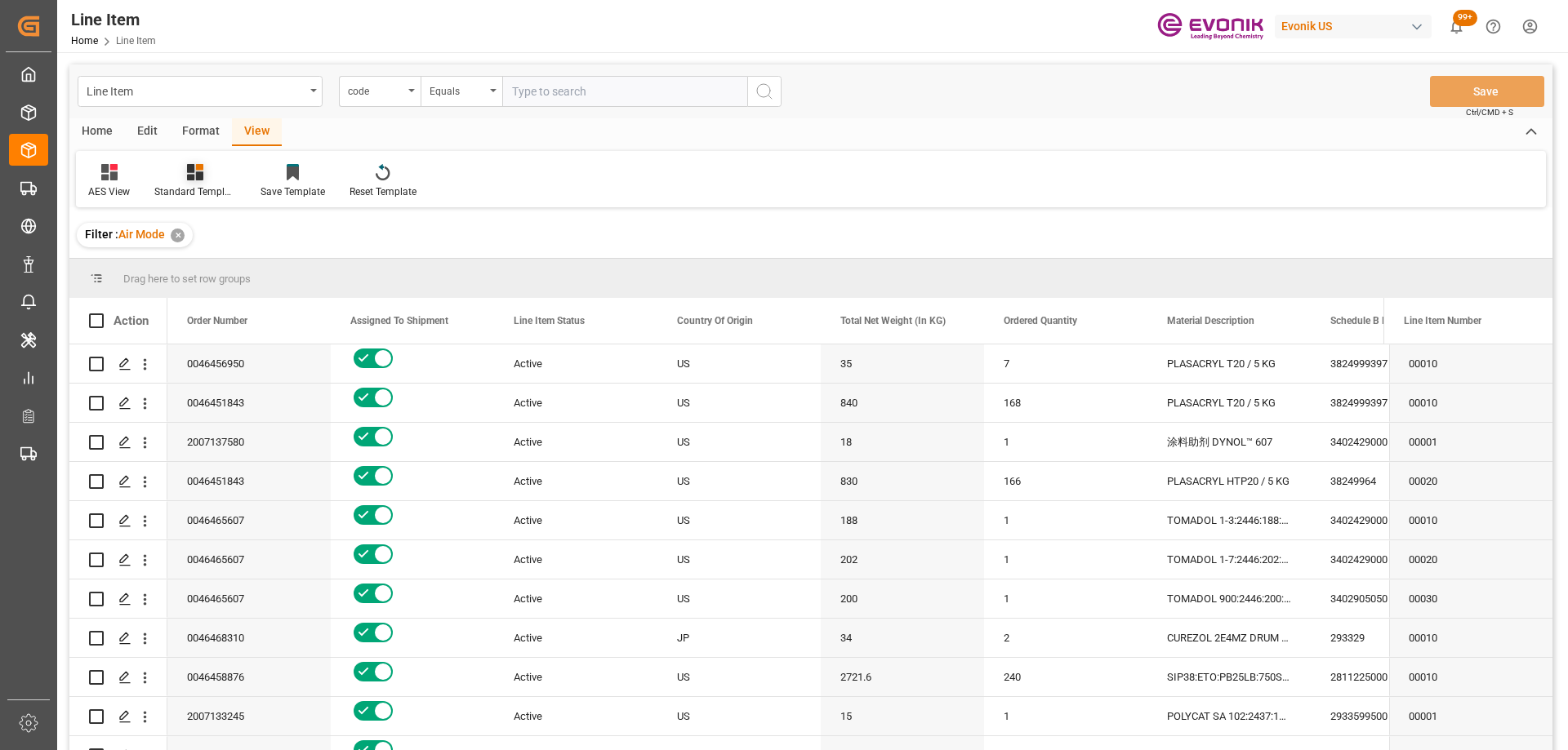
click at [177, 174] on div at bounding box center [195, 171] width 82 height 17
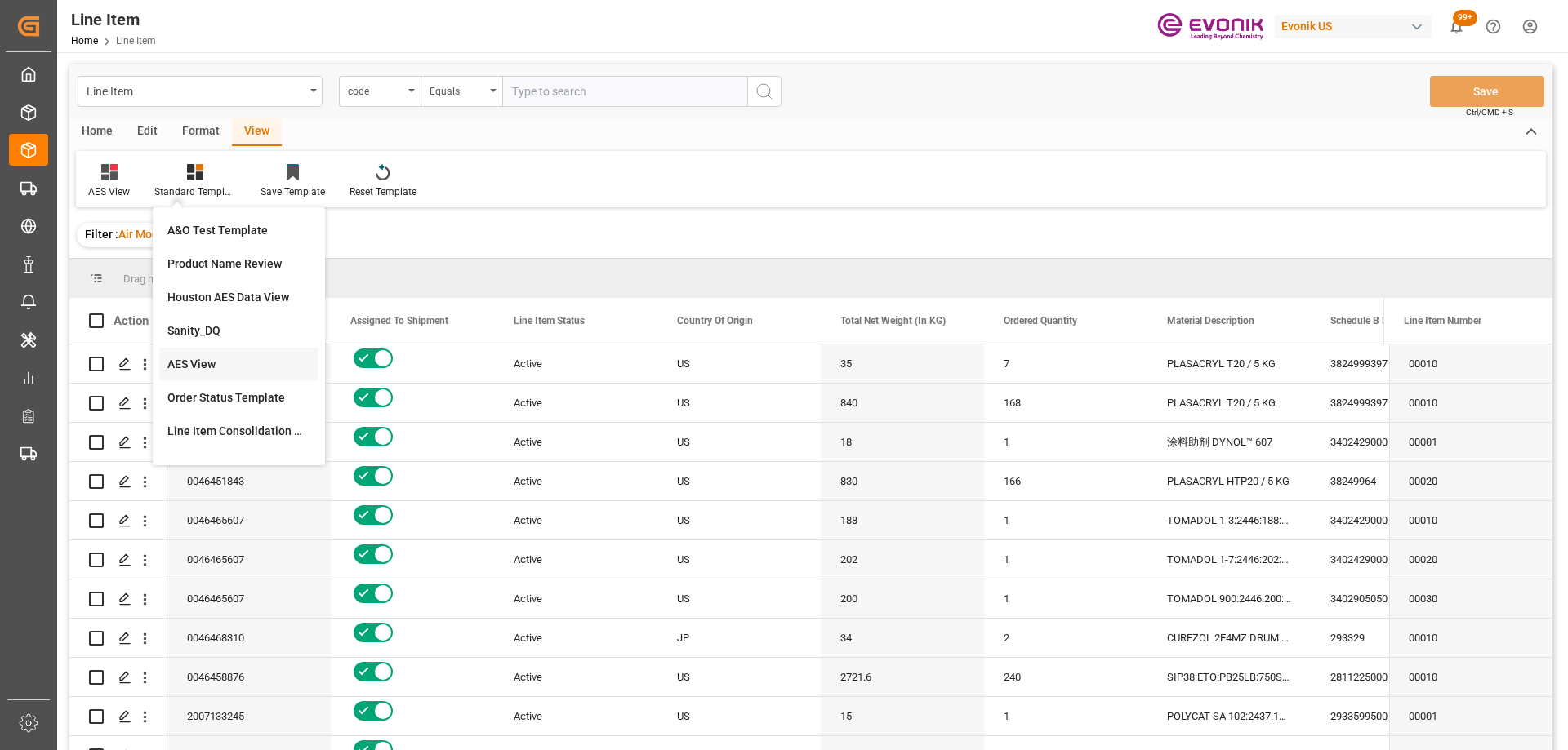
click at [227, 367] on div "AES View" at bounding box center [239, 364] width 143 height 17
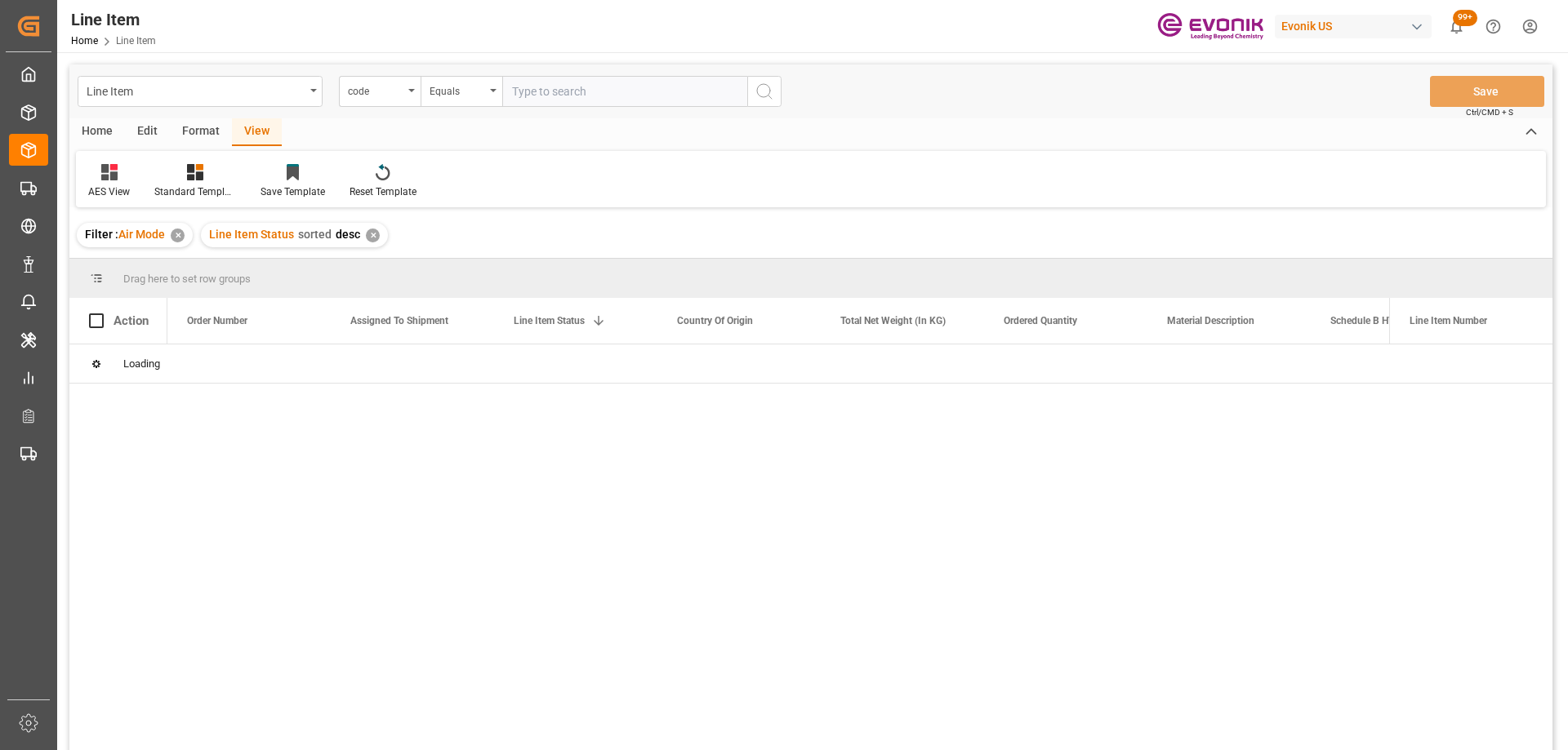
click at [179, 236] on div "✕" at bounding box center [177, 235] width 14 height 14
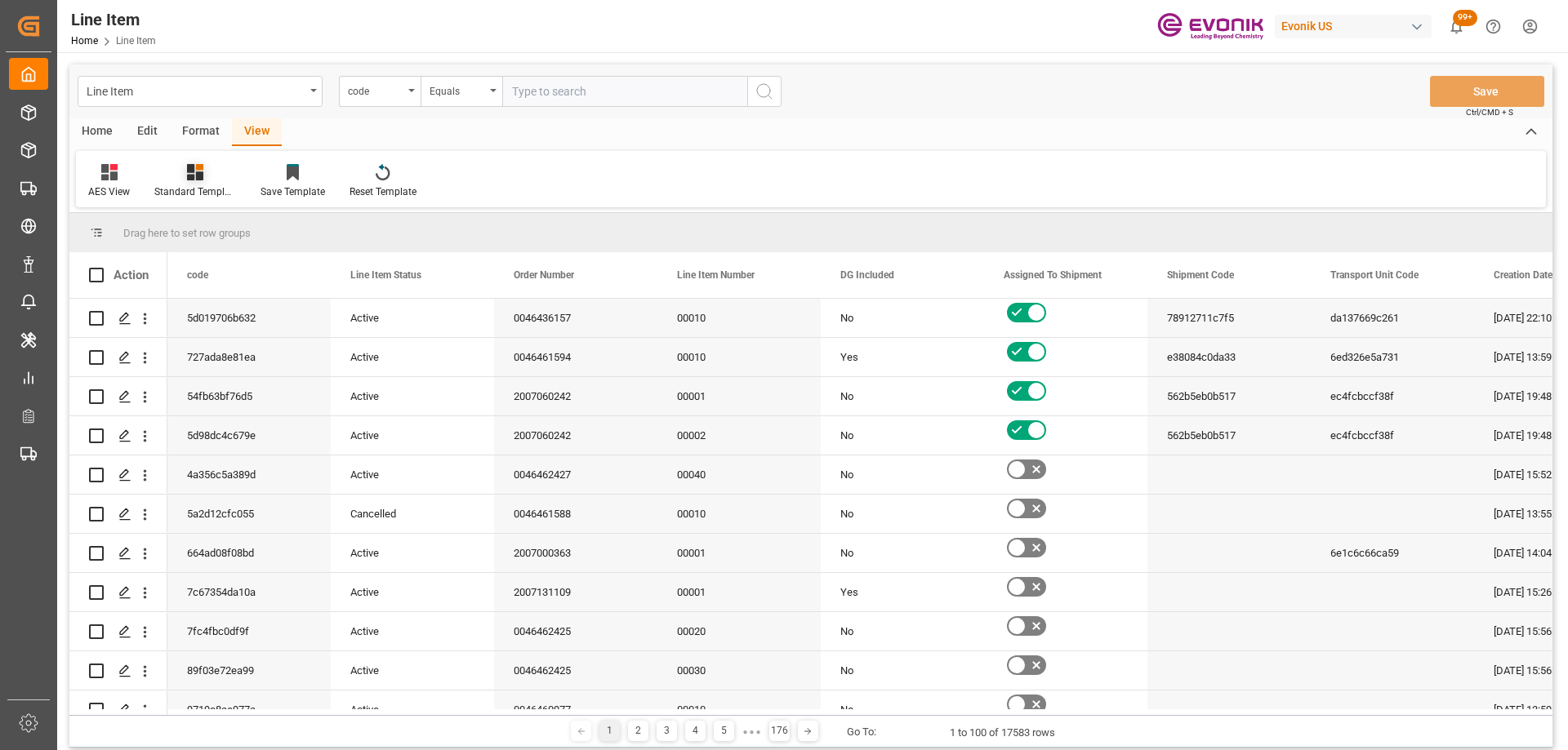
click at [202, 183] on div "Standard Templates" at bounding box center [195, 181] width 106 height 36
click at [232, 351] on div "AES View" at bounding box center [239, 364] width 160 height 34
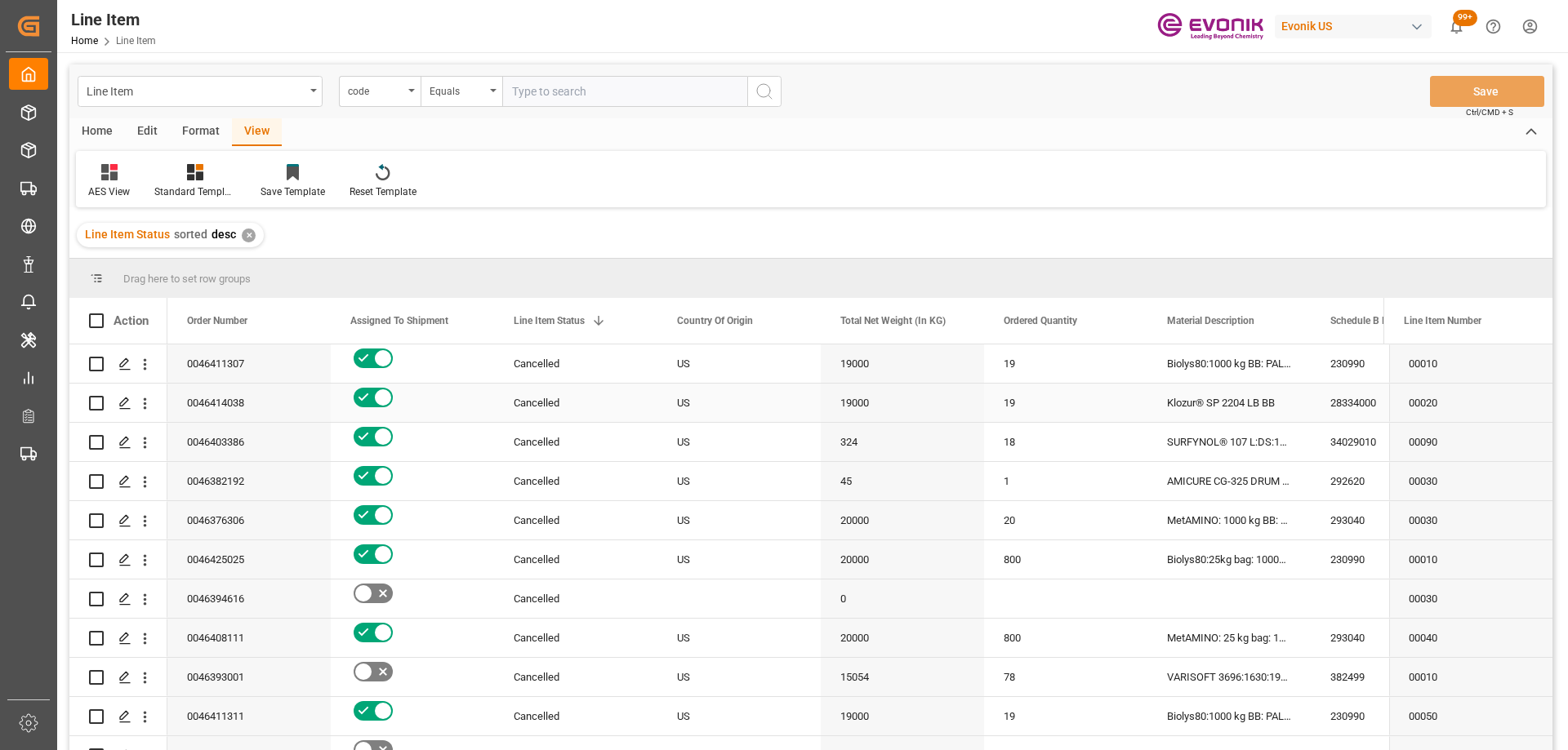
click at [905, 370] on div "19000" at bounding box center [903, 363] width 163 height 38
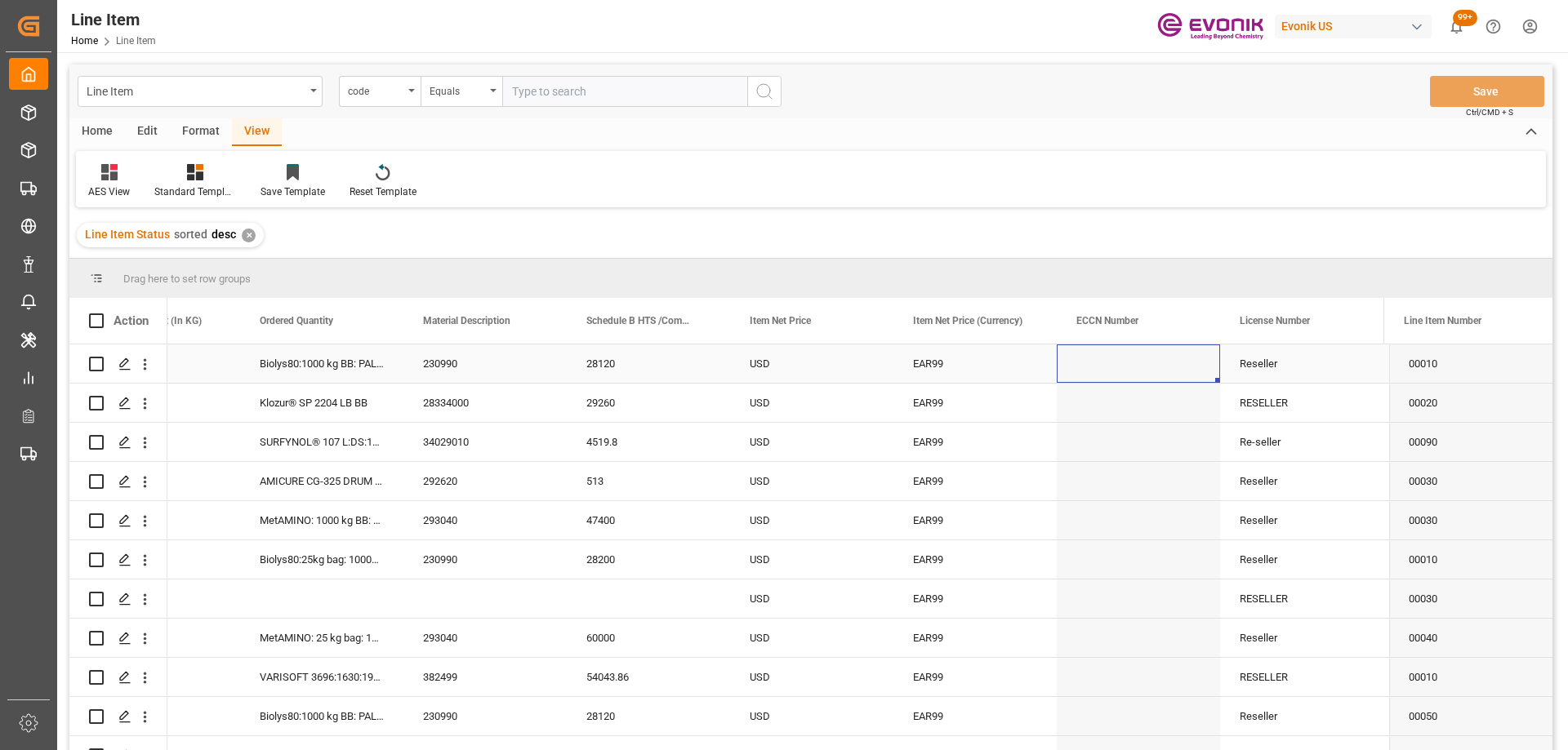
scroll to position [0, 907]
click at [1195, 324] on span at bounding box center [1194, 321] width 15 height 14
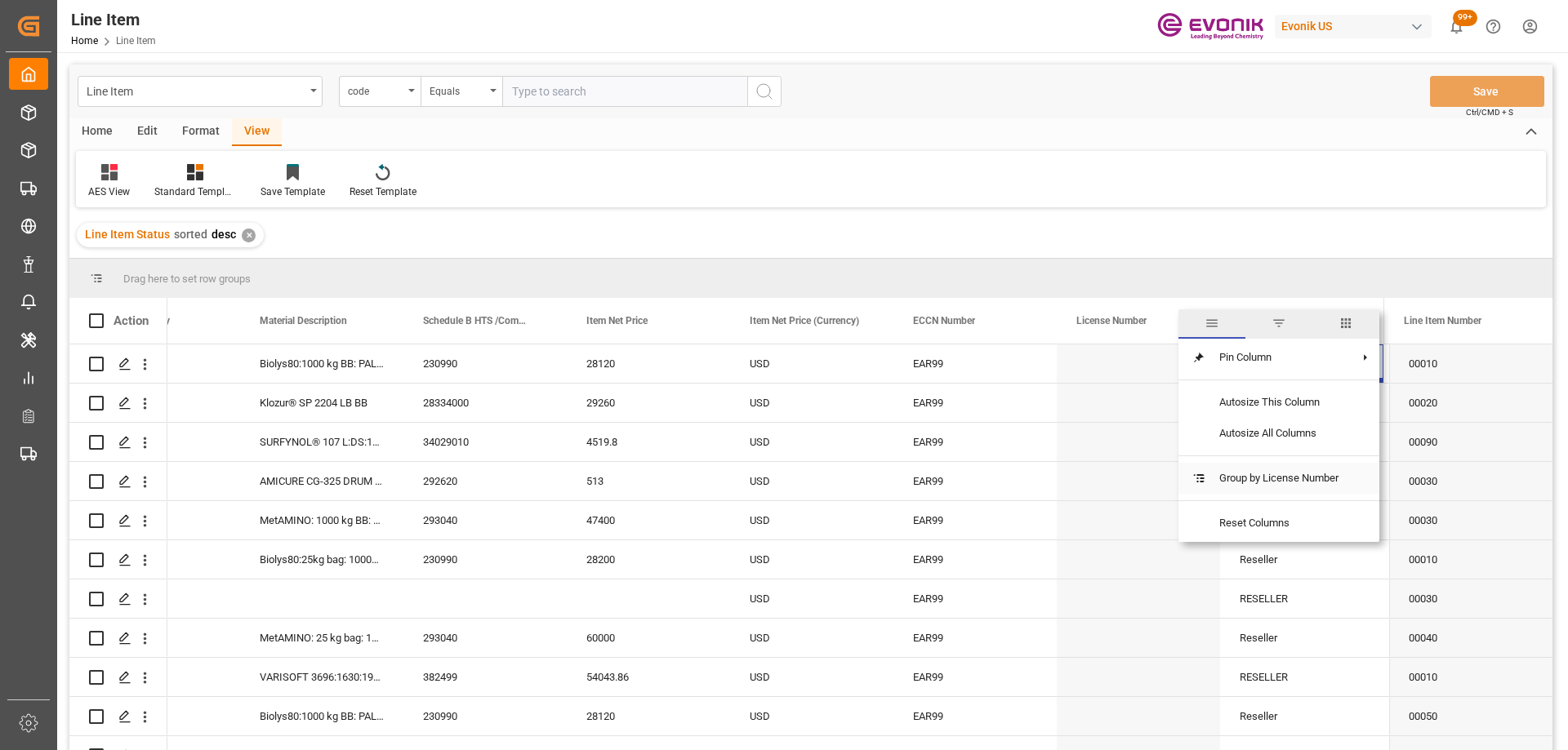
click at [1242, 482] on span "Group by License Number" at bounding box center [1279, 478] width 145 height 31
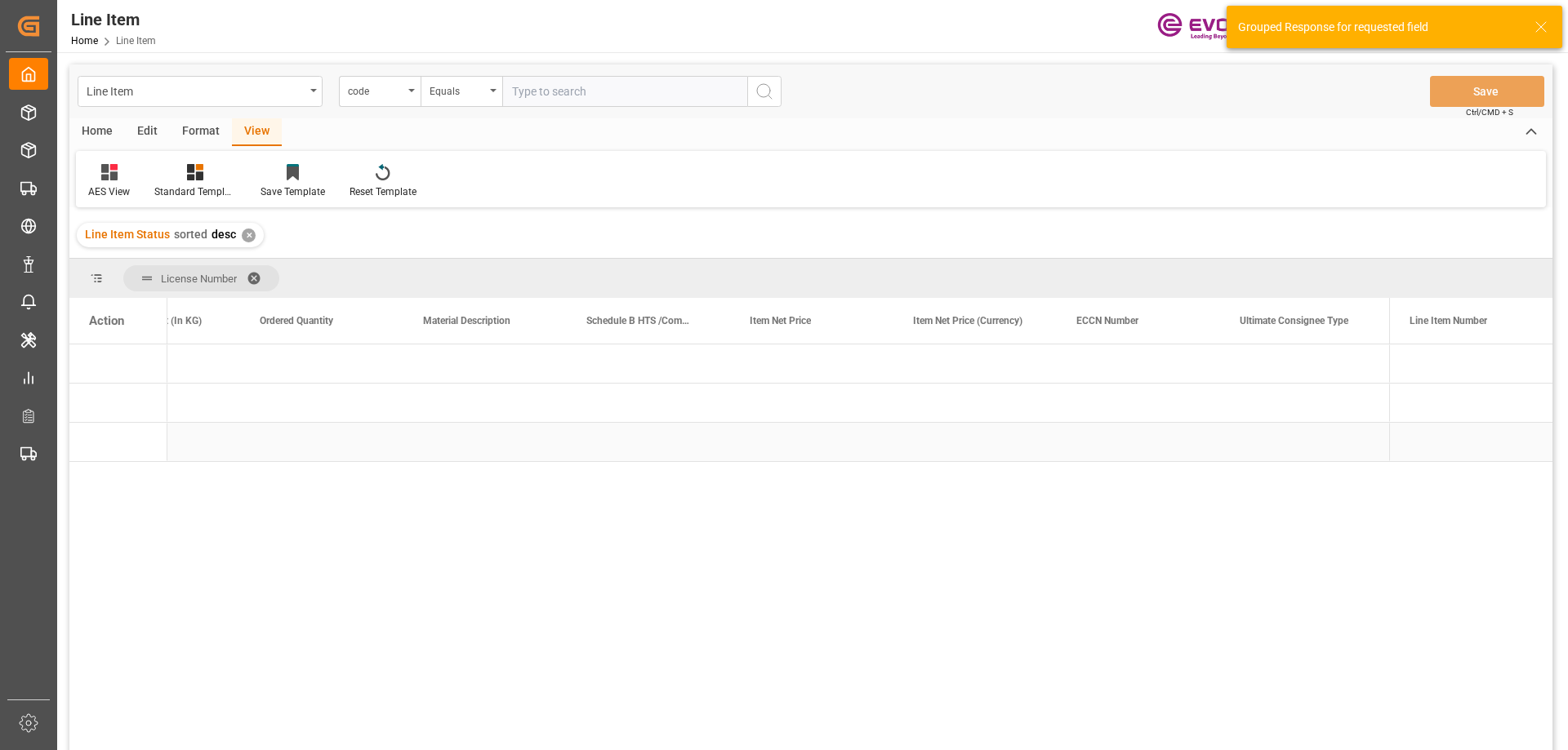
click at [517, 428] on div "Press SPACE to select this row." at bounding box center [485, 442] width 163 height 38
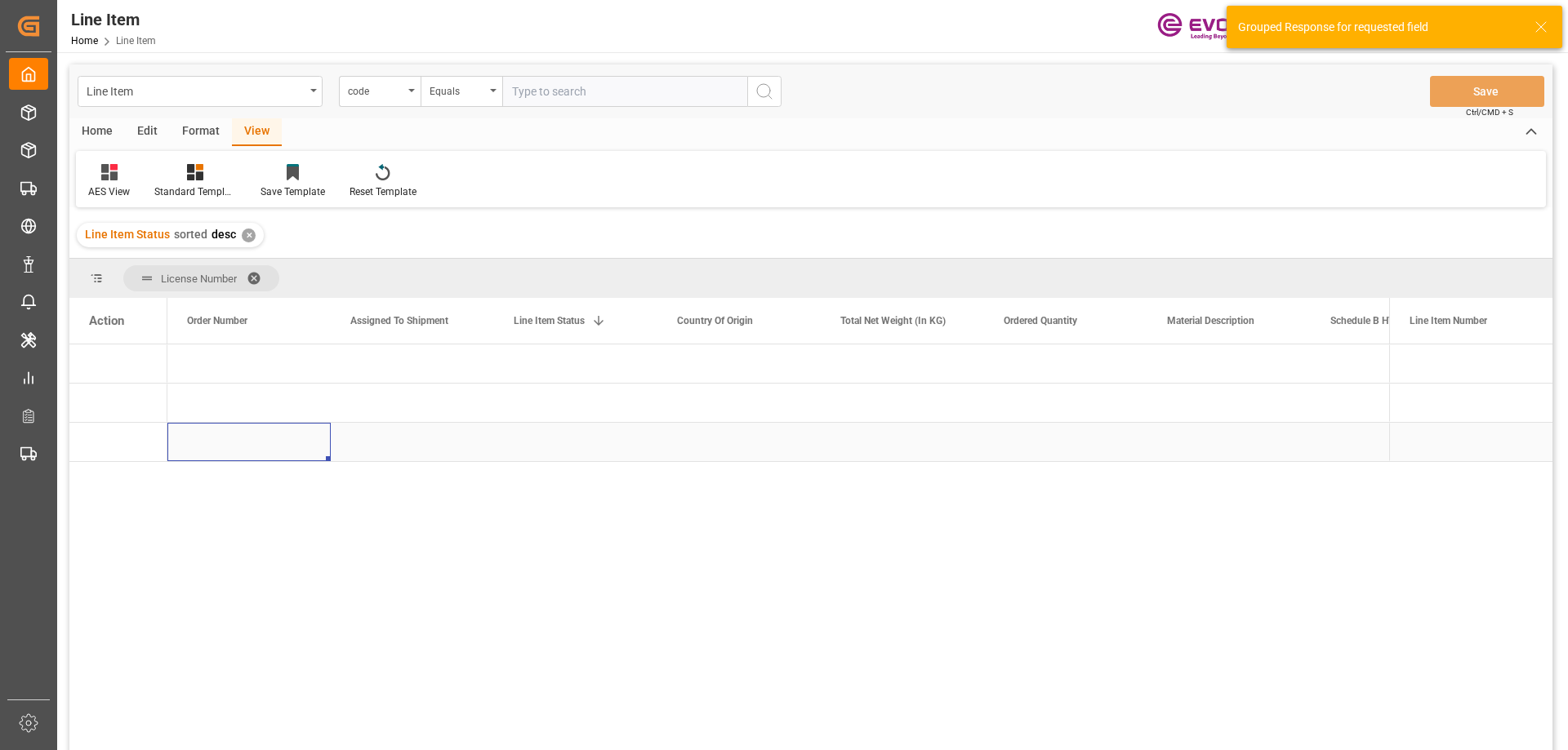
scroll to position [0, 0]
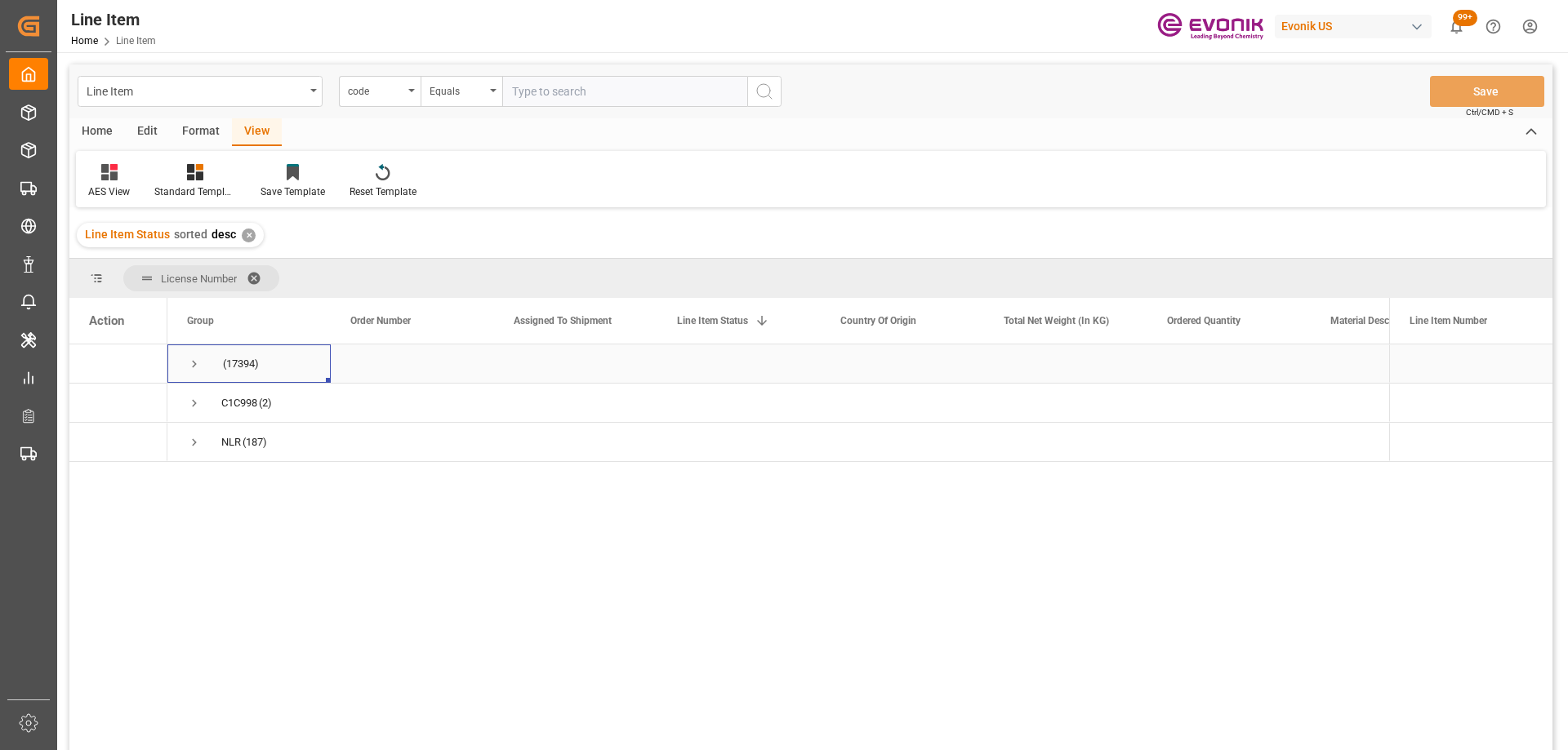
click at [198, 355] on span "Press SPACE to select this row." at bounding box center [194, 363] width 15 height 37
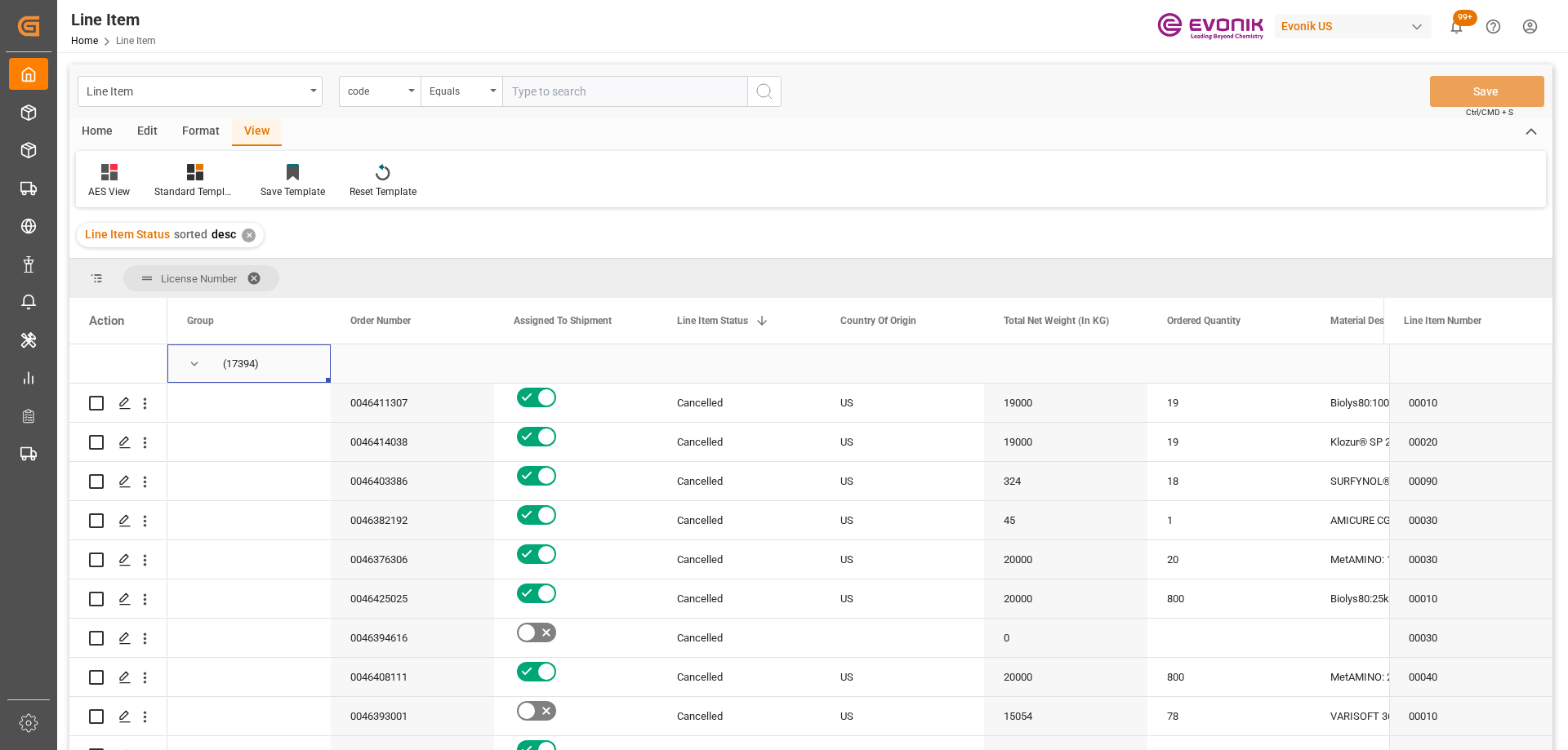
click at [199, 361] on span "Press SPACE to select this row." at bounding box center [194, 364] width 15 height 14
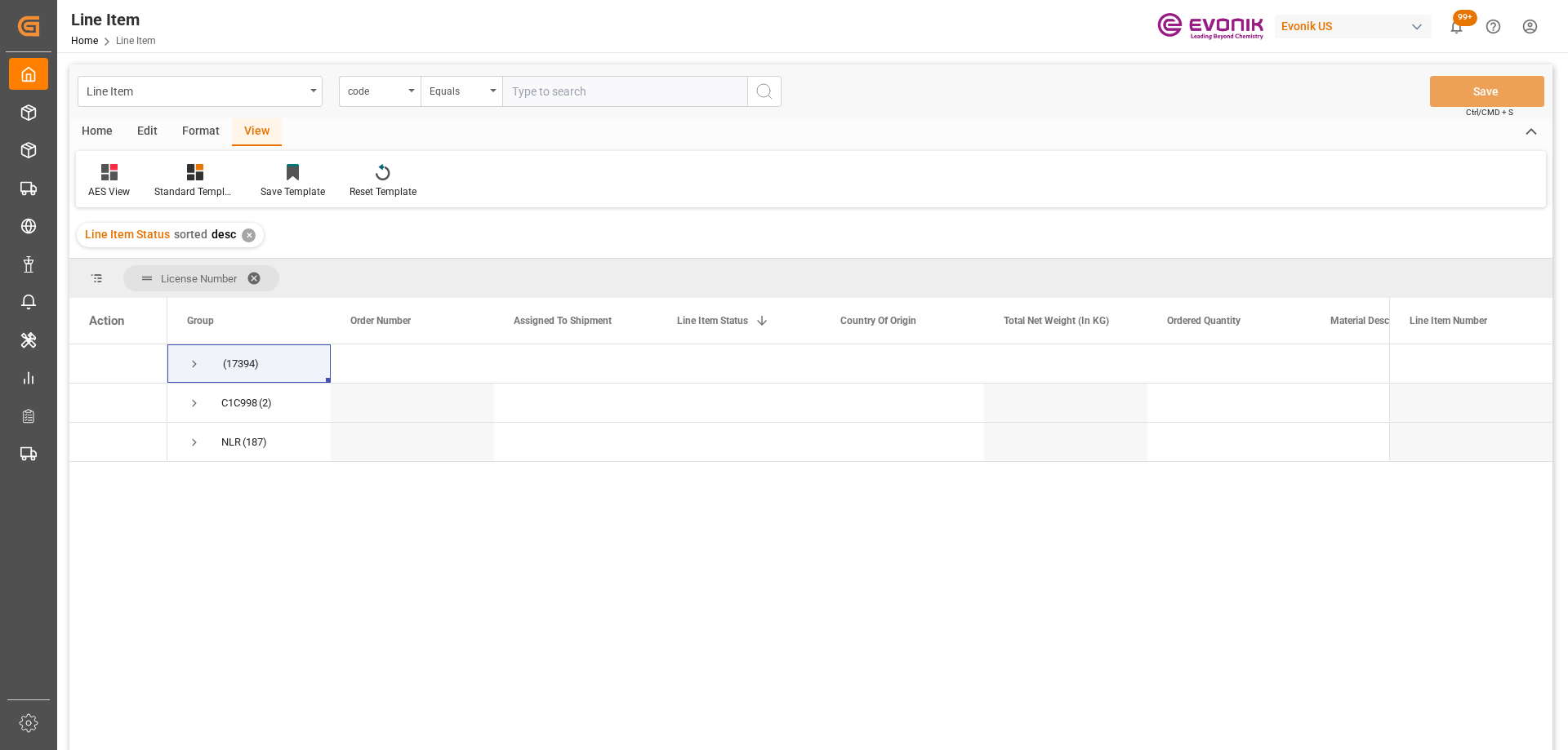
click at [526, 93] on input "text" at bounding box center [624, 91] width 245 height 31
click at [388, 93] on div "code" at bounding box center [375, 89] width 55 height 19
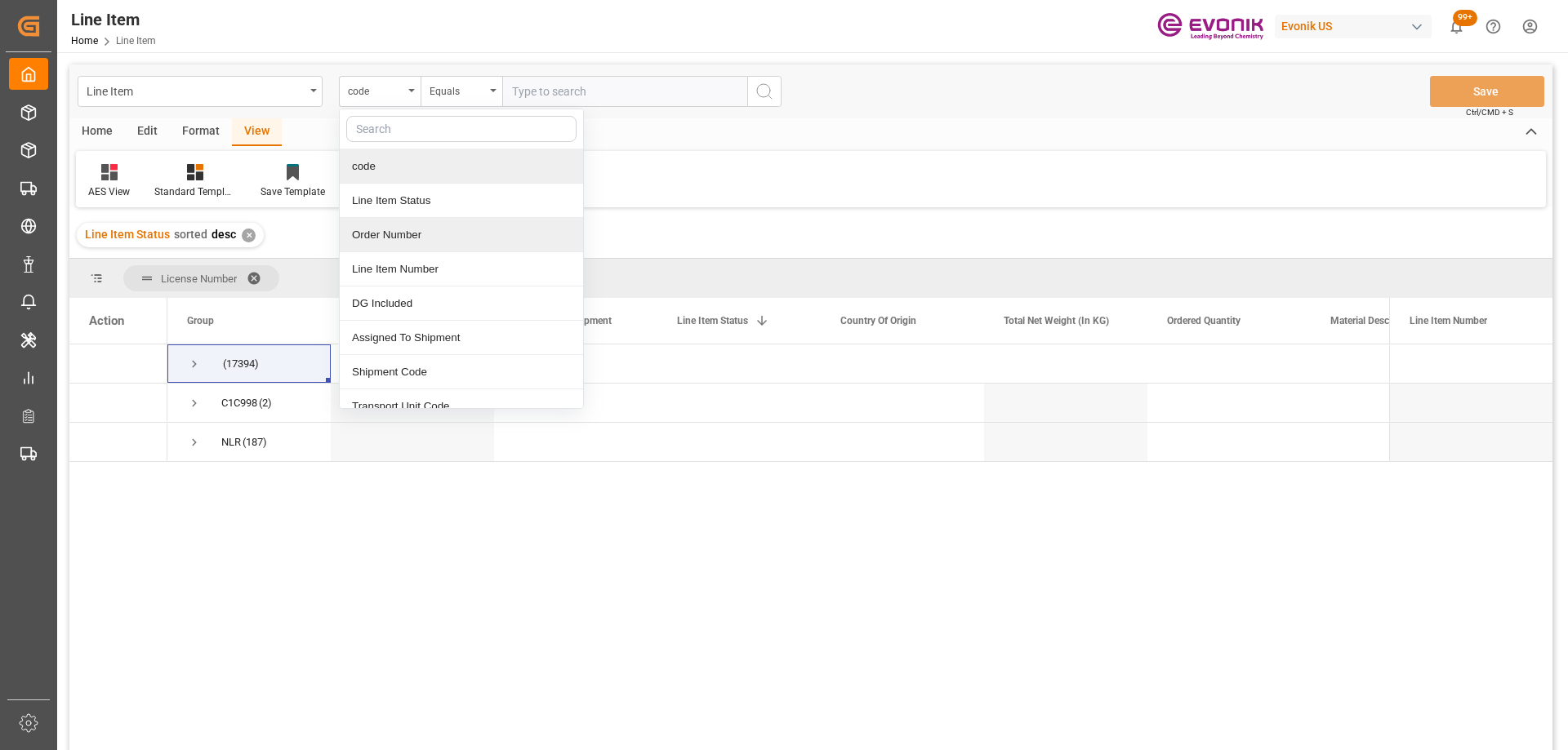
click at [422, 230] on div "Order Number" at bounding box center [461, 236] width 244 height 34
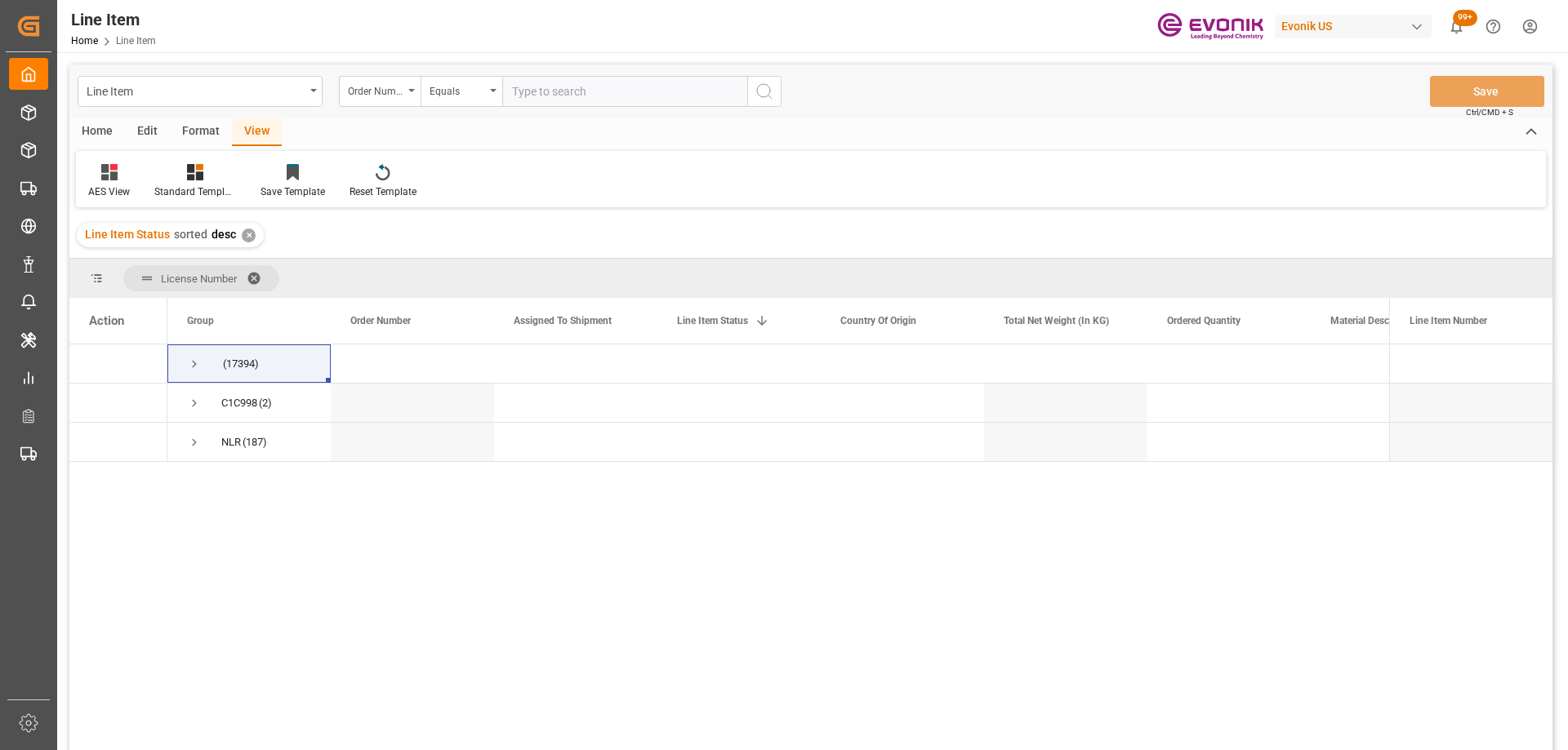
click at [575, 101] on input "text" at bounding box center [624, 91] width 245 height 31
paste input "0046464863"
type input "0046464863"
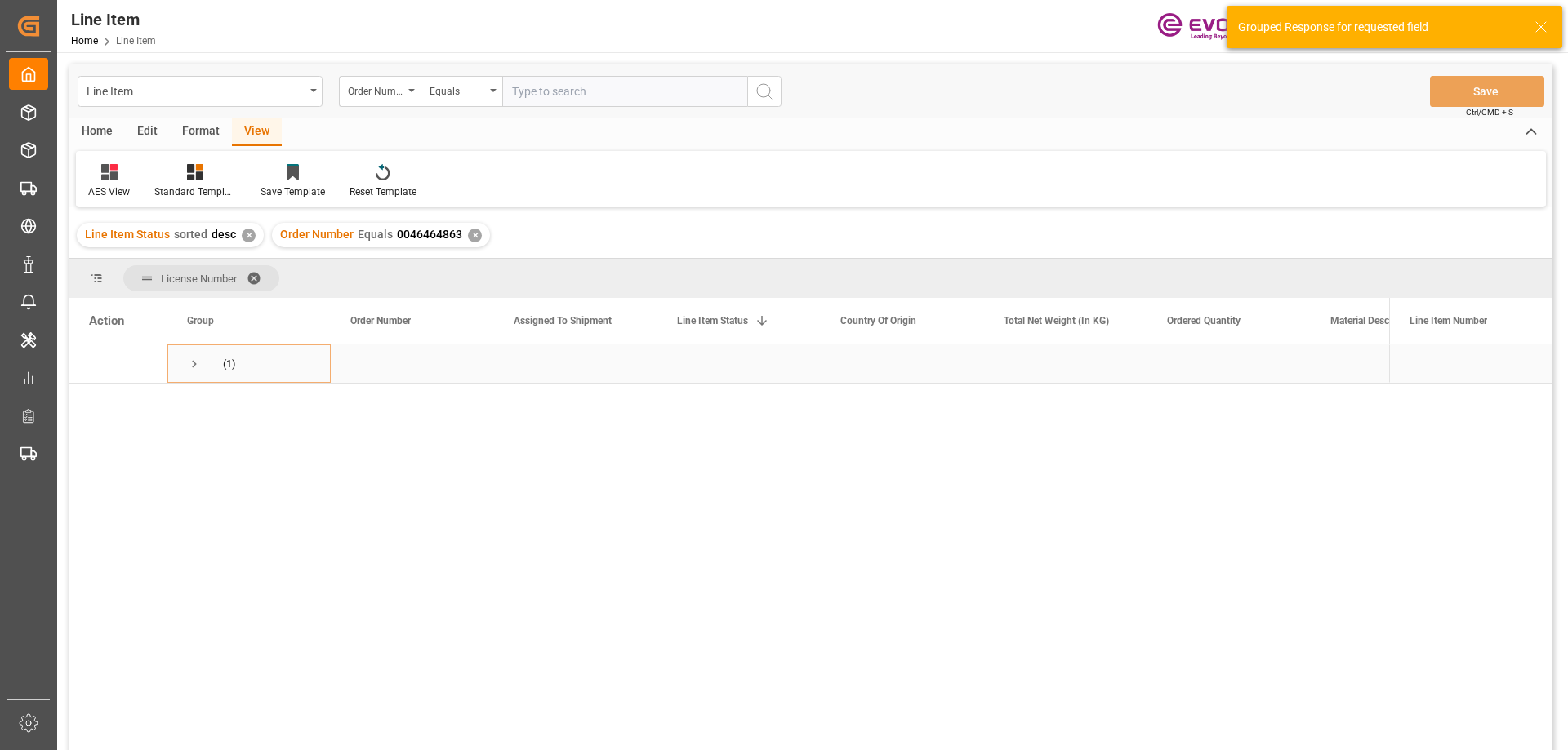
click at [197, 360] on span "Press SPACE to select this row." at bounding box center [194, 364] width 15 height 14
click at [773, 400] on div "Active" at bounding box center [739, 402] width 124 height 37
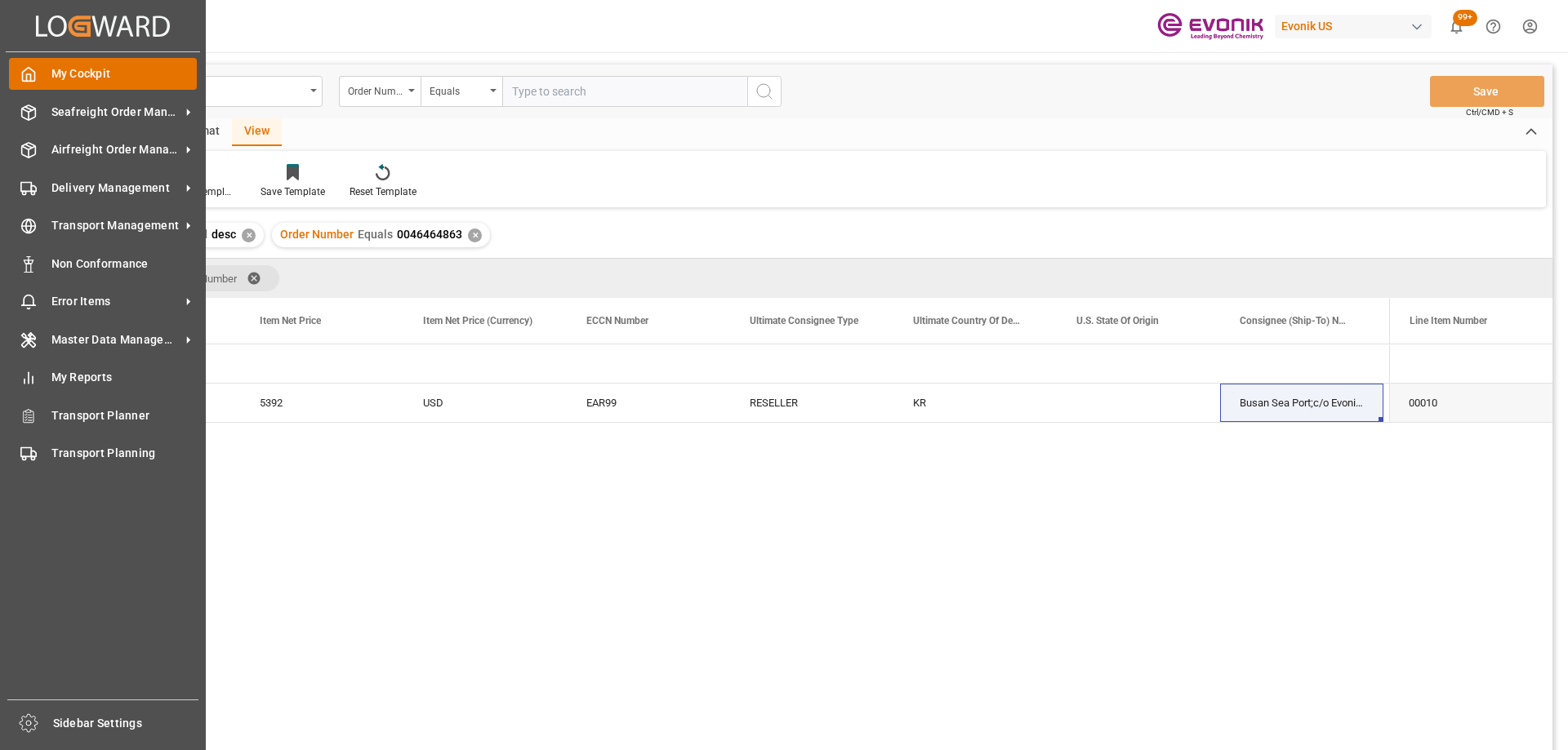
click at [34, 62] on div "My Cockpit My Cockpit" at bounding box center [102, 73] width 188 height 32
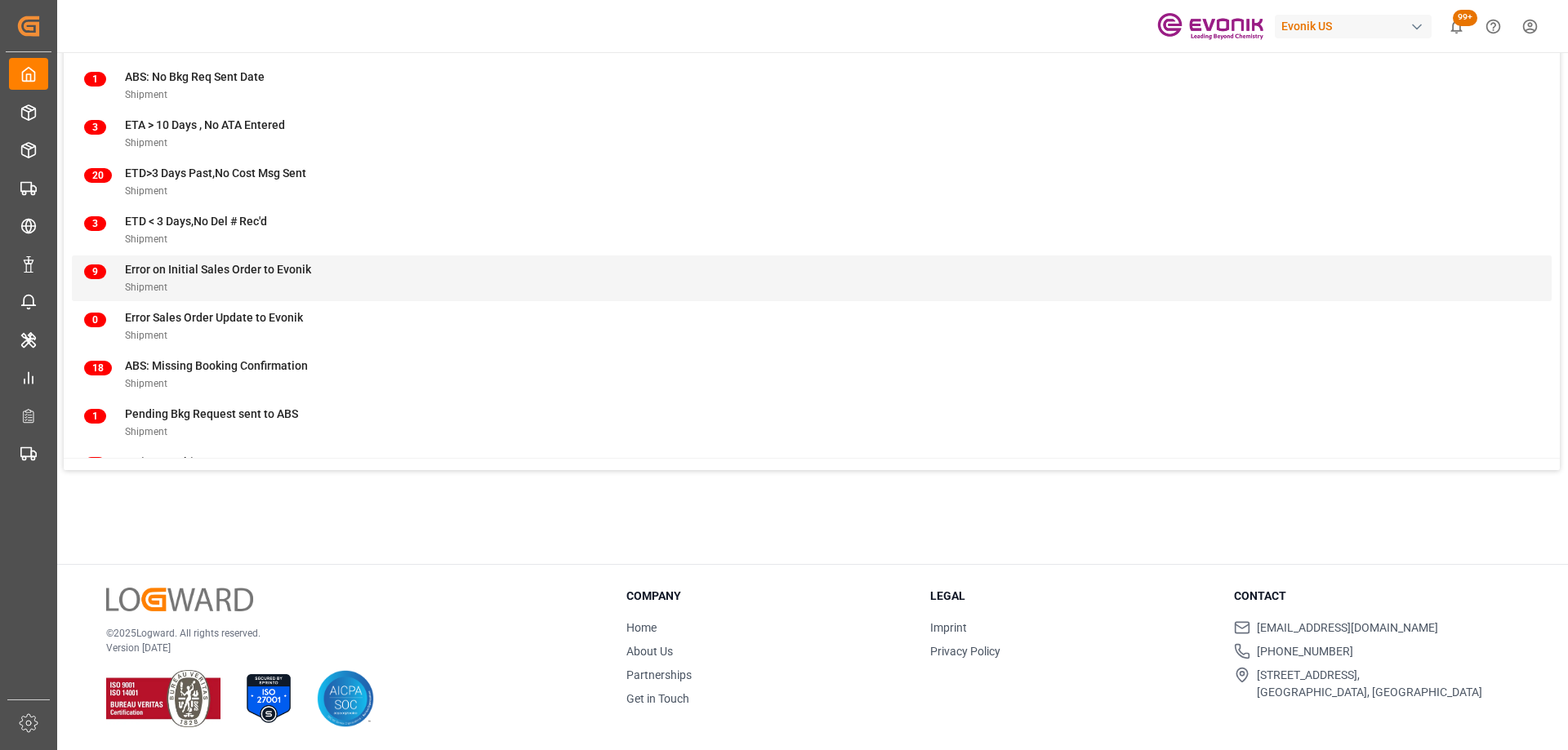
click at [356, 264] on div "9 Error on Initial Sales Order to Evonik Shipment" at bounding box center [812, 278] width 1456 height 34
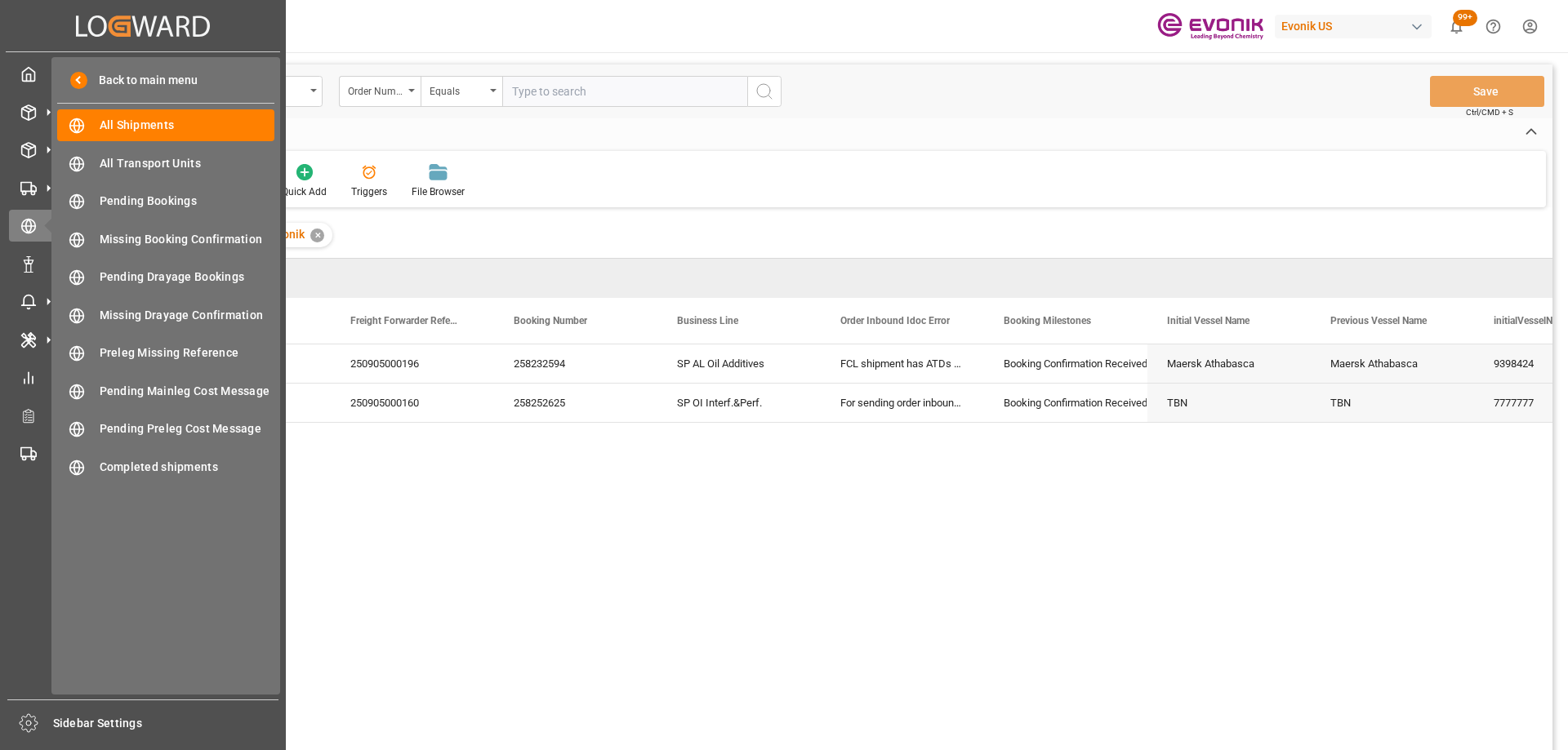
click at [37, 18] on div "Created by potrace 1.15, written by [PERSON_NAME] [DATE]-[DATE] Created by potr…" at bounding box center [142, 25] width 275 height 52
